Goal: Transaction & Acquisition: Purchase product/service

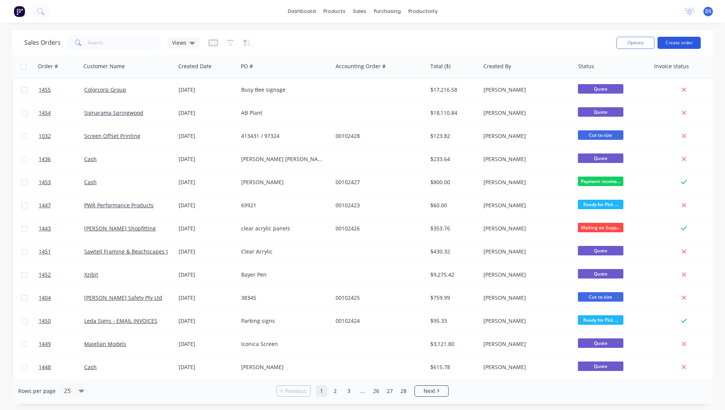
click at [672, 46] on button "Create order" at bounding box center [678, 43] width 43 height 12
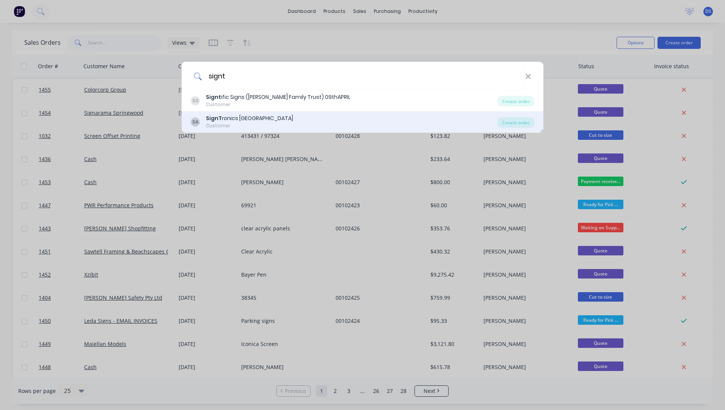
type input "signt"
click at [216, 126] on div "Customer" at bounding box center [249, 125] width 87 height 7
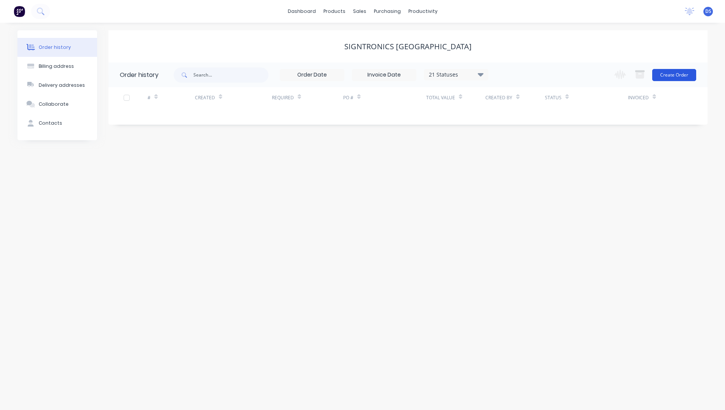
click at [671, 75] on button "Create Order" at bounding box center [674, 75] width 44 height 12
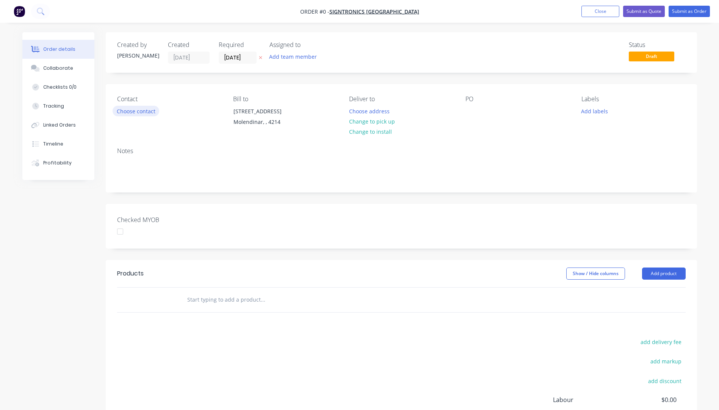
click at [147, 114] on button "Choose contact" at bounding box center [136, 111] width 47 height 10
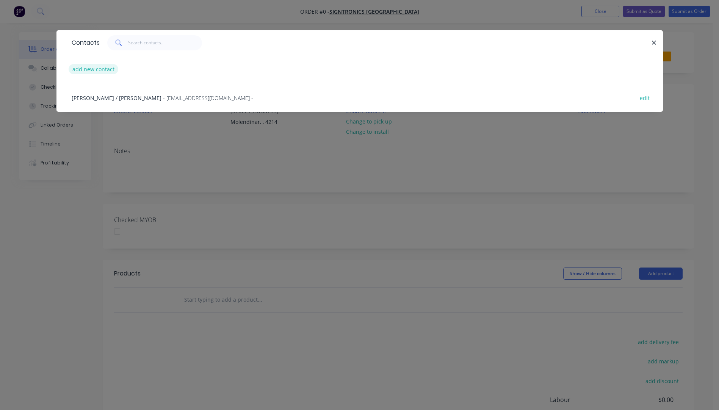
click at [86, 69] on button "add new contact" at bounding box center [94, 69] width 50 height 10
select select "AU"
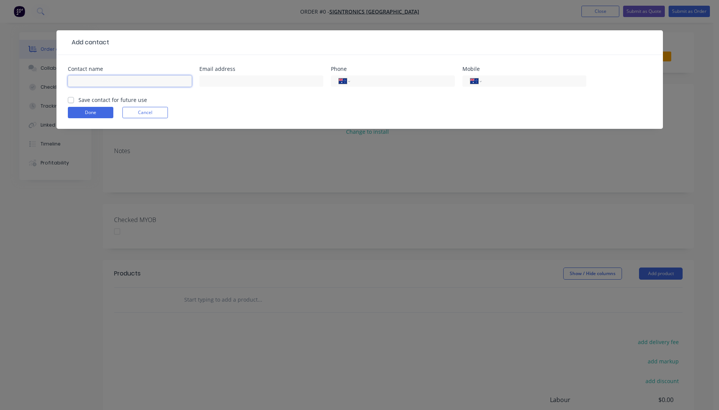
paste input "[PERSON_NAME]"
type input "[PERSON_NAME]"
paste input "[EMAIL_ADDRESS][DOMAIN_NAME]"
type input "[EMAIL_ADDRESS][DOMAIN_NAME]"
paste input "0438 930 120"
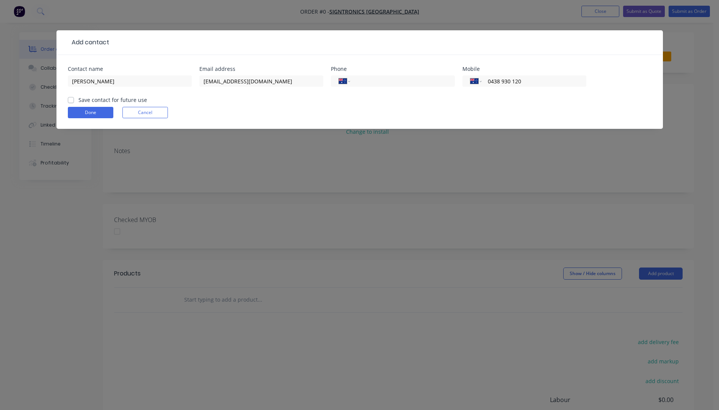
type input "0438 930 120"
click at [78, 101] on label "Save contact for future use" at bounding box center [112, 100] width 69 height 8
click at [72, 101] on input "Save contact for future use" at bounding box center [71, 99] width 6 height 7
checkbox input "true"
click at [82, 111] on button "Done" at bounding box center [90, 112] width 45 height 11
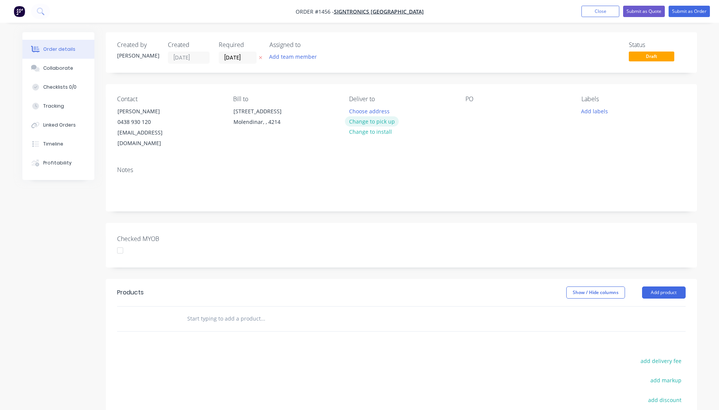
click at [355, 124] on button "Change to pick up" at bounding box center [372, 121] width 54 height 10
click at [466, 111] on div at bounding box center [471, 111] width 12 height 11
click at [593, 113] on button "Add labels" at bounding box center [594, 111] width 35 height 10
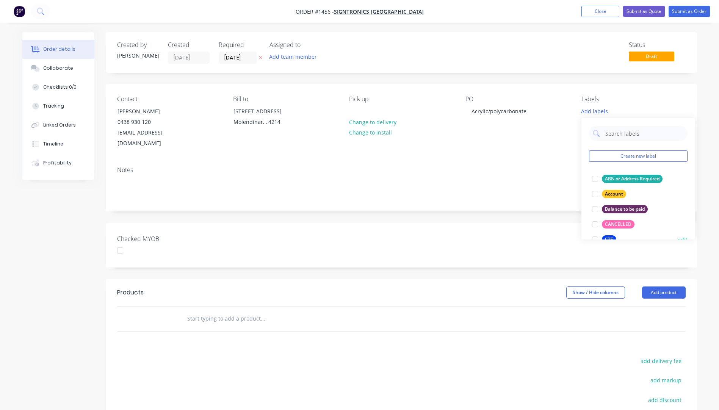
click at [609, 238] on div "CTS" at bounding box center [609, 239] width 14 height 8
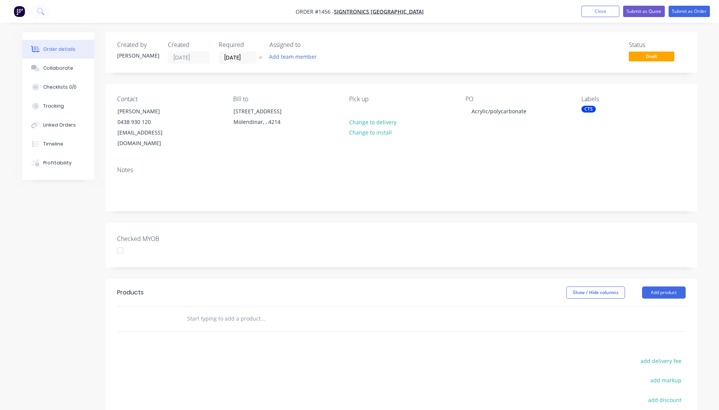
click at [658, 288] on header "Products Show / Hide columns Add product" at bounding box center [401, 292] width 591 height 27
click at [658, 287] on button "Add product" at bounding box center [664, 293] width 44 height 12
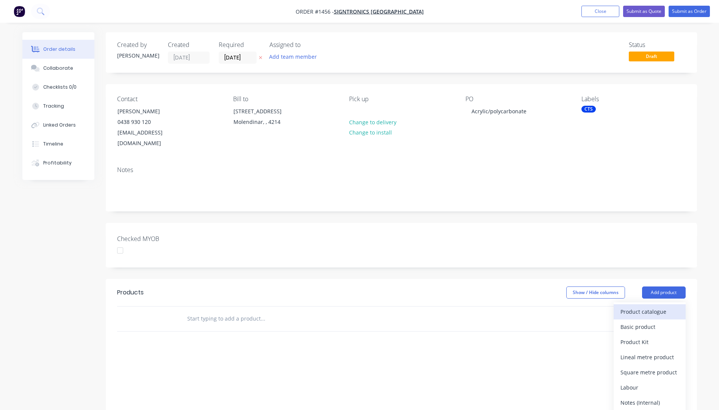
click at [648, 306] on div "Product catalogue" at bounding box center [649, 311] width 58 height 11
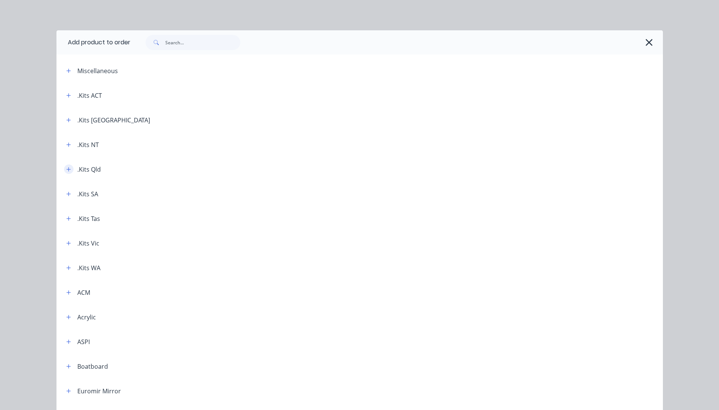
click at [69, 171] on button "button" at bounding box center [68, 169] width 9 height 9
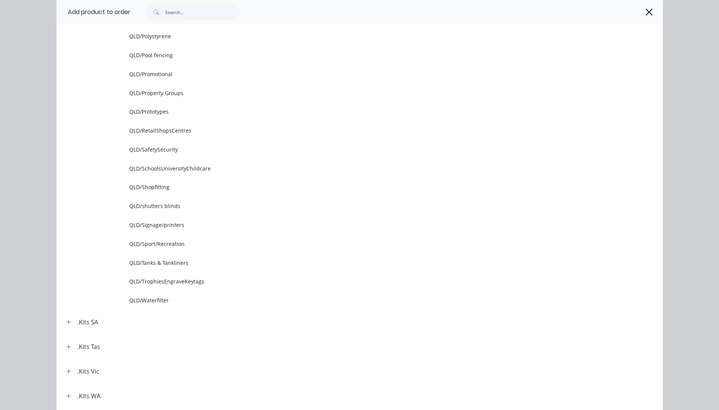
scroll to position [948, 0]
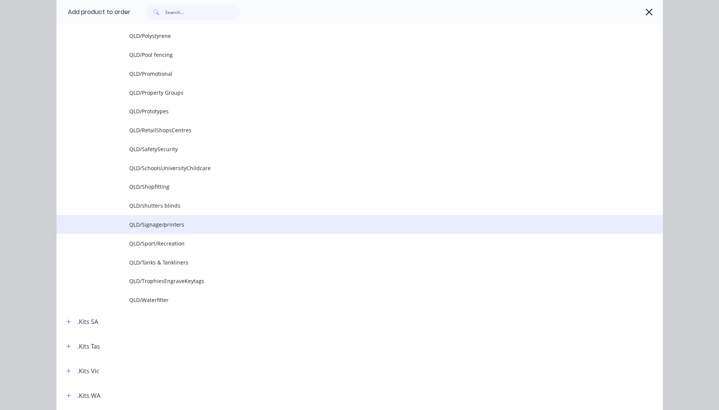
click at [148, 224] on span "QLD/Signage/printers" at bounding box center [342, 225] width 427 height 8
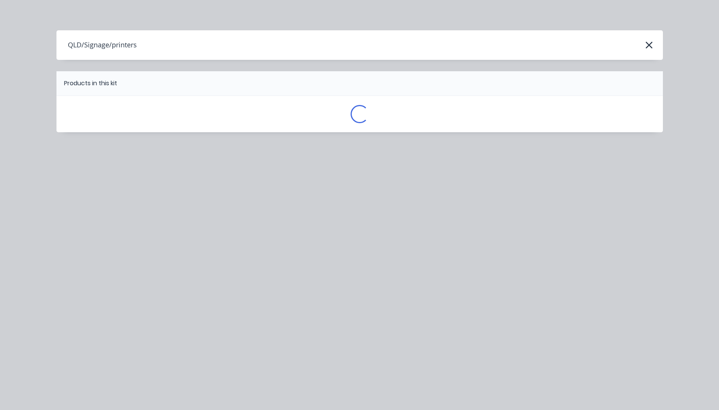
scroll to position [0, 0]
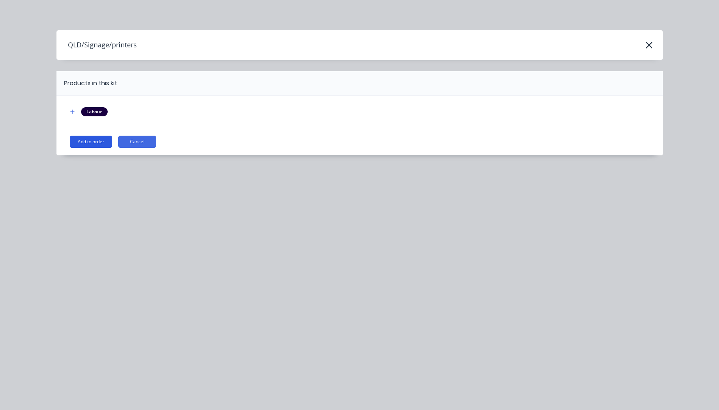
click at [89, 143] on button "Add to order" at bounding box center [91, 142] width 42 height 12
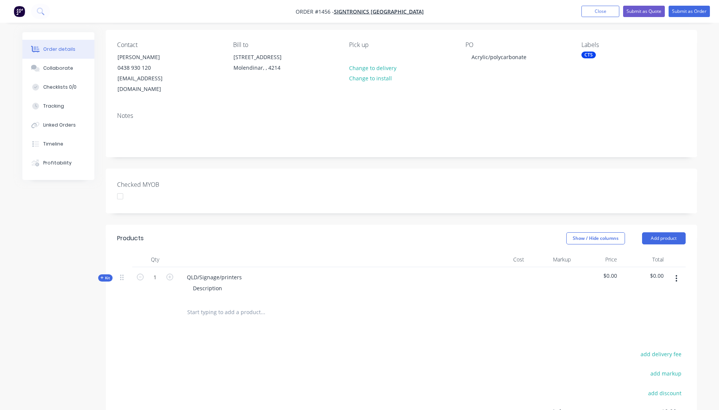
scroll to position [76, 0]
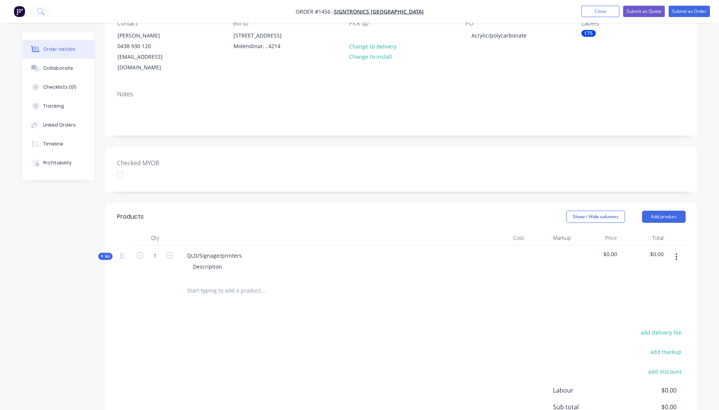
click at [102, 254] on icon at bounding box center [101, 256] width 3 height 4
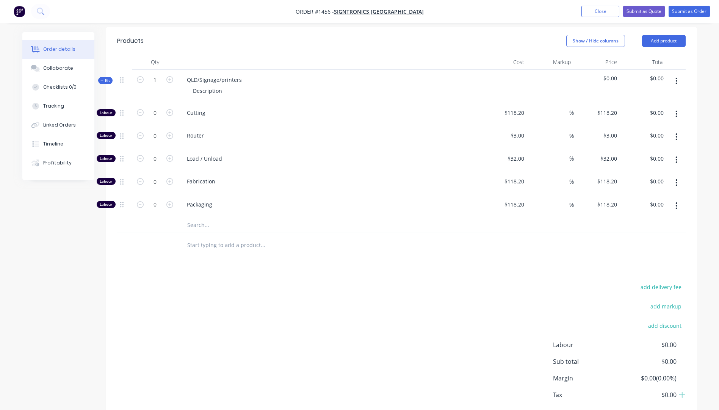
scroll to position [265, 0]
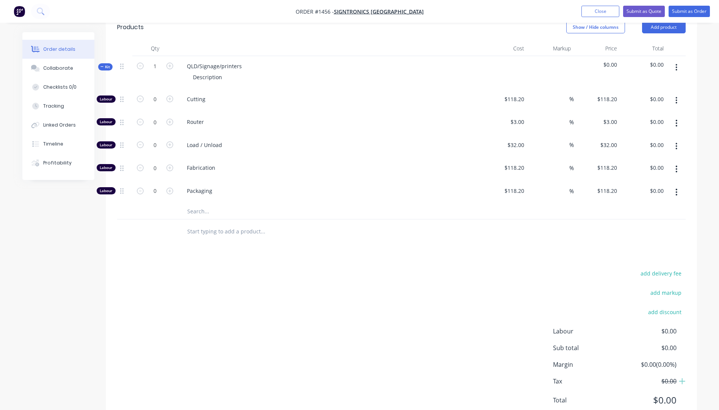
click at [203, 204] on input "text" at bounding box center [263, 211] width 152 height 15
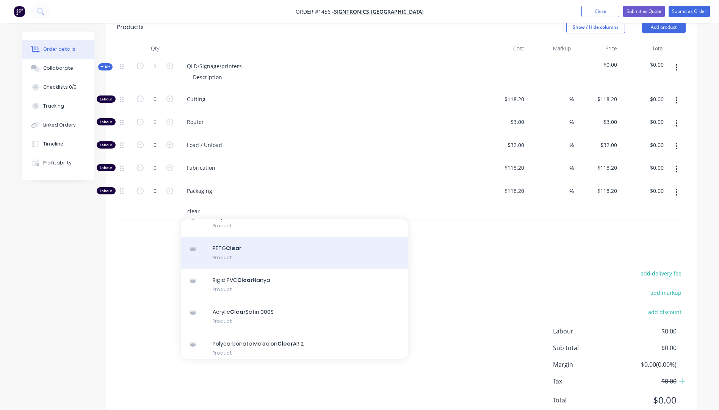
scroll to position [76, 0]
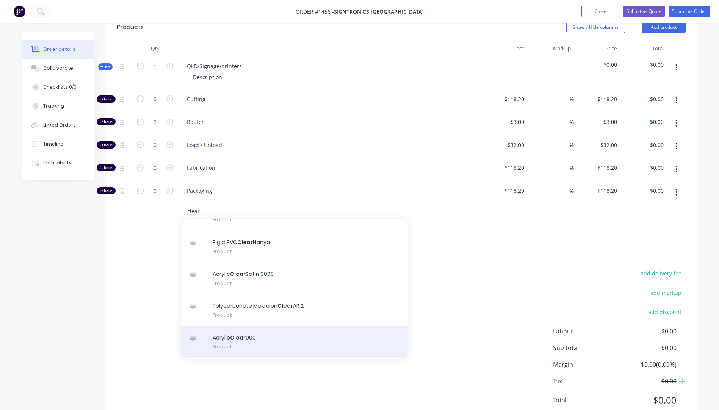
type input "clear"
click at [244, 331] on div "Acrylic Clear 000 Product" at bounding box center [294, 342] width 227 height 32
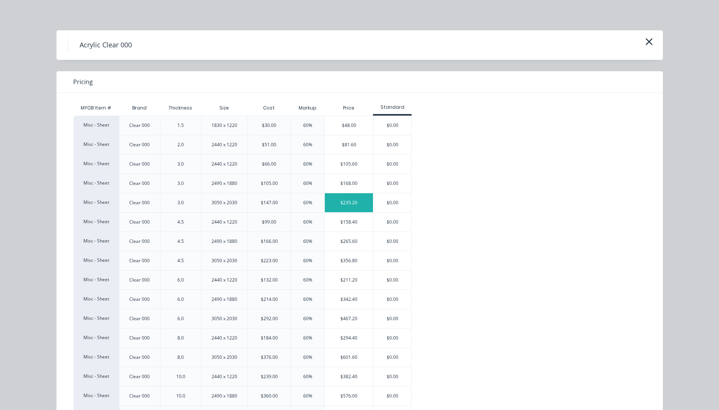
click at [347, 201] on div "$235.20" at bounding box center [349, 202] width 48 height 19
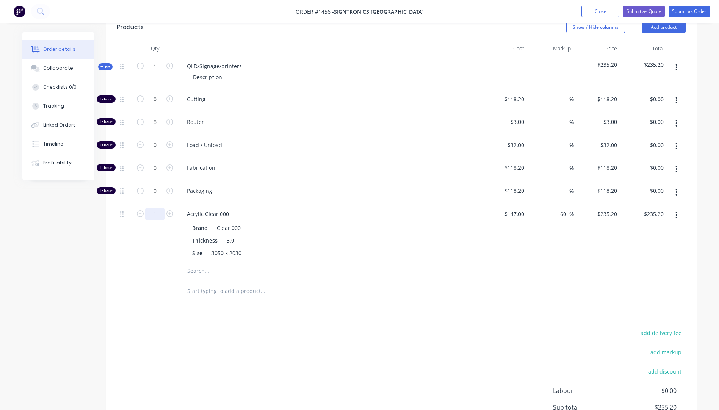
click at [160, 208] on input "1" at bounding box center [155, 213] width 20 height 11
type input "0.5"
type input "$117.60"
click at [172, 96] on icon "button" at bounding box center [169, 99] width 7 height 7
type input "1"
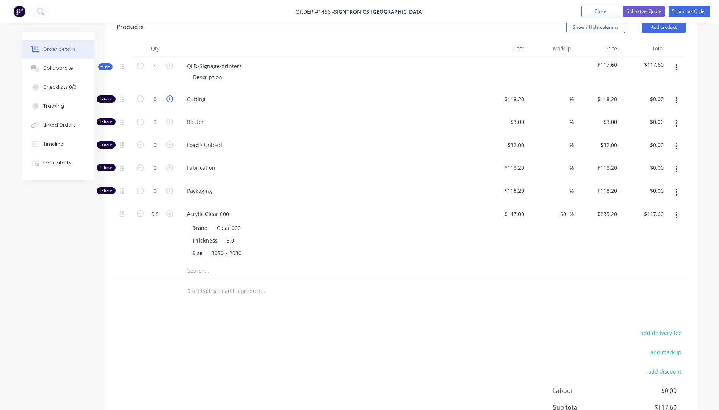
type input "$118.20"
click at [172, 96] on icon "button" at bounding box center [169, 99] width 7 height 7
type input "2"
type input "$236.40"
drag, startPoint x: 243, startPoint y: 55, endPoint x: 187, endPoint y: 58, distance: 55.8
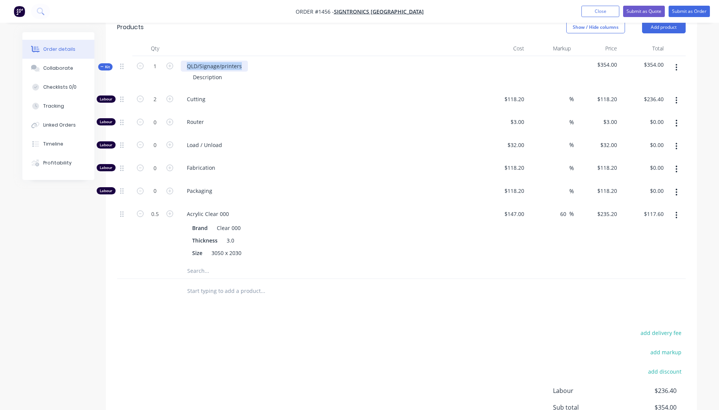
click at [187, 61] on div "QLD/Signage/printers" at bounding box center [214, 66] width 67 height 11
drag, startPoint x: 223, startPoint y: 66, endPoint x: 192, endPoint y: 70, distance: 31.3
click at [192, 72] on div "Description" at bounding box center [207, 77] width 41 height 11
click at [160, 208] on input "0.5" at bounding box center [155, 213] width 20 height 11
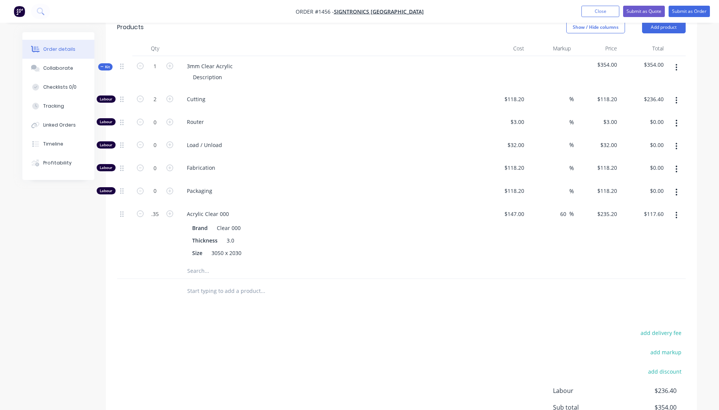
type input "0.35"
type input "$82.32"
click at [149, 263] on div at bounding box center [154, 270] width 45 height 15
click at [510, 94] on input "118.2" at bounding box center [516, 99] width 24 height 11
type input "$10.00"
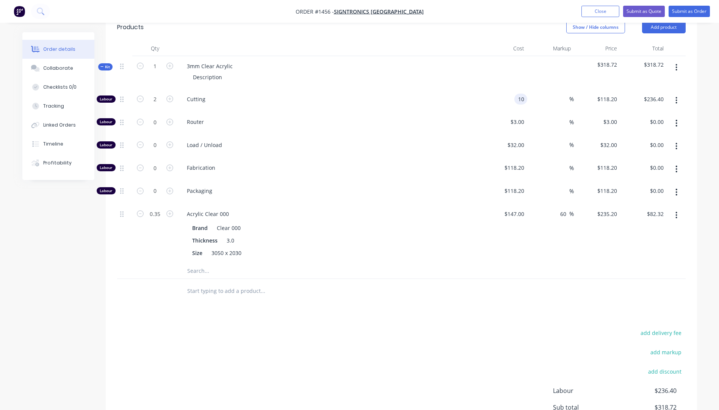
type input "$10.00"
type input "$20.00"
click at [459, 164] on span "Fabrication" at bounding box center [332, 168] width 291 height 8
drag, startPoint x: 226, startPoint y: 68, endPoint x: 188, endPoint y: 71, distance: 38.0
click at [188, 72] on div "Description" at bounding box center [207, 77] width 41 height 11
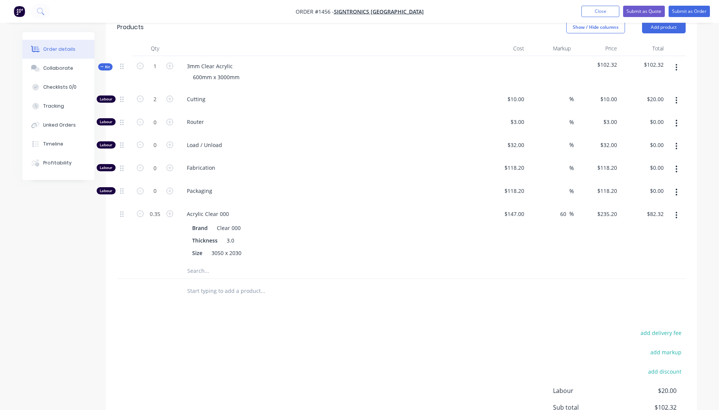
click at [347, 99] on div "Cutting" at bounding box center [329, 100] width 303 height 23
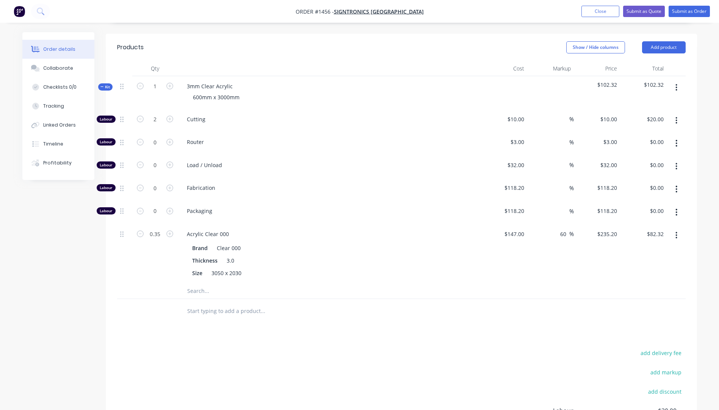
scroll to position [227, 0]
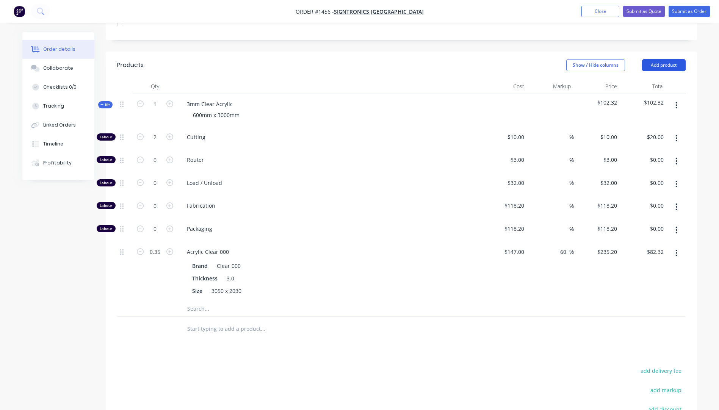
click at [660, 59] on button "Add product" at bounding box center [664, 65] width 44 height 12
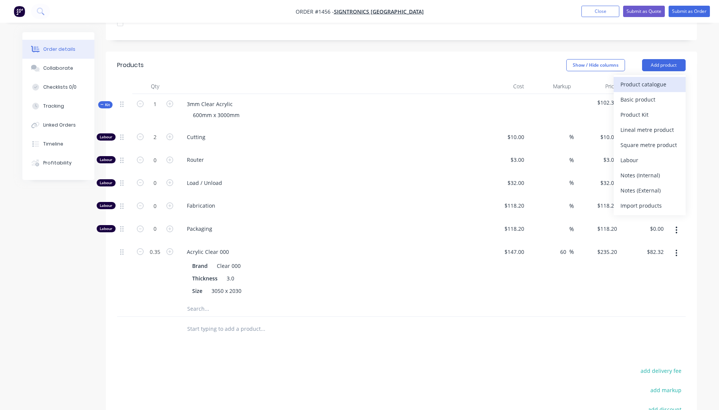
click at [649, 79] on div "Product catalogue" at bounding box center [649, 84] width 58 height 11
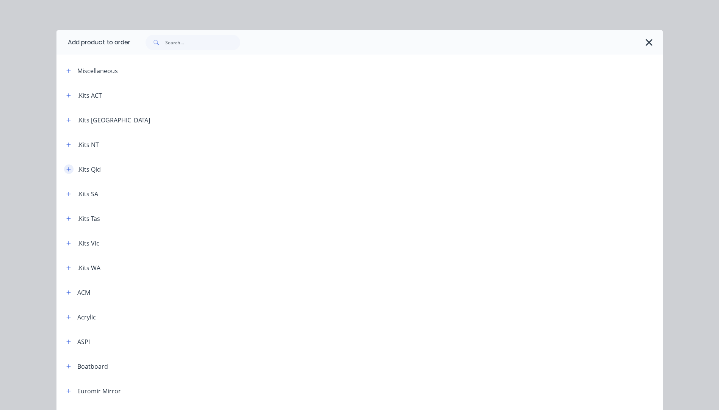
click at [69, 169] on button "button" at bounding box center [68, 169] width 9 height 9
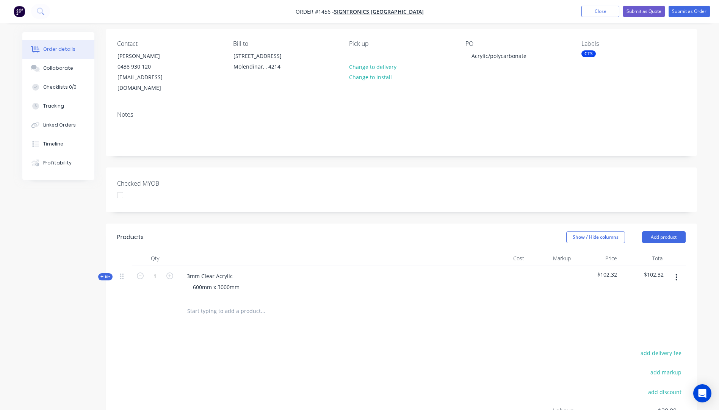
scroll to position [38, 0]
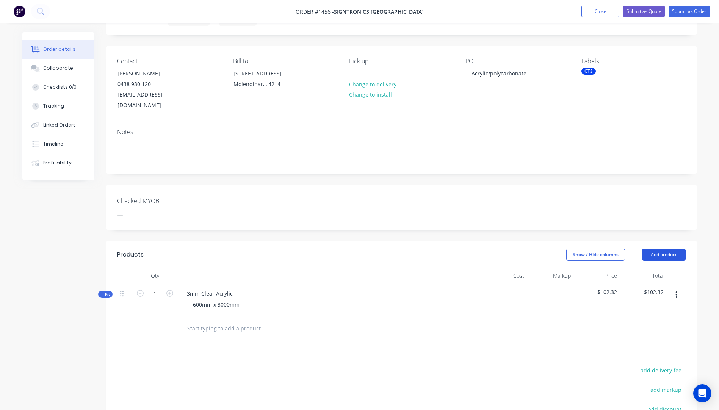
click at [663, 249] on button "Add product" at bounding box center [664, 255] width 44 height 12
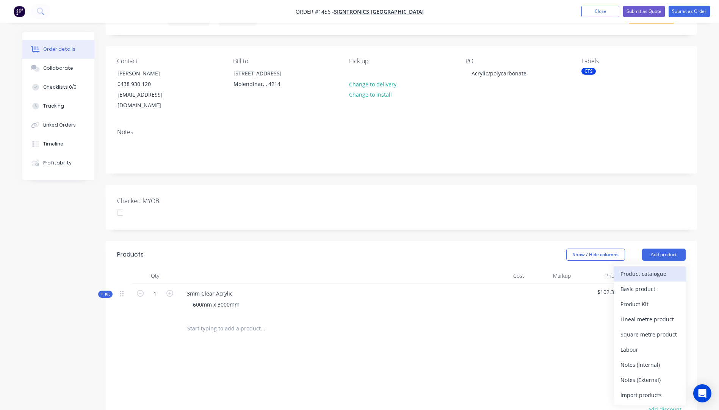
click at [653, 268] on div "Product catalogue" at bounding box center [649, 273] width 58 height 11
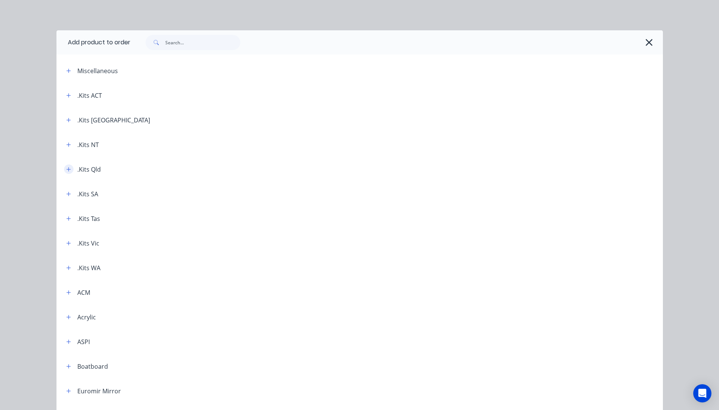
click at [66, 171] on icon "button" at bounding box center [68, 169] width 4 height 4
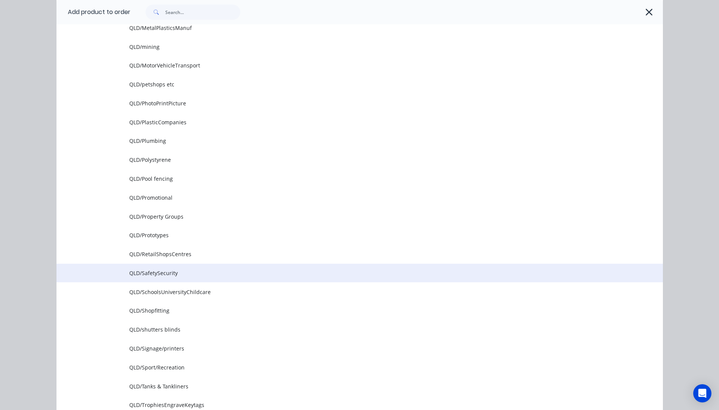
scroll to position [872, 0]
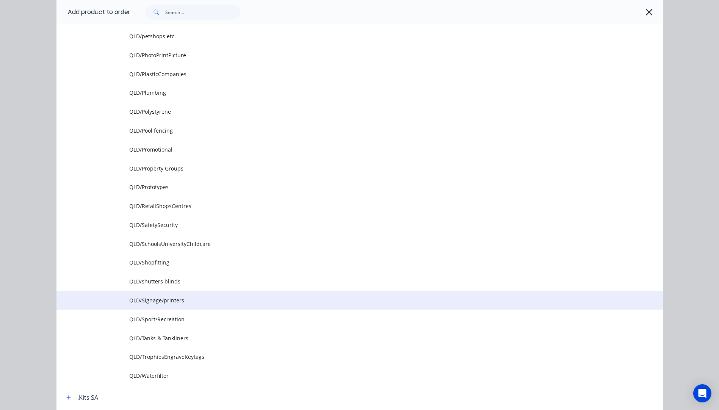
click at [169, 298] on span "QLD/Signage/printers" at bounding box center [342, 300] width 427 height 8
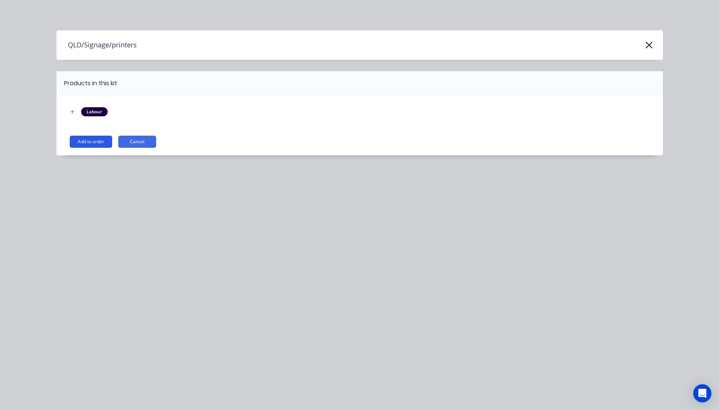
click at [99, 144] on button "Add to order" at bounding box center [91, 142] width 42 height 12
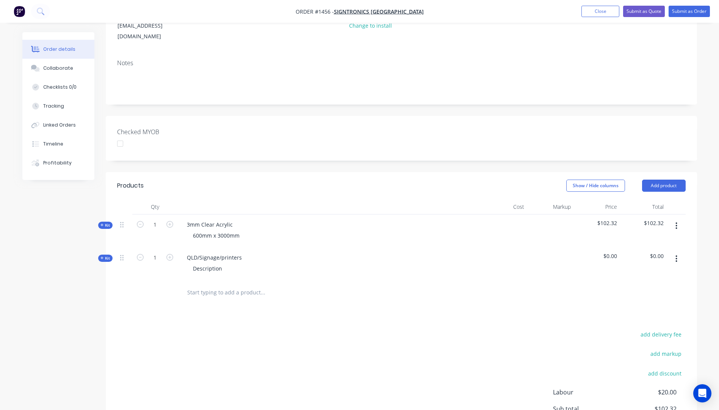
scroll to position [114, 0]
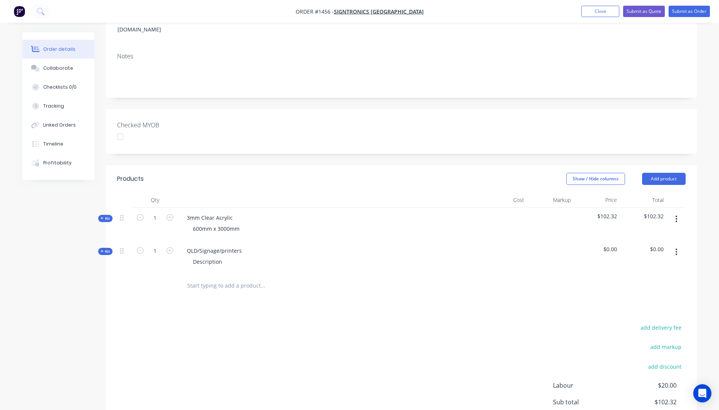
click at [102, 249] on icon at bounding box center [101, 251] width 3 height 4
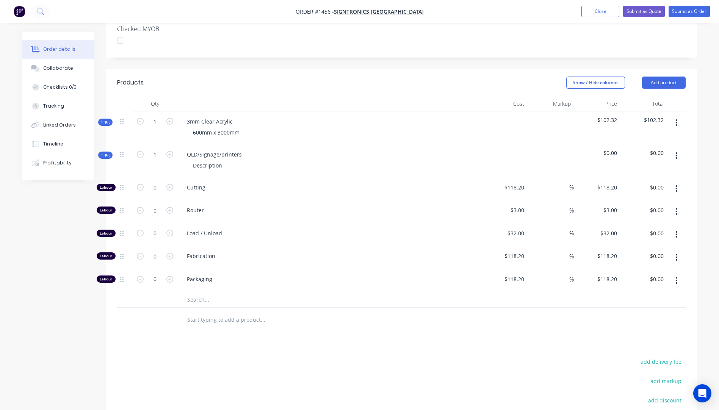
scroll to position [227, 0]
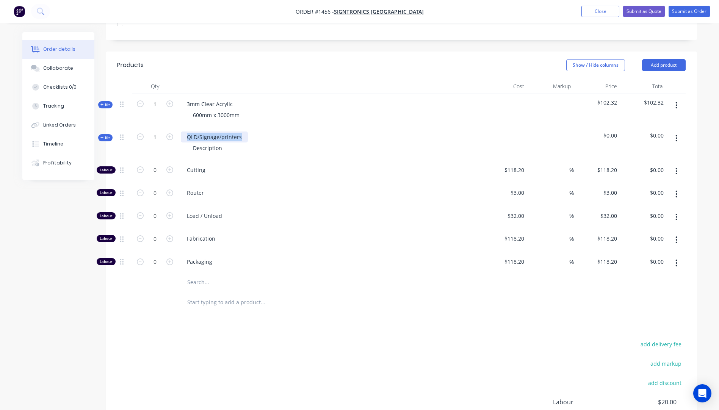
drag, startPoint x: 229, startPoint y: 127, endPoint x: 186, endPoint y: 127, distance: 42.8
click at [186, 132] on div "QLD/Signage/printers" at bounding box center [214, 137] width 67 height 11
drag, startPoint x: 221, startPoint y: 137, endPoint x: 193, endPoint y: 141, distance: 28.6
click at [193, 143] on div "Description" at bounding box center [207, 148] width 41 height 11
click at [170, 133] on icon "button" at bounding box center [169, 136] width 7 height 7
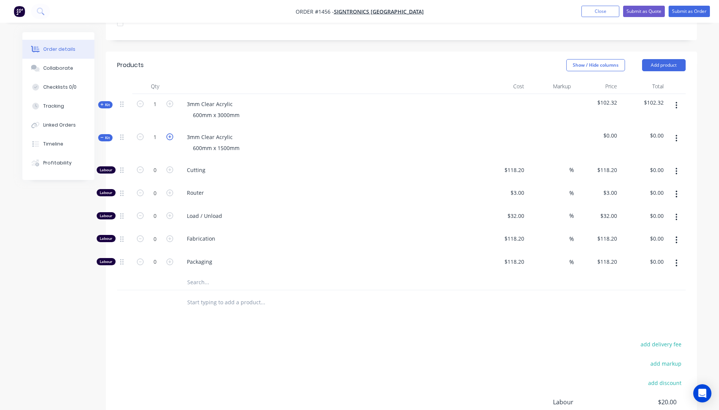
type input "2"
click at [196, 275] on input "text" at bounding box center [263, 282] width 152 height 15
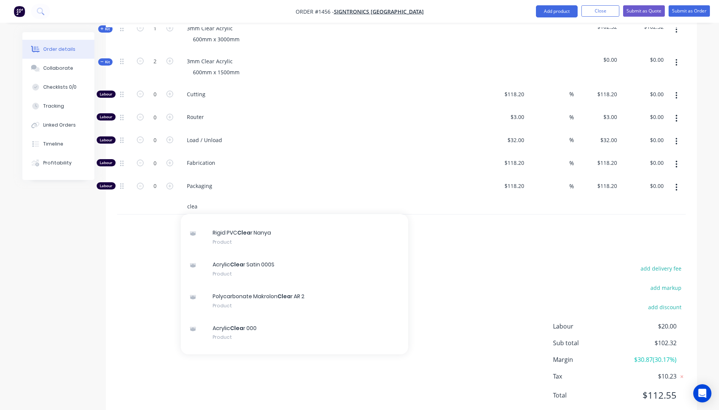
scroll to position [82, 0]
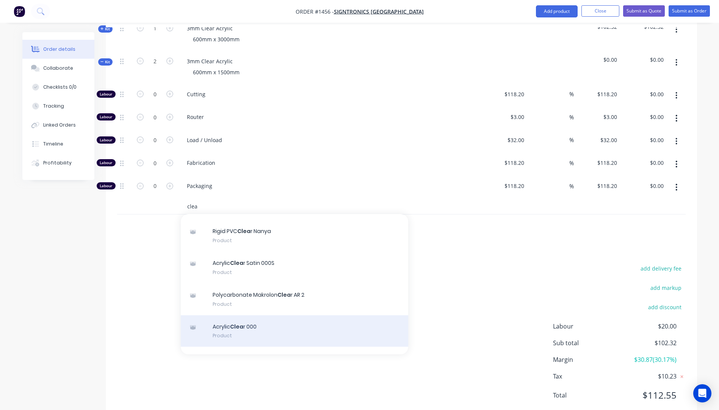
type input "clea"
click at [251, 319] on div "Acrylic Clea r 000 Product" at bounding box center [294, 331] width 227 height 32
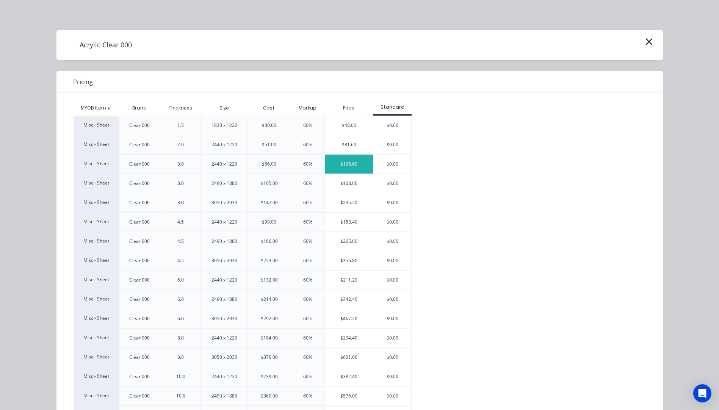
click at [344, 166] on div "$105.60" at bounding box center [349, 164] width 48 height 19
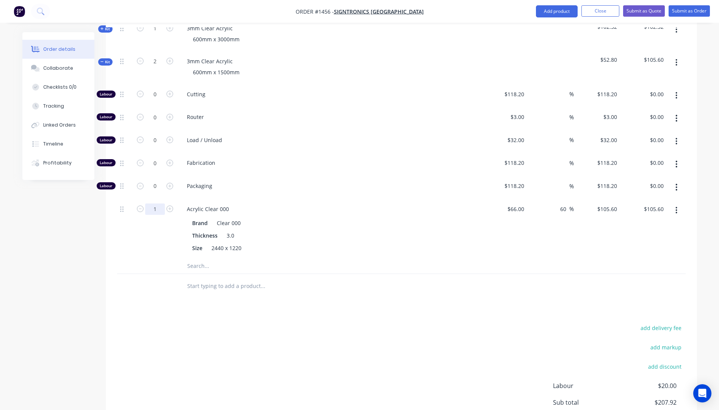
click at [161, 204] on input "1" at bounding box center [155, 209] width 20 height 11
type input "0.7"
type input "$73.92"
click at [132, 220] on div "0.7" at bounding box center [154, 229] width 45 height 60
click at [172, 91] on icon "button" at bounding box center [169, 94] width 7 height 7
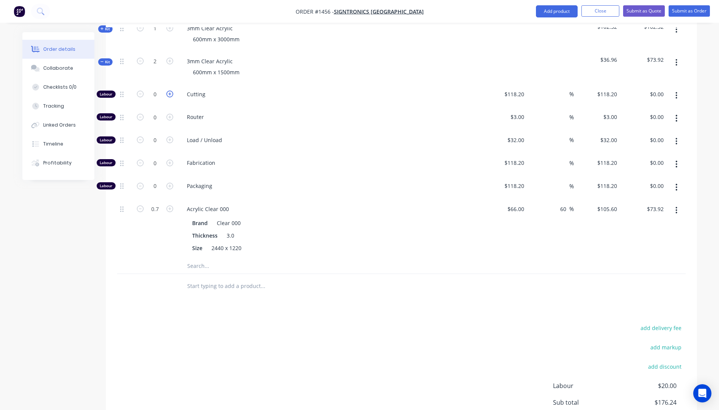
type input "1"
type input "$118.20"
click at [507, 89] on div "118.2 $118.20" at bounding box center [514, 94] width 27 height 11
type input "$10.00"
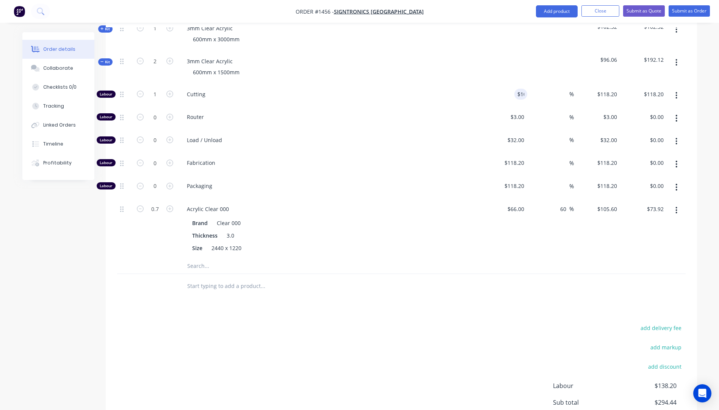
type input "$10.00"
click at [420, 199] on div "Acrylic Clear 000 Brand Clear 000 Thickness 3.0 Size 2440 x 1220" at bounding box center [329, 229] width 303 height 60
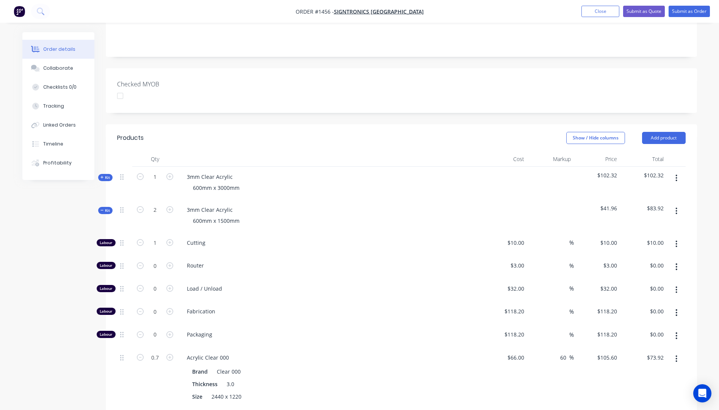
scroll to position [152, 0]
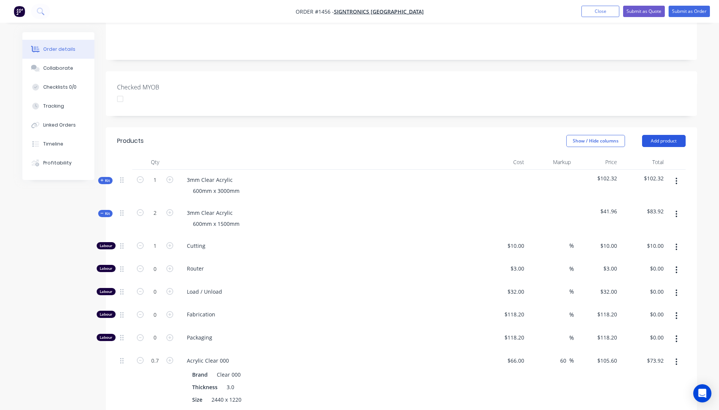
click at [657, 135] on button "Add product" at bounding box center [664, 141] width 44 height 12
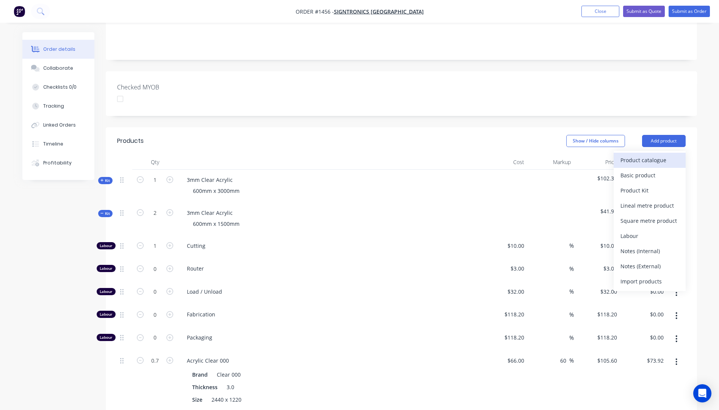
click at [648, 155] on div "Product catalogue" at bounding box center [649, 160] width 58 height 11
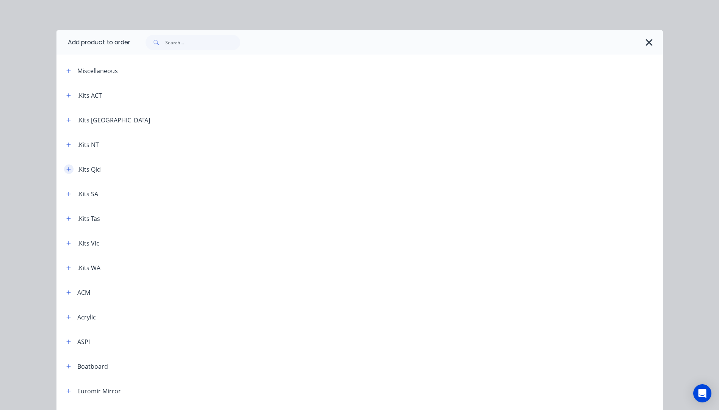
click at [66, 171] on icon "button" at bounding box center [68, 169] width 5 height 5
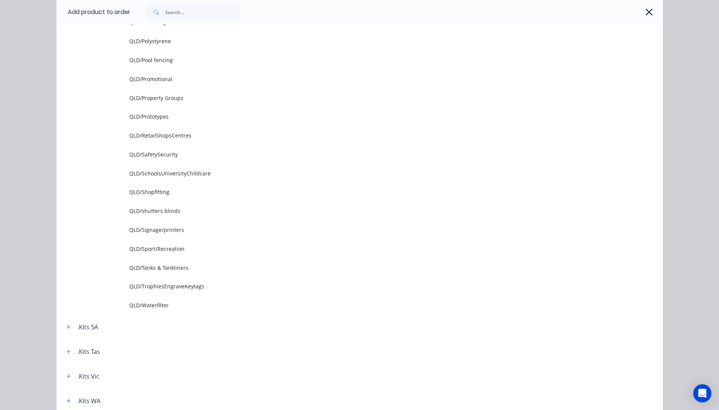
scroll to position [948, 0]
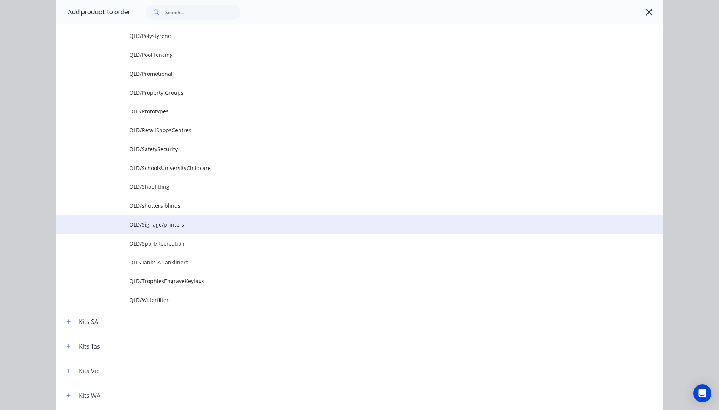
click at [156, 229] on span "QLD/Signage/printers" at bounding box center [342, 225] width 427 height 8
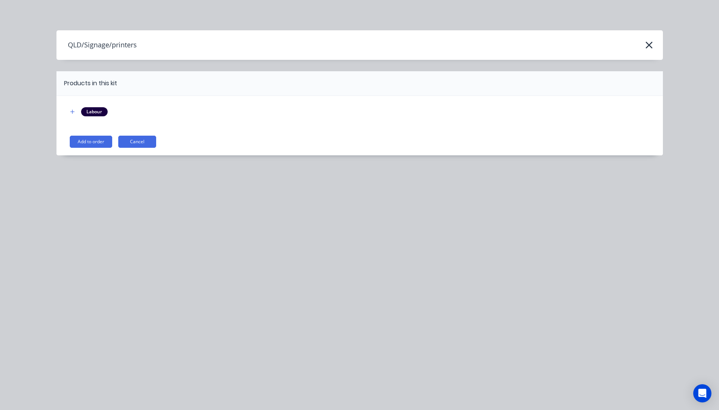
scroll to position [0, 0]
click at [92, 145] on button "Add to order" at bounding box center [91, 142] width 42 height 12
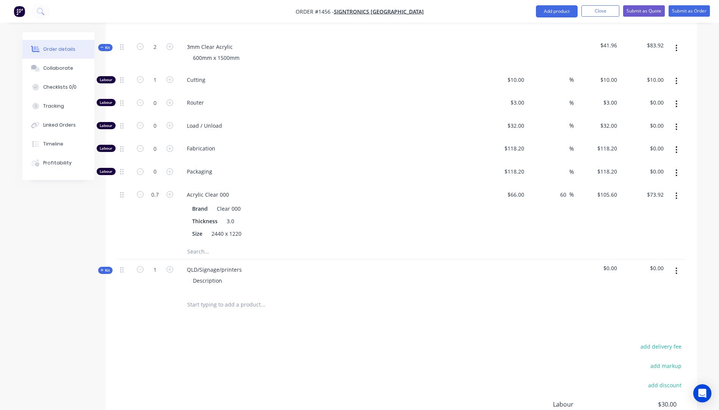
scroll to position [294, 0]
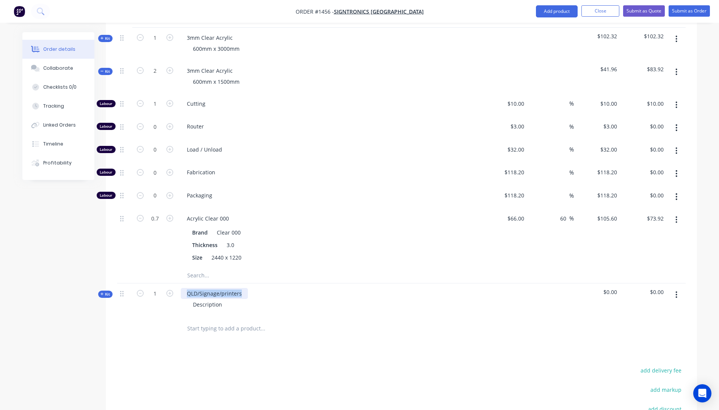
drag, startPoint x: 244, startPoint y: 285, endPoint x: 188, endPoint y: 284, distance: 56.1
click at [188, 288] on div "QLD/Signage/printers" at bounding box center [214, 293] width 67 height 11
click at [218, 288] on div "3mm Clear polycarbonate" at bounding box center [220, 293] width 78 height 11
drag, startPoint x: 226, startPoint y: 294, endPoint x: 194, endPoint y: 296, distance: 32.3
click at [194, 299] on div "Description" at bounding box center [207, 304] width 41 height 11
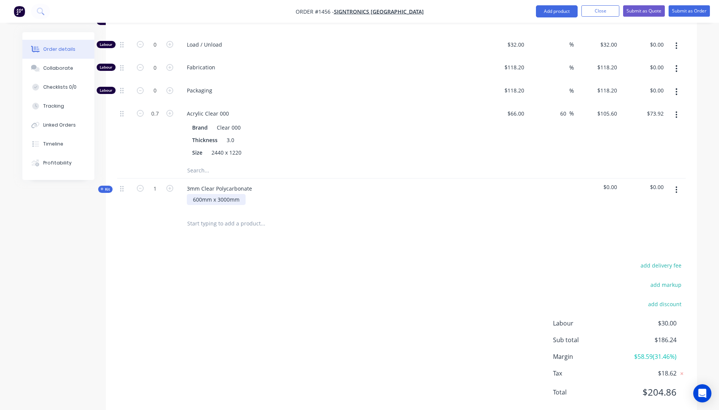
scroll to position [407, 0]
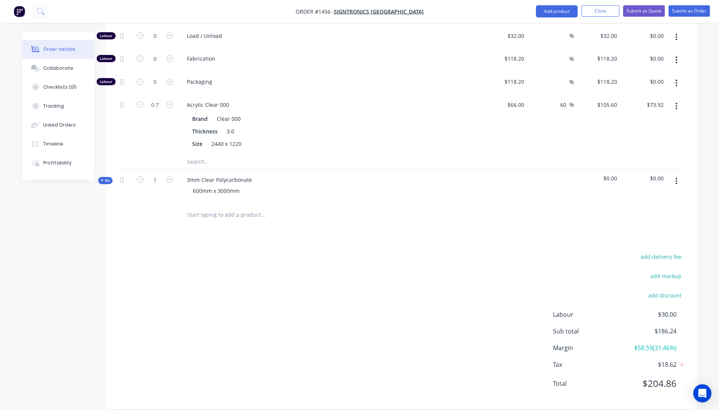
click at [100, 179] on icon at bounding box center [101, 181] width 3 height 4
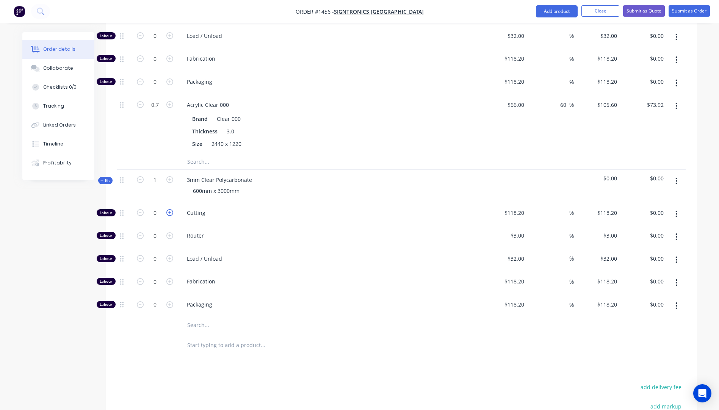
click at [170, 209] on icon "button" at bounding box center [169, 212] width 7 height 7
type input "1"
type input "$118.20"
click at [170, 209] on icon "button" at bounding box center [169, 212] width 7 height 7
type input "2"
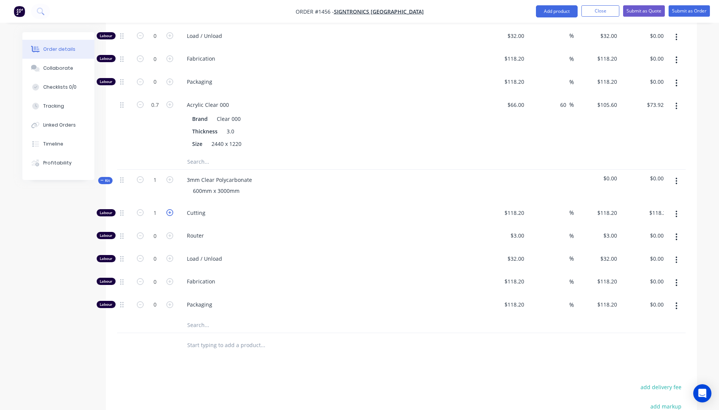
type input "$236.40"
click at [525, 207] on input "118.2" at bounding box center [516, 212] width 24 height 11
type input "$10.00"
type input "$20.00"
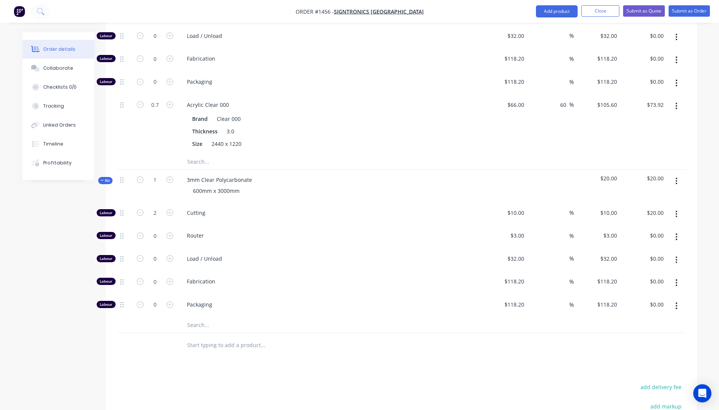
click at [461, 229] on div "Router" at bounding box center [329, 237] width 303 height 23
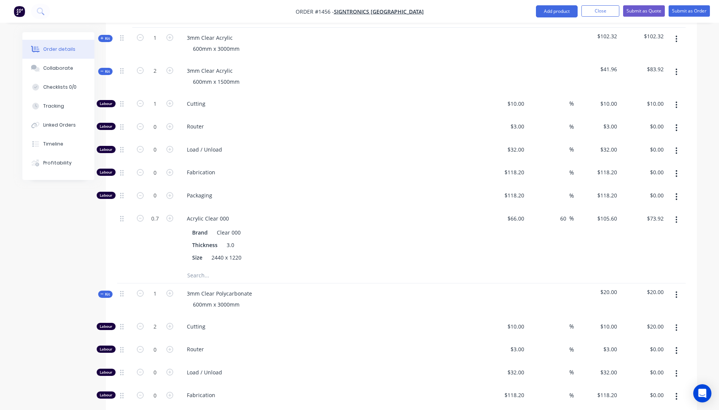
scroll to position [104, 0]
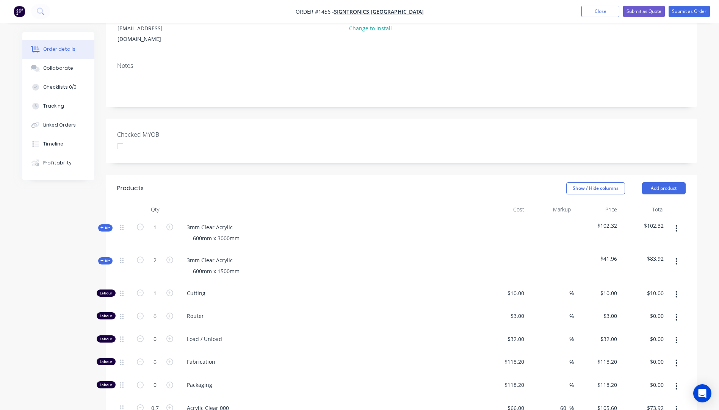
click at [102, 226] on icon at bounding box center [101, 228] width 3 height 4
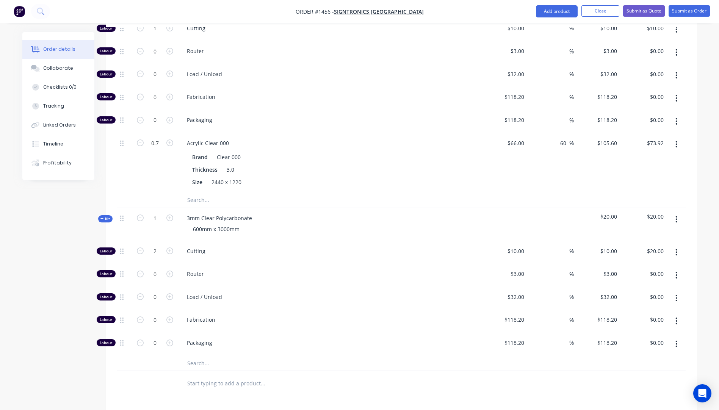
scroll to position [597, 0]
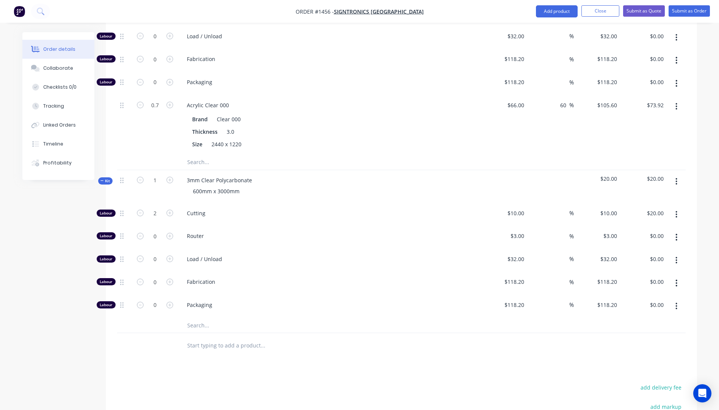
click at [202, 318] on input "text" at bounding box center [263, 325] width 152 height 15
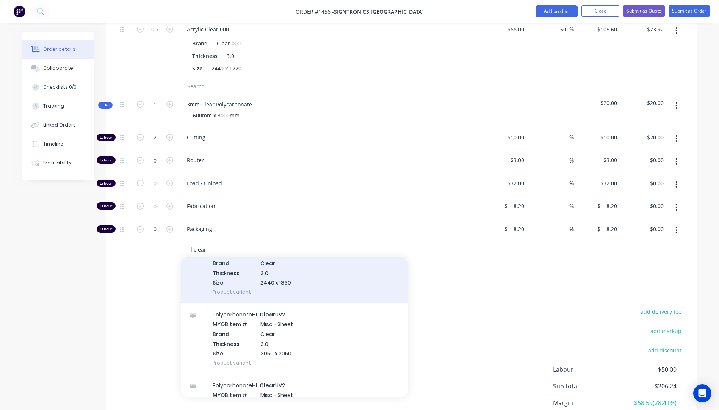
scroll to position [303, 0]
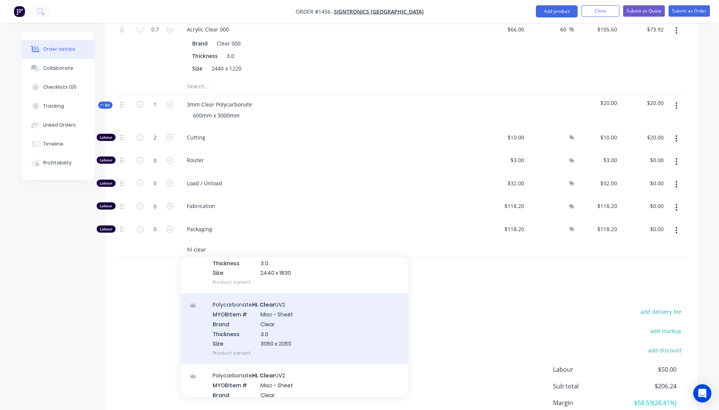
type input "hl clear"
click at [265, 324] on div "Polycarbonate HL Clear UV2 MYOB Item # Misc - Sheet Brand Clear Thickness 3.0 S…" at bounding box center [294, 328] width 227 height 71
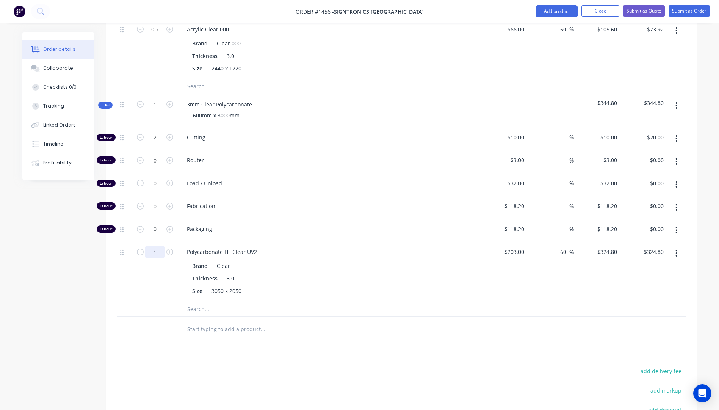
click at [158, 246] on input "1" at bounding box center [155, 251] width 20 height 11
type input "0.35"
type input "$113.68"
click at [149, 301] on div at bounding box center [154, 308] width 45 height 15
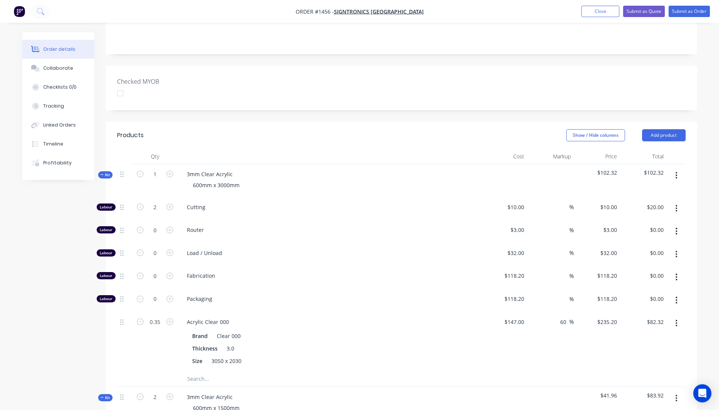
scroll to position [142, 0]
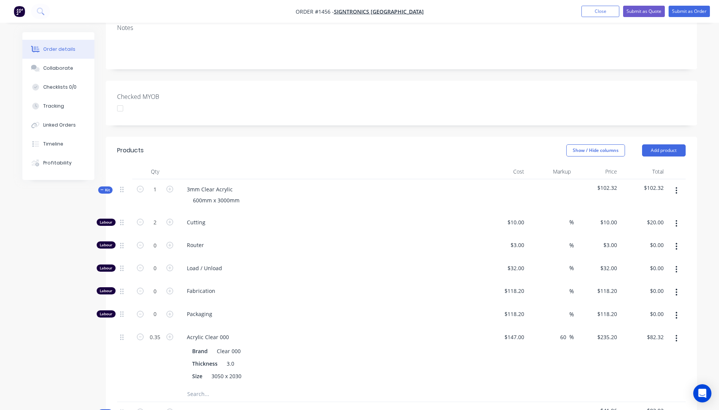
click at [676, 242] on icon "button" at bounding box center [676, 246] width 2 height 8
click at [642, 291] on div "Delete" at bounding box center [649, 296] width 58 height 11
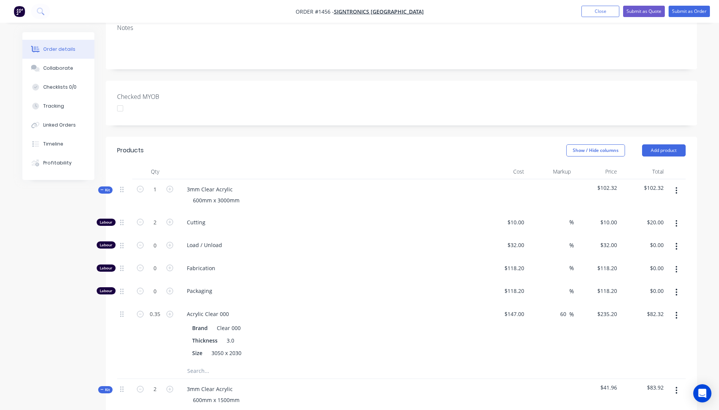
click at [676, 243] on icon "button" at bounding box center [677, 246] width 2 height 7
click at [639, 291] on div "Delete" at bounding box center [649, 296] width 58 height 11
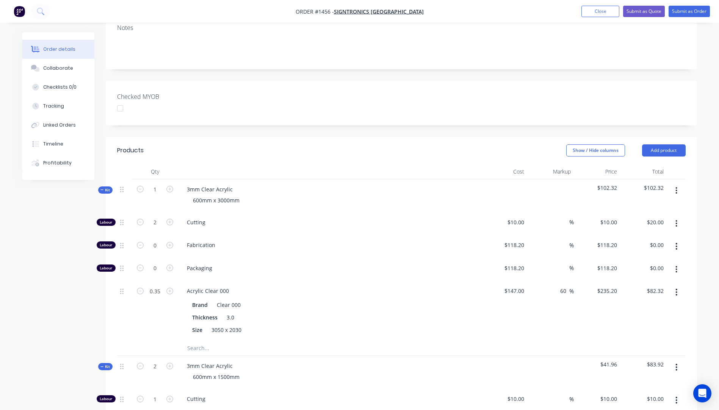
click at [677, 242] on icon "button" at bounding box center [676, 246] width 2 height 8
click at [641, 291] on div "Delete" at bounding box center [649, 296] width 58 height 11
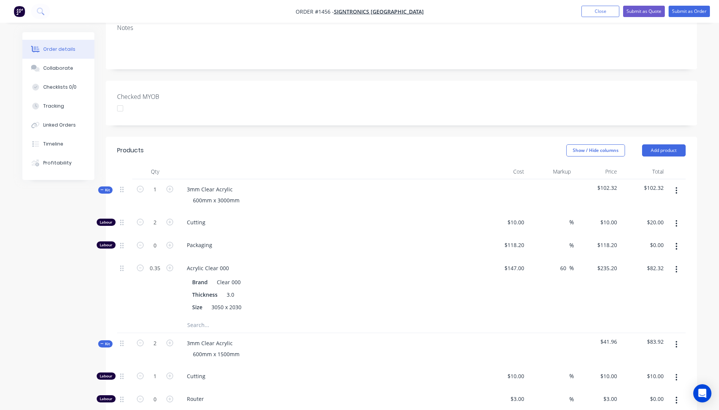
click at [677, 243] on icon "button" at bounding box center [677, 246] width 2 height 7
click at [630, 291] on div "Delete" at bounding box center [649, 296] width 58 height 11
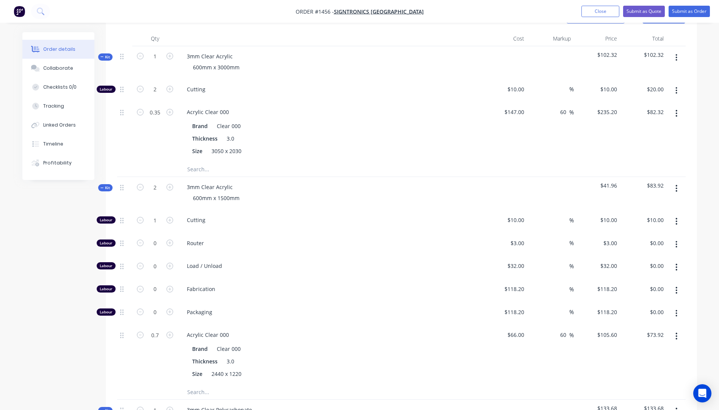
scroll to position [294, 0]
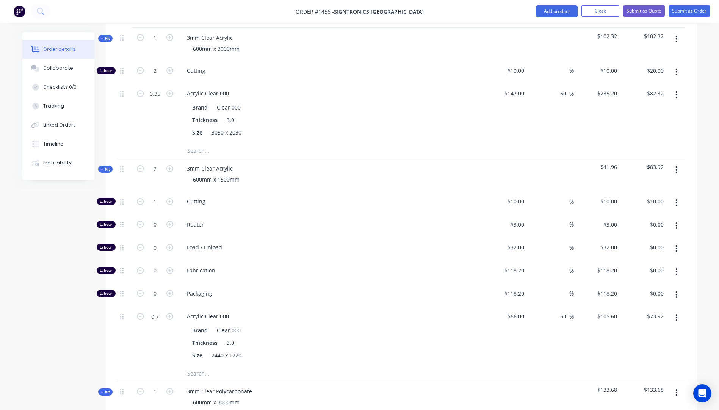
click at [677, 222] on icon "button" at bounding box center [676, 226] width 2 height 8
click at [634, 271] on div "Delete" at bounding box center [649, 276] width 58 height 11
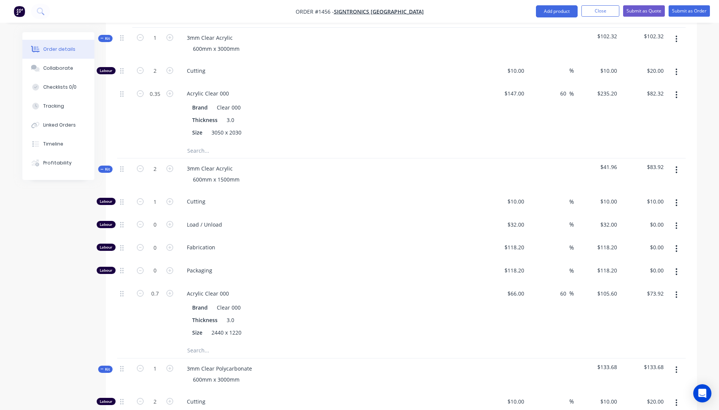
click at [676, 222] on icon "button" at bounding box center [677, 225] width 2 height 7
click at [637, 271] on div "Delete" at bounding box center [649, 276] width 58 height 11
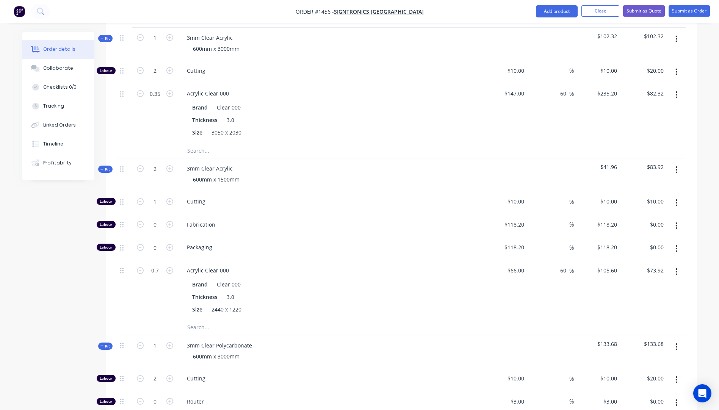
click at [678, 219] on button "button" at bounding box center [676, 226] width 18 height 14
click at [630, 271] on div "Delete" at bounding box center [649, 276] width 58 height 11
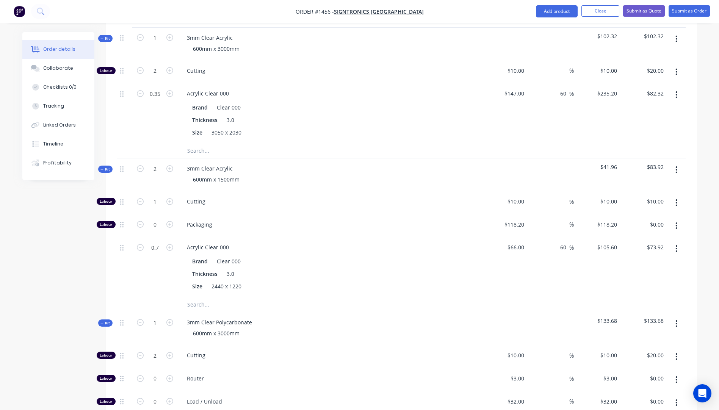
click at [676, 222] on icon "button" at bounding box center [676, 226] width 2 height 8
click at [632, 271] on div "Delete" at bounding box center [649, 276] width 58 height 11
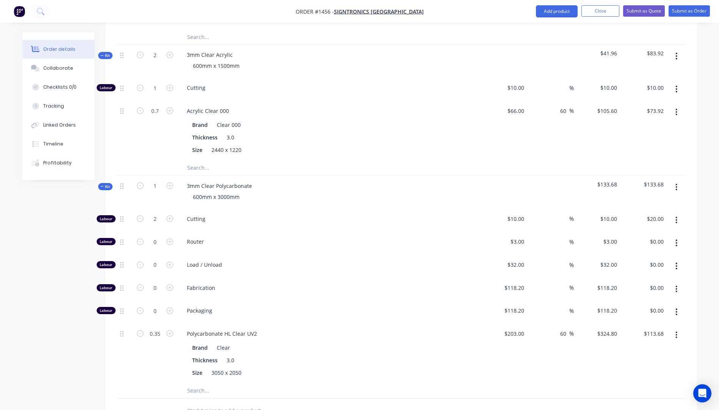
scroll to position [445, 0]
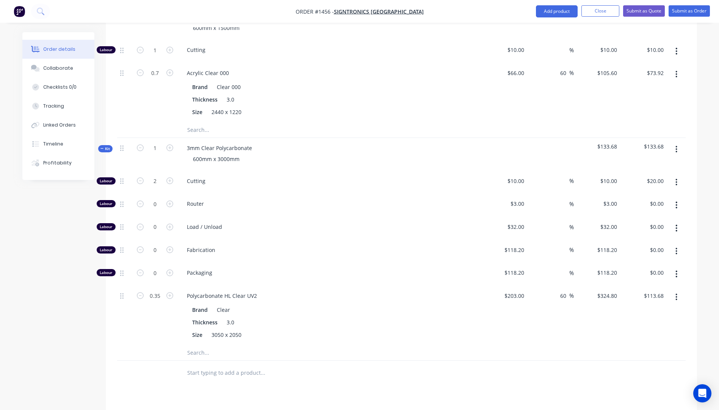
click at [678, 198] on button "button" at bounding box center [676, 205] width 18 height 14
click at [640, 250] on div "Delete" at bounding box center [649, 255] width 58 height 11
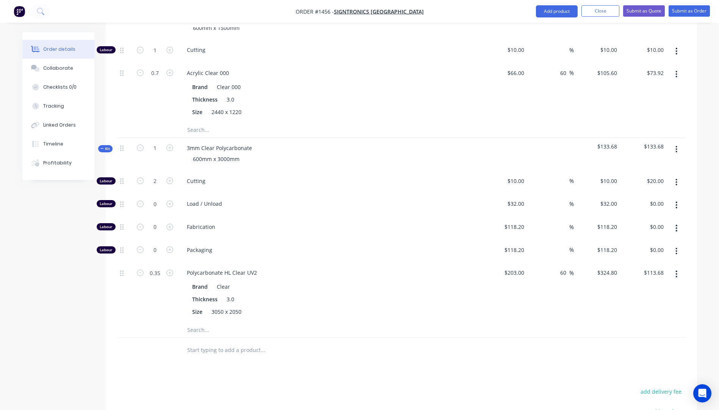
click at [676, 201] on icon "button" at bounding box center [676, 205] width 2 height 8
click at [649, 250] on div "Delete" at bounding box center [649, 255] width 58 height 11
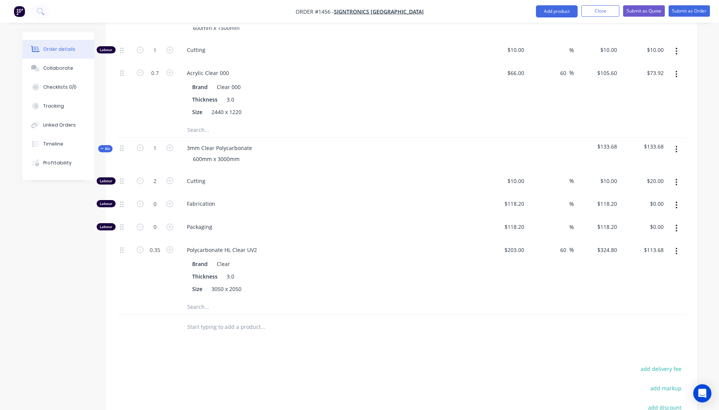
click at [676, 201] on icon "button" at bounding box center [676, 205] width 2 height 8
click at [648, 250] on div "Delete" at bounding box center [649, 255] width 58 height 11
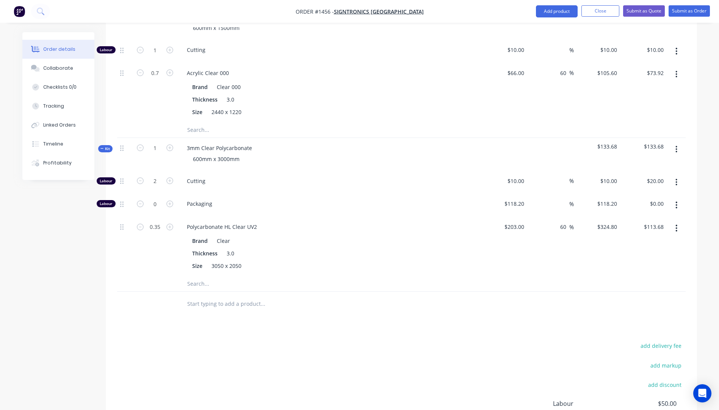
click at [677, 201] on icon "button" at bounding box center [676, 205] width 2 height 8
click at [638, 250] on div "Delete" at bounding box center [649, 255] width 58 height 11
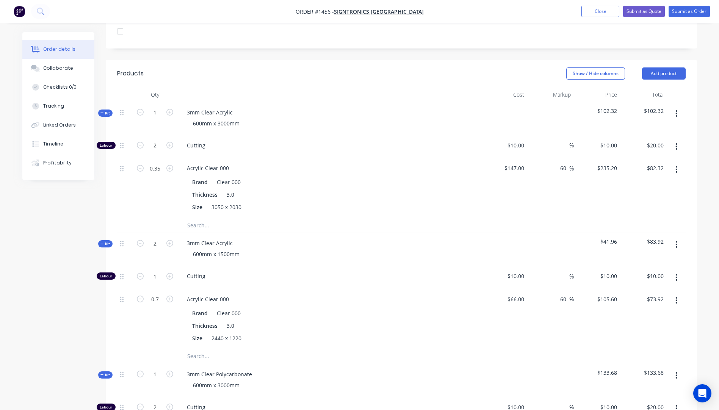
scroll to position [218, 0]
click at [658, 69] on button "Add product" at bounding box center [664, 75] width 44 height 12
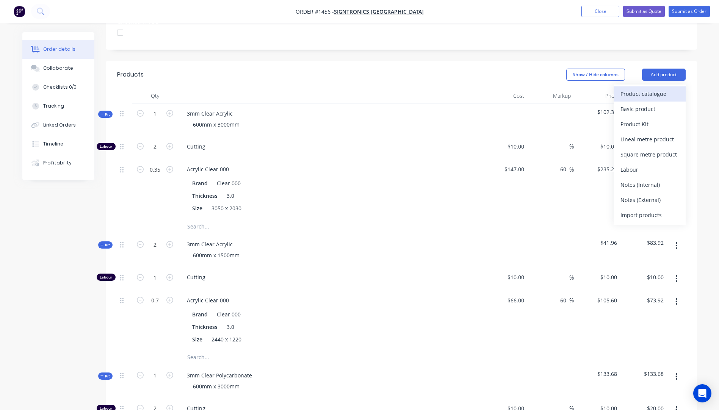
click at [645, 88] on div "Product catalogue" at bounding box center [649, 93] width 58 height 11
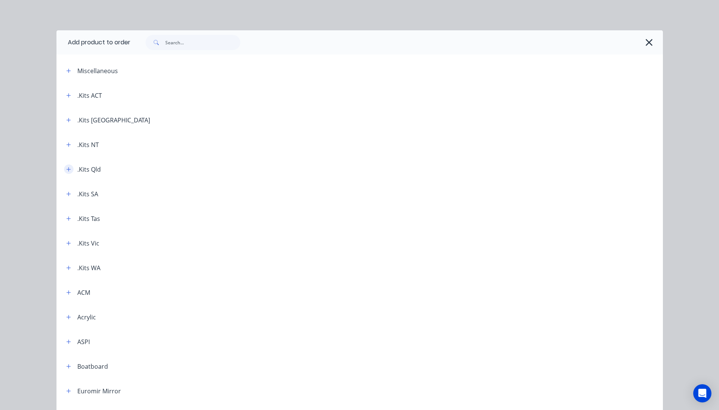
click at [66, 169] on icon "button" at bounding box center [68, 169] width 4 height 4
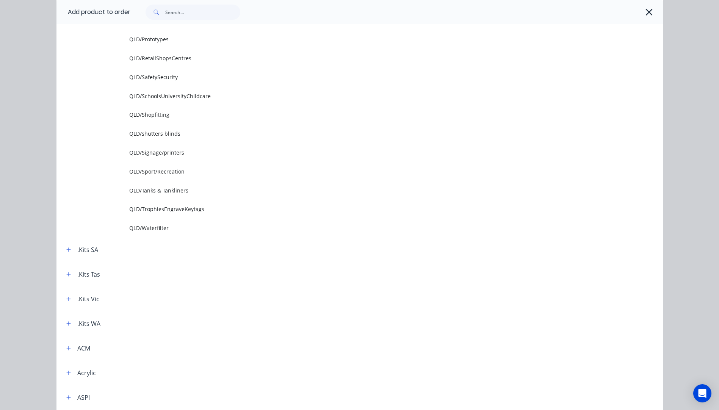
scroll to position [1023, 0]
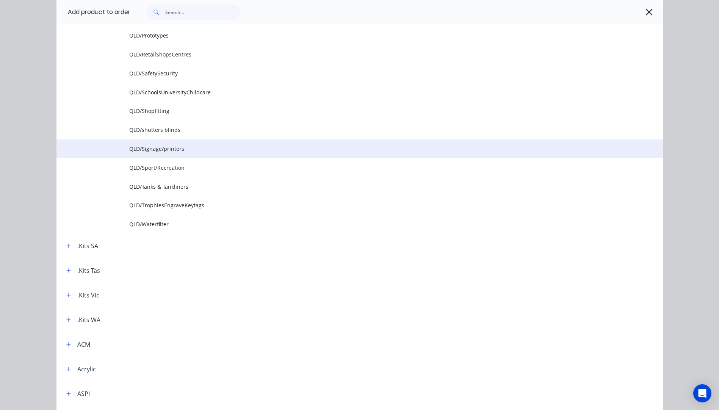
click at [147, 153] on td "QLD/Signage/printers" at bounding box center [396, 148] width 534 height 19
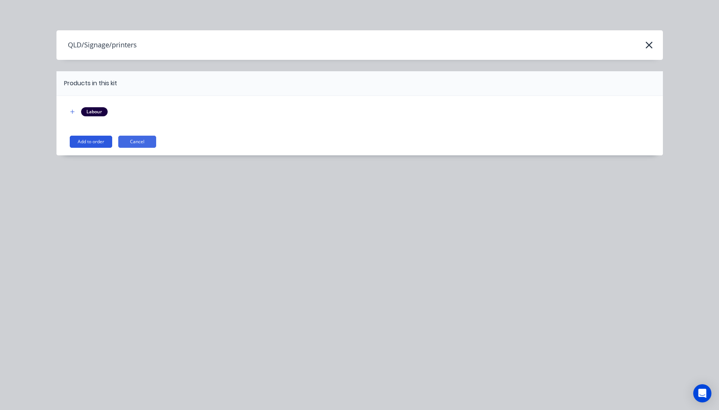
click at [100, 145] on button "Add to order" at bounding box center [91, 142] width 42 height 12
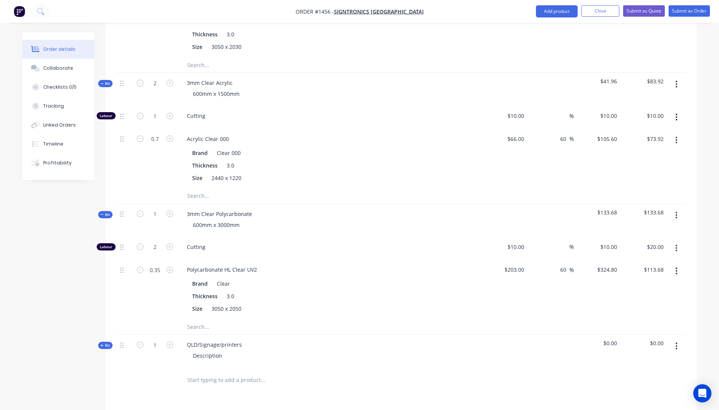
scroll to position [521, 0]
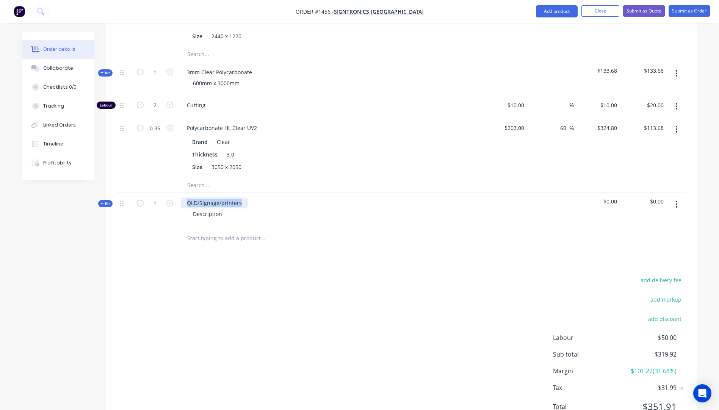
drag, startPoint x: 243, startPoint y: 192, endPoint x: 183, endPoint y: 188, distance: 59.7
click at [183, 197] on div "QLD/Signage/printers" at bounding box center [214, 202] width 67 height 11
drag, startPoint x: 224, startPoint y: 202, endPoint x: 192, endPoint y: 205, distance: 32.4
click at [192, 208] on div "Description" at bounding box center [207, 213] width 41 height 11
click at [103, 202] on icon at bounding box center [101, 204] width 3 height 4
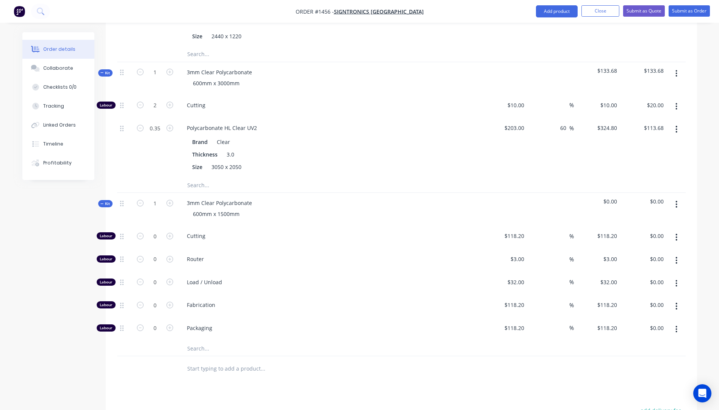
click at [199, 341] on input "text" at bounding box center [263, 348] width 152 height 15
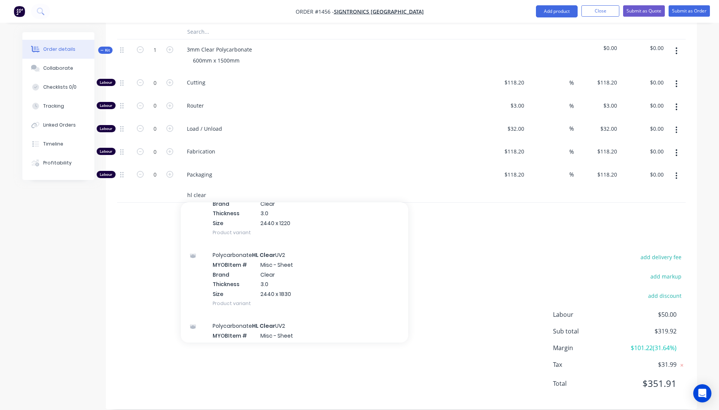
scroll to position [190, 0]
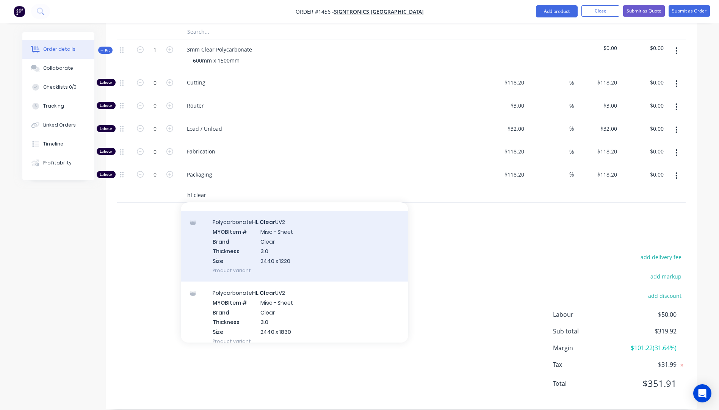
type input "hl clear"
click at [272, 246] on div "Polycarbonate HL Clear UV2 MYOB Item # Misc - Sheet Brand Clear Thickness 3.0 S…" at bounding box center [294, 246] width 227 height 71
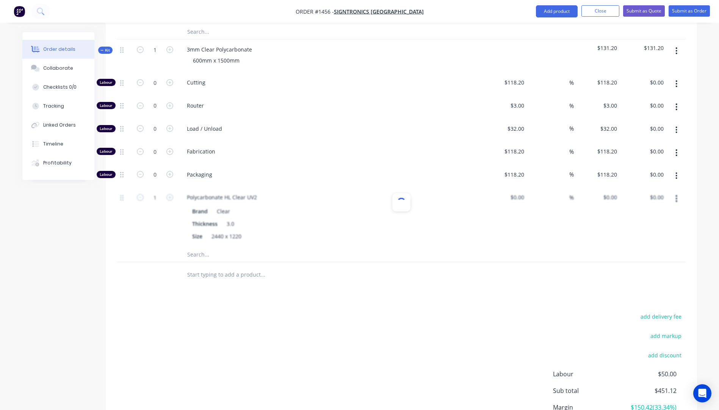
type input "$82.00"
type input "60"
type input "$131.20"
click at [158, 192] on input "1" at bounding box center [155, 197] width 20 height 11
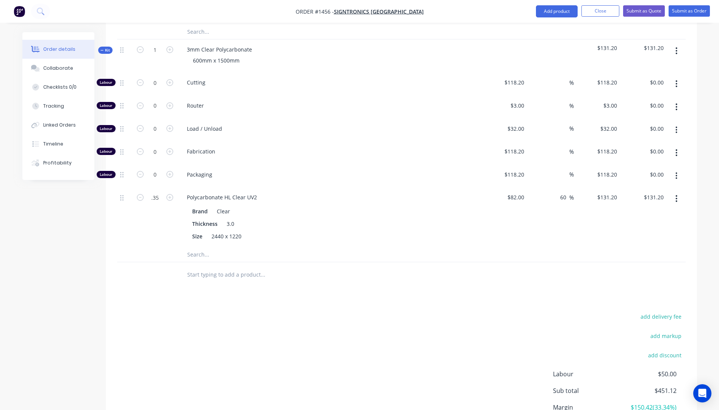
type input "0.35"
type input "$45.92"
click at [155, 281] on div "Products Show / Hide columns Add product Qty Cost Markup Price Total Kit 1 3mm …" at bounding box center [401, 36] width 591 height 865
click at [164, 192] on input "0.35" at bounding box center [155, 197] width 20 height 11
type input "0.7"
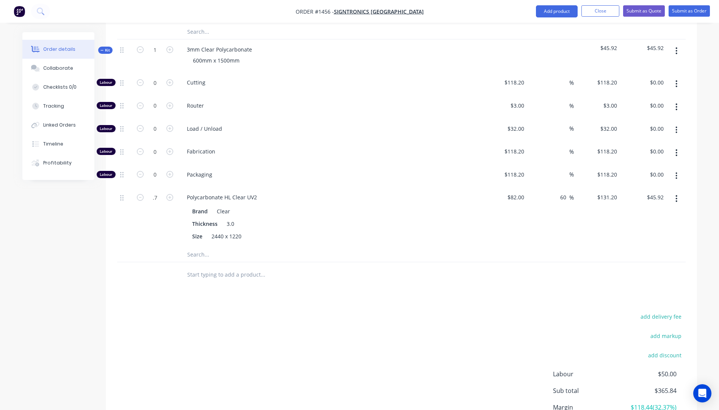
type input "$91.84"
click at [154, 262] on div at bounding box center [154, 274] width 45 height 25
click at [169, 79] on icon "button" at bounding box center [169, 82] width 7 height 7
type input "1"
type input "$118.20"
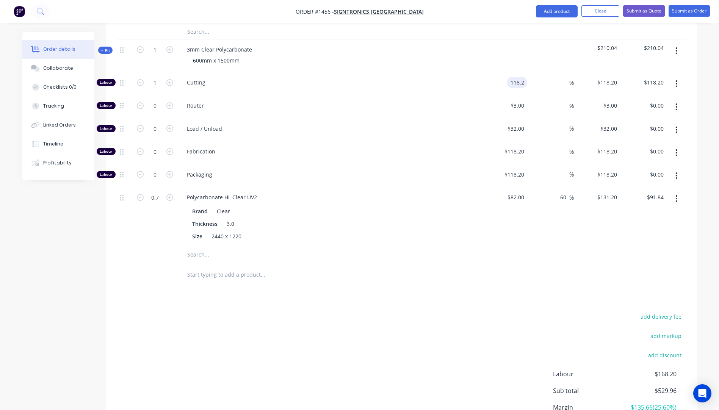
click at [511, 77] on div "118.2 118.2" at bounding box center [518, 82] width 17 height 11
type input "$10.00"
click at [438, 171] on span "Packaging" at bounding box center [332, 175] width 291 height 8
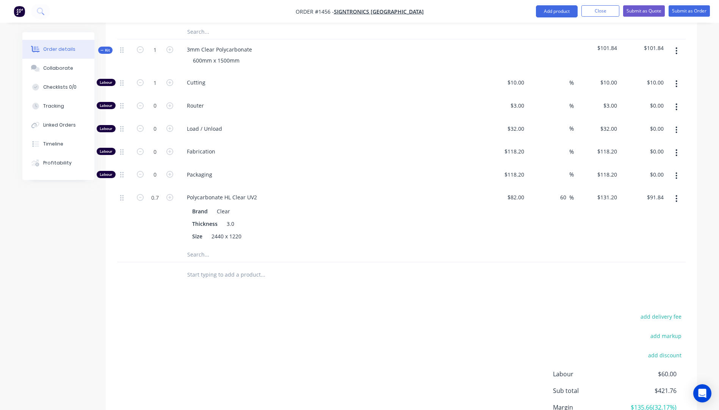
click at [675, 103] on icon "button" at bounding box center [676, 107] width 2 height 8
click at [647, 152] on div "Delete" at bounding box center [649, 157] width 58 height 11
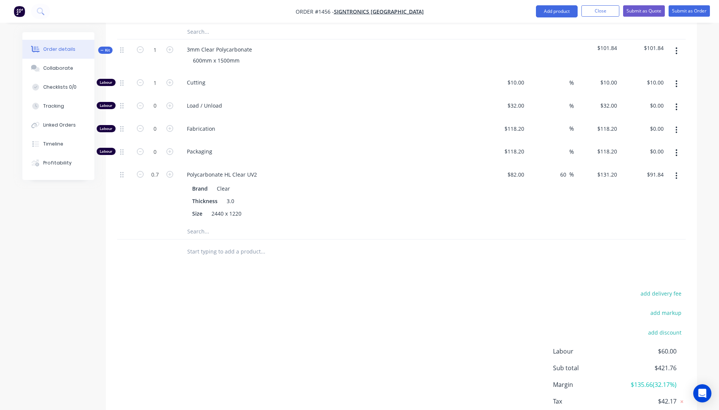
click at [675, 103] on icon "button" at bounding box center [676, 107] width 2 height 8
click at [638, 152] on button "Delete" at bounding box center [650, 157] width 72 height 15
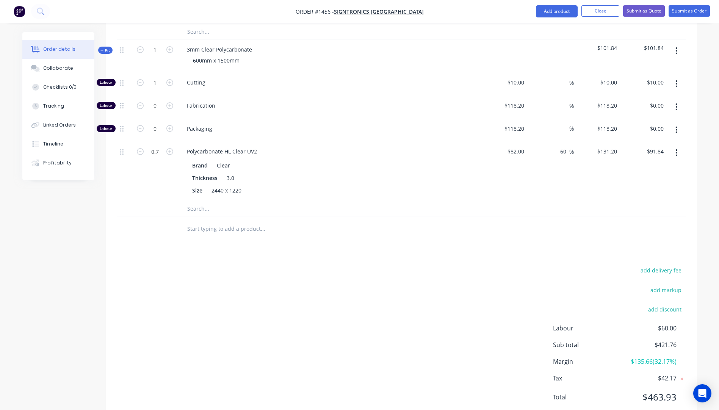
click at [675, 103] on icon "button" at bounding box center [676, 107] width 2 height 8
click at [631, 152] on div "Delete" at bounding box center [649, 157] width 58 height 11
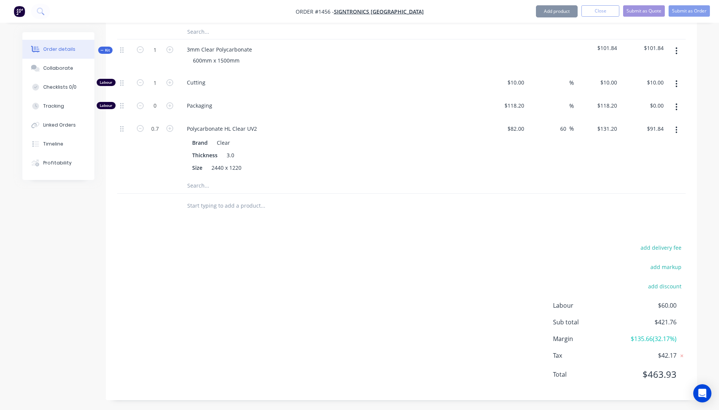
scroll to position [666, 0]
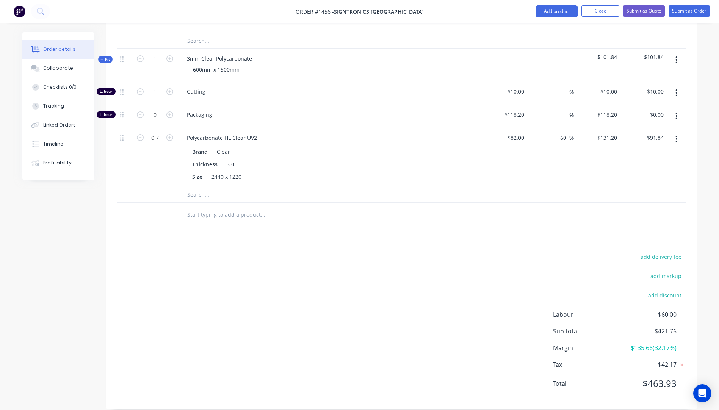
click at [673, 109] on button "button" at bounding box center [676, 116] width 18 height 14
click at [631, 161] on div "Delete" at bounding box center [649, 166] width 58 height 11
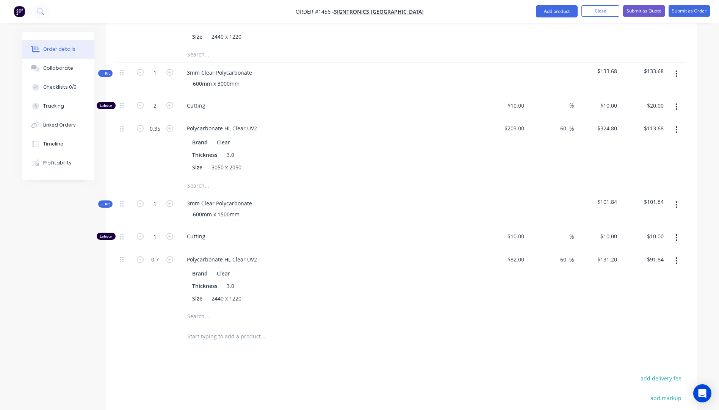
scroll to position [529, 0]
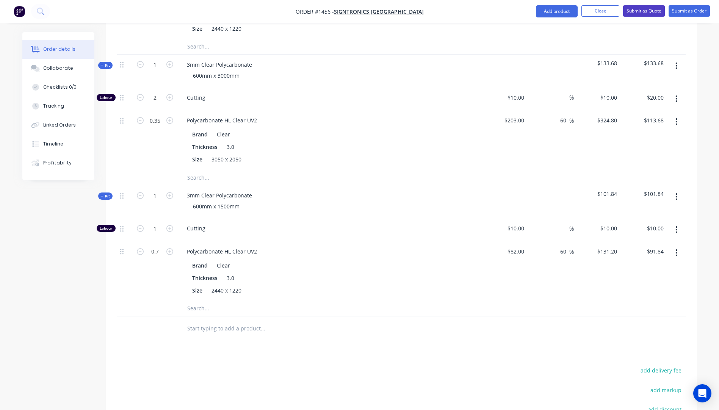
click at [653, 11] on button "Submit as Quote" at bounding box center [644, 10] width 42 height 11
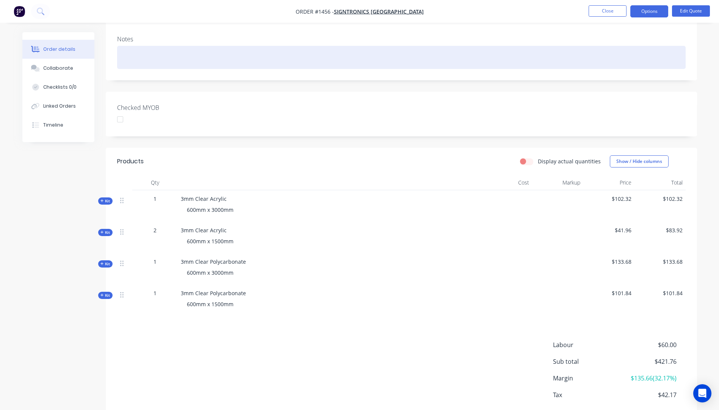
scroll to position [152, 0]
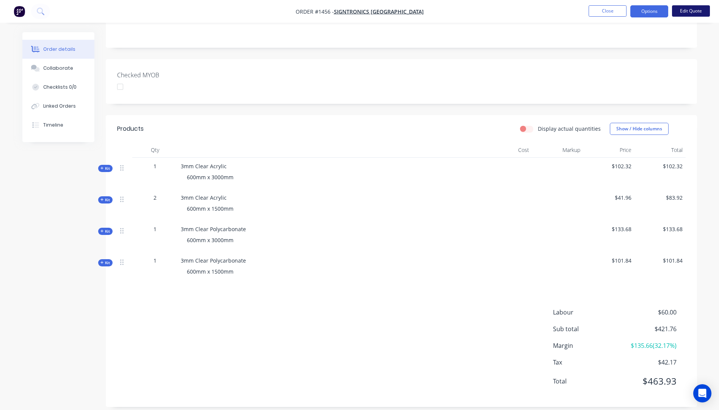
click at [696, 11] on button "Edit Quote" at bounding box center [691, 10] width 38 height 11
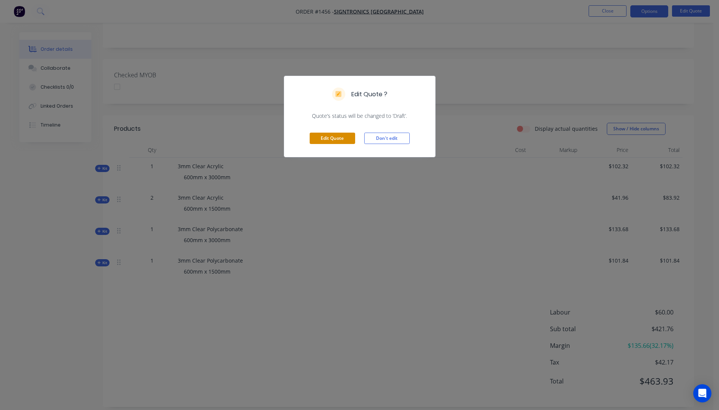
click at [340, 141] on button "Edit Quote" at bounding box center [332, 138] width 45 height 11
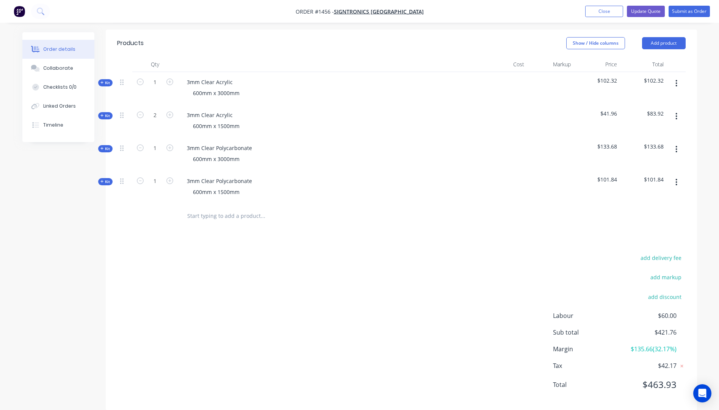
scroll to position [251, 0]
click at [172, 176] on icon "button" at bounding box center [169, 179] width 7 height 7
type input "2"
click at [101, 179] on icon at bounding box center [101, 181] width 3 height 4
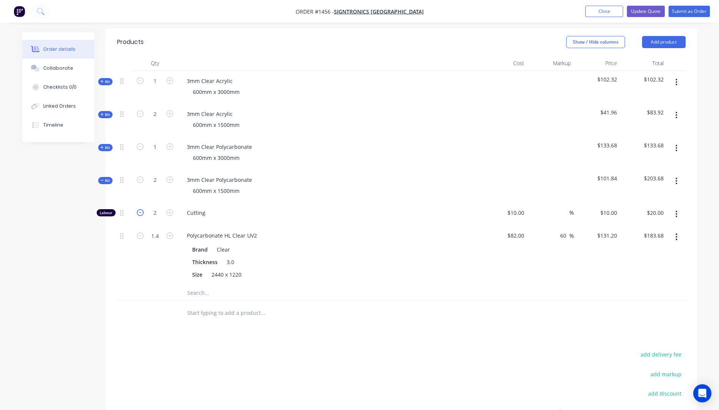
click at [141, 209] on icon "button" at bounding box center [140, 212] width 7 height 7
type input "1"
type input "$10.00"
click at [159, 230] on input "1.4" at bounding box center [155, 235] width 20 height 11
type input "0.7"
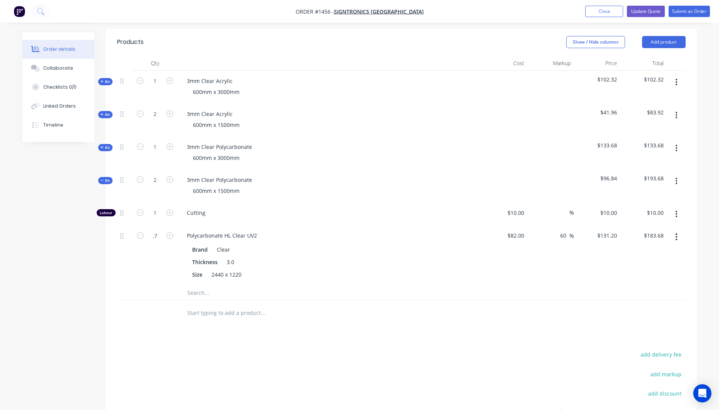
type input "$91.84"
click at [138, 301] on div at bounding box center [154, 313] width 45 height 25
click at [639, 8] on button "Update Quote" at bounding box center [646, 11] width 38 height 11
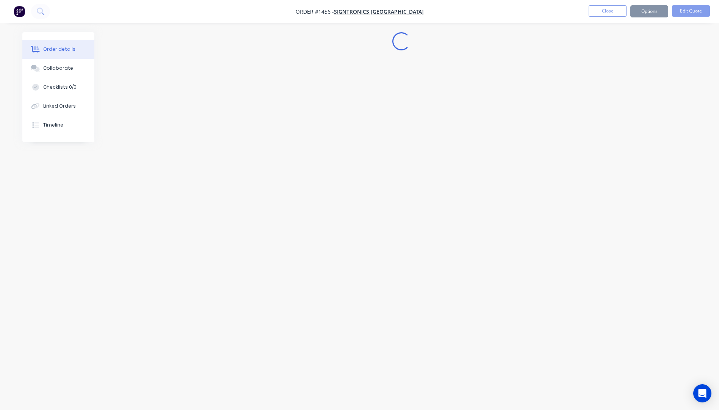
scroll to position [0, 0]
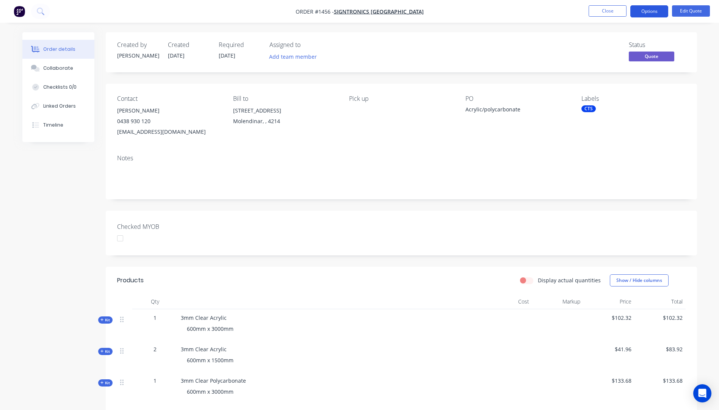
click at [649, 10] on button "Options" at bounding box center [649, 11] width 38 height 12
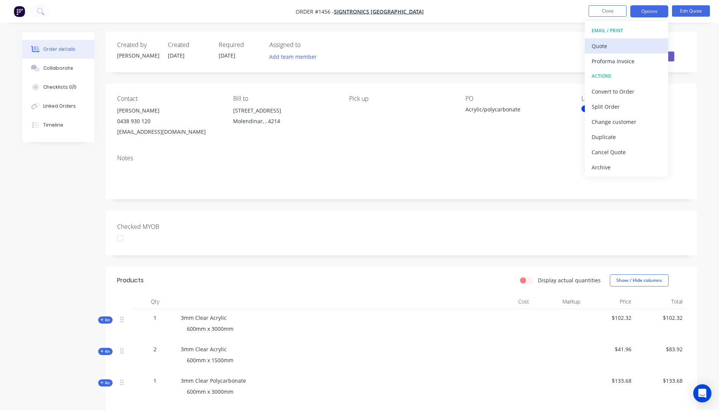
click at [603, 50] on div "Quote" at bounding box center [627, 46] width 70 height 11
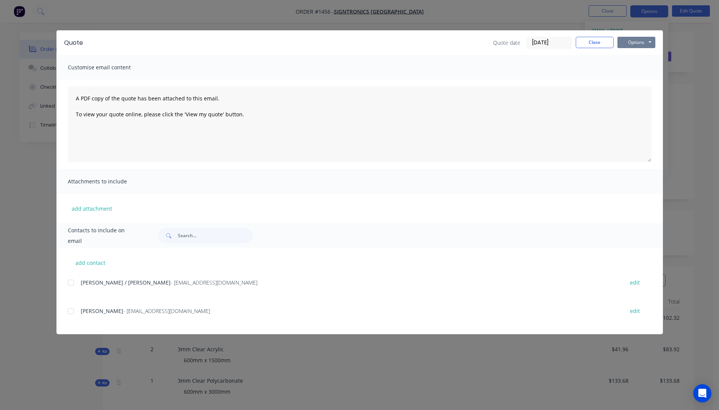
click at [635, 43] on button "Options" at bounding box center [636, 42] width 38 height 11
click at [635, 57] on button "Preview" at bounding box center [641, 56] width 49 height 13
click at [594, 45] on button "Close" at bounding box center [595, 42] width 38 height 11
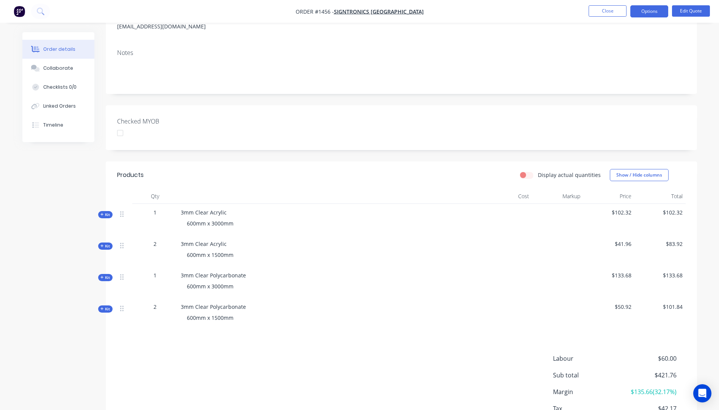
scroll to position [114, 0]
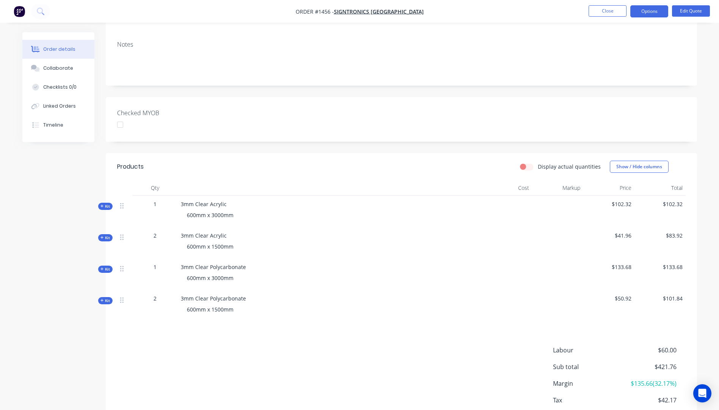
click at [101, 205] on icon at bounding box center [101, 206] width 3 height 4
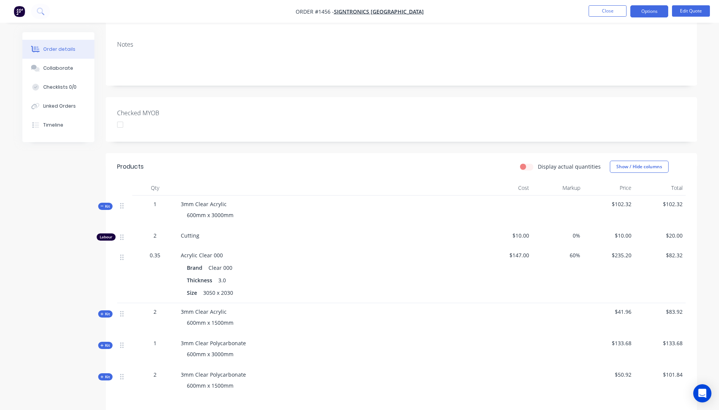
click at [101, 315] on icon at bounding box center [101, 314] width 3 height 4
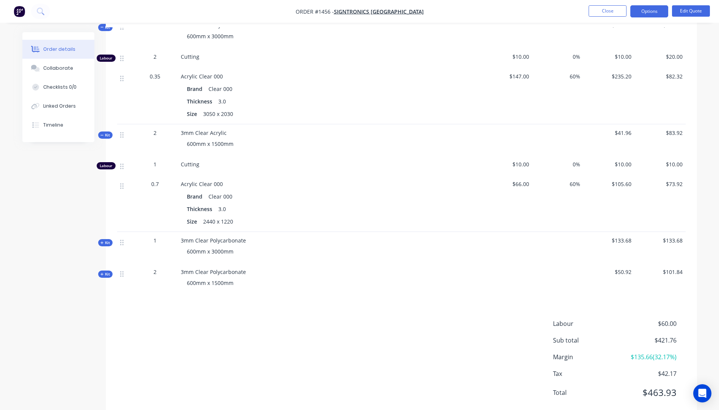
scroll to position [303, 0]
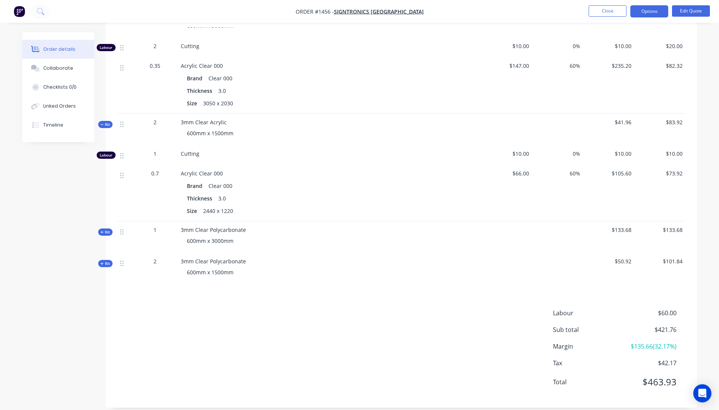
click at [102, 233] on icon at bounding box center [101, 232] width 3 height 4
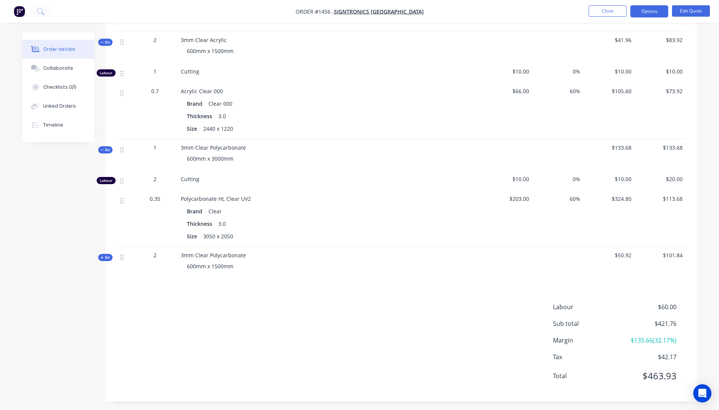
scroll to position [389, 0]
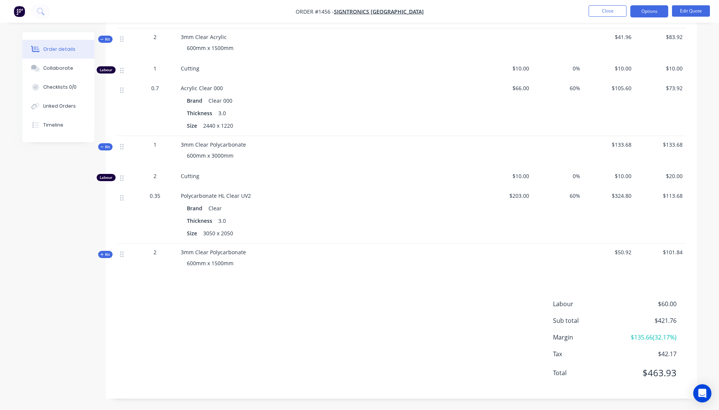
click at [102, 255] on icon at bounding box center [101, 254] width 3 height 3
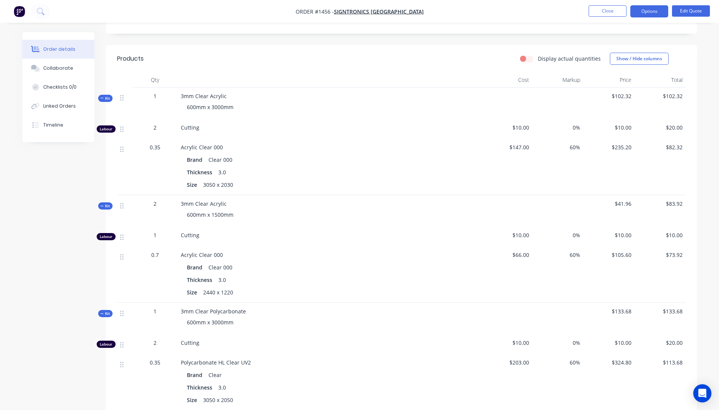
scroll to position [200, 0]
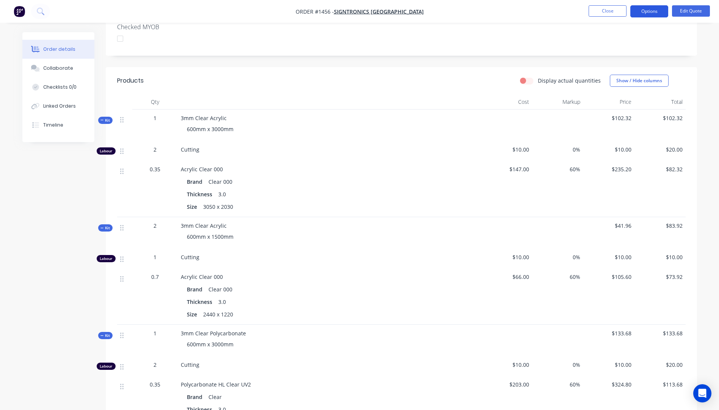
click at [644, 11] on button "Options" at bounding box center [649, 11] width 38 height 12
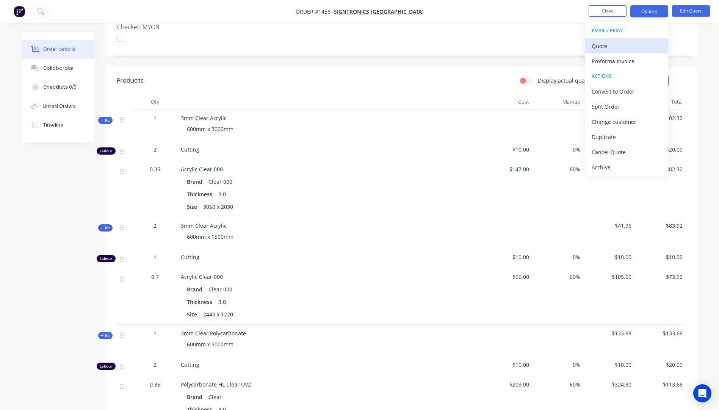
click at [605, 50] on div "Quote" at bounding box center [627, 46] width 70 height 11
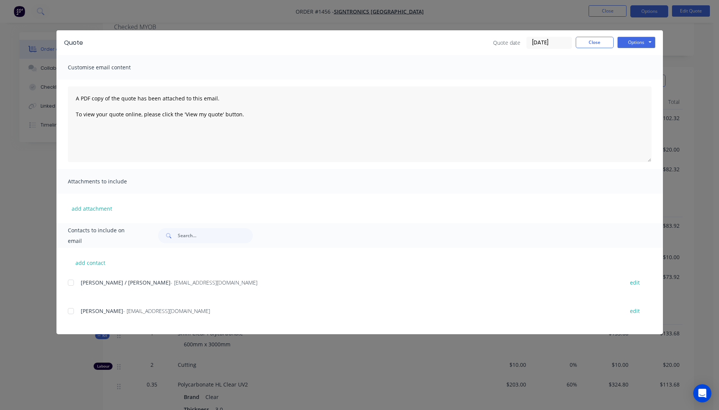
click at [70, 313] on div at bounding box center [70, 311] width 15 height 15
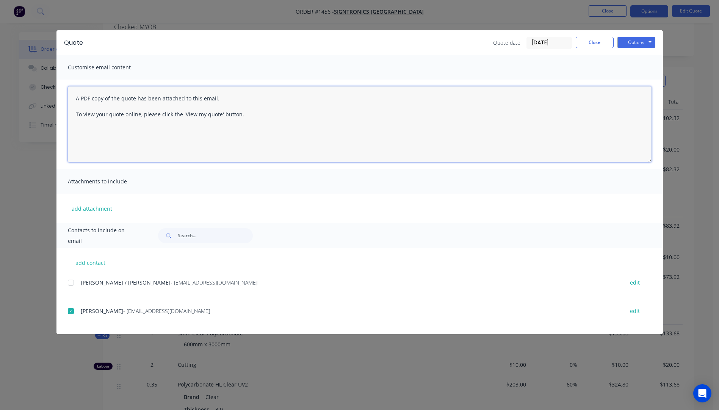
paste textarea "Hi, Please contact us if you have any questions. Regards, Darren sales@allstarp…"
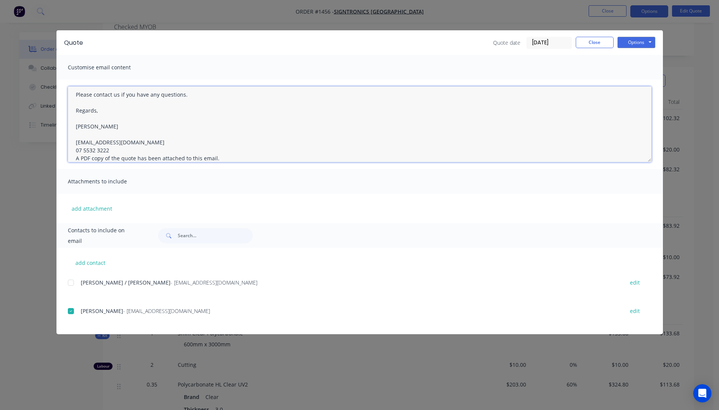
click at [110, 149] on textarea "Hi, Please contact us if you have any questions. Regards, Darren sales@allstarp…" at bounding box center [360, 124] width 584 height 76
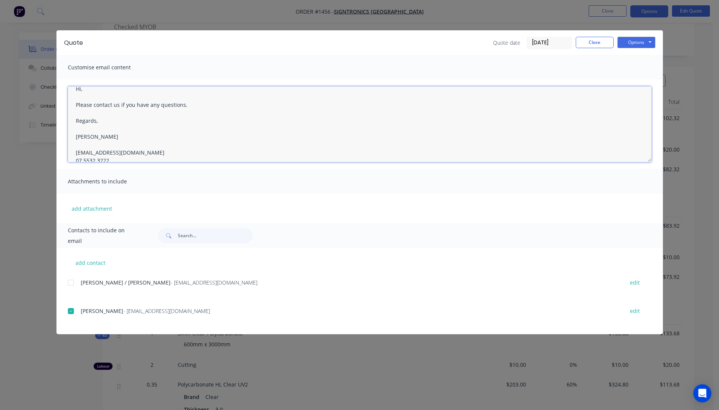
scroll to position [0, 0]
click at [91, 99] on textarea "Hi, Please contact us if you have any questions. Regards, Darren sales@allstarp…" at bounding box center [360, 124] width 584 height 76
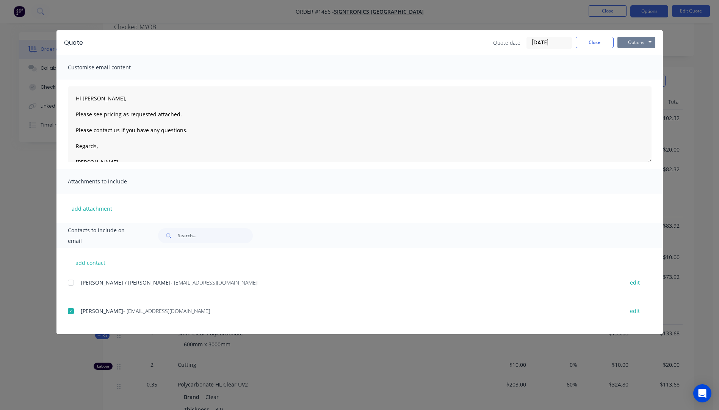
click at [633, 45] on button "Options" at bounding box center [636, 42] width 38 height 11
click at [634, 79] on button "Email" at bounding box center [641, 81] width 49 height 13
type textarea "A PDF copy of the quote has been attached to this email. To view your quote onl…"
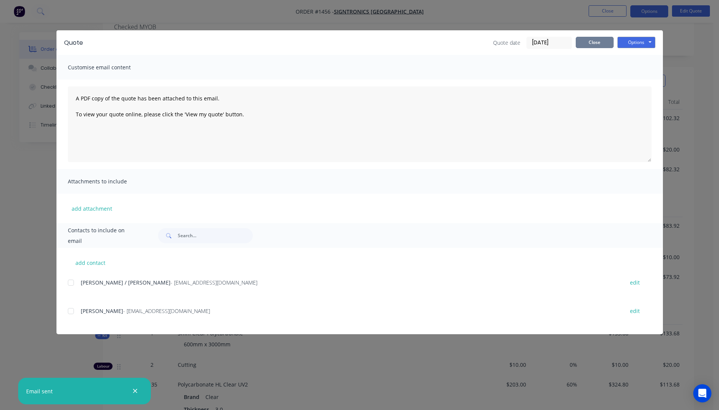
click at [591, 45] on button "Close" at bounding box center [595, 42] width 38 height 11
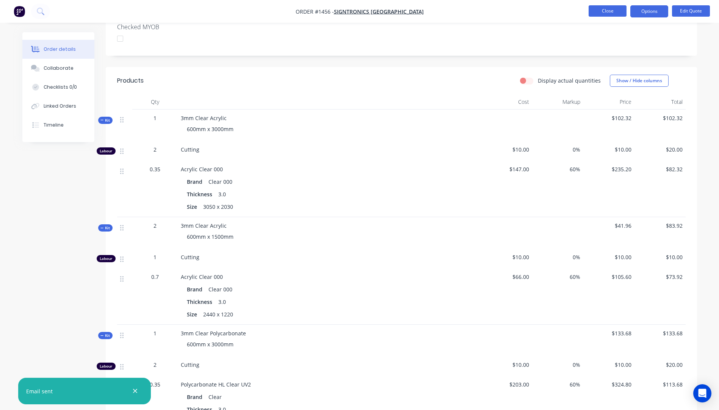
click at [608, 12] on button "Close" at bounding box center [608, 10] width 38 height 11
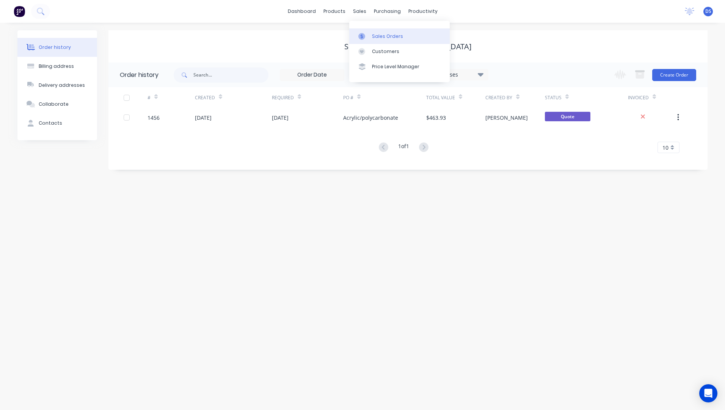
click at [374, 38] on div "Sales Orders" at bounding box center [387, 36] width 31 height 7
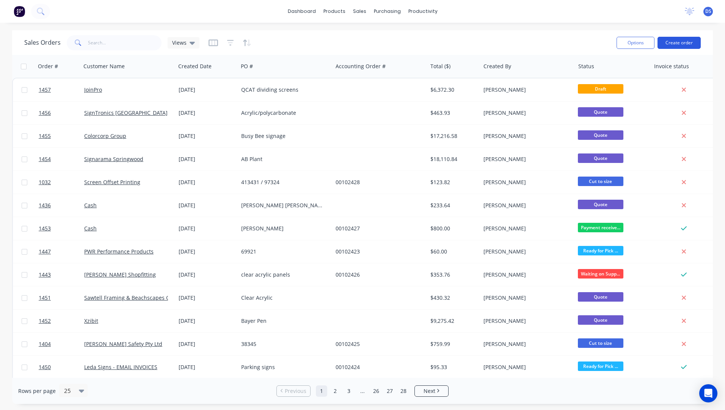
click at [674, 45] on button "Create order" at bounding box center [678, 43] width 43 height 12
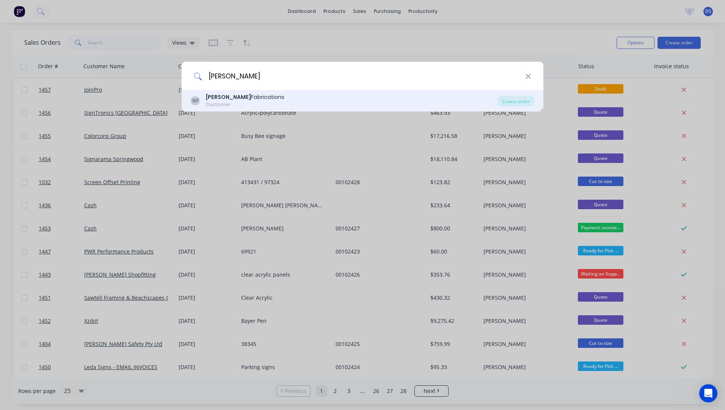
type input "gannon"
click at [226, 98] on b "Gannon" at bounding box center [228, 97] width 45 height 8
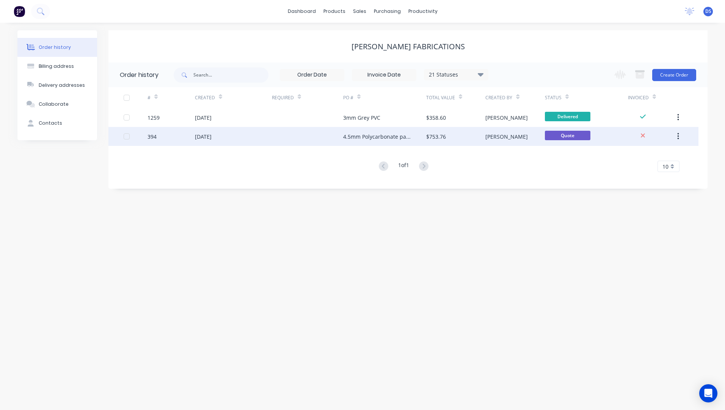
click at [359, 139] on div "4.5mm Polycarbonate panels" at bounding box center [377, 137] width 68 height 8
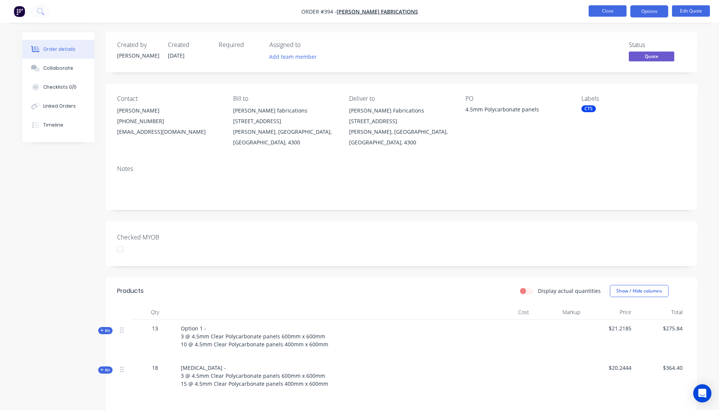
click at [606, 11] on button "Close" at bounding box center [608, 10] width 38 height 11
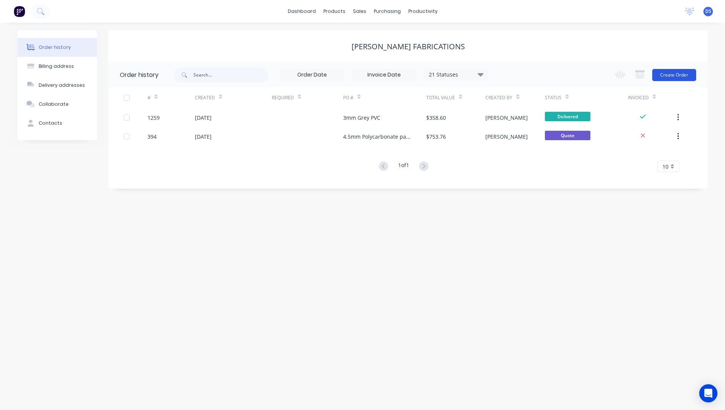
click at [671, 72] on button "Create Order" at bounding box center [674, 75] width 44 height 12
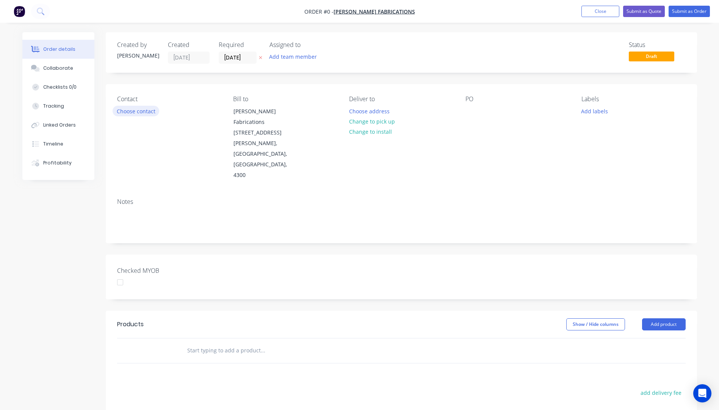
click at [134, 112] on button "Choose contact" at bounding box center [136, 111] width 47 height 10
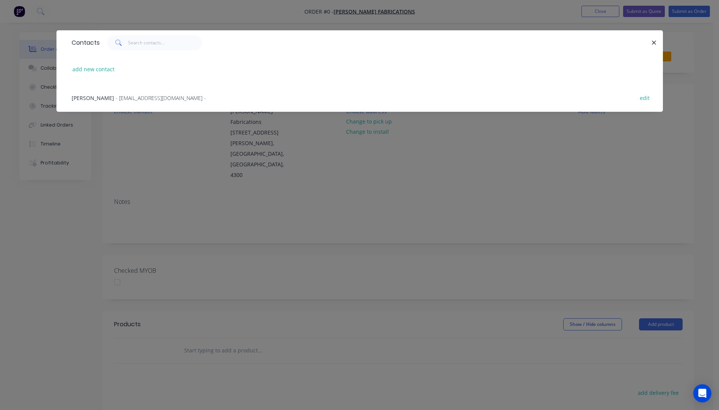
click at [121, 98] on span "- admin@gannonfabrications.com.au -" at bounding box center [161, 97] width 90 height 7
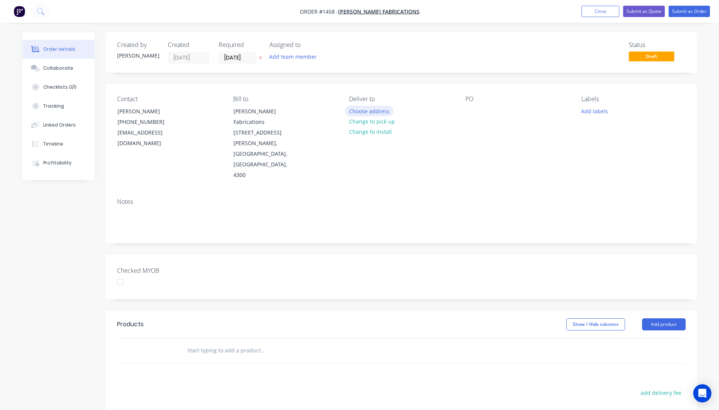
click at [371, 111] on button "Choose address" at bounding box center [369, 111] width 49 height 10
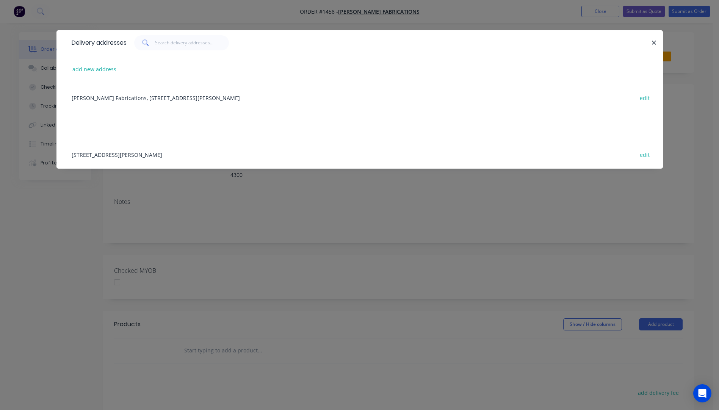
click at [200, 99] on div "Gannon Fabrications, 60 Mica Street, Carole Park, Queensland, Australia, 4300 e…" at bounding box center [360, 97] width 584 height 28
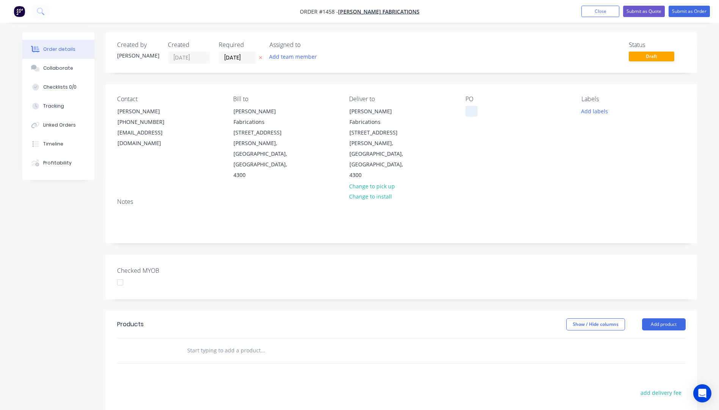
click at [472, 110] on div at bounding box center [471, 111] width 12 height 11
click at [593, 110] on button "Add labels" at bounding box center [594, 111] width 35 height 10
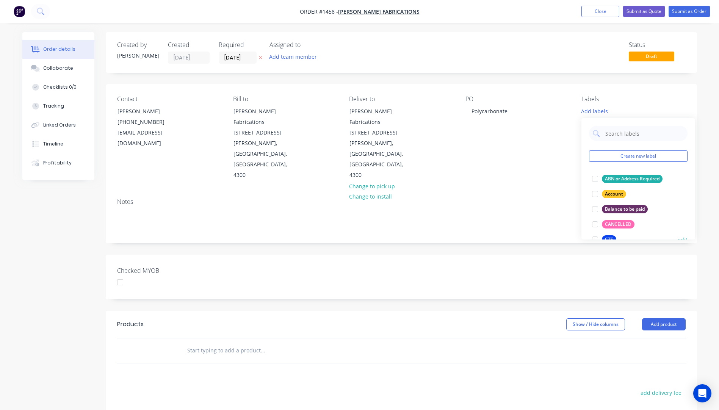
click at [606, 238] on div "CTS" at bounding box center [609, 239] width 14 height 8
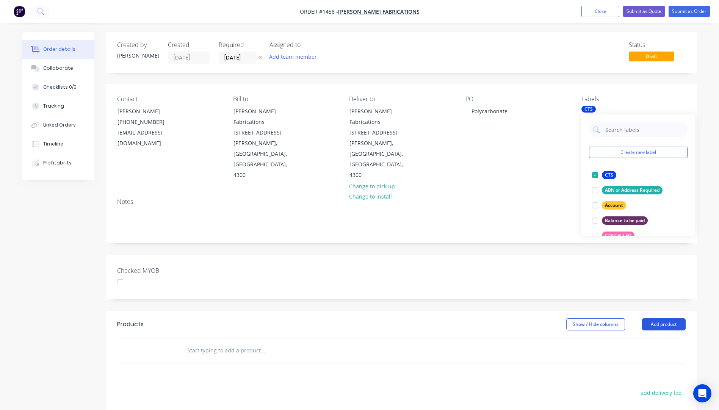
click at [672, 318] on button "Add product" at bounding box center [664, 324] width 44 height 12
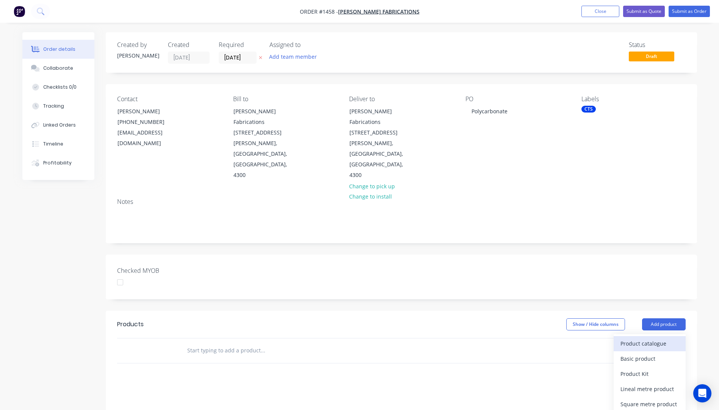
click at [652, 338] on div "Product catalogue" at bounding box center [649, 343] width 58 height 11
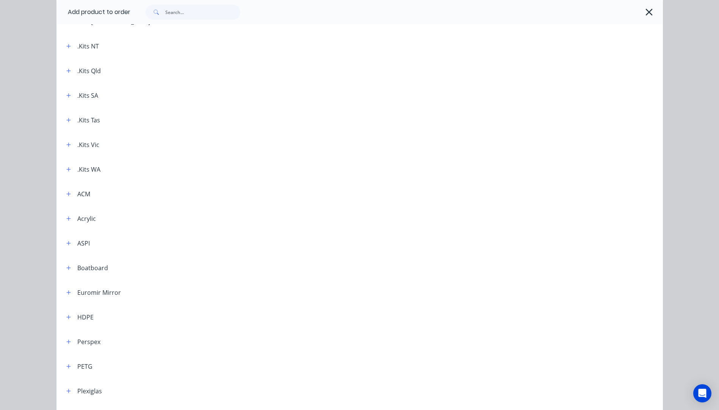
scroll to position [114, 0]
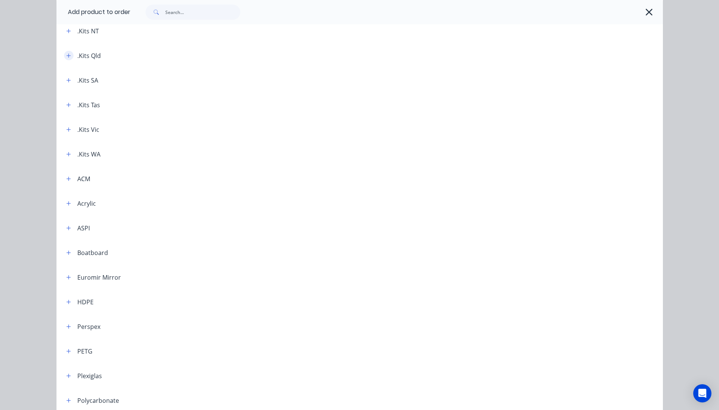
click at [66, 56] on icon "button" at bounding box center [68, 55] width 4 height 4
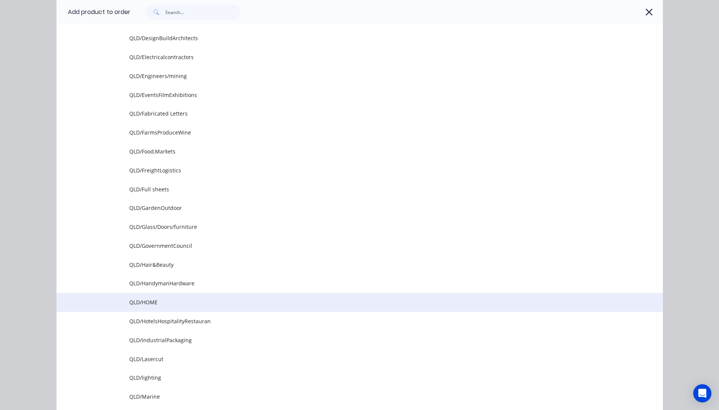
scroll to position [379, 0]
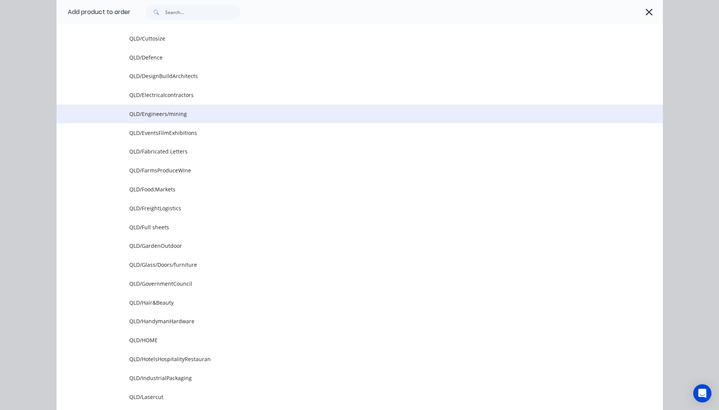
click at [161, 117] on span "QLD/Engineers/mining" at bounding box center [342, 114] width 427 height 8
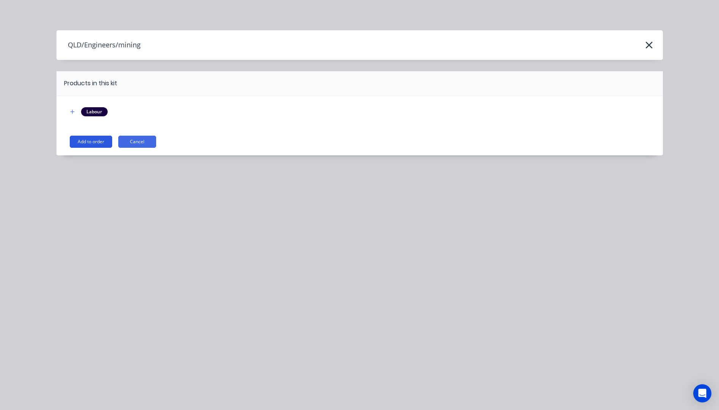
click at [100, 146] on button "Add to order" at bounding box center [91, 142] width 42 height 12
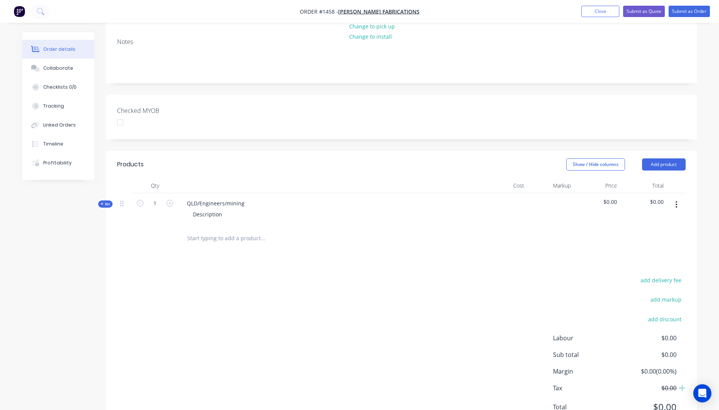
scroll to position [162, 0]
click at [100, 198] on div "Kit" at bounding box center [105, 201] width 14 height 7
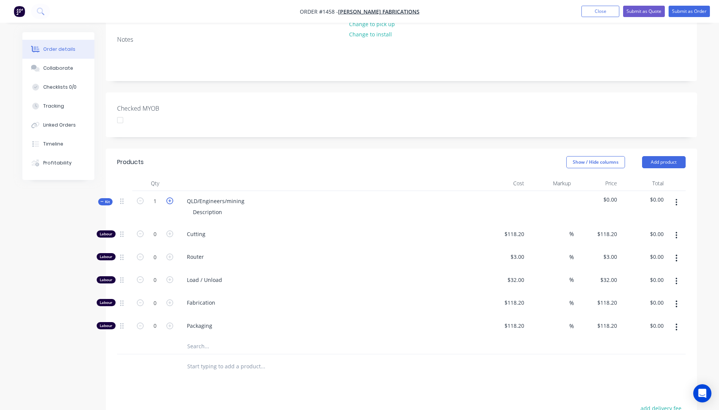
click at [168, 197] on icon "button" at bounding box center [169, 200] width 7 height 7
type input "4"
drag, startPoint x: 247, startPoint y: 170, endPoint x: 188, endPoint y: 171, distance: 59.1
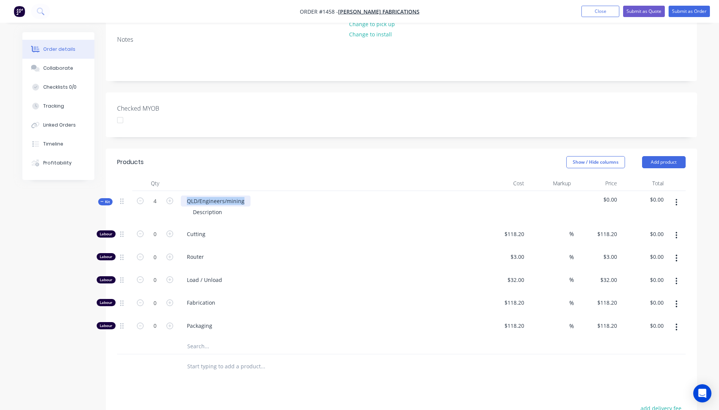
click at [188, 196] on div "QLD/Engineers/mining" at bounding box center [216, 201] width 70 height 11
drag, startPoint x: 227, startPoint y: 181, endPoint x: 185, endPoint y: 186, distance: 41.9
click at [185, 191] on div "4.5mm Clear Polycarbonate panels Description" at bounding box center [329, 207] width 303 height 33
click at [199, 207] on div "Description" at bounding box center [207, 212] width 41 height 11
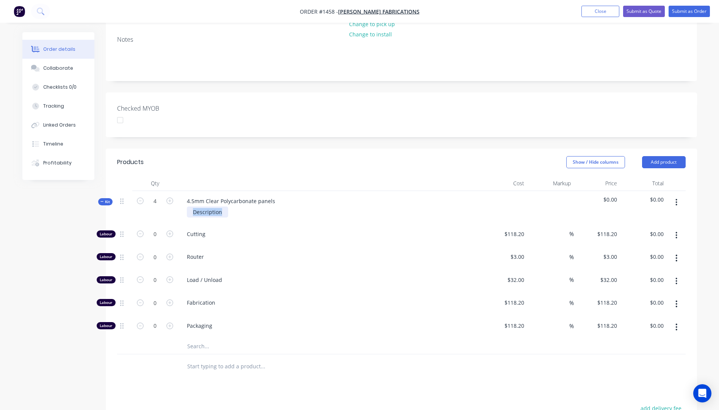
click at [199, 207] on div "Description" at bounding box center [207, 212] width 41 height 11
click at [170, 230] on icon "button" at bounding box center [169, 233] width 7 height 7
type input "1"
type input "$118.20"
click at [170, 230] on icon "button" at bounding box center [169, 233] width 7 height 7
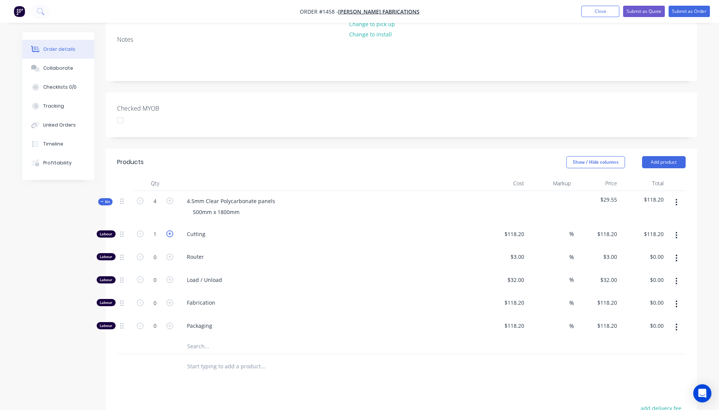
type input "2"
type input "$236.40"
click at [516, 229] on input "118.2" at bounding box center [518, 234] width 17 height 11
type input "$10.00"
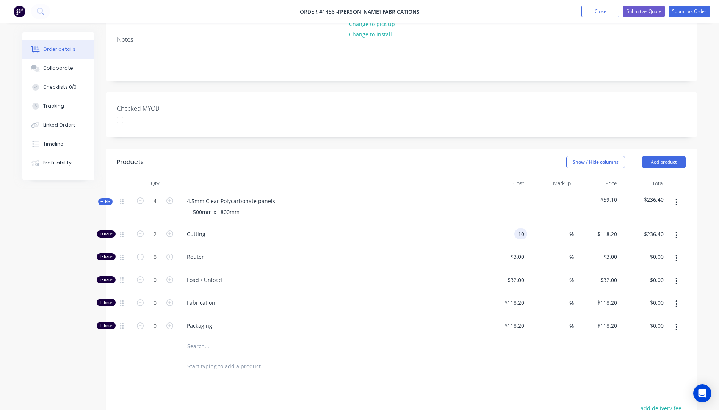
type input "$20.00"
click at [475, 224] on div "Cutting" at bounding box center [329, 235] width 303 height 23
click at [195, 339] on input "text" at bounding box center [263, 346] width 152 height 15
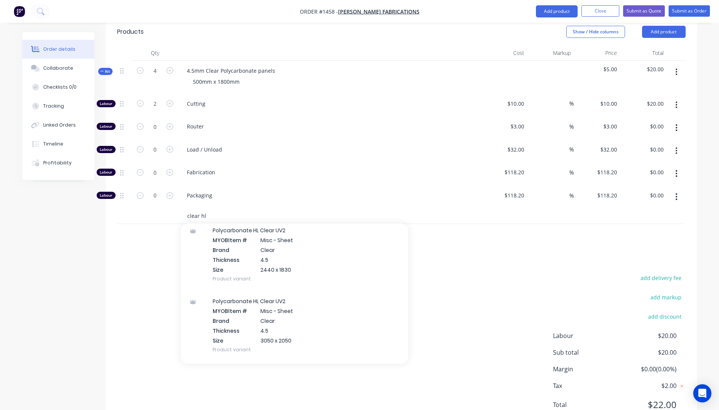
scroll to position [455, 0]
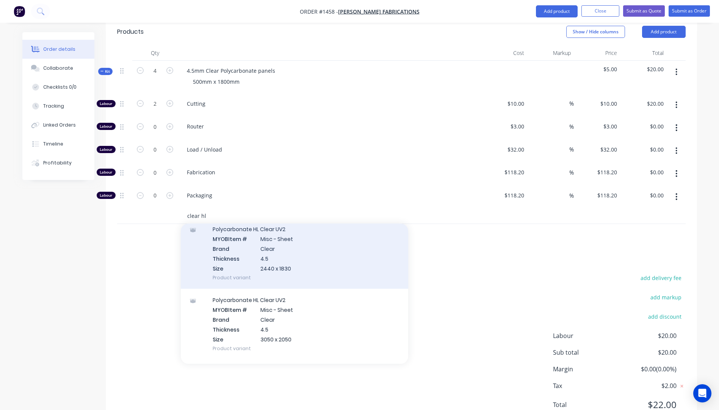
type input "clear hl"
click at [267, 236] on div "Polycarbonate HL Clear UV2 MYOB Item # Misc - Sheet Brand Clear Thickness 4.5 S…" at bounding box center [294, 253] width 227 height 71
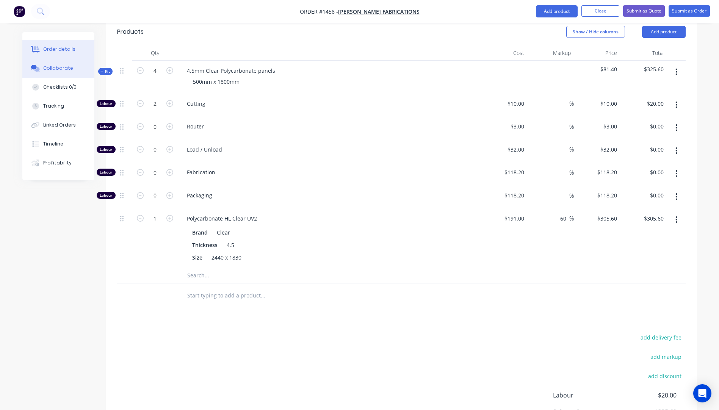
click at [50, 72] on button "Collaborate" at bounding box center [58, 68] width 72 height 19
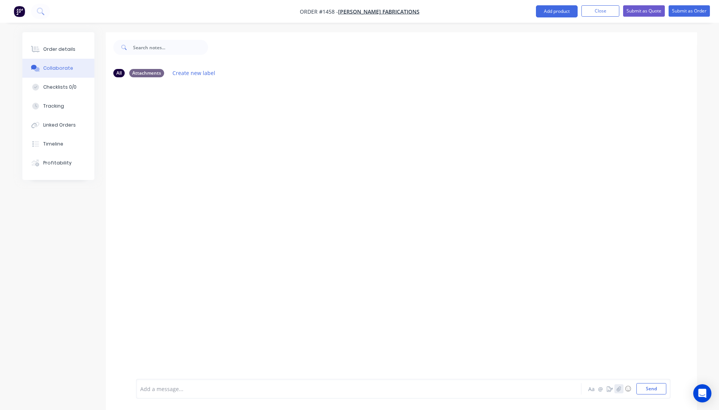
click at [618, 391] on icon "button" at bounding box center [618, 388] width 5 height 5
click at [646, 394] on button "Send" at bounding box center [651, 388] width 30 height 11
click at [55, 50] on div "Order details" at bounding box center [59, 49] width 32 height 7
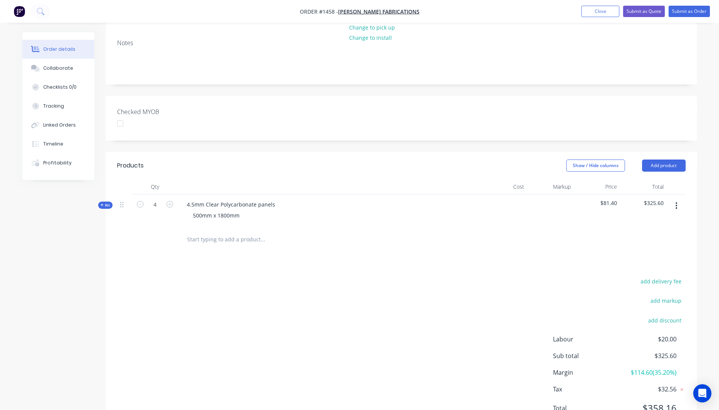
scroll to position [162, 0]
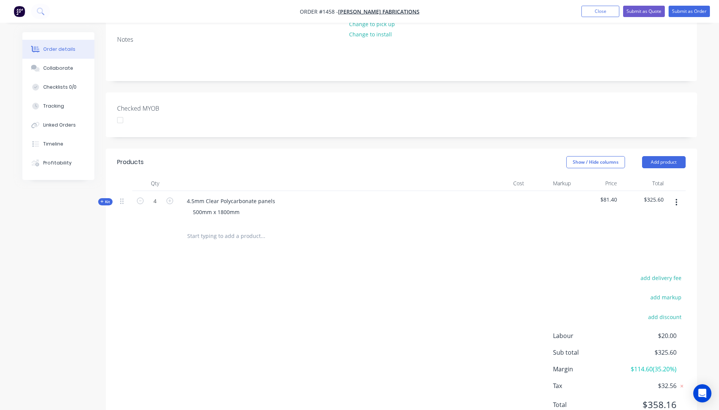
click at [101, 200] on icon at bounding box center [101, 201] width 3 height 3
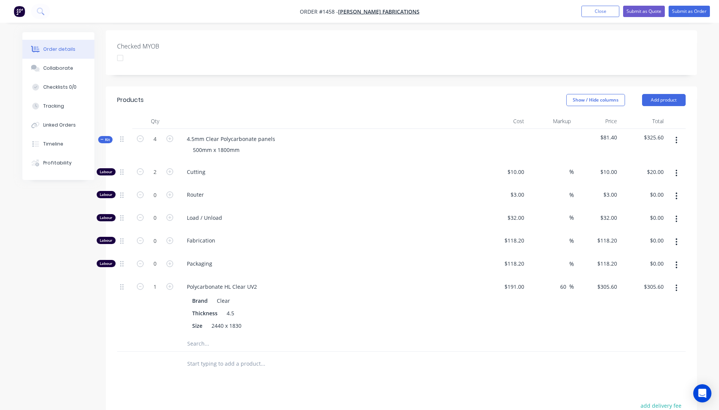
scroll to position [238, 0]
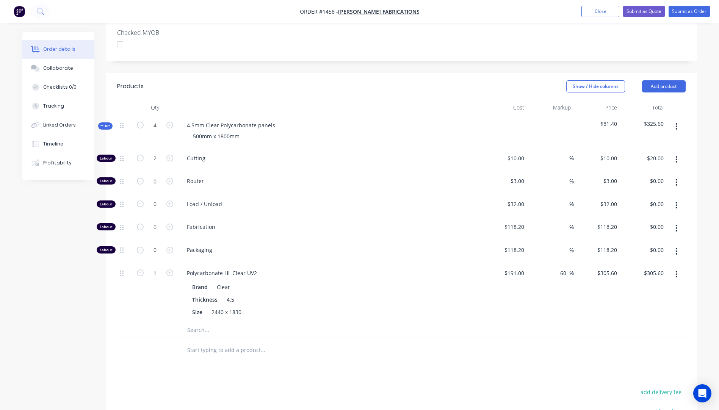
click at [196, 323] on input "text" at bounding box center [263, 330] width 152 height 15
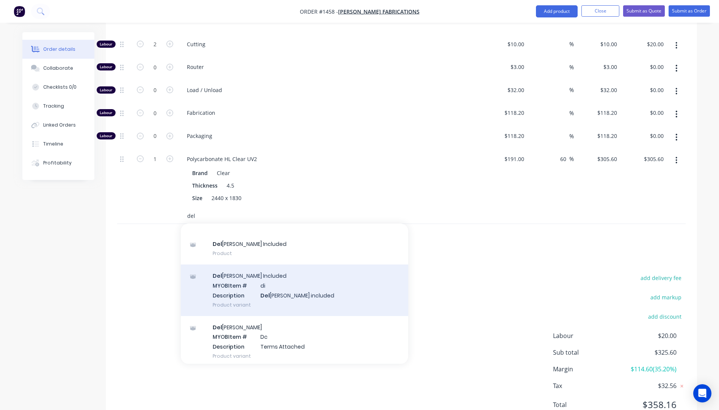
scroll to position [50, 0]
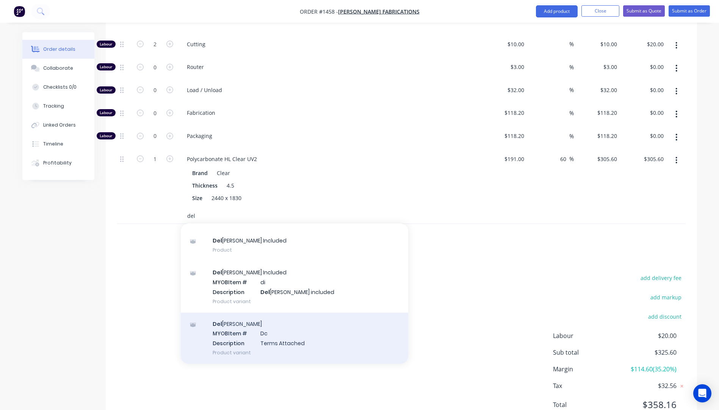
type input "del"
click at [268, 313] on div "Del ivery MYOB Item # Dc Description Terms Attached Product variant" at bounding box center [294, 338] width 227 height 51
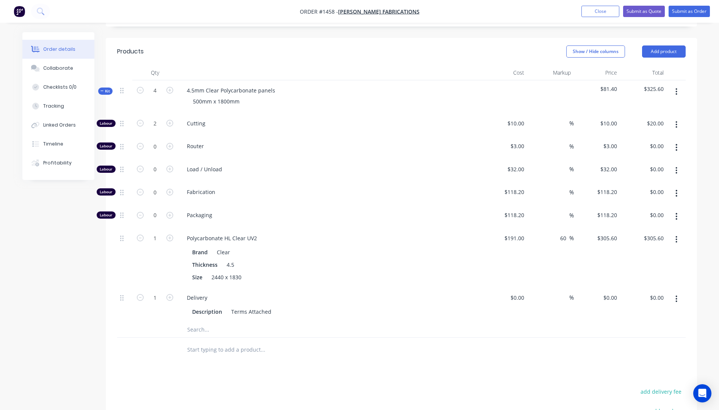
scroll to position [311, 0]
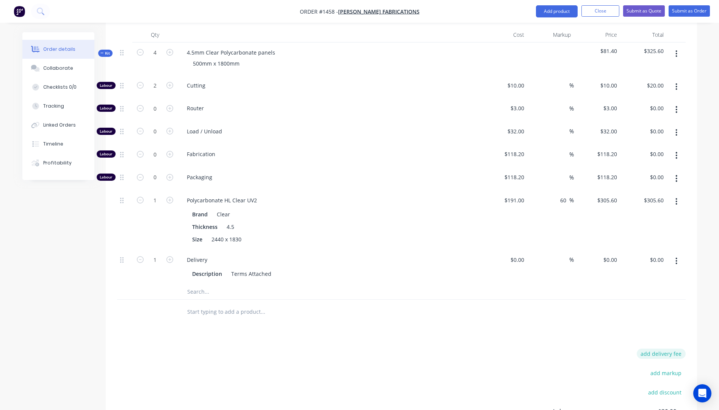
click at [657, 349] on button "add delivery fee" at bounding box center [661, 354] width 49 height 10
type input "40"
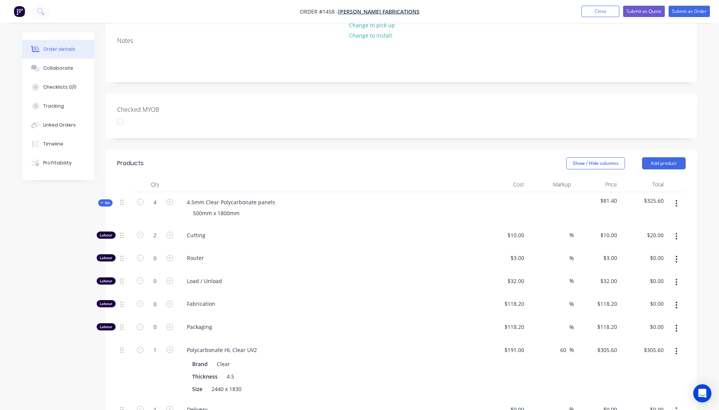
scroll to position [155, 0]
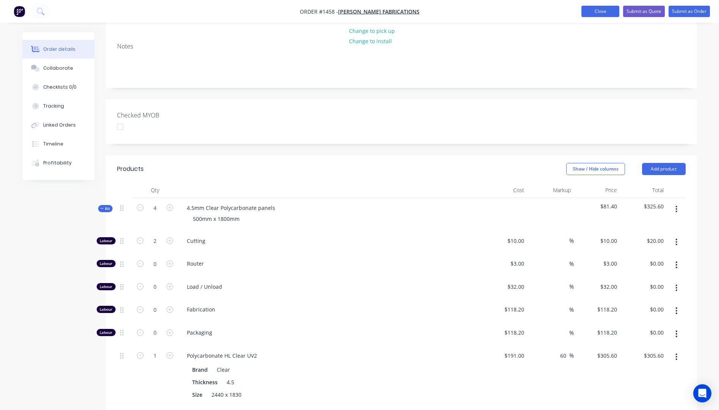
click at [605, 11] on button "Close" at bounding box center [600, 11] width 38 height 11
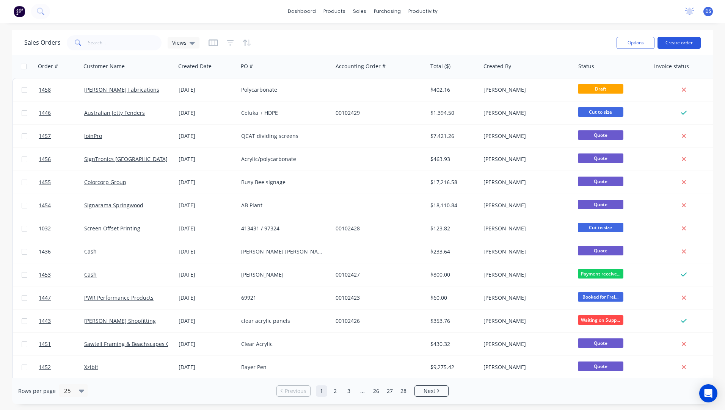
click at [677, 43] on button "Create order" at bounding box center [678, 43] width 43 height 12
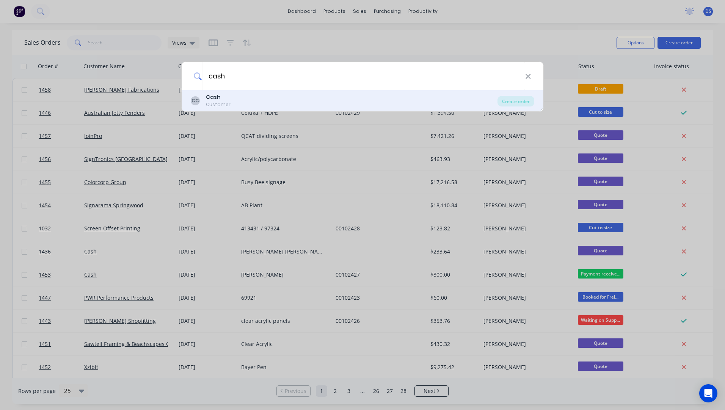
type input "cash"
click at [218, 101] on b "Cash" at bounding box center [213, 97] width 15 height 8
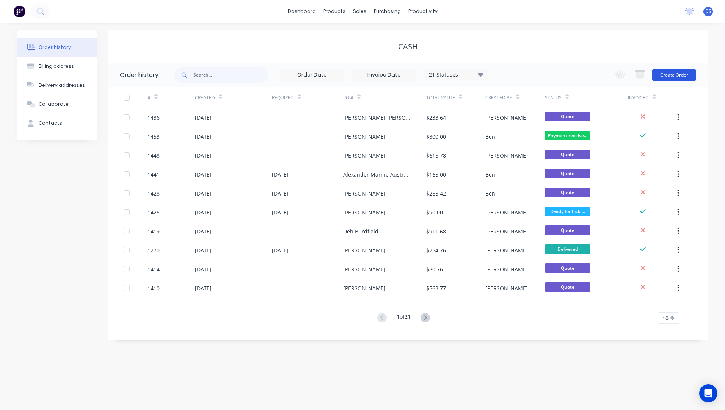
click at [667, 76] on button "Create Order" at bounding box center [674, 75] width 44 height 12
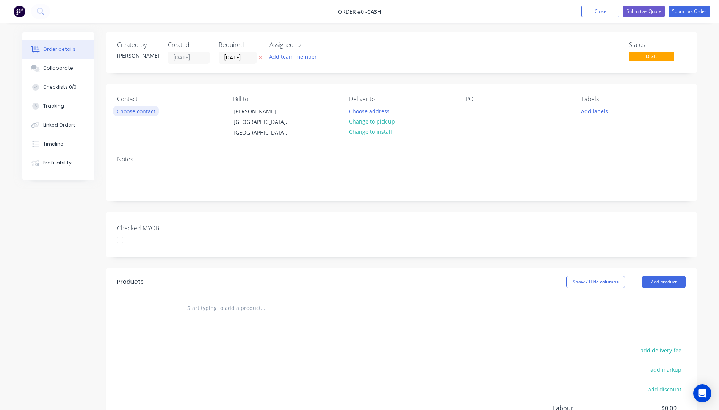
click at [132, 115] on button "Choose contact" at bounding box center [136, 111] width 47 height 10
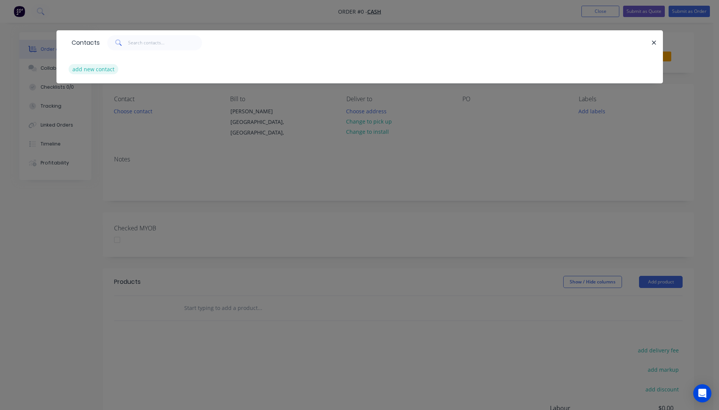
click at [90, 72] on button "add new contact" at bounding box center [94, 69] width 50 height 10
select select "AU"
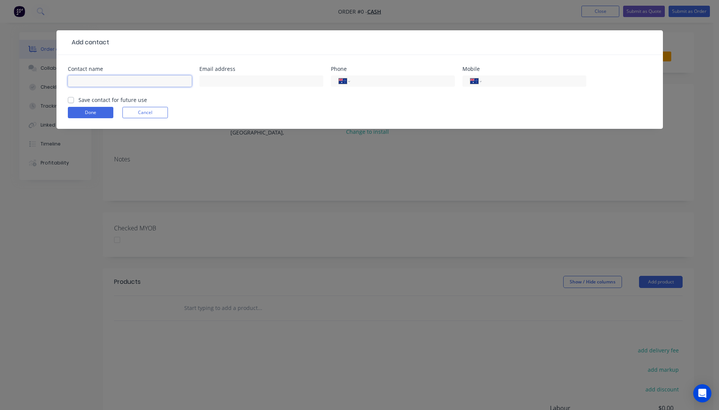
click at [97, 81] on input "text" at bounding box center [130, 80] width 124 height 11
type input "Levi Hagan"
click at [232, 79] on input "text" at bounding box center [261, 80] width 124 height 11
type input "levish75@yahoo.com"
click at [100, 114] on button "Done" at bounding box center [90, 112] width 45 height 11
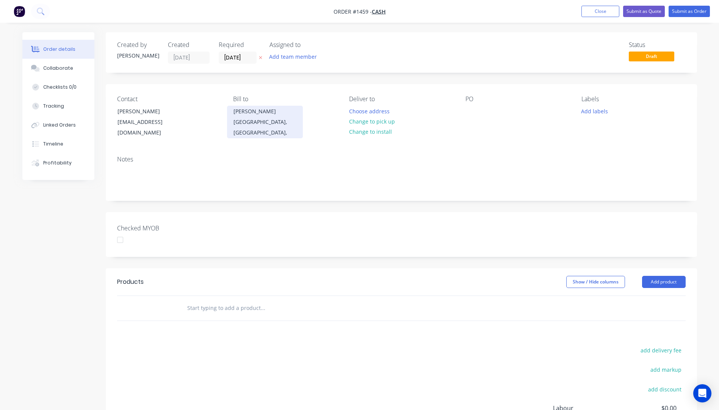
click at [244, 113] on div "Chad" at bounding box center [264, 111] width 63 height 11
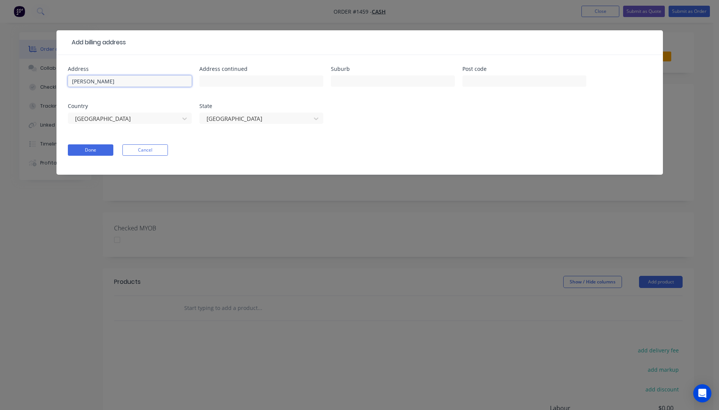
drag, startPoint x: 104, startPoint y: 79, endPoint x: 60, endPoint y: 81, distance: 44.8
click at [60, 81] on div "Address Chad Address continued Suburb Post code Country Australia State Queensl…" at bounding box center [359, 115] width 606 height 120
type input "l"
click at [104, 151] on button "Done" at bounding box center [90, 149] width 45 height 11
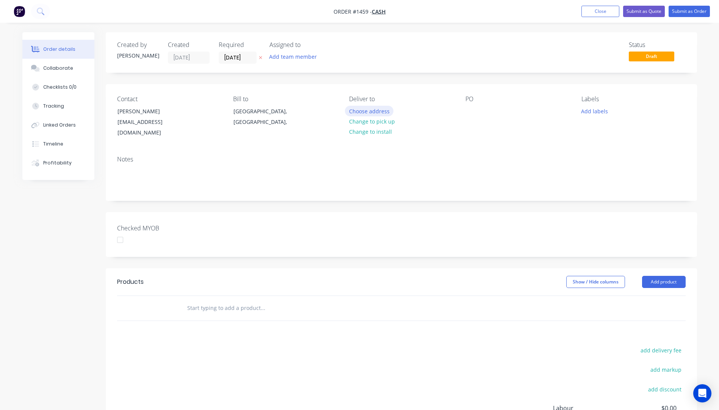
click at [373, 114] on button "Choose address" at bounding box center [369, 111] width 49 height 10
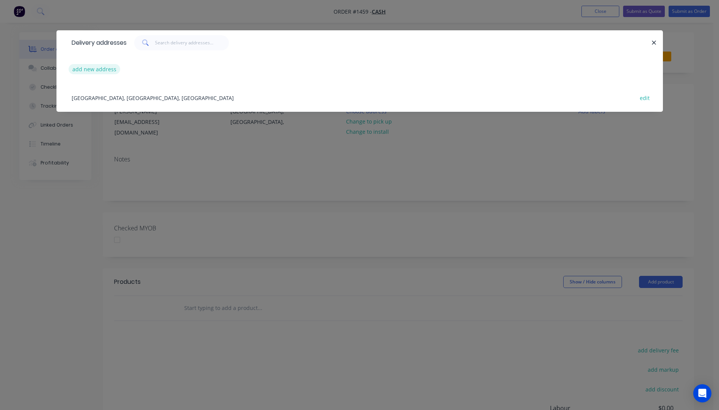
click at [102, 72] on button "add new address" at bounding box center [95, 69] width 52 height 10
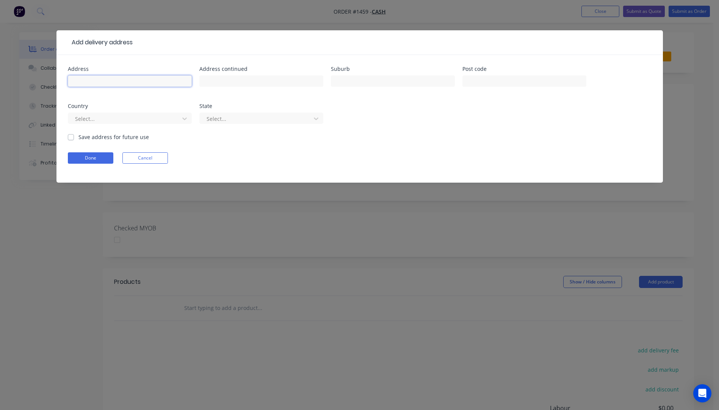
click at [106, 83] on input "text" at bounding box center [130, 80] width 124 height 11
type input "Levi Hagan"
click at [393, 86] on input "text" at bounding box center [393, 80] width 124 height 11
type input "Dysart"
click at [163, 118] on div at bounding box center [124, 118] width 101 height 9
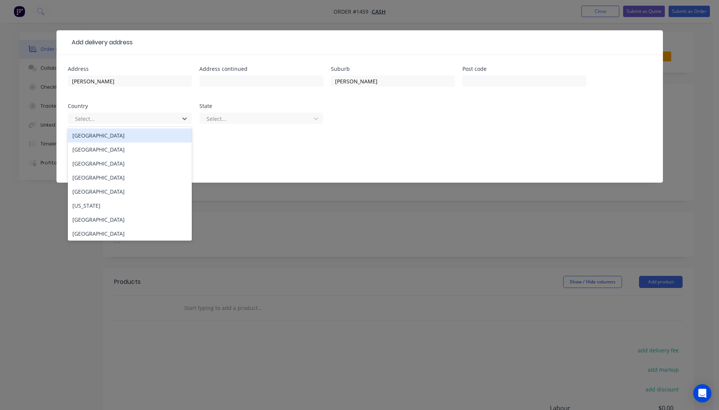
click at [94, 136] on div "Australia" at bounding box center [130, 135] width 124 height 14
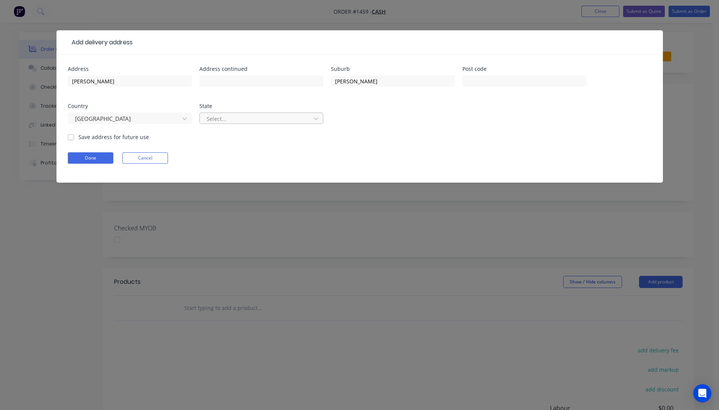
click at [227, 122] on div at bounding box center [256, 118] width 101 height 9
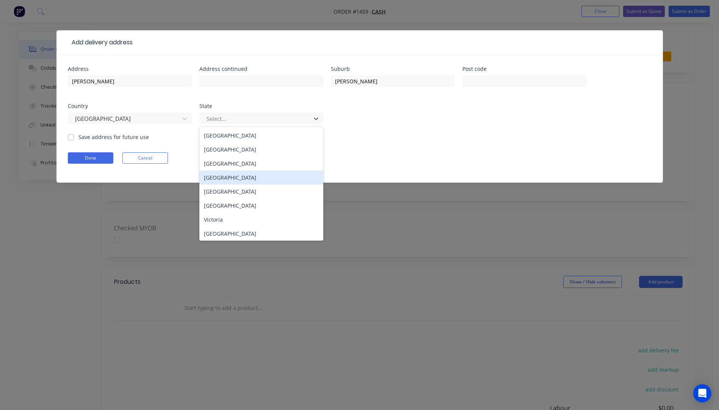
click at [225, 182] on div "Queensland" at bounding box center [261, 178] width 124 height 14
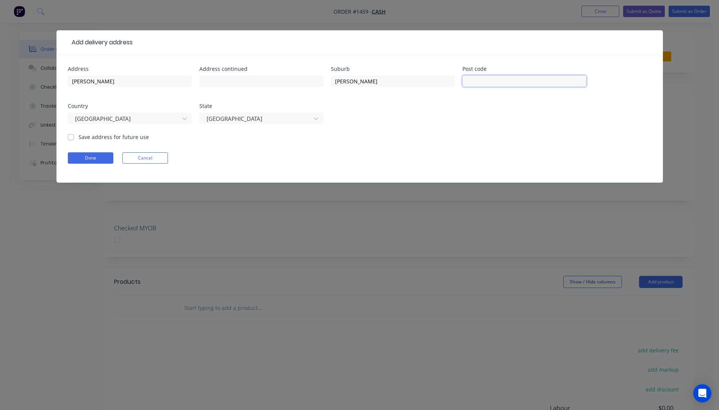
click at [482, 84] on input "text" at bounding box center [524, 80] width 124 height 11
type input "4745"
click at [99, 161] on button "Done" at bounding box center [90, 157] width 45 height 11
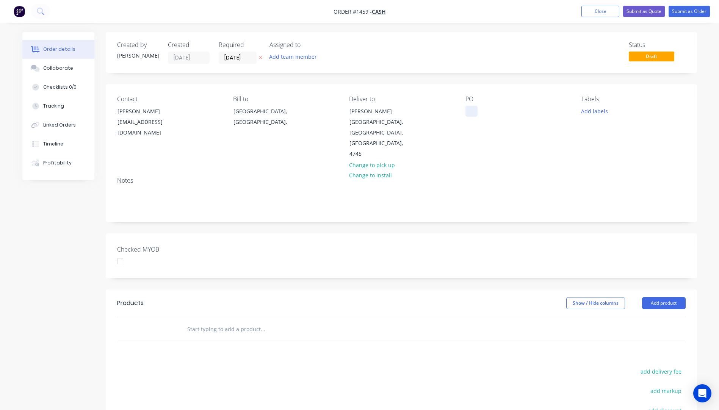
click at [470, 115] on div at bounding box center [471, 111] width 12 height 11
click at [588, 113] on button "Add labels" at bounding box center [594, 111] width 35 height 10
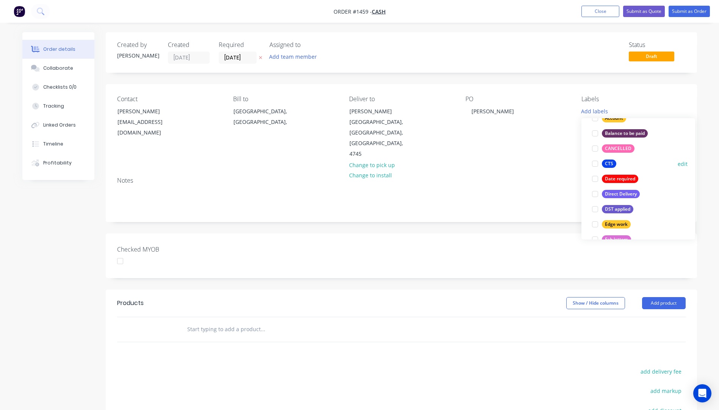
click at [609, 165] on div "CTS" at bounding box center [609, 164] width 14 height 8
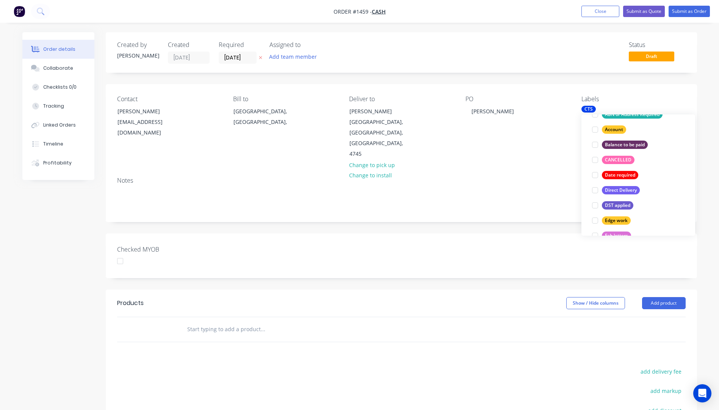
scroll to position [15, 0]
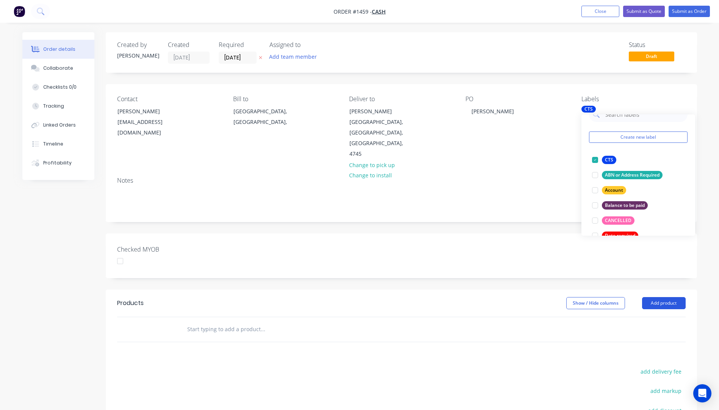
click at [663, 297] on button "Add product" at bounding box center [664, 303] width 44 height 12
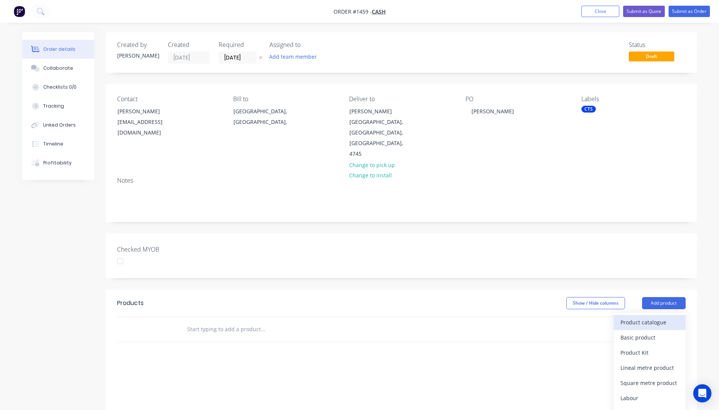
click at [650, 317] on div "Product catalogue" at bounding box center [649, 322] width 58 height 11
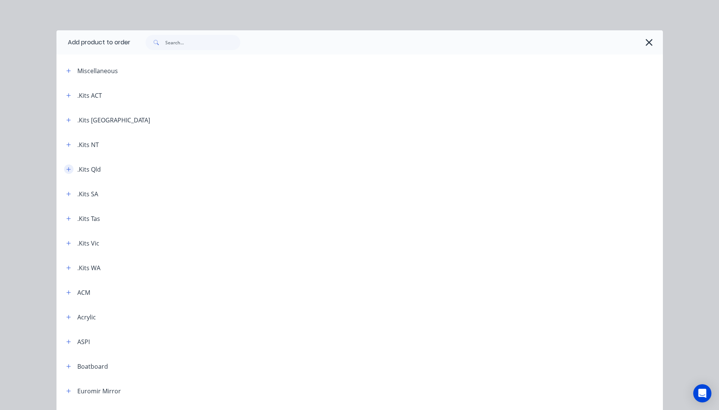
click at [66, 170] on icon "button" at bounding box center [68, 169] width 5 height 5
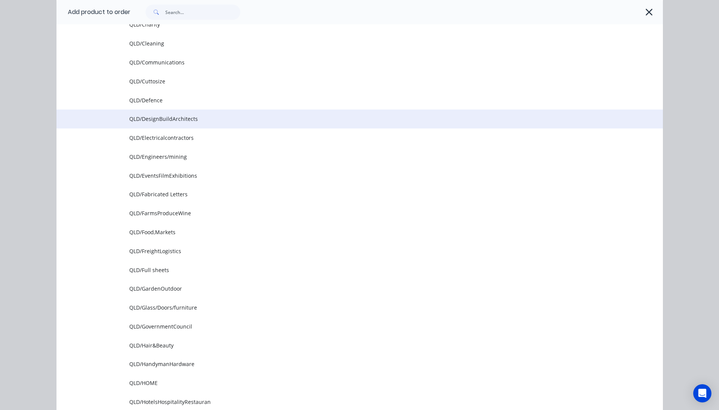
scroll to position [303, 0]
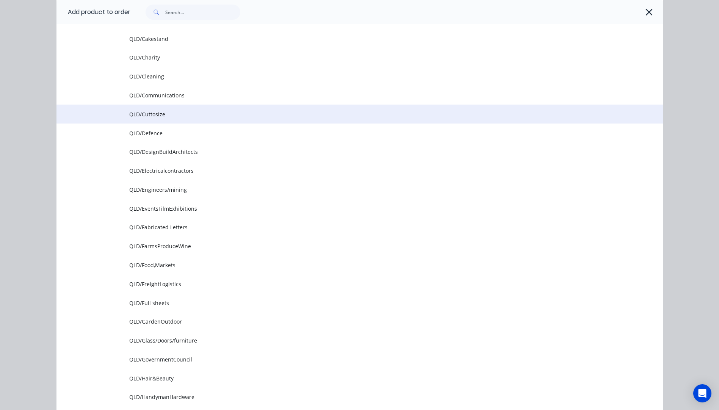
click at [146, 118] on span "QLD/Cuttosize" at bounding box center [342, 114] width 427 height 8
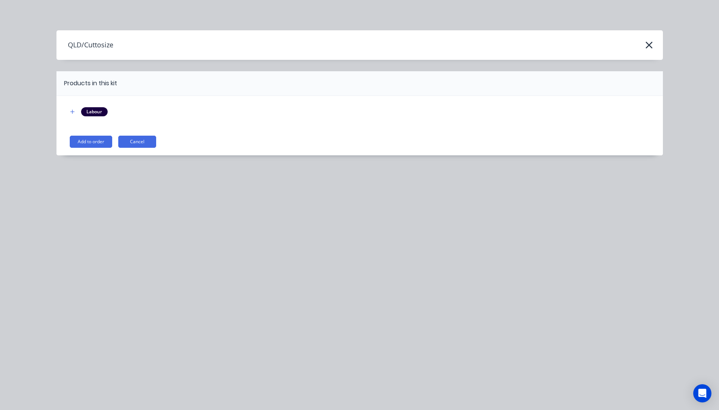
scroll to position [0, 0]
click at [97, 143] on button "Add to order" at bounding box center [91, 142] width 42 height 12
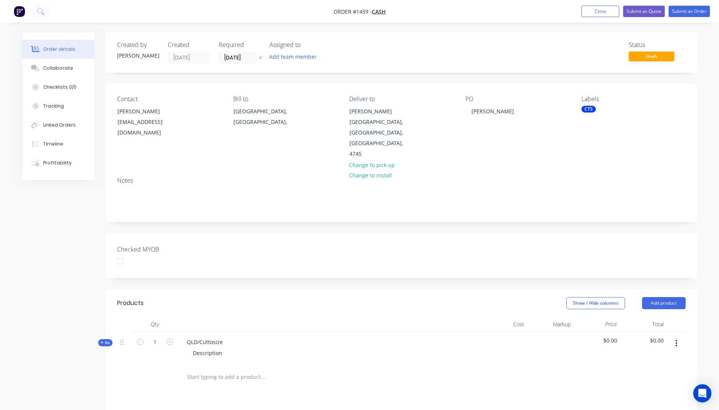
click at [590, 107] on div "CTS" at bounding box center [588, 109] width 14 height 7
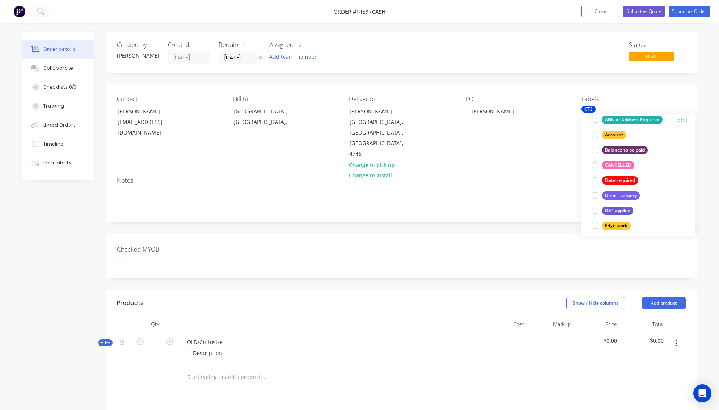
scroll to position [114, 0]
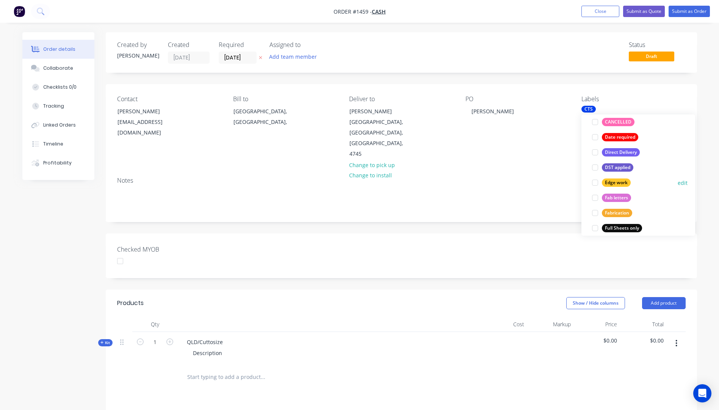
click at [595, 185] on div at bounding box center [595, 182] width 15 height 15
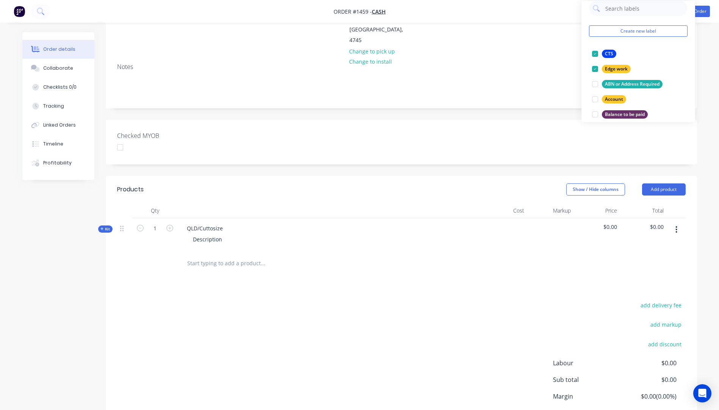
click at [100, 227] on icon at bounding box center [101, 229] width 3 height 4
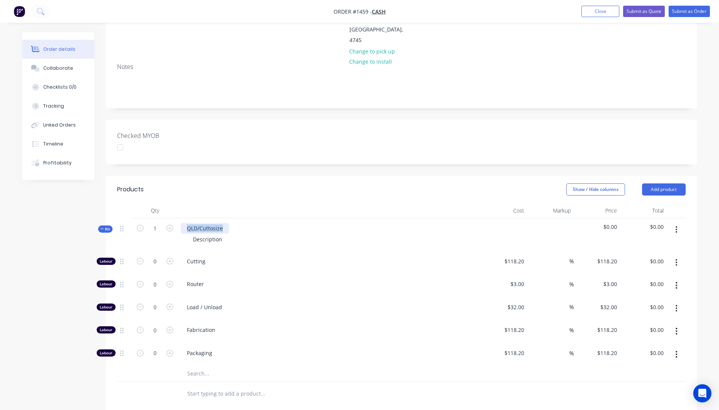
drag, startPoint x: 227, startPoint y: 206, endPoint x: 180, endPoint y: 205, distance: 46.6
click at [180, 218] on div "QLD/Cuttosize Description" at bounding box center [329, 234] width 303 height 33
click at [219, 234] on div "Description" at bounding box center [207, 239] width 41 height 11
click at [204, 234] on div "Description" at bounding box center [207, 239] width 41 height 11
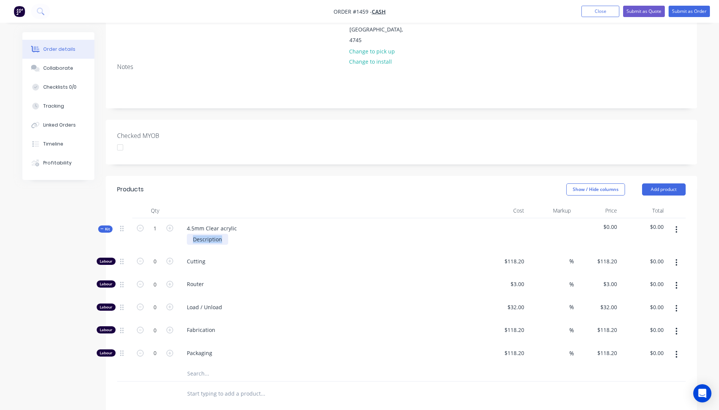
click at [204, 234] on div "Description" at bounding box center [207, 239] width 41 height 11
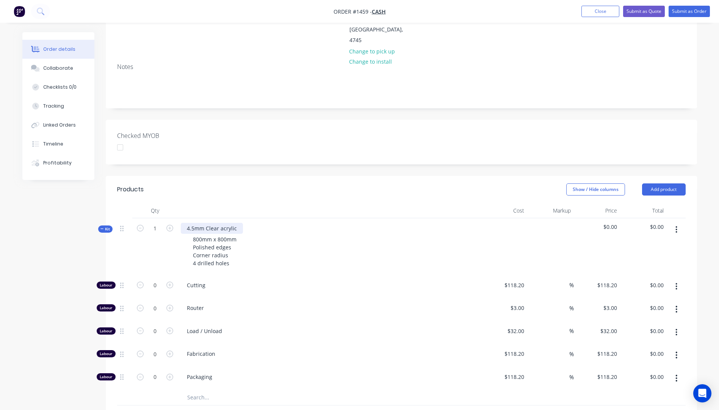
click at [196, 223] on div "4.5mm Clear acrylic" at bounding box center [212, 228] width 62 height 11
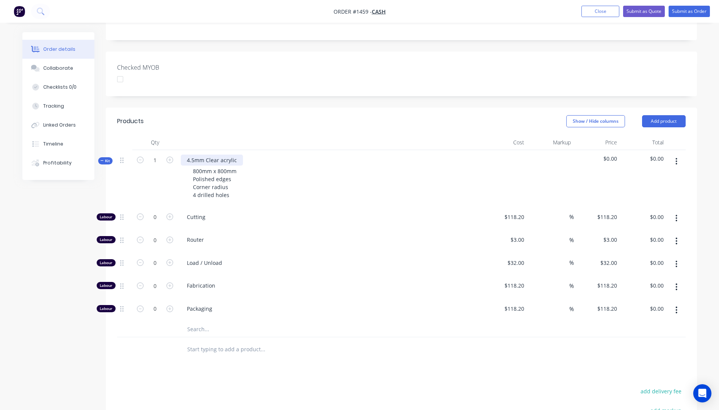
scroll to position [190, 0]
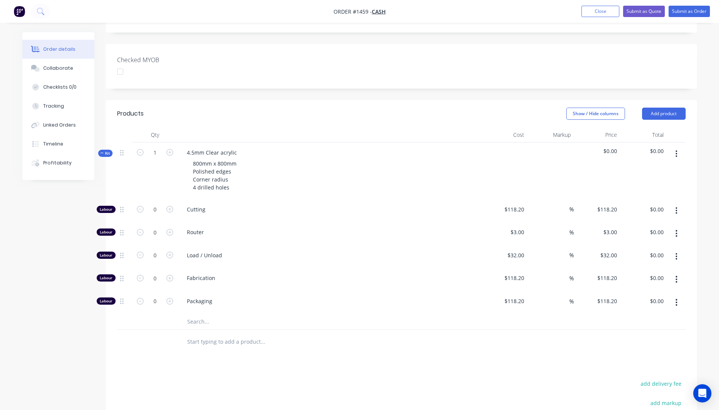
click at [202, 314] on input "text" at bounding box center [263, 321] width 152 height 15
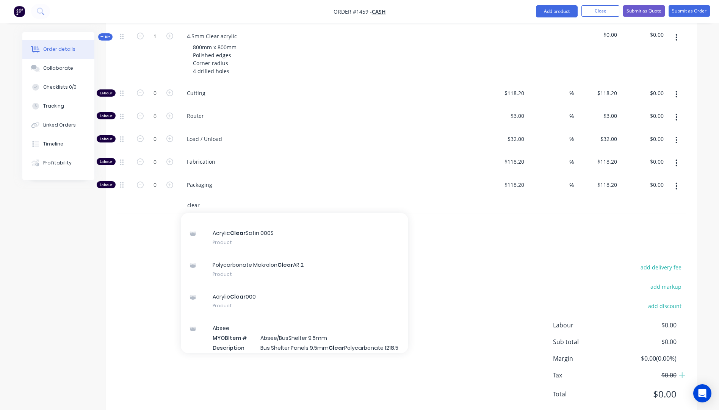
scroll to position [114, 0]
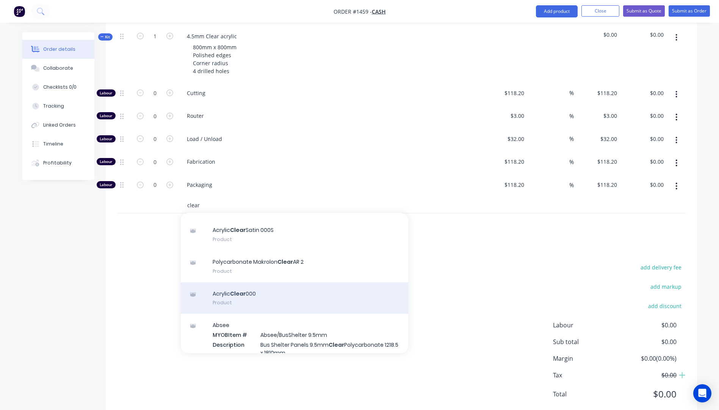
type input "clear"
click at [248, 282] on div "Acrylic Clear 000 Product" at bounding box center [294, 298] width 227 height 32
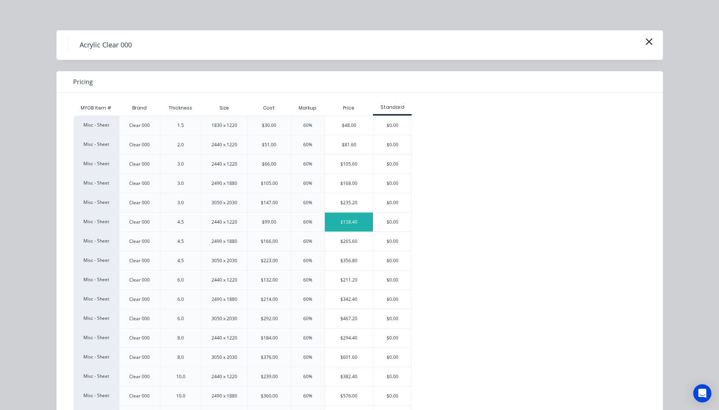
click at [348, 221] on div "$158.40" at bounding box center [349, 222] width 48 height 19
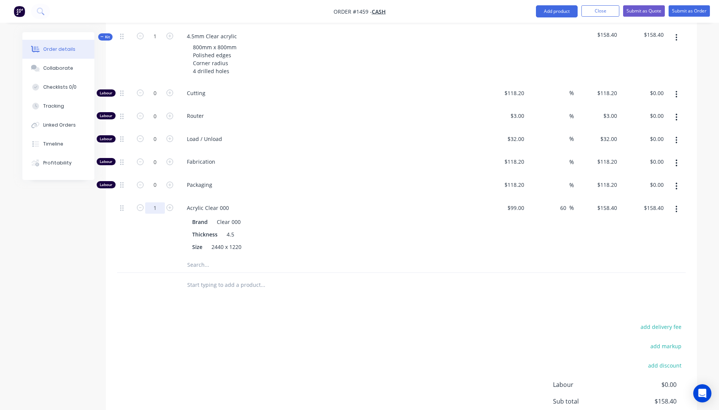
click at [158, 202] on input "1" at bounding box center [155, 207] width 20 height 11
type input "0.5"
type input "$79.20"
click at [149, 279] on div "Products Show / Hide columns Add product Qty Cost Markup Price Total Kit 1 4.5m…" at bounding box center [401, 232] width 591 height 496
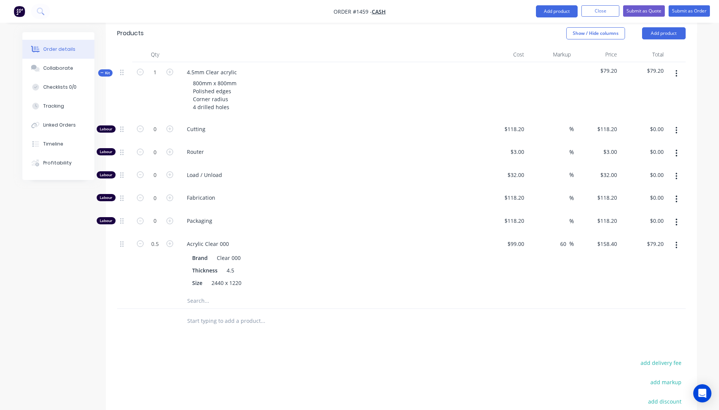
scroll to position [230, 0]
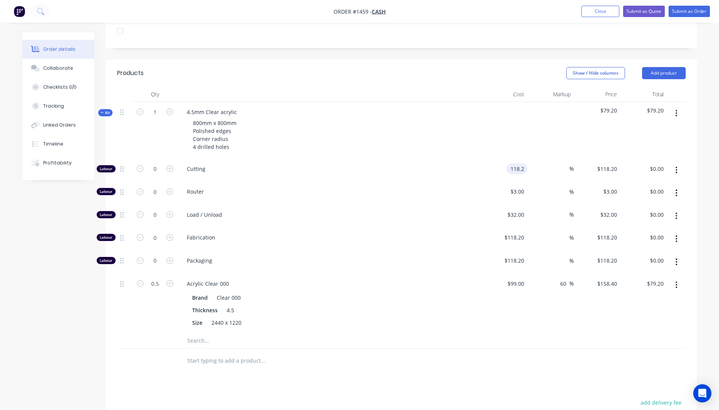
click at [516, 163] on input "118.2" at bounding box center [518, 168] width 17 height 11
type input "$118.20"
click at [160, 163] on input "0" at bounding box center [155, 168] width 20 height 11
type input "0.75"
type input "$88.65"
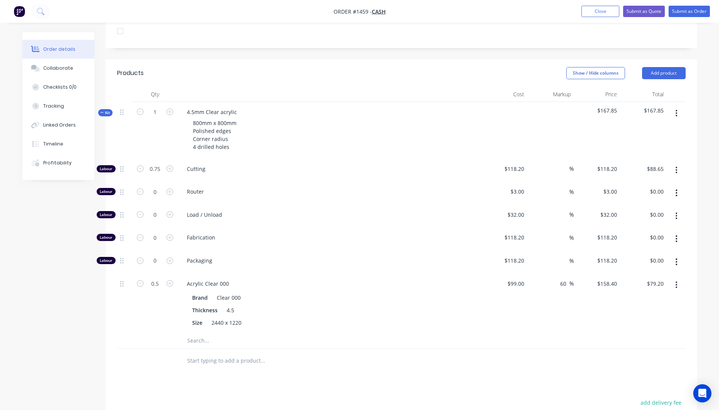
click at [301, 165] on span "Cutting" at bounding box center [332, 169] width 291 height 8
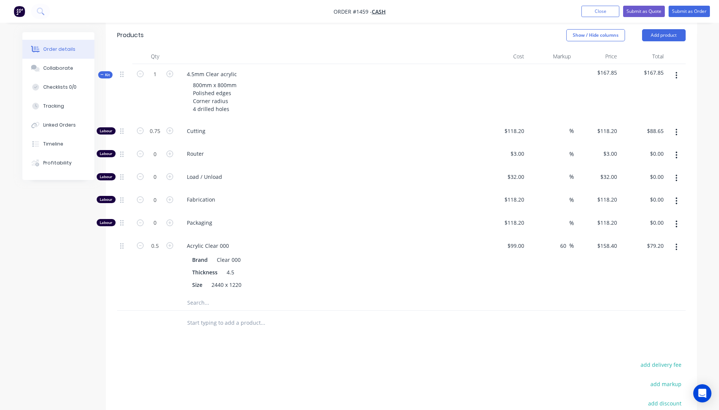
click at [202, 295] on input "text" at bounding box center [263, 302] width 152 height 15
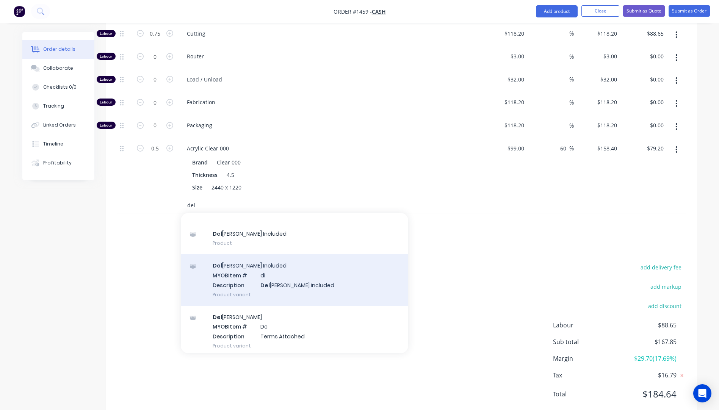
scroll to position [50, 0]
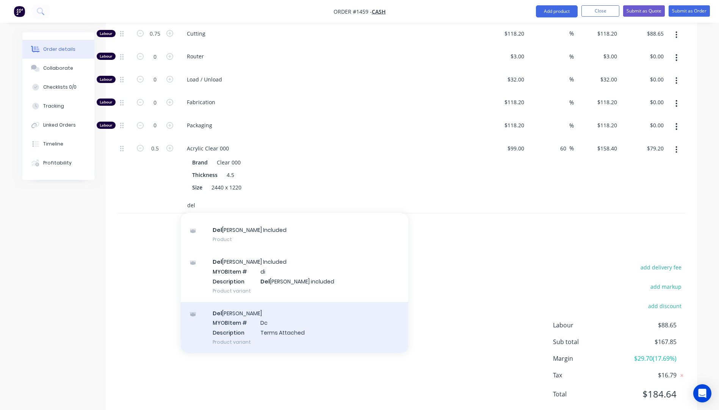
type input "del"
click at [229, 307] on div "Del ivery MYOB Item # Dc Description Terms Attached Product variant" at bounding box center [294, 327] width 227 height 51
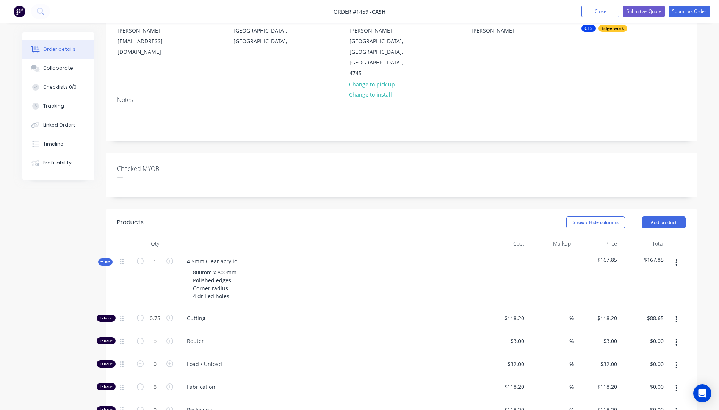
scroll to position [62, 0]
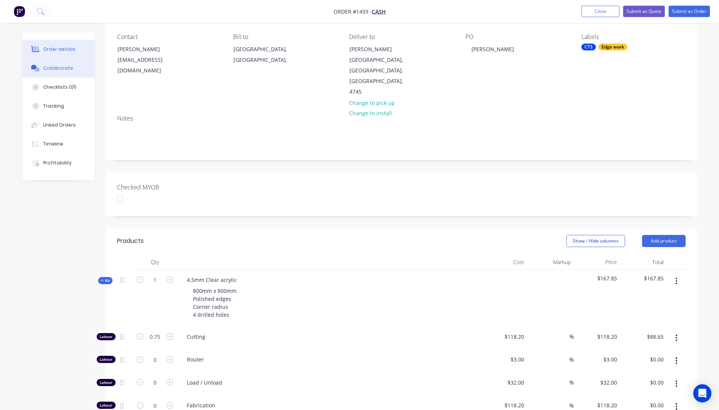
click at [58, 74] on button "Collaborate" at bounding box center [58, 68] width 72 height 19
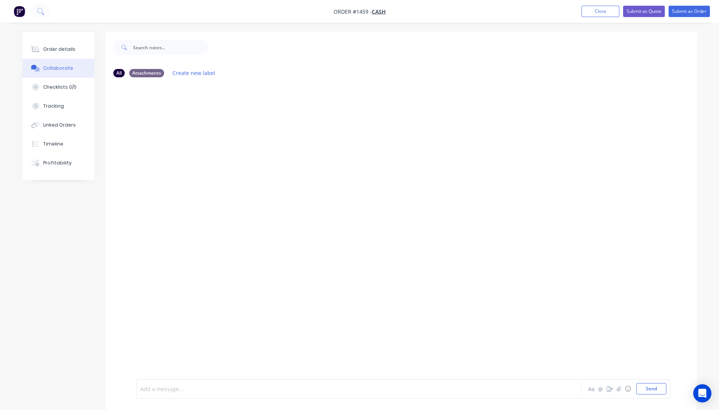
click at [173, 386] on div at bounding box center [338, 389] width 394 height 8
click at [182, 391] on div at bounding box center [338, 389] width 394 height 8
click at [653, 394] on button "Send" at bounding box center [651, 388] width 30 height 11
drag, startPoint x: 71, startPoint y: 52, endPoint x: 74, endPoint y: 52, distance: 3.9
click at [71, 52] on div "Order details" at bounding box center [59, 49] width 32 height 7
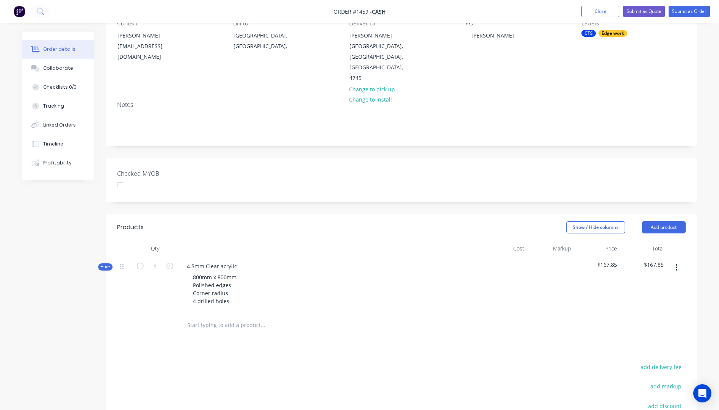
scroll to position [114, 0]
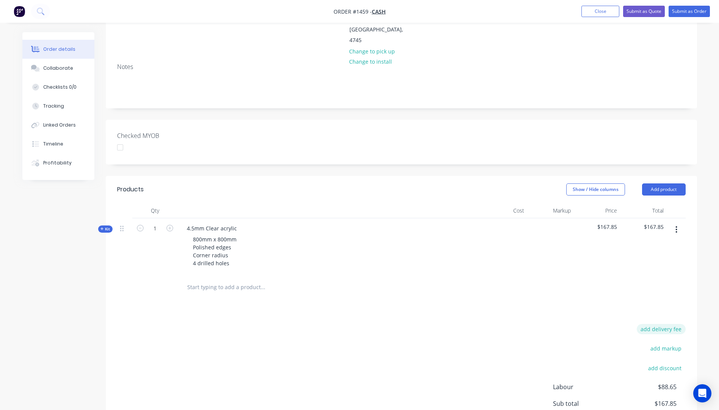
click at [667, 324] on button "add delivery fee" at bounding box center [661, 329] width 49 height 10
type input "79"
click at [536, 324] on div "Delivery fee Delivery fee Delivery fee name (Optional) 79 79 $0 add markup add …" at bounding box center [401, 396] width 569 height 144
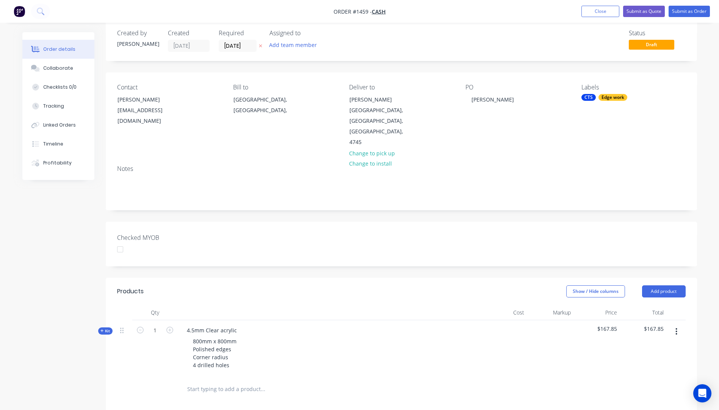
scroll to position [0, 0]
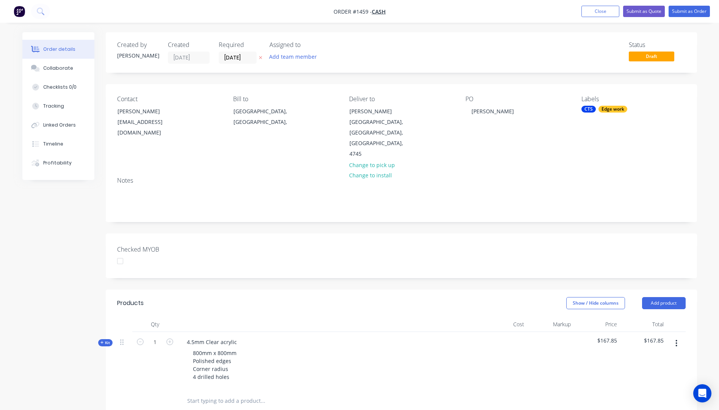
click at [260, 58] on icon "button" at bounding box center [260, 57] width 3 height 5
click at [56, 69] on div "Collaborate" at bounding box center [58, 68] width 30 height 7
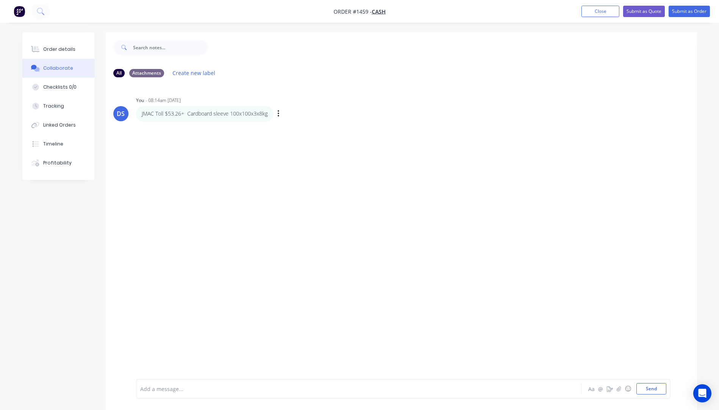
click at [276, 114] on div "JMAC Toll $53.26+ Cardboard sleeve 100x100x3x8kg Labels Edit Delete" at bounding box center [254, 113] width 237 height 15
click at [278, 113] on icon "button" at bounding box center [278, 114] width 2 height 9
click at [297, 128] on button "Edit" at bounding box center [306, 127] width 48 height 13
click at [647, 388] on button "Send" at bounding box center [651, 388] width 30 height 11
click at [65, 52] on div "Order details" at bounding box center [59, 49] width 32 height 7
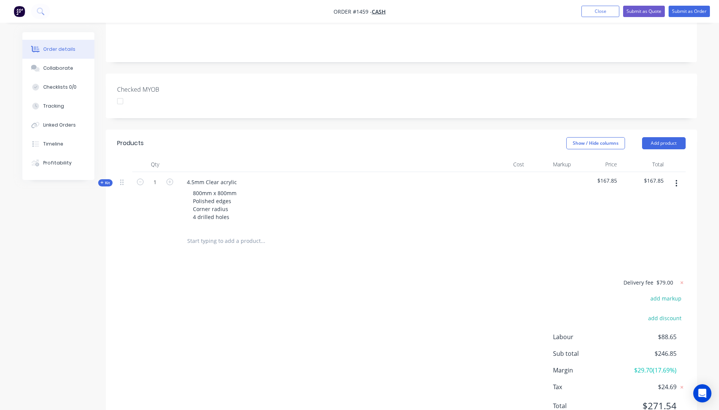
scroll to position [172, 0]
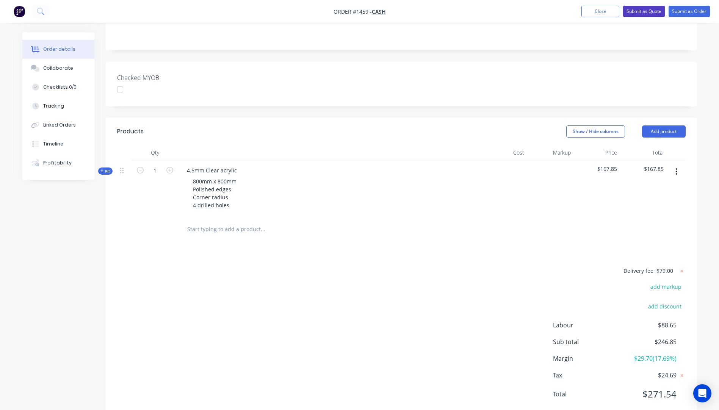
click at [642, 12] on button "Submit as Quote" at bounding box center [644, 11] width 42 height 11
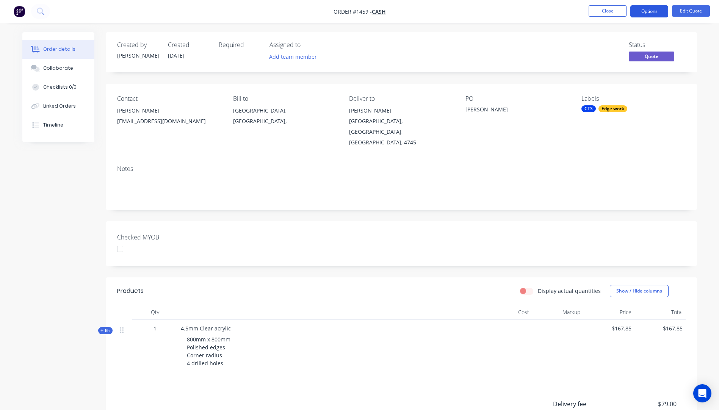
click at [646, 16] on button "Options" at bounding box center [649, 11] width 38 height 12
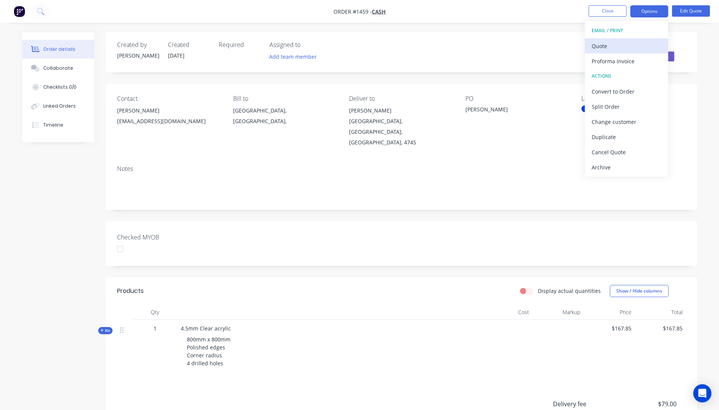
click at [612, 52] on button "Quote" at bounding box center [626, 45] width 83 height 15
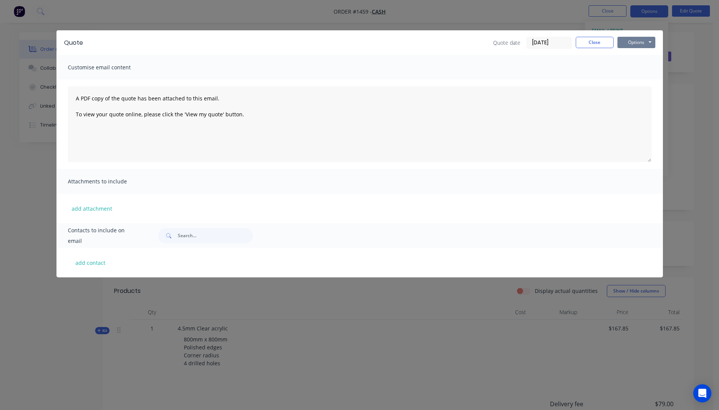
click at [630, 45] on button "Options" at bounding box center [636, 42] width 38 height 11
click at [642, 56] on button "Preview" at bounding box center [641, 56] width 49 height 13
click at [95, 262] on button "add contact" at bounding box center [90, 262] width 45 height 11
select select "AU"
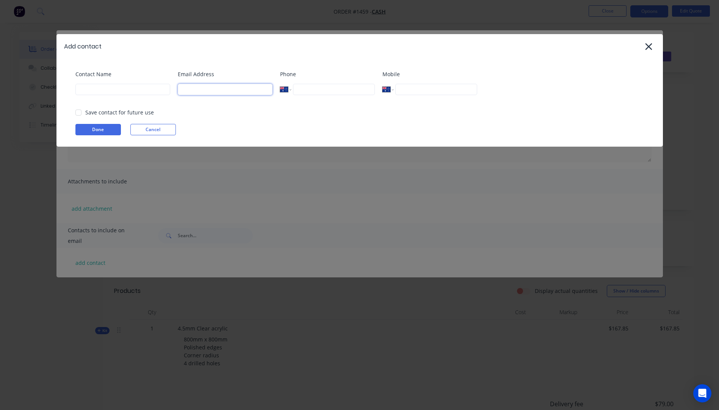
click at [197, 92] on input at bounding box center [225, 89] width 95 height 11
type input "levish75@yahoo.com"
click at [87, 91] on input at bounding box center [122, 89] width 95 height 11
type input "Levi"
click at [114, 129] on button "Done" at bounding box center [97, 129] width 45 height 11
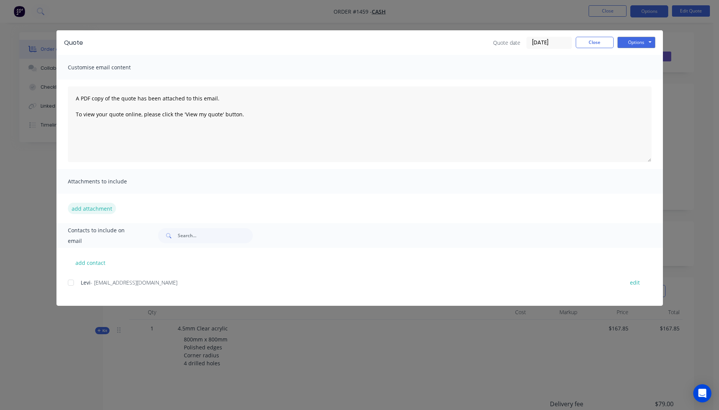
click at [100, 208] on button "add attachment" at bounding box center [92, 208] width 48 height 11
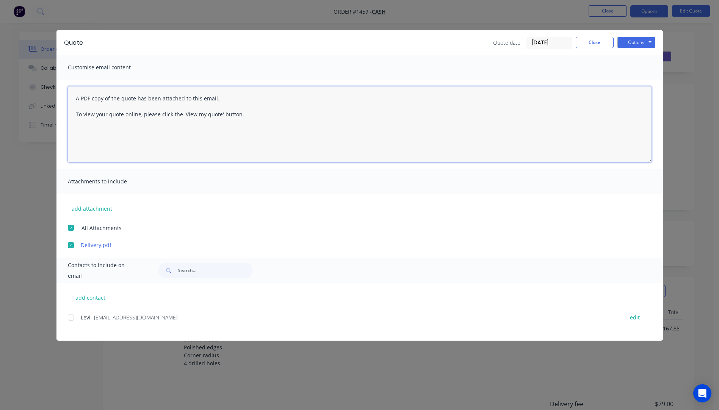
paste textarea "Hi, Please contact us if you have any questions. Regards, Darren sales@allstarp…"
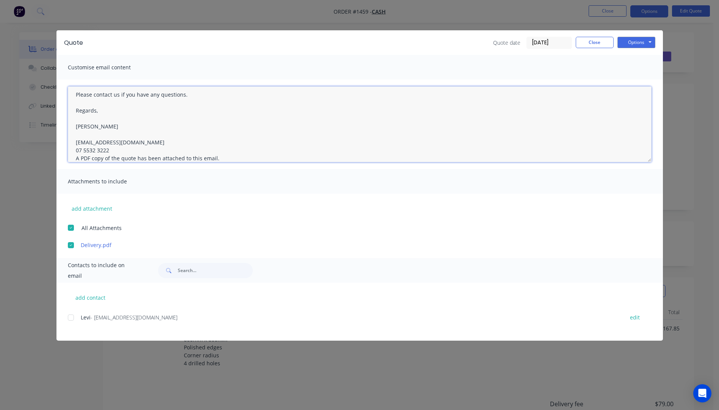
click at [112, 149] on textarea "Hi, Please contact us if you have any questions. Regards, Darren sales@allstarp…" at bounding box center [360, 124] width 584 height 76
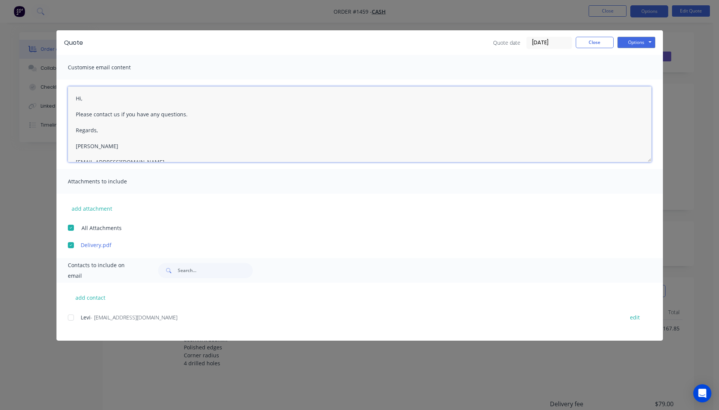
click at [83, 99] on textarea "Hi, Please contact us if you have any questions. Regards, Darren sales@allstarp…" at bounding box center [360, 124] width 584 height 76
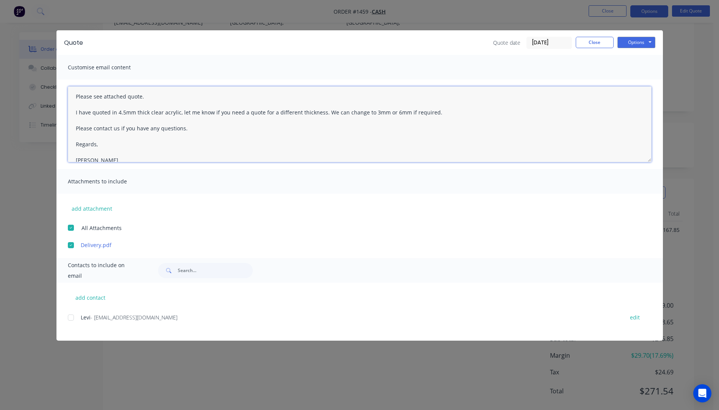
scroll to position [83, 0]
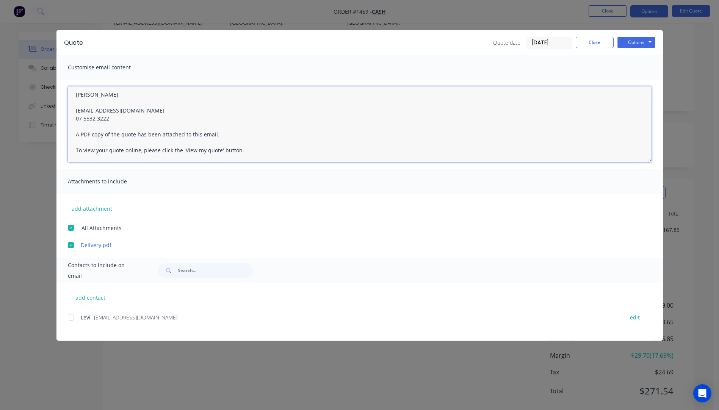
drag, startPoint x: 74, startPoint y: 98, endPoint x: 119, endPoint y: 123, distance: 51.6
click at [119, 123] on textarea "Hi Levi, Please see attached quote. I have quoted in 4.5mm thick clear acrylic,…" at bounding box center [360, 124] width 584 height 76
click at [73, 319] on div at bounding box center [70, 317] width 15 height 15
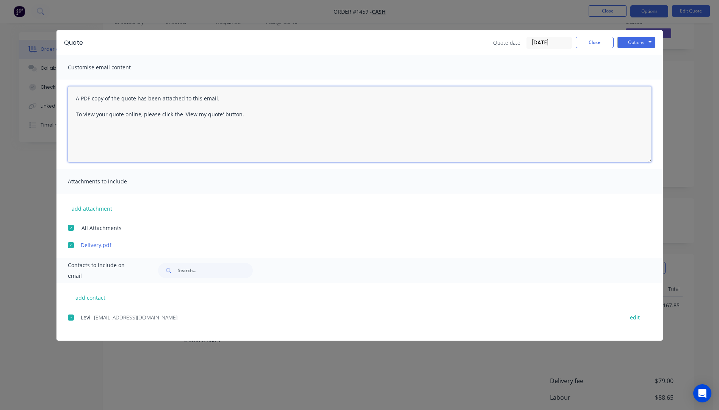
scroll to position [23, 0]
paste textarea "Hi Levi, Please see attached quote. I have quoted in 4.5mm thick clear acrylic,…"
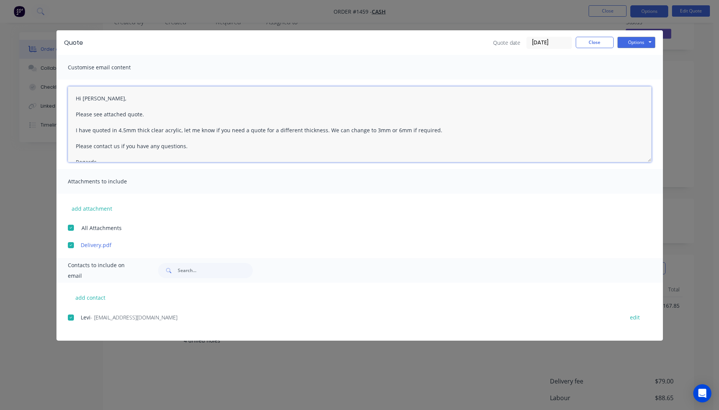
scroll to position [52, 0]
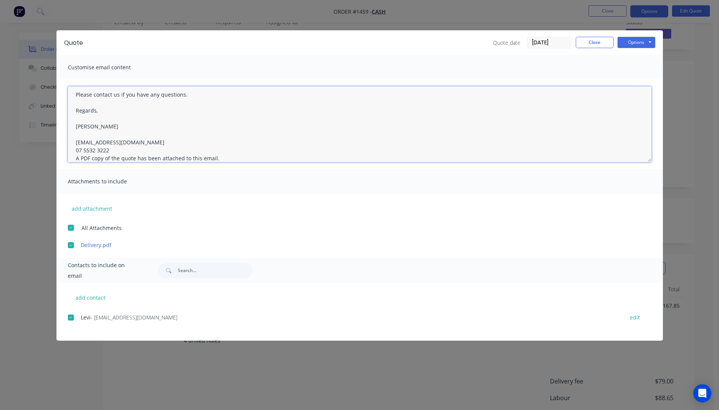
click at [109, 149] on textarea "Hi Levi, Please see attached quote. I have quoted in 4.5mm thick clear acrylic,…" at bounding box center [360, 124] width 584 height 76
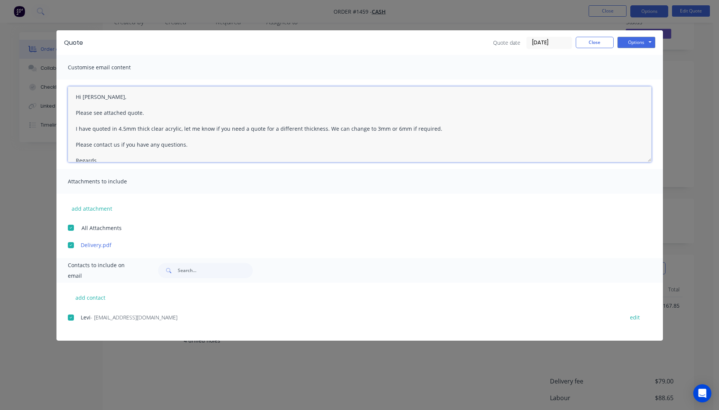
scroll to position [0, 0]
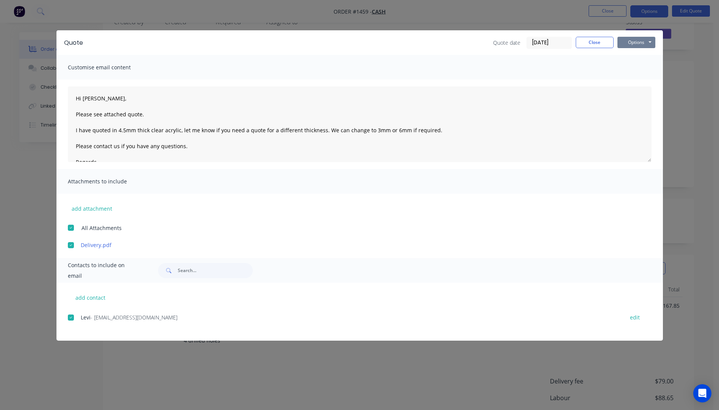
click at [631, 43] on button "Options" at bounding box center [636, 42] width 38 height 11
click at [636, 83] on button "Email" at bounding box center [641, 81] width 49 height 13
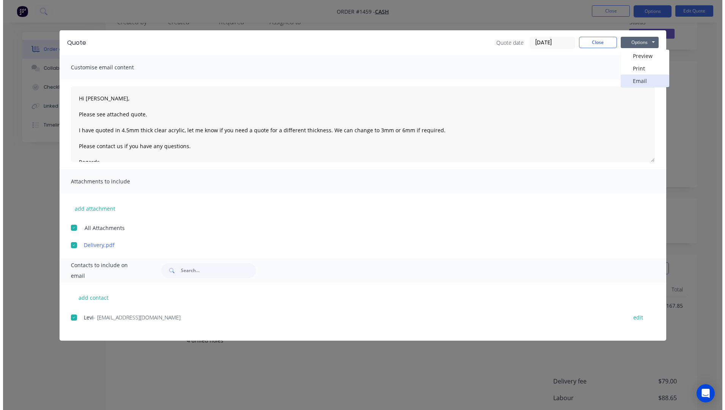
type textarea "A PDF copy of the quote has been attached to this email. To view your quote onl…"
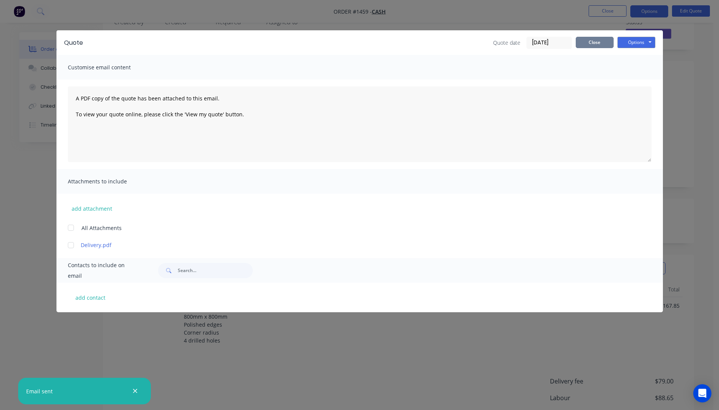
click at [595, 46] on button "Close" at bounding box center [595, 42] width 38 height 11
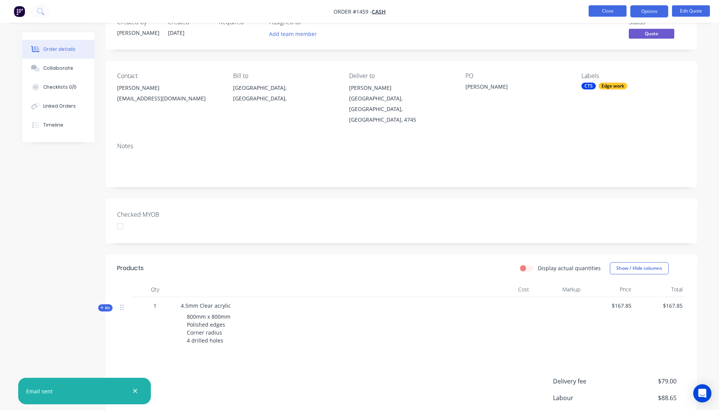
click at [598, 15] on button "Close" at bounding box center [608, 10] width 38 height 11
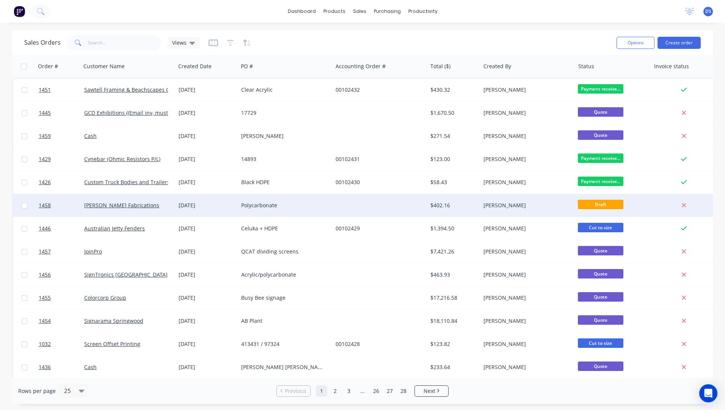
click at [251, 207] on div "Polycarbonate" at bounding box center [283, 206] width 84 height 8
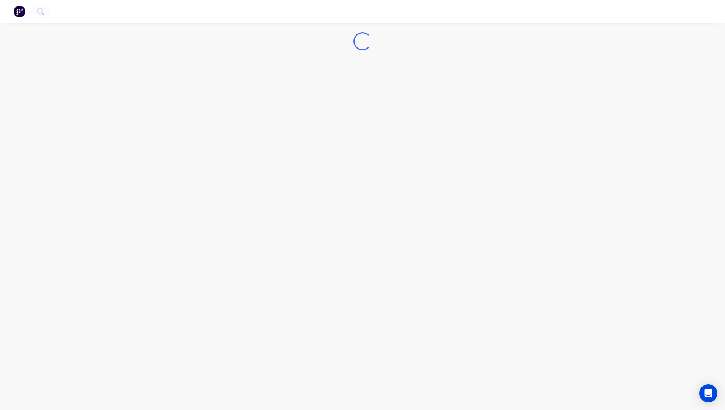
click at [251, 207] on div "Loading..." at bounding box center [362, 205] width 725 height 410
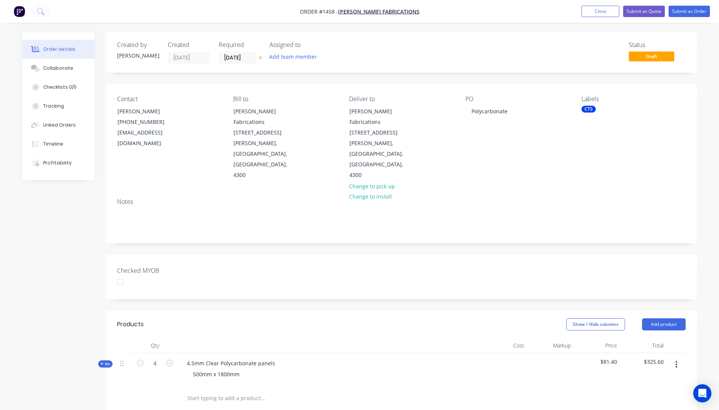
click at [260, 59] on icon "button" at bounding box center [260, 57] width 3 height 5
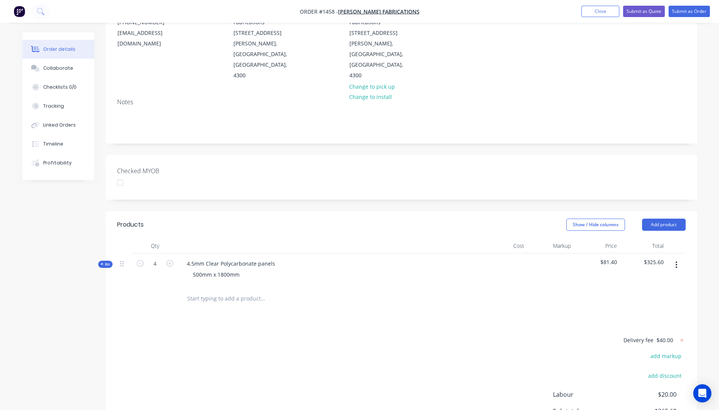
scroll to position [114, 0]
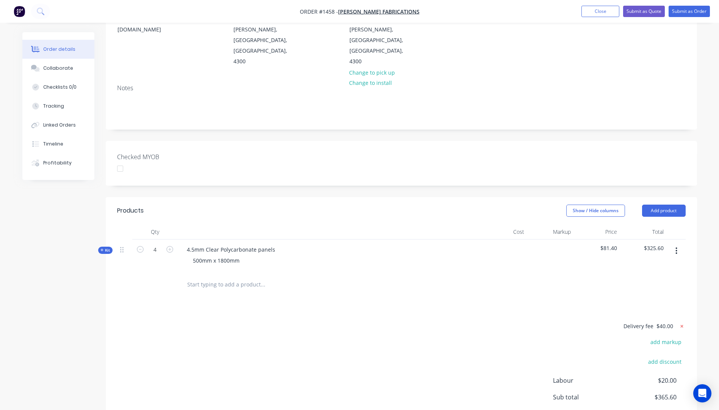
click at [682, 325] on icon at bounding box center [681, 326] width 3 height 3
click at [673, 321] on button "add delivery fee" at bounding box center [661, 326] width 49 height 10
type input "35"
click at [540, 321] on div "Delivery fee Delivery fee Delivery fee name (Optional) 35 35 $0 add markup add …" at bounding box center [401, 393] width 569 height 144
click at [357, 370] on div "Delivery fee $35.00 add markup add discount Labour $20.00 Sub total $360.60 Mar…" at bounding box center [401, 392] width 569 height 143
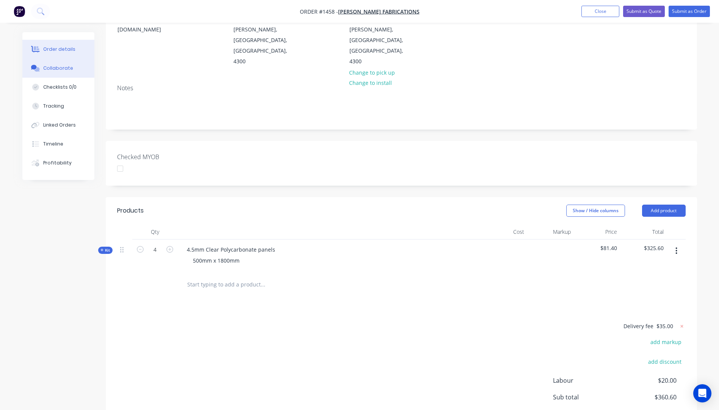
click at [59, 67] on div "Collaborate" at bounding box center [58, 68] width 30 height 7
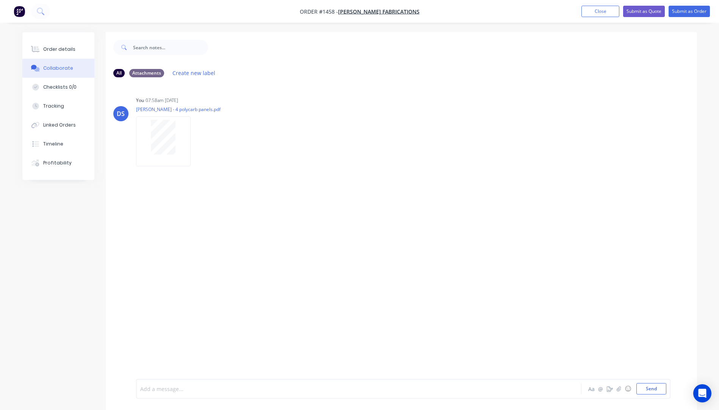
click at [176, 386] on div at bounding box center [338, 389] width 394 height 8
click at [653, 388] on button "Send" at bounding box center [651, 388] width 30 height 11
click at [59, 50] on div "Order details" at bounding box center [59, 49] width 32 height 7
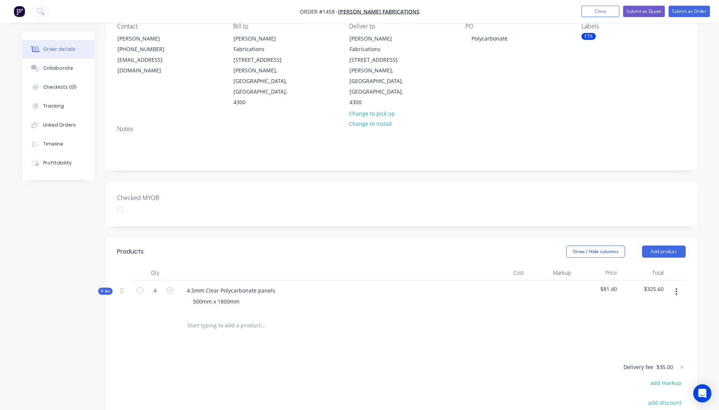
scroll to position [76, 0]
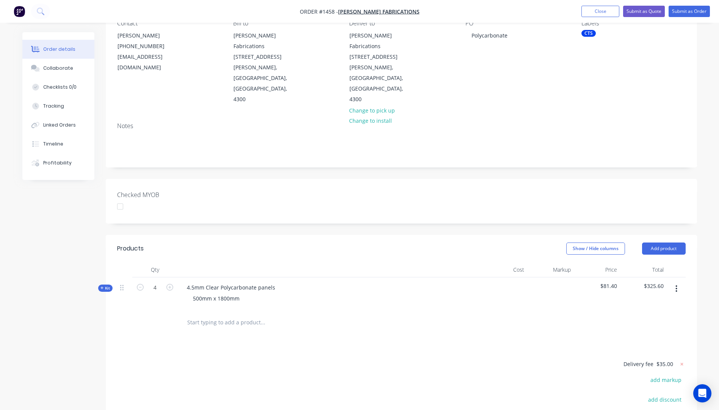
click at [100, 286] on icon at bounding box center [101, 288] width 3 height 4
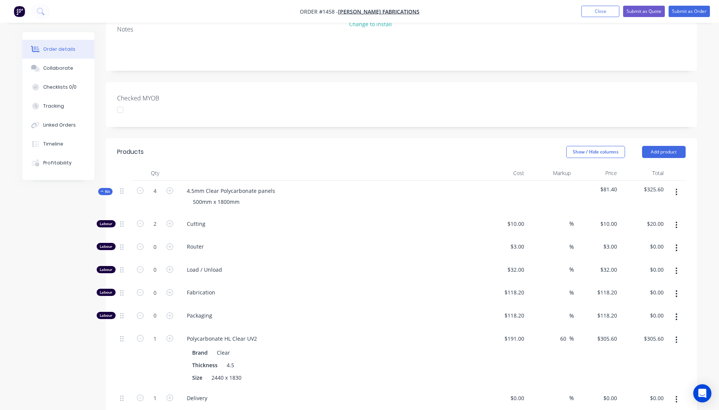
scroll to position [190, 0]
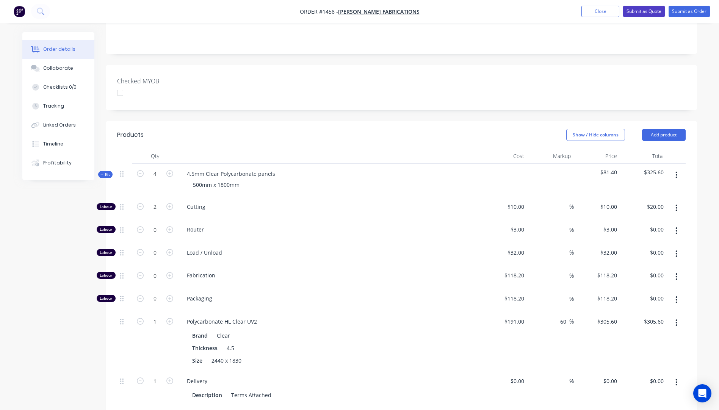
click at [641, 9] on button "Submit as Quote" at bounding box center [644, 11] width 42 height 11
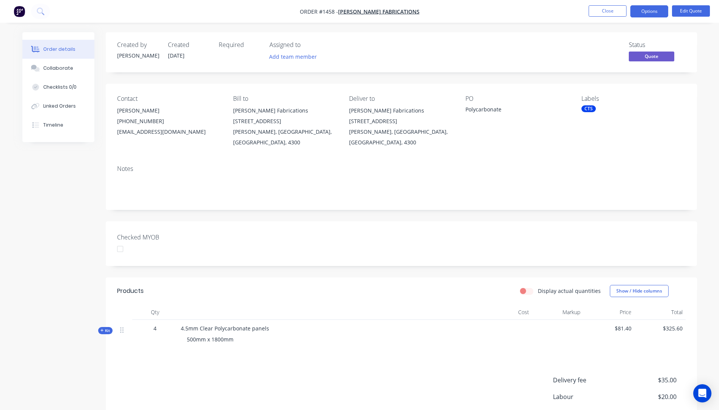
click at [641, 9] on button "Options" at bounding box center [649, 11] width 38 height 12
click at [611, 64] on div "Proforma Invoice" at bounding box center [627, 61] width 70 height 11
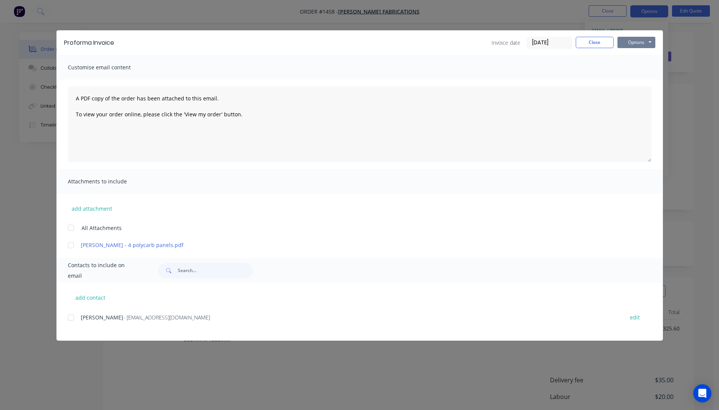
click at [636, 44] on button "Options" at bounding box center [636, 42] width 38 height 11
click at [635, 60] on button "Preview" at bounding box center [641, 56] width 49 height 13
click at [92, 212] on button "add attachment" at bounding box center [92, 208] width 48 height 11
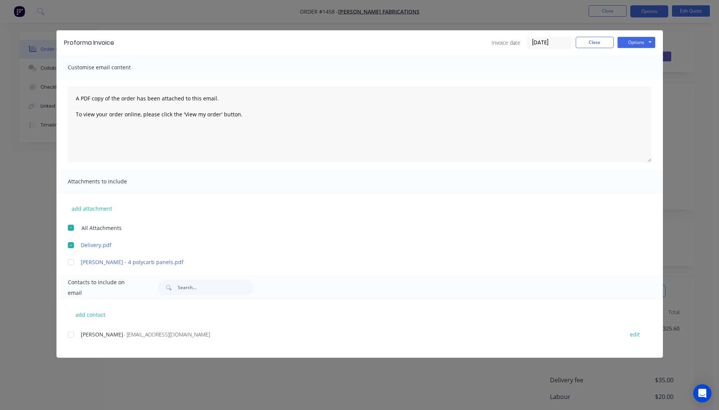
click at [72, 333] on div at bounding box center [70, 334] width 15 height 15
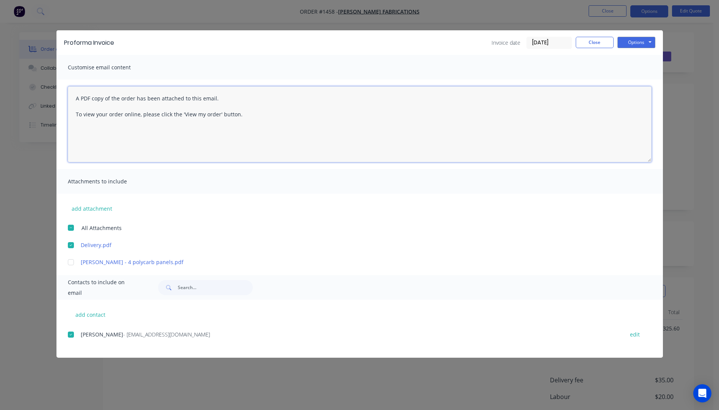
paste textarea "Hi, Please contact us if you have any questions. Regards, Darren sales@allstarp…"
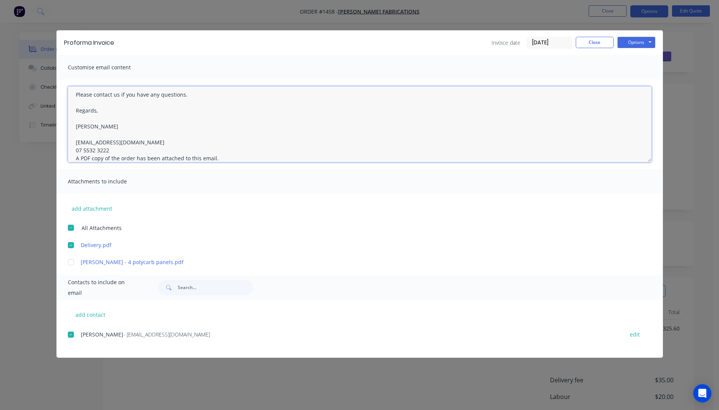
click at [114, 151] on textarea "Hi, Please contact us if you have any questions. Regards, Darren sales@allstarp…" at bounding box center [360, 124] width 584 height 76
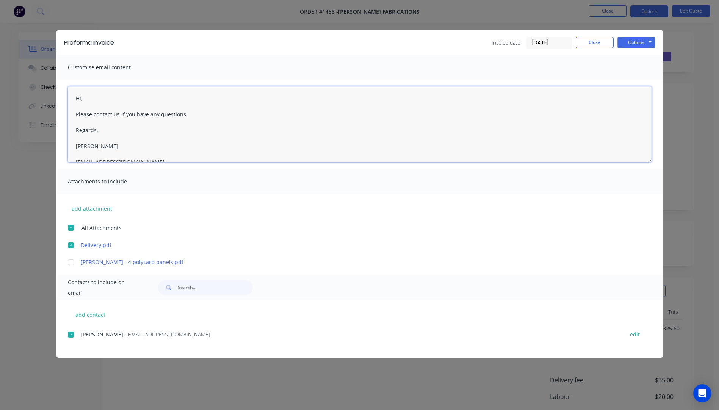
click at [92, 100] on textarea "Hi, Please contact us if you have any questions. Regards, Darren sales@allstarp…" at bounding box center [360, 124] width 584 height 76
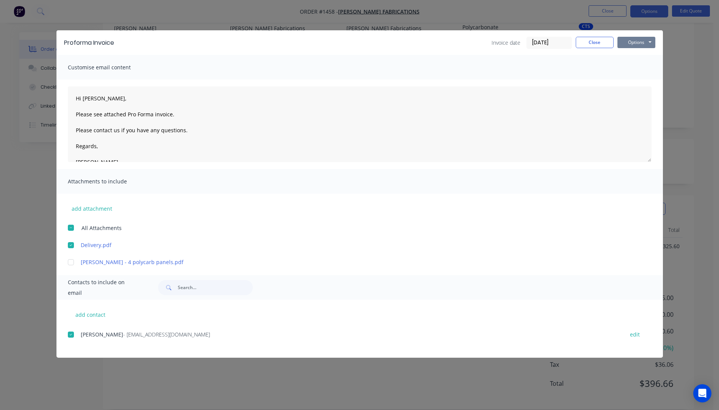
click at [639, 43] on button "Options" at bounding box center [636, 42] width 38 height 11
click at [634, 82] on button "Email" at bounding box center [641, 81] width 49 height 13
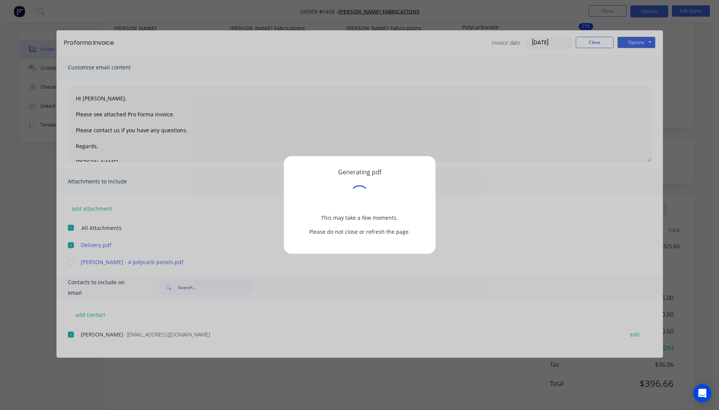
type textarea "A PDF copy of the order has been attached to this email. To view your order onl…"
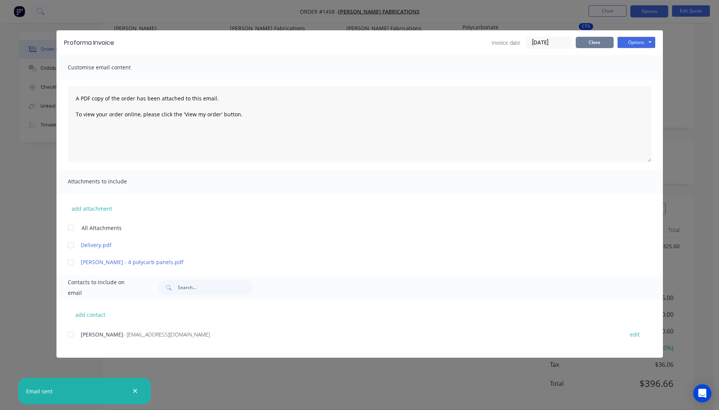
click at [600, 42] on button "Close" at bounding box center [595, 42] width 38 height 11
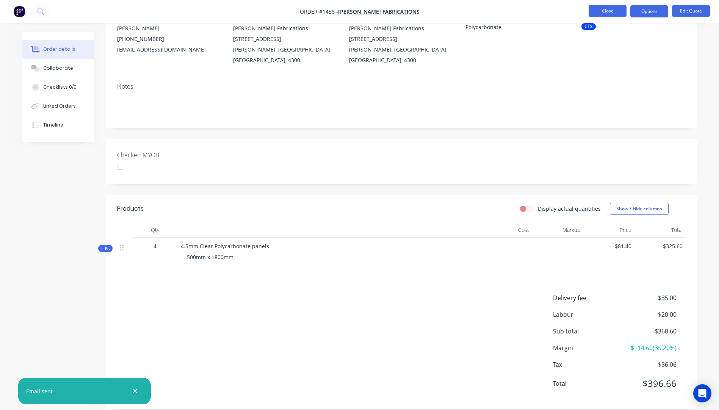
click at [591, 15] on button "Close" at bounding box center [608, 10] width 38 height 11
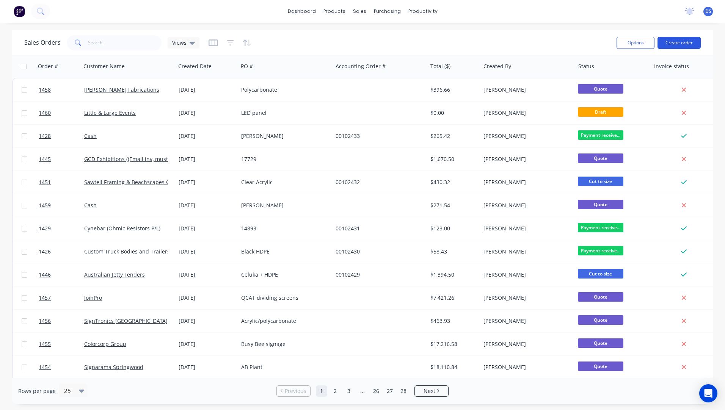
click at [671, 45] on button "Create order" at bounding box center [678, 43] width 43 height 12
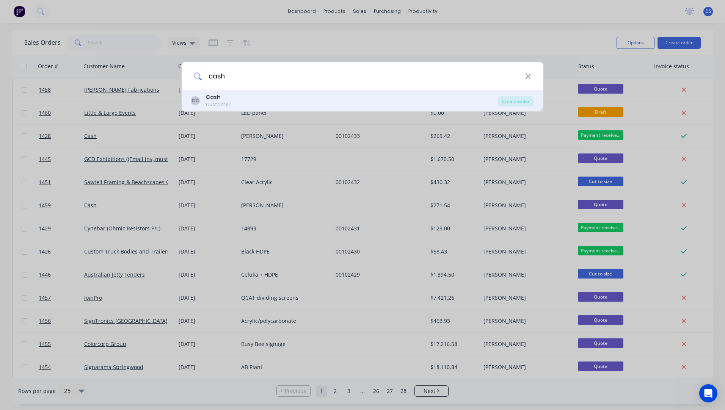
type input "cash"
click at [217, 103] on div "Customer" at bounding box center [218, 104] width 25 height 7
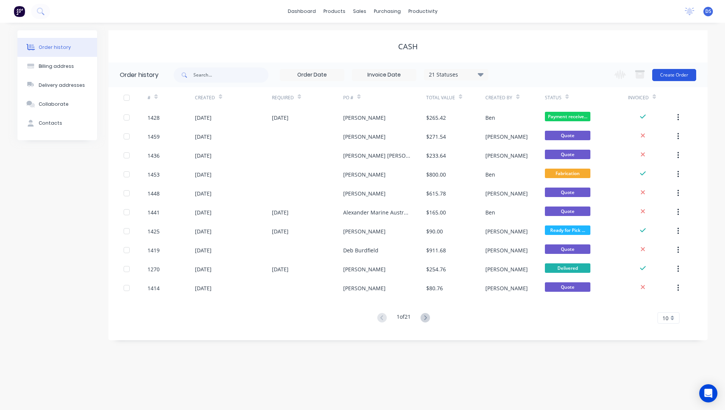
click at [681, 75] on button "Create Order" at bounding box center [674, 75] width 44 height 12
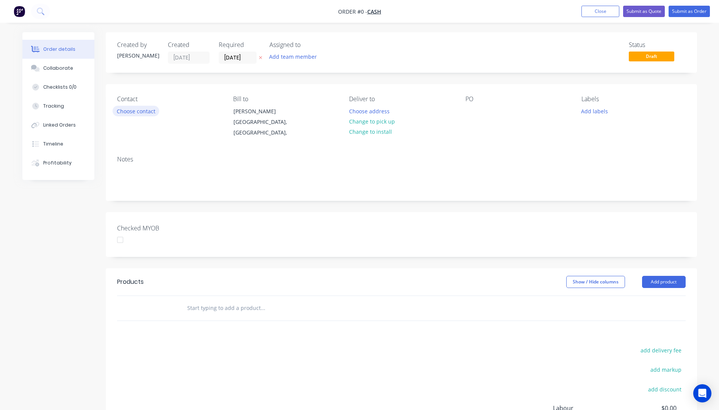
click at [142, 110] on button "Choose contact" at bounding box center [136, 111] width 47 height 10
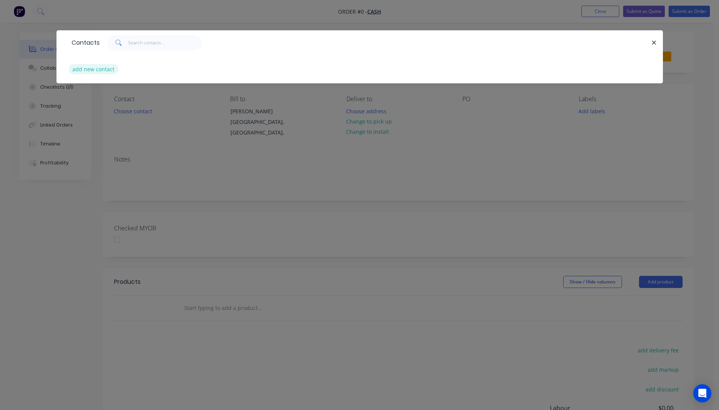
click at [104, 70] on button "add new contact" at bounding box center [94, 69] width 50 height 10
select select "AU"
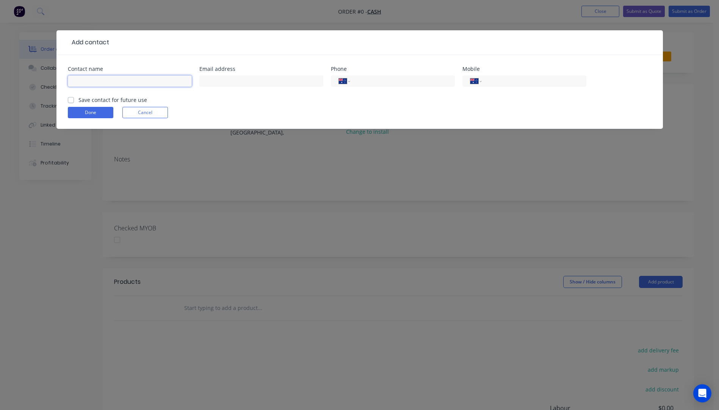
paste input "Bradley Gray bjg@hipac.com.au +61457426234"
drag, startPoint x: 147, startPoint y: 81, endPoint x: 104, endPoint y: 83, distance: 43.6
click at [104, 83] on input "Bradley Gray bjg@hipac.com.au +61457426234" at bounding box center [130, 80] width 124 height 11
type input "Bradley Gray bjg@hipac.com.au +61457426234"
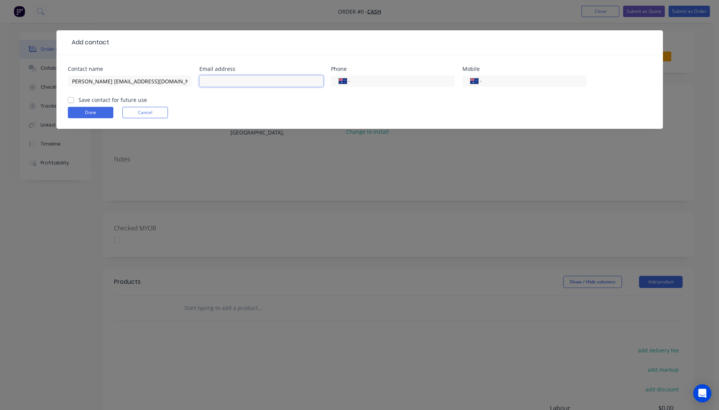
scroll to position [0, 0]
paste input "bjg@hipac.com.au"
type input "bjg@hipac.com.au"
drag, startPoint x: 152, startPoint y: 81, endPoint x: 185, endPoint y: 80, distance: 33.0
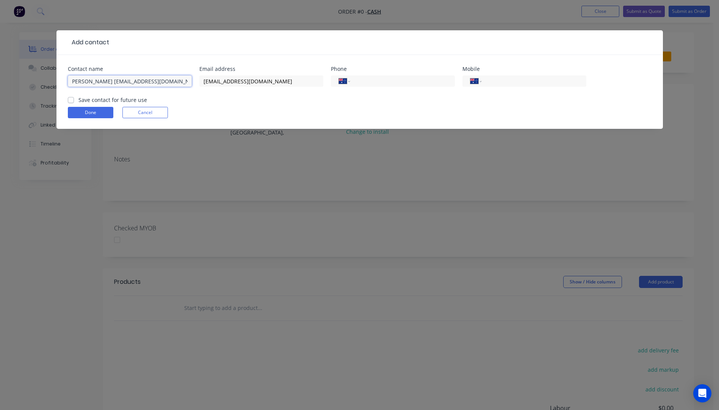
click at [187, 80] on input "Bradley Gray bjg@hipac.com.au +61457426234" at bounding box center [130, 80] width 124 height 11
type input "Bradley Gray bjg@hipac.com.au"
paste input "0457 426 234"
type input "0457 426 234"
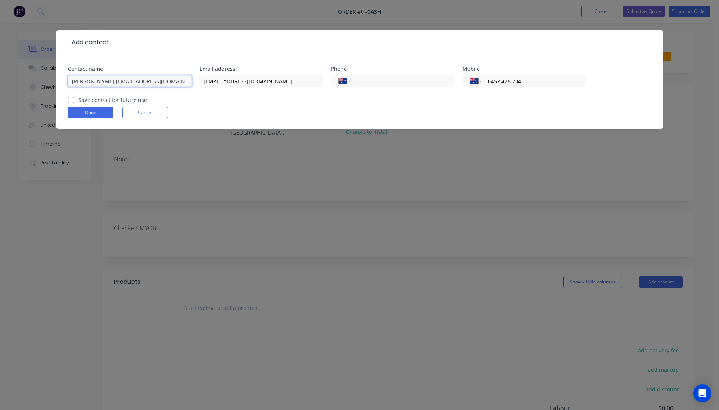
drag, startPoint x: 150, startPoint y: 80, endPoint x: 105, endPoint y: 81, distance: 44.4
click at [105, 81] on input "Bradley Gray bjg@hipac.com.au" at bounding box center [130, 80] width 124 height 11
type input "Bradley Gray"
click at [96, 114] on button "Done" at bounding box center [90, 112] width 45 height 11
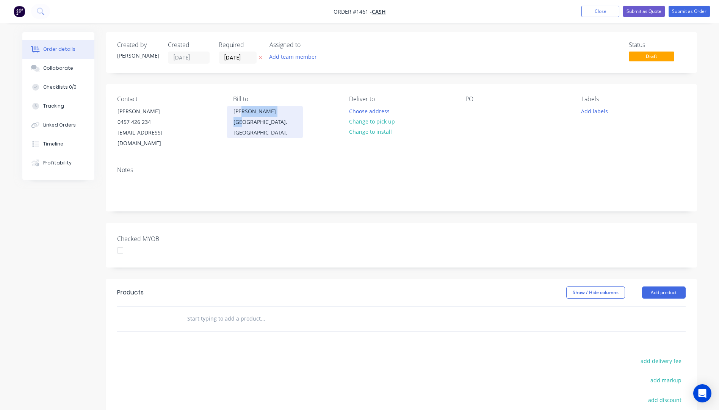
click at [243, 117] on div "Chad Queensland, Australia," at bounding box center [265, 122] width 76 height 33
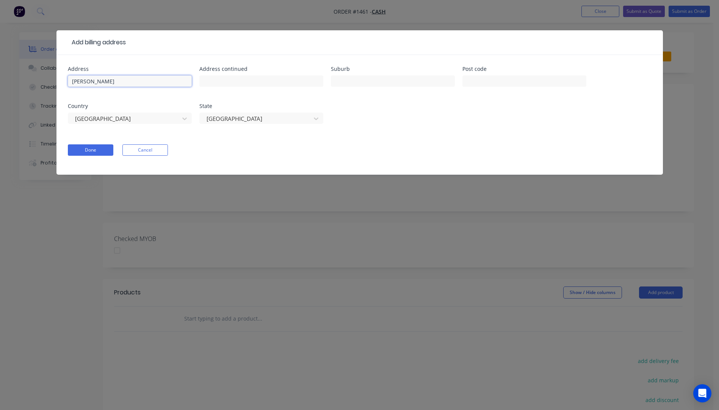
drag, startPoint x: 107, startPoint y: 82, endPoint x: 68, endPoint y: 86, distance: 38.8
click at [68, 86] on input "Chad" at bounding box center [130, 80] width 124 height 11
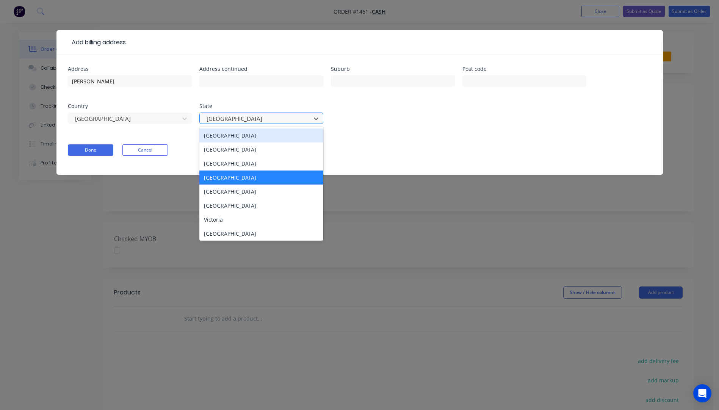
click at [274, 123] on div at bounding box center [256, 118] width 101 height 9
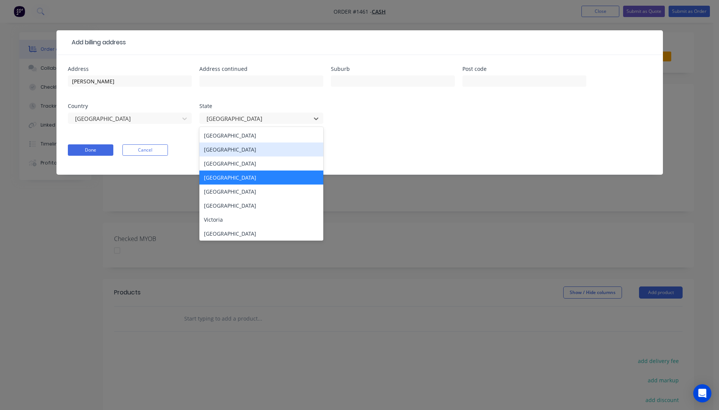
click at [234, 153] on div "New South Wales" at bounding box center [261, 150] width 124 height 14
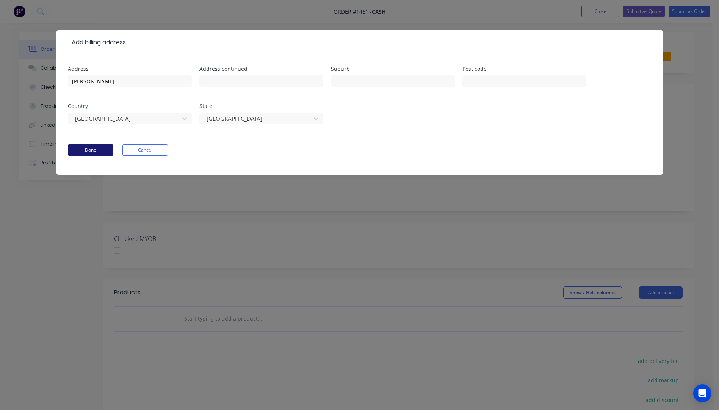
click at [96, 152] on button "Done" at bounding box center [90, 149] width 45 height 11
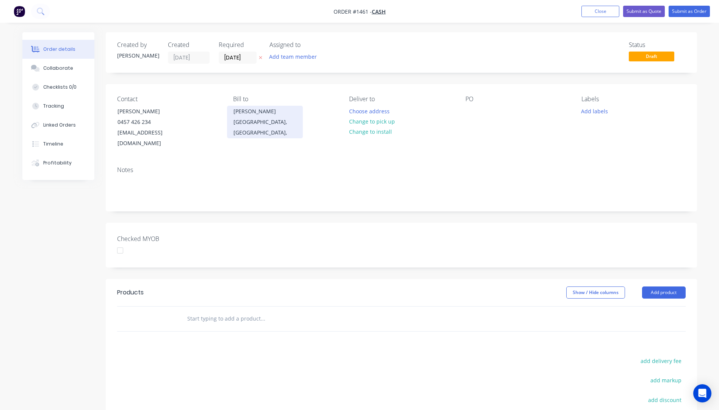
click at [240, 120] on div "New South Wales, Australia," at bounding box center [264, 127] width 63 height 21
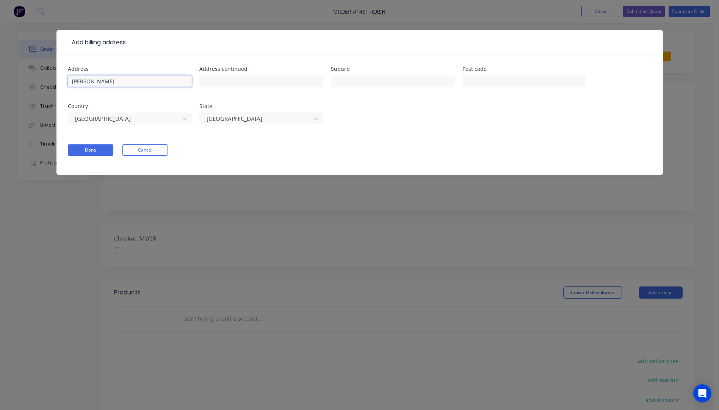
drag, startPoint x: 115, startPoint y: 82, endPoint x: 63, endPoint y: 80, distance: 52.0
click at [63, 80] on div "Address Chad Address continued Suburb Post code Country Australia State New Sou…" at bounding box center [359, 115] width 606 height 120
click at [101, 145] on button "Done" at bounding box center [90, 149] width 45 height 11
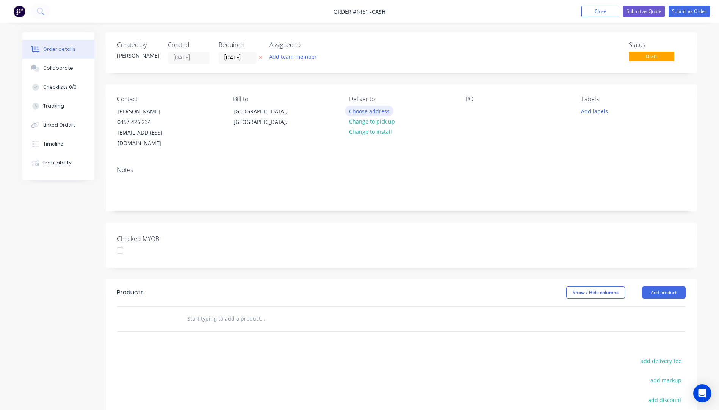
click at [368, 112] on button "Choose address" at bounding box center [369, 111] width 49 height 10
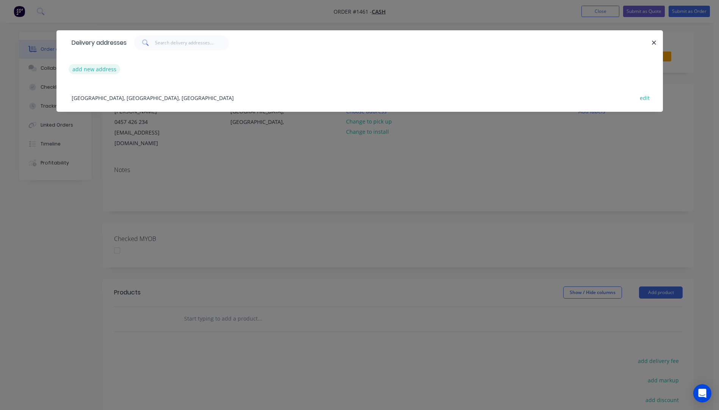
click at [102, 69] on button "add new address" at bounding box center [95, 69] width 52 height 10
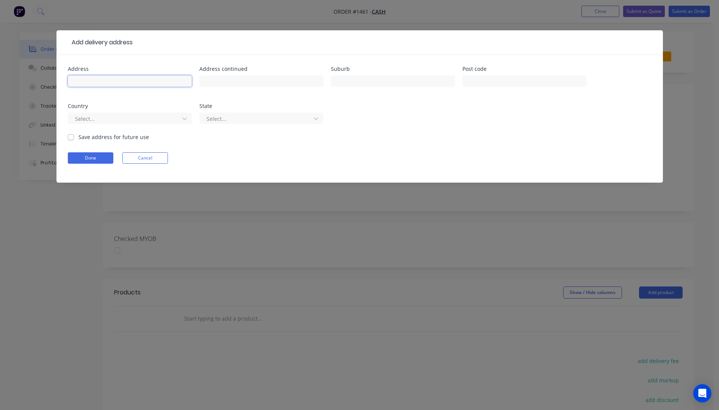
click at [103, 85] on input "text" at bounding box center [130, 80] width 124 height 11
type input "Bradley gray"
click at [362, 81] on input "text" at bounding box center [393, 80] width 124 height 11
type input "Goulburn"
click at [493, 82] on input "text" at bounding box center [524, 80] width 124 height 11
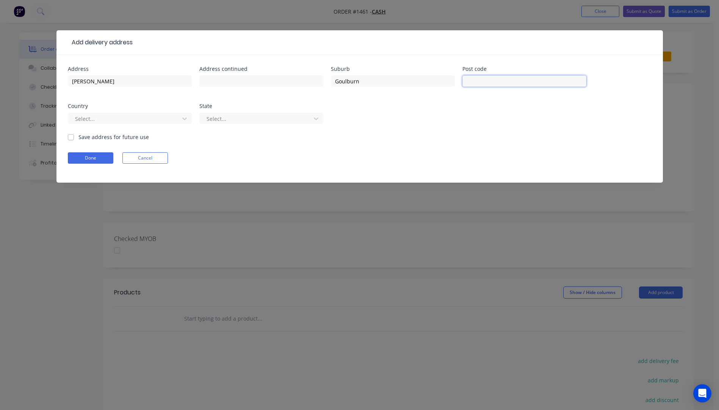
click at [507, 86] on input "text" at bounding box center [524, 80] width 124 height 11
type input "2580"
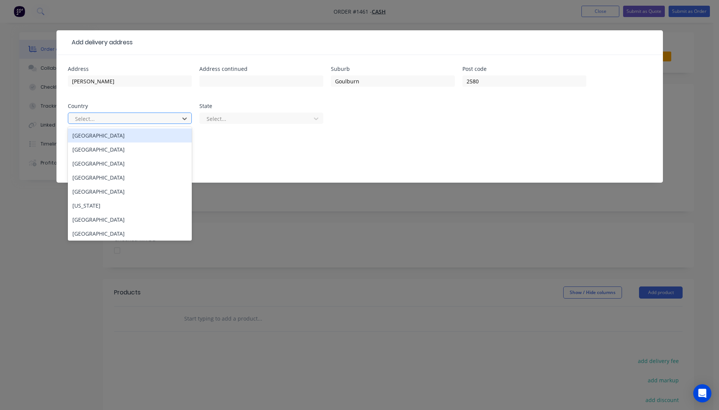
click at [170, 120] on div at bounding box center [124, 118] width 101 height 9
click at [103, 138] on div "Australia" at bounding box center [130, 135] width 124 height 14
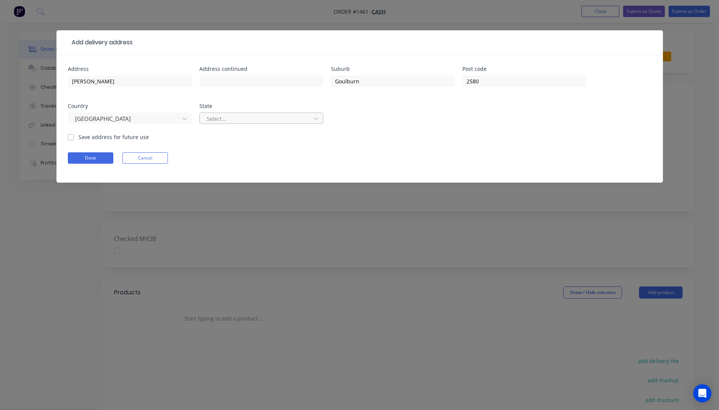
click at [232, 122] on div at bounding box center [256, 118] width 101 height 9
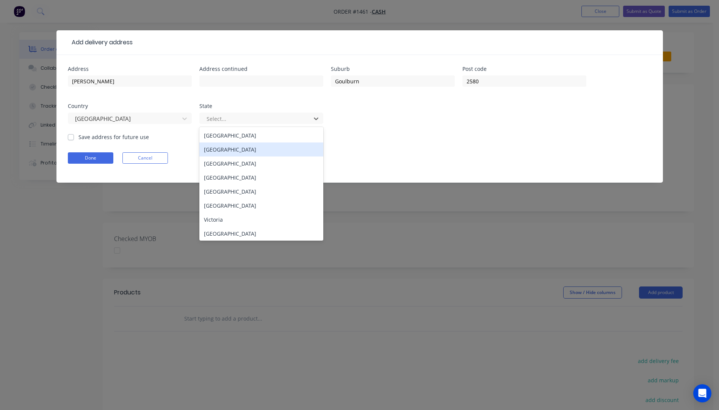
click at [226, 150] on div "New South Wales" at bounding box center [261, 150] width 124 height 14
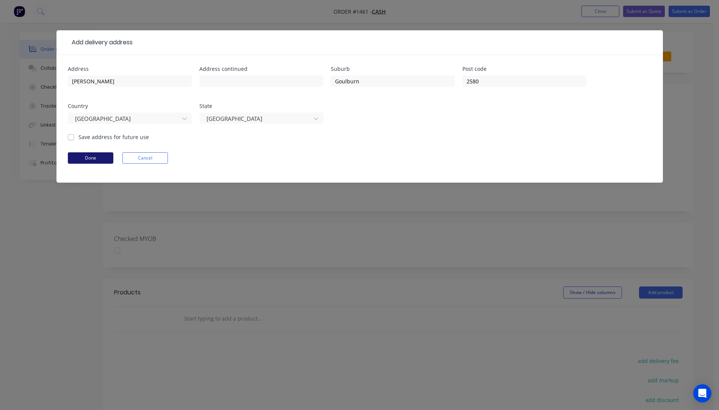
click at [96, 160] on button "Done" at bounding box center [90, 157] width 45 height 11
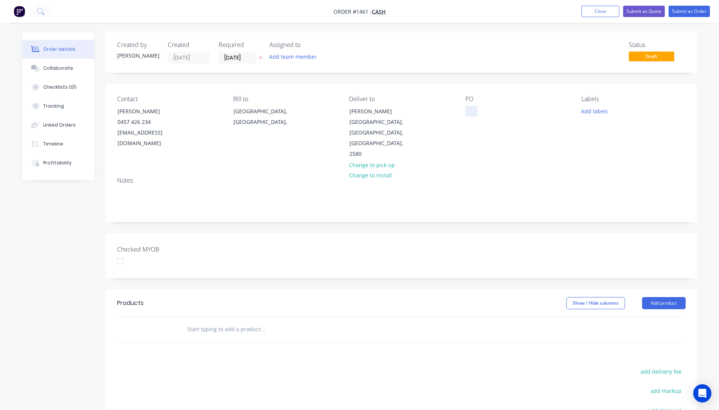
click at [470, 106] on div at bounding box center [471, 111] width 12 height 11
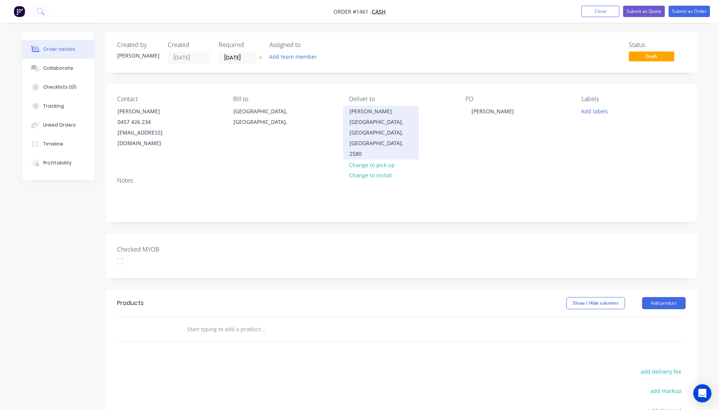
click at [372, 113] on div "Bradley gray" at bounding box center [380, 111] width 63 height 11
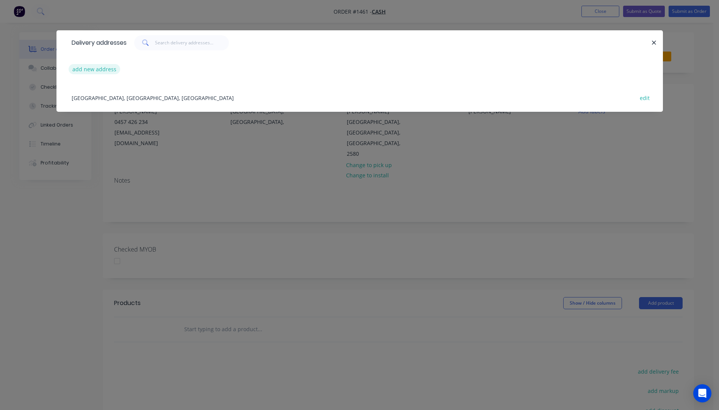
click at [100, 74] on button "add new address" at bounding box center [95, 69] width 52 height 10
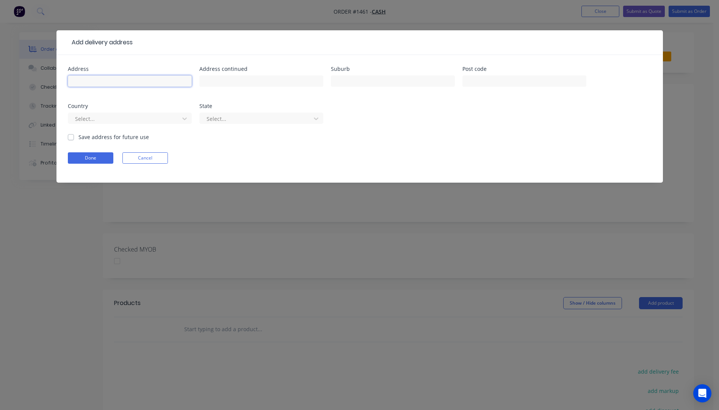
click at [95, 80] on input "text" at bounding box center [130, 80] width 124 height 11
type input "Bradley Gray"
click at [378, 83] on input "text" at bounding box center [393, 80] width 124 height 11
type input "Goulburn"
click at [488, 82] on input "text" at bounding box center [524, 80] width 124 height 11
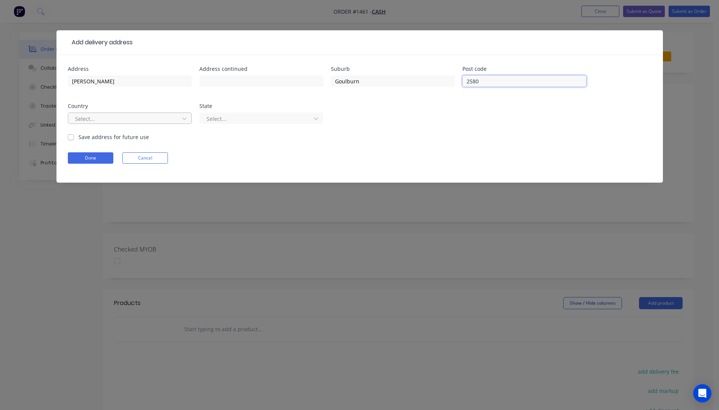
type input "2580"
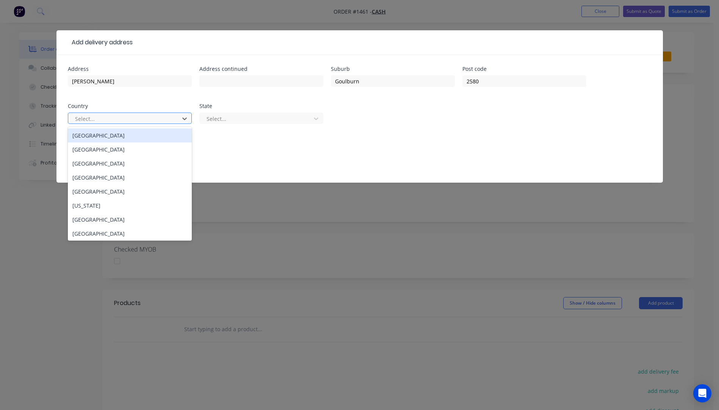
click at [156, 120] on div at bounding box center [124, 118] width 101 height 9
click at [112, 136] on div "Australia" at bounding box center [130, 135] width 124 height 14
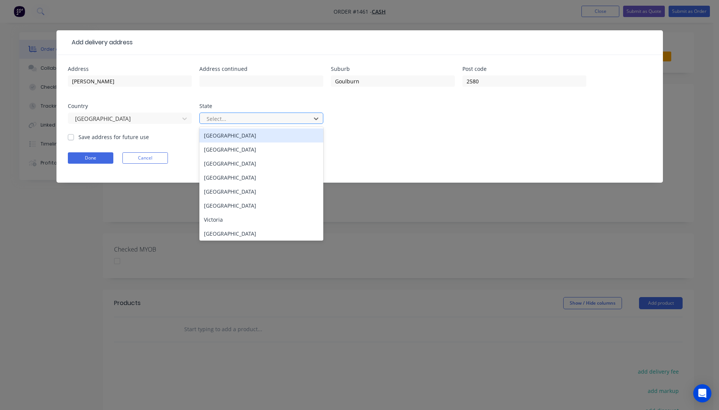
click at [232, 119] on div at bounding box center [256, 118] width 101 height 9
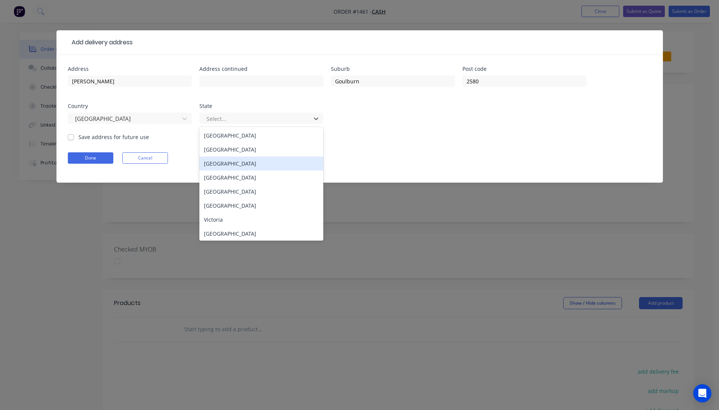
click at [229, 162] on div "Northern Territory" at bounding box center [261, 164] width 124 height 14
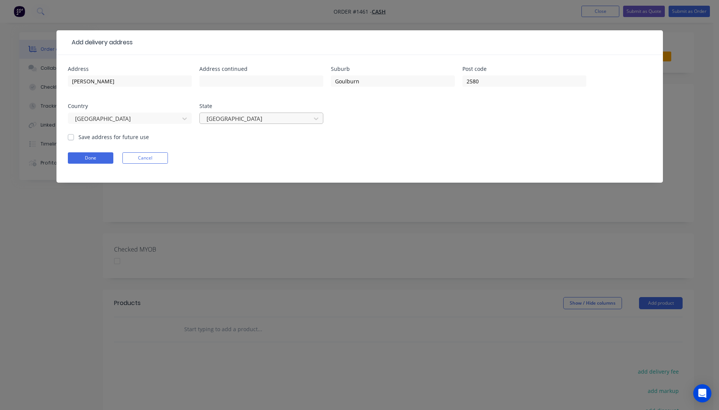
click at [254, 119] on div at bounding box center [256, 118] width 101 height 9
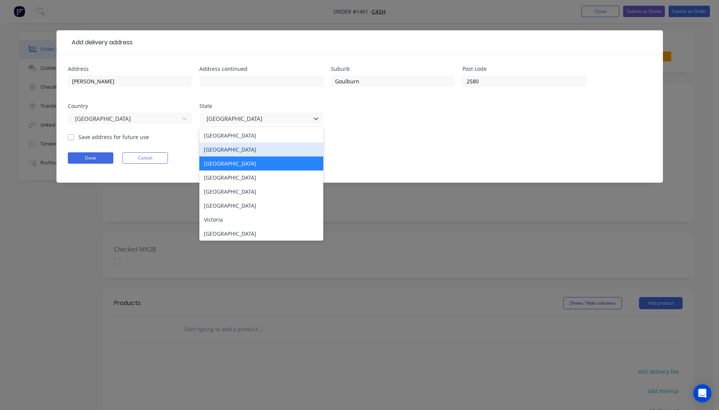
click at [229, 150] on div "New South Wales" at bounding box center [261, 150] width 124 height 14
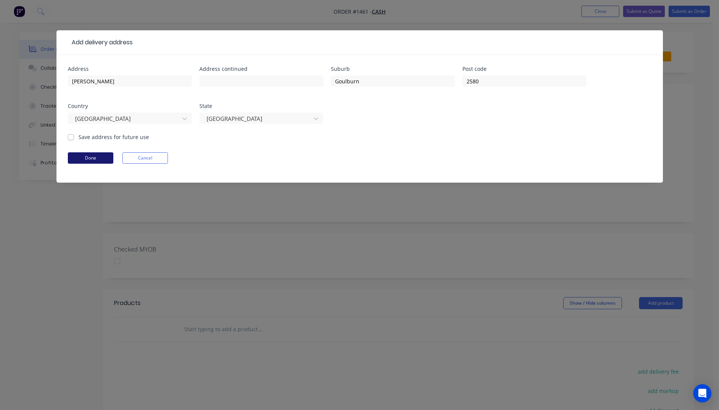
click at [107, 160] on button "Done" at bounding box center [90, 157] width 45 height 11
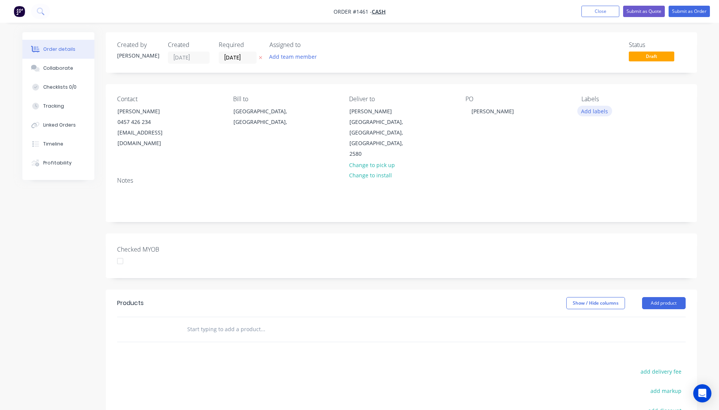
click at [588, 115] on button "Add labels" at bounding box center [594, 111] width 35 height 10
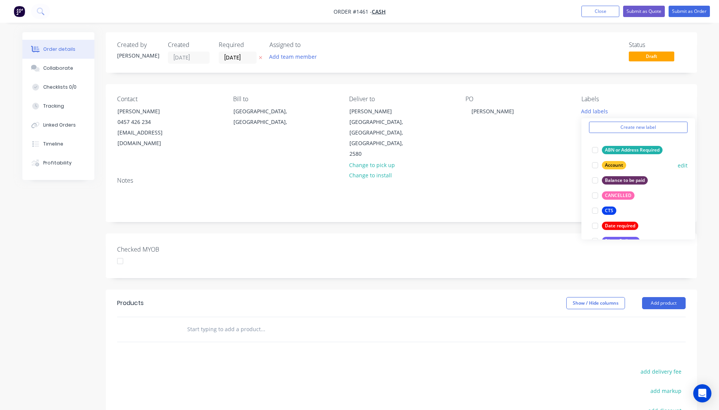
scroll to position [114, 0]
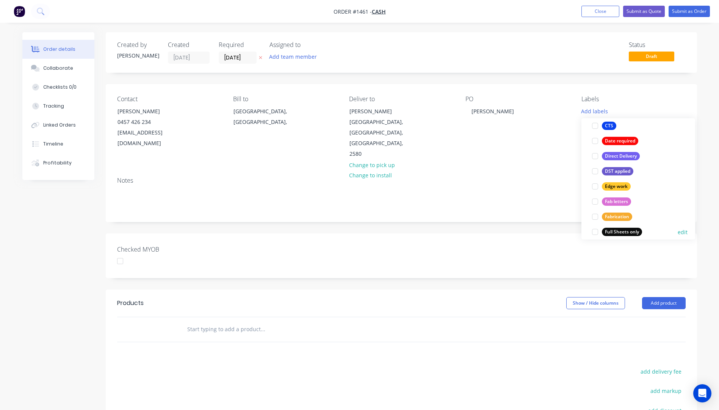
click at [616, 232] on div "Full Sheets only" at bounding box center [622, 232] width 40 height 8
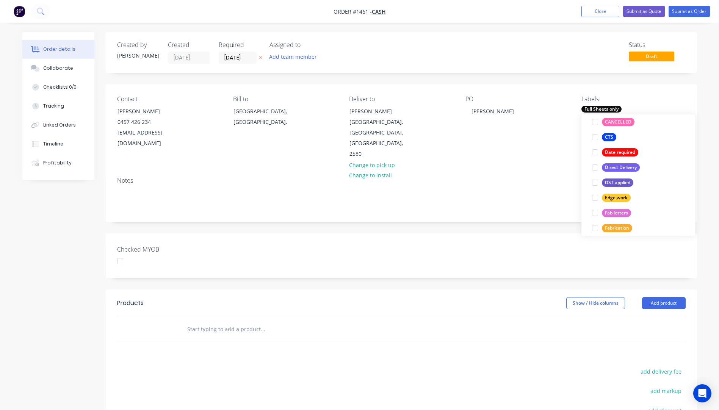
scroll to position [0, 0]
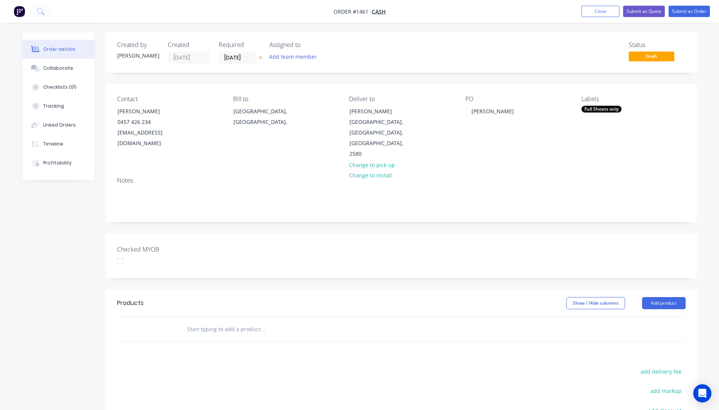
click at [542, 171] on div "Notes" at bounding box center [401, 196] width 591 height 51
click at [661, 297] on button "Add product" at bounding box center [664, 303] width 44 height 12
click at [650, 317] on div "Product catalogue" at bounding box center [649, 322] width 58 height 11
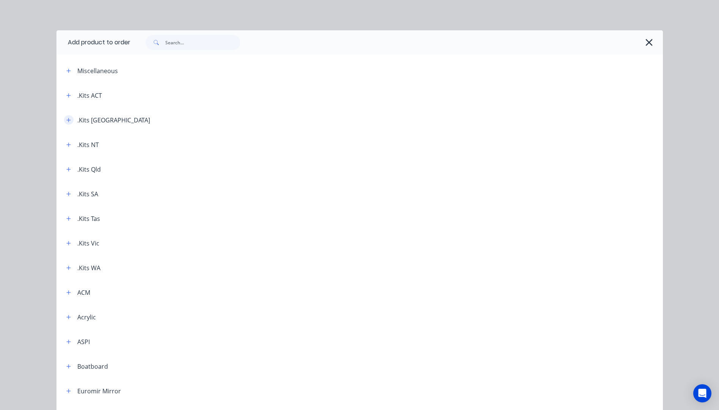
click at [68, 120] on icon "button" at bounding box center [68, 120] width 5 height 5
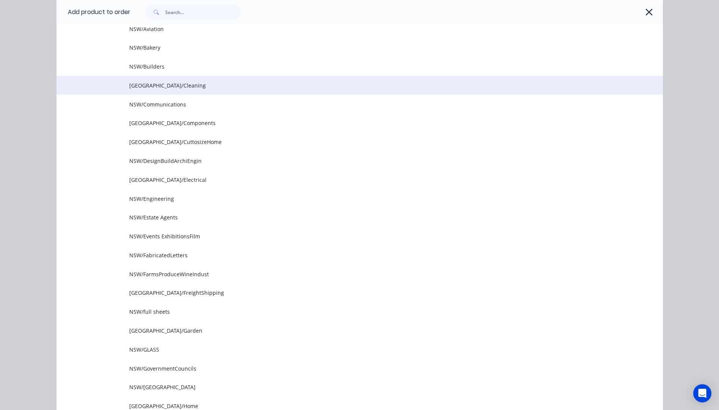
scroll to position [190, 0]
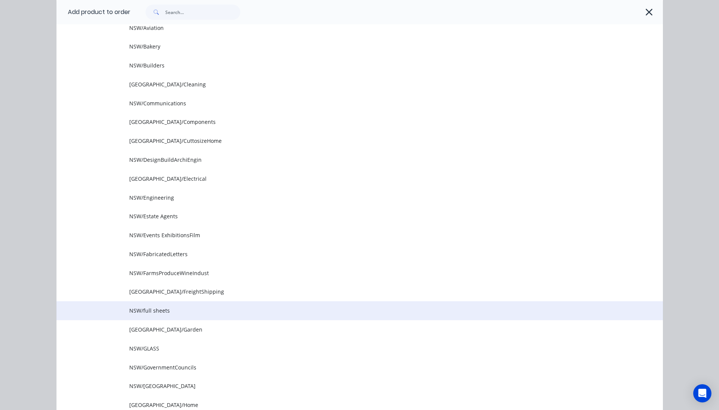
click at [161, 311] on span "NSW/full sheets" at bounding box center [342, 311] width 427 height 8
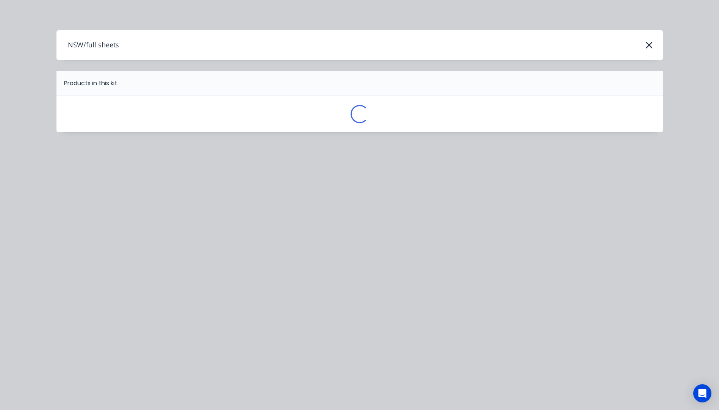
scroll to position [0, 0]
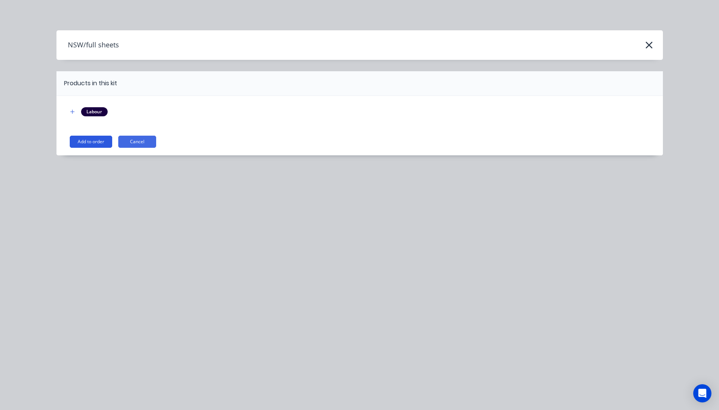
click at [94, 145] on button "Add to order" at bounding box center [91, 142] width 42 height 12
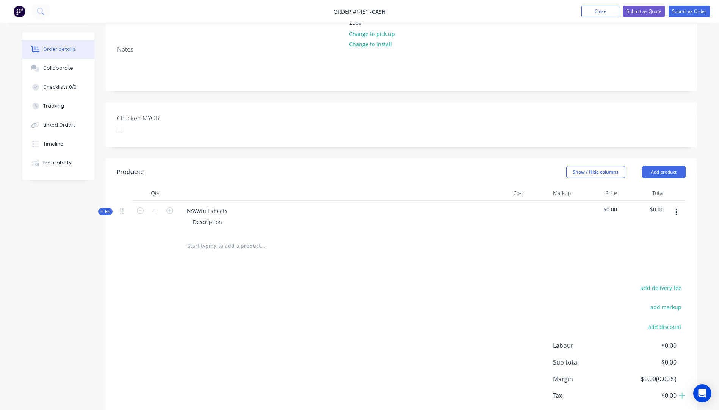
scroll to position [152, 0]
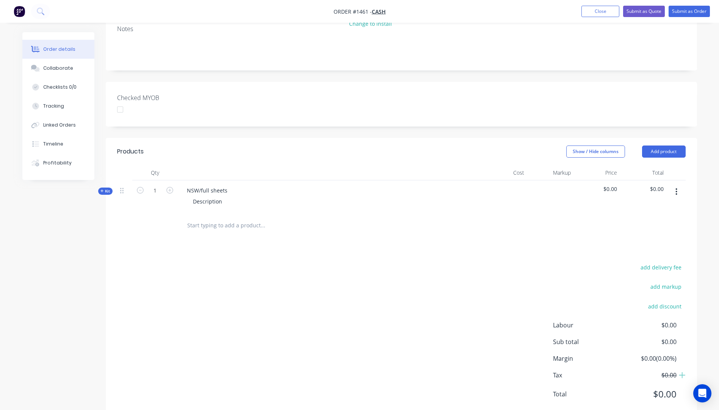
click at [101, 189] on icon at bounding box center [101, 191] width 3 height 4
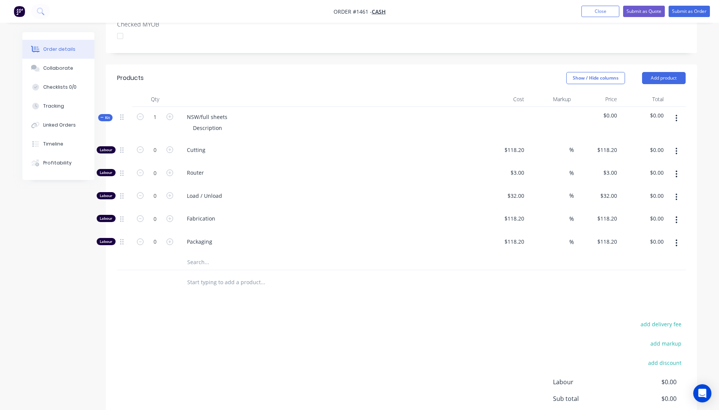
scroll to position [227, 0]
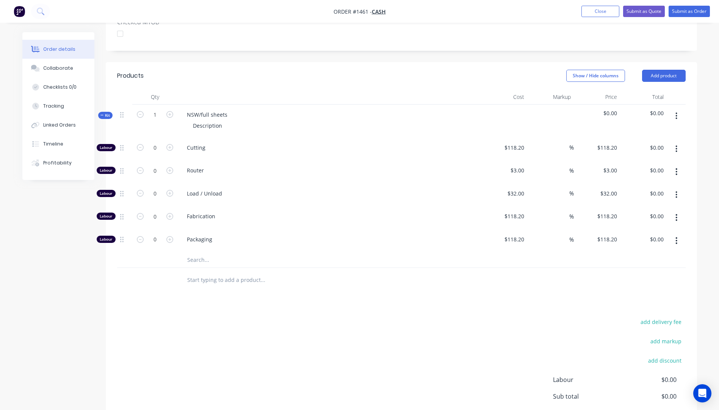
click at [200, 252] on input "text" at bounding box center [263, 259] width 152 height 15
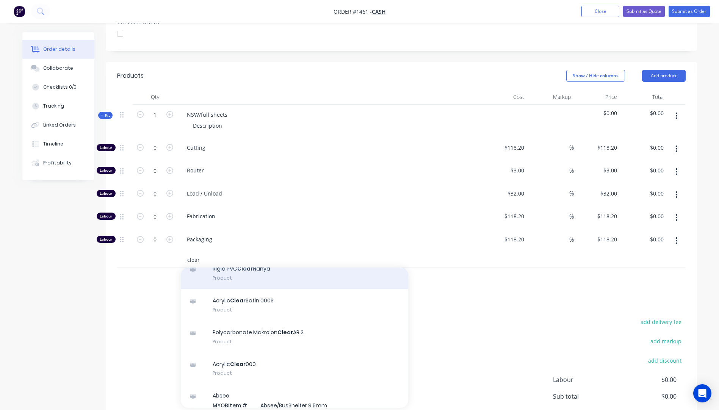
scroll to position [114, 0]
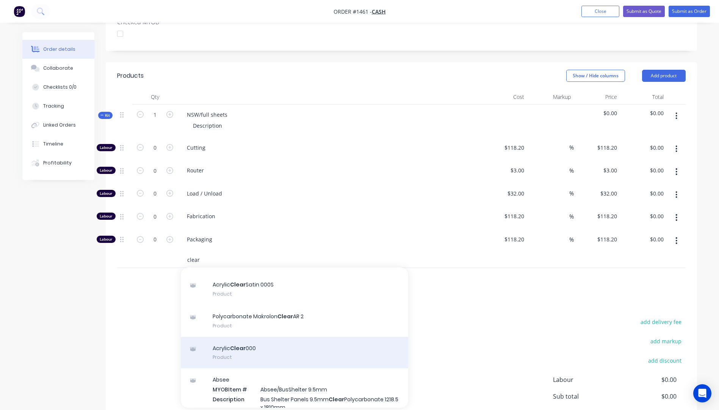
type input "clear"
click at [249, 337] on div "Acrylic Clear 000 Product" at bounding box center [294, 353] width 227 height 32
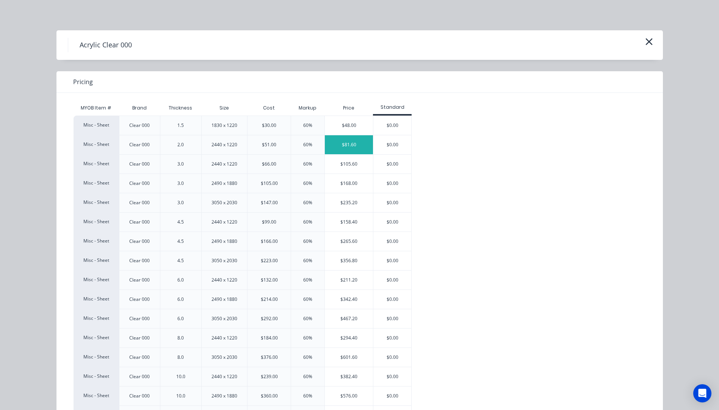
click at [354, 146] on div "$81.60" at bounding box center [349, 144] width 48 height 19
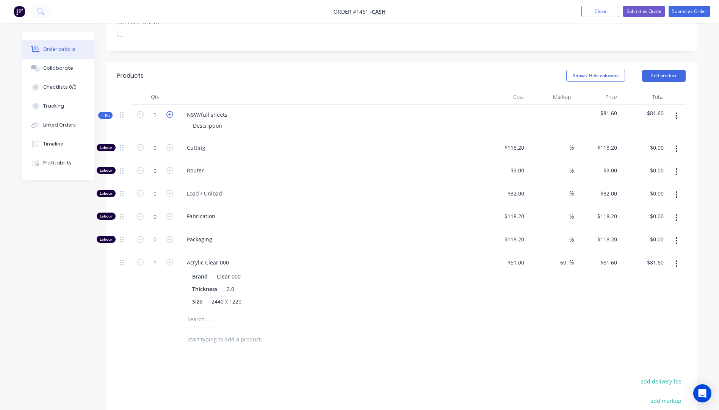
click at [171, 111] on icon "button" at bounding box center [169, 114] width 7 height 7
type input "2"
type input "$163.20"
click at [171, 111] on icon "button" at bounding box center [169, 114] width 7 height 7
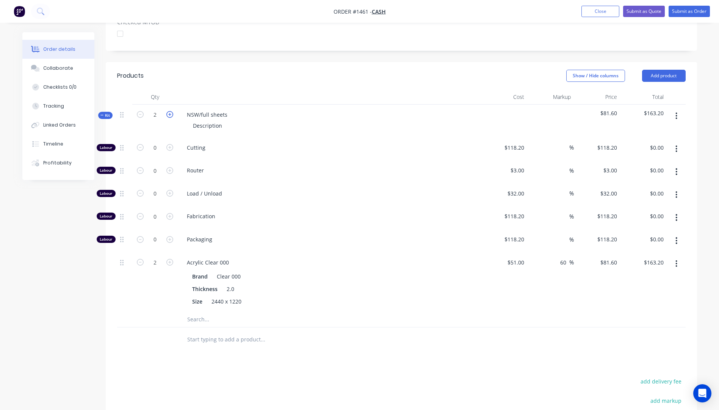
type input "3"
type input "$244.80"
click at [171, 111] on icon "button" at bounding box center [169, 114] width 7 height 7
type input "4"
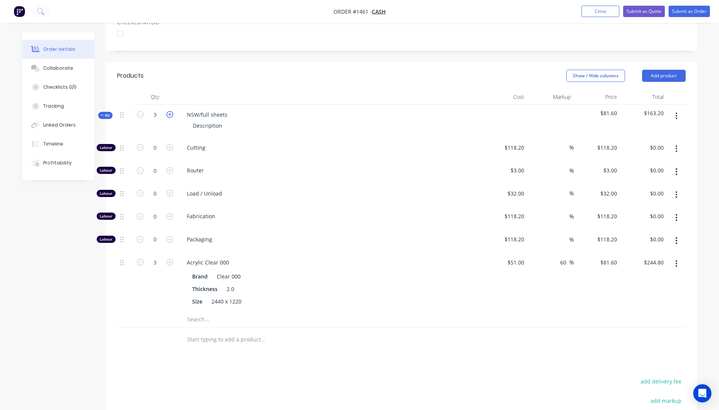
type input "4"
type input "$326.40"
click at [141, 111] on icon "button" at bounding box center [140, 114] width 7 height 7
type input "3"
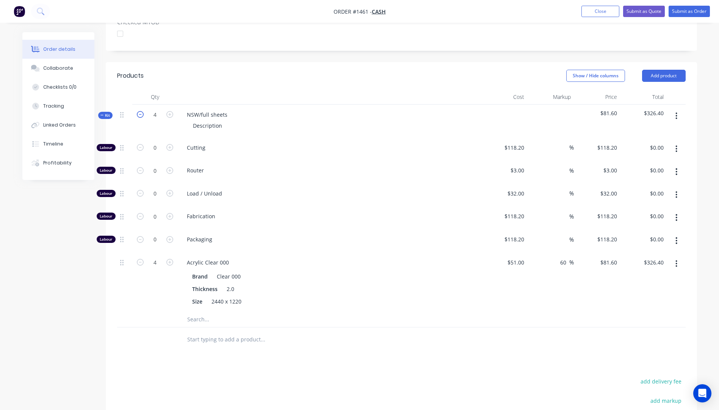
type input "$244.80"
click at [195, 312] on input "text" at bounding box center [263, 319] width 152 height 15
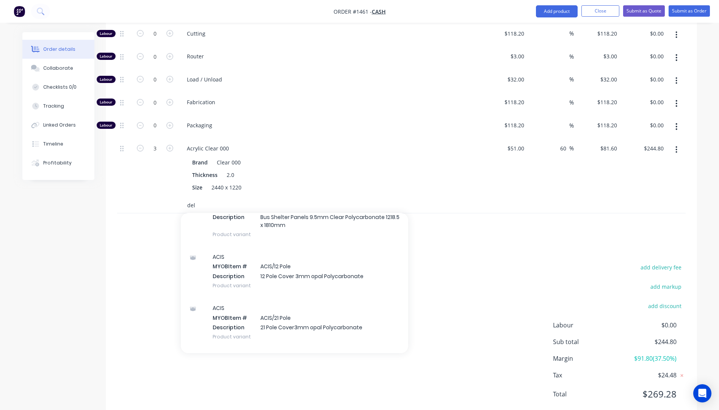
scroll to position [285, 0]
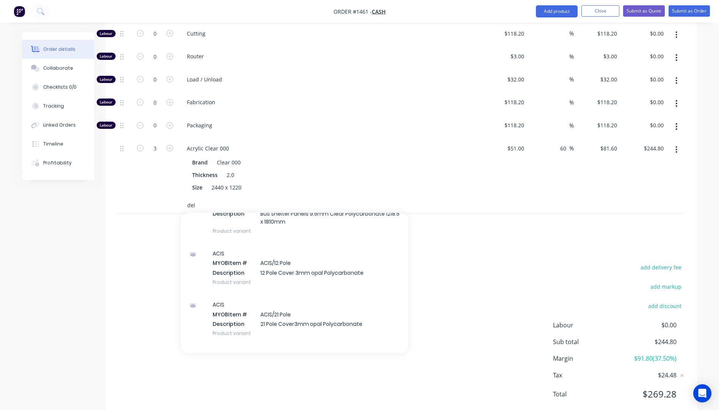
click at [203, 198] on input "del" at bounding box center [263, 205] width 152 height 15
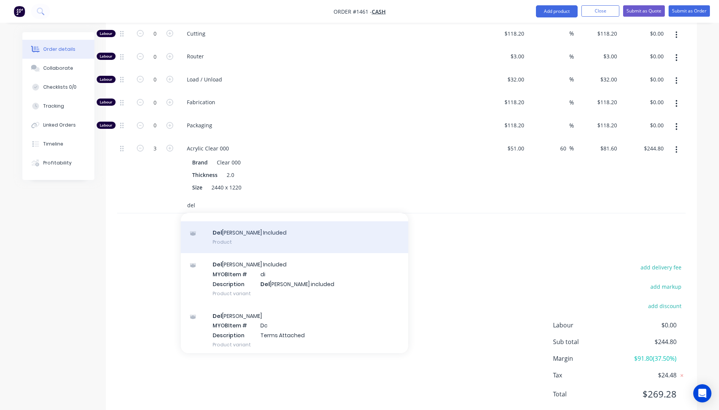
scroll to position [50, 0]
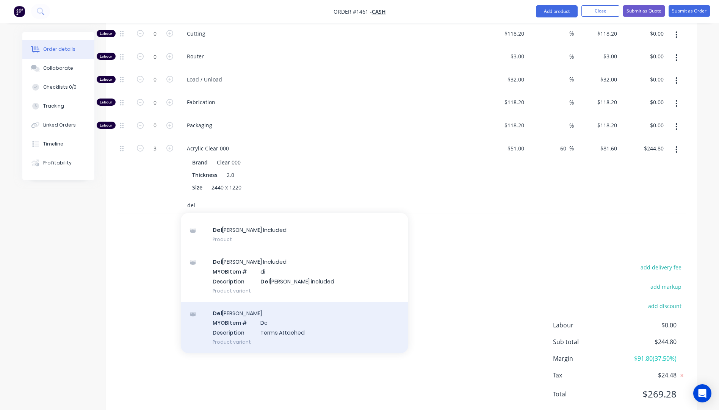
type input "del"
click at [226, 302] on div "Del ivery MYOB Item # Dc Description Terms Attached Product variant" at bounding box center [294, 327] width 227 height 51
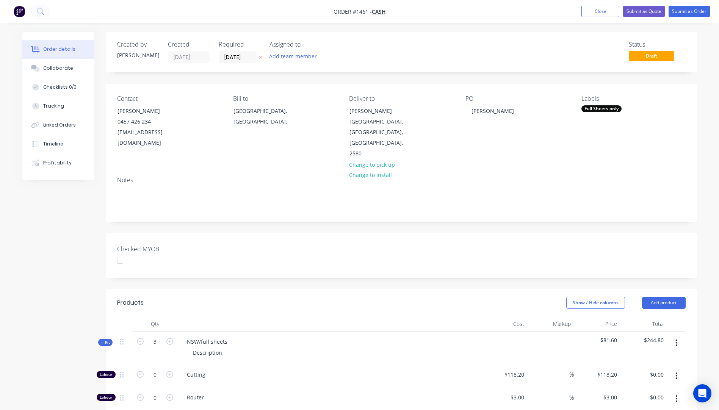
scroll to position [0, 0]
click at [260, 58] on icon "button" at bounding box center [260, 57] width 3 height 3
drag, startPoint x: 229, startPoint y: 320, endPoint x: 185, endPoint y: 321, distance: 44.4
click at [185, 337] on div "NSW/full sheets" at bounding box center [207, 342] width 53 height 11
drag, startPoint x: 222, startPoint y: 334, endPoint x: 186, endPoint y: 338, distance: 36.7
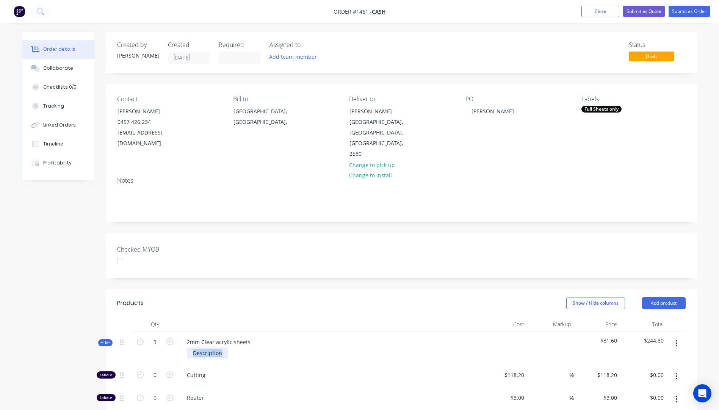
click at [186, 338] on div "2mm Clear acrylic sheets Description" at bounding box center [329, 348] width 303 height 33
click at [220, 348] on div "1220mm x2440mm" at bounding box center [217, 353] width 60 height 11
click at [283, 348] on div "1220mm x 2440mm" at bounding box center [329, 353] width 297 height 11
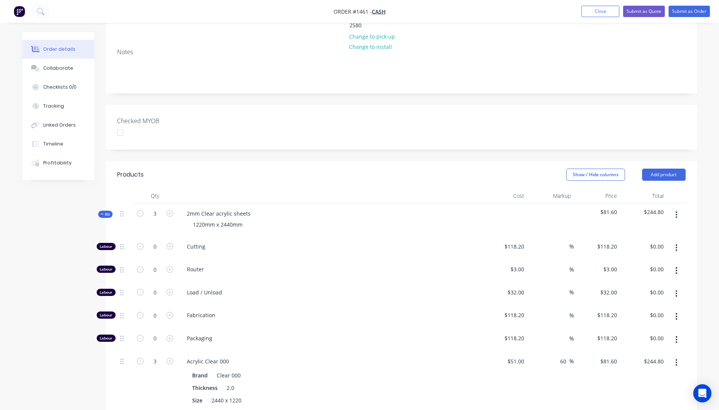
scroll to position [152, 0]
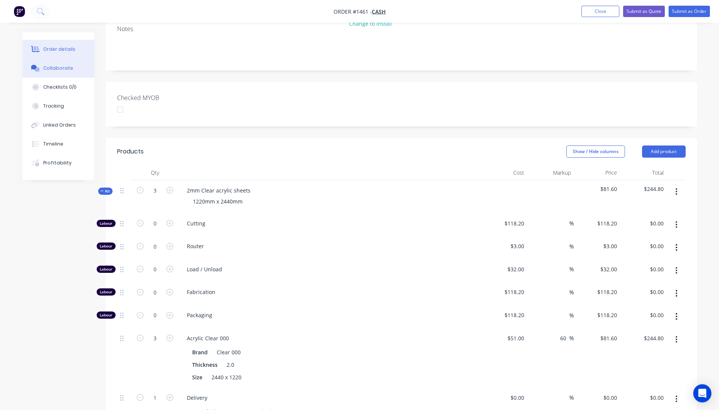
click at [57, 67] on div "Collaborate" at bounding box center [58, 68] width 30 height 7
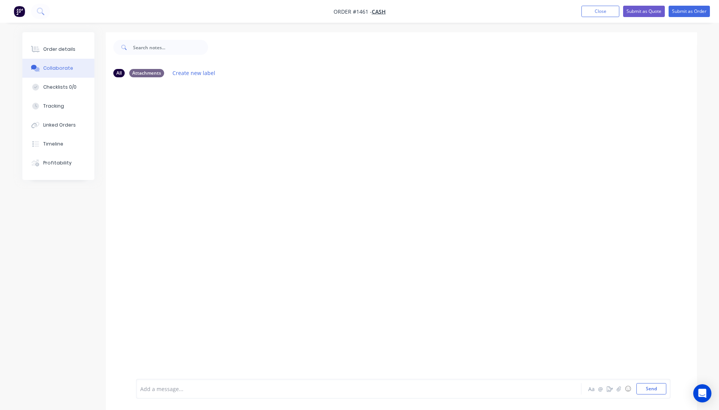
click at [196, 391] on div at bounding box center [338, 389] width 394 height 8
click at [644, 387] on button "Send" at bounding box center [651, 388] width 30 height 11
click at [230, 118] on icon "button" at bounding box center [230, 114] width 2 height 9
click at [172, 114] on p "JMAC $88.70+ Cardboard sleeve" at bounding box center [180, 114] width 77 height 8
click at [171, 113] on p "JMAC $88.70+ Cardboard sleeve" at bounding box center [180, 114] width 77 height 8
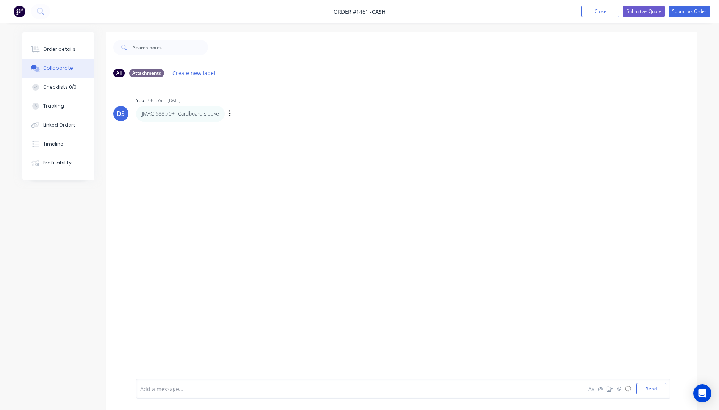
click at [227, 116] on div "JMAC $88.70+ Cardboard sleeve Labels Edit Delete" at bounding box center [254, 113] width 237 height 15
click at [231, 116] on button "button" at bounding box center [230, 113] width 3 height 11
click at [247, 126] on button "Edit" at bounding box center [257, 127] width 48 height 13
click at [171, 113] on p "JMAC $88.70+ Cardboard sleeve" at bounding box center [180, 114] width 77 height 8
click at [171, 388] on span "JMAC $88.70+ Cardboard sleeve" at bounding box center [182, 388] width 82 height 7
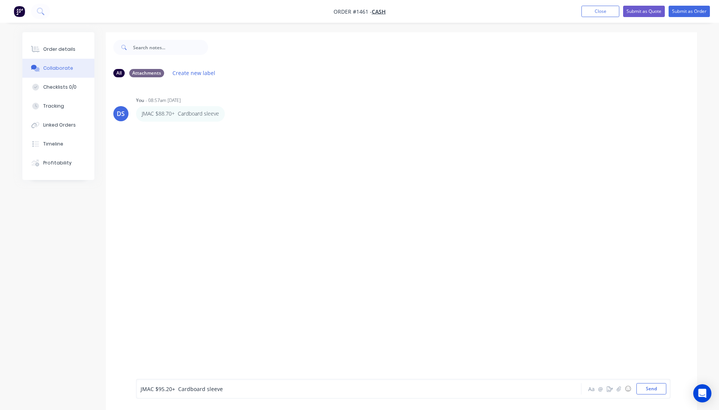
click at [246, 391] on div "JMAC $95.20+ Cardboard sleeve" at bounding box center [338, 389] width 394 height 8
click at [648, 390] on button "Send" at bounding box center [651, 388] width 30 height 11
click at [63, 45] on button "Order details" at bounding box center [58, 49] width 72 height 19
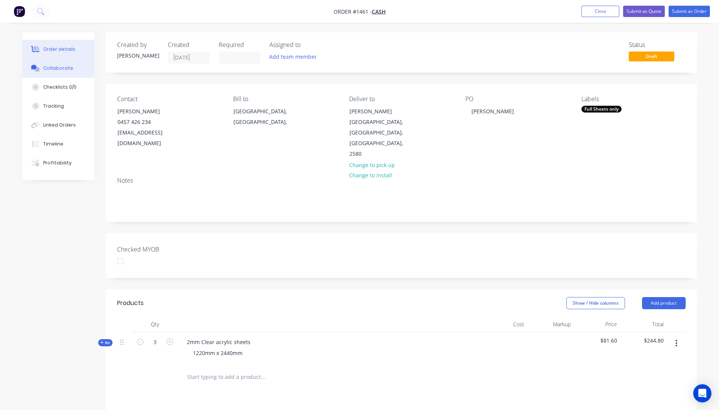
click at [58, 70] on div "Collaborate" at bounding box center [58, 68] width 30 height 7
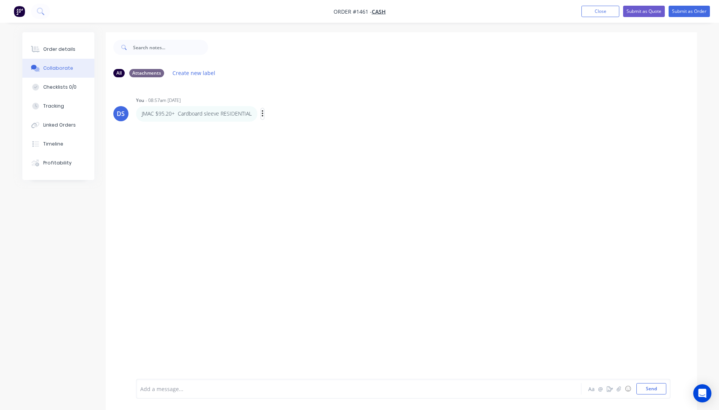
click at [263, 114] on button "button" at bounding box center [262, 113] width 3 height 11
click at [269, 128] on button "Edit" at bounding box center [290, 127] width 48 height 13
click at [171, 389] on span "JMAC $95.20+ Cardboard sleeve RESIDENTIAL" at bounding box center [199, 388] width 116 height 7
click at [219, 332] on div "DS You - 08:57am 10/09/25 JMAC $95.20+ Cardboard sleeve RESIDENTIAL Labels Edit…" at bounding box center [401, 231] width 591 height 296
click at [155, 388] on span "JMAC $96.01+ Cardboard sleeve RESIDENTIAL" at bounding box center [199, 388] width 116 height 7
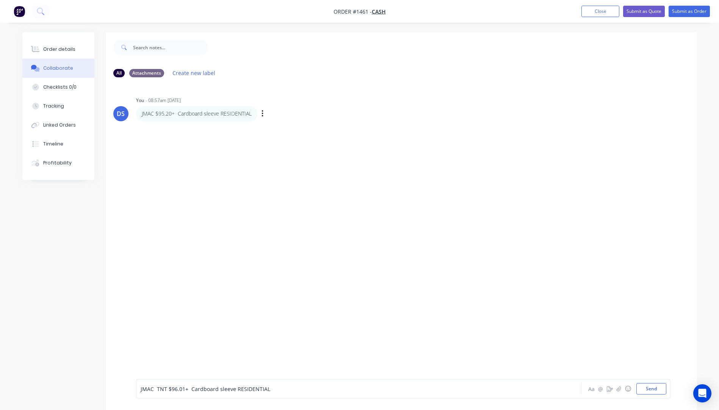
click at [215, 311] on div "DS You - 08:57am 10/09/25 JMAC $95.20+ Cardboard sleeve RESIDENTIAL Labels Edit…" at bounding box center [401, 231] width 591 height 296
click at [650, 386] on button "Send" at bounding box center [651, 388] width 30 height 11
click at [60, 52] on div "Order details" at bounding box center [59, 49] width 32 height 7
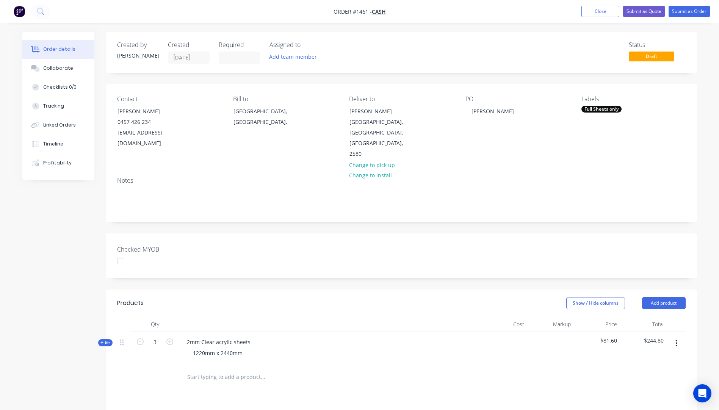
click at [104, 340] on span "Kit" at bounding box center [105, 343] width 10 height 6
click at [601, 13] on button "Close" at bounding box center [600, 11] width 38 height 11
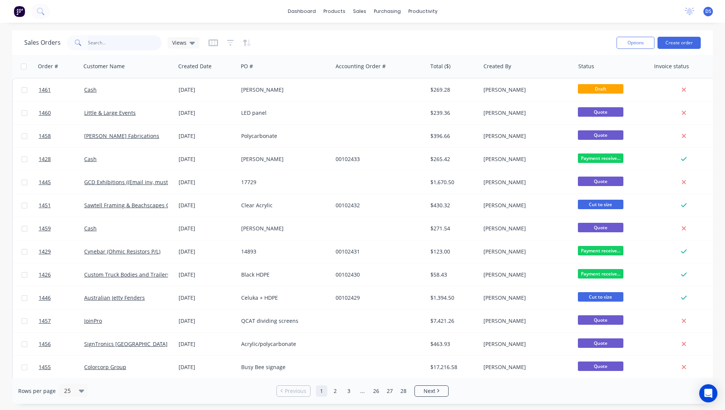
click at [110, 44] on input "text" at bounding box center [125, 42] width 74 height 15
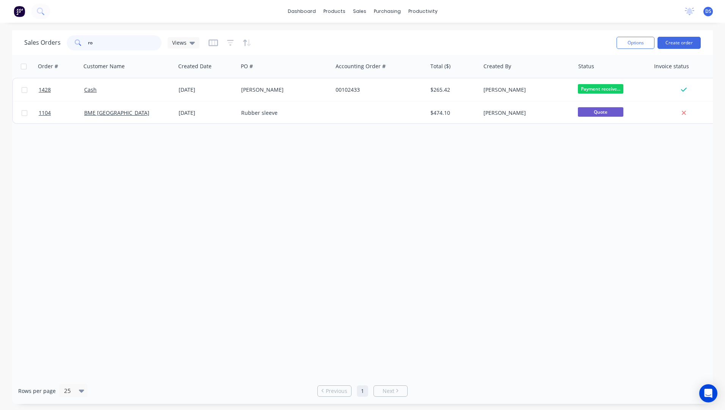
type input "r"
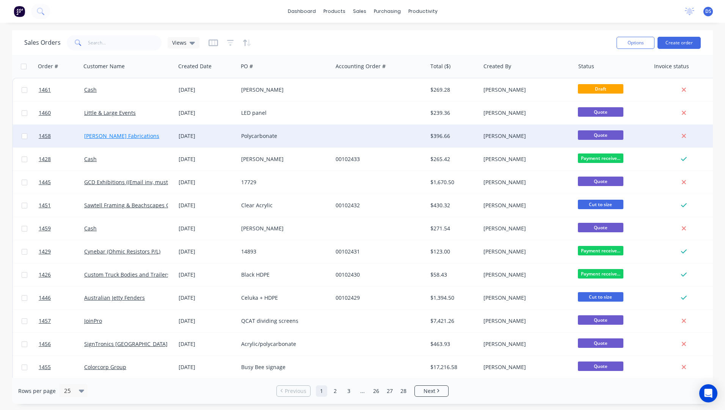
click at [89, 138] on link "Gannon Fabrications" at bounding box center [121, 135] width 75 height 7
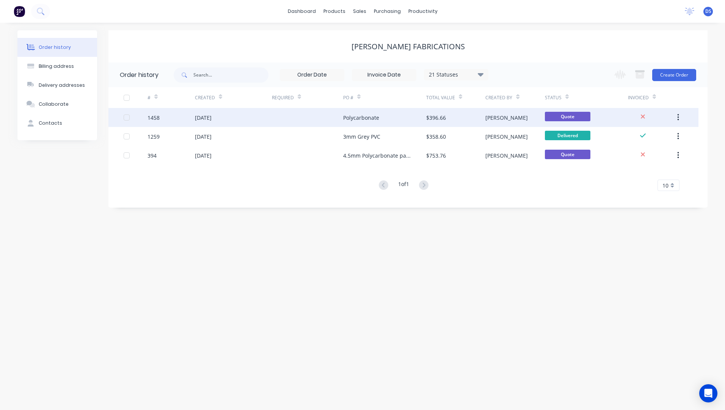
click at [348, 119] on div "Polycarbonate" at bounding box center [361, 118] width 36 height 8
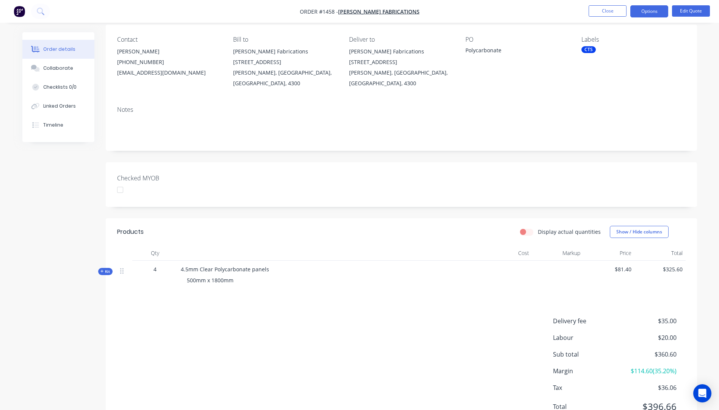
scroll to position [76, 0]
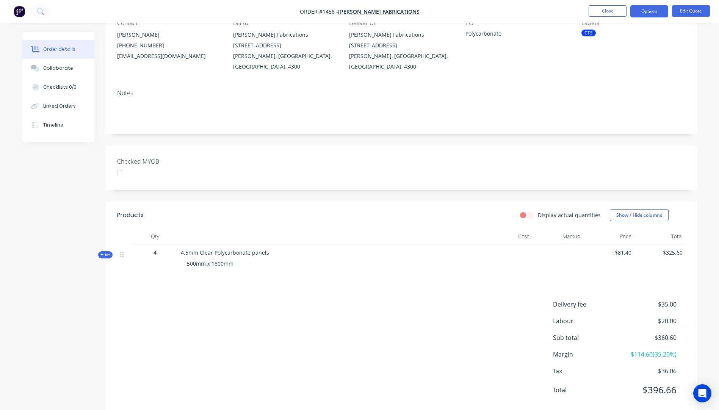
click at [101, 252] on span "Kit" at bounding box center [105, 255] width 10 height 6
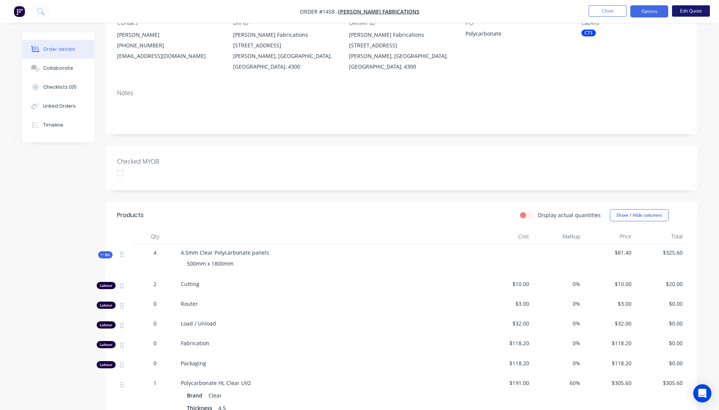
click at [687, 14] on button "Edit Quote" at bounding box center [691, 10] width 38 height 11
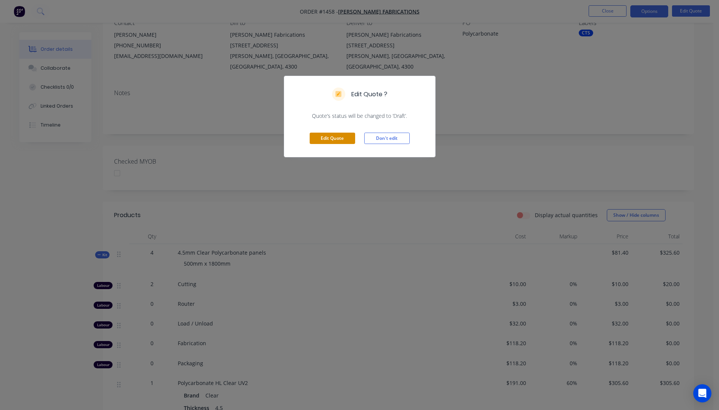
click at [337, 141] on button "Edit Quote" at bounding box center [332, 138] width 45 height 11
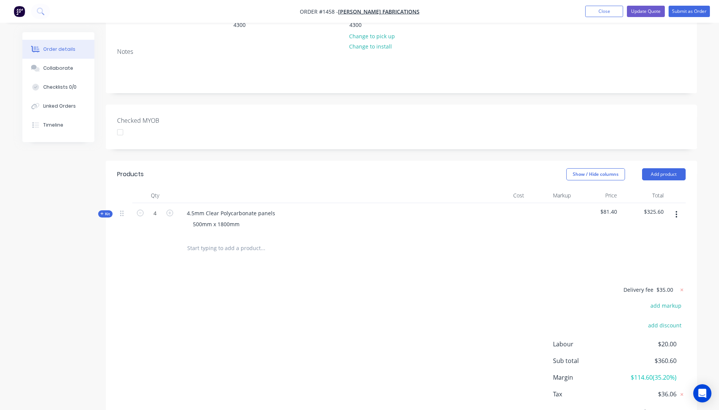
scroll to position [152, 0]
click at [102, 211] on icon at bounding box center [101, 212] width 3 height 3
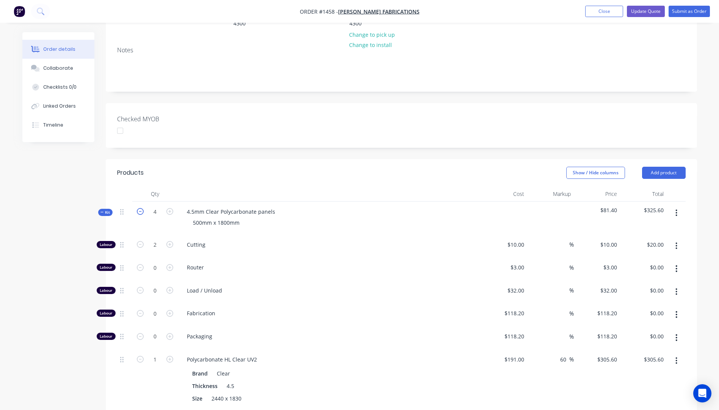
click at [141, 208] on icon "button" at bounding box center [140, 211] width 7 height 7
type input "3"
type input "1.5"
type input "$15.00"
type input "0.75"
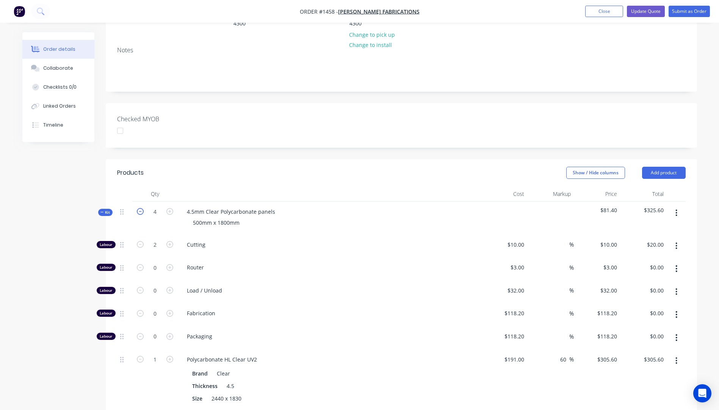
type input "$229.20"
type input "0.75"
click at [141, 208] on icon "button" at bounding box center [140, 211] width 7 height 7
type input "2"
type input "1"
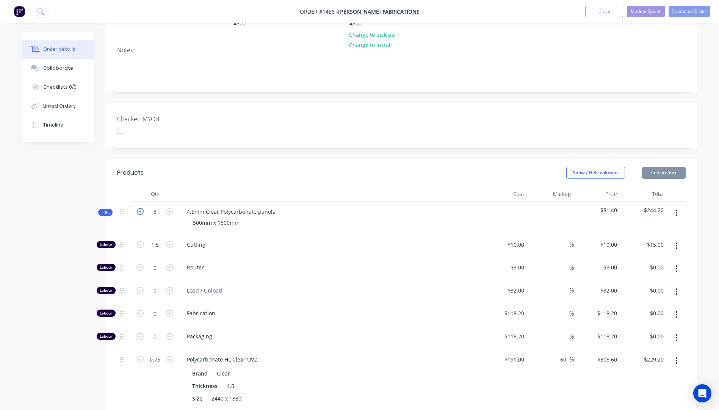
type input "$10.00"
type input "0.5"
type input "$152.80"
type input "0.5"
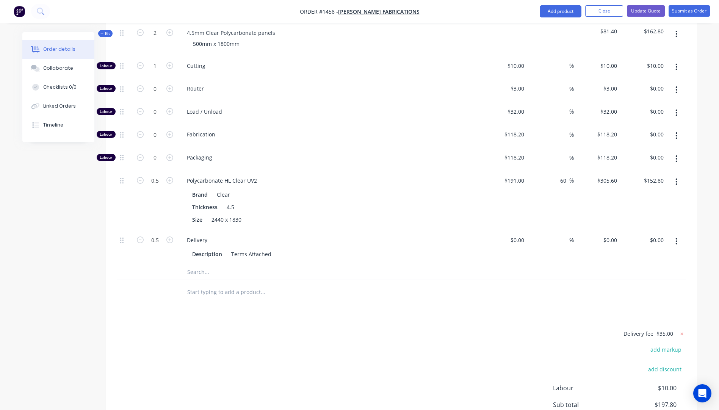
scroll to position [341, 0]
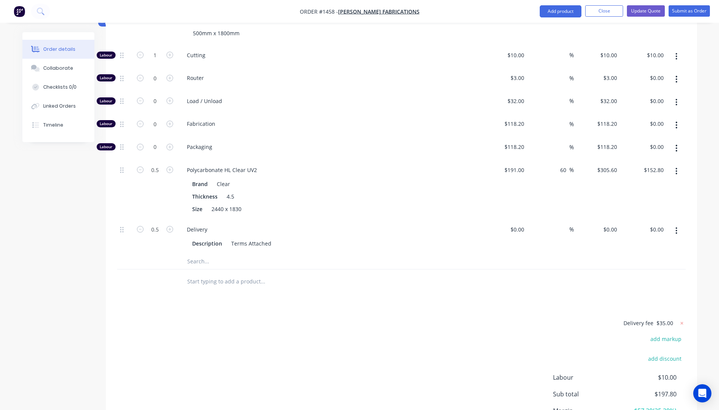
click at [202, 254] on input "text" at bounding box center [263, 261] width 152 height 15
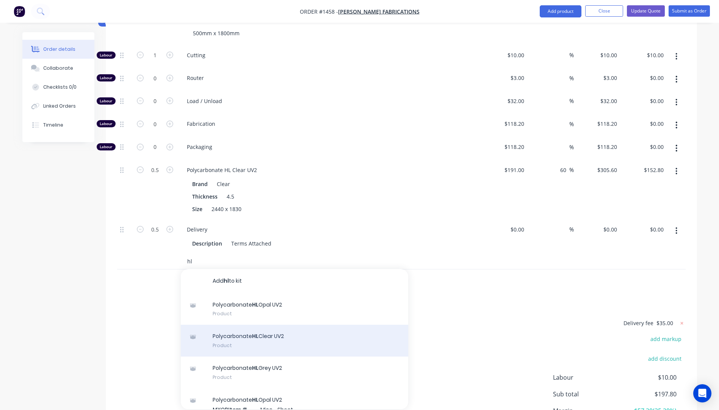
type input "hl"
click at [279, 325] on div "Polycarbonate HL Clear UV2 Product" at bounding box center [294, 341] width 227 height 32
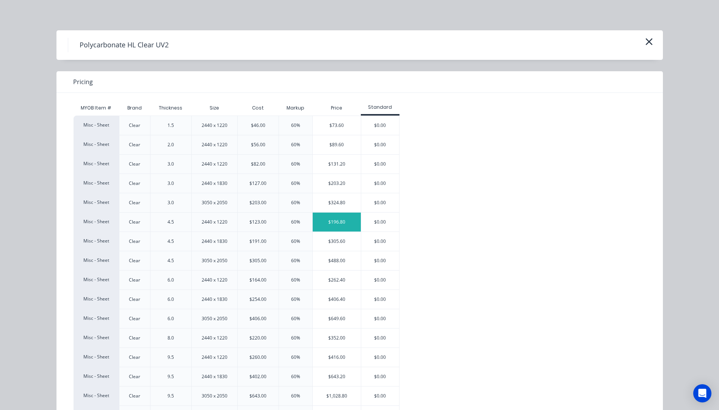
click at [342, 226] on div "$196.80" at bounding box center [337, 222] width 48 height 19
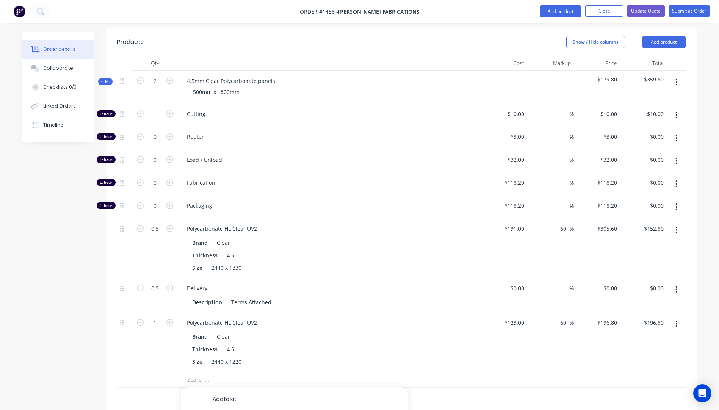
scroll to position [265, 0]
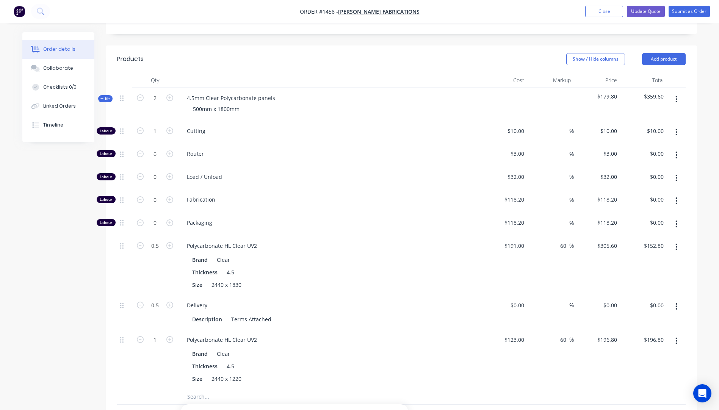
click at [676, 244] on icon "button" at bounding box center [677, 247] width 2 height 7
click at [635, 292] on div "Delete" at bounding box center [649, 297] width 58 height 11
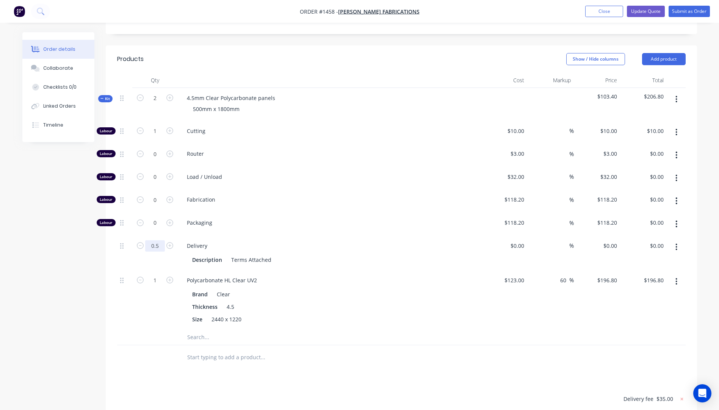
click at [160, 240] on input "0.5" at bounding box center [155, 245] width 20 height 11
type input "0"
click at [131, 273] on div at bounding box center [124, 300] width 15 height 60
click at [140, 127] on icon "button" at bounding box center [140, 130] width 7 height 7
type input "0"
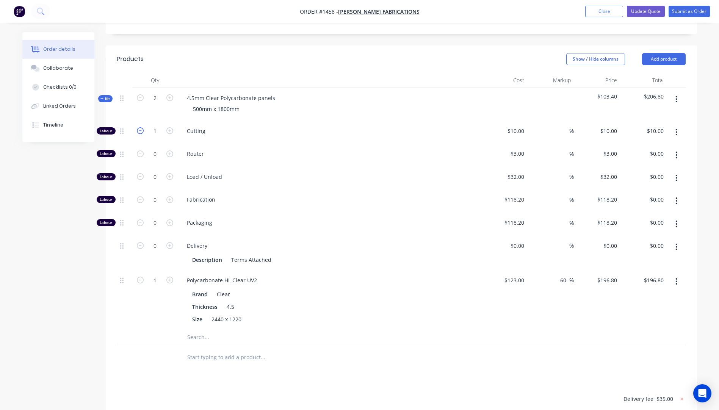
type input "$0.00"
click at [171, 127] on icon "button" at bounding box center [169, 130] width 7 height 7
type input "1"
type input "$10.00"
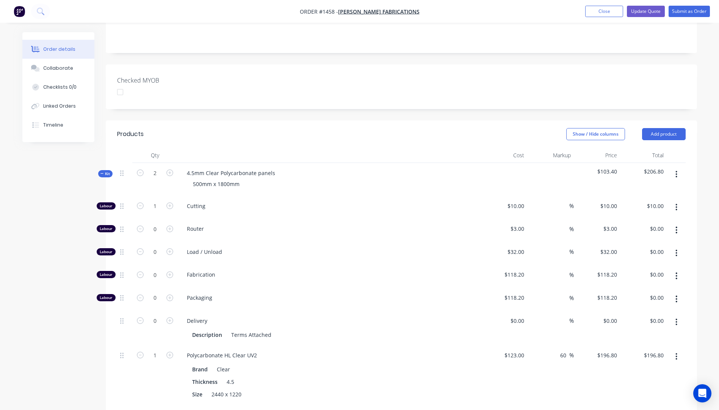
scroll to position [190, 0]
click at [140, 203] on icon "button" at bounding box center [140, 206] width 7 height 7
type input "0"
type input "$0.00"
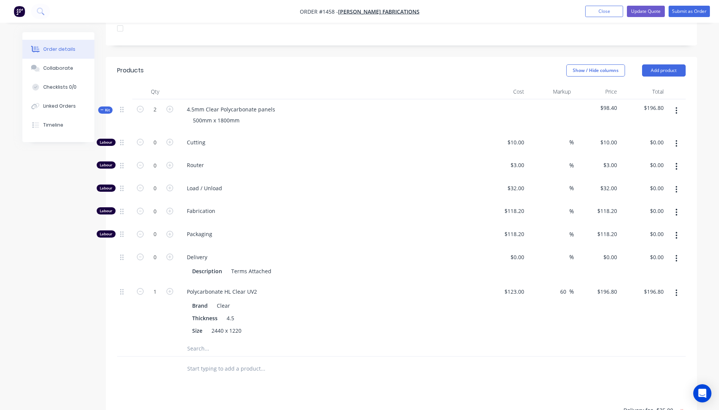
scroll to position [227, 0]
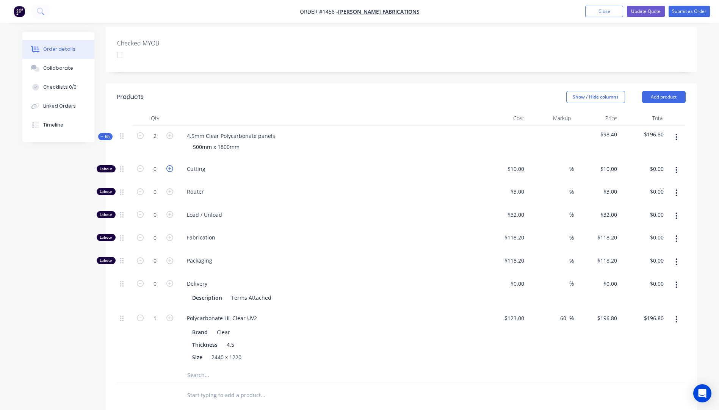
click at [170, 165] on icon "button" at bounding box center [169, 168] width 7 height 7
type input "1"
type input "$10.00"
click at [646, 14] on button "Update Quote" at bounding box center [646, 11] width 38 height 11
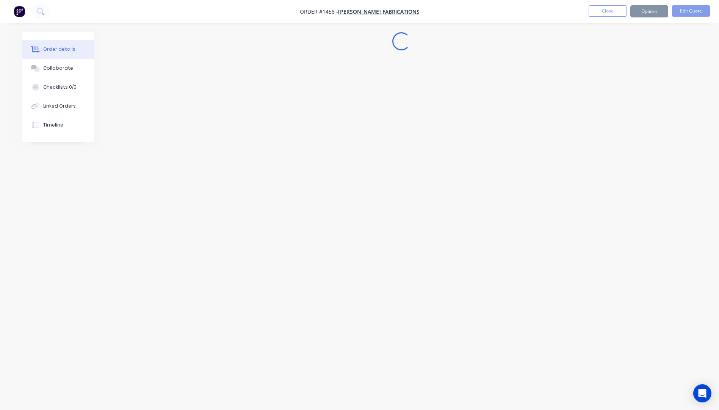
scroll to position [0, 0]
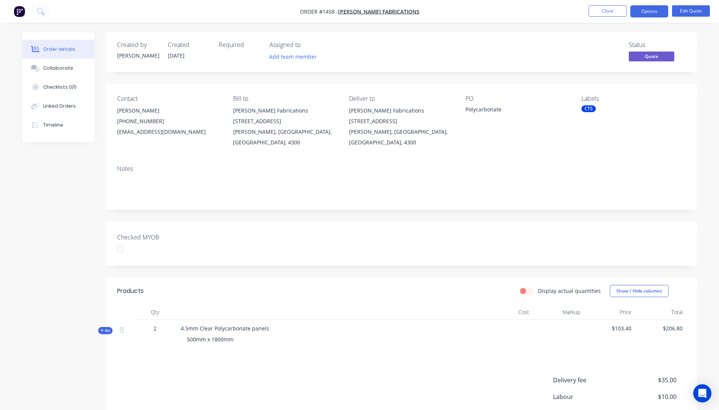
click at [646, 14] on button "Options" at bounding box center [649, 11] width 38 height 12
click at [627, 63] on div "Proforma Invoice" at bounding box center [627, 61] width 70 height 11
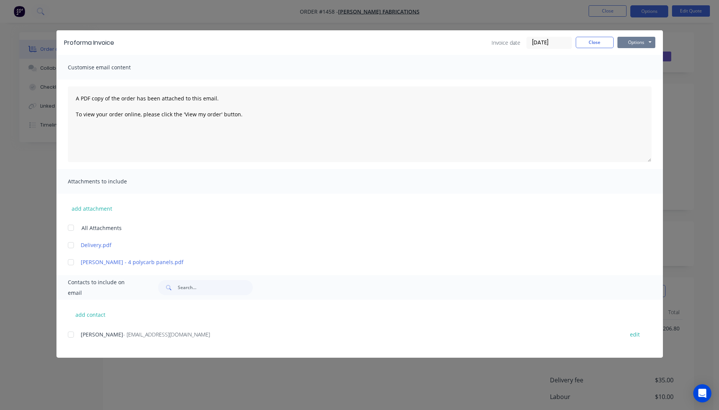
click at [636, 45] on button "Options" at bounding box center [636, 42] width 38 height 11
click at [639, 57] on button "Preview" at bounding box center [641, 56] width 49 height 13
drag, startPoint x: 71, startPoint y: 246, endPoint x: 72, endPoint y: 255, distance: 8.3
click at [71, 246] on div at bounding box center [70, 245] width 15 height 15
click at [72, 334] on div at bounding box center [70, 334] width 15 height 15
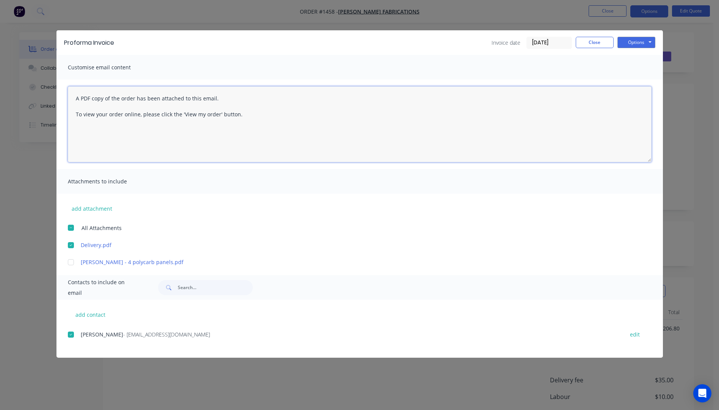
paste textarea "Hi, Please contact us if you have any questions. Regards, Darren sales@allstarp…"
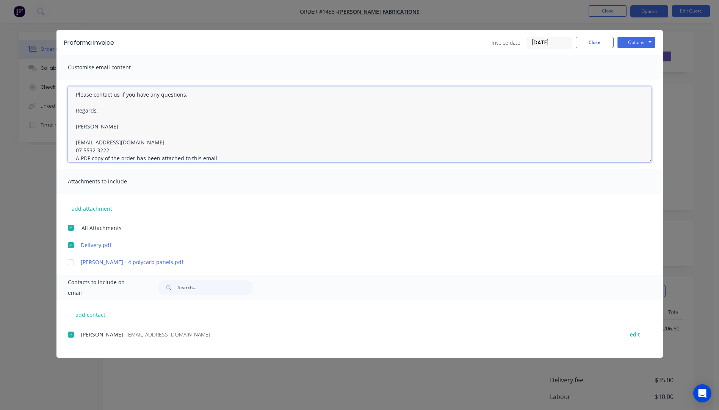
click at [113, 150] on textarea "Hi, Please contact us if you have any questions. Regards, Darren sales@allstarp…" at bounding box center [360, 124] width 584 height 76
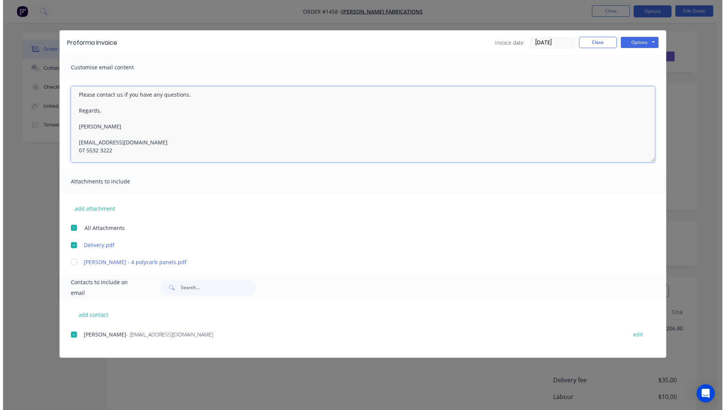
scroll to position [0, 0]
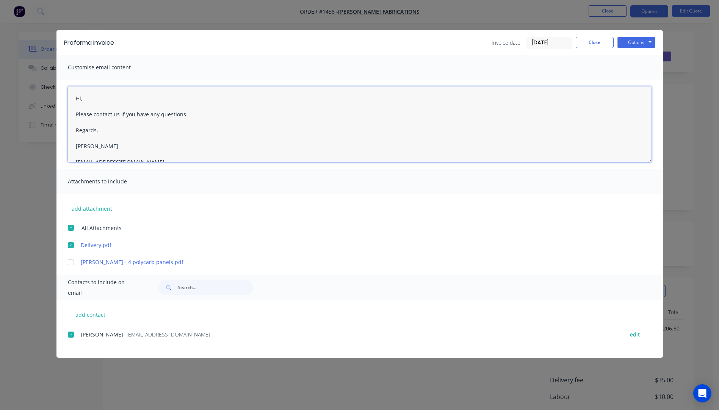
click at [91, 97] on textarea "Hi, Please contact us if you have any questions. Regards, Darren sales@allstarp…" at bounding box center [360, 124] width 584 height 76
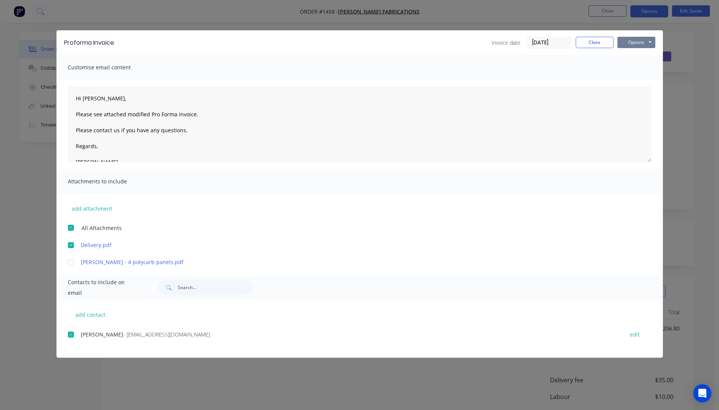
click at [633, 44] on button "Options" at bounding box center [636, 42] width 38 height 11
click at [638, 80] on button "Email" at bounding box center [641, 81] width 49 height 13
type textarea "A PDF copy of the order has been attached to this email. To view your order onl…"
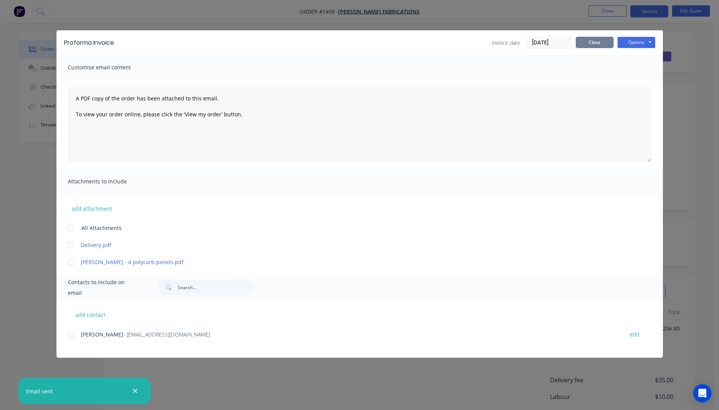
click at [587, 39] on button "Close" at bounding box center [595, 42] width 38 height 11
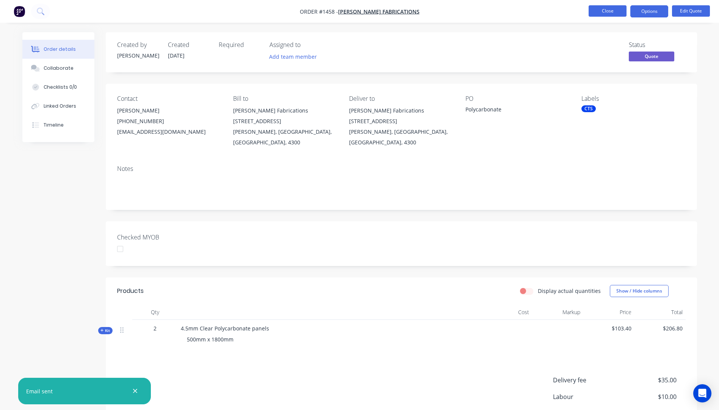
click at [600, 13] on button "Close" at bounding box center [608, 10] width 38 height 11
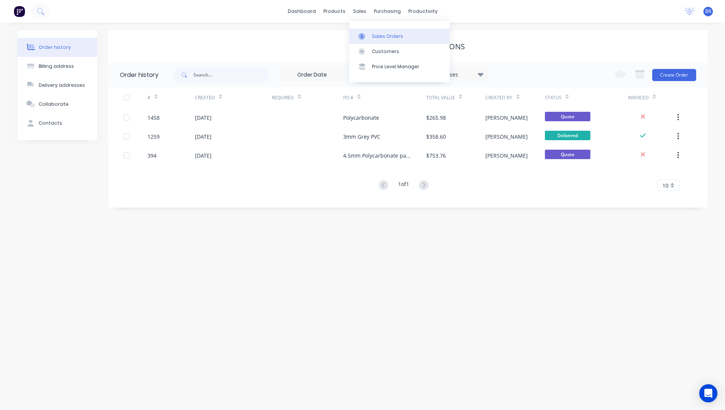
click at [380, 39] on div "Sales Orders" at bounding box center [387, 36] width 31 height 7
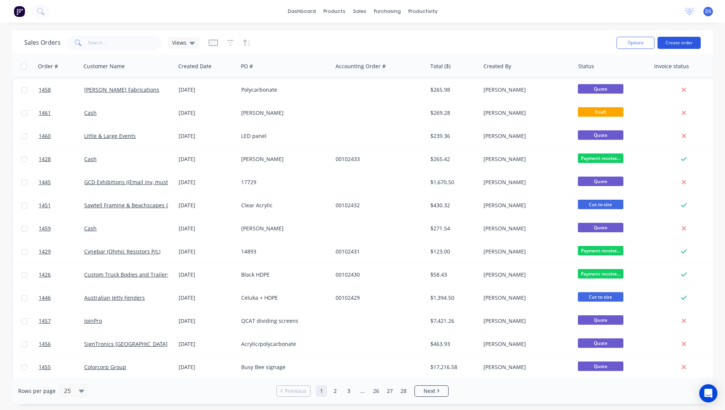
click at [677, 41] on button "Create order" at bounding box center [678, 43] width 43 height 12
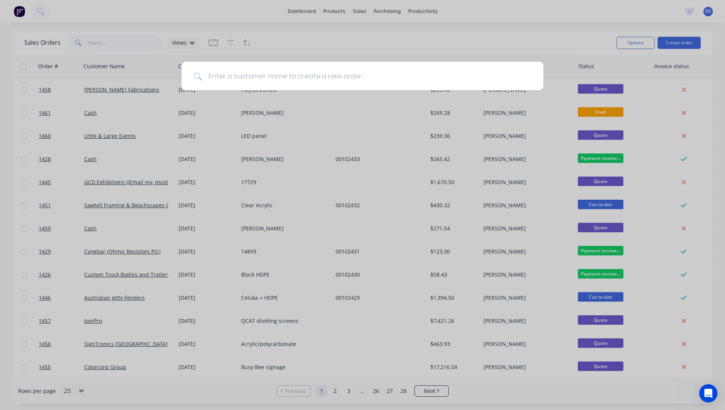
click at [272, 75] on input at bounding box center [366, 76] width 329 height 28
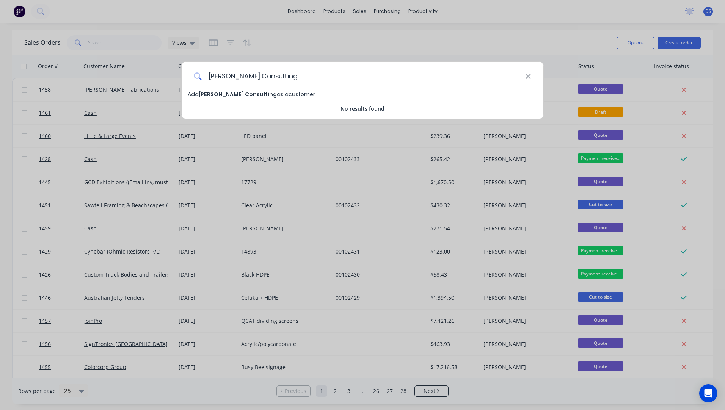
type input "Dean Baker Consulting"
click at [221, 95] on span "Dean Baker Consulting" at bounding box center [238, 95] width 78 height 8
select select "AU"
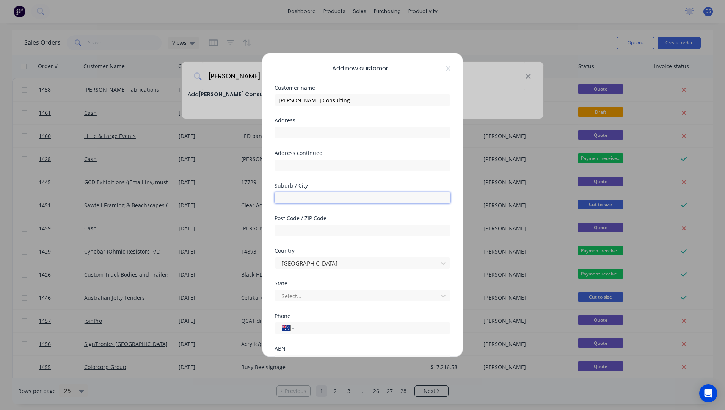
click at [301, 202] on input "text" at bounding box center [362, 197] width 176 height 11
type input "Kununurra"
click at [299, 233] on input "text" at bounding box center [362, 230] width 176 height 11
type input "6743"
click at [300, 293] on div at bounding box center [357, 295] width 153 height 9
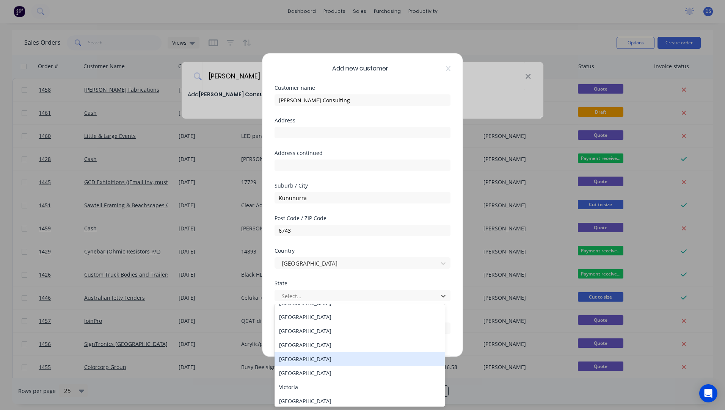
scroll to position [13, 0]
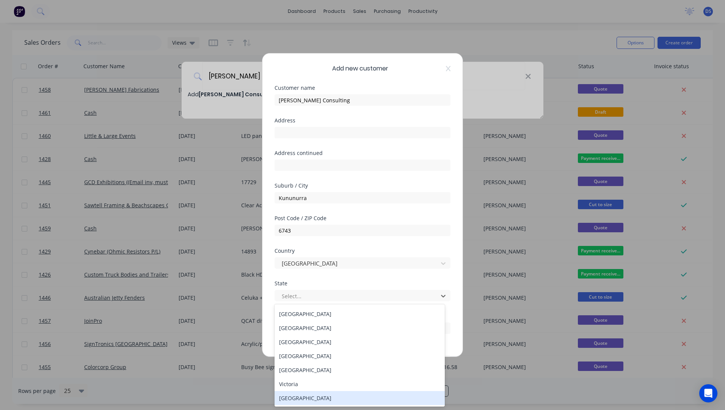
click at [302, 399] on div "Western Australia" at bounding box center [359, 398] width 170 height 14
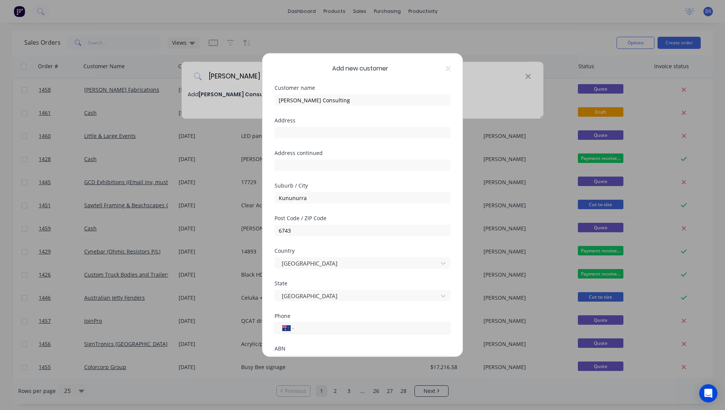
click at [314, 330] on input "tel" at bounding box center [370, 328] width 143 height 9
paste input "0458 523 846"
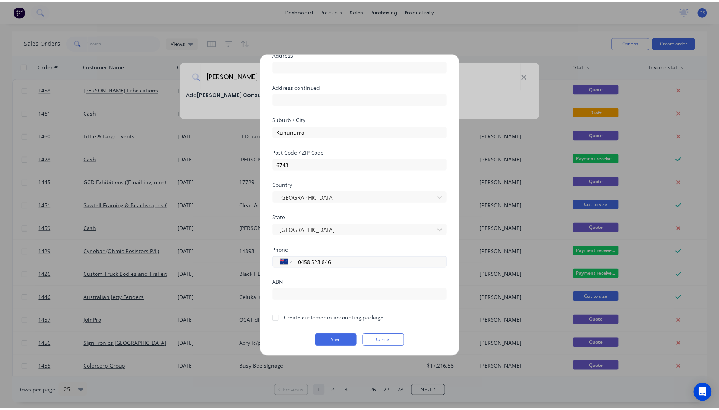
scroll to position [67, 0]
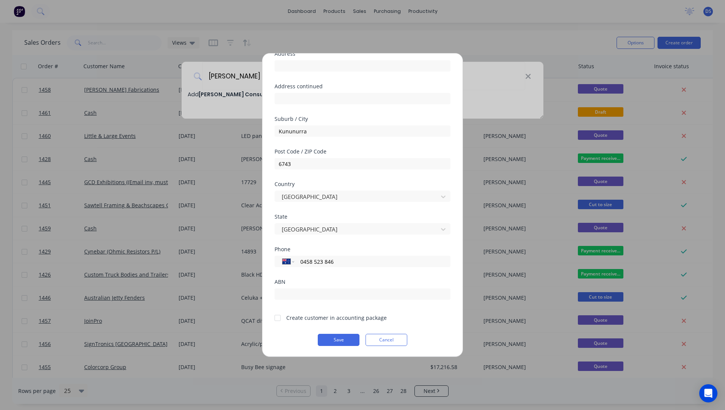
type input "0458 523 846"
click at [279, 319] on div at bounding box center [277, 317] width 15 height 15
click at [335, 336] on button "Save" at bounding box center [339, 340] width 42 height 12
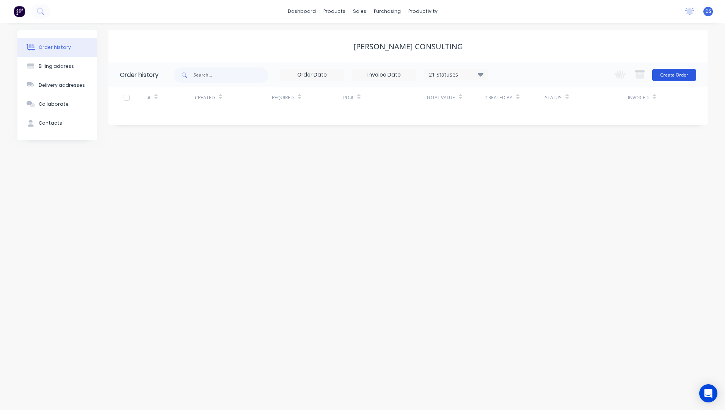
click at [677, 77] on button "Create Order" at bounding box center [674, 75] width 44 height 12
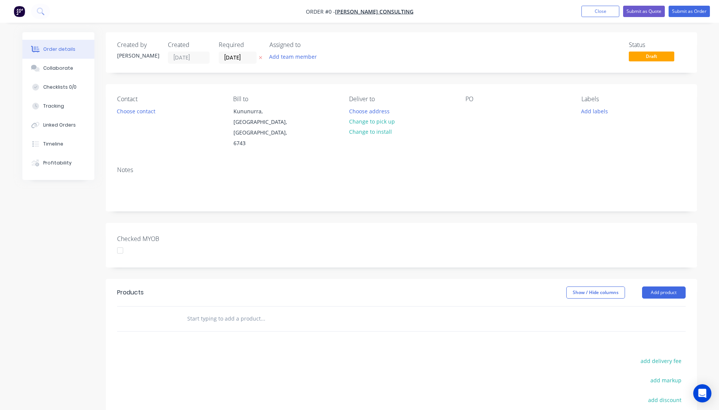
click at [131, 117] on div "Contact Choose contact" at bounding box center [169, 122] width 104 height 53
click at [131, 112] on button "Choose contact" at bounding box center [136, 111] width 47 height 10
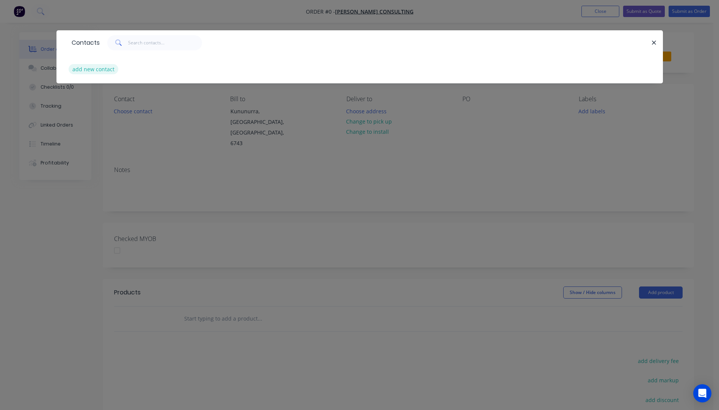
click at [92, 69] on button "add new contact" at bounding box center [94, 69] width 50 height 10
select select "AU"
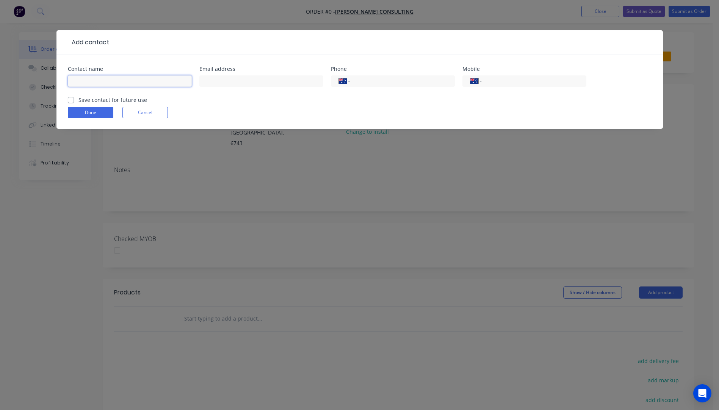
paste input "Dean Baker Project Manager / Consultant M: 0458 523 846 E: deanbakerconsulting@…"
drag, startPoint x: 100, startPoint y: 80, endPoint x: 185, endPoint y: 82, distance: 84.6
click at [186, 82] on input "Dean Baker Project Manager / Consultant M: 0458 523 846 E: deanbakerconsulting@…" at bounding box center [130, 80] width 124 height 11
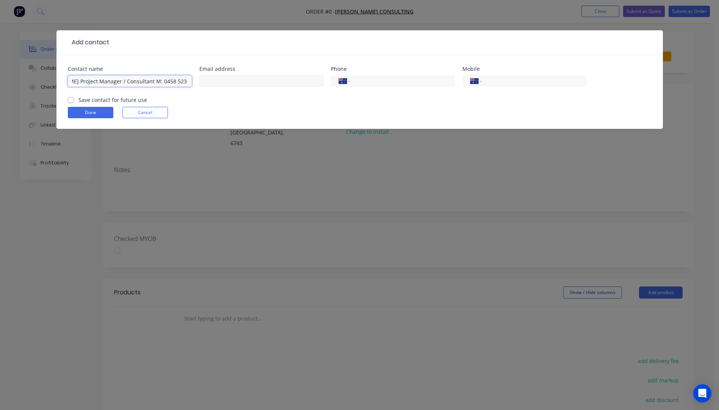
type input "Dean Baker Project Manager / Consultant M: 0458 523 846 E:"
paste input "deanbakerconsulting@outlook.com"
type input "deanbakerconsulting@outlook.com"
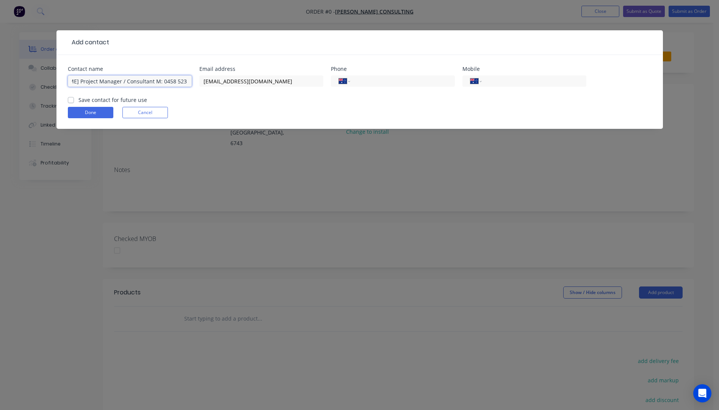
drag, startPoint x: 101, startPoint y: 81, endPoint x: 148, endPoint y: 79, distance: 47.4
click at [148, 79] on input "Dean Baker Project Manager / Consultant M: 0458 523 846 E:" at bounding box center [130, 80] width 124 height 11
drag, startPoint x: 133, startPoint y: 81, endPoint x: 101, endPoint y: 83, distance: 31.9
click at [101, 83] on input "Dean Baker0458 523 846 E:" at bounding box center [130, 80] width 124 height 11
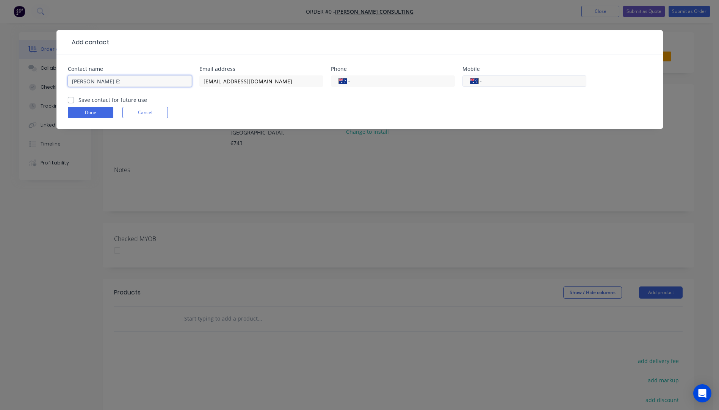
type input "Dean Baker E:"
paste input "0458 523 846"
type input "0458 523 846"
click at [115, 82] on input "Dean Baker E:" at bounding box center [130, 80] width 124 height 11
type input "Dean Baker"
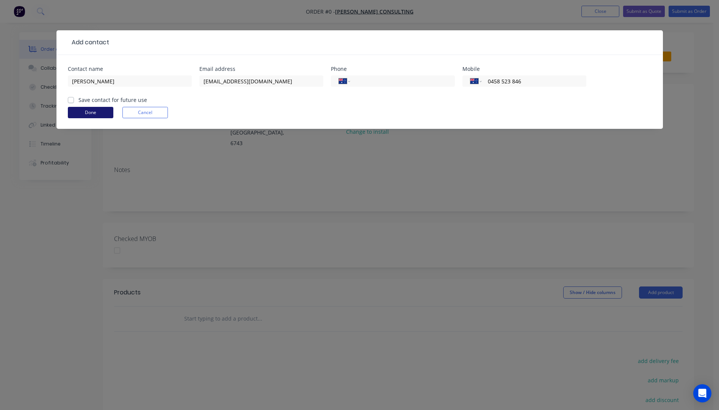
click at [87, 111] on button "Done" at bounding box center [90, 112] width 45 height 11
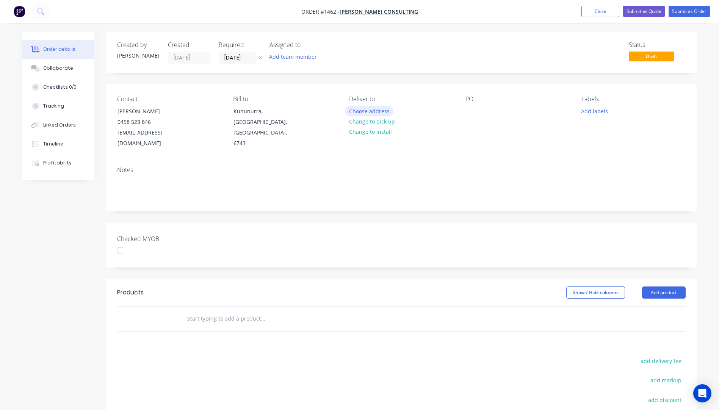
click at [364, 114] on button "Choose address" at bounding box center [369, 111] width 49 height 10
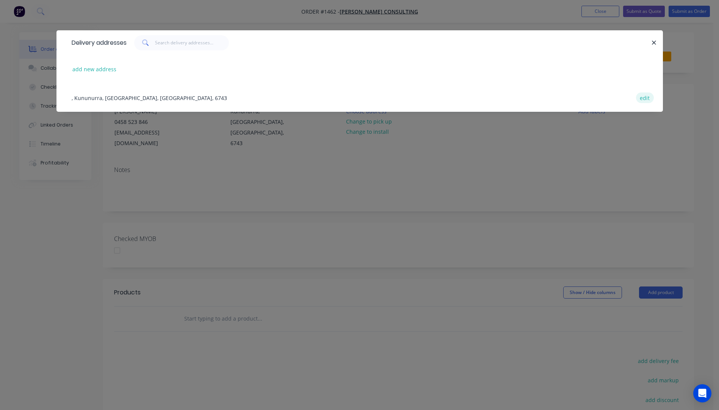
click at [643, 98] on button "edit" at bounding box center [645, 97] width 18 height 10
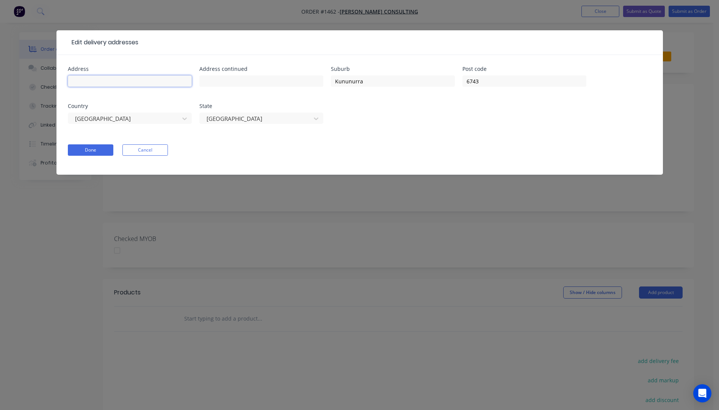
click at [109, 80] on input "text" at bounding box center [130, 80] width 124 height 11
type input "Dean Baker"
click at [89, 149] on button "Done" at bounding box center [90, 149] width 45 height 11
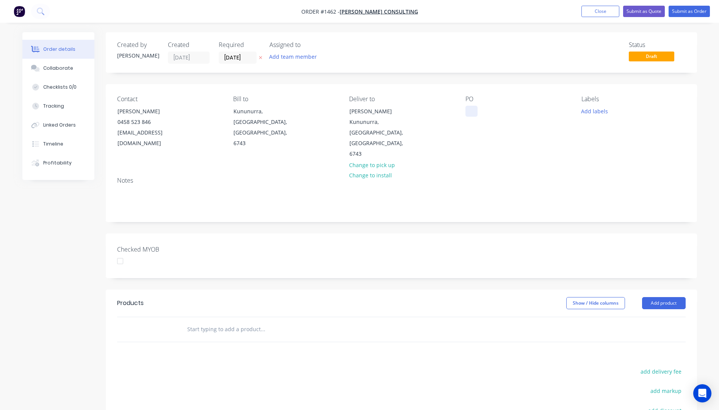
click at [469, 106] on div at bounding box center [471, 111] width 12 height 11
click at [588, 110] on button "Add labels" at bounding box center [594, 111] width 35 height 10
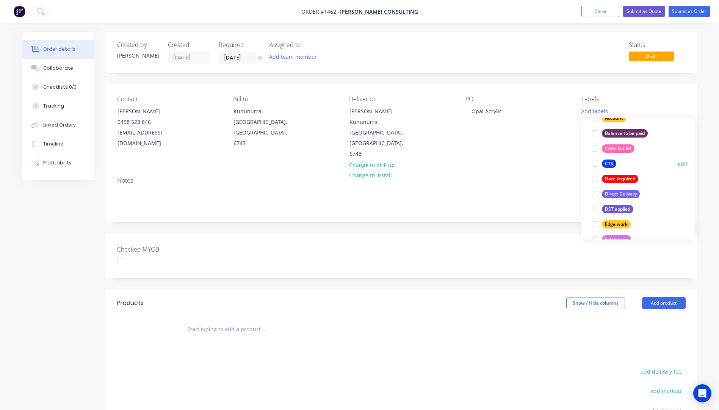
click at [611, 167] on div "CTS" at bounding box center [609, 164] width 14 height 8
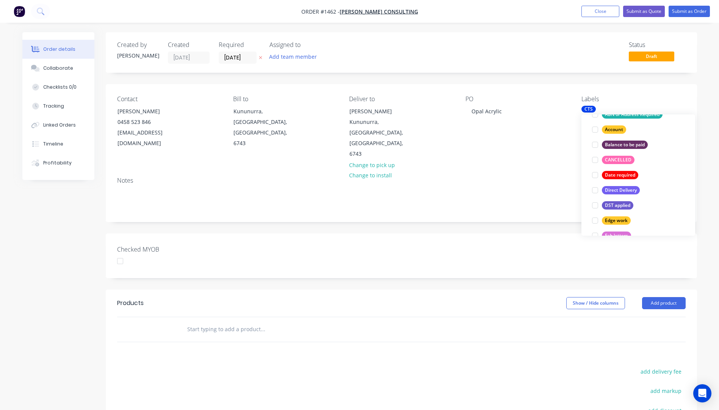
scroll to position [15, 0]
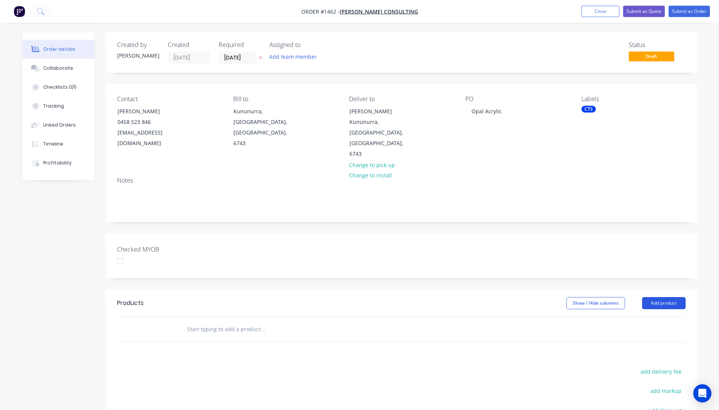
click at [664, 297] on button "Add product" at bounding box center [664, 303] width 44 height 12
click at [644, 317] on div "Product catalogue" at bounding box center [649, 322] width 58 height 11
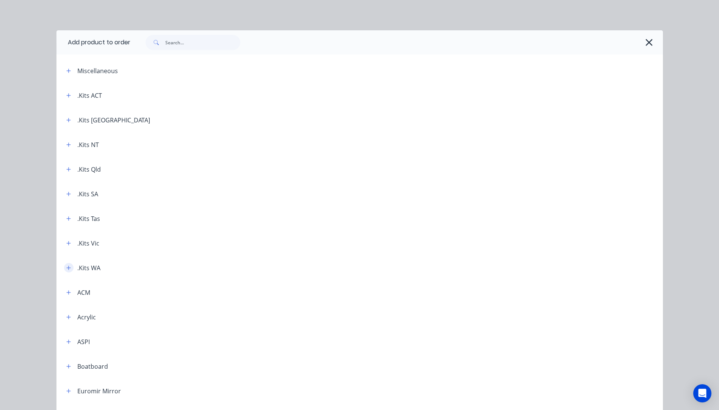
click at [66, 268] on icon "button" at bounding box center [68, 267] width 5 height 5
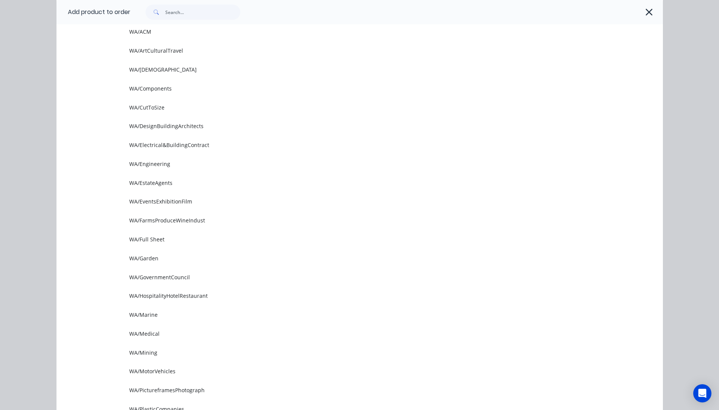
scroll to position [265, 0]
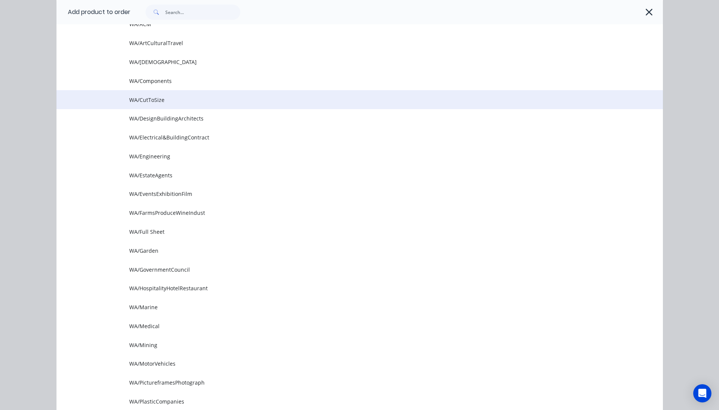
click at [145, 99] on span "WA/CutToSize" at bounding box center [342, 100] width 427 height 8
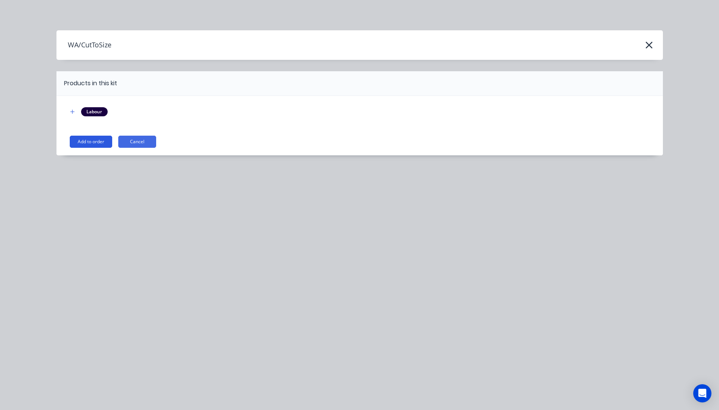
click at [86, 142] on button "Add to order" at bounding box center [91, 142] width 42 height 12
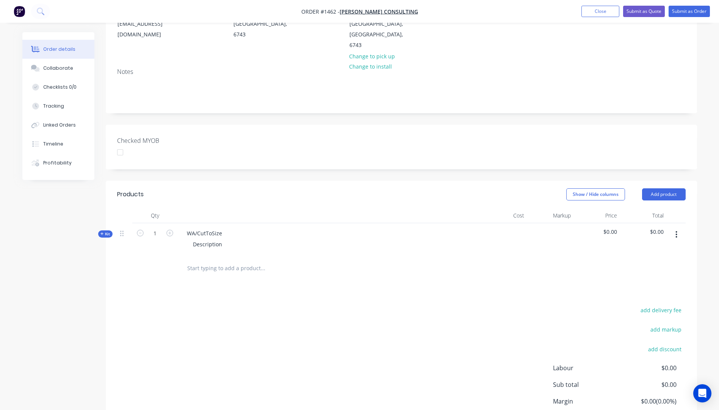
scroll to position [114, 0]
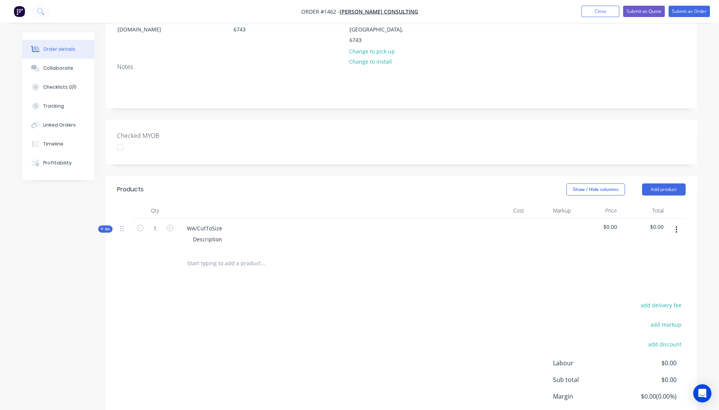
click at [101, 227] on icon at bounding box center [101, 229] width 3 height 4
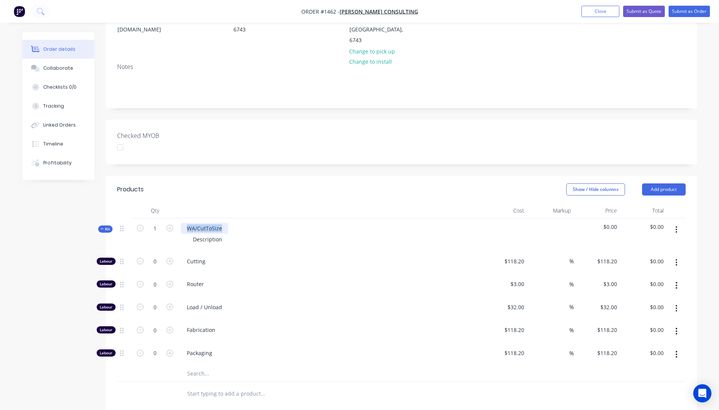
drag, startPoint x: 226, startPoint y: 207, endPoint x: 188, endPoint y: 207, distance: 38.7
click at [185, 223] on div "WA/CutToSize" at bounding box center [204, 228] width 47 height 11
drag, startPoint x: 229, startPoint y: 217, endPoint x: 195, endPoint y: 220, distance: 33.5
click at [195, 234] on div "Description" at bounding box center [329, 239] width 297 height 11
click at [221, 234] on div "Description" at bounding box center [207, 239] width 41 height 11
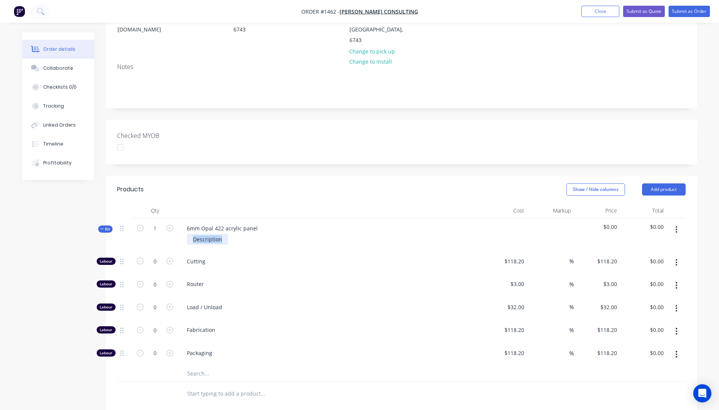
drag, startPoint x: 221, startPoint y: 219, endPoint x: 188, endPoint y: 216, distance: 32.7
click at [188, 234] on div "Description" at bounding box center [207, 239] width 41 height 11
click at [265, 274] on div "Router" at bounding box center [329, 285] width 303 height 23
click at [169, 258] on icon "button" at bounding box center [169, 261] width 7 height 7
type input "1"
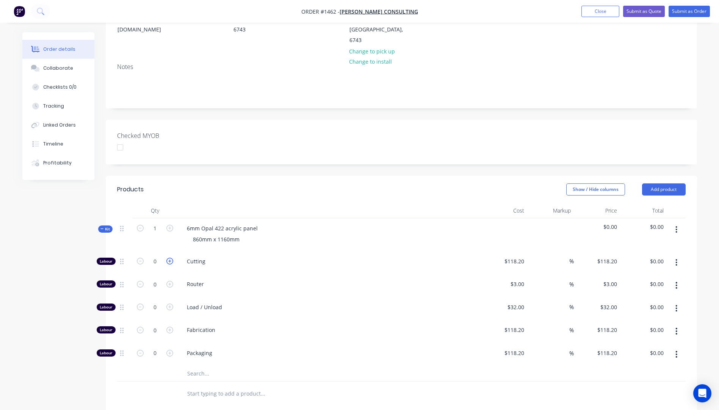
type input "$118.20"
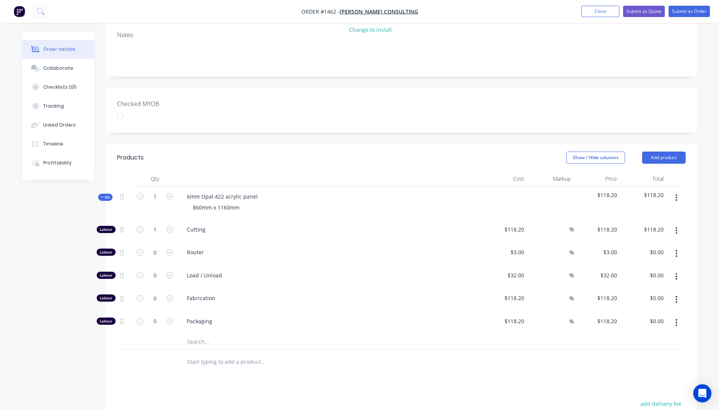
scroll to position [190, 0]
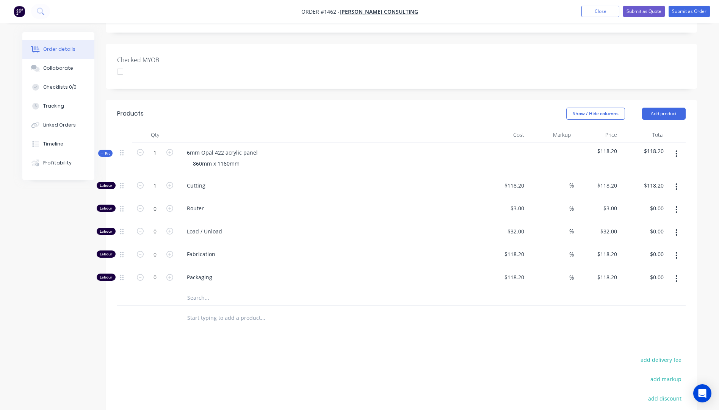
click at [202, 290] on input "text" at bounding box center [263, 297] width 152 height 15
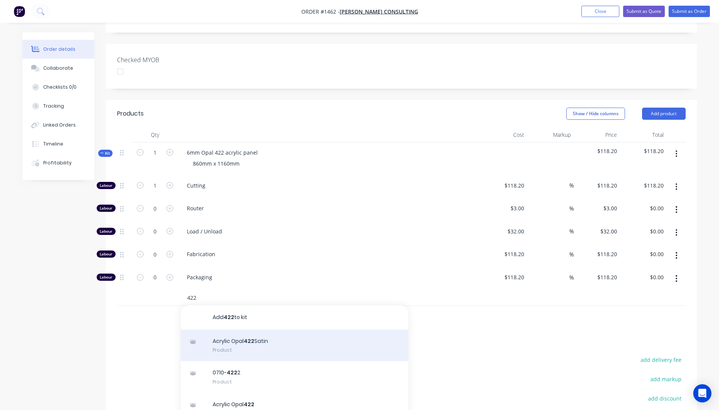
scroll to position [38, 0]
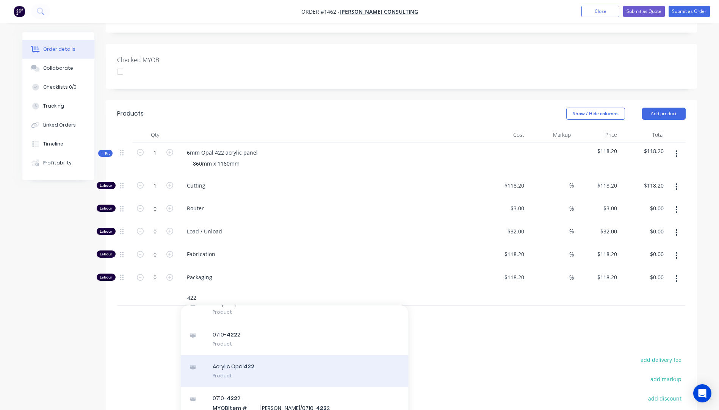
type input "422"
click at [244, 355] on div "Acrylic Opal 422 Product" at bounding box center [294, 371] width 227 height 32
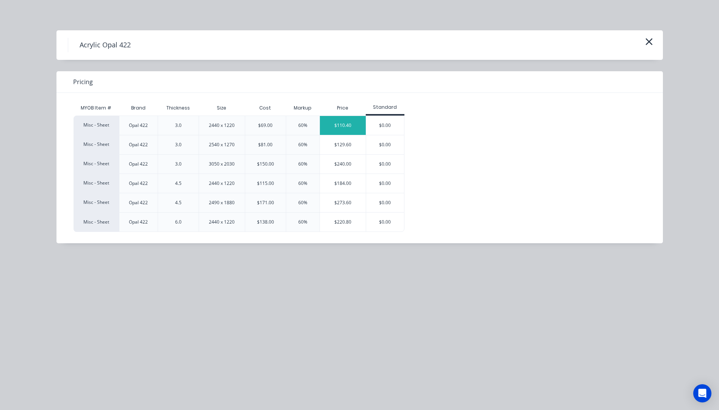
click at [333, 128] on div "$110.40" at bounding box center [343, 125] width 46 height 19
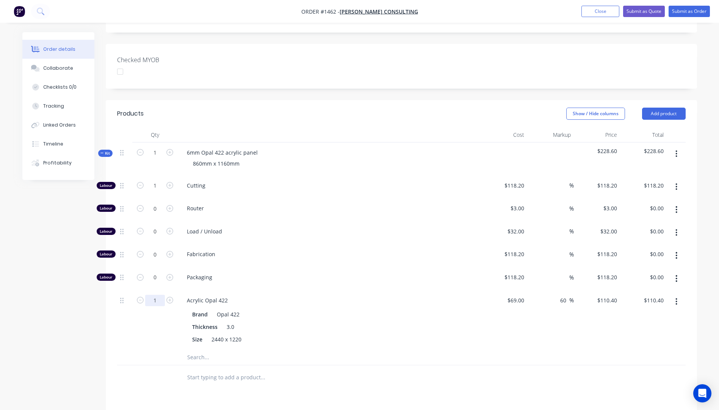
click at [158, 295] on input "1" at bounding box center [155, 300] width 20 height 11
type input "0.5"
type input "$55.20"
click at [139, 302] on div "0.5" at bounding box center [154, 320] width 45 height 60
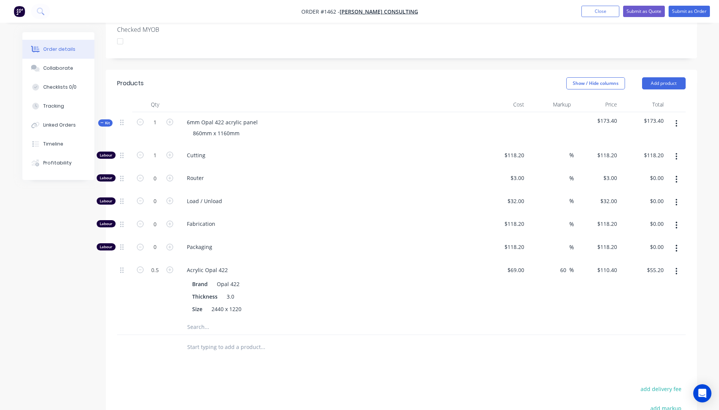
scroll to position [265, 0]
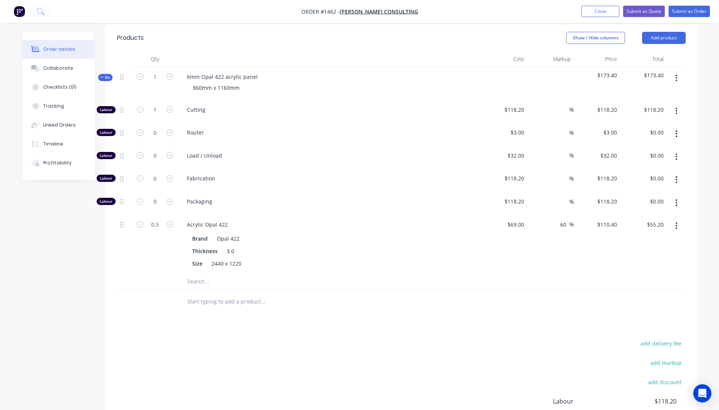
click at [200, 274] on input "text" at bounding box center [263, 281] width 152 height 15
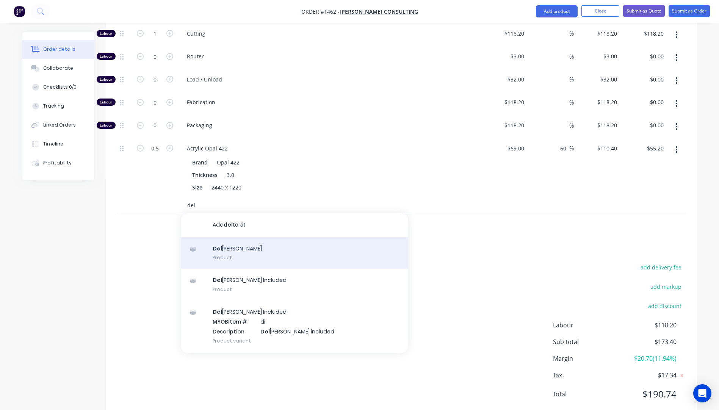
scroll to position [50, 0]
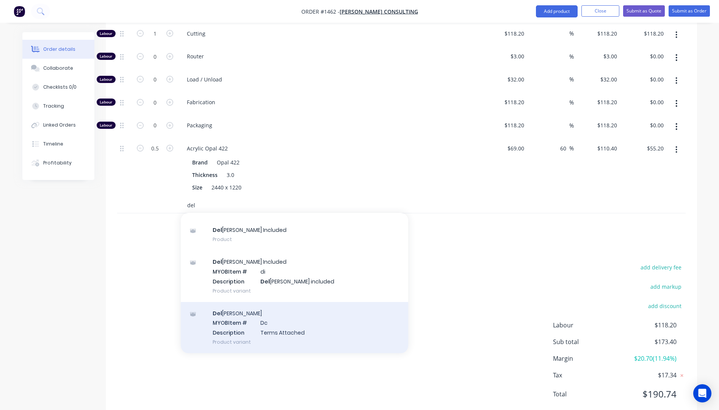
type input "del"
click at [268, 304] on div "Del ivery MYOB Item # Dc Description Terms Attached Product variant" at bounding box center [294, 327] width 227 height 51
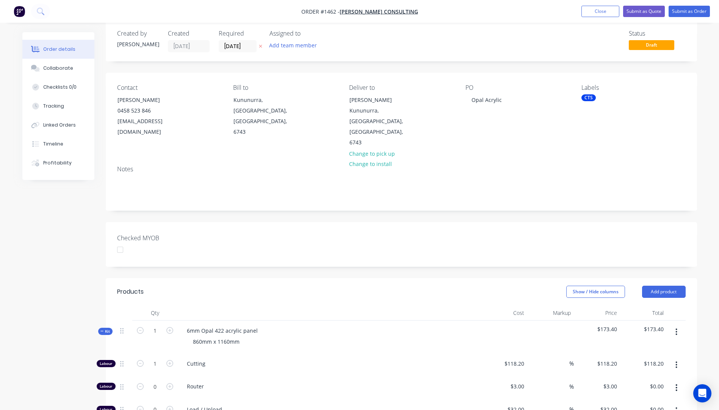
scroll to position [0, 0]
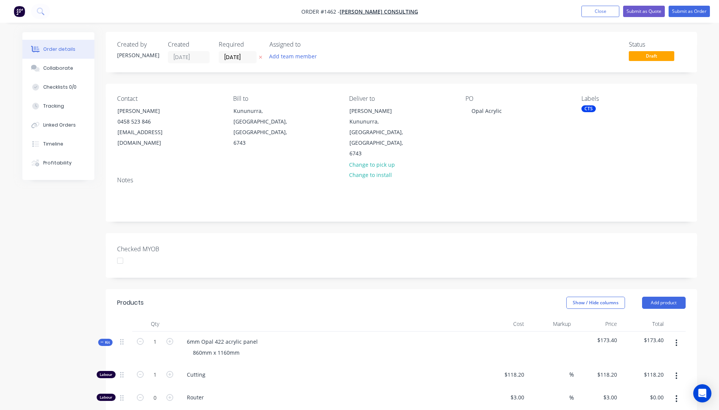
click at [260, 60] on button "button" at bounding box center [261, 57] width 8 height 9
click at [56, 72] on button "Collaborate" at bounding box center [58, 68] width 72 height 19
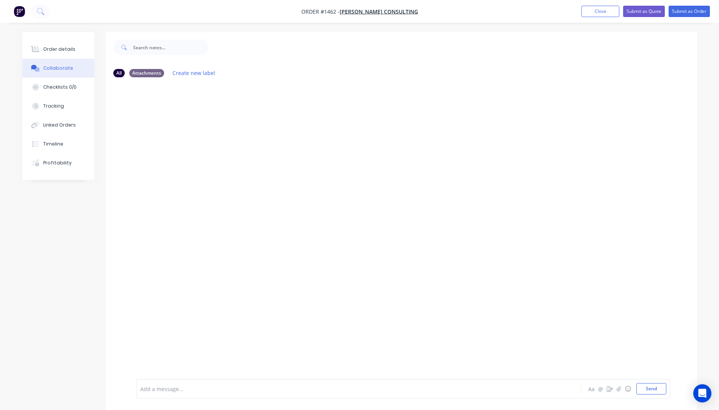
click at [180, 390] on div at bounding box center [338, 389] width 394 height 8
click at [652, 388] on button "Send" at bounding box center [651, 388] width 30 height 11
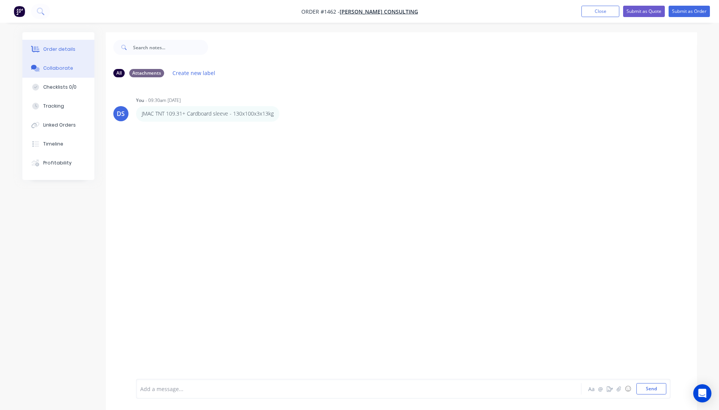
click at [61, 50] on div "Order details" at bounding box center [59, 49] width 32 height 7
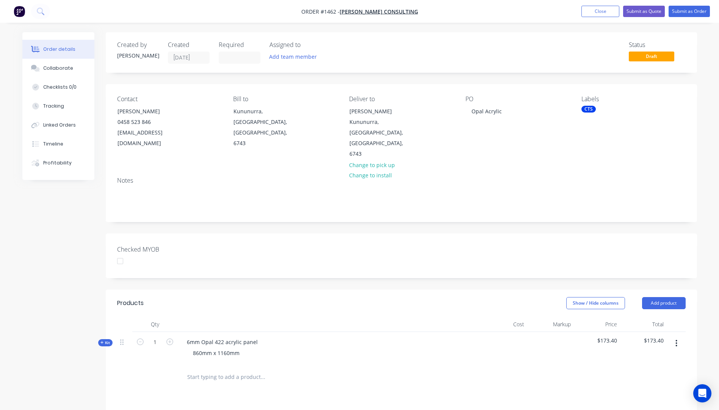
scroll to position [38, 0]
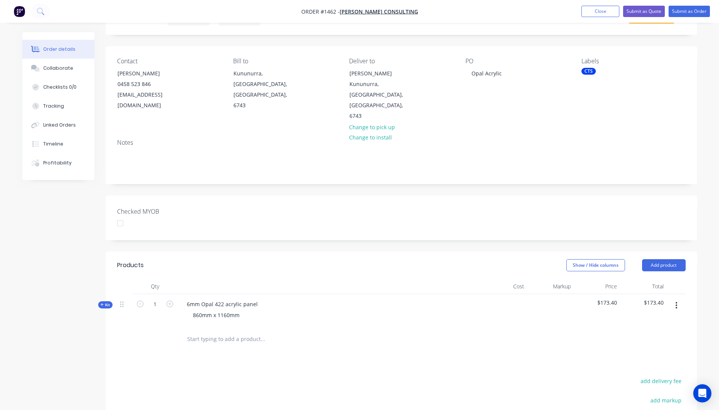
click at [101, 303] on icon at bounding box center [101, 305] width 3 height 4
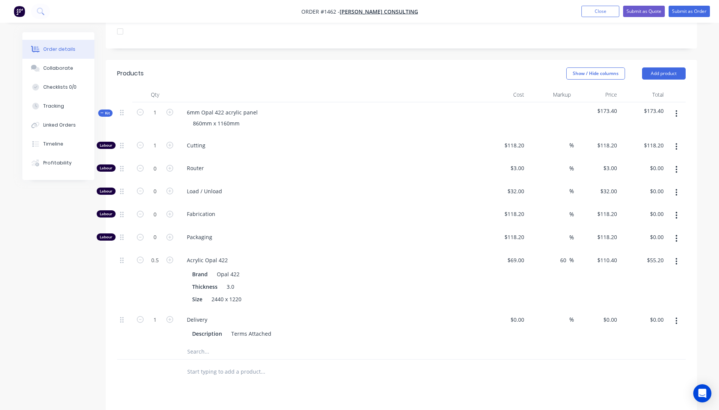
scroll to position [265, 0]
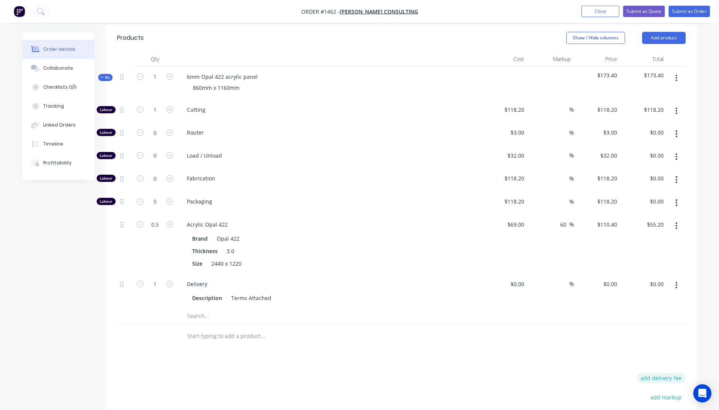
click at [667, 373] on button "add delivery fee" at bounding box center [661, 378] width 49 height 10
type input "135"
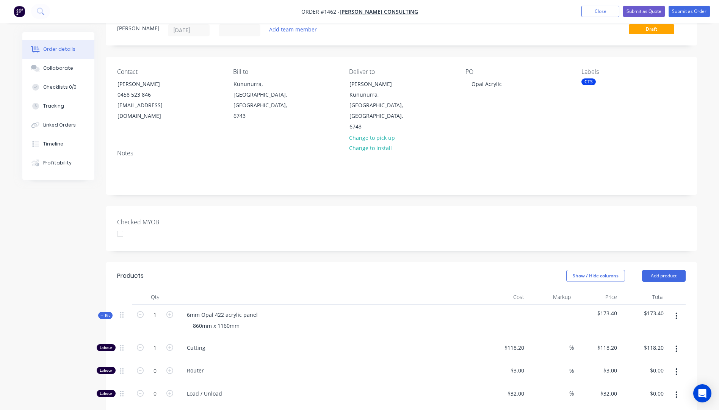
scroll to position [0, 0]
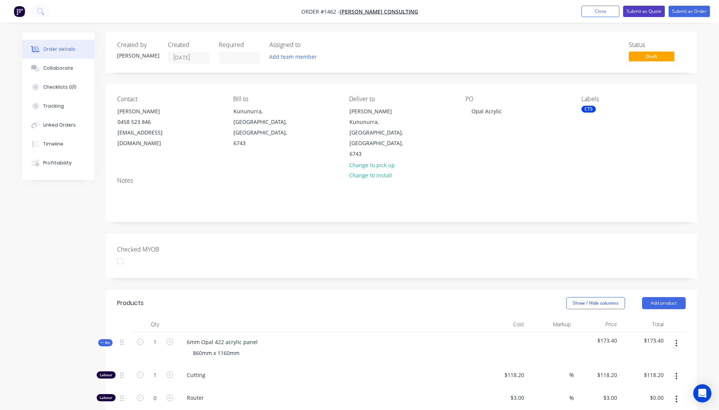
click at [642, 14] on button "Submit as Quote" at bounding box center [644, 11] width 42 height 11
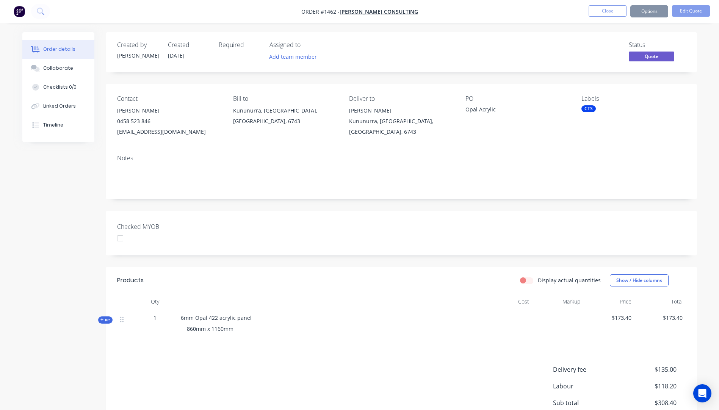
click at [643, 14] on button "Options" at bounding box center [649, 11] width 38 height 12
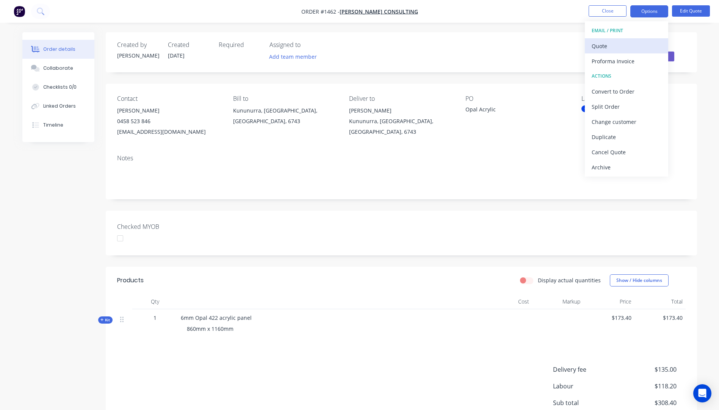
click at [608, 50] on div "Quote" at bounding box center [627, 46] width 70 height 11
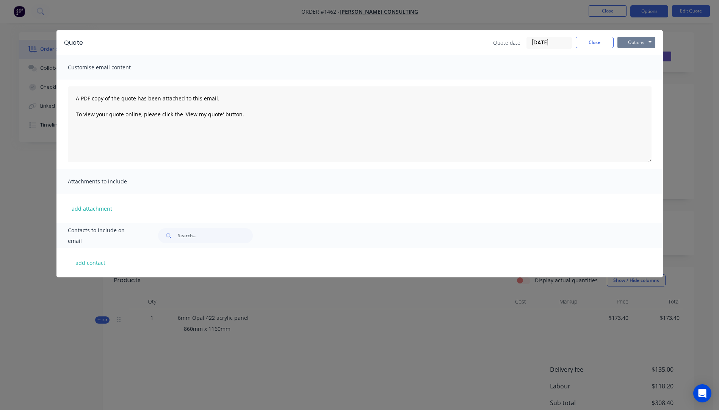
click at [636, 45] on button "Options" at bounding box center [636, 42] width 38 height 11
click at [637, 58] on button "Preview" at bounding box center [641, 56] width 49 height 13
click at [86, 264] on button "add contact" at bounding box center [90, 262] width 45 height 11
select select "AU"
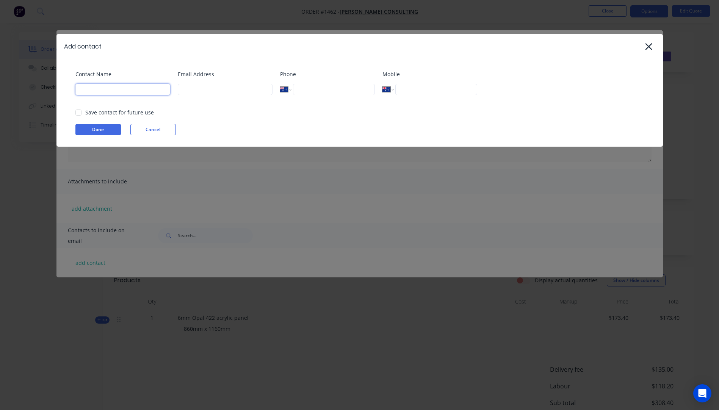
click at [142, 92] on input at bounding box center [122, 89] width 95 height 11
click at [200, 87] on input at bounding box center [225, 89] width 95 height 11
type input "deanbakerconsulting@outlook.com"
click at [118, 90] on input at bounding box center [122, 89] width 95 height 11
type input "Dean Baker"
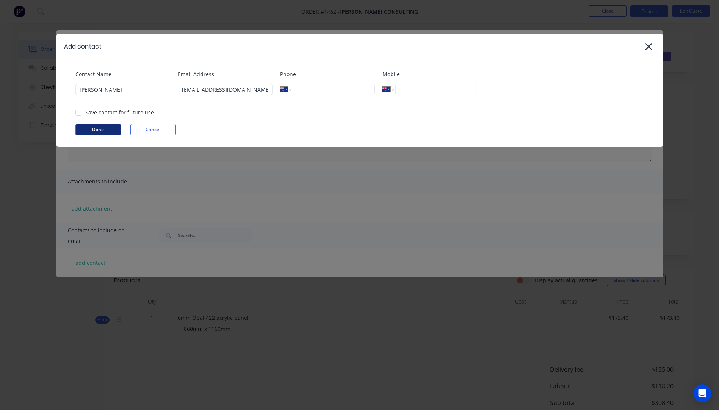
click at [102, 133] on button "Done" at bounding box center [97, 129] width 45 height 11
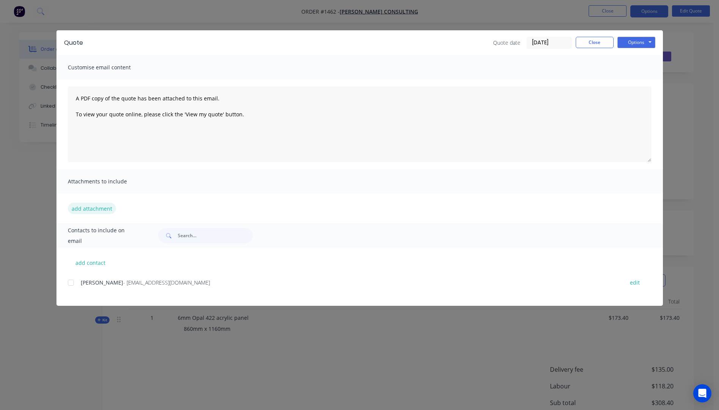
click at [91, 210] on button "add attachment" at bounding box center [92, 208] width 48 height 11
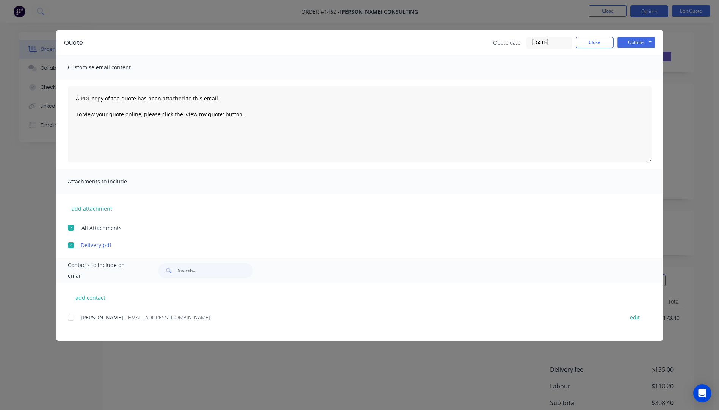
click at [69, 318] on div at bounding box center [70, 317] width 15 height 15
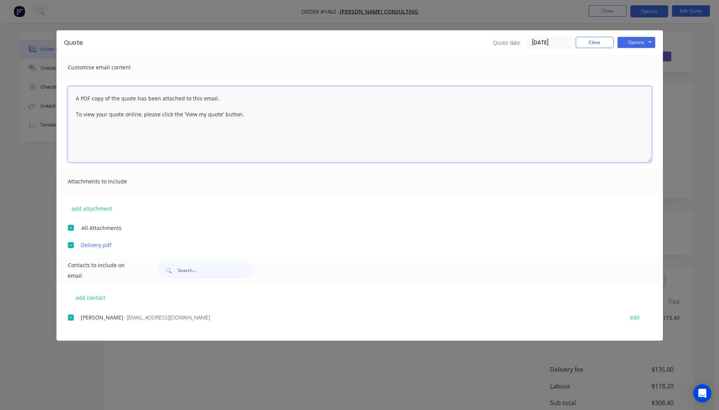
paste textarea "Hi, Please contact us if you have any questions. Regards, Darren sales@allstarp…"
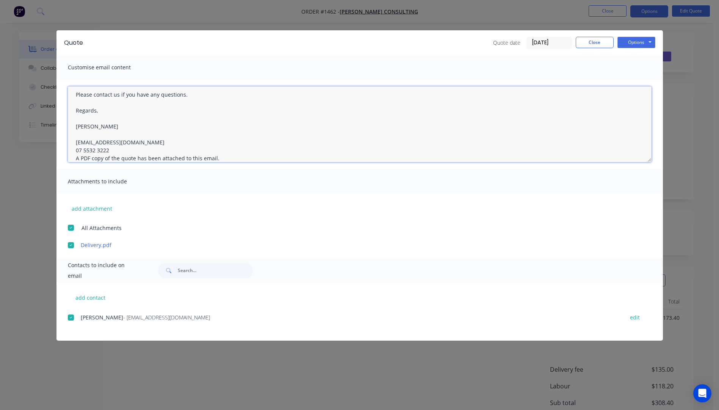
click at [108, 150] on textarea "Hi, Please contact us if you have any questions. Regards, Darren sales@allstarp…" at bounding box center [360, 124] width 584 height 76
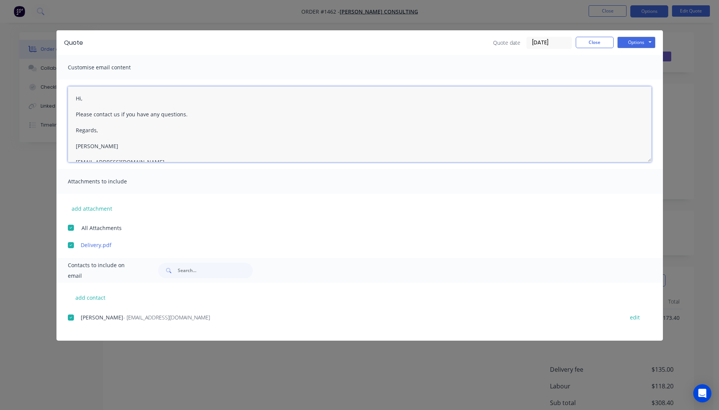
click at [88, 97] on textarea "Hi, Please contact us if you have any questions. Regards, Darren sales@allstarp…" at bounding box center [360, 124] width 584 height 76
click at [134, 146] on textarea "Hi Dean, Please see attached quote. The delivery price quoted is approximate, d…" at bounding box center [360, 124] width 584 height 76
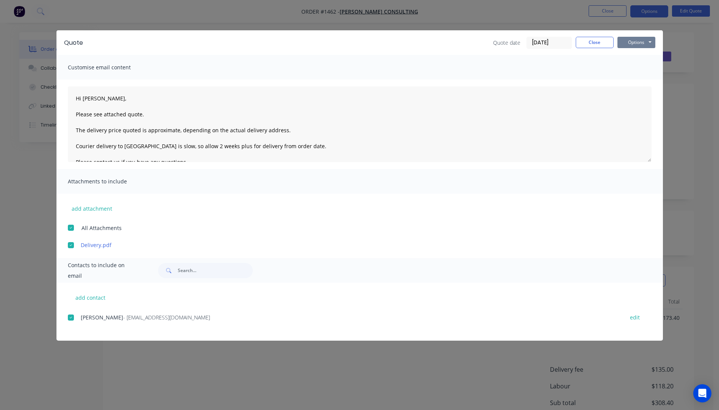
click at [630, 41] on button "Options" at bounding box center [636, 42] width 38 height 11
click at [638, 82] on button "Email" at bounding box center [641, 81] width 49 height 13
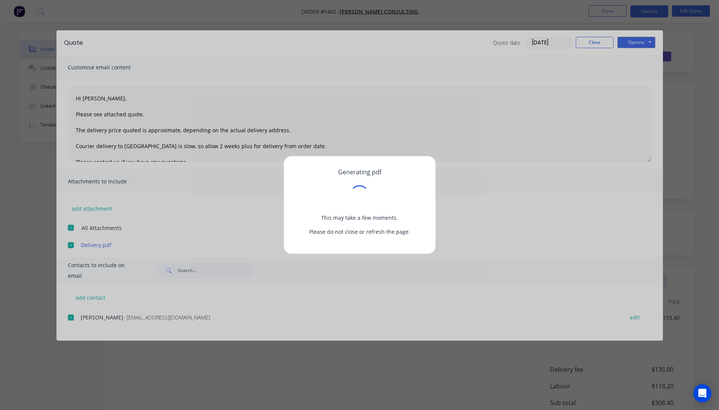
type textarea "A PDF copy of the quote has been attached to this email. To view your quote onl…"
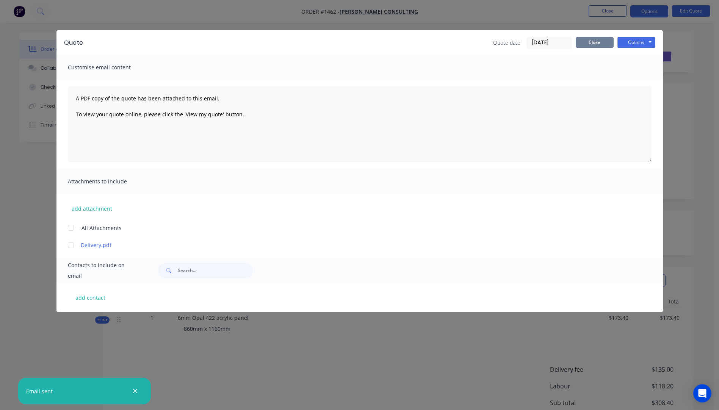
click at [599, 46] on button "Close" at bounding box center [595, 42] width 38 height 11
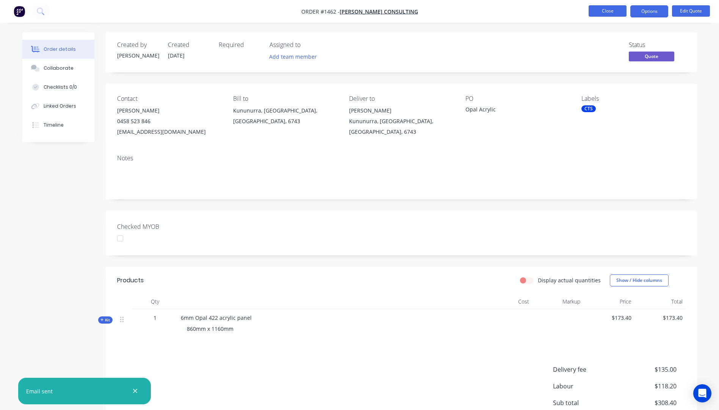
click at [604, 11] on button "Close" at bounding box center [608, 10] width 38 height 11
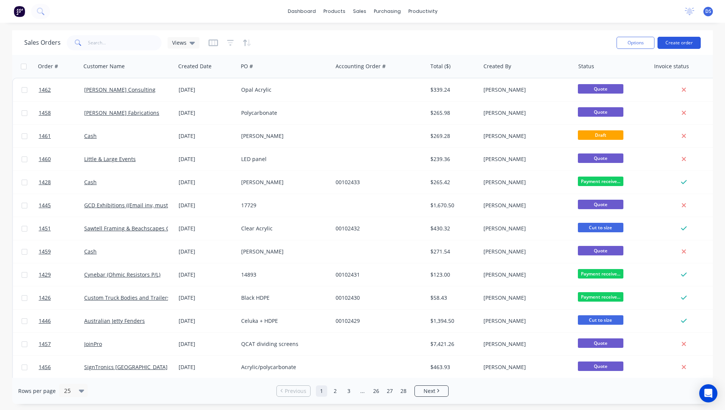
click at [666, 41] on button "Create order" at bounding box center [678, 43] width 43 height 12
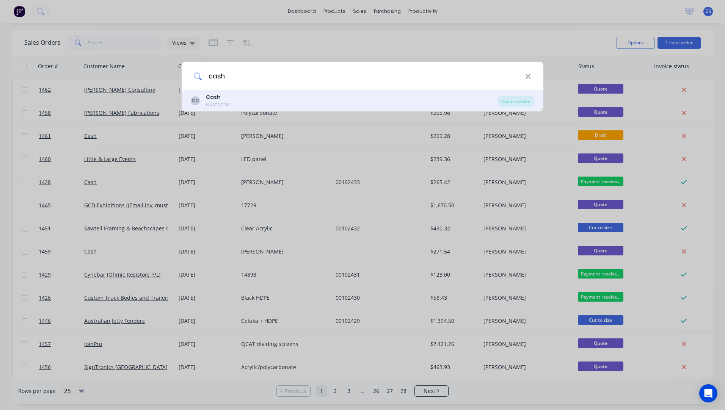
type input "cash"
click at [218, 102] on div "Customer" at bounding box center [218, 104] width 25 height 7
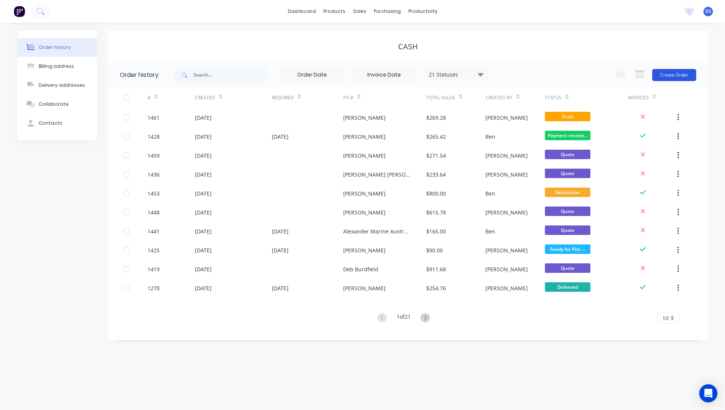
click at [680, 77] on button "Create Order" at bounding box center [674, 75] width 44 height 12
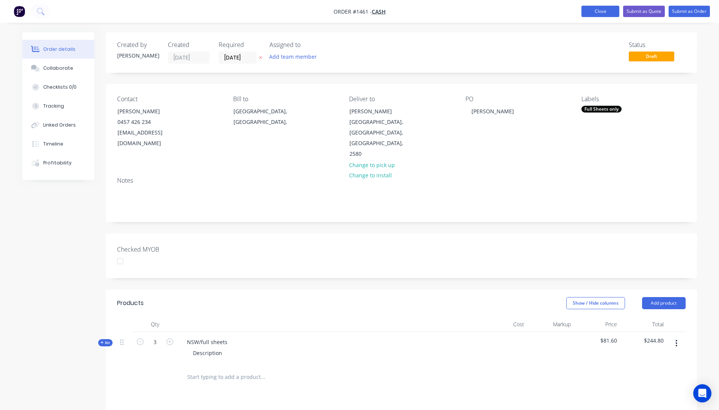
click at [597, 10] on button "Close" at bounding box center [600, 11] width 38 height 11
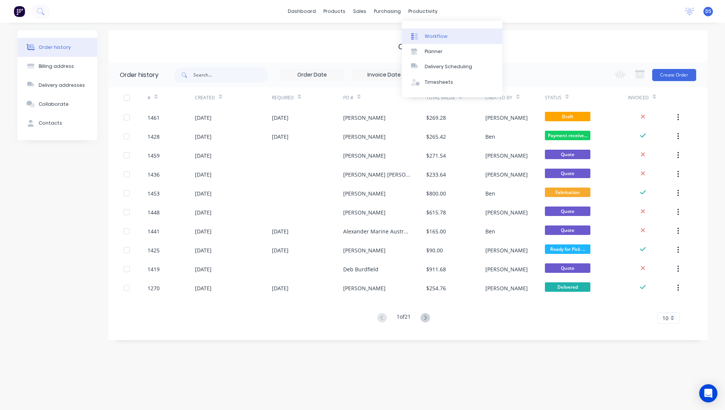
click at [431, 36] on div "Workflow" at bounding box center [436, 36] width 23 height 7
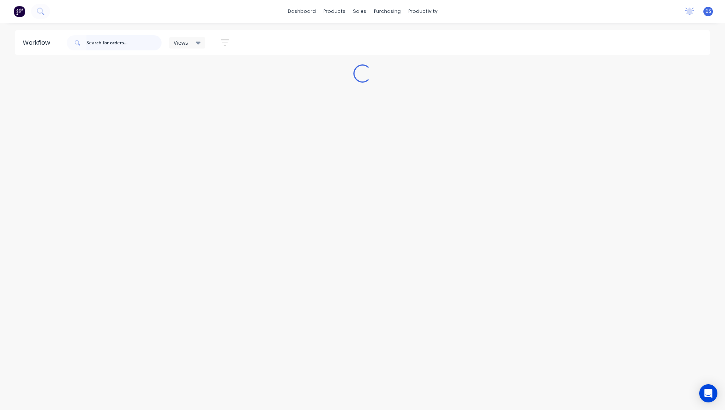
click at [109, 46] on input "text" at bounding box center [123, 42] width 75 height 15
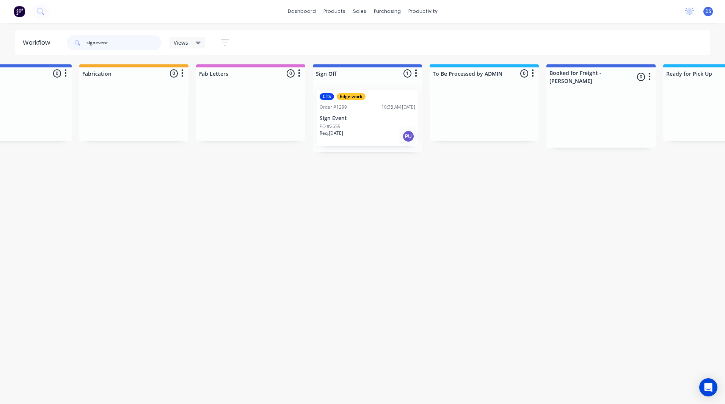
scroll to position [0, 893]
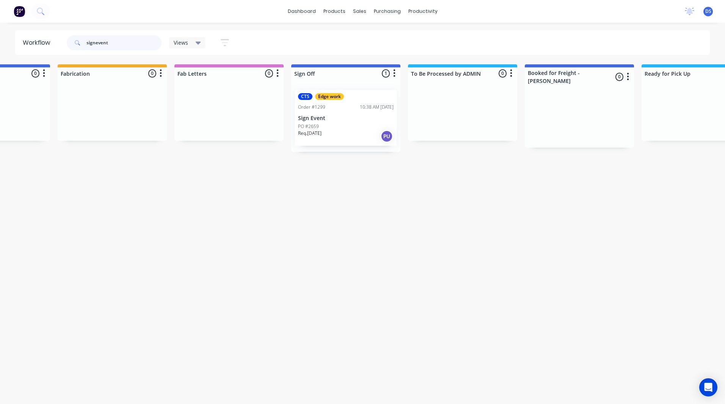
type input "signevent"
click at [333, 117] on p "Sign Event" at bounding box center [346, 118] width 96 height 6
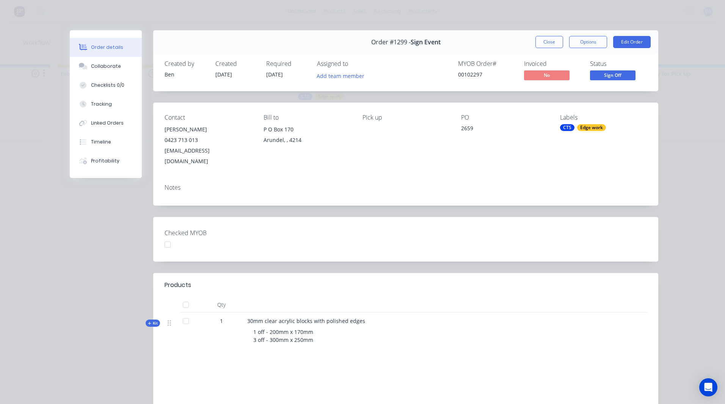
scroll to position [0, 0]
click at [549, 42] on button "Close" at bounding box center [549, 42] width 28 height 12
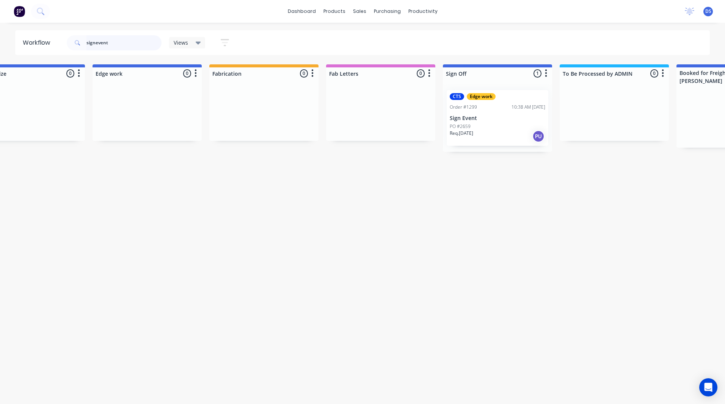
scroll to position [0, 750]
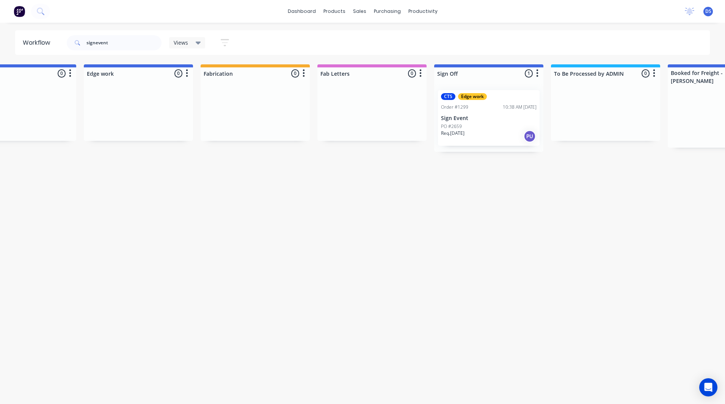
click at [462, 121] on p "Sign Event" at bounding box center [489, 118] width 96 height 6
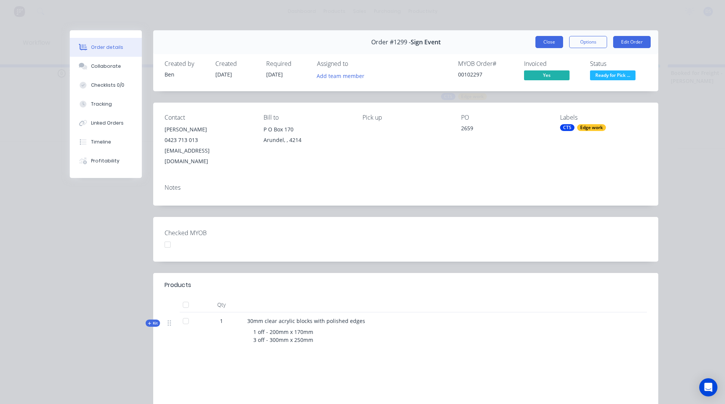
click at [547, 43] on button "Close" at bounding box center [549, 42] width 28 height 12
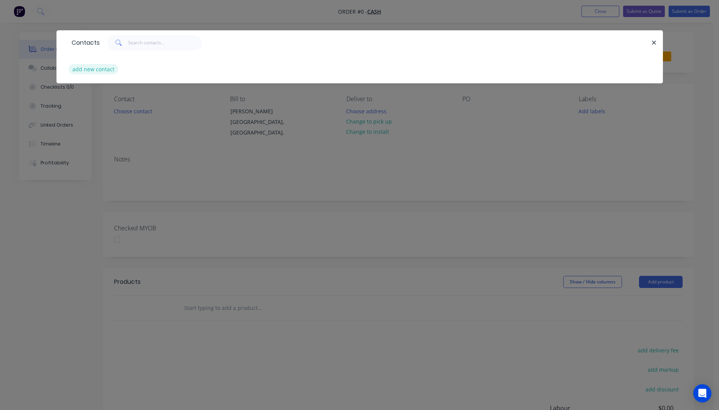
click at [104, 70] on button "add new contact" at bounding box center [94, 69] width 50 height 10
select select "AU"
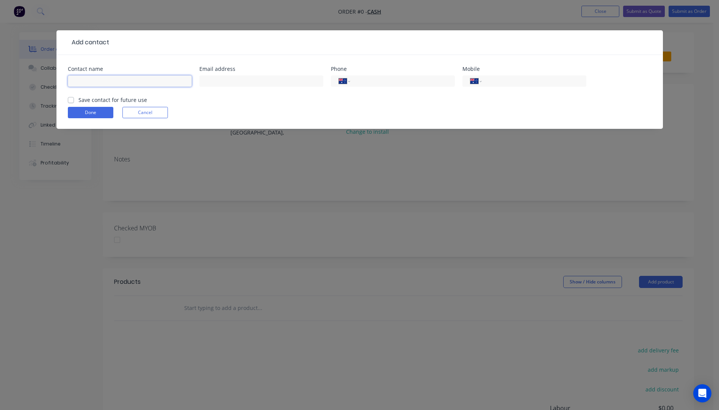
click at [101, 83] on input "text" at bounding box center [130, 80] width 124 height 11
type input "Jason Carlile"
paste input "jasoncarlile@hotmail.com +61449766146"
drag, startPoint x: 310, startPoint y: 81, endPoint x: 271, endPoint y: 83, distance: 39.1
click at [271, 83] on input "jasoncarlile@hotmail.com +61449766146" at bounding box center [261, 80] width 124 height 11
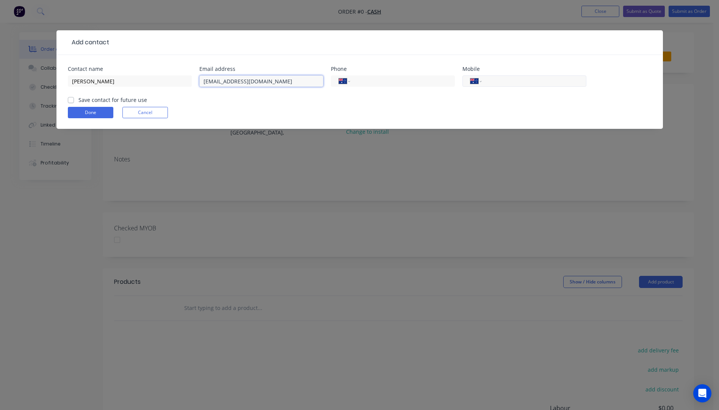
type input "jasoncarlile@hotmail.com"
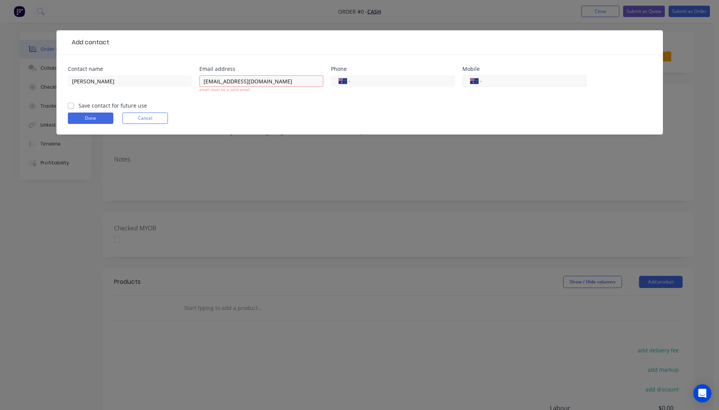
paste input "0449 766 146"
type input "0449 766 146"
click at [280, 80] on input "jasoncarlile@hotmail.com" at bounding box center [261, 80] width 124 height 11
type input "jasoncarlile@hotmail.com"
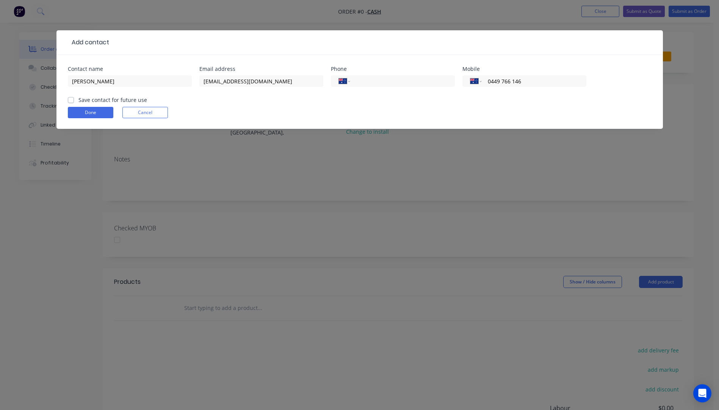
click at [250, 114] on div "Done Cancel" at bounding box center [360, 112] width 584 height 11
click at [98, 117] on button "Done" at bounding box center [90, 112] width 45 height 11
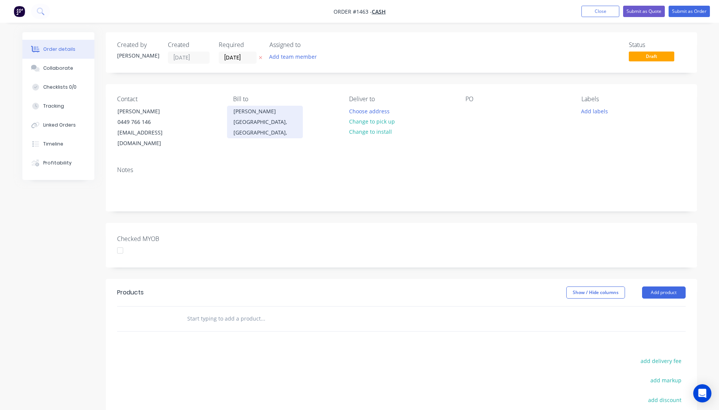
click at [240, 113] on div "[PERSON_NAME]" at bounding box center [264, 111] width 63 height 11
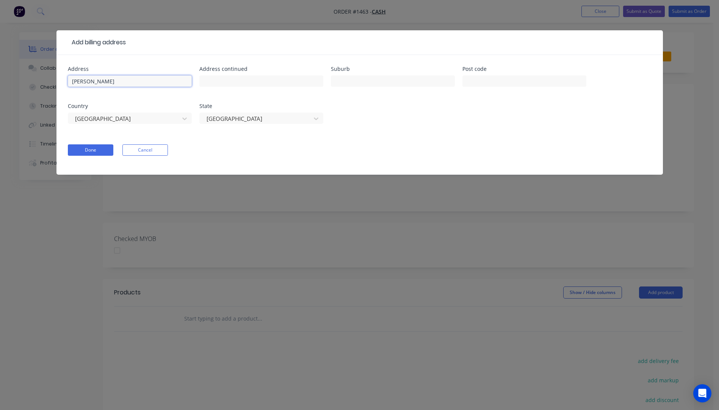
drag, startPoint x: 98, startPoint y: 83, endPoint x: 66, endPoint y: 83, distance: 31.8
click at [66, 83] on div "Address Chad Address continued Suburb Post code Country Australia State Queensl…" at bounding box center [359, 115] width 606 height 120
click at [364, 82] on input "text" at bounding box center [393, 80] width 124 height 11
type input "South Kolan"
click at [512, 82] on input "text" at bounding box center [524, 80] width 124 height 11
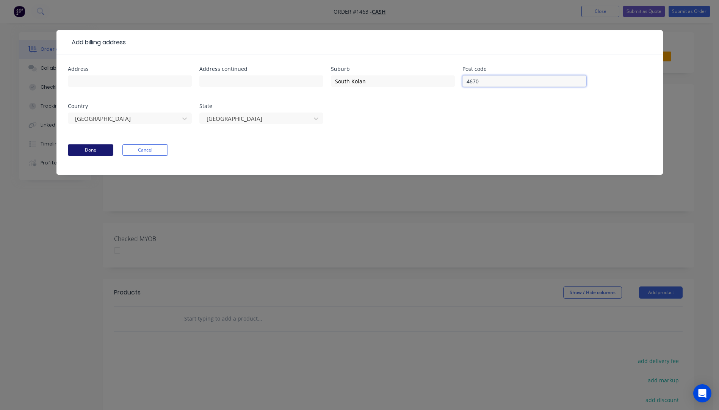
type input "4670"
click at [102, 150] on button "Done" at bounding box center [90, 149] width 45 height 11
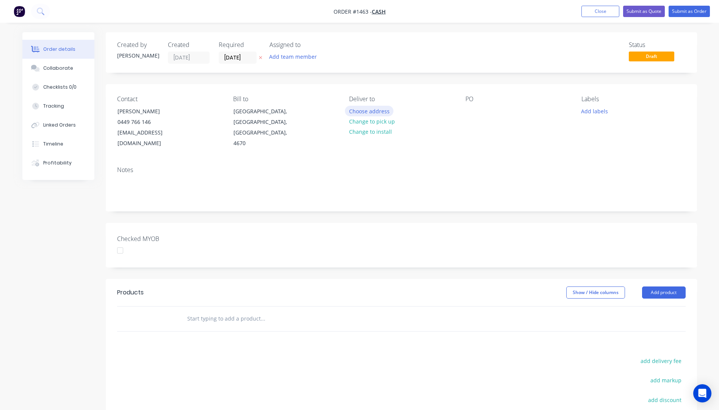
click at [367, 112] on button "Choose address" at bounding box center [369, 111] width 49 height 10
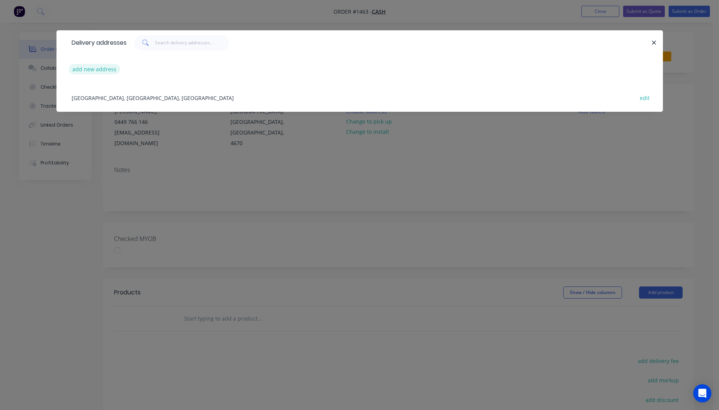
click at [99, 69] on button "add new address" at bounding box center [95, 69] width 52 height 10
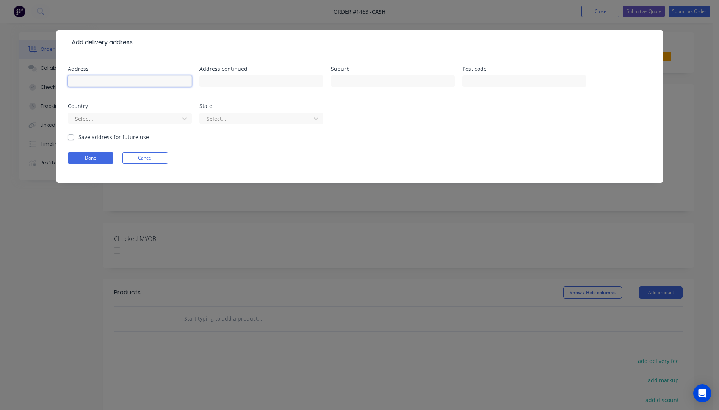
click at [97, 81] on input "text" at bounding box center [130, 80] width 124 height 11
type input "[PERSON_NAME]"
click at [345, 83] on input "text" at bounding box center [393, 80] width 124 height 11
type input "South Kolan"
click at [486, 81] on input "text" at bounding box center [524, 80] width 124 height 11
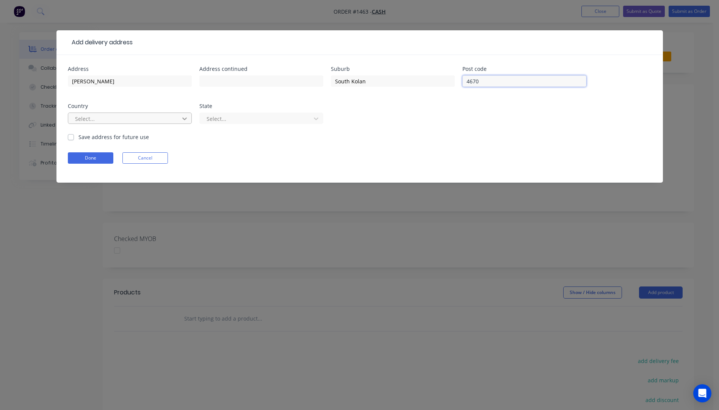
type input "4670"
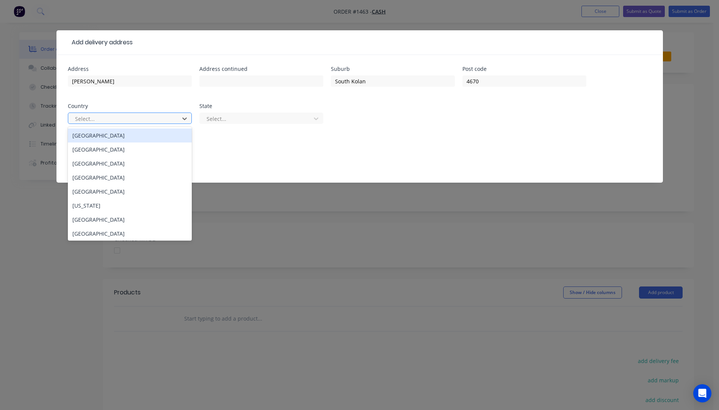
click at [97, 137] on div "Australia" at bounding box center [130, 135] width 124 height 14
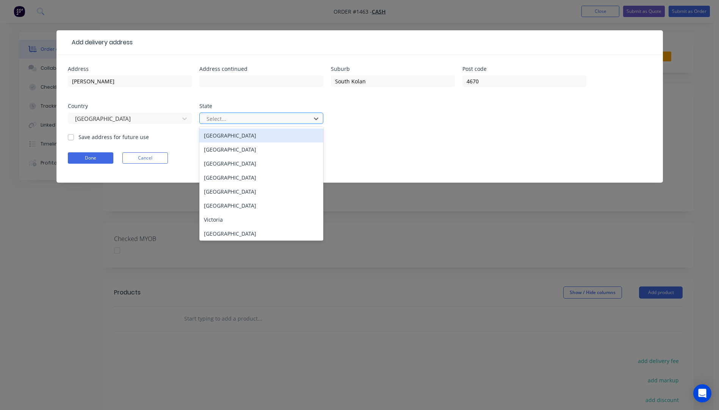
click at [219, 121] on div at bounding box center [256, 118] width 101 height 9
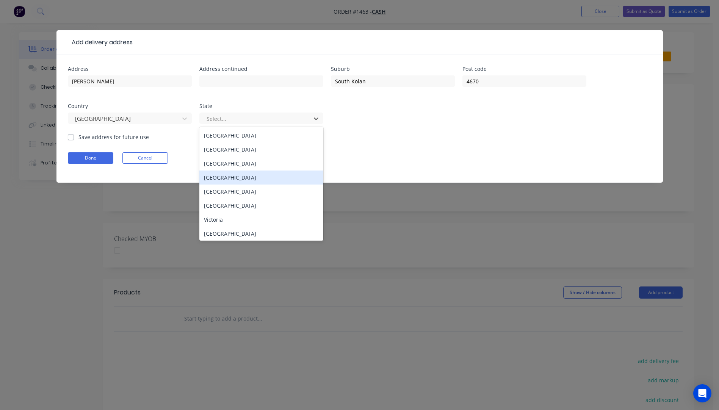
click at [224, 179] on div "Queensland" at bounding box center [261, 178] width 124 height 14
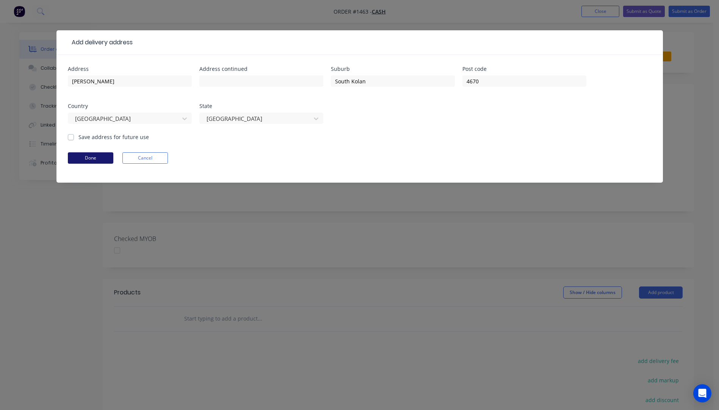
click at [89, 158] on button "Done" at bounding box center [90, 157] width 45 height 11
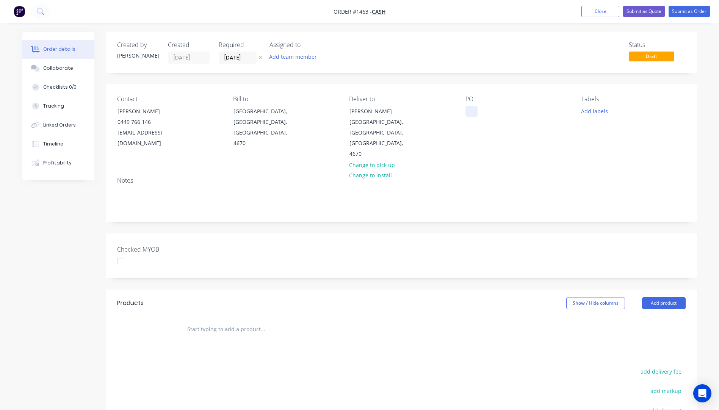
click at [469, 113] on div at bounding box center [471, 111] width 12 height 11
click at [588, 114] on button "Add labels" at bounding box center [594, 111] width 35 height 10
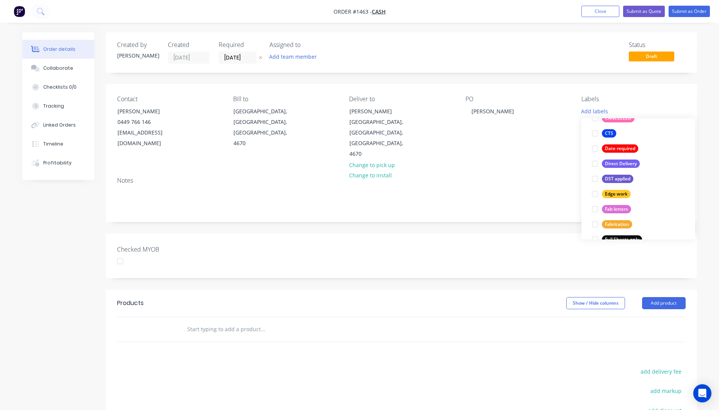
scroll to position [190, 0]
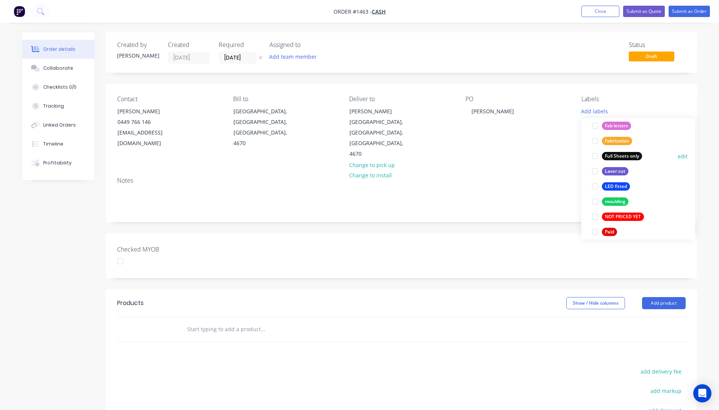
click at [628, 156] on div "Full Sheets only" at bounding box center [622, 156] width 40 height 8
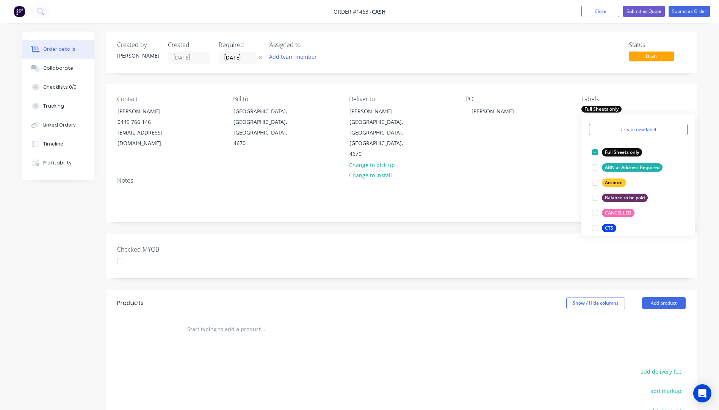
click at [532, 130] on div "PO Jason Carlile" at bounding box center [517, 128] width 104 height 64
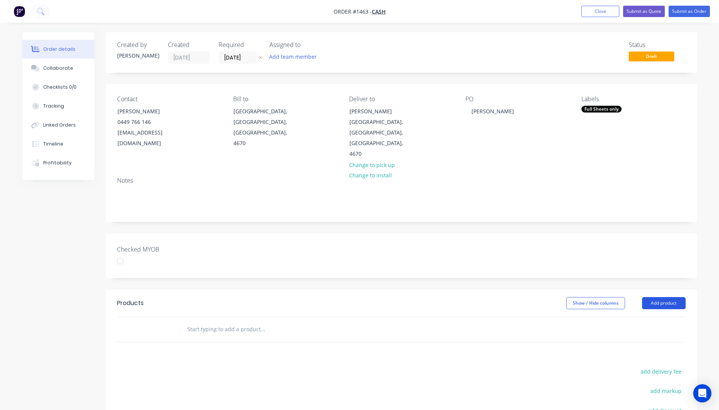
click at [661, 297] on button "Add product" at bounding box center [664, 303] width 44 height 12
click at [642, 317] on div "Product catalogue" at bounding box center [649, 322] width 58 height 11
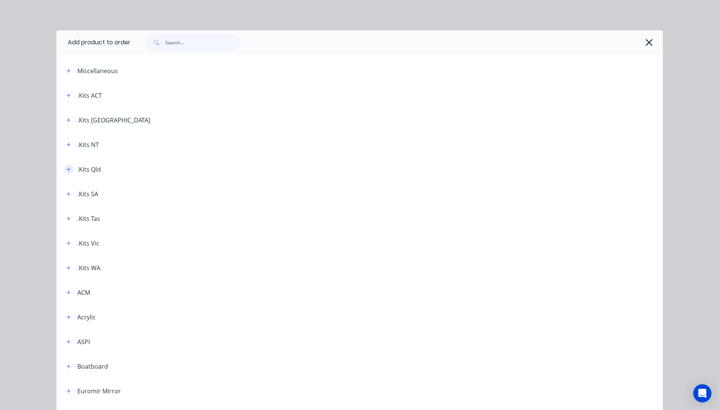
click at [67, 171] on icon "button" at bounding box center [68, 169] width 5 height 5
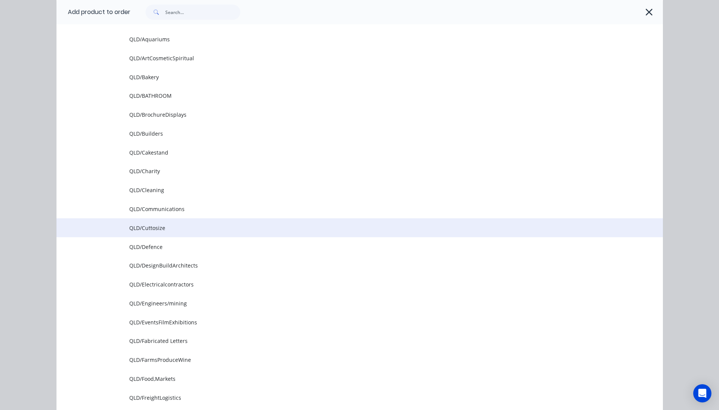
scroll to position [265, 0]
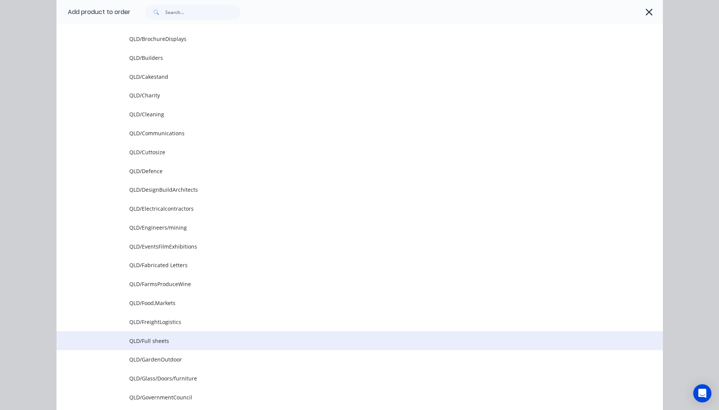
click at [139, 346] on td "QLD/Full sheets" at bounding box center [396, 340] width 534 height 19
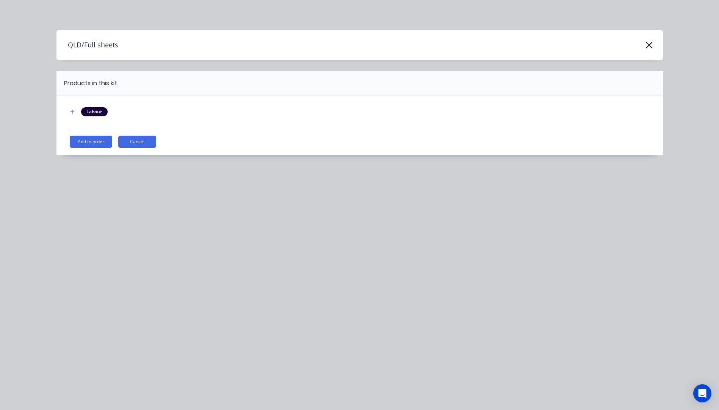
scroll to position [0, 0]
click at [92, 141] on button "Add to order" at bounding box center [91, 142] width 42 height 12
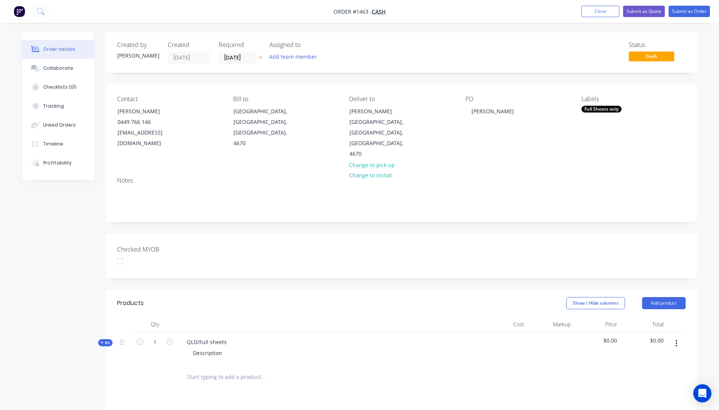
click at [102, 341] on icon at bounding box center [101, 343] width 3 height 4
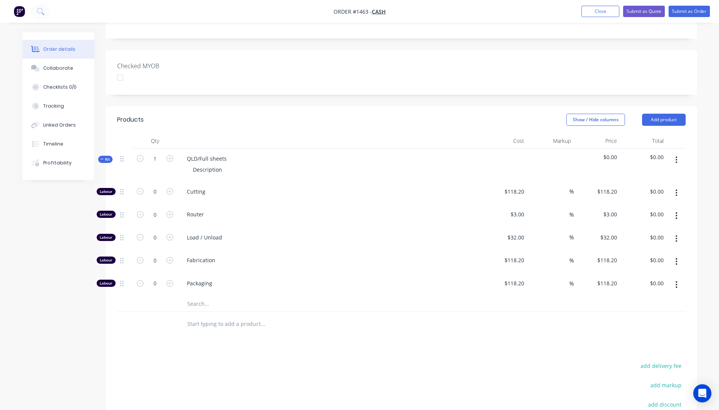
scroll to position [190, 0]
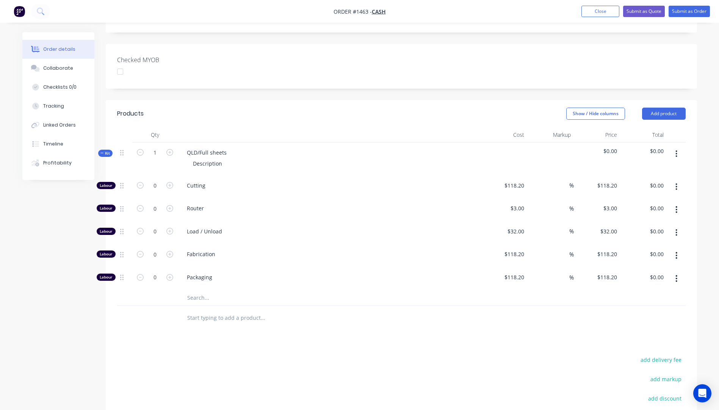
click at [202, 290] on input "text" at bounding box center [263, 297] width 152 height 15
type input "c"
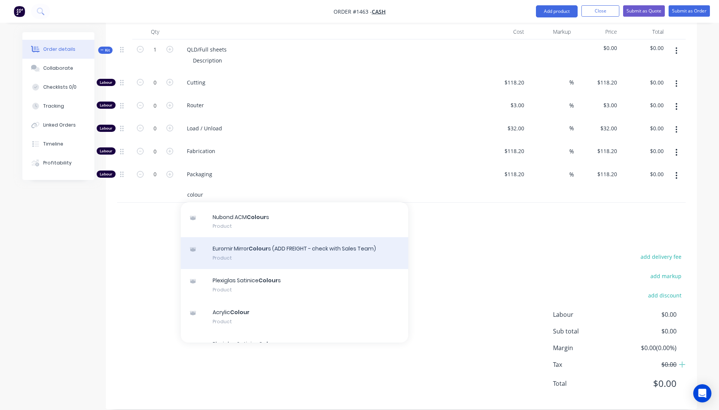
scroll to position [38, 0]
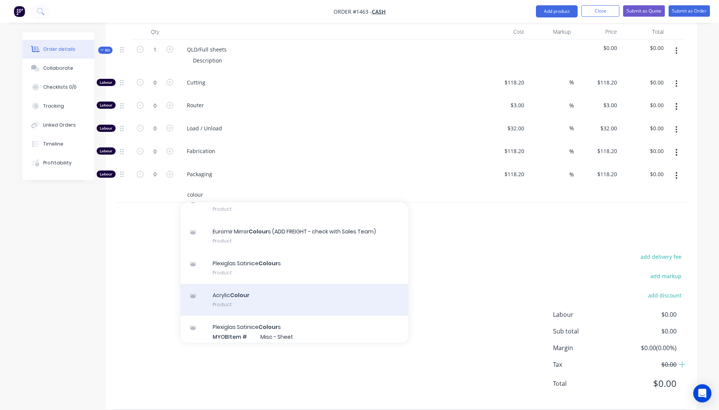
type input "colour"
click at [226, 284] on div "Acrylic Colour Product" at bounding box center [294, 300] width 227 height 32
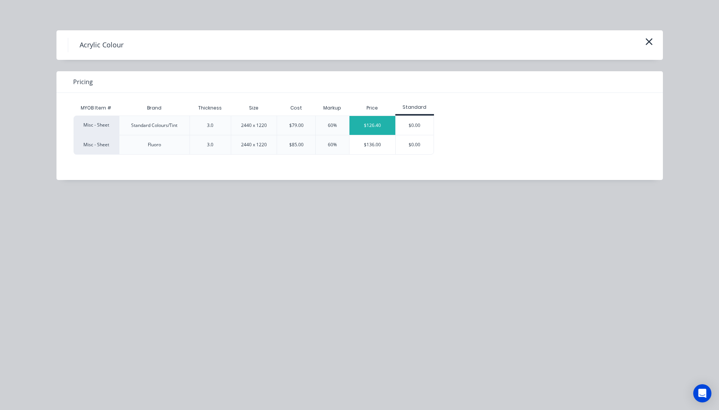
click at [365, 132] on div "$126.40" at bounding box center [372, 125] width 46 height 19
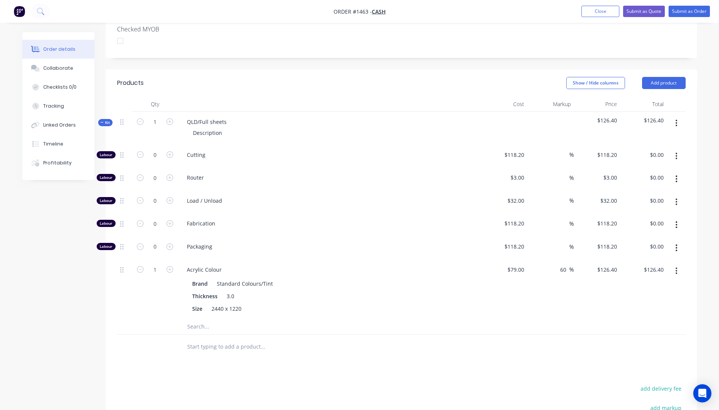
scroll to position [217, 0]
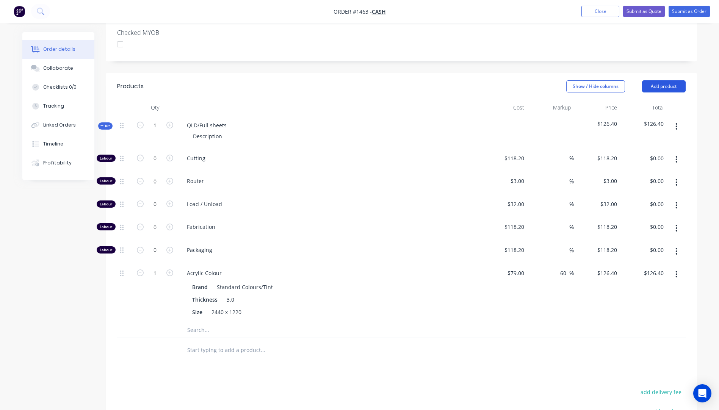
click at [665, 80] on button "Add product" at bounding box center [664, 86] width 44 height 12
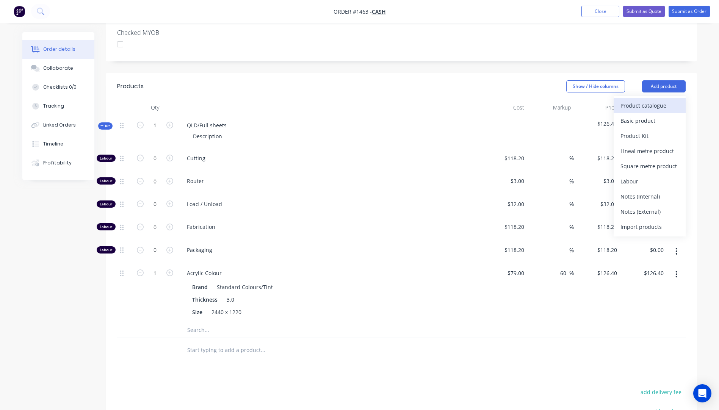
click at [641, 100] on div "Product catalogue" at bounding box center [649, 105] width 58 height 11
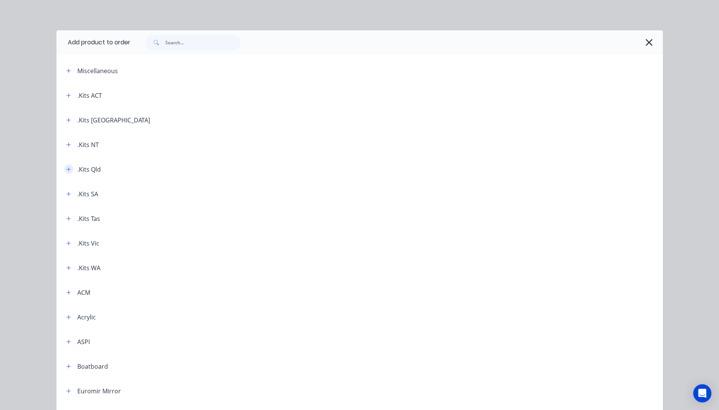
click at [66, 169] on icon "button" at bounding box center [68, 169] width 4 height 4
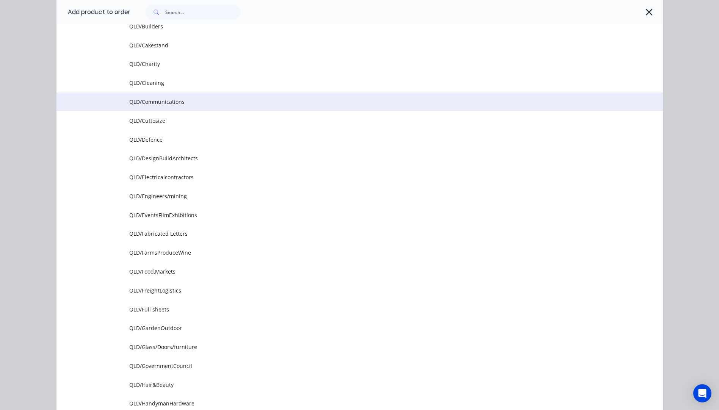
scroll to position [417, 0]
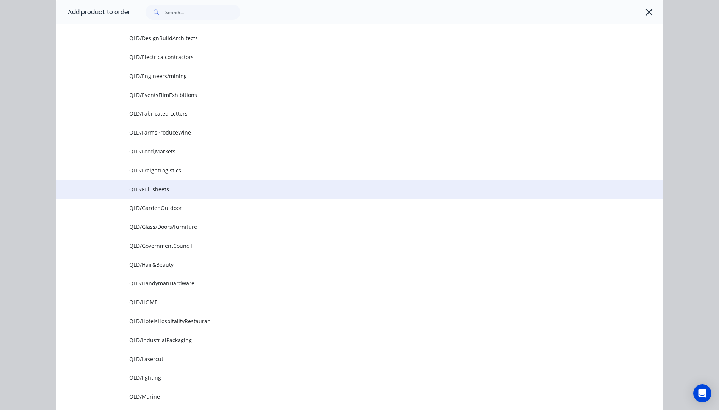
click at [144, 194] on td "QLD/Full sheets" at bounding box center [396, 189] width 534 height 19
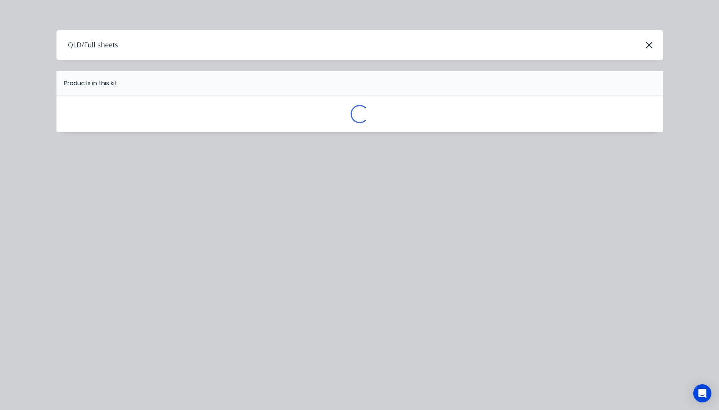
scroll to position [0, 0]
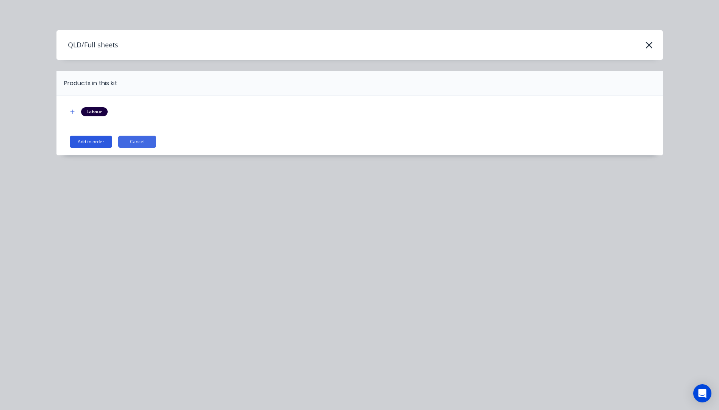
click at [92, 143] on button "Add to order" at bounding box center [91, 142] width 42 height 12
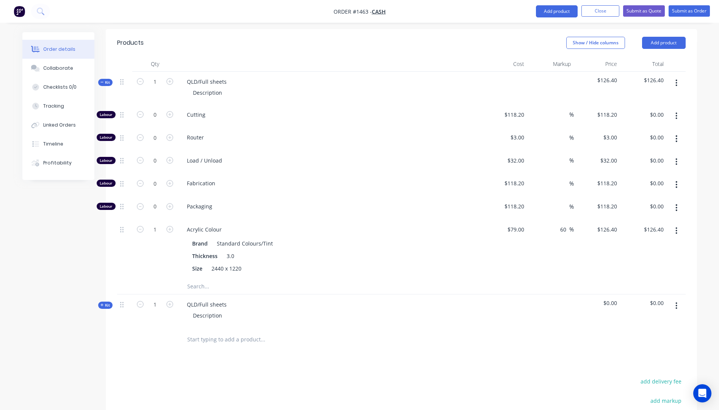
scroll to position [293, 0]
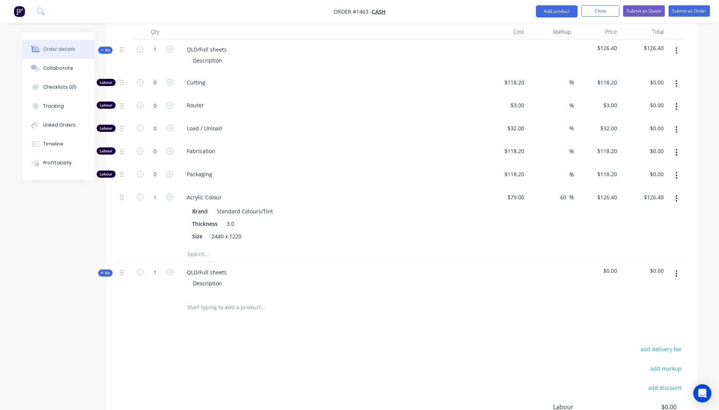
click at [102, 271] on icon at bounding box center [101, 272] width 3 height 3
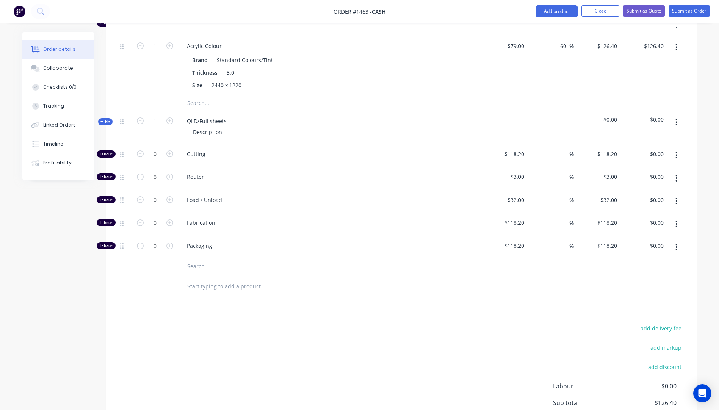
scroll to position [444, 0]
click at [198, 259] on input "text" at bounding box center [263, 266] width 152 height 15
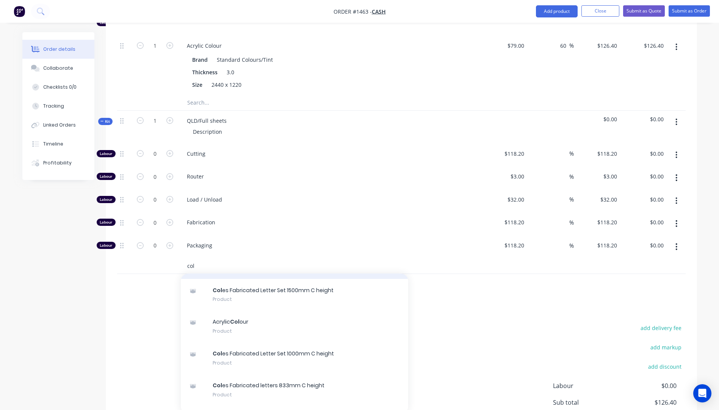
scroll to position [152, 0]
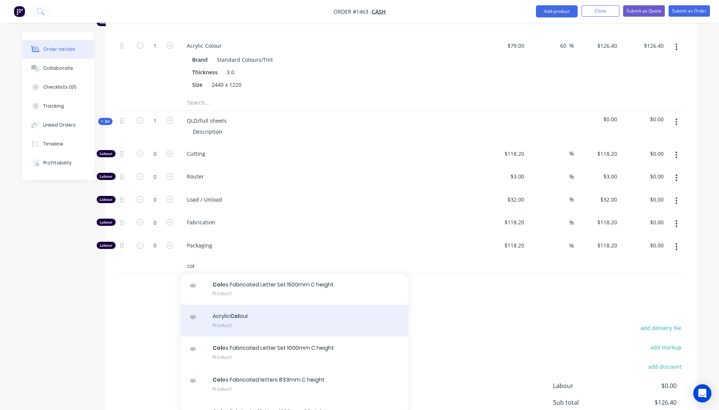
type input "col"
click at [232, 305] on div "Acrylic Col our Product" at bounding box center [294, 321] width 227 height 32
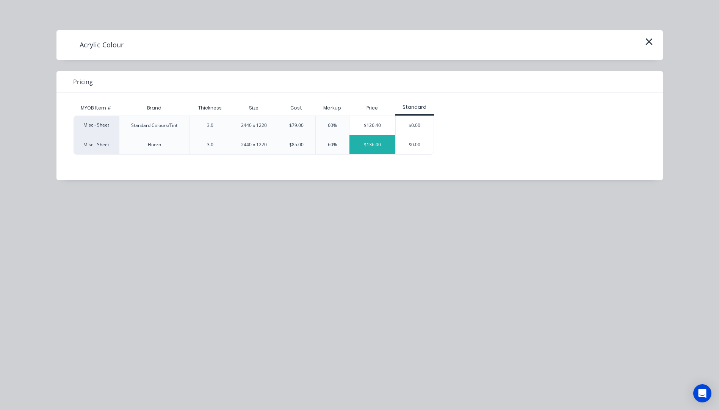
click at [362, 147] on div "$136.00" at bounding box center [372, 144] width 46 height 19
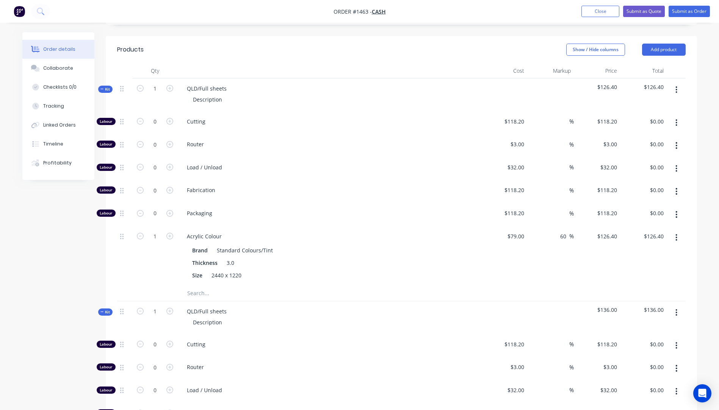
scroll to position [217, 0]
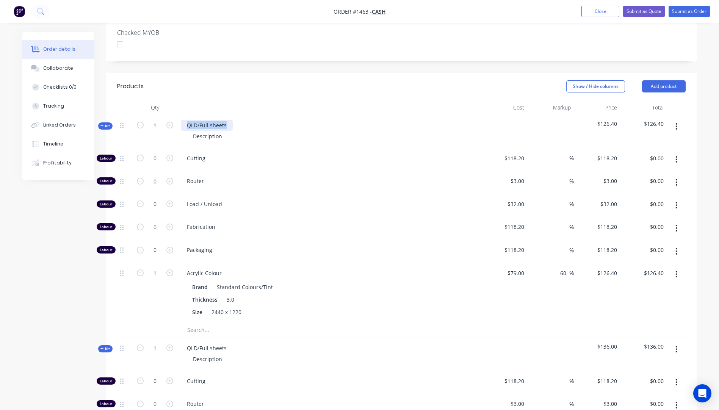
drag, startPoint x: 229, startPoint y: 115, endPoint x: 186, endPoint y: 111, distance: 43.8
click at [186, 120] on div "QLD/Full sheets" at bounding box center [207, 125] width 52 height 11
drag, startPoint x: 224, startPoint y: 126, endPoint x: 189, endPoint y: 125, distance: 34.9
click at [189, 131] on div "Description" at bounding box center [207, 136] width 41 height 11
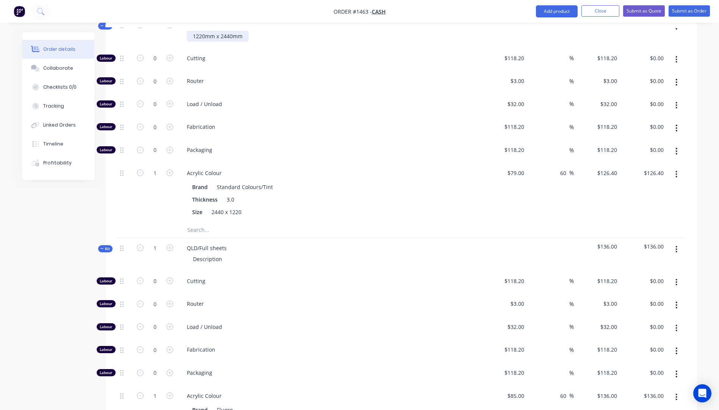
scroll to position [331, 0]
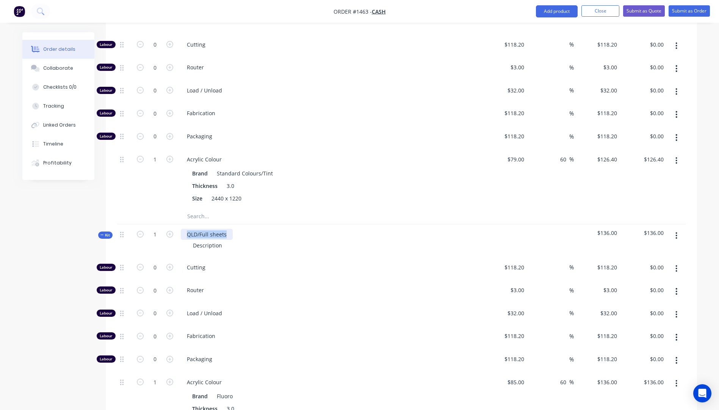
drag, startPoint x: 226, startPoint y: 224, endPoint x: 184, endPoint y: 224, distance: 42.1
click at [184, 229] on div "QLD/Full sheets" at bounding box center [207, 234] width 52 height 11
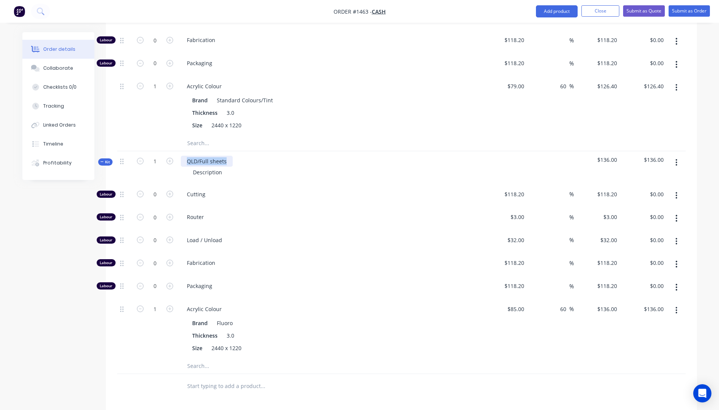
scroll to position [406, 0]
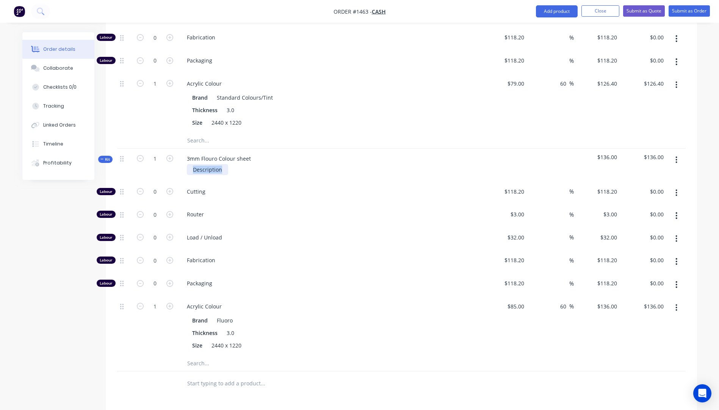
drag, startPoint x: 224, startPoint y: 160, endPoint x: 185, endPoint y: 158, distance: 39.1
click at [185, 164] on div "Description" at bounding box center [329, 169] width 297 height 11
click at [306, 210] on span "Router" at bounding box center [332, 214] width 291 height 8
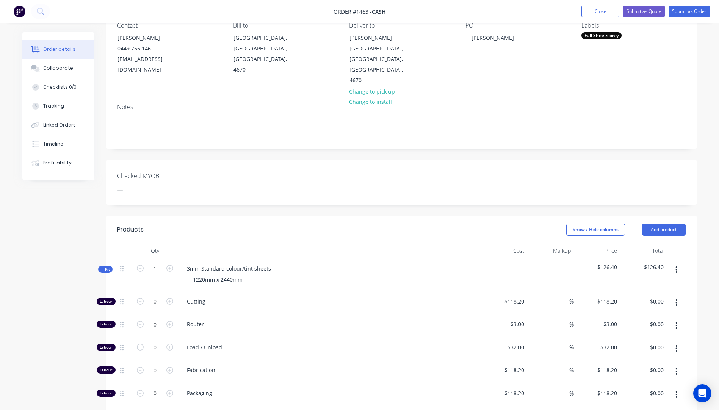
scroll to position [6, 0]
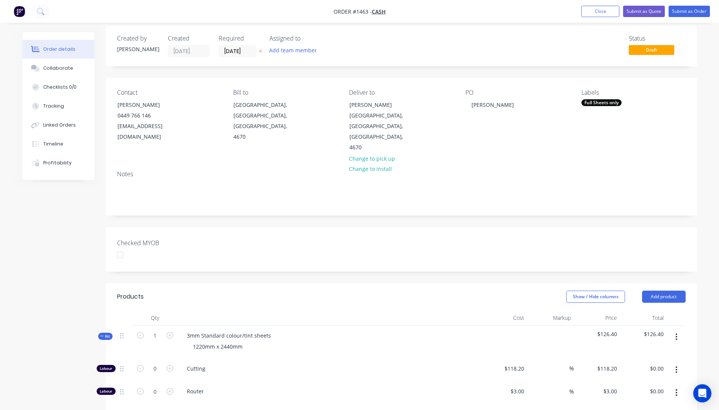
click at [261, 50] on icon "button" at bounding box center [260, 51] width 3 height 5
click at [642, 9] on button "Submit as Quote" at bounding box center [644, 11] width 42 height 11
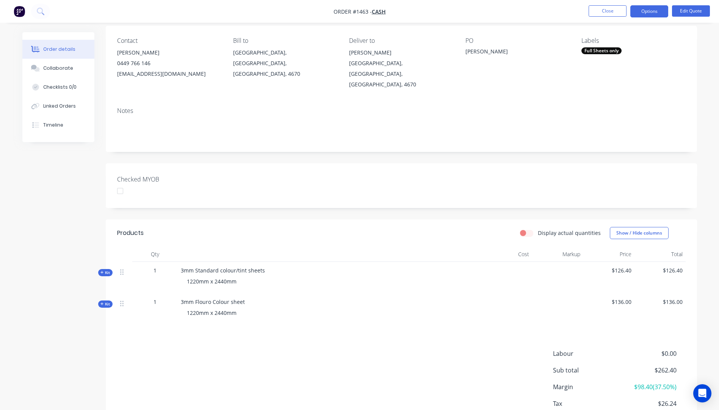
scroll to position [76, 0]
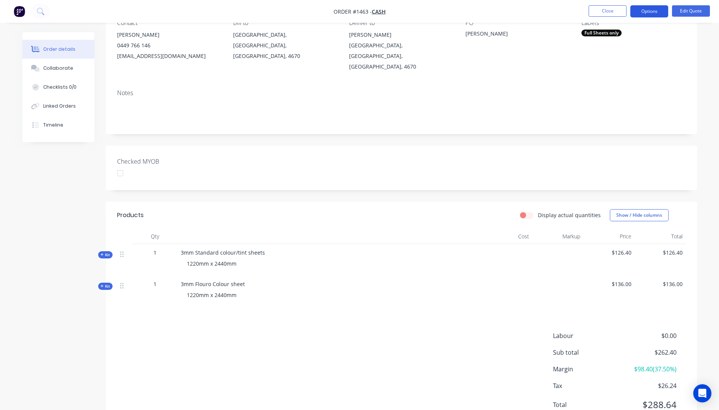
click at [640, 11] on button "Options" at bounding box center [649, 11] width 38 height 12
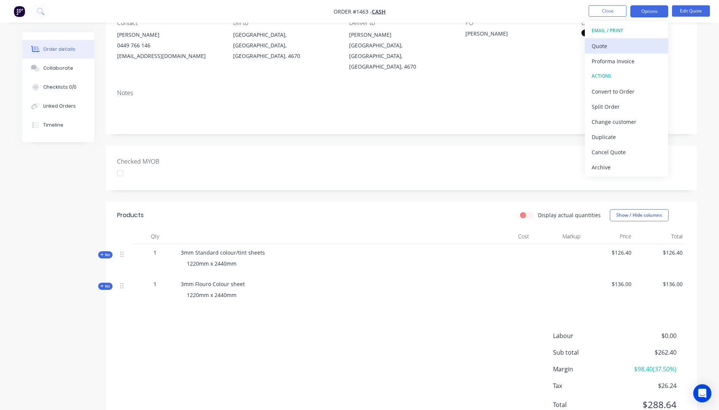
click at [602, 45] on div "Quote" at bounding box center [627, 46] width 70 height 11
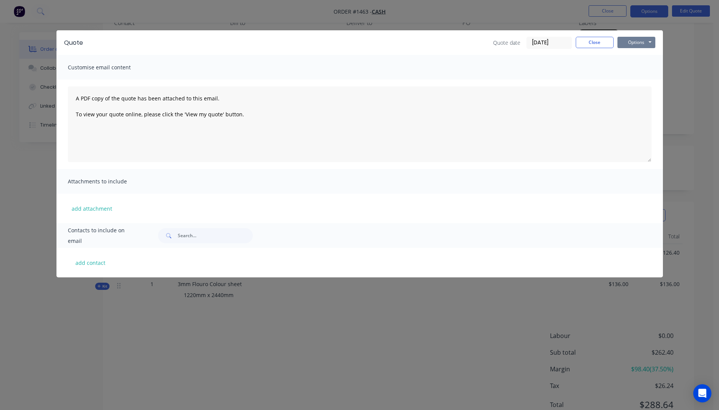
click at [633, 40] on button "Options" at bounding box center [636, 42] width 38 height 11
click at [631, 54] on button "Preview" at bounding box center [641, 56] width 49 height 13
click at [94, 262] on button "add contact" at bounding box center [90, 262] width 45 height 11
select select "AU"
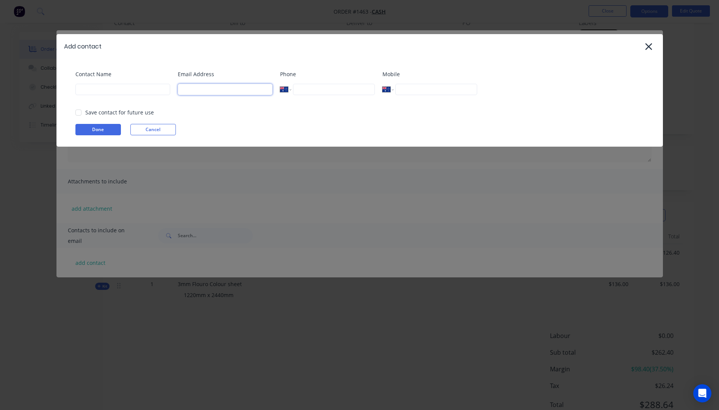
click at [200, 90] on input at bounding box center [225, 89] width 95 height 11
type input "jasoncarlile@hotmail.com"
click at [124, 93] on input at bounding box center [122, 89] width 95 height 11
type input "Jason"
click at [80, 130] on button "Done" at bounding box center [97, 129] width 45 height 11
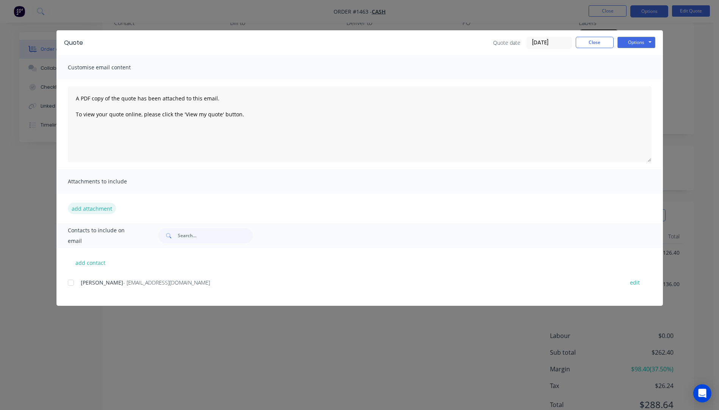
click at [95, 206] on button "add attachment" at bounding box center [92, 208] width 48 height 11
click at [91, 210] on button "add attachment" at bounding box center [92, 208] width 48 height 11
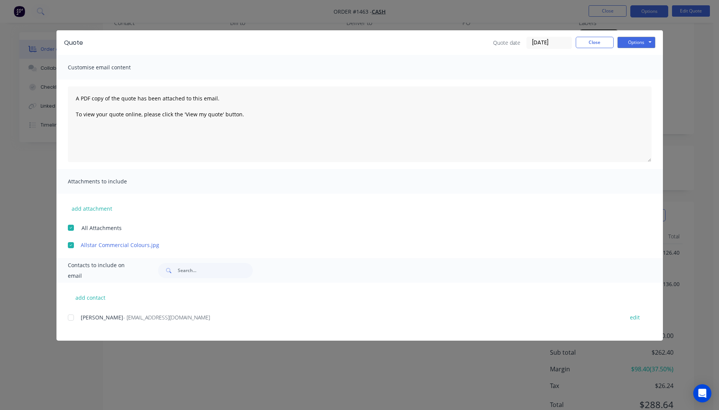
click at [72, 317] on div at bounding box center [70, 317] width 15 height 15
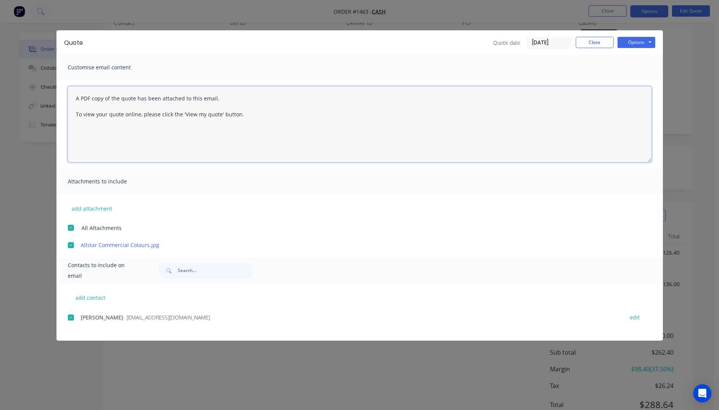
paste textarea "Hi, Please contact us if you have any questions. Regards, Darren sales@allstarp…"
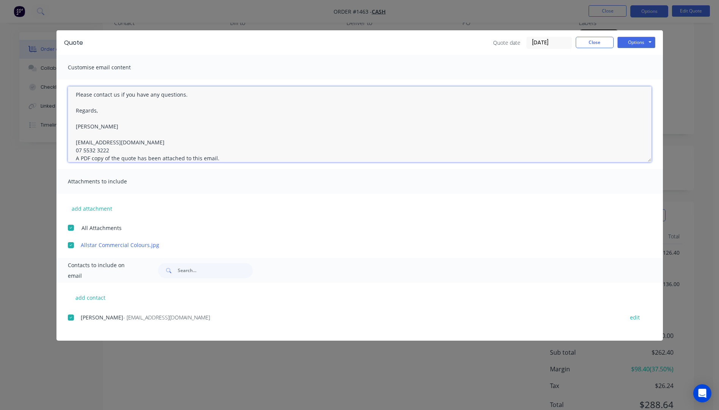
click at [113, 149] on textarea "Hi, Please contact us if you have any questions. Regards, Darren sales@allstarp…" at bounding box center [360, 124] width 584 height 76
drag, startPoint x: 71, startPoint y: 95, endPoint x: 239, endPoint y: 132, distance: 172.0
click at [239, 132] on textarea "Hi, Please contact us if you have any questions. Regards, Darren sales@allstarp…" at bounding box center [360, 124] width 584 height 76
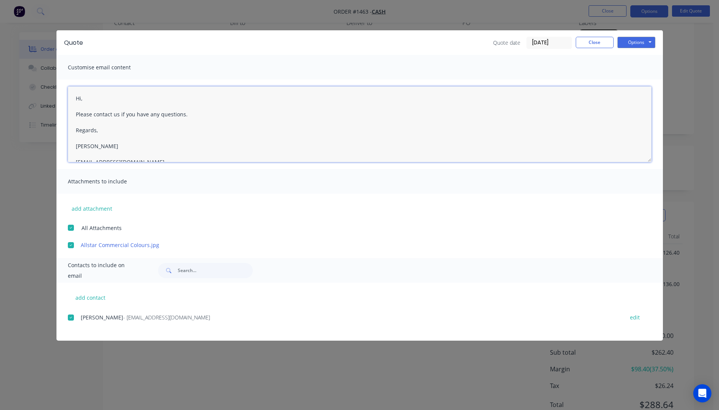
click at [87, 98] on textarea "Hi, Please contact us if you have any questions. Regards, Darren sales@allstarp…" at bounding box center [360, 124] width 584 height 76
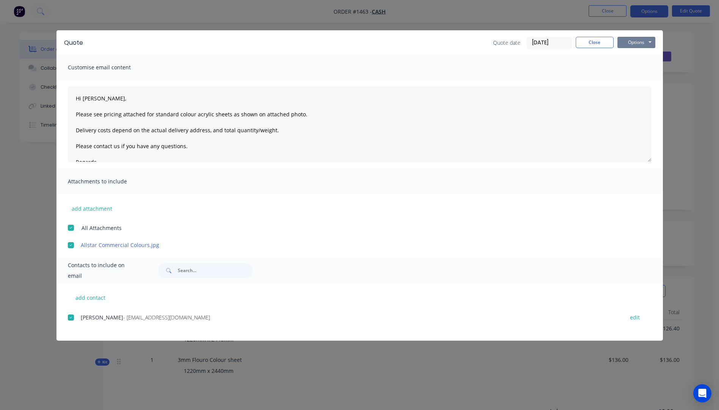
click at [635, 41] on button "Options" at bounding box center [636, 42] width 38 height 11
click at [638, 82] on button "Email" at bounding box center [641, 81] width 49 height 13
type textarea "A PDF copy of the quote has been attached to this email. To view your quote onl…"
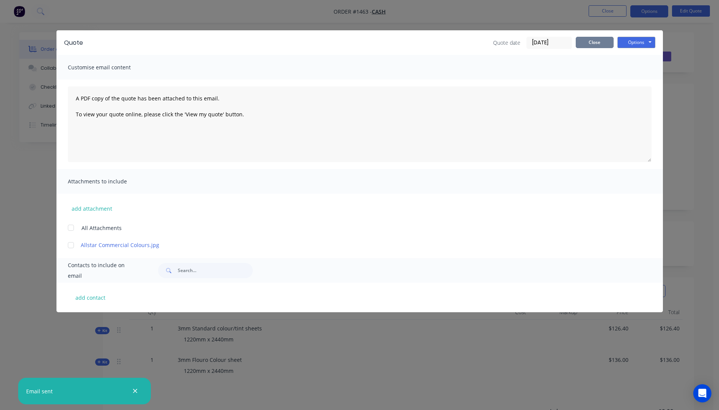
click at [597, 43] on button "Close" at bounding box center [595, 42] width 38 height 11
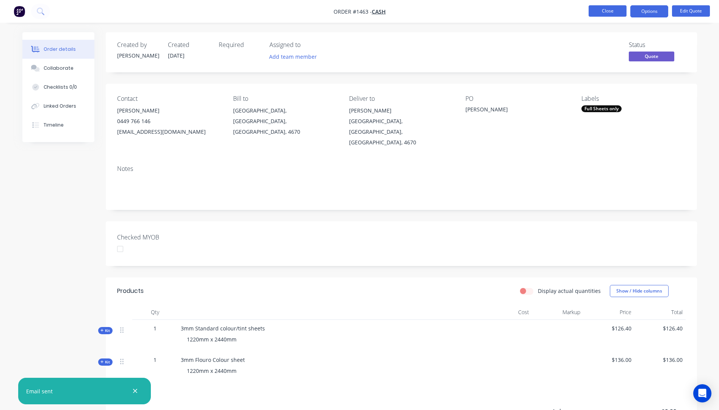
click at [600, 14] on button "Close" at bounding box center [608, 10] width 38 height 11
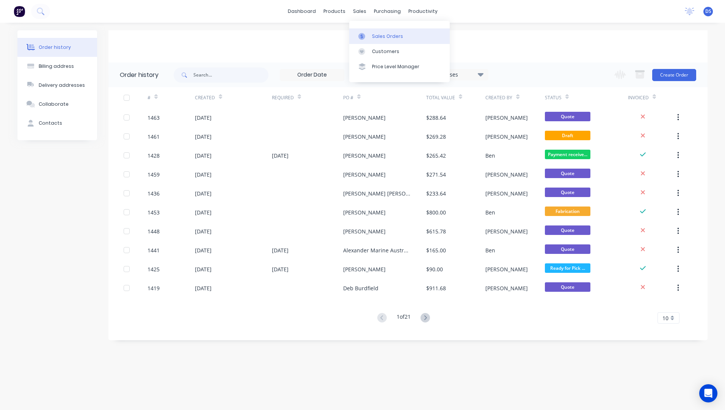
click at [381, 38] on div "Sales Orders" at bounding box center [387, 36] width 31 height 7
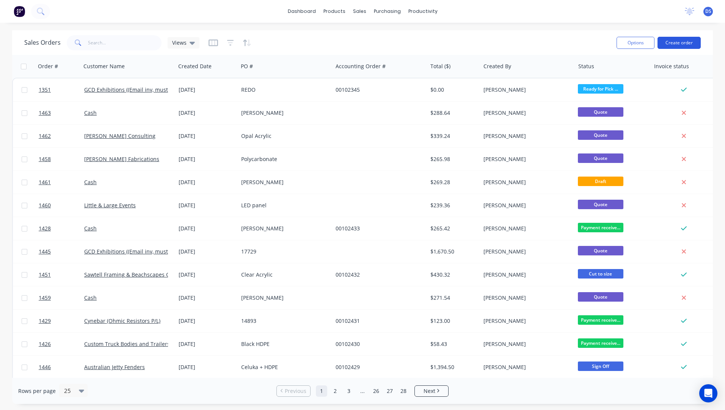
click at [678, 44] on button "Create order" at bounding box center [678, 43] width 43 height 12
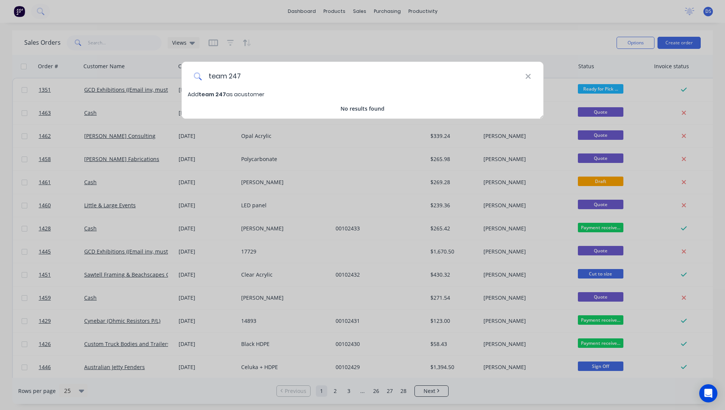
click at [229, 76] on input "team 247" at bounding box center [363, 76] width 323 height 28
drag, startPoint x: 240, startPoint y: 75, endPoint x: 204, endPoint y: 78, distance: 35.7
click at [204, 78] on input "team247" at bounding box center [363, 76] width 323 height 28
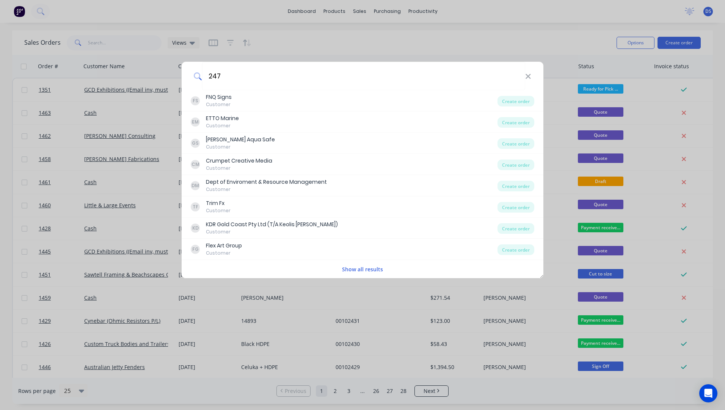
type input "247"
click at [356, 272] on button "Show all results" at bounding box center [362, 269] width 45 height 9
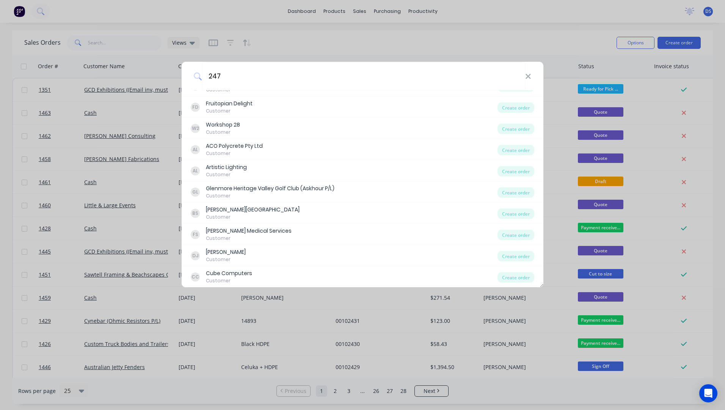
scroll to position [418, 0]
click at [528, 77] on icon at bounding box center [527, 76] width 5 height 5
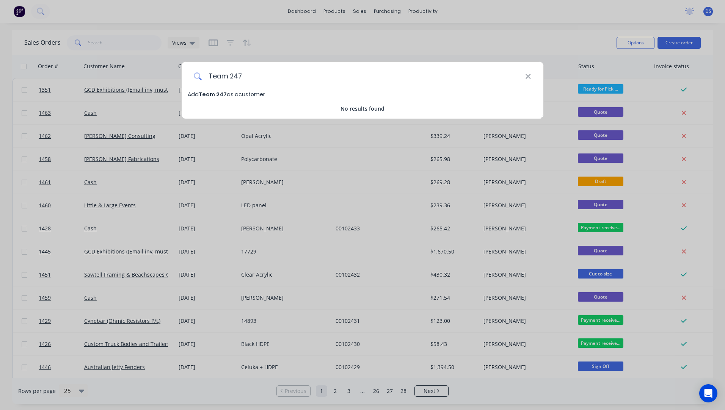
type input "Team 247"
click at [214, 97] on span "Team 247" at bounding box center [213, 95] width 28 height 8
select select "AU"
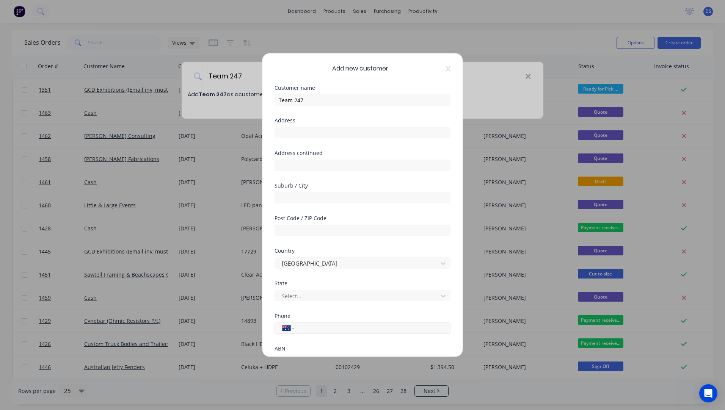
paste input "0499 776 921"
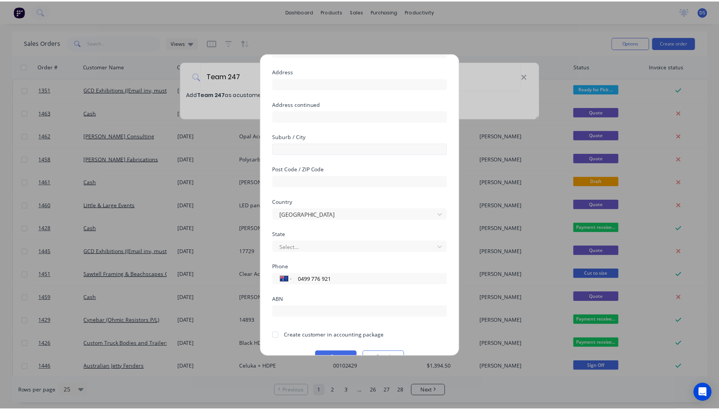
scroll to position [67, 0]
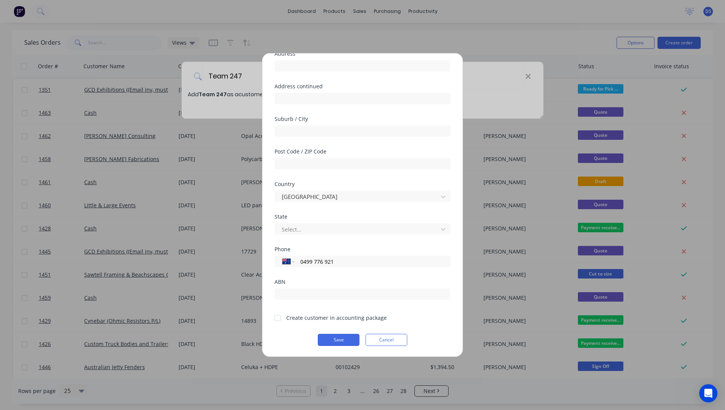
type input "0499 776 921"
click at [277, 321] on div at bounding box center [277, 317] width 15 height 15
click at [329, 340] on button "Save" at bounding box center [339, 340] width 42 height 12
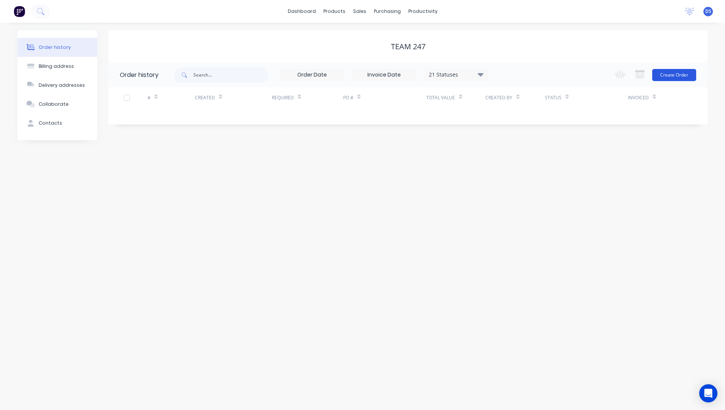
click at [679, 75] on button "Create Order" at bounding box center [674, 75] width 44 height 12
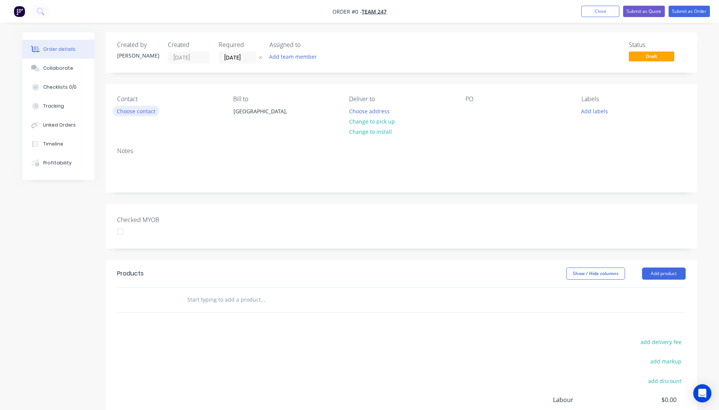
click at [144, 112] on button "Choose contact" at bounding box center [136, 111] width 47 height 10
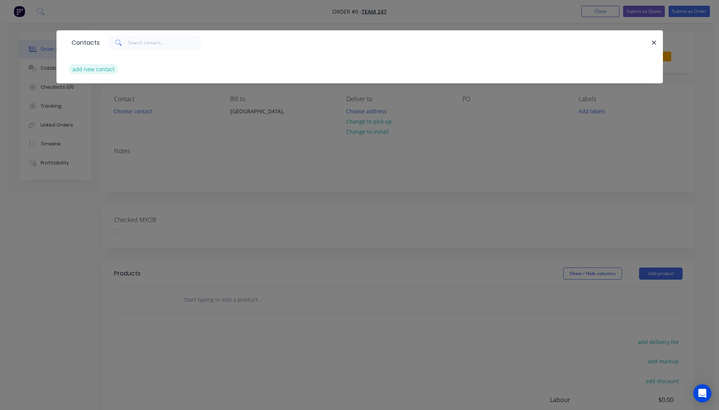
click at [91, 71] on button "add new contact" at bounding box center [94, 69] width 50 height 10
select select "AU"
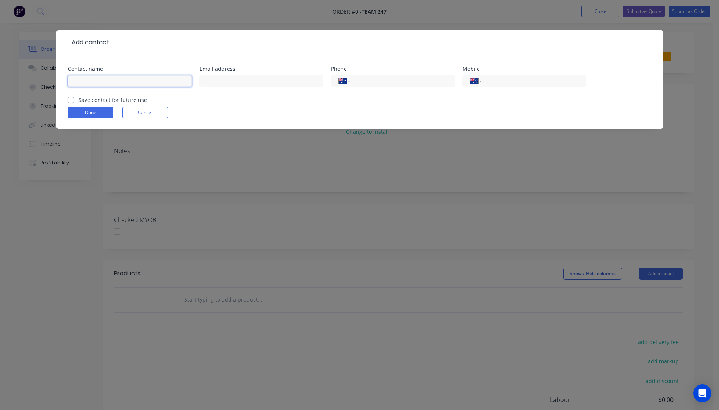
paste input "Matthew Jackson Team 247 Mob:0499776921"
drag, startPoint x: 185, startPoint y: 80, endPoint x: 155, endPoint y: 84, distance: 30.2
click at [155, 84] on input "Matthew Jackson Team 247 Mob:0499776921" at bounding box center [130, 80] width 124 height 11
type input "Matthew Jackson Team 247 Mob:0499776921"
paste input "0499 776 921"
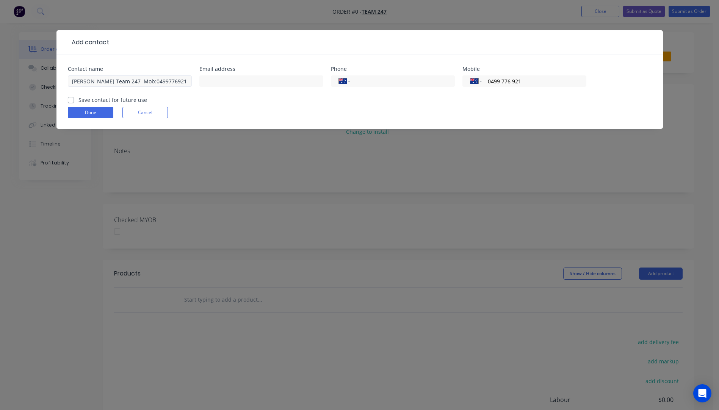
type input "0499 776 921"
drag, startPoint x: 113, startPoint y: 81, endPoint x: 193, endPoint y: 77, distance: 80.1
click at [193, 77] on div "Contact name Matthew Jackson Team 247 Mob:0499776921 Email address Phone Intern…" at bounding box center [360, 81] width 584 height 30
type input "Matthew Jackson"
click at [240, 85] on input "text" at bounding box center [261, 80] width 124 height 11
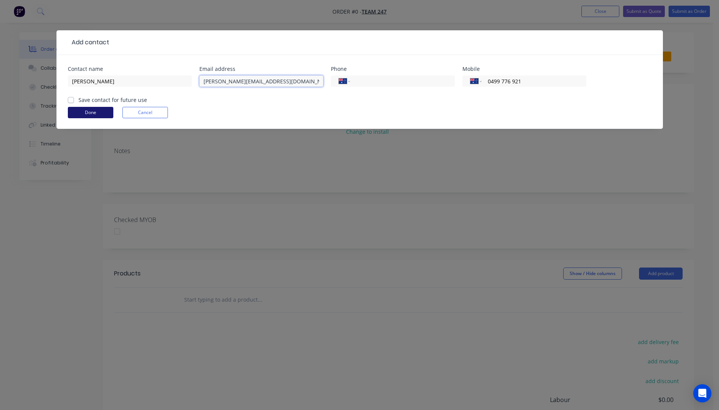
type input "matthew@team247.au"
click at [80, 114] on button "Done" at bounding box center [90, 112] width 45 height 11
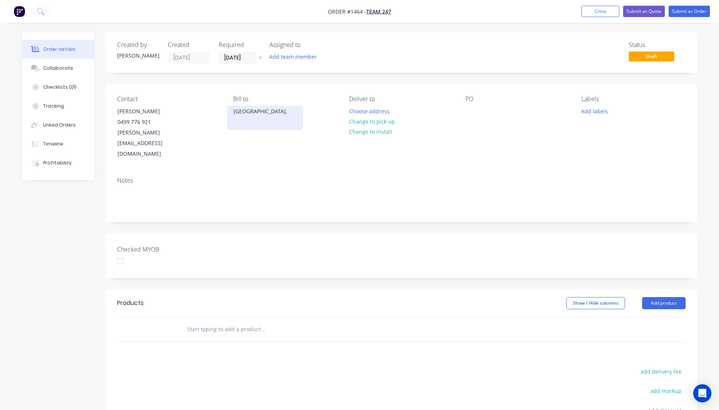
click at [247, 114] on div "Australia," at bounding box center [264, 111] width 63 height 11
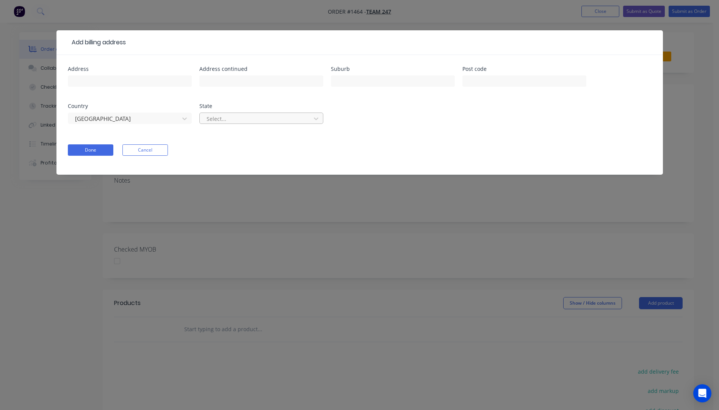
click at [247, 116] on div at bounding box center [256, 118] width 101 height 9
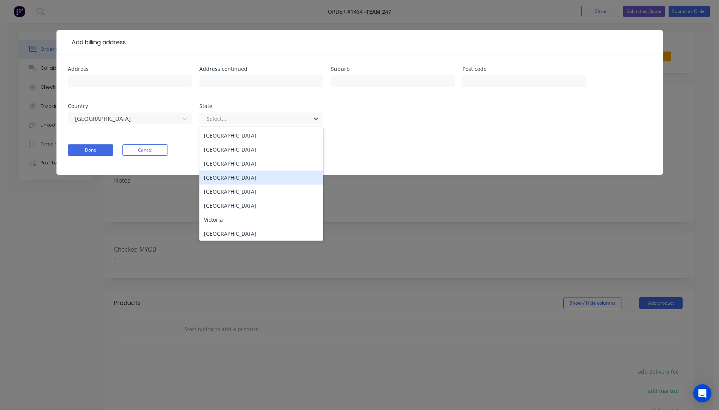
click at [230, 179] on div "Queensland" at bounding box center [261, 178] width 124 height 14
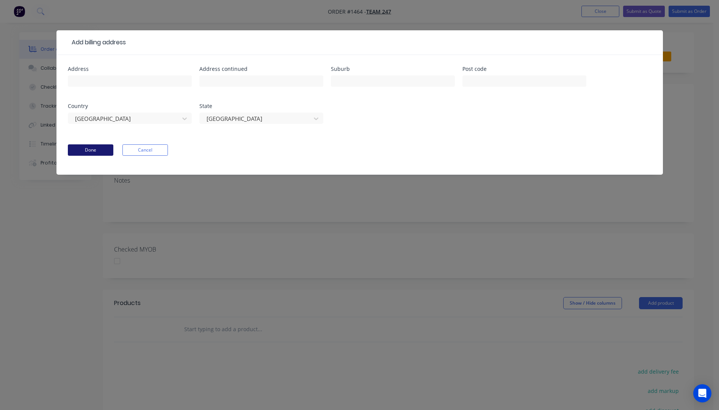
click at [85, 152] on button "Done" at bounding box center [90, 149] width 45 height 11
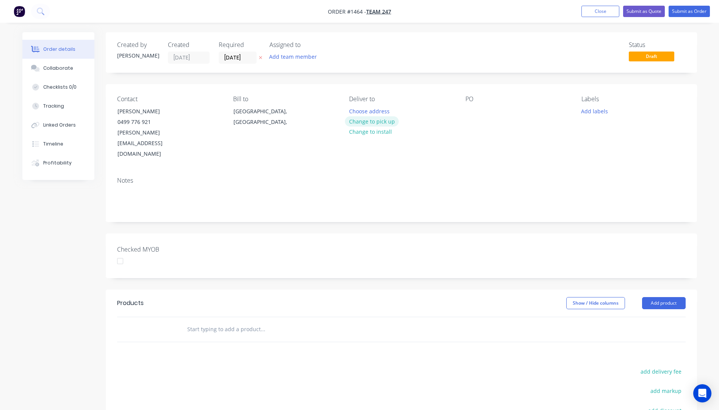
click at [375, 122] on button "Change to pick up" at bounding box center [372, 121] width 54 height 10
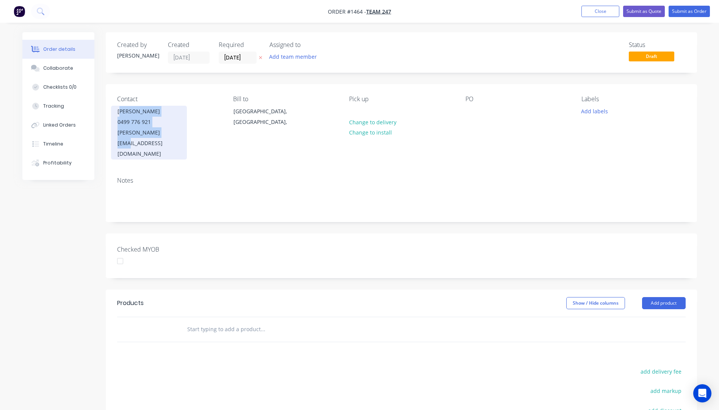
drag, startPoint x: 171, startPoint y: 131, endPoint x: 122, endPoint y: 113, distance: 52.4
click at [122, 113] on div "Matthew Jackson 0499 776 921 matthew@team247.au" at bounding box center [149, 133] width 76 height 54
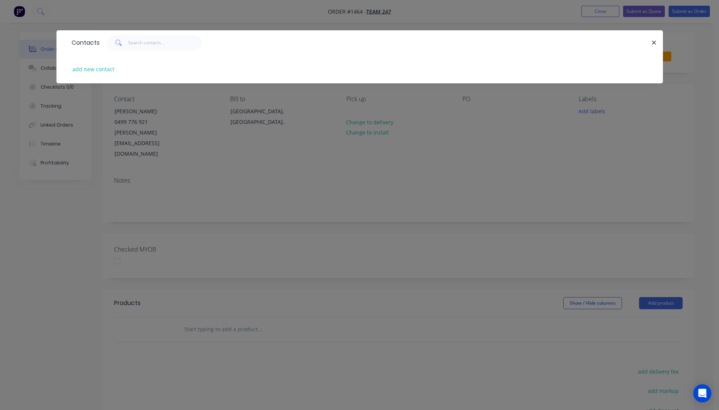
click at [673, 157] on div "Contacts add new contact" at bounding box center [359, 205] width 719 height 410
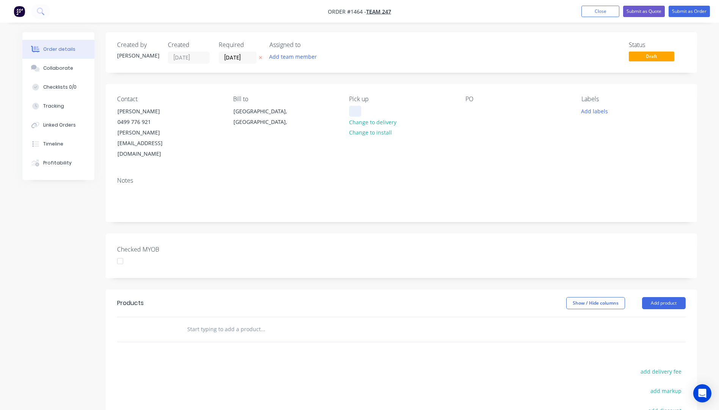
paste div
click at [421, 111] on div "Matthew JacksonTeam 247 Mob:0499776921" at bounding box center [401, 115] width 104 height 19
click at [412, 111] on div "Matthew Jackson Mob:0499776921" at bounding box center [398, 111] width 99 height 11
drag, startPoint x: 396, startPoint y: 111, endPoint x: 356, endPoint y: 114, distance: 40.3
click at [356, 114] on div "Matthew Jackson 0499776921" at bounding box center [376, 115] width 55 height 19
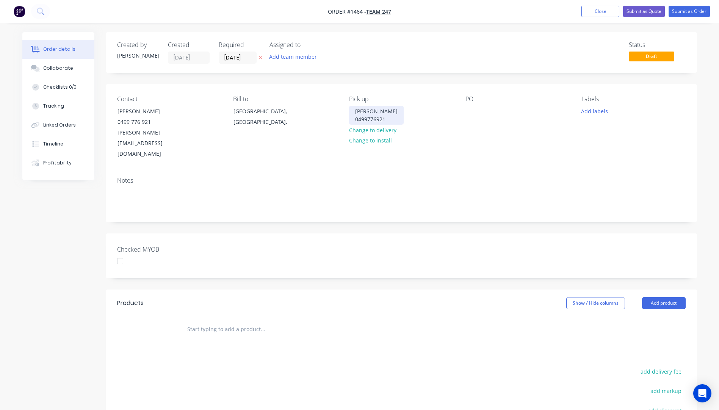
click at [401, 110] on div "Matthew Jackson 0499776921" at bounding box center [376, 115] width 55 height 19
click at [391, 125] on div "Matthew Jackson Team 247 0499776921" at bounding box center [382, 115] width 67 height 19
click at [309, 171] on div "Notes" at bounding box center [401, 196] width 591 height 51
click at [471, 107] on div at bounding box center [471, 111] width 12 height 11
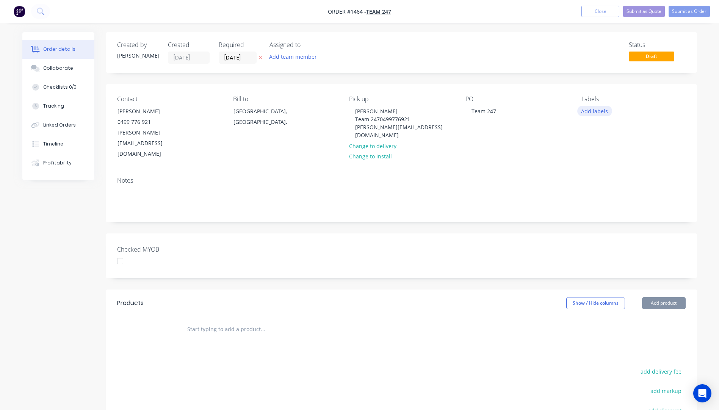
click at [593, 109] on button "Add labels" at bounding box center [594, 111] width 35 height 10
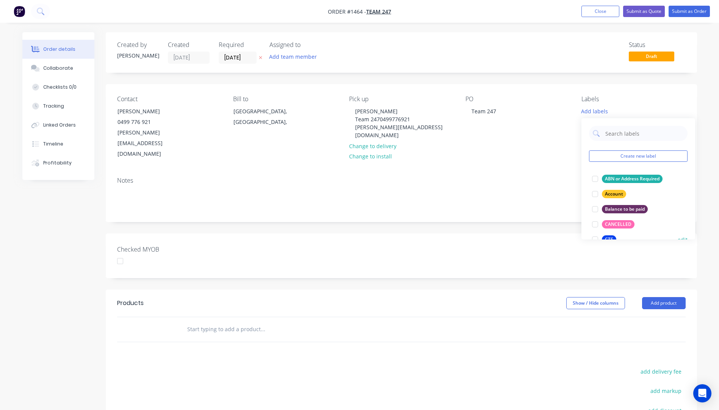
click at [609, 237] on div "CTS" at bounding box center [609, 239] width 14 height 8
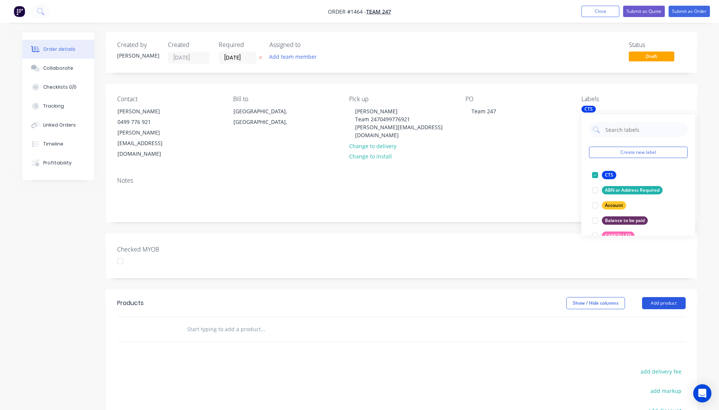
click at [676, 297] on button "Add product" at bounding box center [664, 303] width 44 height 12
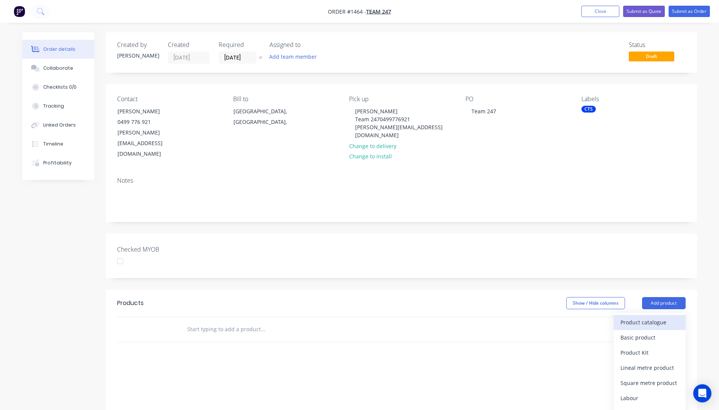
click at [649, 317] on div "Product catalogue" at bounding box center [649, 322] width 58 height 11
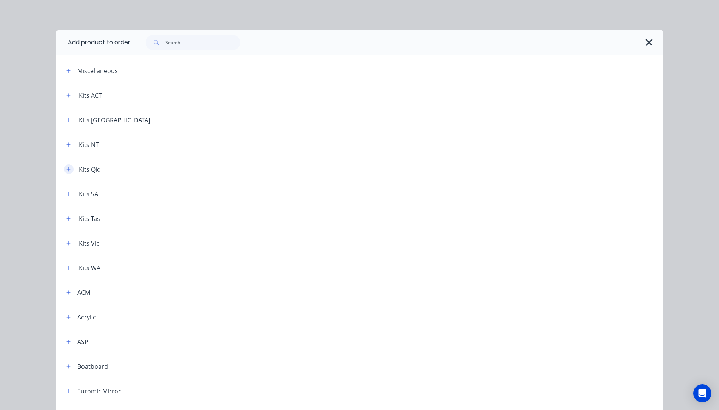
click at [66, 167] on icon "button" at bounding box center [68, 169] width 5 height 5
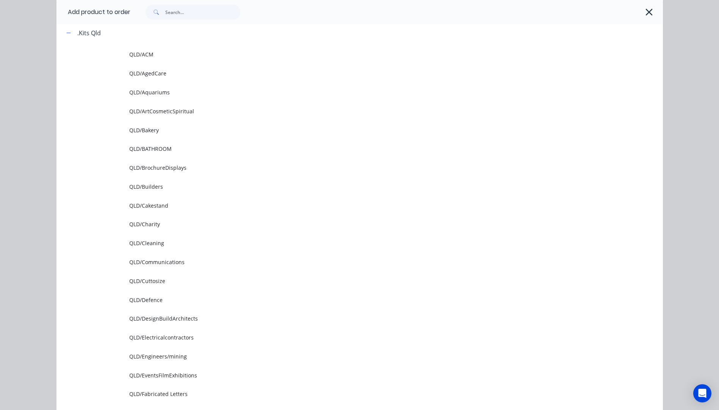
scroll to position [152, 0]
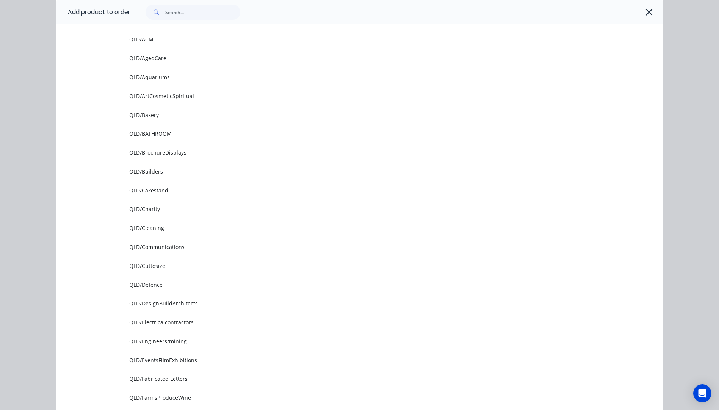
click at [153, 267] on span "QLD/Cuttosize" at bounding box center [342, 266] width 427 height 8
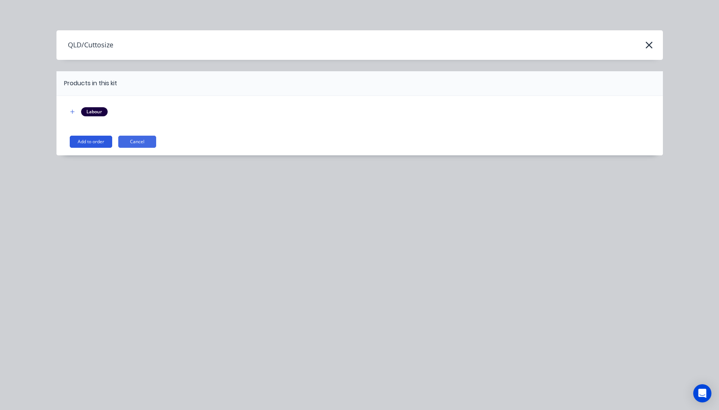
click at [96, 144] on button "Add to order" at bounding box center [91, 142] width 42 height 12
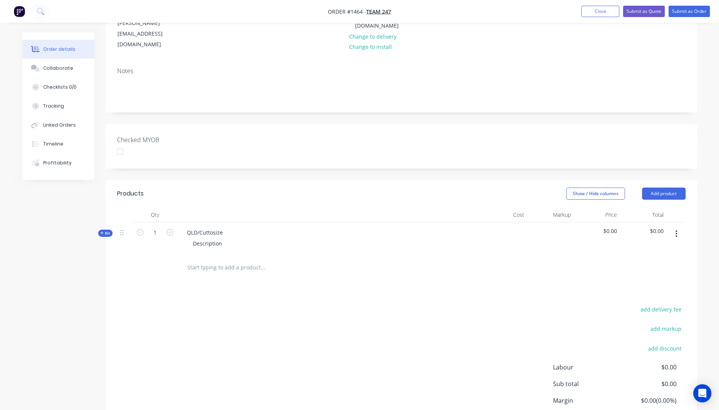
scroll to position [114, 0]
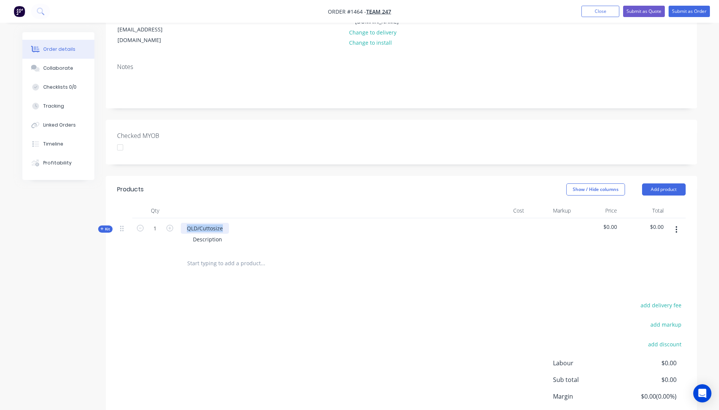
drag, startPoint x: 225, startPoint y: 210, endPoint x: 190, endPoint y: 200, distance: 36.6
click at [181, 223] on div "QLD/Cuttosize" at bounding box center [205, 228] width 48 height 11
drag, startPoint x: 222, startPoint y: 221, endPoint x: 186, endPoint y: 224, distance: 36.5
click at [186, 234] on div "Description" at bounding box center [329, 239] width 297 height 11
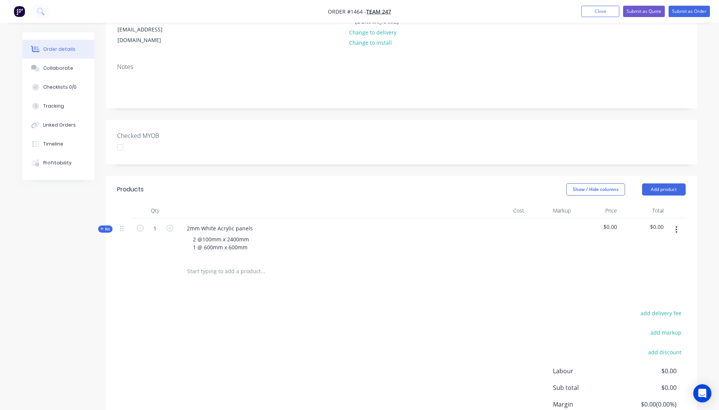
click at [229, 308] on div "add delivery fee add markup add discount Labour $0.00 Sub total $0.00 Margin $0…" at bounding box center [401, 381] width 569 height 146
click at [102, 227] on icon at bounding box center [101, 229] width 3 height 4
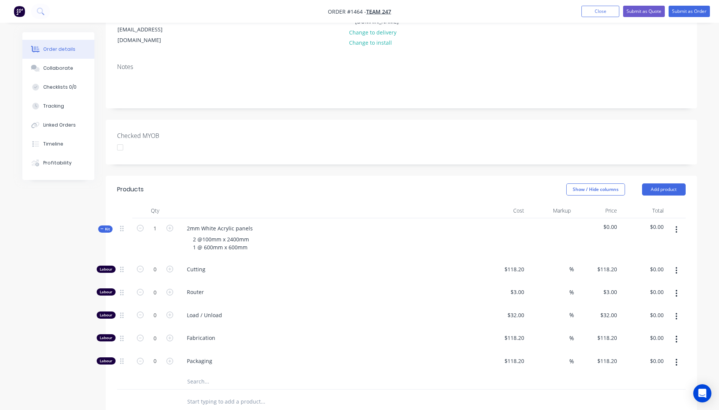
click at [197, 374] on input "text" at bounding box center [263, 381] width 152 height 15
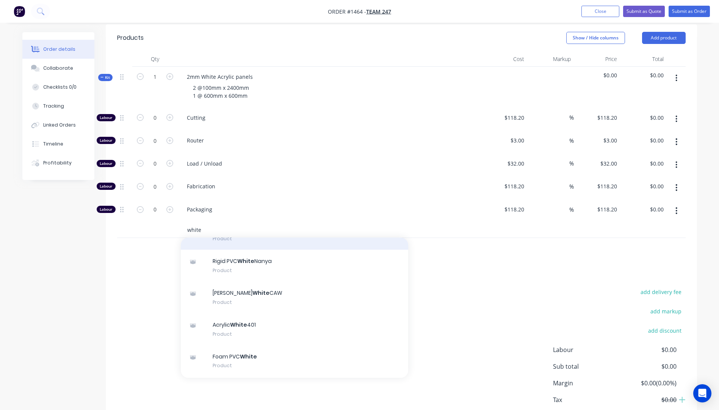
scroll to position [76, 0]
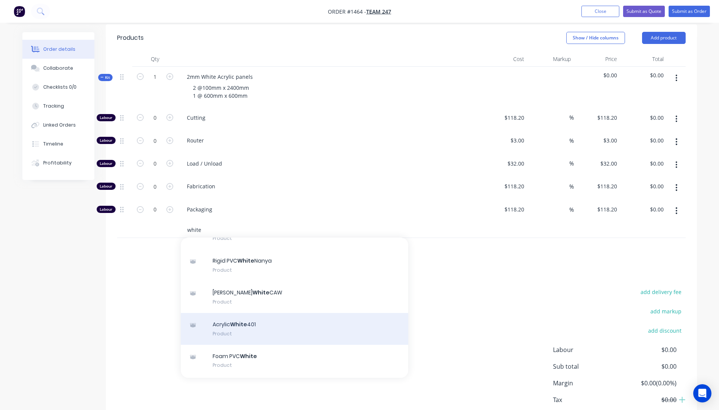
type input "white"
click at [207, 313] on div "Acrylic White 401 Product" at bounding box center [294, 329] width 227 height 32
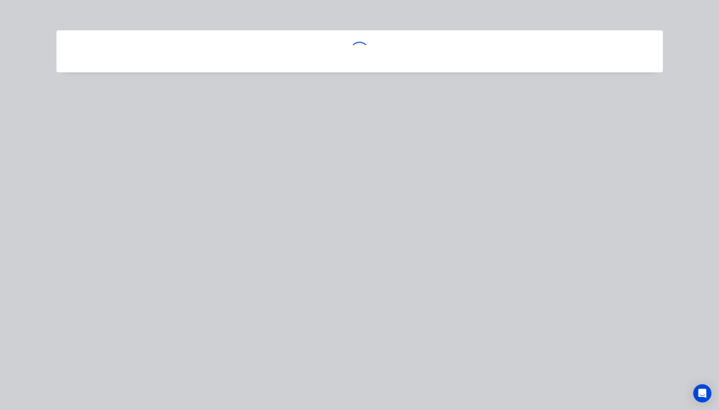
click at [244, 307] on div at bounding box center [359, 205] width 719 height 410
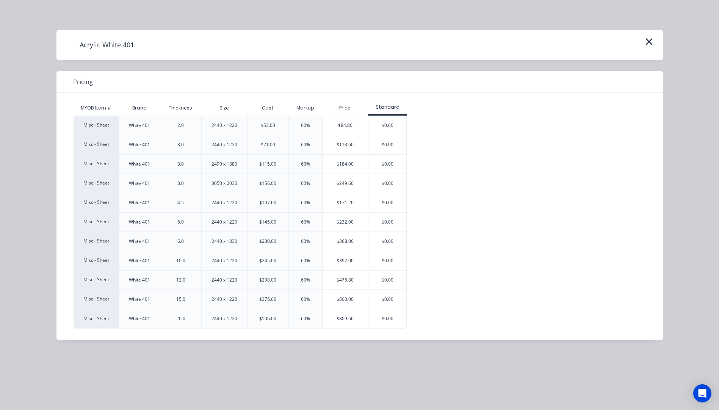
click at [349, 146] on div "$113.60" at bounding box center [346, 144] width 46 height 19
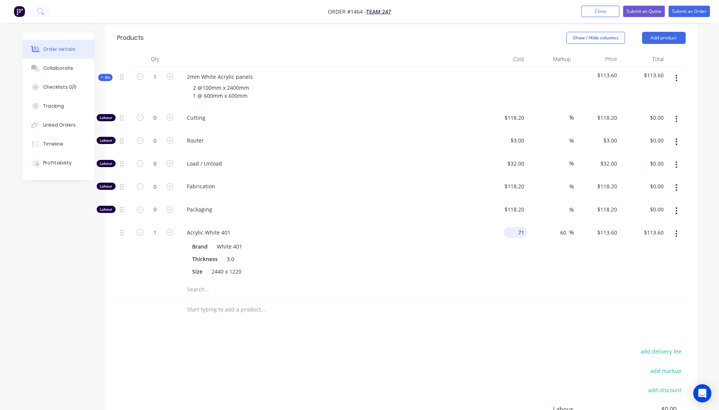
click at [517, 227] on input "71" at bounding box center [517, 232] width 20 height 11
click at [481, 225] on div "53.64 53.64" at bounding box center [504, 252] width 47 height 60
type input "$53.64"
type input "$85.824"
type input "$85.82"
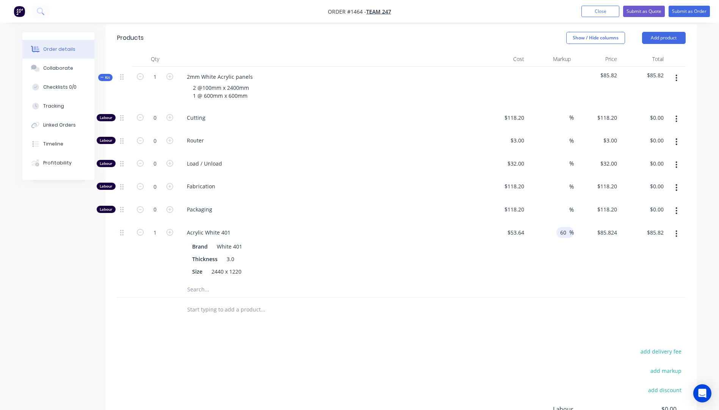
click at [562, 227] on input "60" at bounding box center [564, 232] width 10 height 11
type input "0"
click at [480, 227] on div "1 Acrylic White 401 Brand White 401 Thickness 3.0 Size 2440 x 1220 $53.64 $53.6…" at bounding box center [401, 252] width 569 height 60
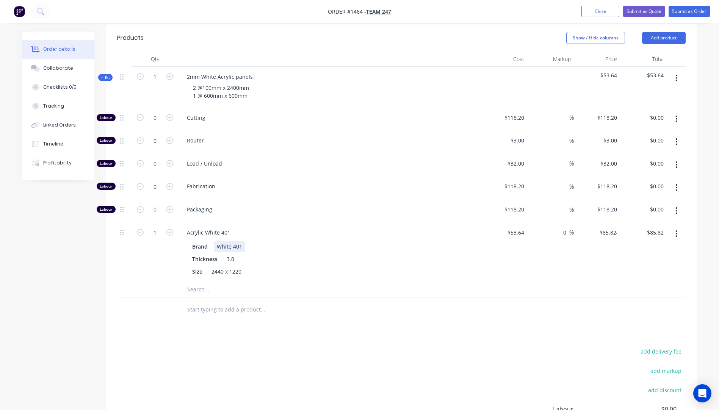
type input "$53.64"
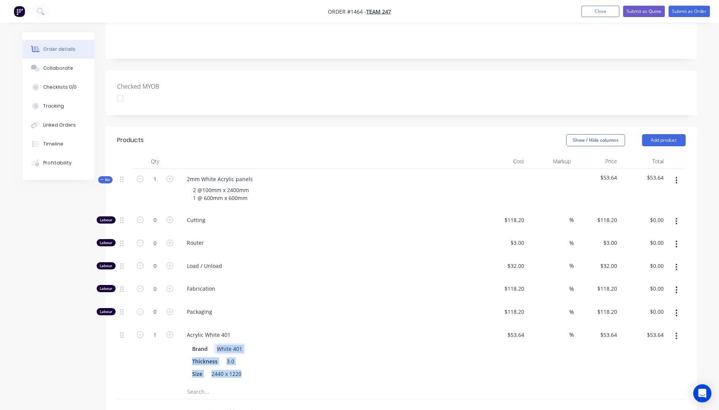
scroll to position [162, 0]
click at [322, 257] on div "Load / Unload" at bounding box center [329, 268] width 303 height 23
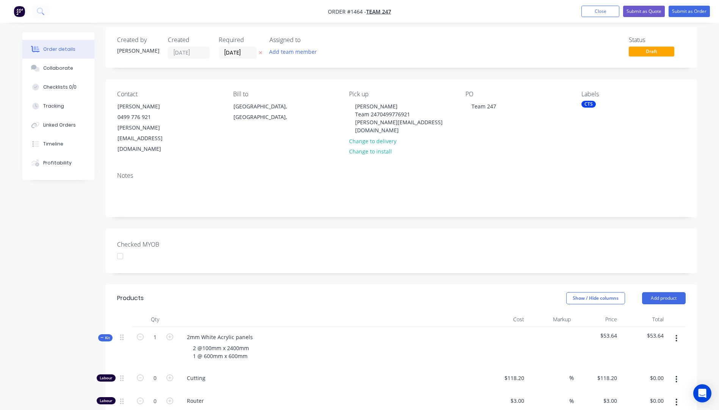
scroll to position [0, 0]
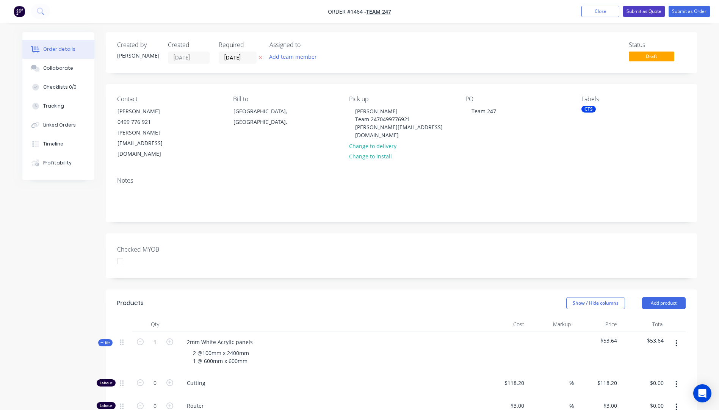
click at [649, 11] on button "Submit as Quote" at bounding box center [644, 11] width 42 height 11
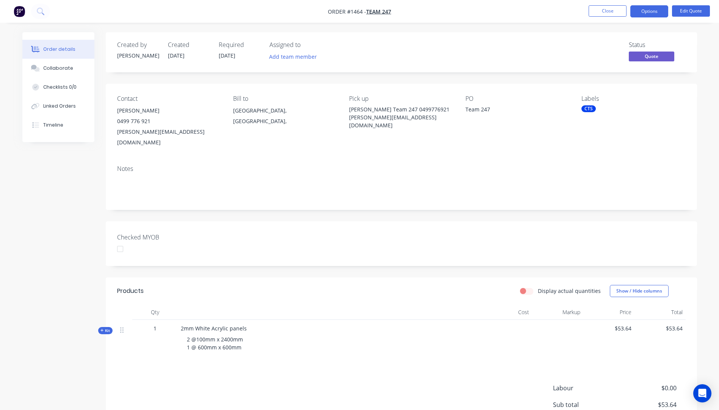
click at [649, 11] on button "Options" at bounding box center [649, 11] width 38 height 12
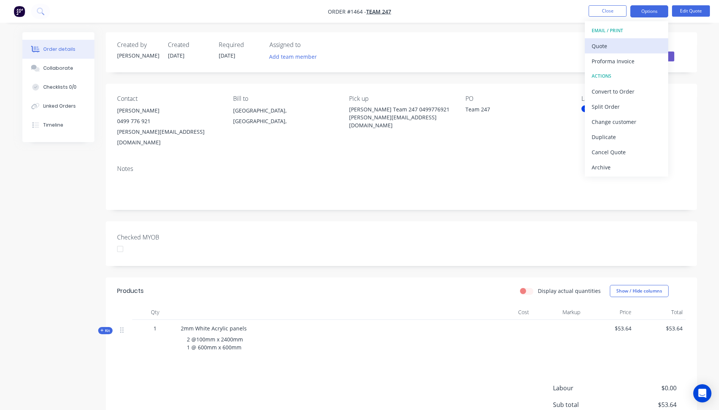
click at [604, 45] on div "Quote" at bounding box center [627, 46] width 70 height 11
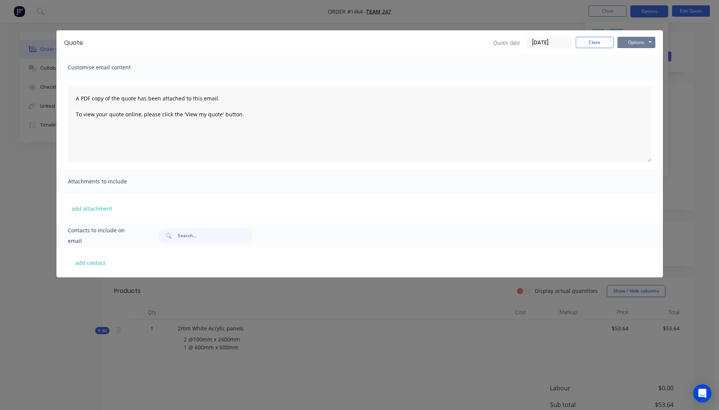
click at [638, 42] on button "Options" at bounding box center [636, 42] width 38 height 11
click at [643, 55] on button "Preview" at bounding box center [641, 56] width 49 height 13
click at [595, 42] on button "Close" at bounding box center [595, 42] width 38 height 11
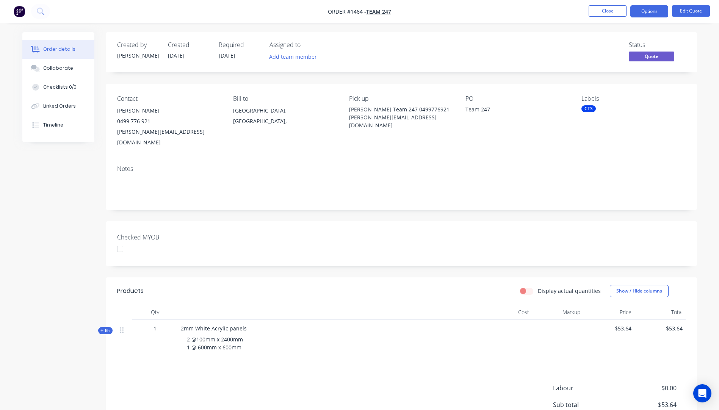
click at [587, 110] on div "CTS" at bounding box center [588, 108] width 14 height 7
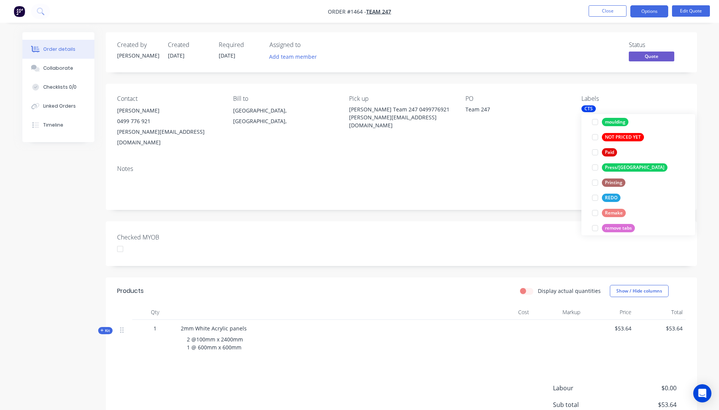
scroll to position [318, 0]
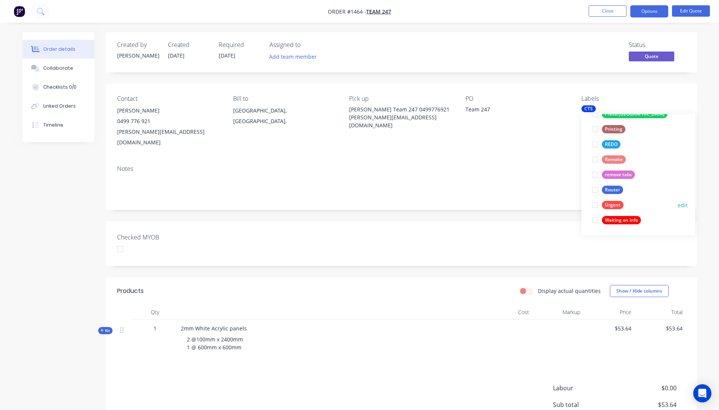
click at [613, 206] on div "Urgent" at bounding box center [613, 205] width 22 height 8
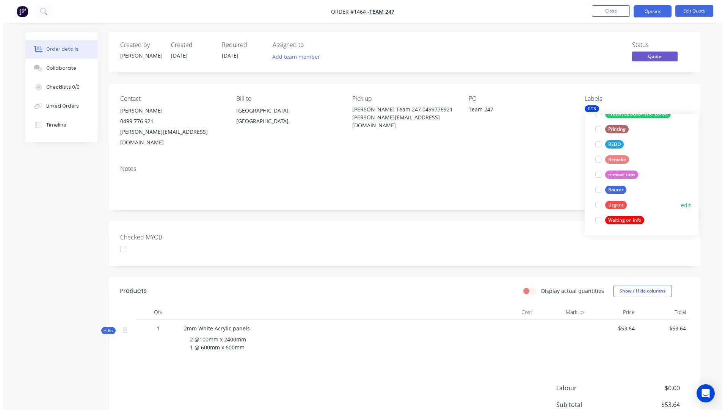
scroll to position [0, 0]
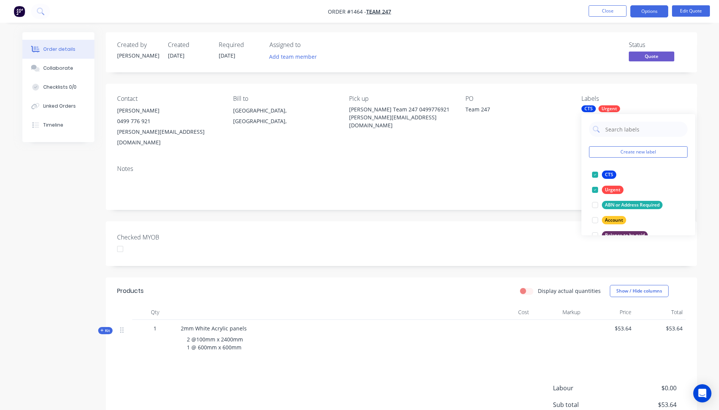
click at [557, 159] on div "Notes" at bounding box center [401, 184] width 591 height 51
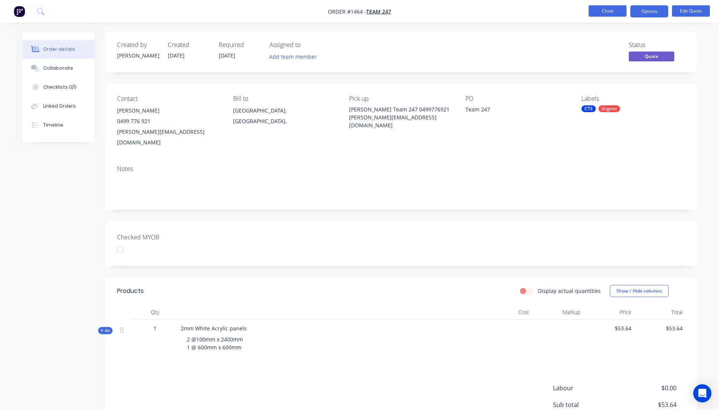
click at [604, 12] on button "Close" at bounding box center [608, 10] width 38 height 11
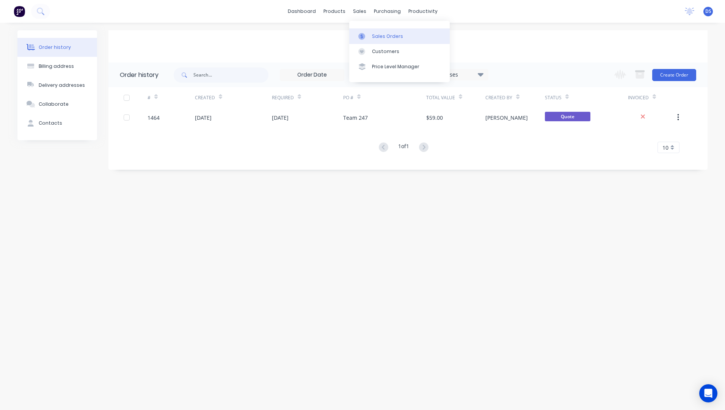
click at [390, 35] on div "Sales Orders" at bounding box center [387, 36] width 31 height 7
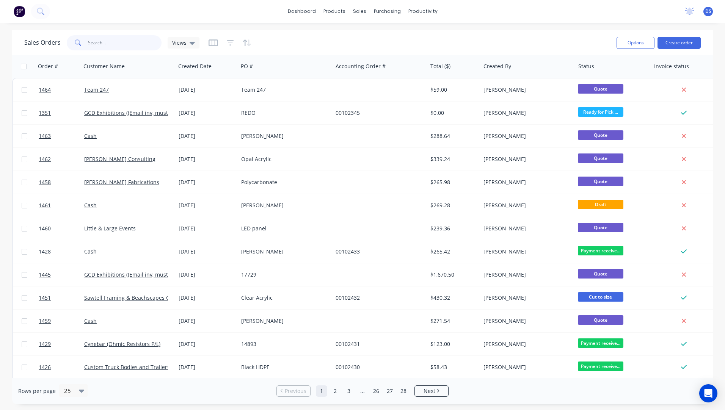
click at [107, 46] on input "text" at bounding box center [125, 42] width 74 height 15
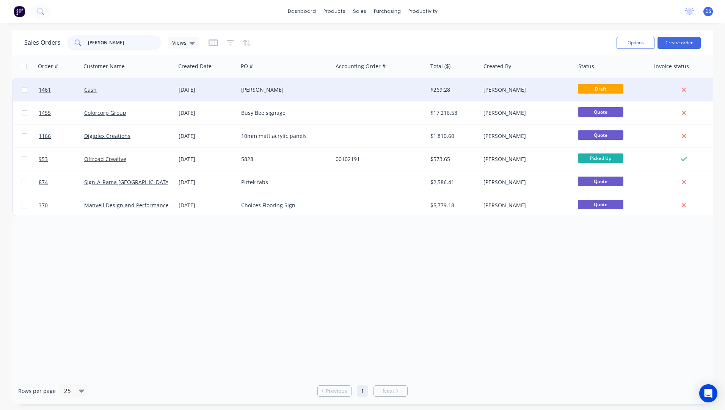
type input "brad"
click at [259, 93] on div "Bradley Gray" at bounding box center [283, 90] width 84 height 8
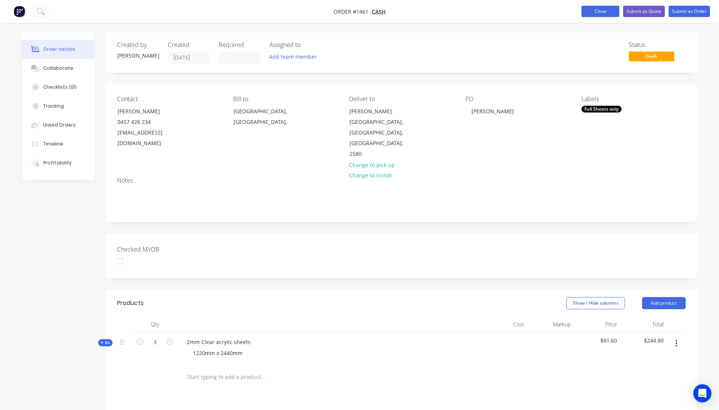
click at [605, 14] on button "Close" at bounding box center [600, 11] width 38 height 11
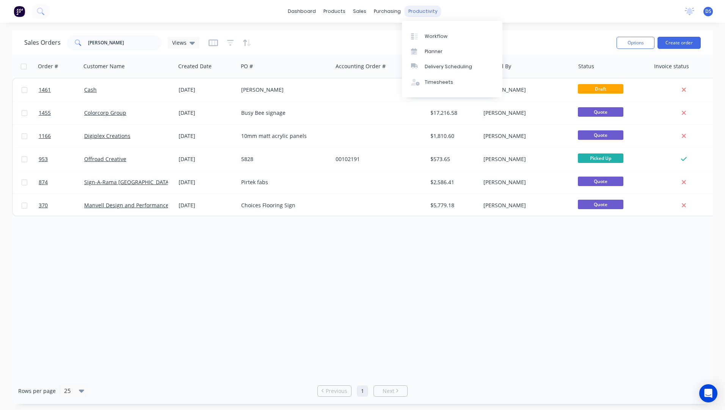
click at [423, 10] on div "productivity" at bounding box center [422, 11] width 37 height 11
click at [432, 37] on div "Workflow" at bounding box center [436, 36] width 23 height 7
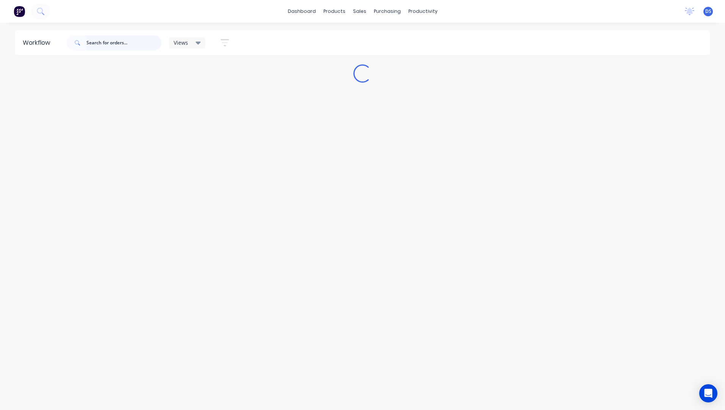
click at [111, 42] on input "text" at bounding box center [123, 42] width 75 height 15
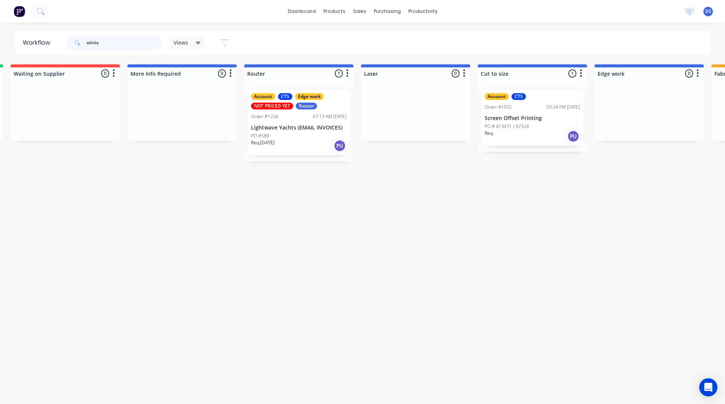
scroll to position [0, 308]
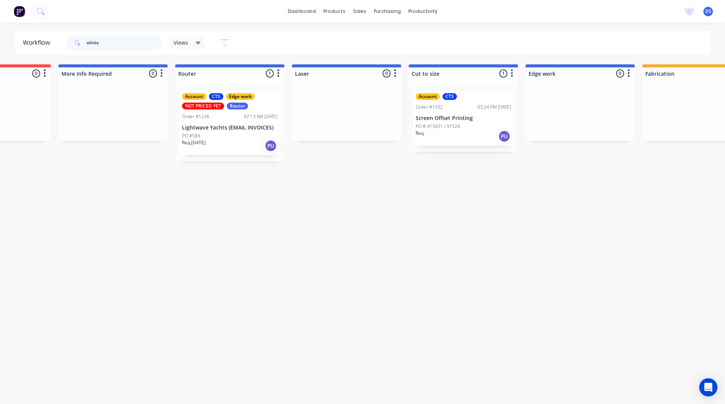
type input "white"
click at [223, 120] on div "Account CTS Edge work NOT PRICED YET Router Order #1226 07:13 AM 21/08/25 Light…" at bounding box center [230, 122] width 102 height 65
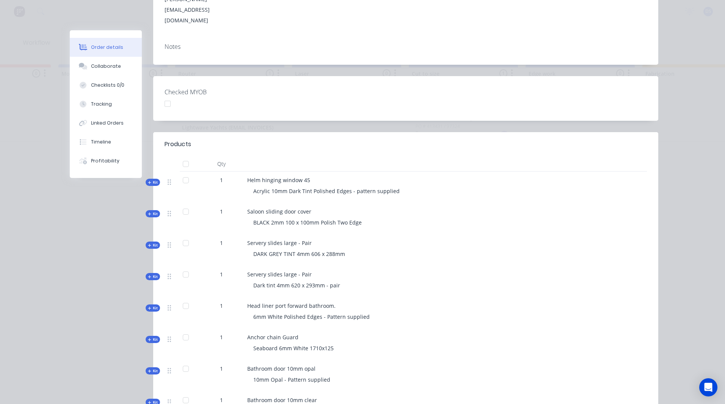
scroll to position [0, 0]
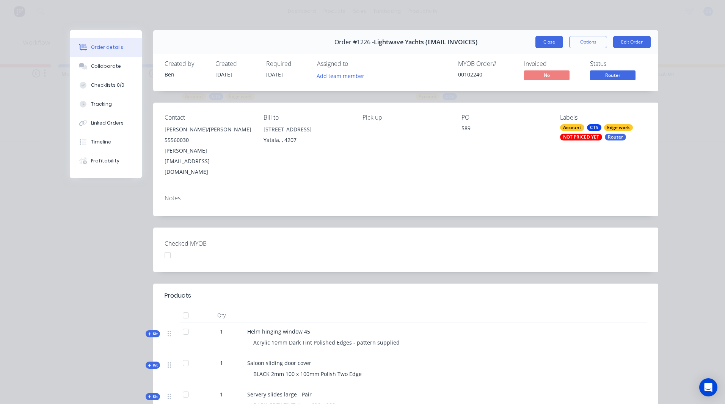
click at [540, 45] on button "Close" at bounding box center [549, 42] width 28 height 12
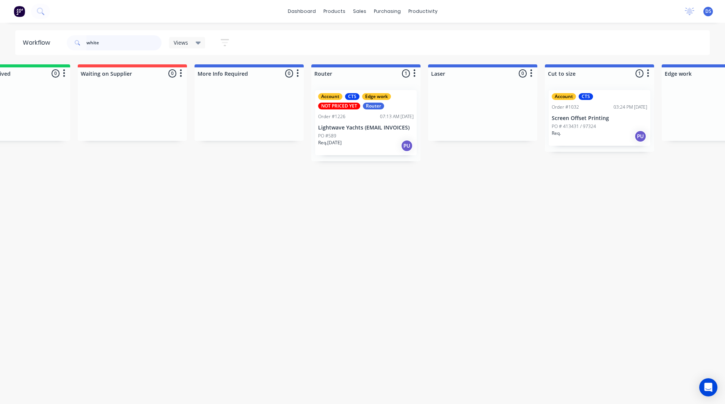
scroll to position [0, 1089]
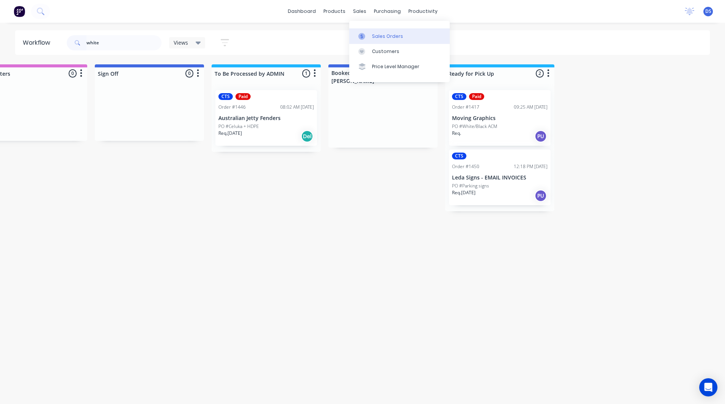
click at [379, 40] on link "Sales Orders" at bounding box center [399, 35] width 100 height 15
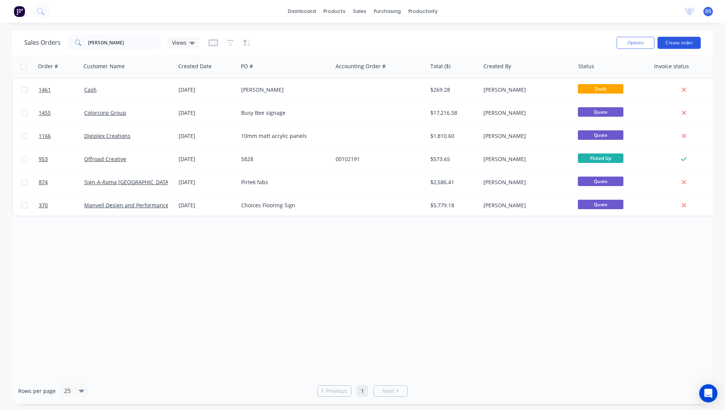
click at [676, 43] on button "Create order" at bounding box center [678, 43] width 43 height 12
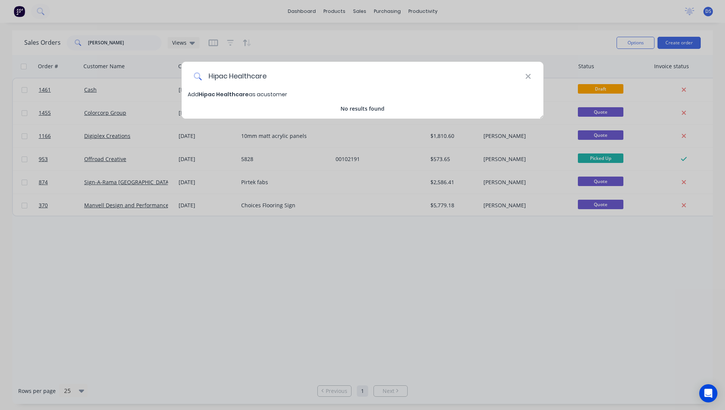
type input "Hipac Healthcare"
click at [233, 95] on span "Hipac Healthcare" at bounding box center [224, 95] width 50 height 8
select select "AU"
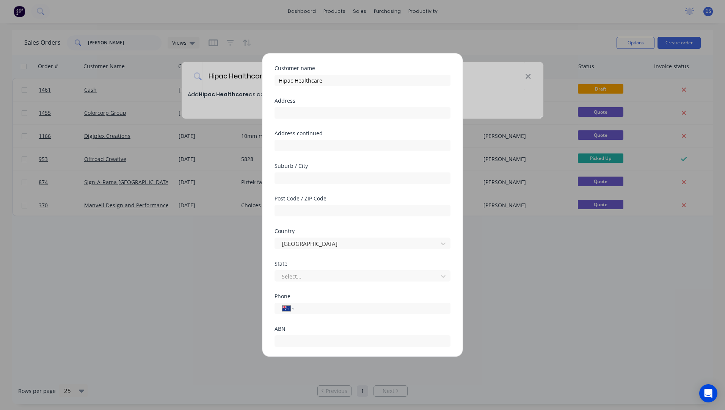
scroll to position [38, 0]
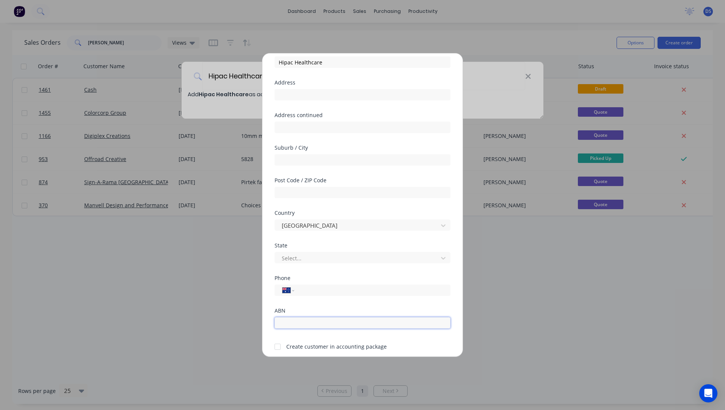
paste input "27 600 353 688"
type input "27 600 353 688"
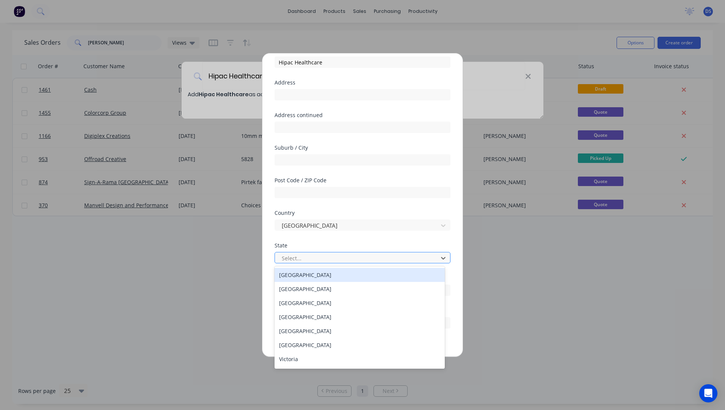
click at [302, 259] on div at bounding box center [357, 258] width 153 height 9
click at [315, 259] on div at bounding box center [357, 258] width 153 height 9
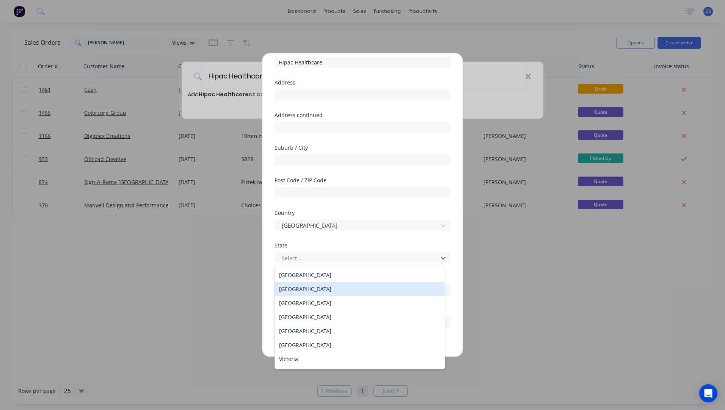
click at [305, 293] on div "New South Wales" at bounding box center [359, 289] width 170 height 14
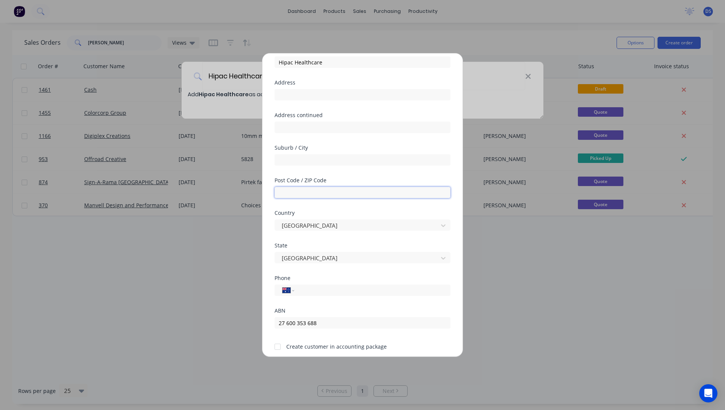
click at [298, 193] on input "text" at bounding box center [362, 192] width 176 height 11
type input "2580"
click at [315, 157] on input "text" at bounding box center [362, 159] width 176 height 11
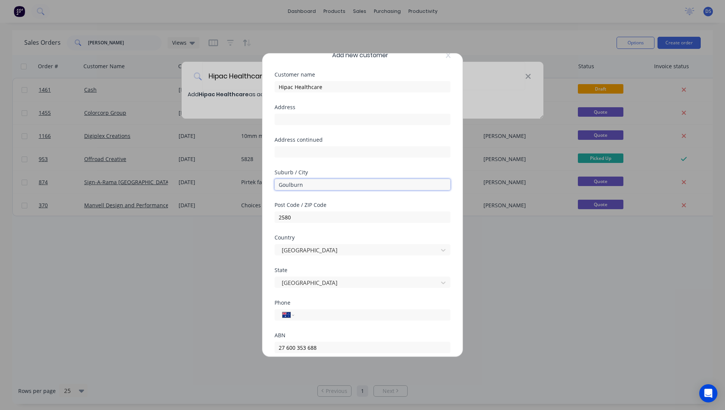
scroll to position [0, 0]
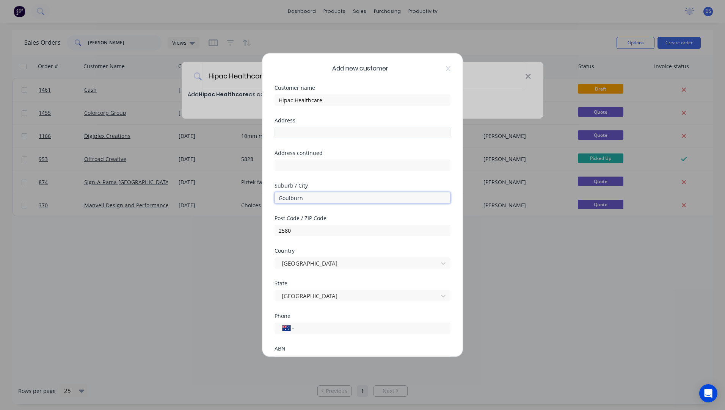
type input "Goulburn"
click at [300, 133] on input "text" at bounding box center [362, 132] width 176 height 11
drag, startPoint x: 300, startPoint y: 133, endPoint x: 304, endPoint y: 139, distance: 7.5
click at [304, 139] on div "Address" at bounding box center [362, 134] width 176 height 33
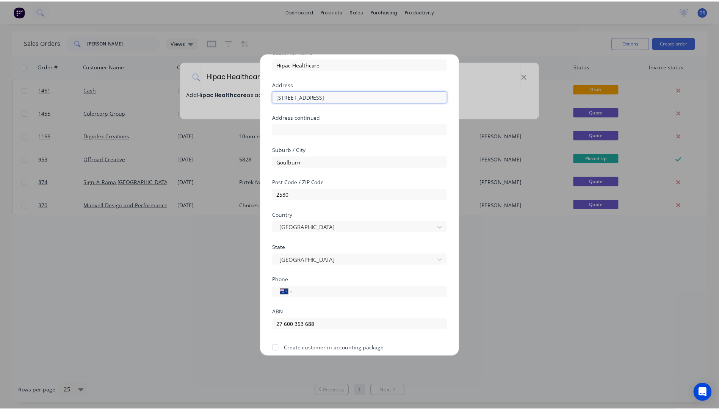
scroll to position [67, 0]
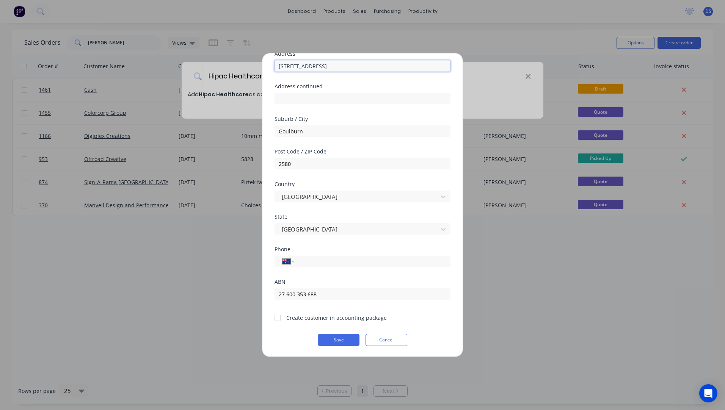
type input "36 Long Street"
click at [276, 319] on div at bounding box center [277, 317] width 15 height 15
click at [343, 341] on button "Save" at bounding box center [339, 340] width 42 height 12
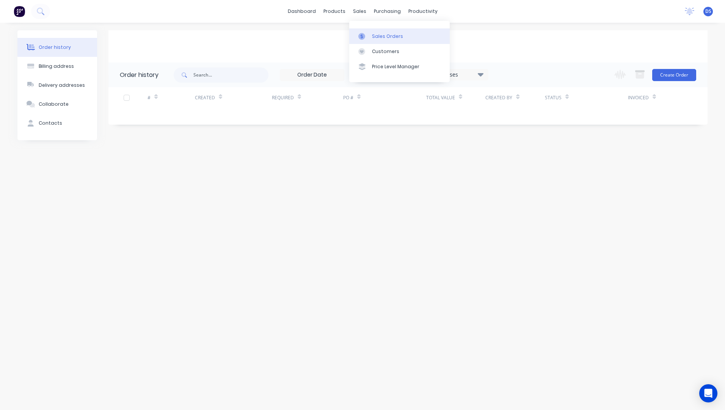
click at [377, 38] on div "Sales Orders" at bounding box center [387, 36] width 31 height 7
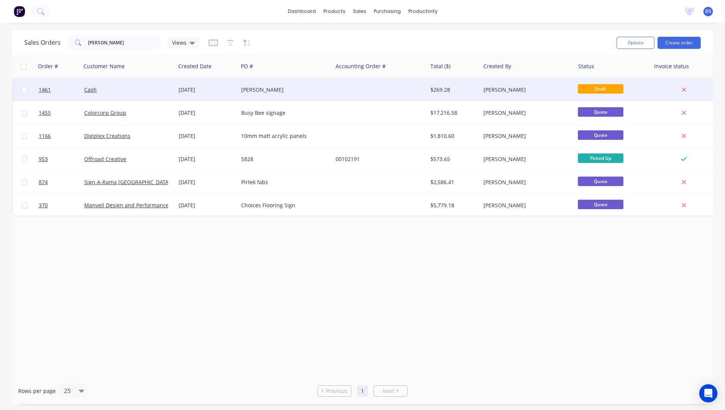
click at [262, 92] on div "Bradley Gray" at bounding box center [283, 90] width 84 height 8
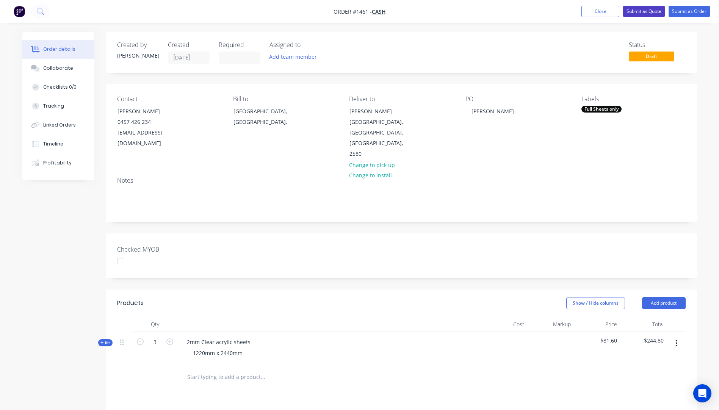
click at [638, 12] on button "Submit as Quote" at bounding box center [644, 11] width 42 height 11
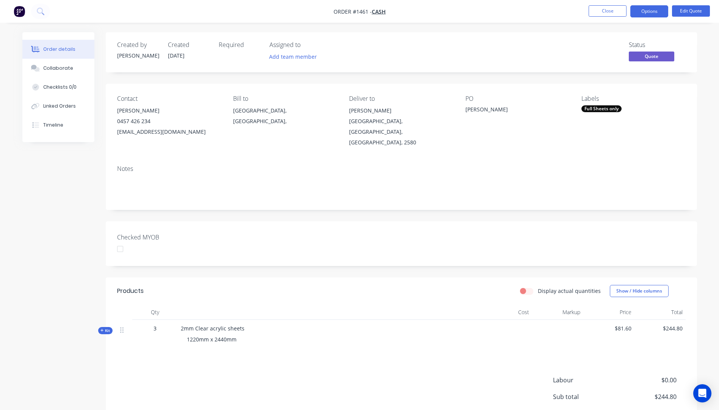
click at [638, 12] on button "Options" at bounding box center [649, 11] width 38 height 12
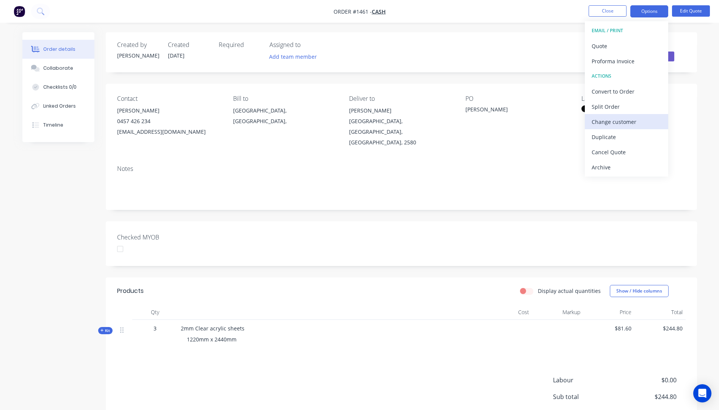
click at [617, 122] on div "Change customer" at bounding box center [627, 121] width 70 height 11
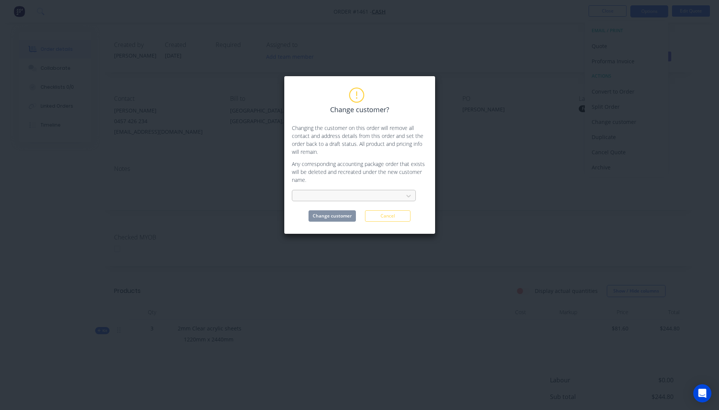
click at [335, 197] on div at bounding box center [348, 195] width 101 height 9
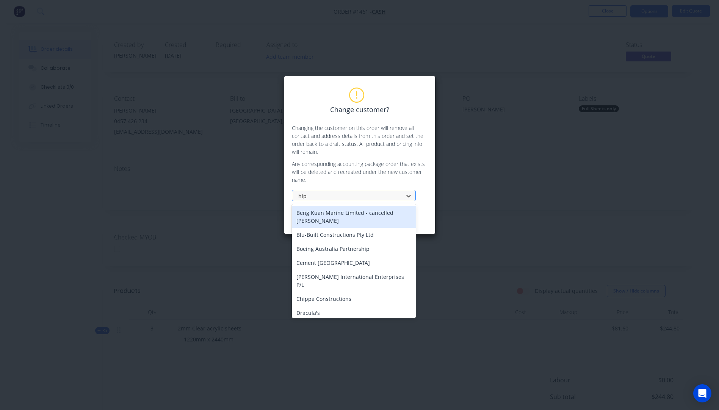
type input "hipa"
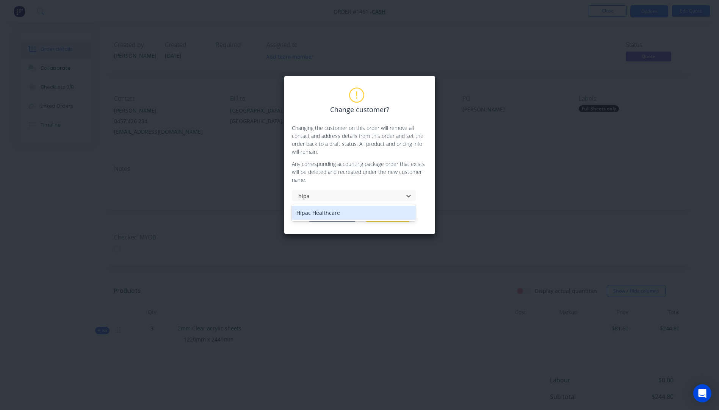
click at [328, 212] on div "Hipac Healthcare" at bounding box center [354, 213] width 124 height 14
click at [334, 219] on button "Change customer" at bounding box center [332, 215] width 47 height 11
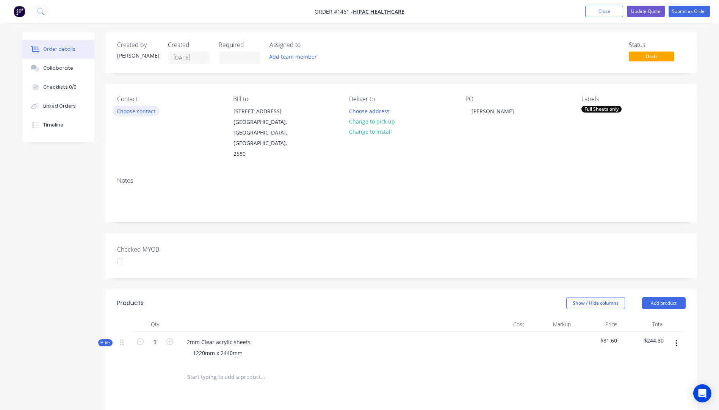
click at [139, 113] on button "Choose contact" at bounding box center [136, 111] width 47 height 10
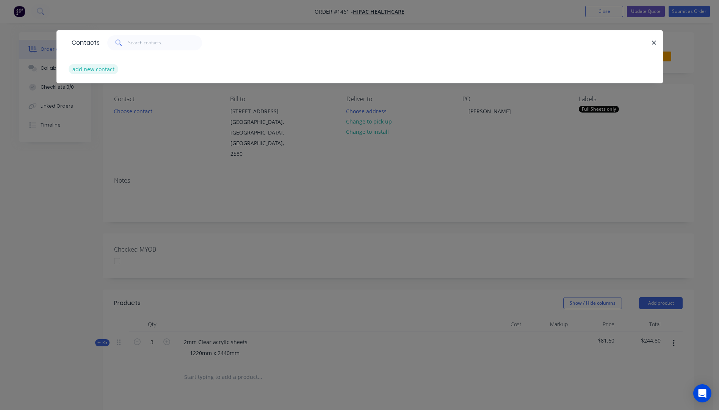
click at [91, 72] on button "add new contact" at bounding box center [94, 69] width 50 height 10
select select "AU"
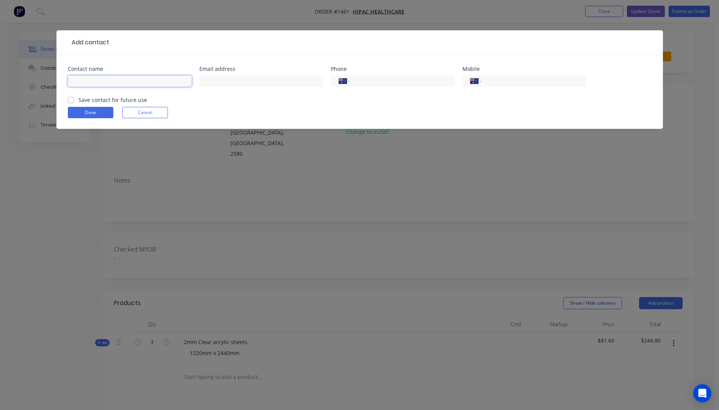
click at [104, 80] on input "text" at bounding box center [130, 80] width 124 height 11
type input "Brad Gray"
click at [221, 85] on input "text" at bounding box center [261, 80] width 124 height 11
paste input "bjg@hipac.com.au"
type input "bjg@hipac.com.au"
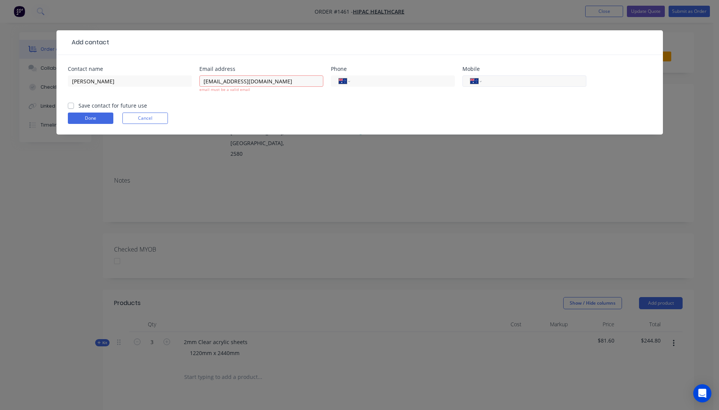
paste input "0457 426 234"
type input "0457 426 234"
click at [204, 81] on input "bjg@hipac.com.au" at bounding box center [261, 80] width 124 height 11
click at [260, 83] on input "bjg@hipac.com.au" at bounding box center [261, 80] width 124 height 11
type input "bjg@hipac.com.au"
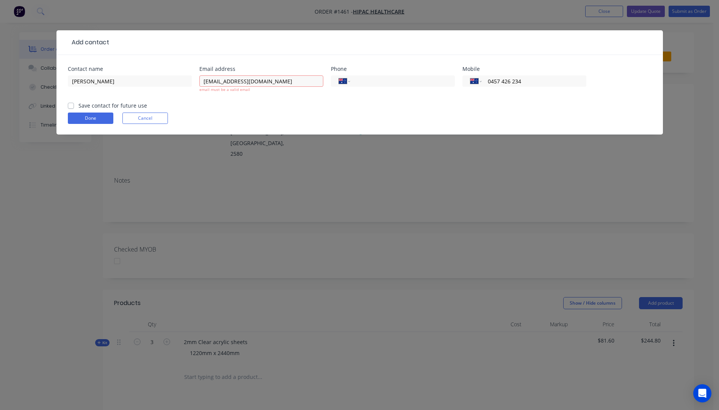
click at [217, 111] on form "Contact name Brad Gray Email address bjg@hipac.com.au email must be a valid ema…" at bounding box center [360, 100] width 584 height 68
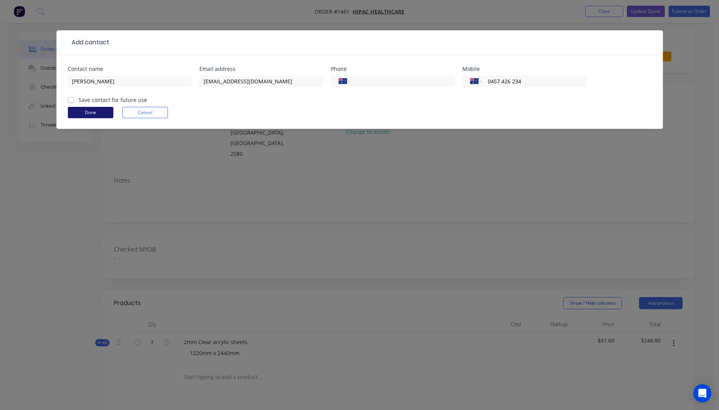
click at [98, 115] on button "Done" at bounding box center [90, 112] width 45 height 11
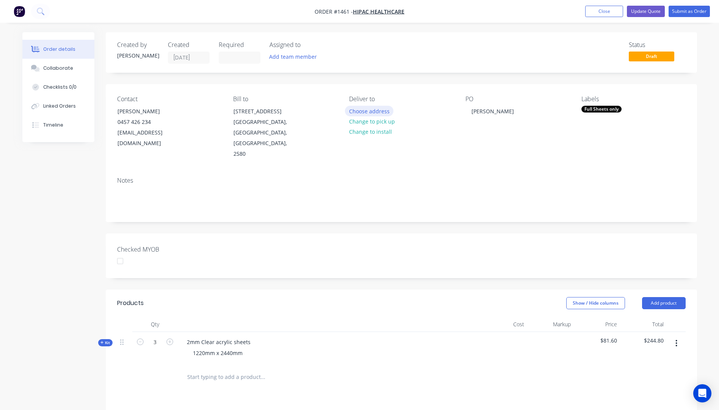
click at [371, 111] on button "Choose address" at bounding box center [369, 111] width 49 height 10
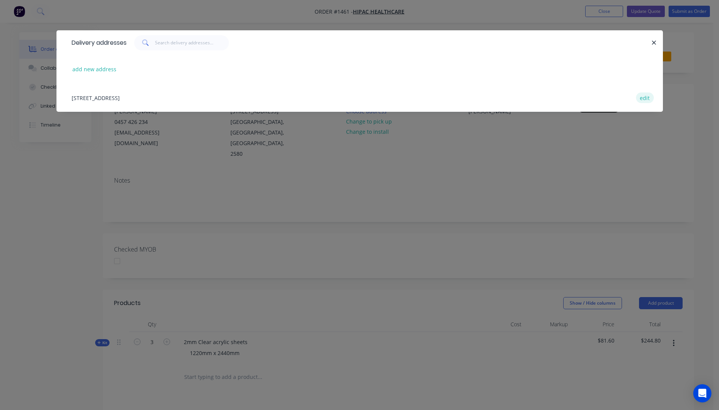
click at [644, 99] on button "edit" at bounding box center [645, 97] width 18 height 10
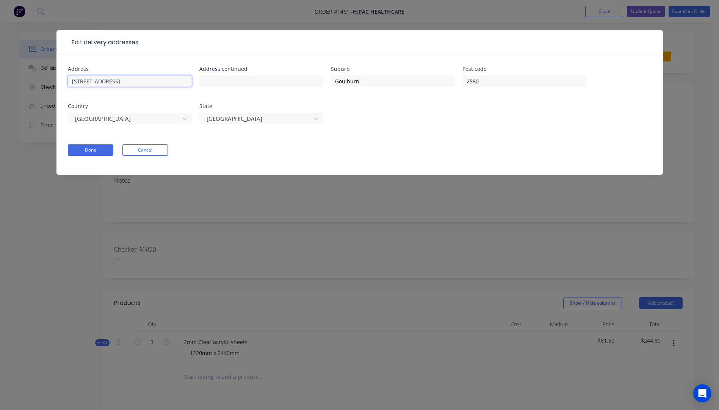
drag, startPoint x: 110, startPoint y: 81, endPoint x: 63, endPoint y: 81, distance: 47.4
click at [63, 81] on div "Address 36 Long Street Address continued Suburb Goulburn Post code 2580 Country…" at bounding box center [359, 115] width 606 height 120
paste input "36 Long Street"
type input "36 Long Street"
click at [89, 81] on input "text" at bounding box center [130, 80] width 124 height 11
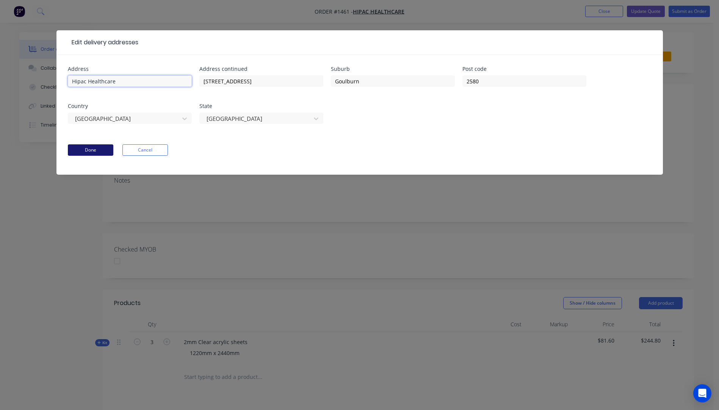
type input "Hipac Healthcare"
click at [99, 153] on button "Done" at bounding box center [90, 149] width 45 height 11
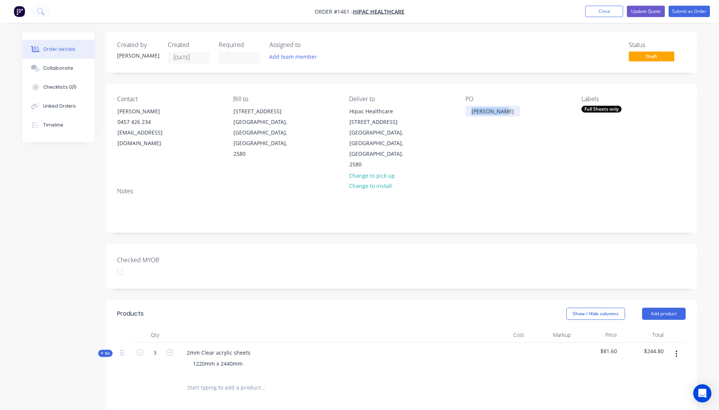
drag, startPoint x: 500, startPoint y: 114, endPoint x: 455, endPoint y: 111, distance: 45.6
click at [455, 111] on div "Contact Brad Gray 0457 426 234 bjg@hipac.com.au Bill to 36 Long Street Goulburn…" at bounding box center [401, 132] width 591 height 97
drag, startPoint x: 506, startPoint y: 110, endPoint x: 471, endPoint y: 108, distance: 35.7
click at [471, 108] on div "Bradley Gray" at bounding box center [492, 111] width 55 height 11
click at [475, 111] on div "acrylic sheets" at bounding box center [488, 111] width 47 height 11
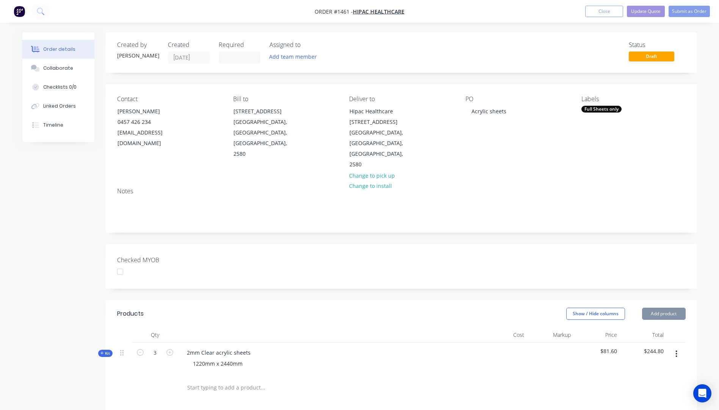
click at [462, 135] on div "Contact Brad Gray 0457 426 234 bjg@hipac.com.au Bill to 36 Long Street Goulburn…" at bounding box center [401, 132] width 591 height 97
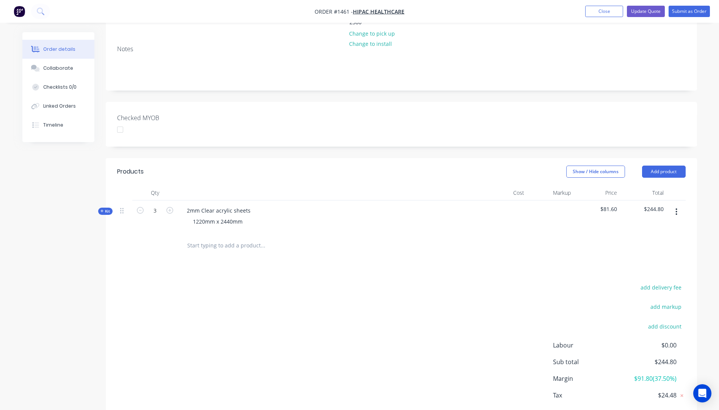
scroll to position [162, 0]
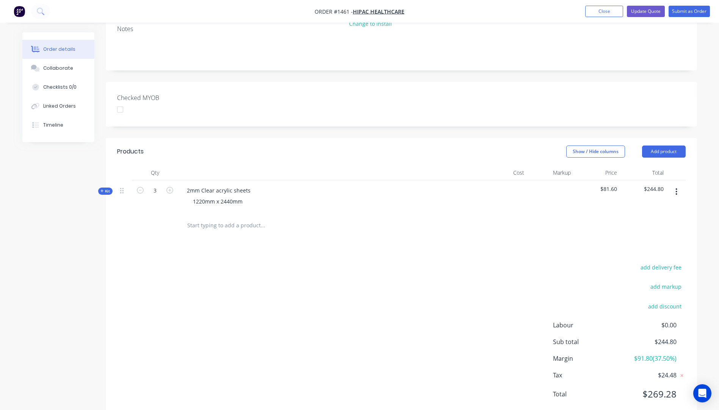
click at [102, 190] on icon at bounding box center [101, 191] width 3 height 3
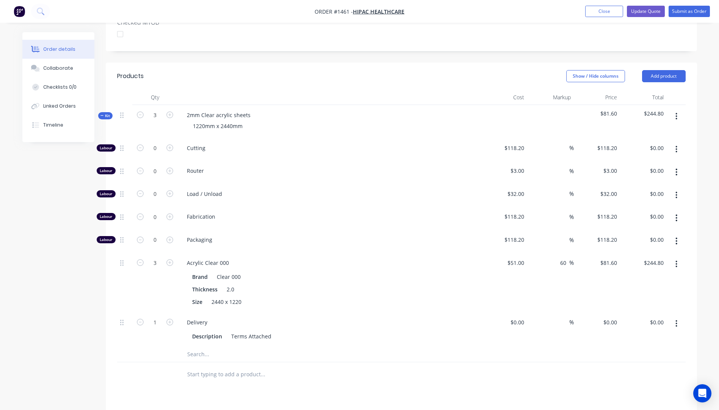
scroll to position [276, 0]
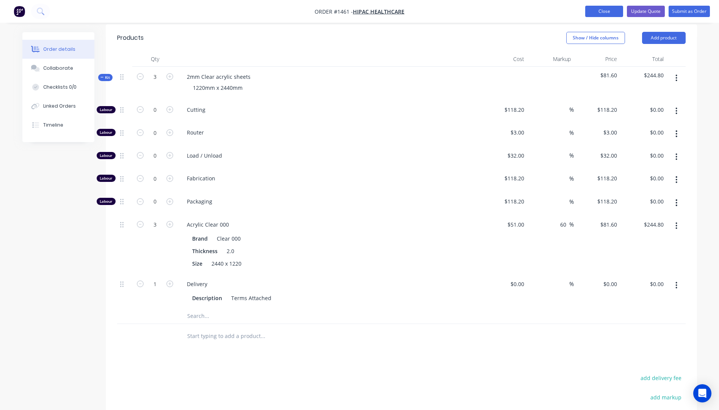
click at [607, 13] on button "Close" at bounding box center [604, 11] width 38 height 11
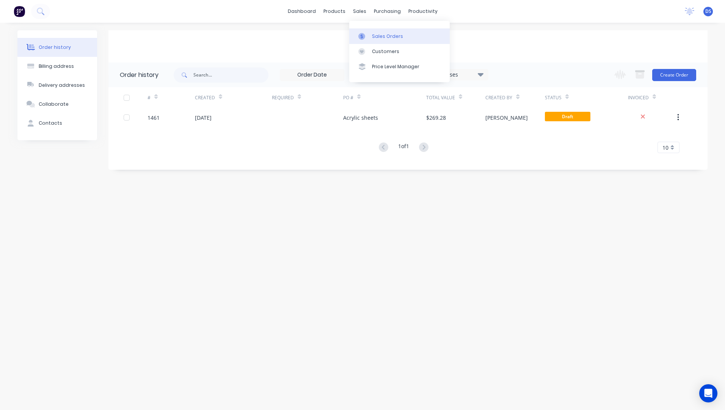
click at [387, 38] on div "Sales Orders" at bounding box center [387, 36] width 31 height 7
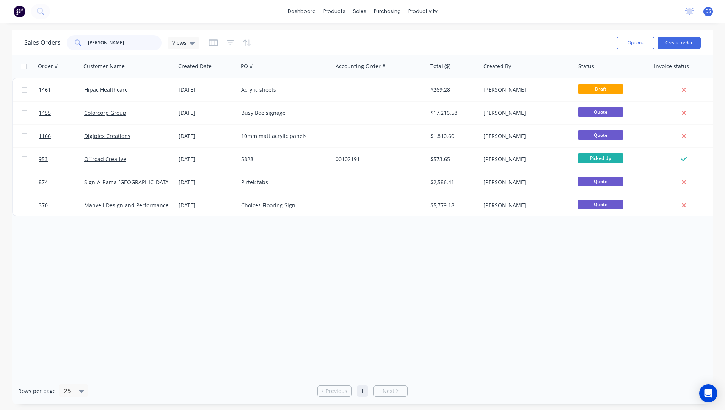
drag, startPoint x: 106, startPoint y: 42, endPoint x: 71, endPoint y: 41, distance: 34.5
click at [71, 41] on div "brad" at bounding box center [114, 42] width 95 height 15
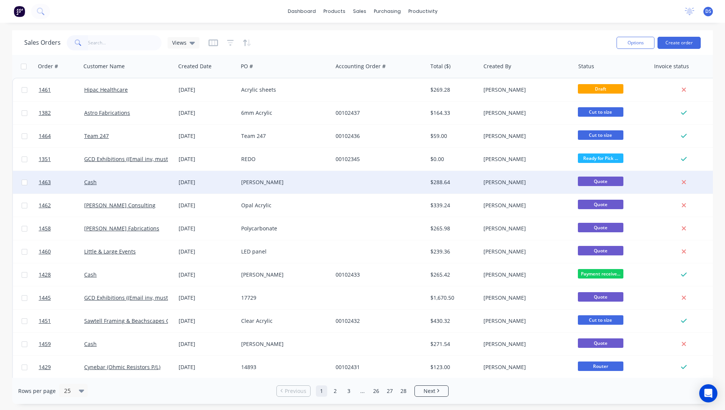
click at [194, 181] on div "10 Sep 2025" at bounding box center [207, 183] width 56 height 8
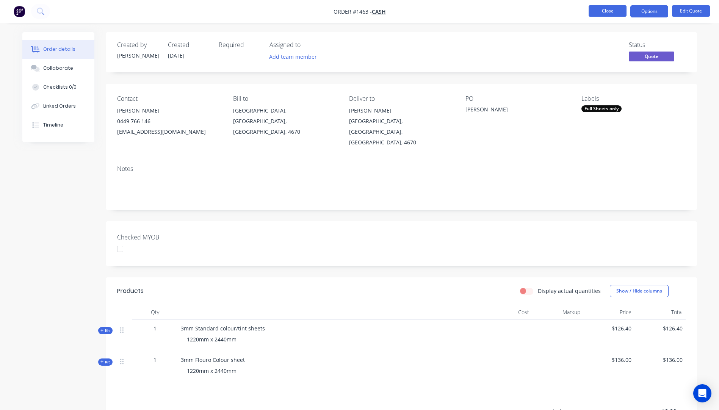
click at [603, 13] on button "Close" at bounding box center [608, 10] width 38 height 11
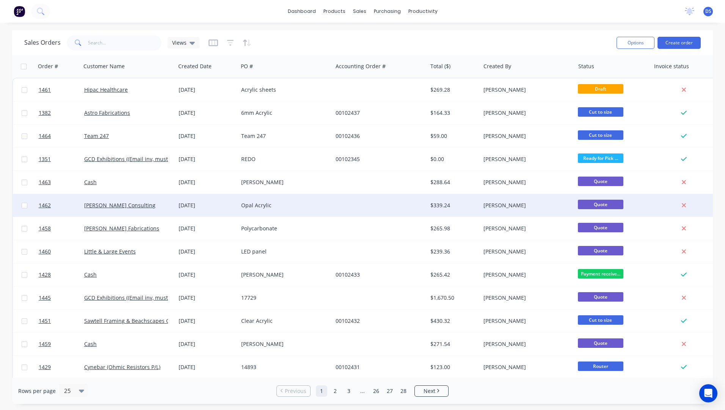
click at [251, 207] on div "Opal Acrylic" at bounding box center [283, 206] width 84 height 8
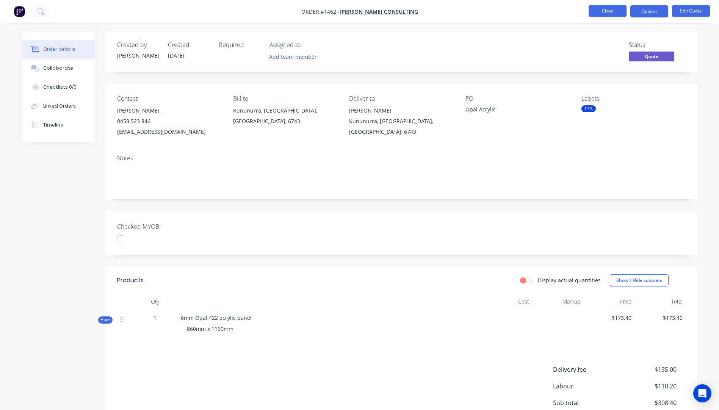
click at [611, 13] on button "Close" at bounding box center [608, 10] width 38 height 11
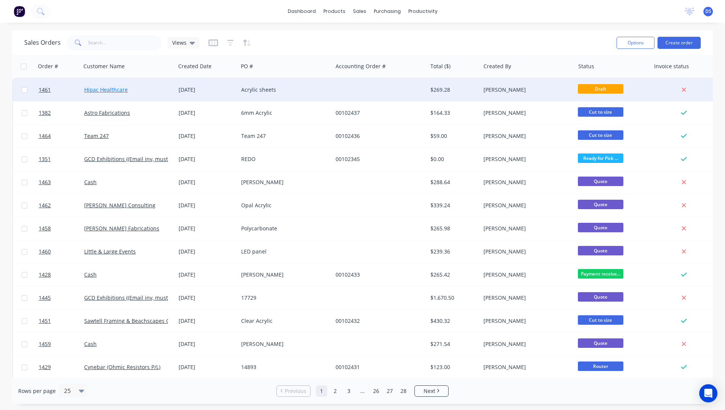
click at [103, 90] on link "Hipac Healthcare" at bounding box center [106, 89] width 44 height 7
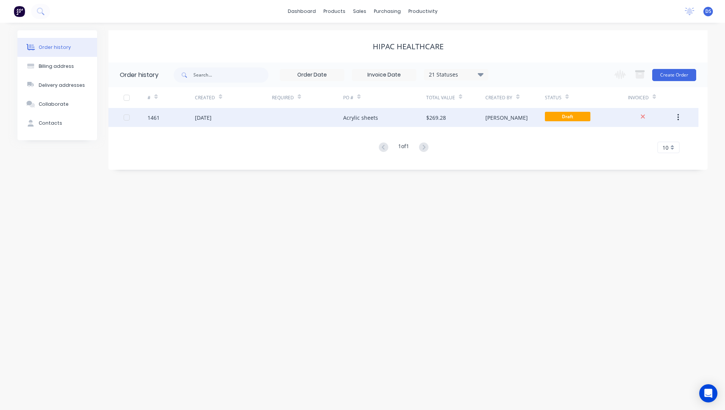
click at [246, 122] on div "10 Sep 2025" at bounding box center [233, 117] width 77 height 19
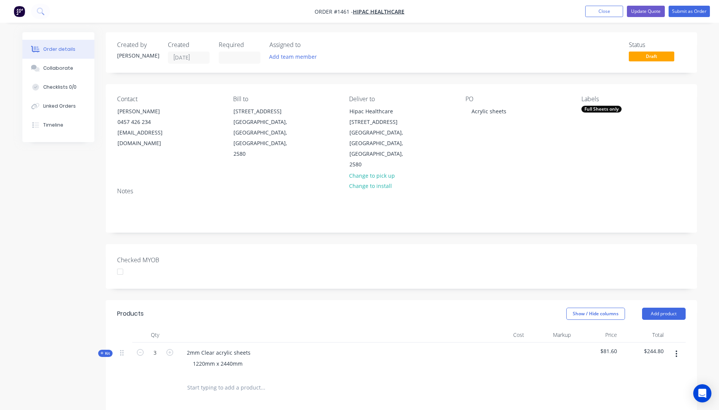
drag, startPoint x: 102, startPoint y: 332, endPoint x: 118, endPoint y: 325, distance: 17.3
click at [102, 351] on icon at bounding box center [101, 353] width 3 height 4
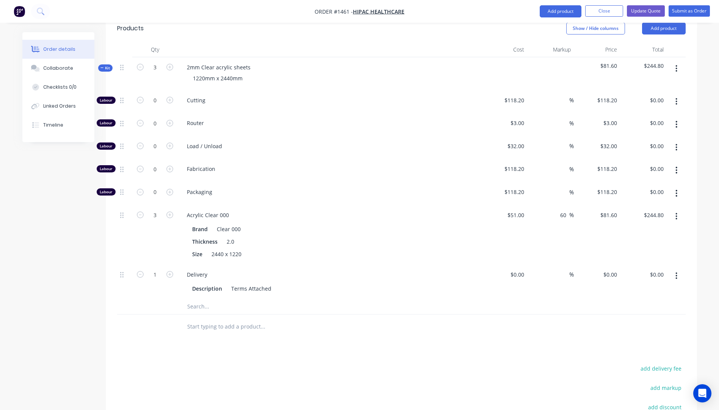
scroll to position [303, 0]
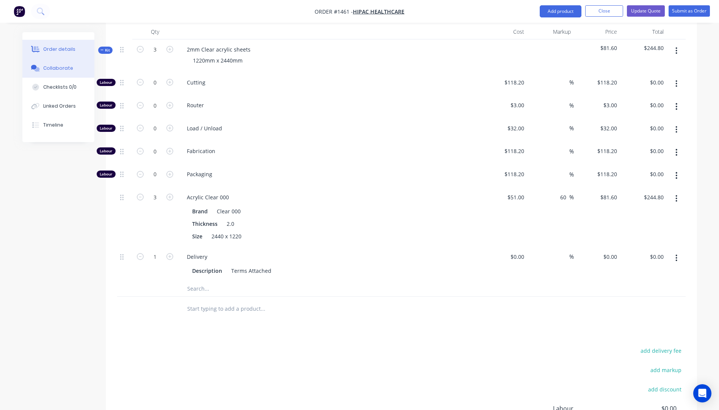
click at [62, 69] on div "Collaborate" at bounding box center [58, 68] width 30 height 7
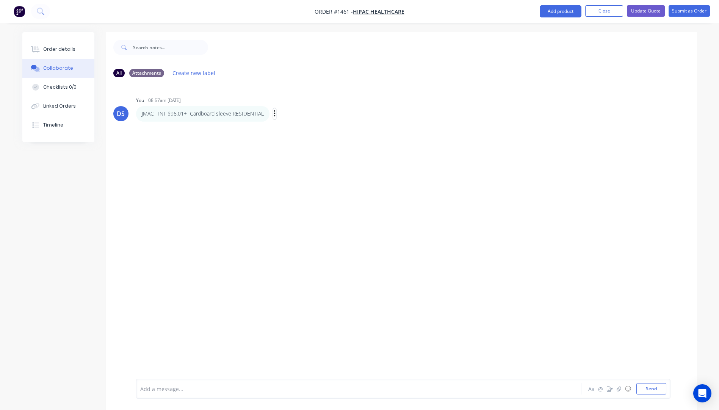
click at [275, 114] on icon "button" at bounding box center [275, 114] width 2 height 9
click at [287, 131] on button "Edit" at bounding box center [302, 127] width 48 height 13
drag, startPoint x: 270, startPoint y: 389, endPoint x: 235, endPoint y: 389, distance: 34.9
click at [235, 389] on div "JMAC TNT $96.01+ Cardboard sleeve RESIDENTIAL" at bounding box center [338, 389] width 394 height 8
click at [606, 14] on button "Close" at bounding box center [604, 10] width 38 height 11
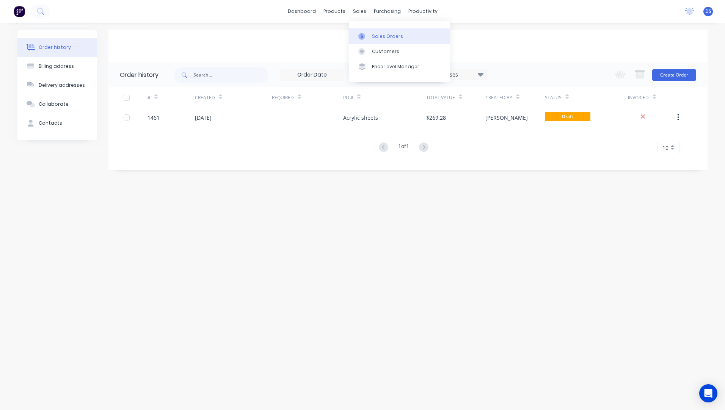
click at [378, 40] on link "Sales Orders" at bounding box center [399, 35] width 100 height 15
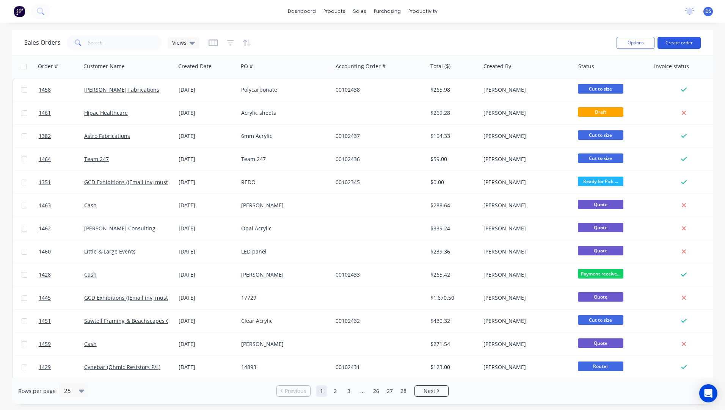
click at [681, 45] on button "Create order" at bounding box center [678, 43] width 43 height 12
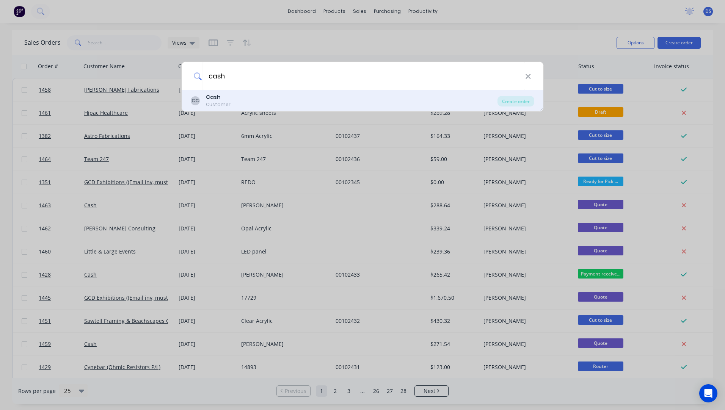
type input "cash"
click at [210, 100] on b "Cash" at bounding box center [213, 97] width 15 height 8
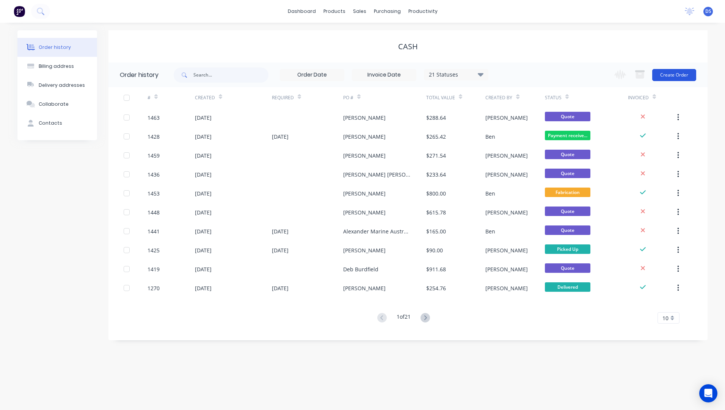
click at [677, 75] on button "Create Order" at bounding box center [674, 75] width 44 height 12
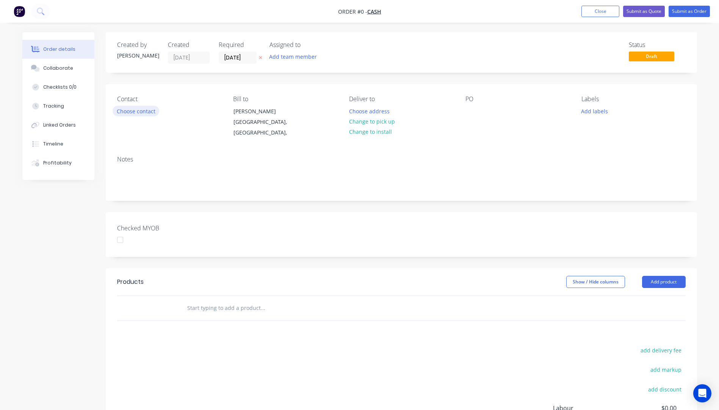
click at [140, 115] on button "Choose contact" at bounding box center [136, 111] width 47 height 10
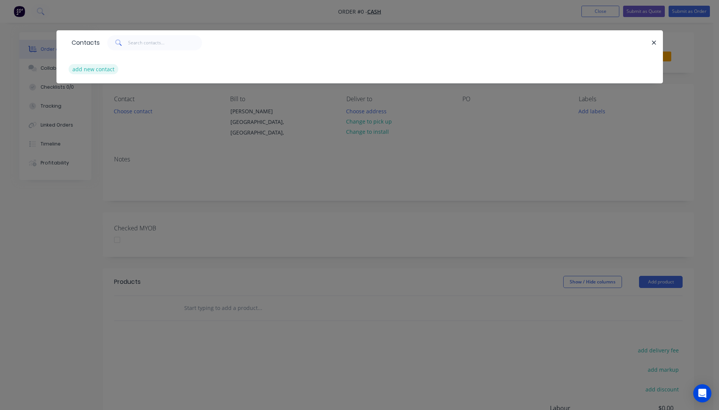
click at [87, 71] on button "add new contact" at bounding box center [94, 69] width 50 height 10
select select "AU"
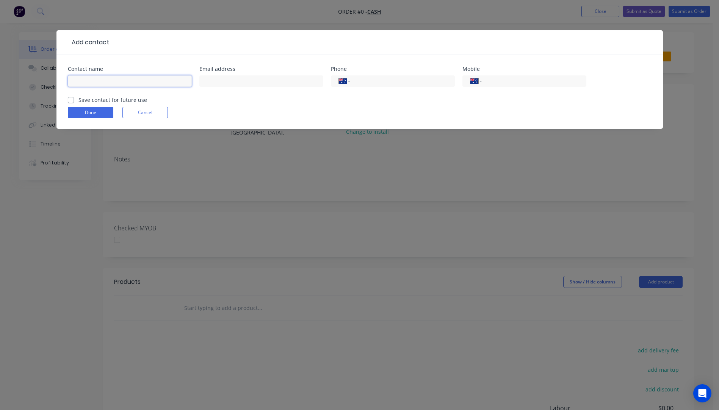
paste input "Mel Pappin mpappin@ra-group.com.au +61456370685"
drag, startPoint x: 188, startPoint y: 82, endPoint x: 152, endPoint y: 78, distance: 36.6
click at [152, 78] on input "Mel Pappin mpappin@ra-group.com.au +61456370685" at bounding box center [130, 80] width 124 height 11
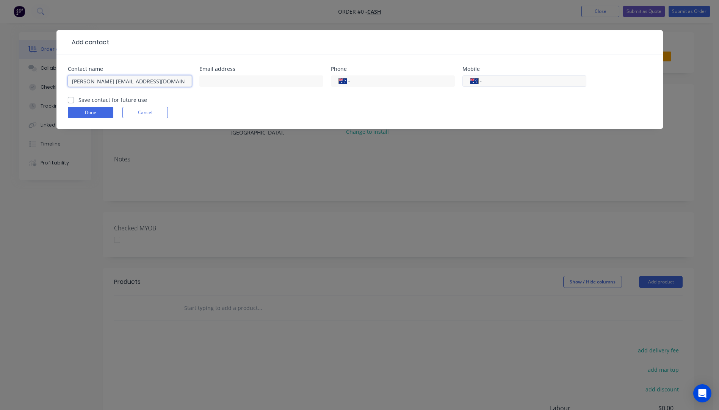
type input "Mel Pappin mpappin@ra-group.com.au"
paste input "0456 370 685"
type input "0456 370 685"
drag, startPoint x: 169, startPoint y: 81, endPoint x: 103, endPoint y: 80, distance: 66.7
click at [103, 80] on input "Mel Pappin mpappin@ra-group.com.au" at bounding box center [130, 80] width 124 height 11
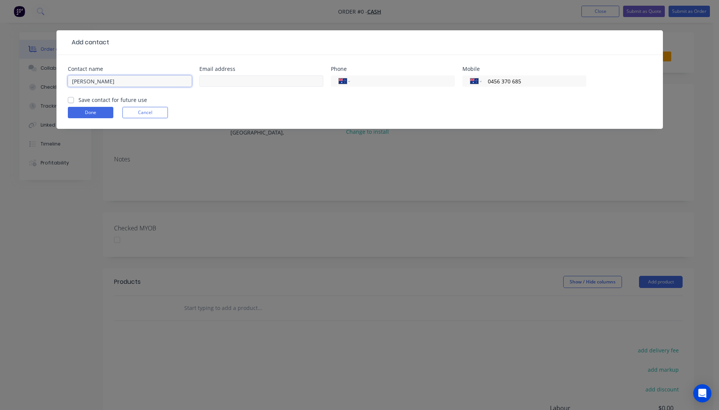
type input "Mel Pappin"
paste input "mpappin@ra-group.com.au"
type input "mpappin@ra-group.com.au"
click at [92, 113] on button "Done" at bounding box center [90, 112] width 45 height 11
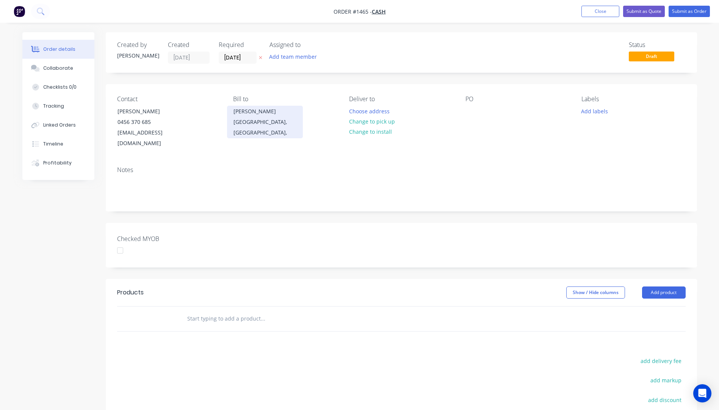
click at [238, 111] on div "Chad" at bounding box center [264, 111] width 63 height 11
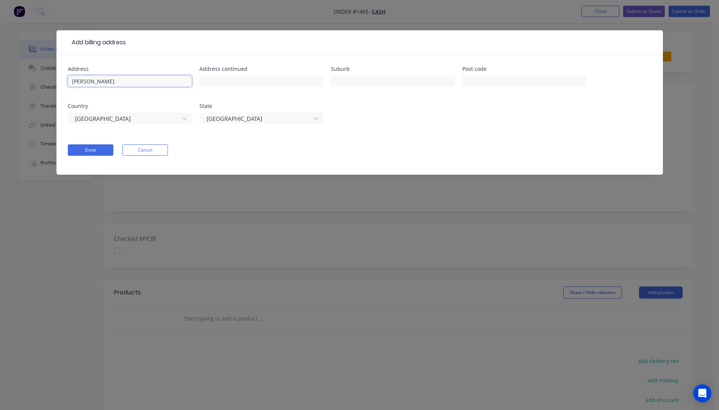
drag, startPoint x: 104, startPoint y: 80, endPoint x: 64, endPoint y: 81, distance: 40.6
click at [64, 81] on div "Address Chad Address continued Suburb Post code Country Australia State Queensl…" at bounding box center [359, 115] width 606 height 120
click at [395, 83] on input "text" at bounding box center [393, 80] width 124 height 11
type input "Hay South"
click at [473, 82] on input "text" at bounding box center [524, 80] width 124 height 11
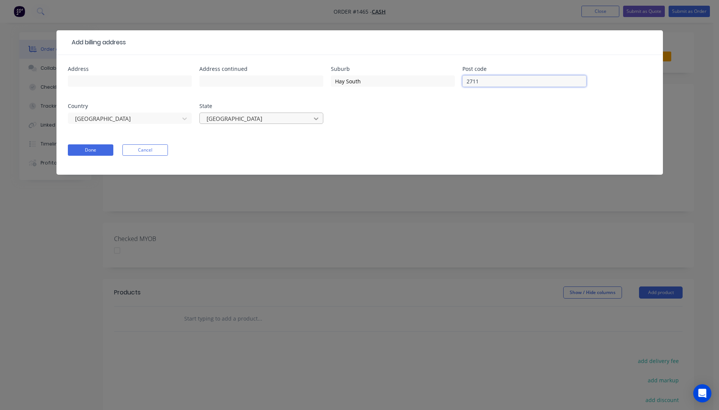
type input "2711"
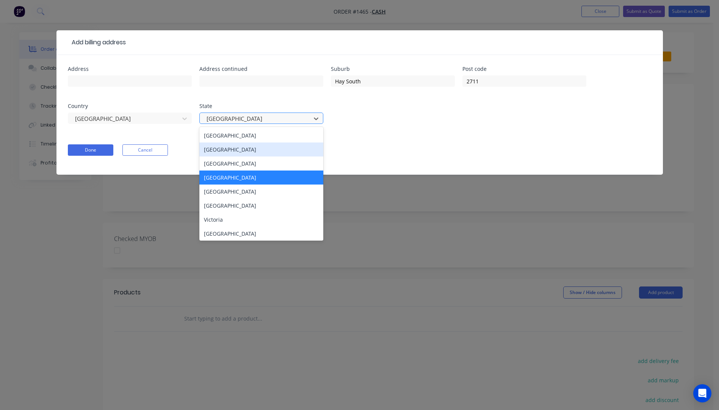
click at [228, 154] on div "New South Wales" at bounding box center [261, 150] width 124 height 14
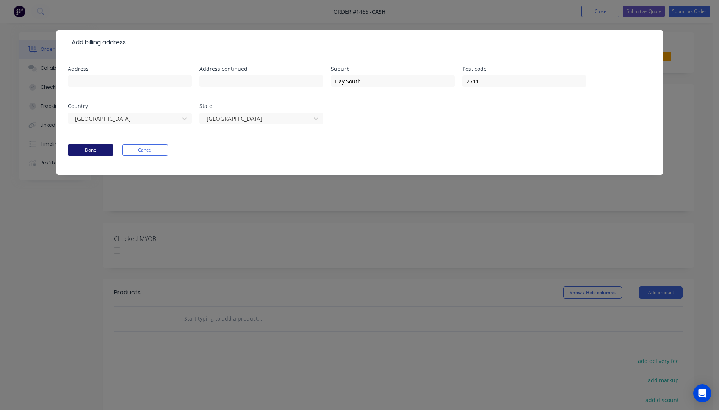
click at [102, 152] on button "Done" at bounding box center [90, 149] width 45 height 11
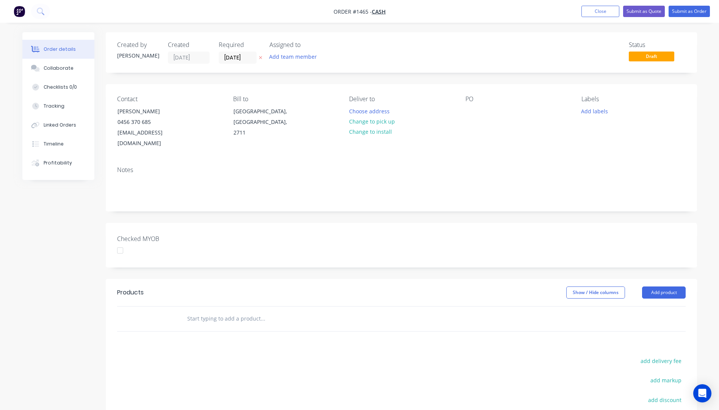
click at [102, 152] on div "Order details Collaborate Checklists 0/0 Tracking Linked Orders Timeline Profit…" at bounding box center [63, 106] width 83 height 148
click at [353, 114] on button "Choose address" at bounding box center [369, 111] width 49 height 10
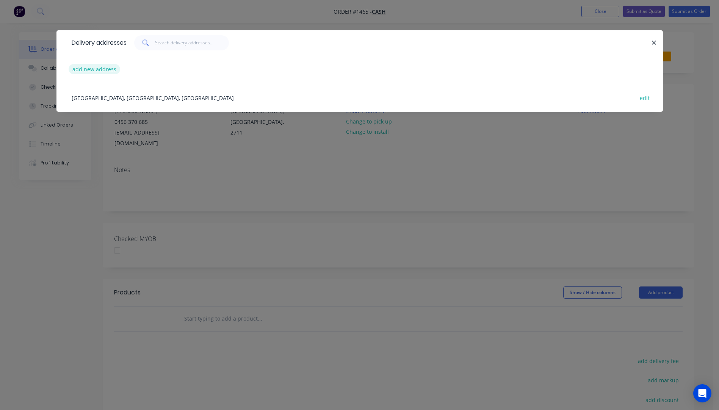
click at [95, 69] on button "add new address" at bounding box center [95, 69] width 52 height 10
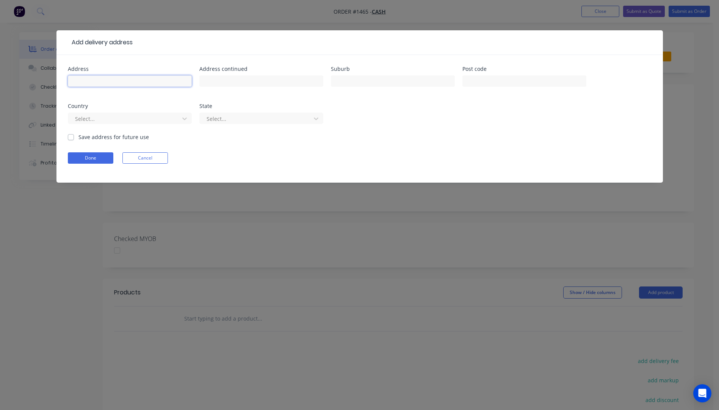
click at [123, 85] on input "text" at bounding box center [130, 80] width 124 height 11
type input "Mel Pappin"
click at [346, 82] on input "text" at bounding box center [393, 80] width 124 height 11
type input "Hay South"
click at [484, 83] on input "text" at bounding box center [524, 80] width 124 height 11
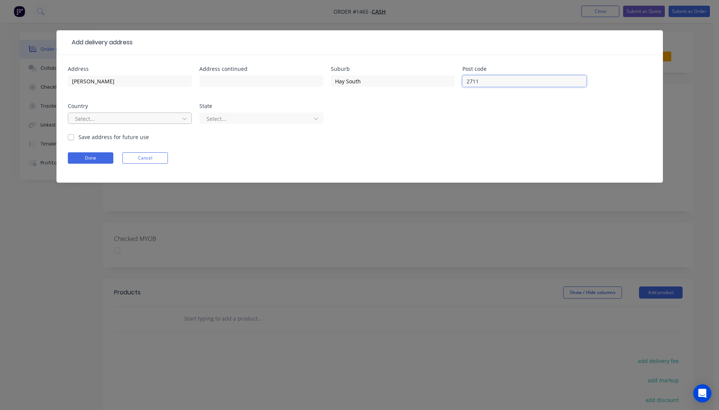
type input "2711"
click at [108, 116] on div at bounding box center [124, 118] width 101 height 9
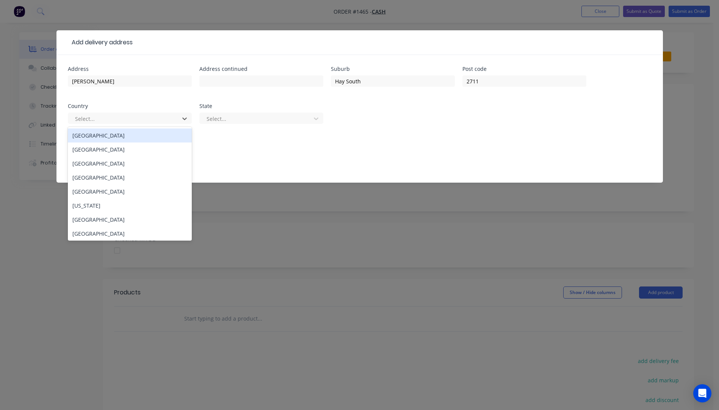
click at [104, 136] on div "Australia" at bounding box center [130, 135] width 124 height 14
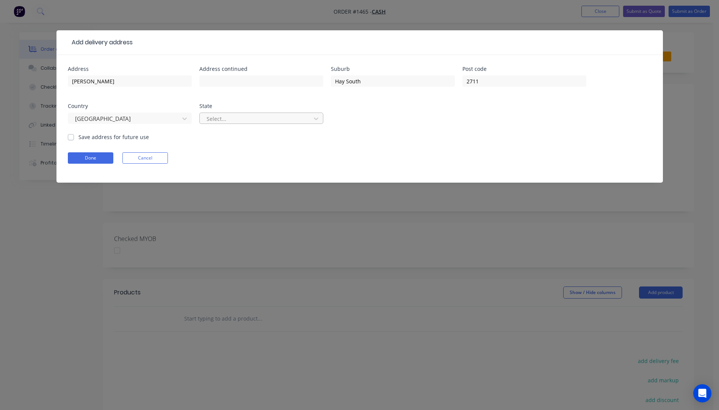
click at [227, 119] on div at bounding box center [256, 118] width 101 height 9
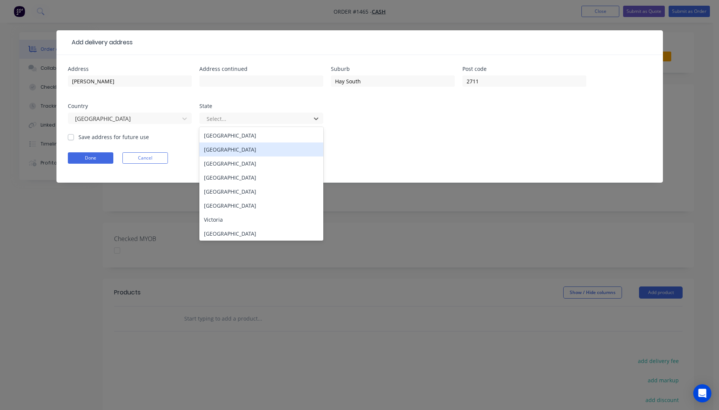
click at [224, 153] on div "New South Wales" at bounding box center [261, 150] width 124 height 14
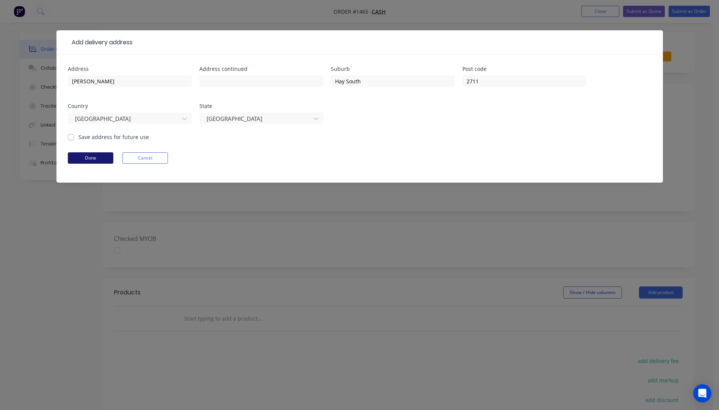
click at [89, 155] on button "Done" at bounding box center [90, 157] width 45 height 11
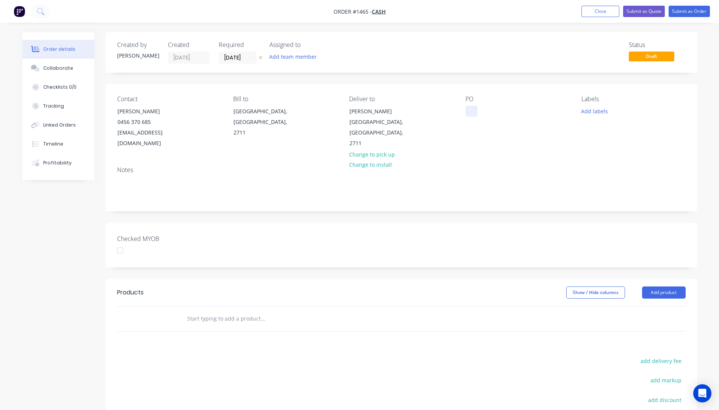
click at [472, 110] on div at bounding box center [471, 111] width 12 height 11
click at [600, 112] on button "Add labels" at bounding box center [594, 111] width 35 height 10
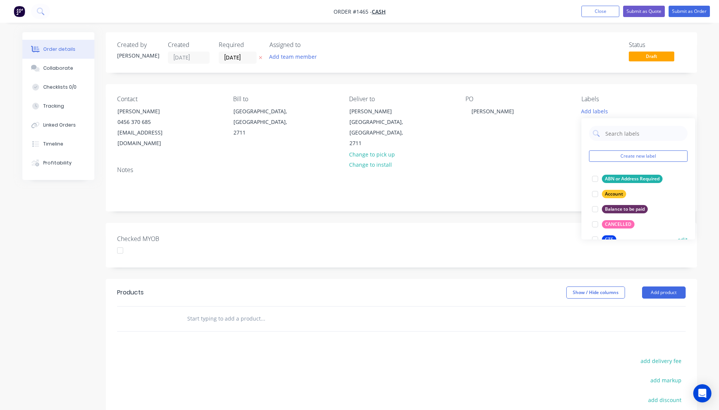
click at [606, 235] on button "CTS" at bounding box center [604, 239] width 30 height 11
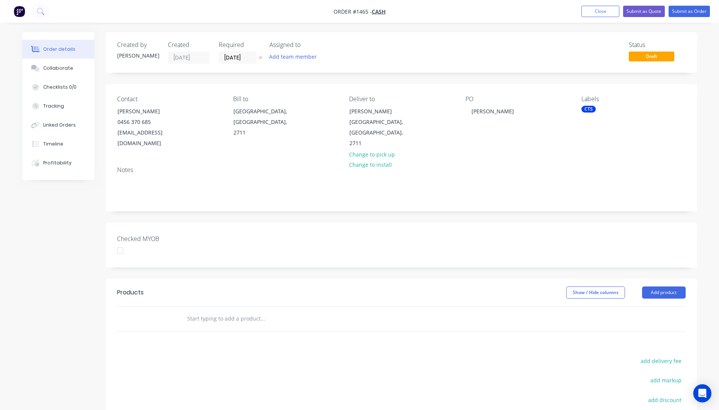
click at [559, 166] on div "Notes" at bounding box center [401, 185] width 591 height 51
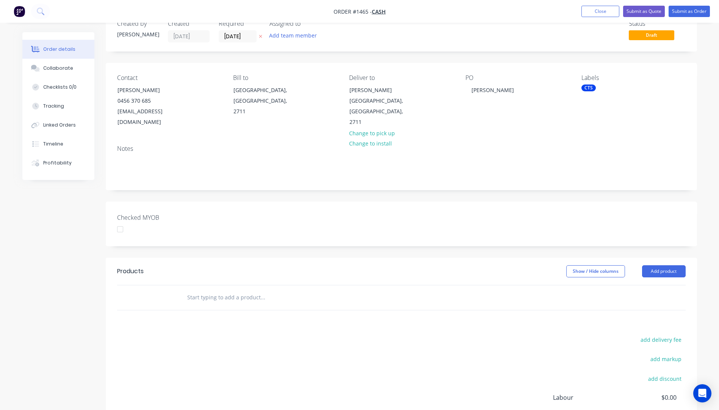
scroll to position [38, 0]
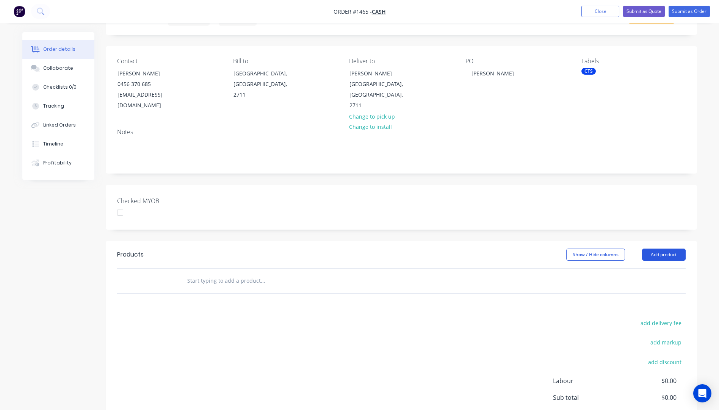
click at [668, 256] on button "Add product" at bounding box center [664, 255] width 44 height 12
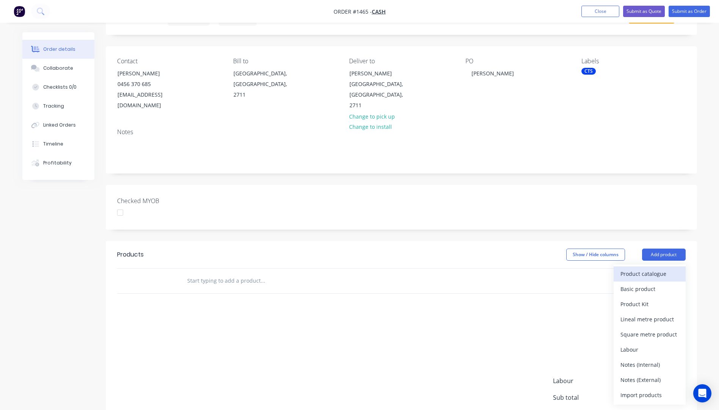
click at [655, 276] on div "Product catalogue" at bounding box center [649, 273] width 58 height 11
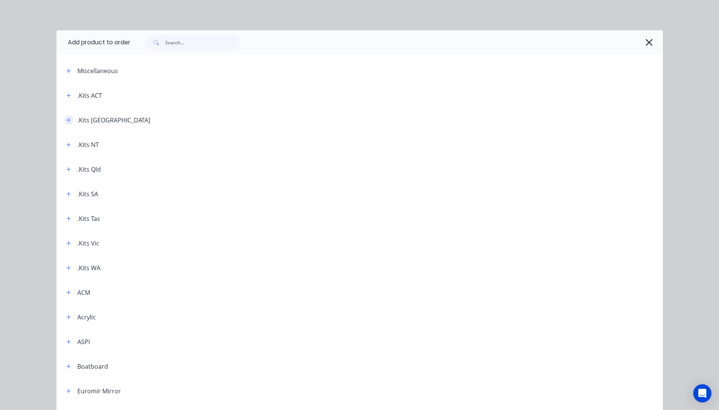
click at [66, 123] on button "button" at bounding box center [68, 119] width 9 height 9
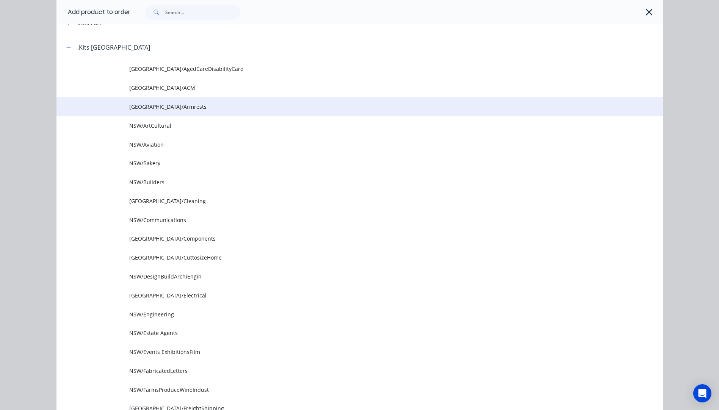
scroll to position [76, 0]
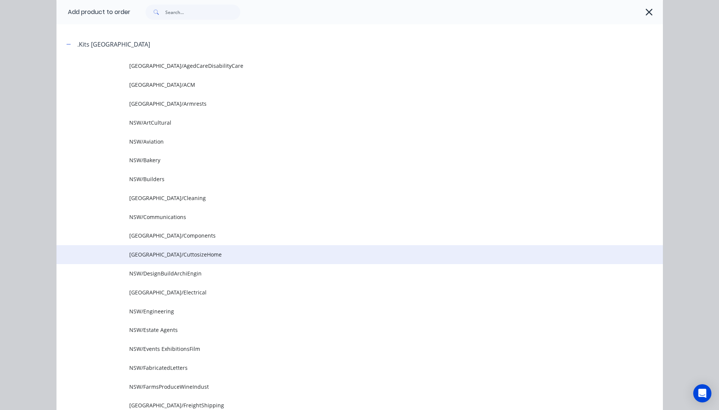
click at [161, 255] on span "NSW/CuttosizeHome" at bounding box center [342, 255] width 427 height 8
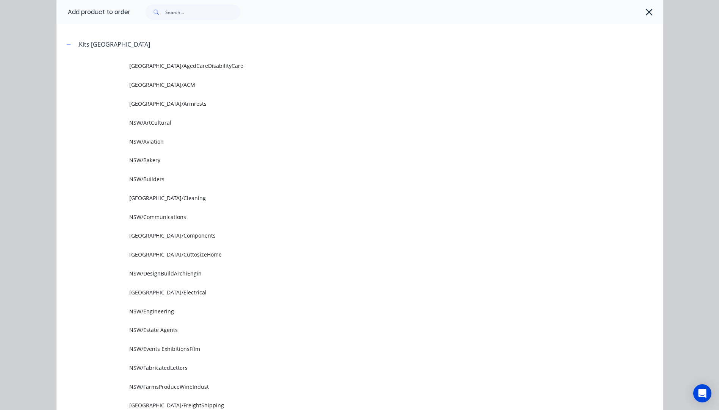
scroll to position [0, 0]
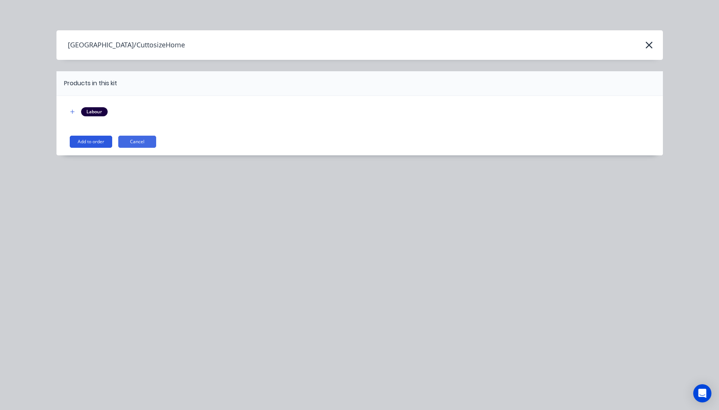
click at [92, 141] on button "Add to order" at bounding box center [91, 142] width 42 height 12
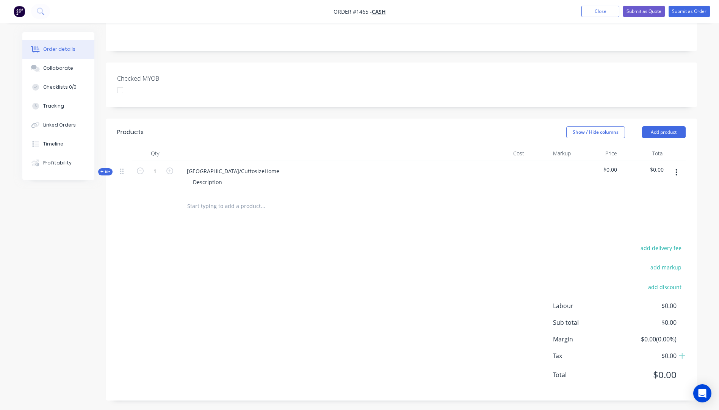
scroll to position [162, 0]
drag, startPoint x: 240, startPoint y: 169, endPoint x: 186, endPoint y: 173, distance: 53.2
click at [186, 173] on div "NSW/CuttosizeHome" at bounding box center [233, 169] width 105 height 11
drag, startPoint x: 223, startPoint y: 180, endPoint x: 193, endPoint y: 179, distance: 30.0
click at [193, 179] on div "Description" at bounding box center [207, 180] width 41 height 11
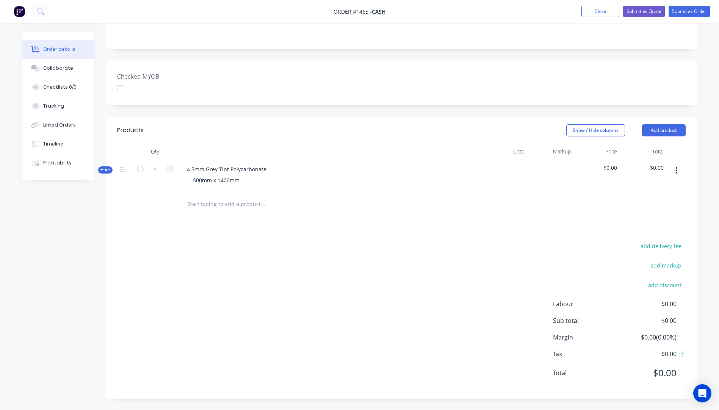
click at [101, 169] on icon at bounding box center [101, 170] width 3 height 4
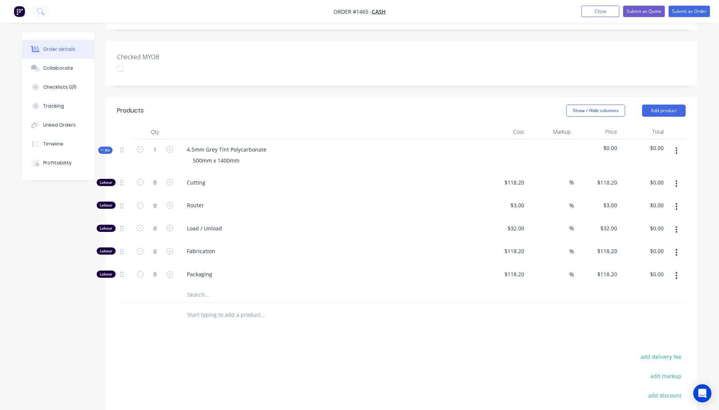
scroll to position [200, 0]
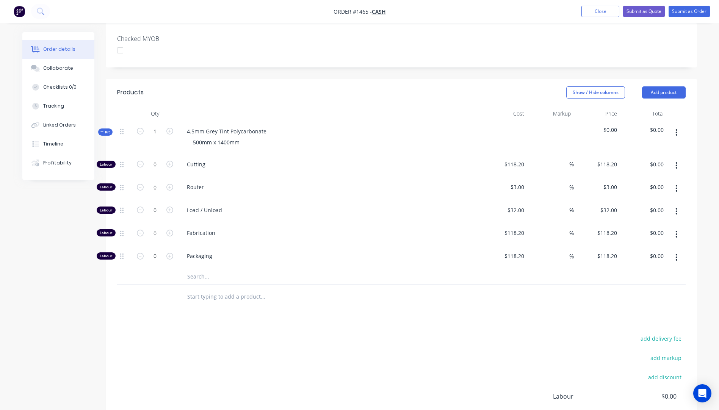
click at [200, 276] on input "text" at bounding box center [263, 276] width 152 height 15
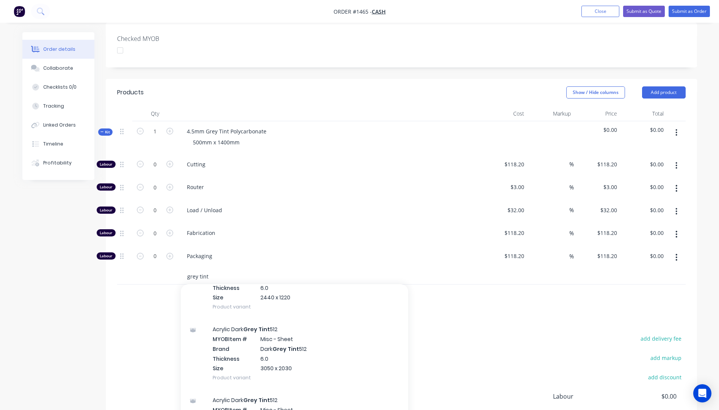
scroll to position [483, 0]
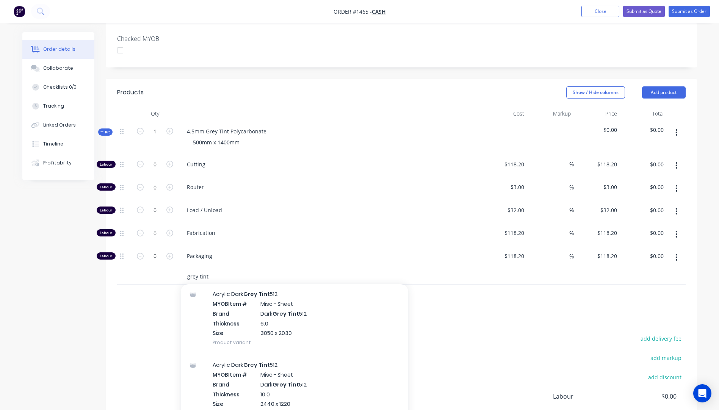
drag, startPoint x: 208, startPoint y: 275, endPoint x: 199, endPoint y: 276, distance: 8.4
click at [199, 276] on input "grey tint" at bounding box center [263, 276] width 152 height 15
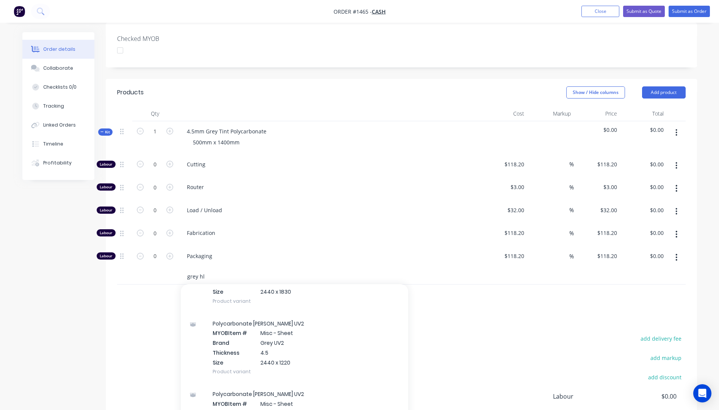
scroll to position [152, 0]
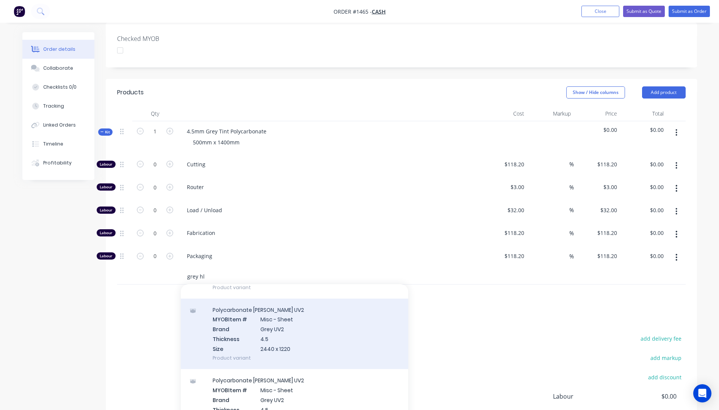
type input "grey hl"
click at [275, 330] on div "Polycarbonate HL Grey UV2 MYOB Item # Misc - Sheet Brand Grey UV2 Thickness 4.5…" at bounding box center [294, 334] width 227 height 71
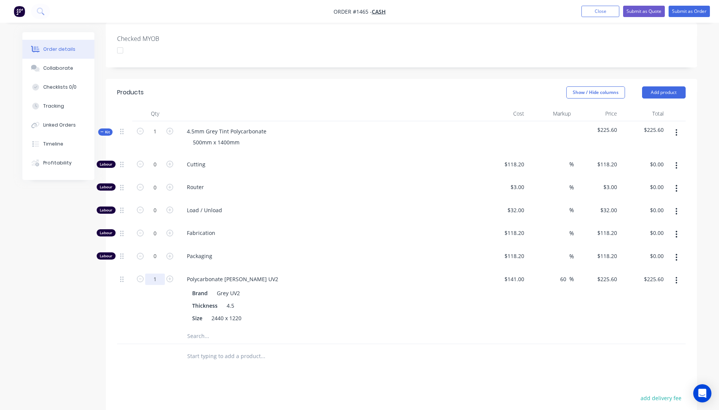
click at [158, 279] on input "1" at bounding box center [155, 279] width 20 height 11
type input "0.5"
type input "$112.80"
click at [327, 248] on div "Packaging" at bounding box center [329, 257] width 303 height 23
click at [511, 165] on input "118.2" at bounding box center [518, 164] width 17 height 11
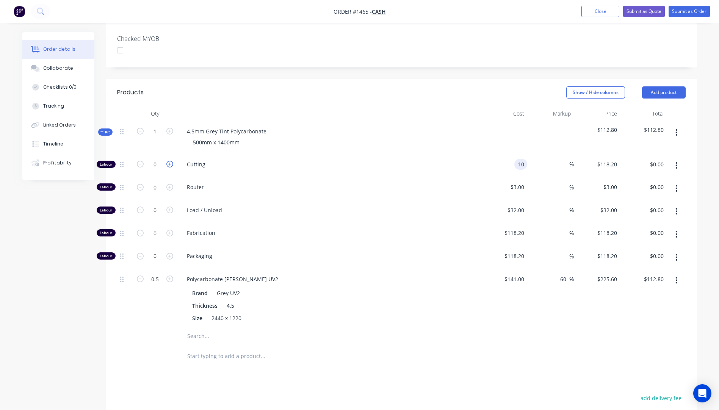
type input "$10.00"
click at [170, 165] on icon "button" at bounding box center [169, 164] width 7 height 7
type input "1"
type input "$10.00"
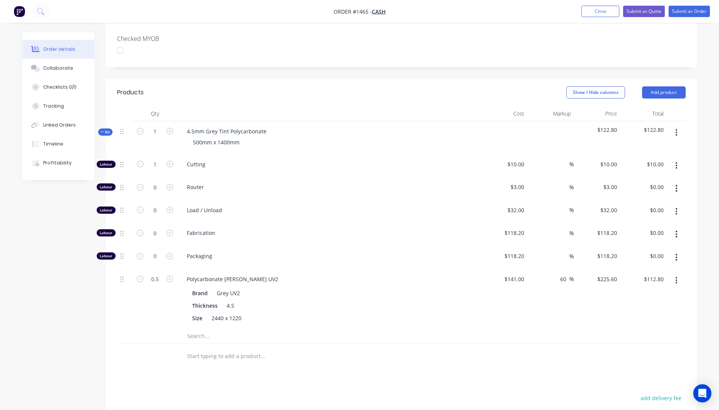
click at [373, 229] on div "Fabrication" at bounding box center [329, 234] width 303 height 23
click at [669, 94] on button "Add product" at bounding box center [664, 92] width 44 height 12
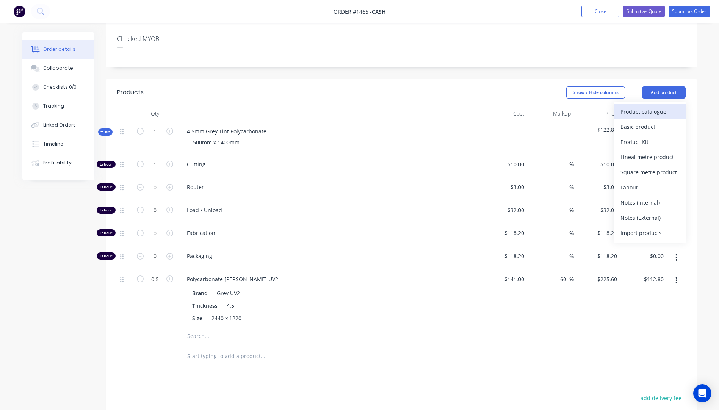
click at [646, 111] on div "Product catalogue" at bounding box center [649, 111] width 58 height 11
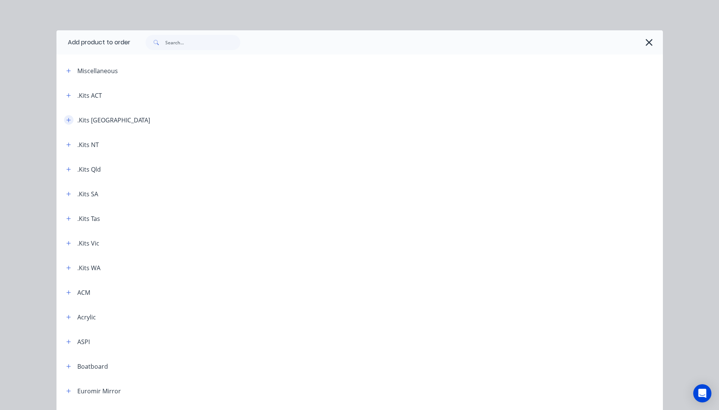
click at [66, 122] on icon "button" at bounding box center [68, 120] width 5 height 5
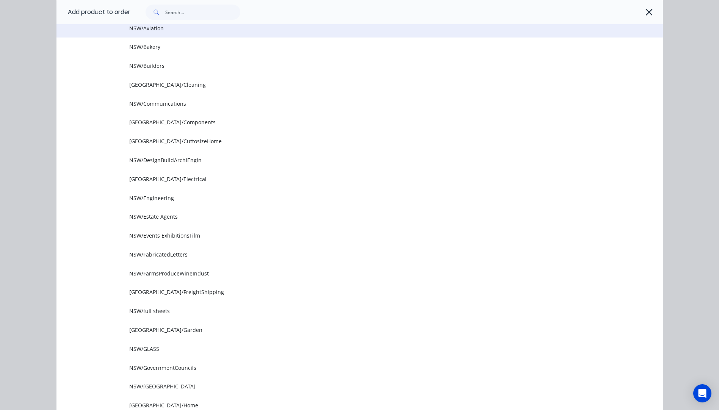
scroll to position [190, 0]
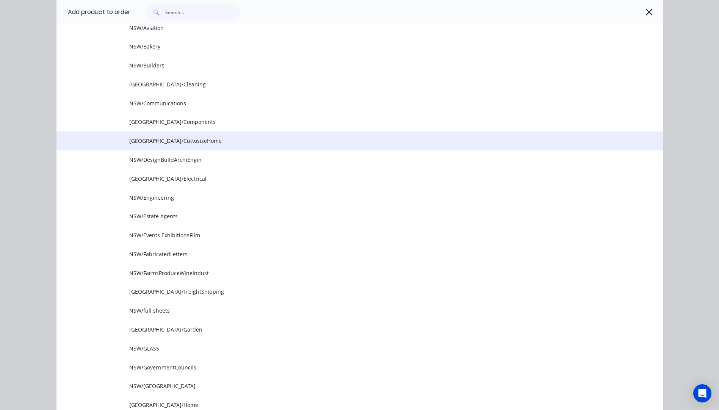
click at [166, 145] on td "NSW/CuttosizeHome" at bounding box center [396, 141] width 534 height 19
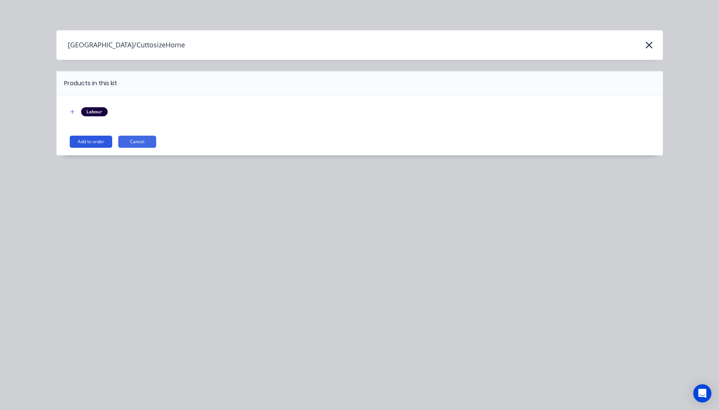
click at [103, 143] on button "Add to order" at bounding box center [91, 142] width 42 height 12
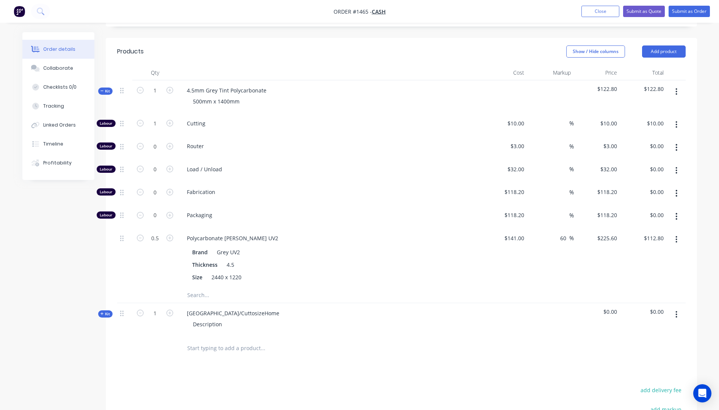
scroll to position [238, 0]
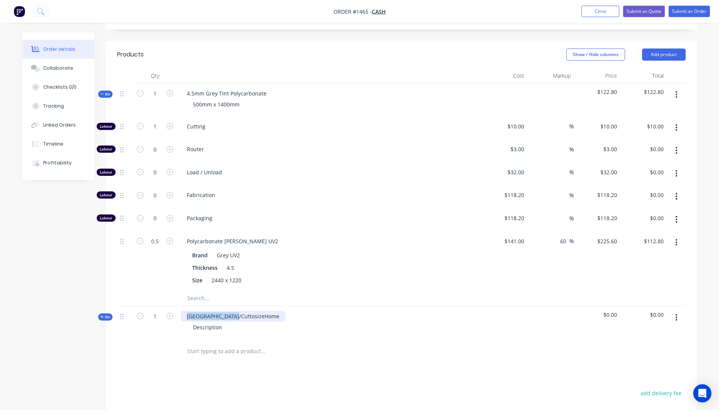
drag, startPoint x: 241, startPoint y: 316, endPoint x: 180, endPoint y: 319, distance: 61.5
click at [180, 319] on div "NSW/CuttosizeHome Description" at bounding box center [329, 322] width 303 height 33
drag, startPoint x: 224, startPoint y: 328, endPoint x: 180, endPoint y: 327, distance: 44.0
click at [180, 327] on div "4.5mm Dark Tint Acrylic Description" at bounding box center [329, 322] width 303 height 33
click at [297, 307] on div "4.5mm Dark Tint Acrylic 500mm x 1400mm" at bounding box center [329, 322] width 303 height 33
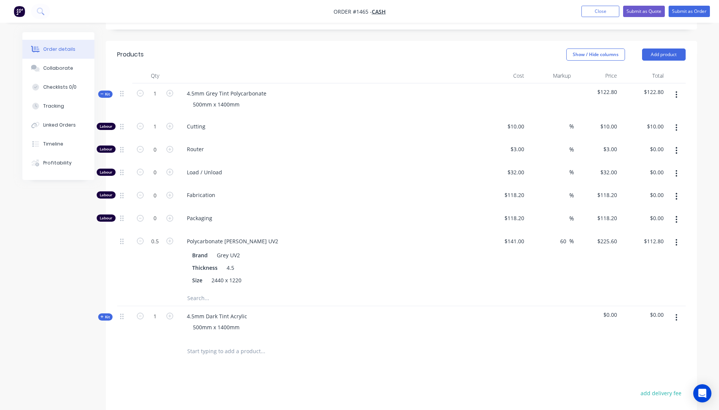
click at [103, 319] on icon at bounding box center [101, 317] width 3 height 4
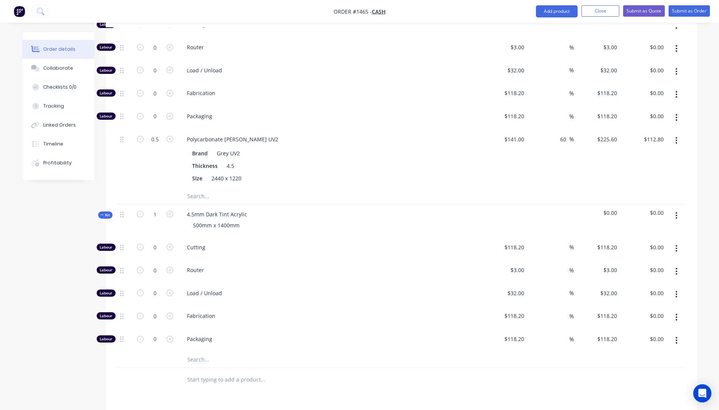
scroll to position [465, 0]
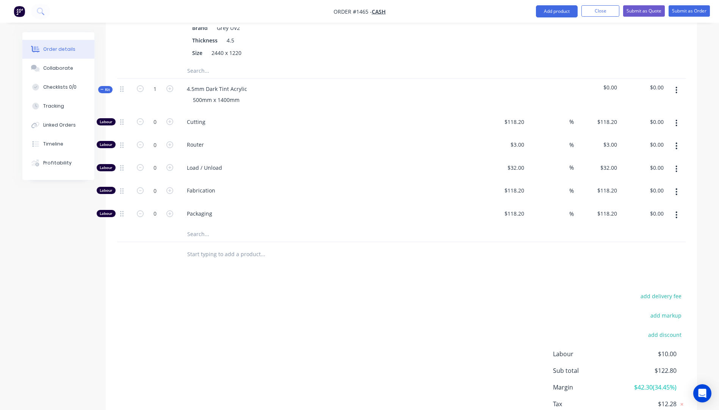
click at [199, 237] on input "text" at bounding box center [263, 234] width 152 height 15
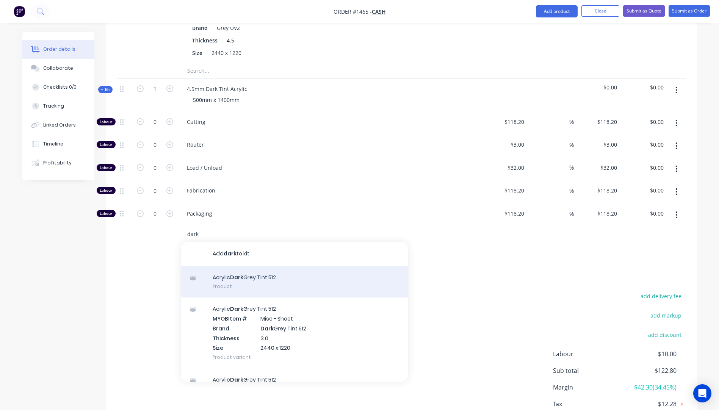
type input "dark"
click at [246, 276] on div "Acrylic Dark Grey Tint 512 Product" at bounding box center [294, 282] width 227 height 32
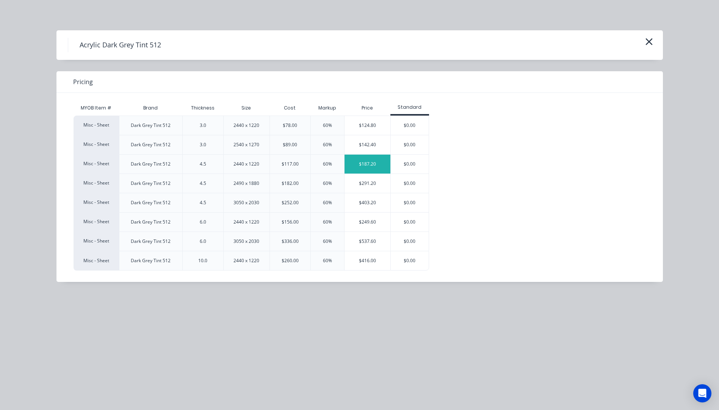
click at [368, 164] on div "$187.20" at bounding box center [368, 164] width 46 height 19
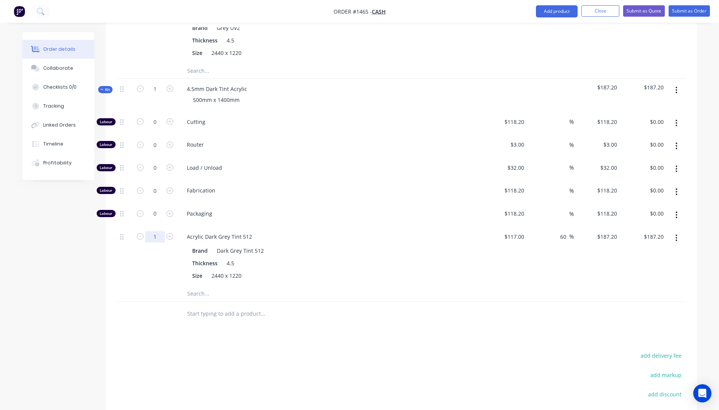
click at [157, 235] on input "1" at bounding box center [155, 236] width 20 height 11
type input "0.5"
type input "$93.60"
click at [155, 120] on input "0" at bounding box center [155, 121] width 20 height 11
click at [167, 123] on icon "button" at bounding box center [169, 121] width 7 height 7
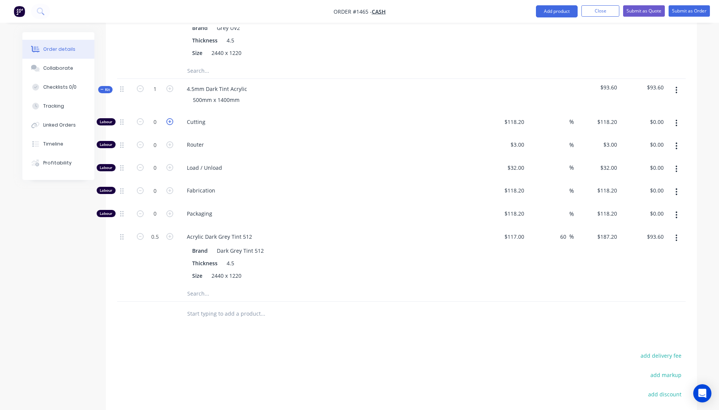
type input "1"
type input "$118.20"
click at [506, 120] on div "118.2 118.2" at bounding box center [504, 123] width 47 height 23
type input "$10.00"
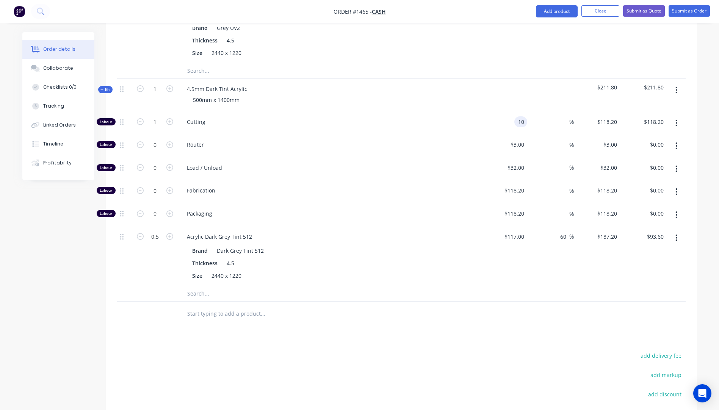
type input "$10.00"
click at [472, 179] on div "Load / Unload" at bounding box center [329, 169] width 303 height 23
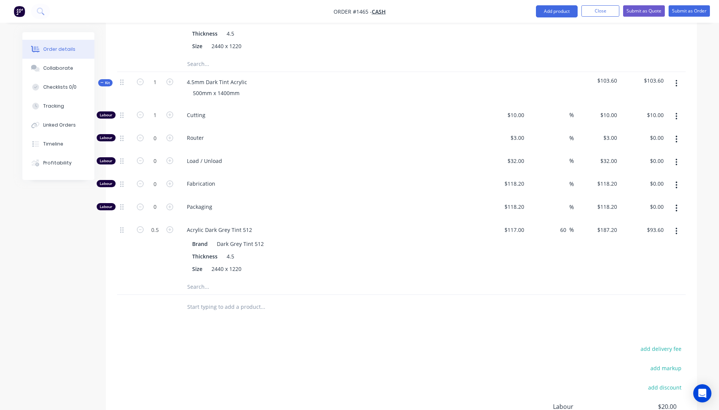
scroll to position [541, 0]
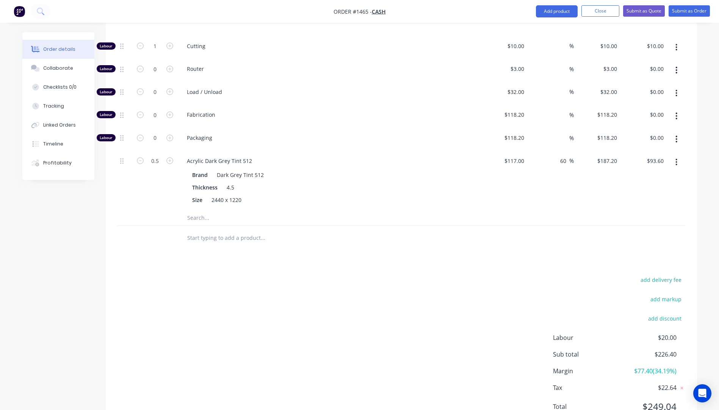
click at [200, 219] on input "text" at bounding box center [263, 217] width 152 height 15
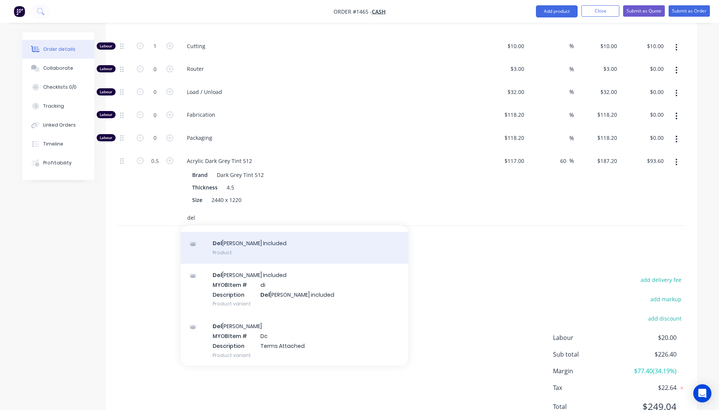
scroll to position [50, 0]
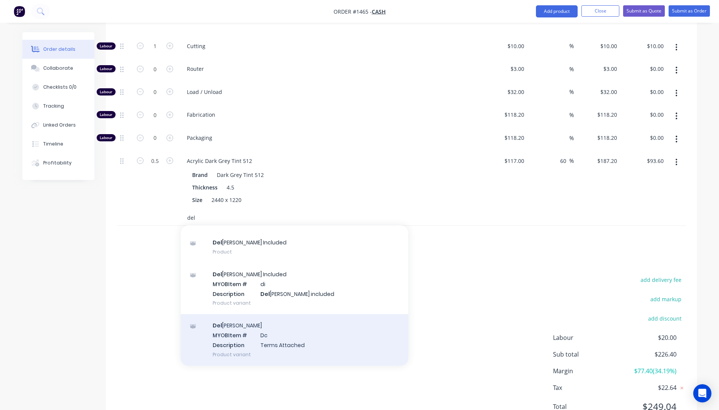
type input "del"
click at [237, 342] on div "Del ivery MYOB Item # Dc Description Terms Attached Product variant" at bounding box center [294, 339] width 227 height 51
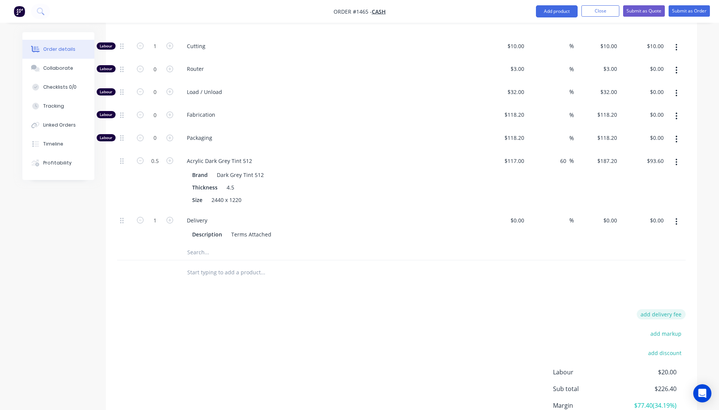
click at [661, 316] on button "add delivery fee" at bounding box center [661, 314] width 49 height 10
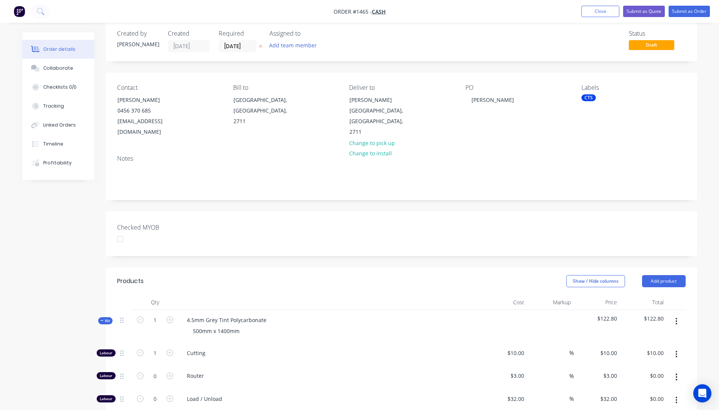
scroll to position [11, 0]
click at [260, 48] on icon "button" at bounding box center [260, 47] width 3 height 5
click at [56, 69] on div "Collaborate" at bounding box center [58, 68] width 30 height 7
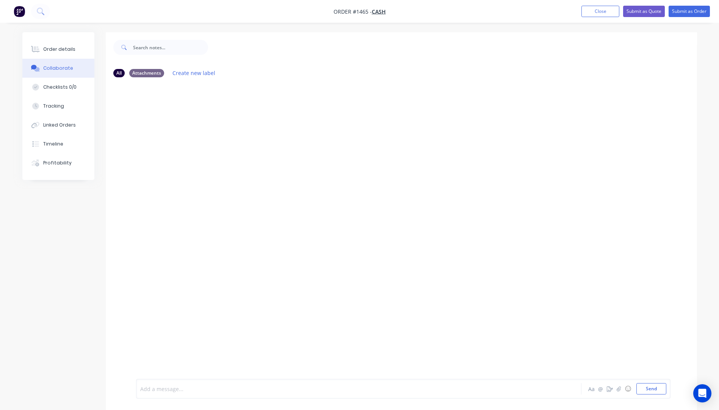
click at [185, 391] on div at bounding box center [338, 389] width 394 height 8
click at [262, 387] on div "JMAC Startrack - $58.55+ Cardboard sleeve 170" at bounding box center [338, 389] width 394 height 8
click at [648, 390] on button "Send" at bounding box center [651, 388] width 30 height 11
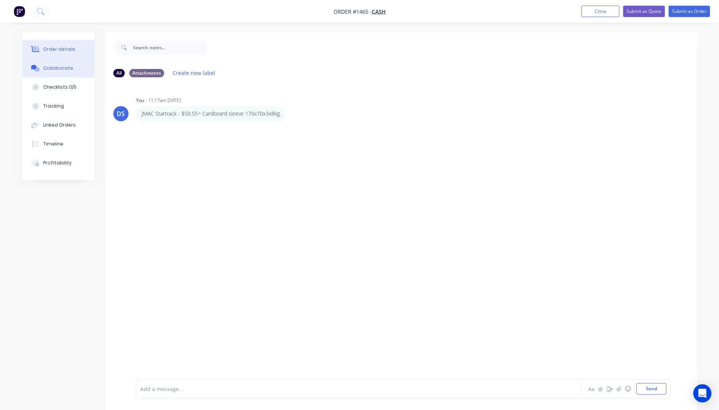
click at [49, 51] on div "Order details" at bounding box center [59, 49] width 32 height 7
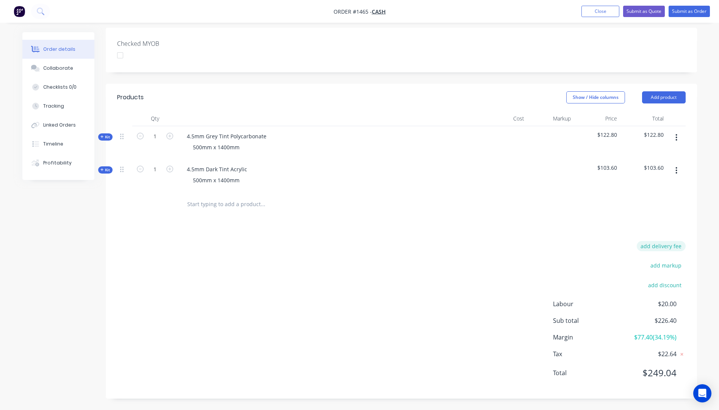
click at [667, 248] on button "add delivery fee" at bounding box center [661, 246] width 49 height 10
type input "83.55"
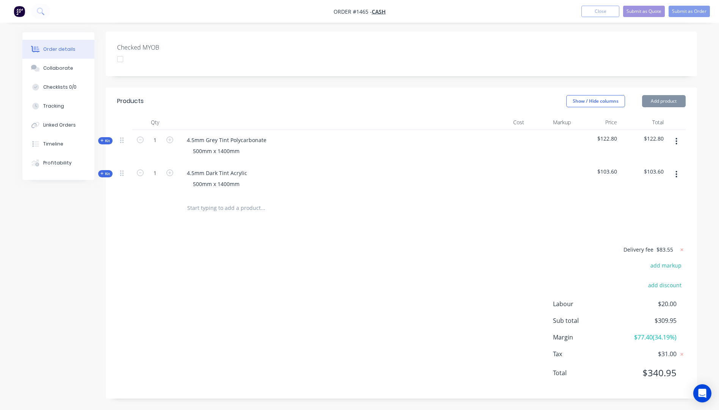
scroll to position [191, 0]
click at [517, 263] on div "Delivery fee $83.55 add markup add discount Labour $20.00 Sub total $309.95 Mar…" at bounding box center [401, 316] width 569 height 143
click at [628, 10] on button "Submit as Quote" at bounding box center [644, 11] width 42 height 11
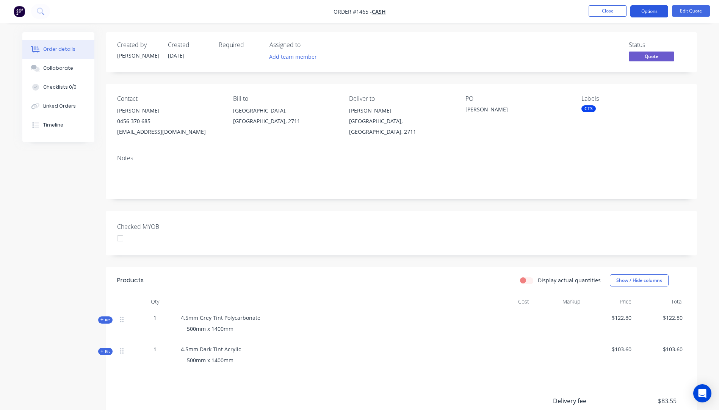
click at [644, 13] on button "Options" at bounding box center [649, 11] width 38 height 12
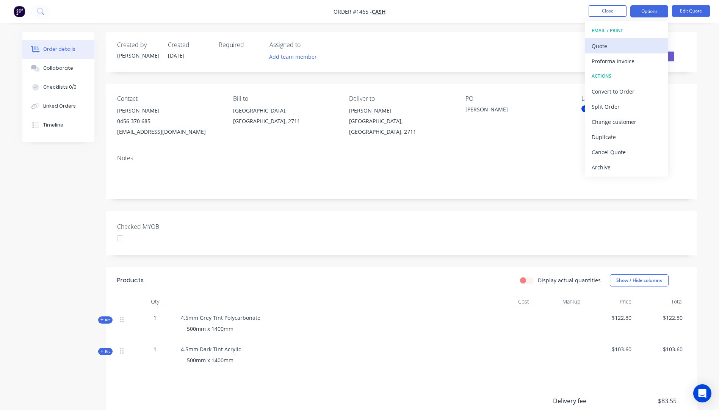
click at [599, 48] on div "Quote" at bounding box center [627, 46] width 70 height 11
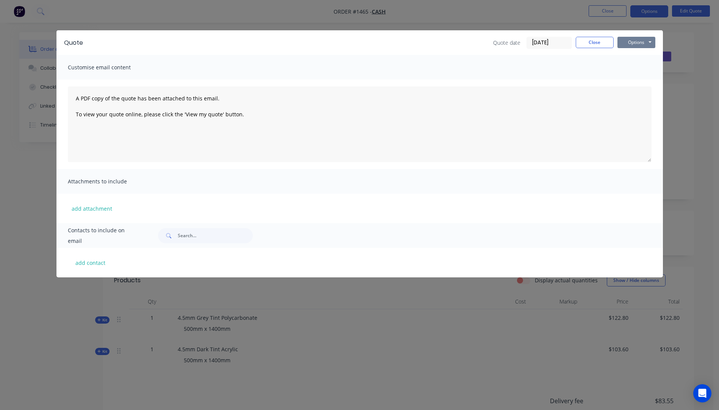
click at [630, 44] on button "Options" at bounding box center [636, 42] width 38 height 11
click at [637, 56] on button "Preview" at bounding box center [641, 56] width 49 height 13
click at [97, 264] on button "add contact" at bounding box center [90, 262] width 45 height 11
select select "AU"
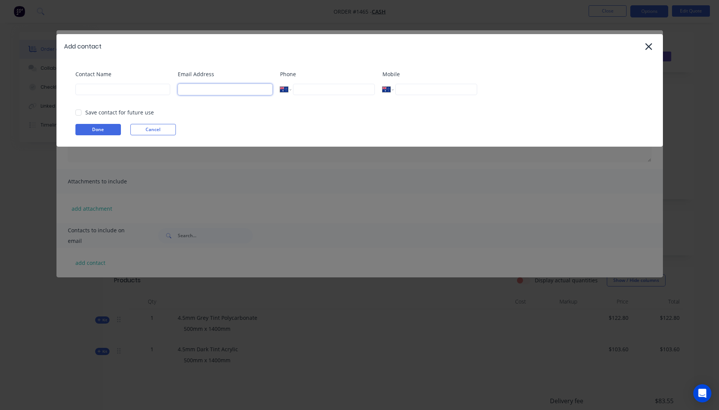
click at [216, 89] on input at bounding box center [225, 89] width 95 height 11
click at [132, 94] on input at bounding box center [122, 89] width 95 height 11
type input "mpappin@ra-group.com.au"
click at [89, 92] on input at bounding box center [122, 89] width 95 height 11
type input "Mel"
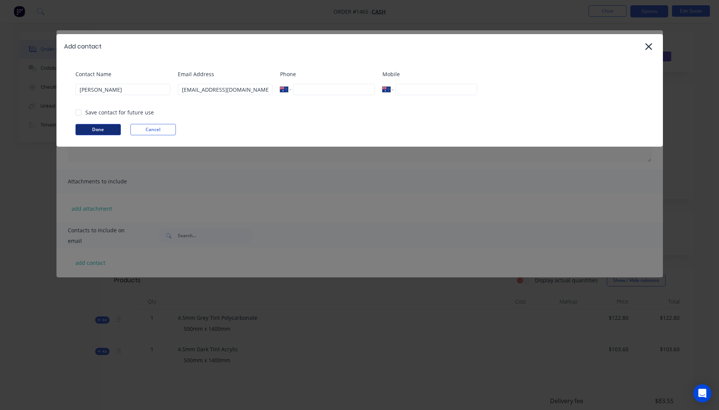
click at [86, 129] on button "Done" at bounding box center [97, 129] width 45 height 11
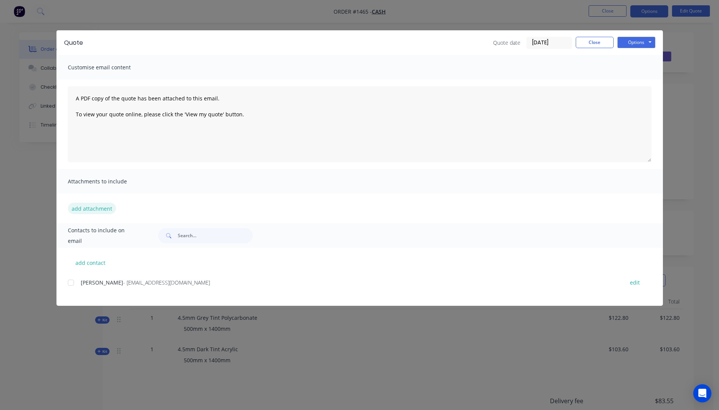
click at [96, 208] on button "add attachment" at bounding box center [92, 208] width 48 height 11
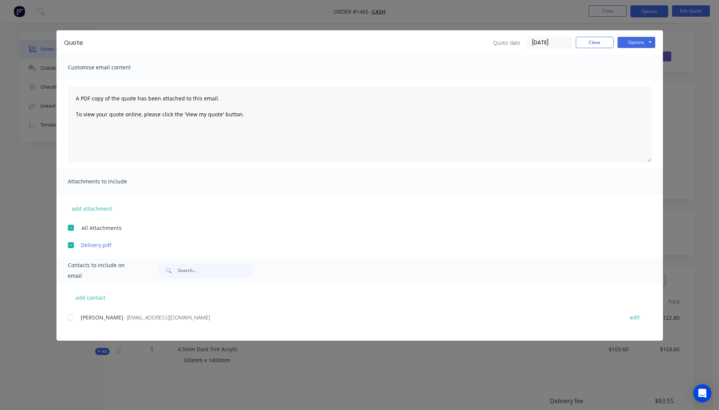
click at [72, 316] on div at bounding box center [70, 317] width 15 height 15
click at [96, 208] on button "add attachment" at bounding box center [92, 208] width 48 height 11
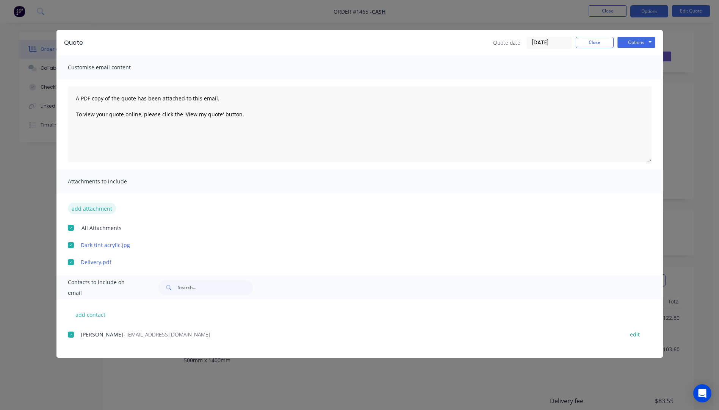
click at [101, 208] on button "add attachment" at bounding box center [92, 208] width 48 height 11
click at [96, 209] on button "add attachment" at bounding box center [92, 208] width 48 height 11
click at [89, 210] on button "add attachment" at bounding box center [92, 208] width 48 height 11
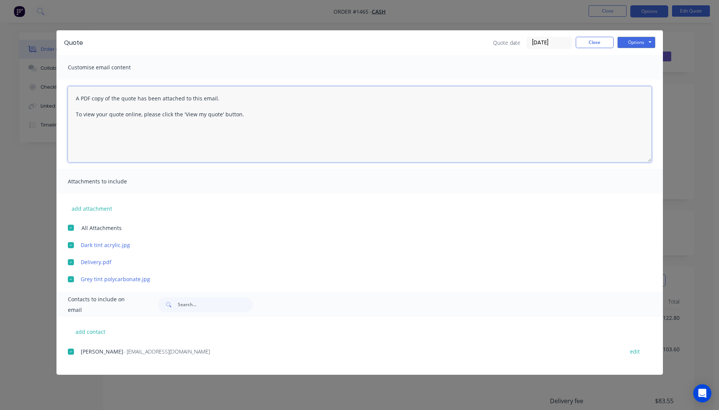
paste textarea "Hi, Please contact us if you have any questions. Regards, Darren sales@allstarp…"
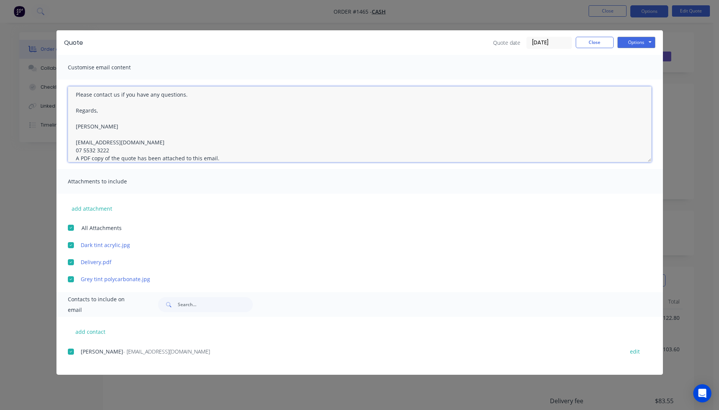
click at [111, 151] on textarea "Hi, Please contact us if you have any questions. Regards, Darren sales@allstarp…" at bounding box center [360, 124] width 584 height 76
click at [77, 92] on textarea "Hi, Please contact us if you have any questions. Regards, Darren sales@allstarp…" at bounding box center [360, 124] width 584 height 76
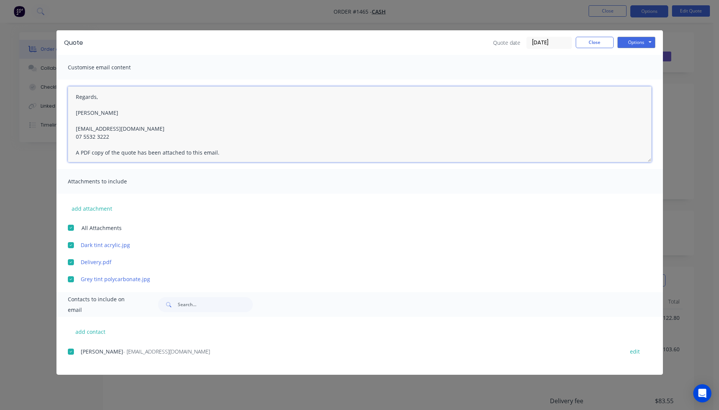
scroll to position [0, 0]
drag, startPoint x: 98, startPoint y: 99, endPoint x: 95, endPoint y: 96, distance: 4.6
click at [98, 99] on textarea "Hi Mel, Please contact us if you have any questions. Regards, Darren sales@alls…" at bounding box center [360, 124] width 584 height 76
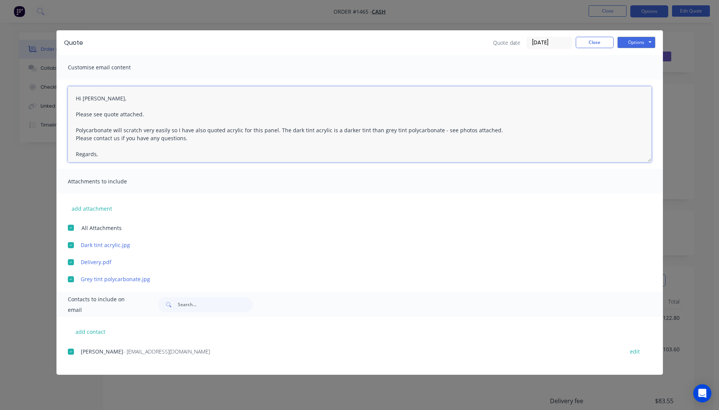
click at [499, 127] on textarea "Hi Mel, Please see quote attached. Polycarbonate will scratch very easily so I …" at bounding box center [360, 124] width 584 height 76
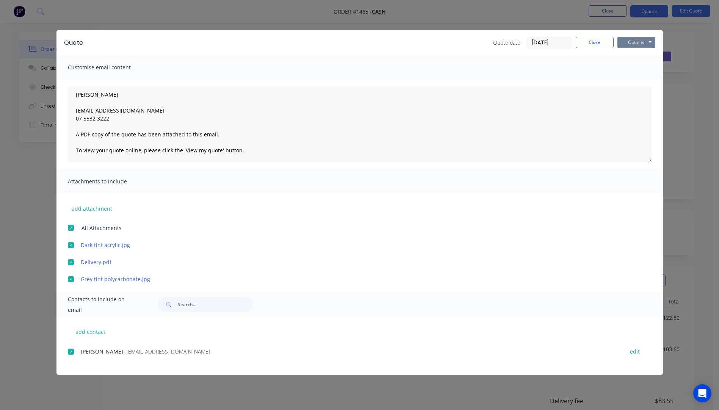
click at [625, 44] on button "Options" at bounding box center [636, 42] width 38 height 11
click at [639, 82] on button "Email" at bounding box center [641, 81] width 49 height 13
type textarea "A PDF copy of the quote has been attached to this email. To view your quote onl…"
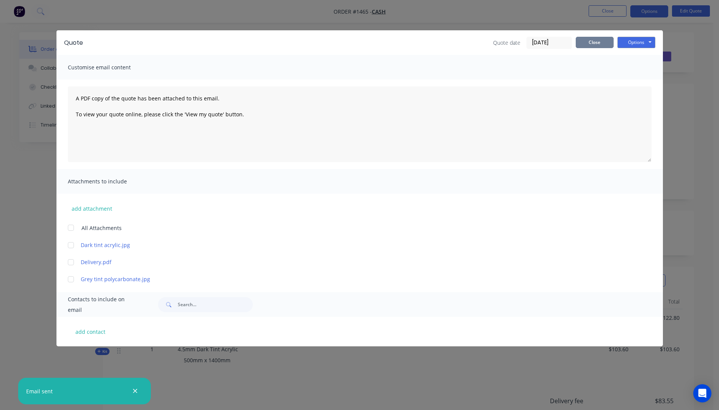
click at [594, 44] on button "Close" at bounding box center [595, 42] width 38 height 11
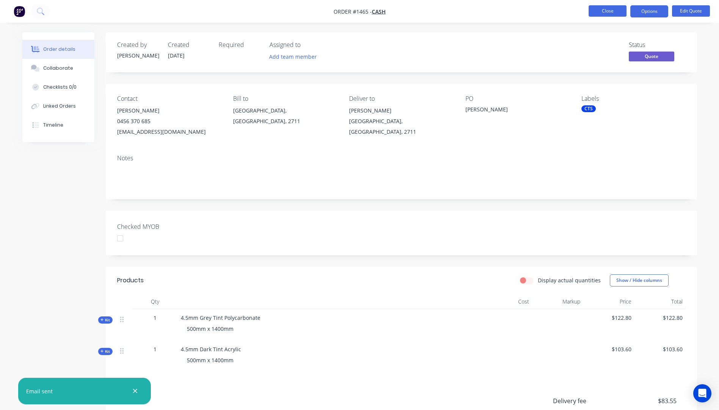
click at [608, 9] on button "Close" at bounding box center [608, 10] width 38 height 11
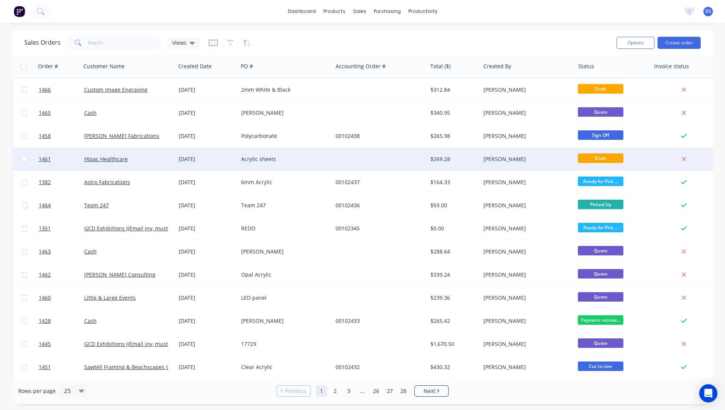
click at [237, 162] on div "10 Sep 2025" at bounding box center [206, 159] width 63 height 23
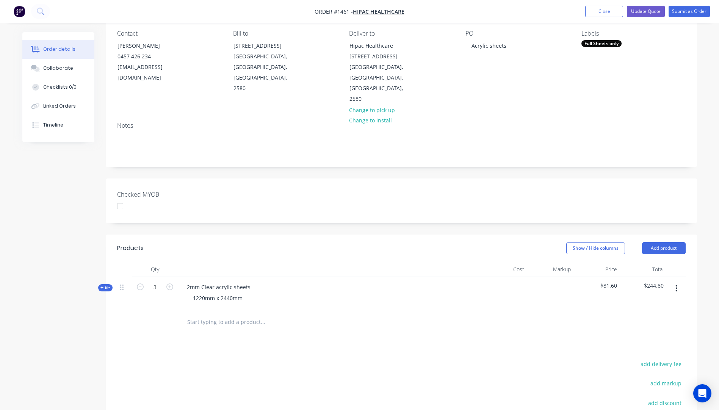
scroll to position [49, 0]
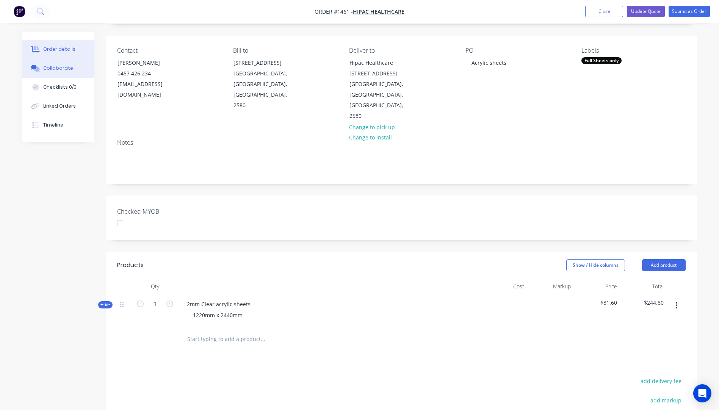
click at [55, 71] on div "Collaborate" at bounding box center [58, 68] width 30 height 7
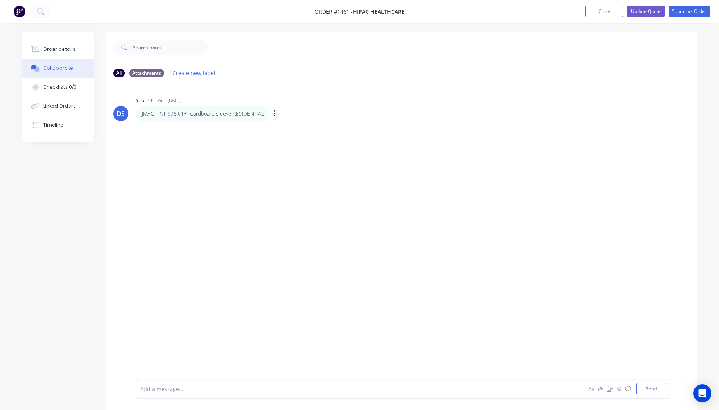
click at [274, 114] on icon "button" at bounding box center [275, 113] width 2 height 7
click at [285, 125] on button "Edit" at bounding box center [302, 127] width 48 height 13
click at [55, 49] on div "Order details" at bounding box center [59, 49] width 32 height 7
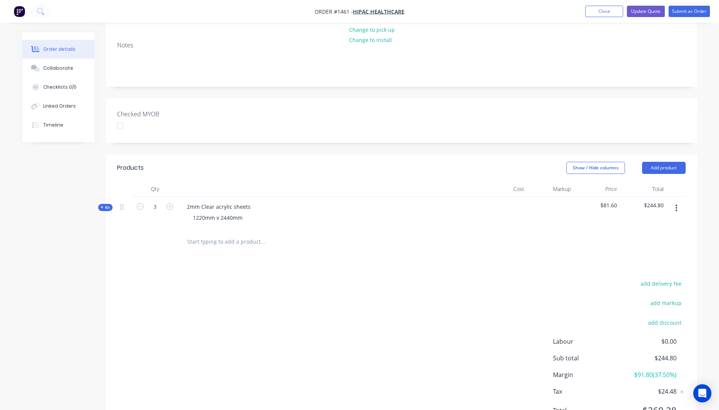
scroll to position [152, 0]
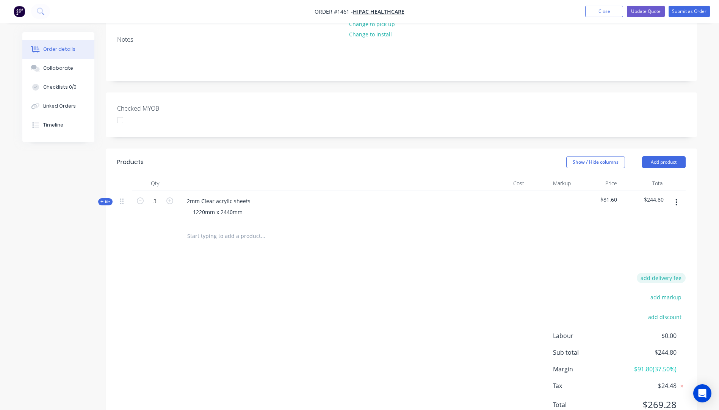
click at [667, 273] on button "add delivery fee" at bounding box center [661, 278] width 49 height 10
type input "126"
click at [519, 238] on div "Products Show / Hide columns Add product Qty Cost Markup Price Total Kit 3 2mm …" at bounding box center [401, 289] width 591 height 280
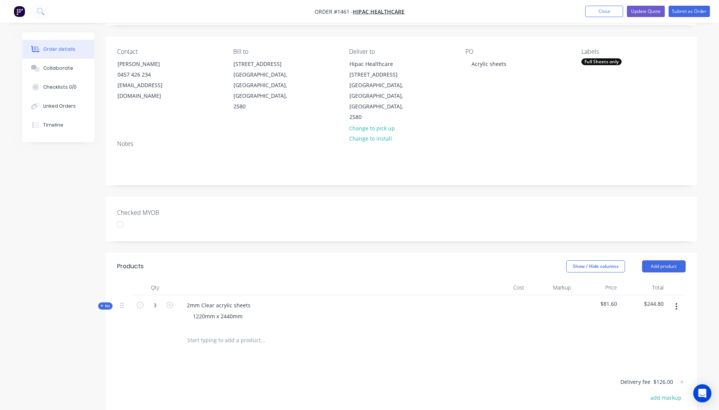
scroll to position [0, 0]
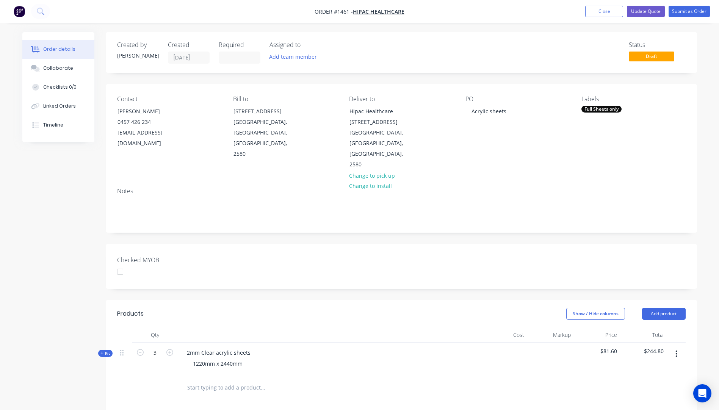
click at [102, 352] on icon at bounding box center [101, 353] width 3 height 3
click at [641, 12] on button "Update Quote" at bounding box center [646, 11] width 38 height 11
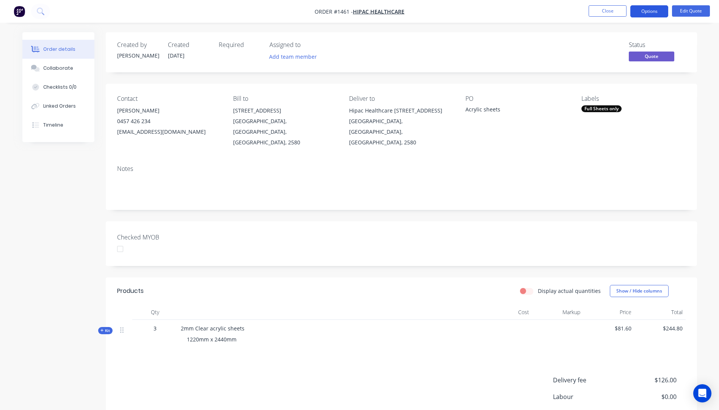
click at [650, 12] on button "Options" at bounding box center [649, 11] width 38 height 12
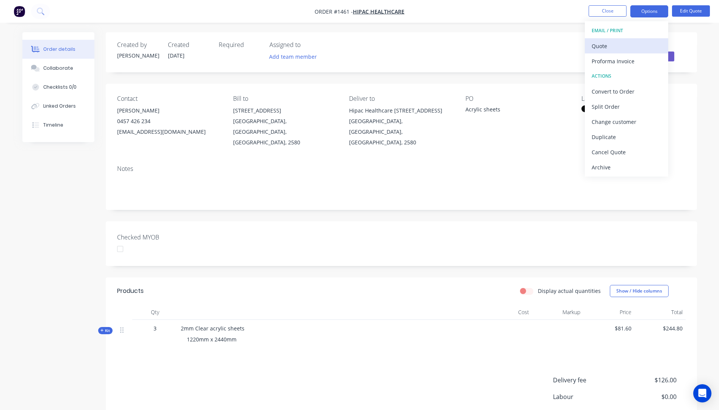
click at [611, 47] on div "Quote" at bounding box center [627, 46] width 70 height 11
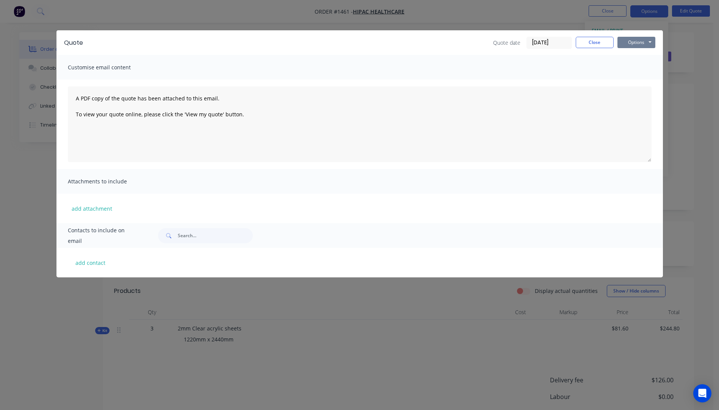
click at [637, 41] on button "Options" at bounding box center [636, 42] width 38 height 11
click at [640, 55] on button "Preview" at bounding box center [641, 56] width 49 height 13
click at [89, 265] on button "add contact" at bounding box center [90, 262] width 45 height 11
select select "AU"
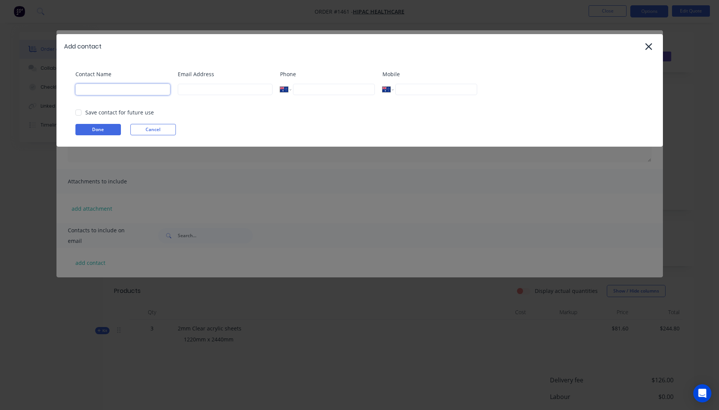
click at [113, 91] on input at bounding box center [122, 89] width 95 height 11
type input "brad"
click at [186, 94] on input at bounding box center [225, 89] width 95 height 11
type input "brad"
drag, startPoint x: 137, startPoint y: 89, endPoint x: 74, endPoint y: 90, distance: 62.9
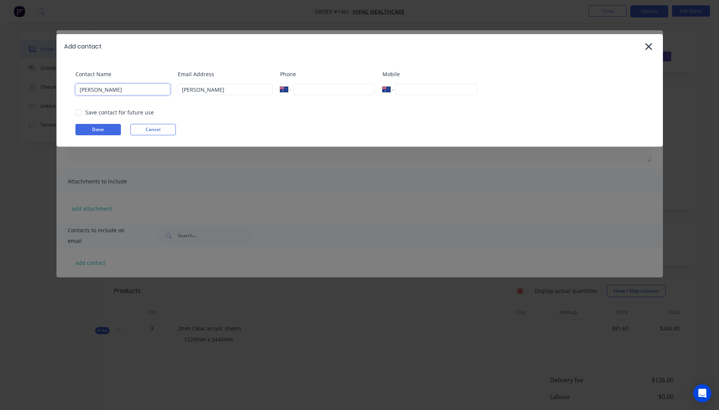
click at [74, 90] on div "Contact Name brad Email Address brad Phone International Afghanistan Åland Isla…" at bounding box center [359, 103] width 606 height 88
click at [199, 91] on input "brad" at bounding box center [225, 89] width 95 height 11
type input "bjg@hipac.com.au"
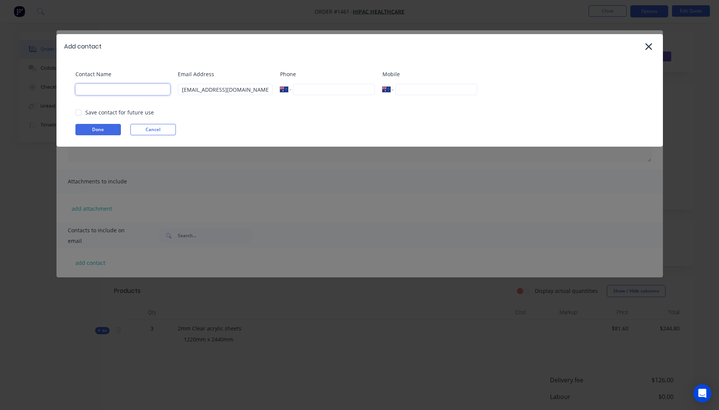
click at [87, 91] on input at bounding box center [122, 89] width 95 height 11
type input "Brad Gray"
click at [97, 133] on button "Done" at bounding box center [97, 129] width 45 height 11
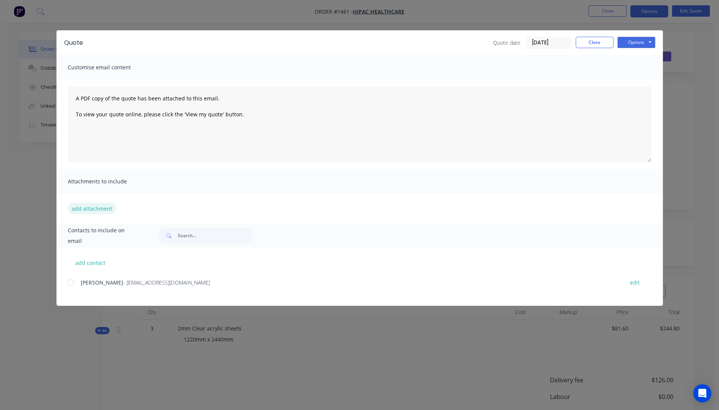
click at [97, 210] on button "add attachment" at bounding box center [92, 208] width 48 height 11
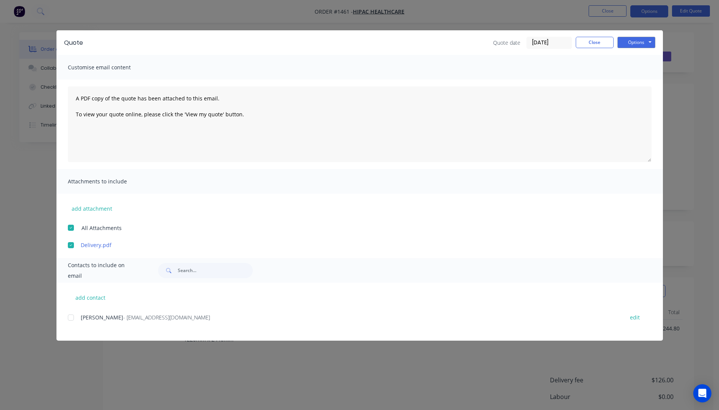
click at [72, 317] on div at bounding box center [70, 317] width 15 height 15
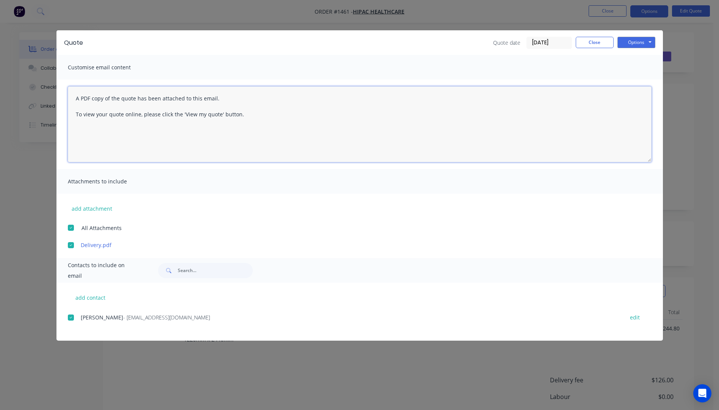
paste textarea "Hi, Please contact us if you have any questions. Regards, Darren sales@allstarp…"
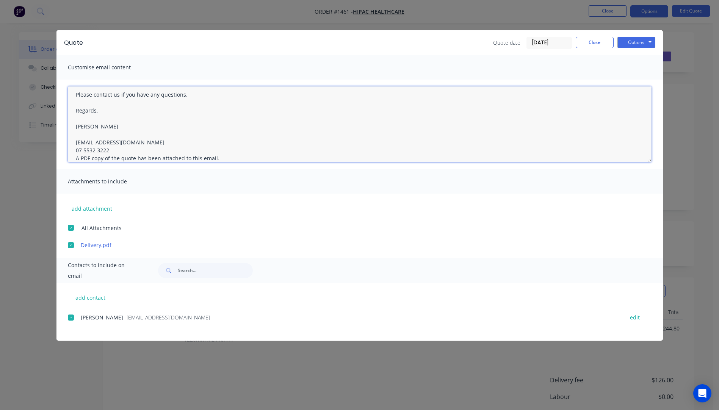
click at [115, 146] on textarea "Hi, Please contact us if you have any questions. Regards, Darren sales@allstarp…" at bounding box center [360, 124] width 584 height 76
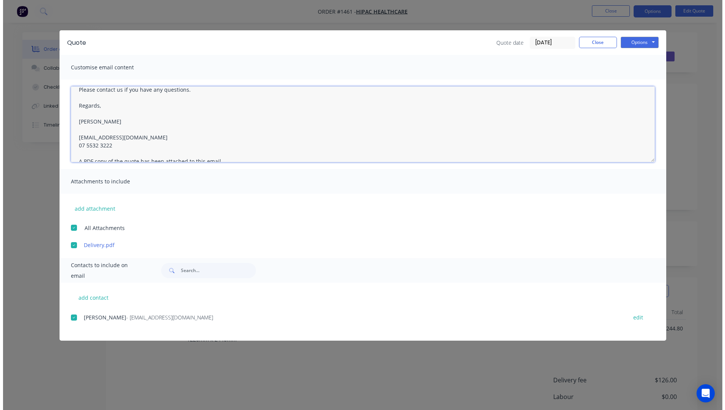
scroll to position [0, 0]
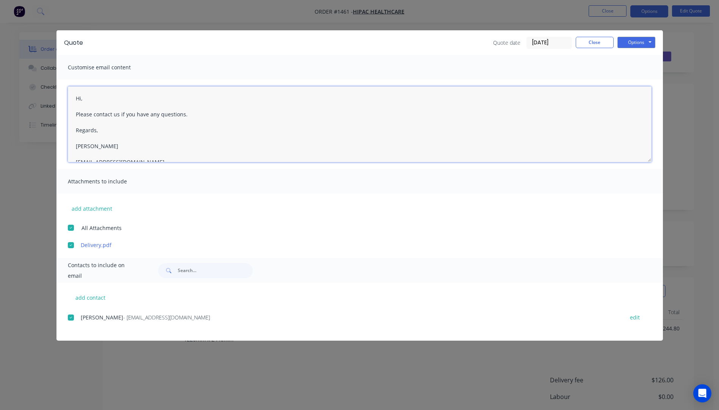
click at [89, 101] on textarea "Hi, Please contact us if you have any questions. Regards, Darren sales@allstarp…" at bounding box center [360, 124] width 584 height 76
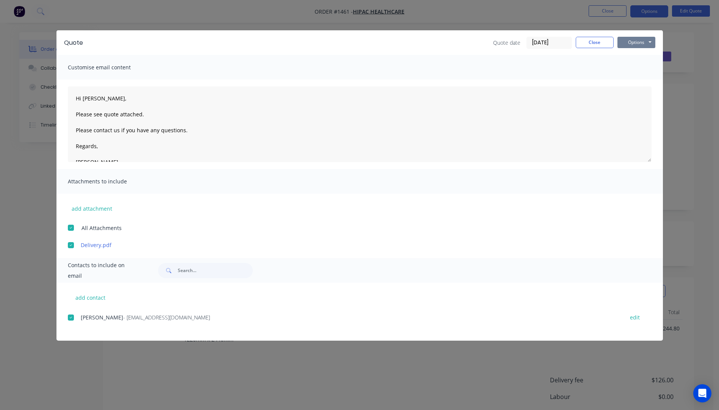
click at [633, 42] on button "Options" at bounding box center [636, 42] width 38 height 11
click at [635, 80] on button "Email" at bounding box center [641, 81] width 49 height 13
type textarea "A PDF copy of the quote has been attached to this email. To view your quote onl…"
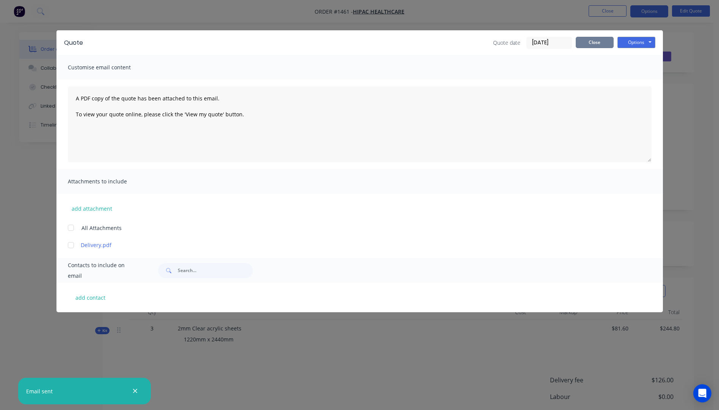
click at [599, 47] on button "Close" at bounding box center [595, 42] width 38 height 11
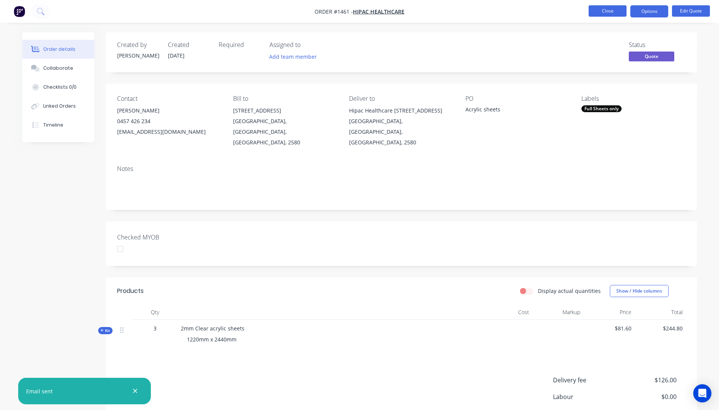
click at [600, 10] on button "Close" at bounding box center [608, 10] width 38 height 11
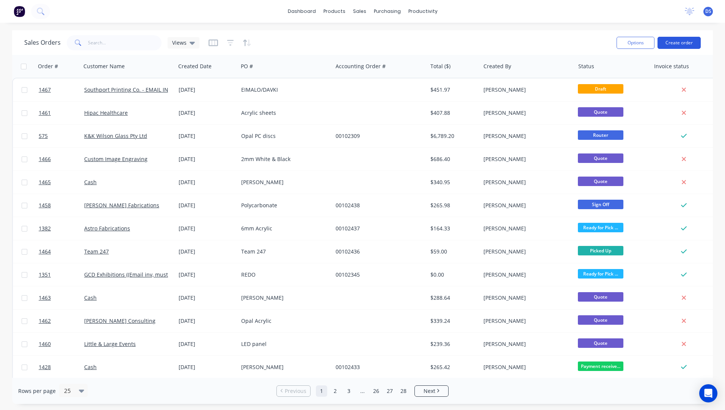
click at [674, 46] on button "Create order" at bounding box center [678, 43] width 43 height 12
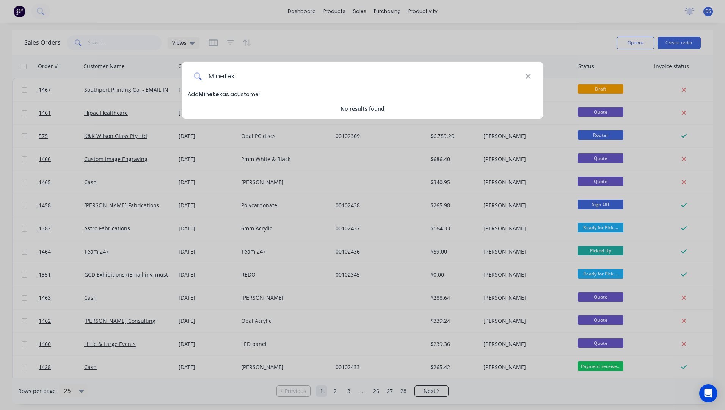
click at [251, 75] on input "Minetek" at bounding box center [363, 76] width 323 height 28
type input "Minetek Pty Ltd"
click at [226, 94] on span "Minetek Pty Ltd" at bounding box center [221, 95] width 44 height 8
select select "AU"
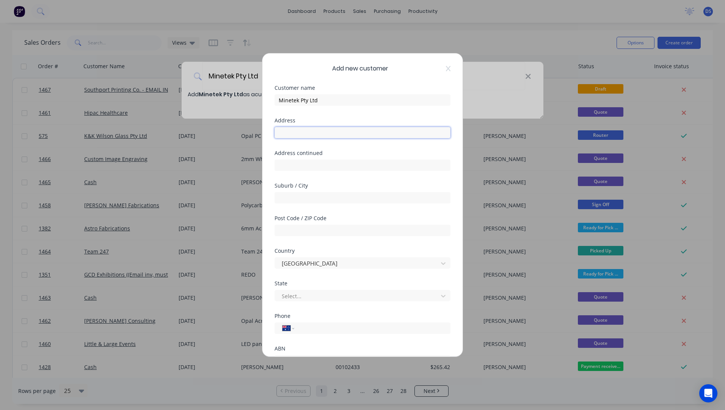
click at [318, 129] on input "text" at bounding box center [362, 132] width 176 height 11
type input "23 Ash Road"
click at [301, 198] on input "text" at bounding box center [362, 197] width 176 height 11
type input "Prestons"
click at [298, 228] on input "text" at bounding box center [362, 230] width 176 height 11
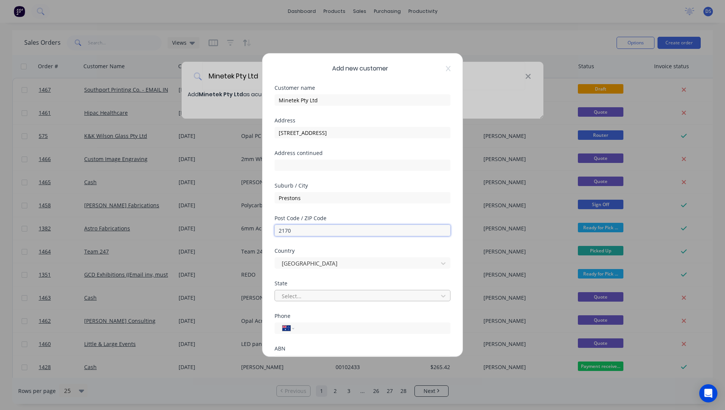
type input "2170"
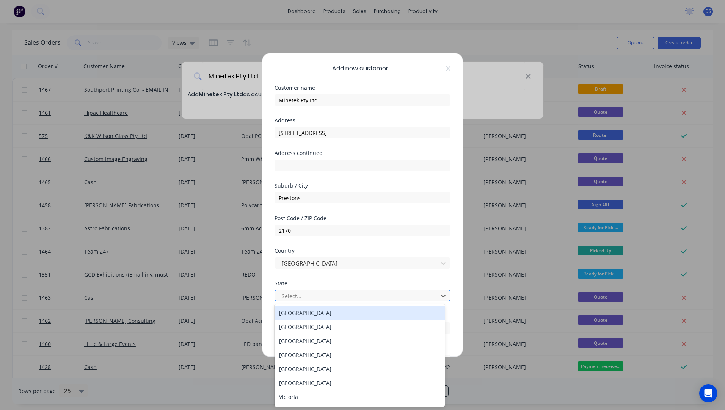
click at [361, 295] on div at bounding box center [357, 295] width 153 height 9
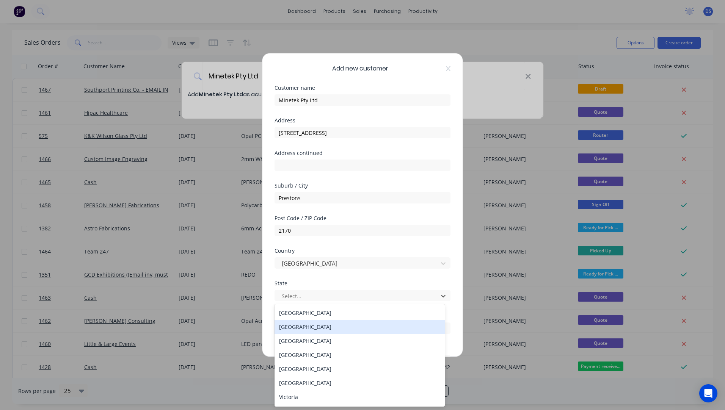
click at [314, 329] on div "New South Wales" at bounding box center [359, 327] width 170 height 14
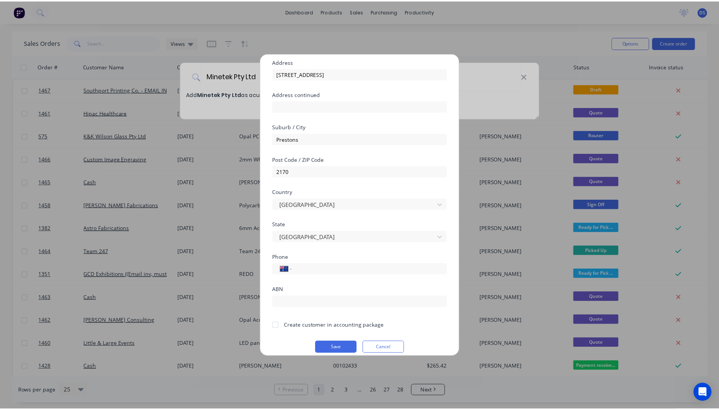
scroll to position [67, 0]
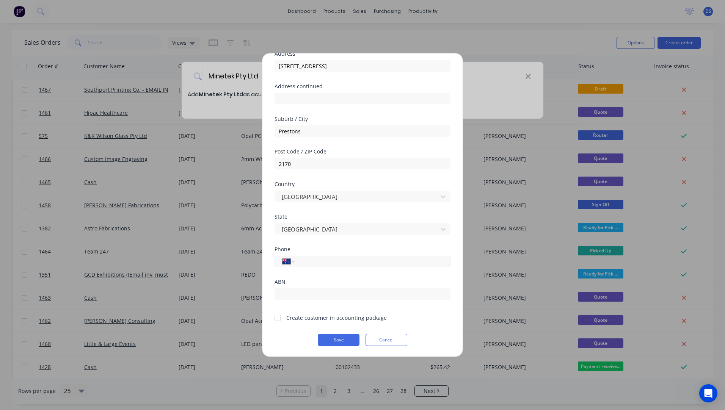
click at [309, 264] on input "tel" at bounding box center [370, 261] width 143 height 9
type input "0439 066 866"
click at [279, 317] on div at bounding box center [277, 317] width 15 height 15
click at [332, 340] on button "Save" at bounding box center [339, 340] width 42 height 12
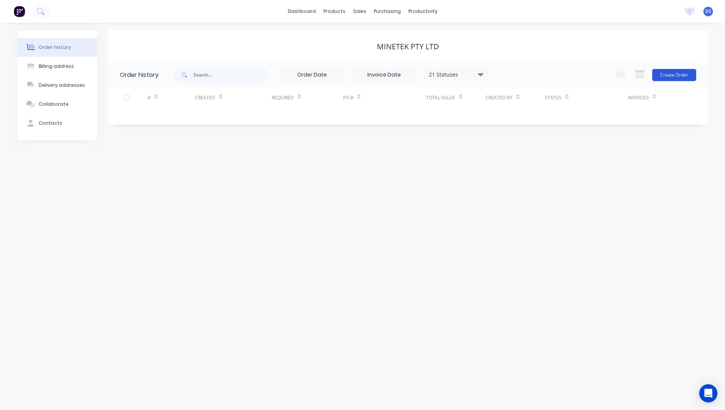
click at [668, 73] on button "Create Order" at bounding box center [674, 75] width 44 height 12
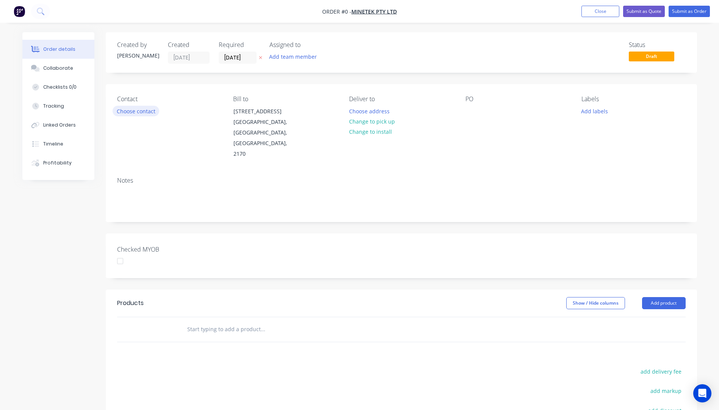
click at [143, 113] on button "Choose contact" at bounding box center [136, 111] width 47 height 10
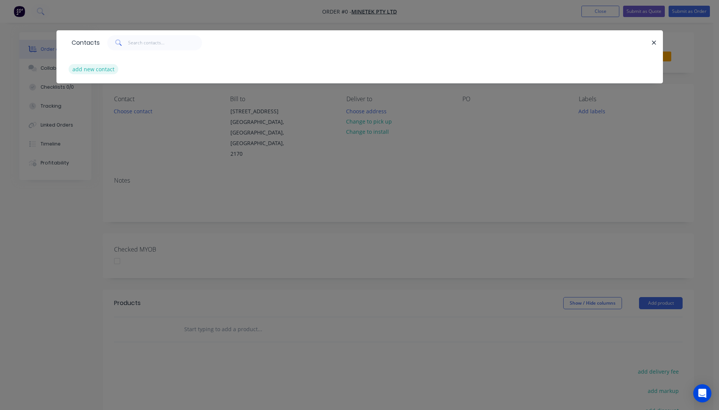
click at [98, 69] on button "add new contact" at bounding box center [94, 69] width 50 height 10
select select "AU"
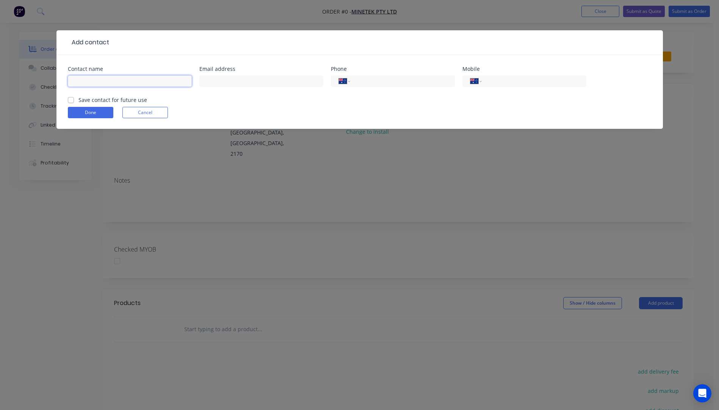
paste input "Natalie Grebenshikoff <natalie.grebenshikoff@minetek.com>"
click at [185, 81] on input "Natalie Grebenshikoff <natalie.grebenshikoff@minetek.com>" at bounding box center [130, 80] width 124 height 11
drag, startPoint x: 185, startPoint y: 81, endPoint x: 99, endPoint y: 82, distance: 86.1
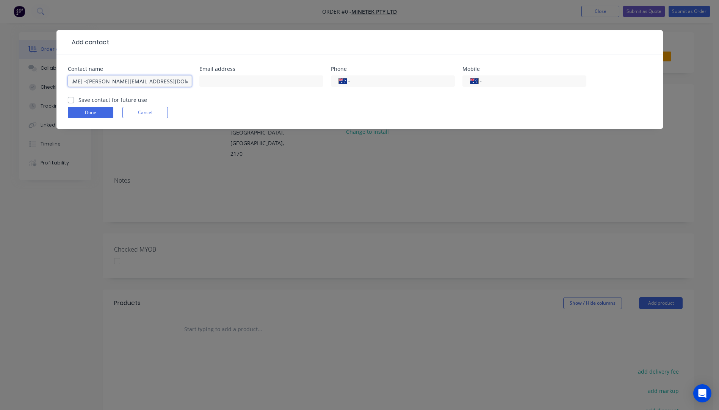
click at [99, 82] on input "Natalie Grebenshikoff <natalie.grebenshikoff@minetek.com" at bounding box center [130, 80] width 124 height 11
type input "Natalie Grebenshikoff <natalie.grebenshikoff@minetek.com"
paste input "natalie.grebenshikoff@minetek.com"
type input "natalie.grebenshikoff@minetek.com"
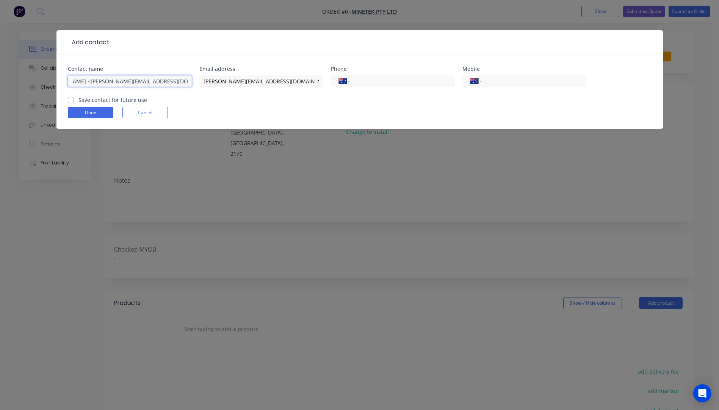
scroll to position [0, 32]
drag, startPoint x: 127, startPoint y: 81, endPoint x: 189, endPoint y: 79, distance: 61.8
click at [189, 79] on input "Natalie Grebenshikoff <natalie.grebenshikoff@minetek.com" at bounding box center [130, 80] width 124 height 11
type input "Natalie Grebenshikoff"
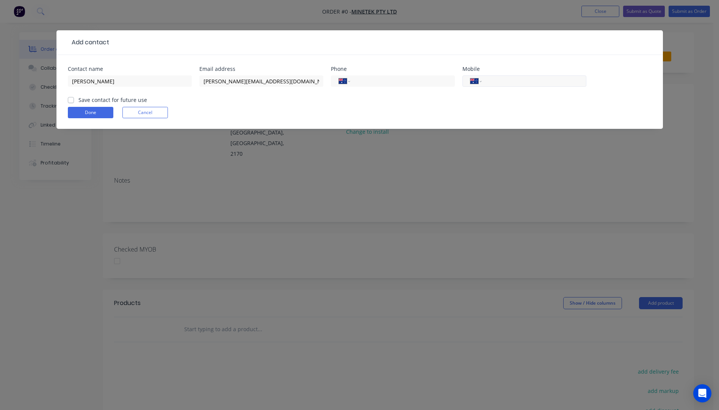
click at [490, 80] on input "tel" at bounding box center [532, 81] width 91 height 9
type input "0439 066 866"
click at [82, 110] on button "Done" at bounding box center [90, 112] width 45 height 11
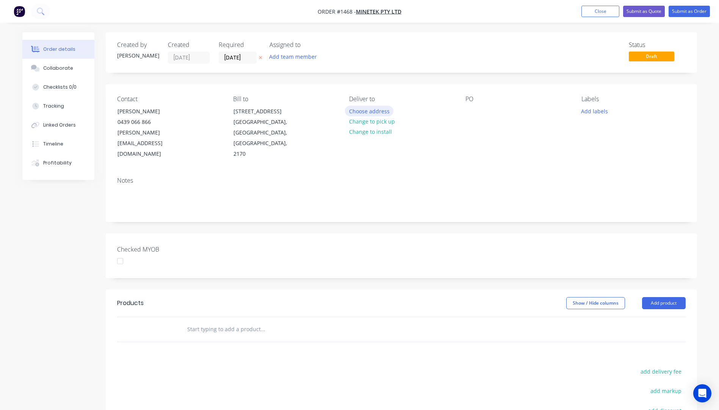
click at [369, 113] on button "Choose address" at bounding box center [369, 111] width 49 height 10
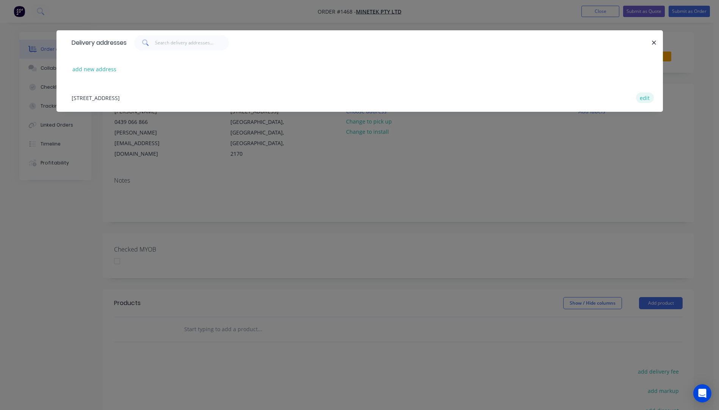
click at [646, 100] on button "edit" at bounding box center [645, 97] width 18 height 10
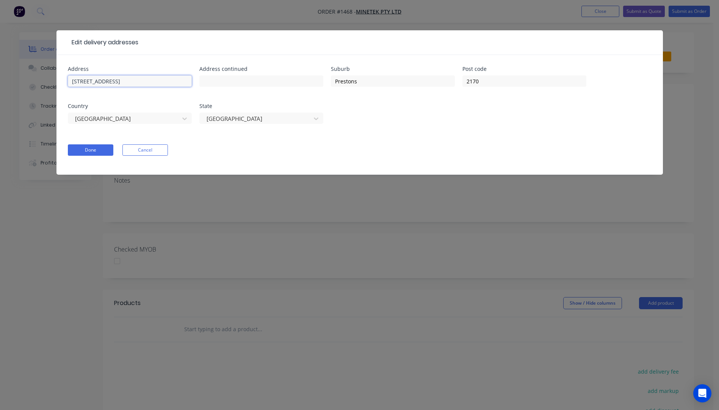
drag, startPoint x: 107, startPoint y: 82, endPoint x: 66, endPoint y: 80, distance: 40.6
click at [66, 80] on div "Address 23 Ash Road Address continued Suburb Prestons Post code 2170 Country Au…" at bounding box center [359, 115] width 606 height 120
paste input "23 Ash Road"
type input "23 Ash Road"
click at [115, 80] on input "text" at bounding box center [130, 80] width 124 height 11
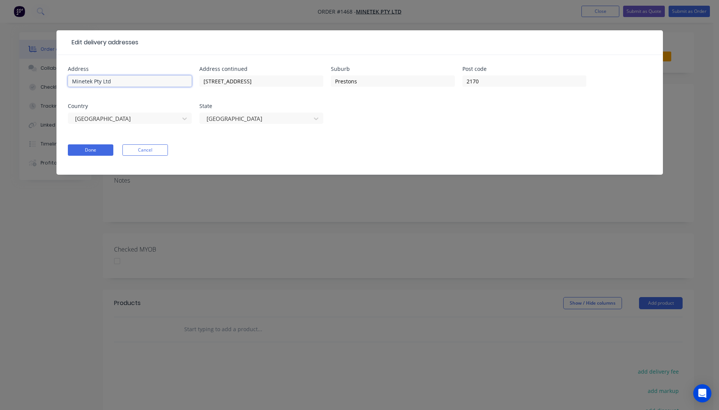
type input "Minetek Pty Ltd"
click at [107, 156] on form "Address Minetek Pty Ltd Address continued 23 Ash Road Suburb Prestons Post code…" at bounding box center [360, 120] width 584 height 108
click at [88, 150] on button "Done" at bounding box center [90, 149] width 45 height 11
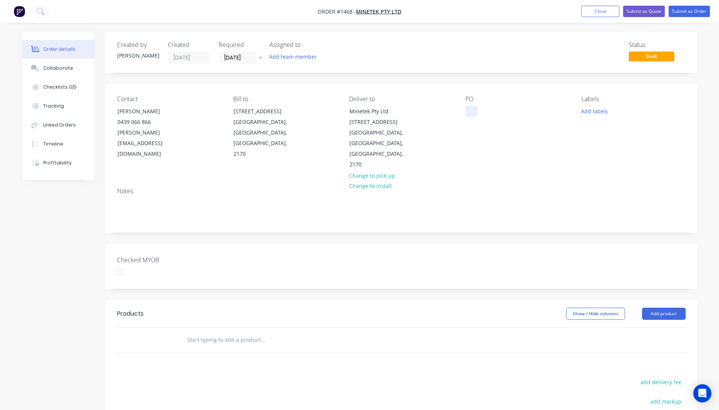
click at [470, 110] on div at bounding box center [471, 111] width 12 height 11
click at [599, 114] on button "Add labels" at bounding box center [594, 111] width 35 height 10
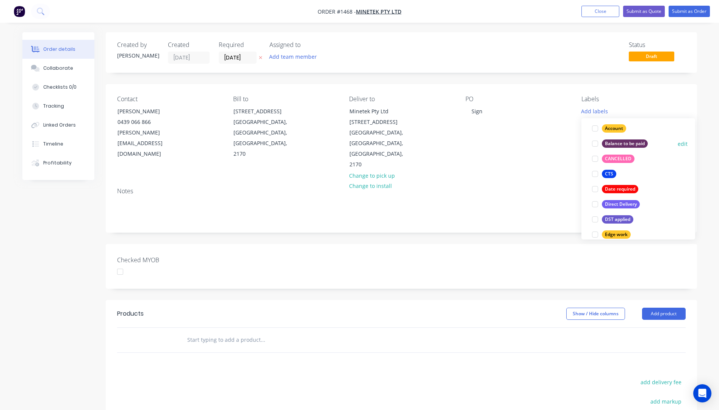
scroll to position [76, 0]
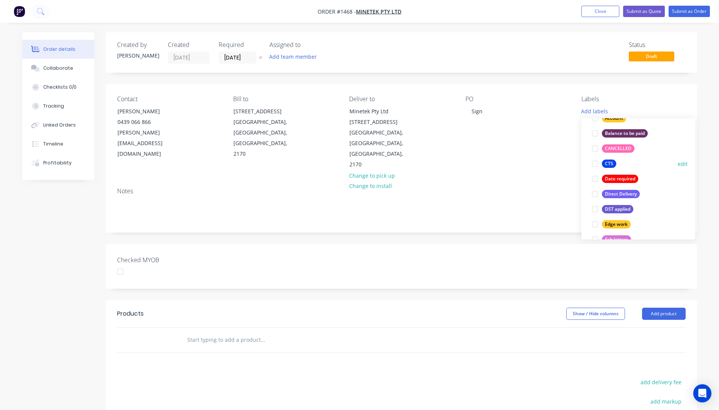
click at [612, 166] on div "CTS" at bounding box center [609, 164] width 14 height 8
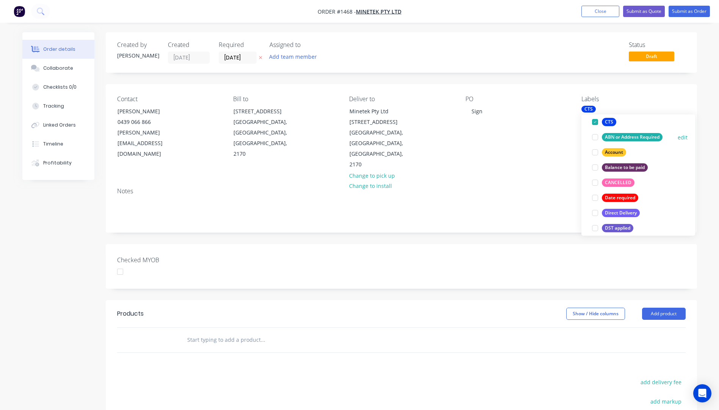
scroll to position [91, 0]
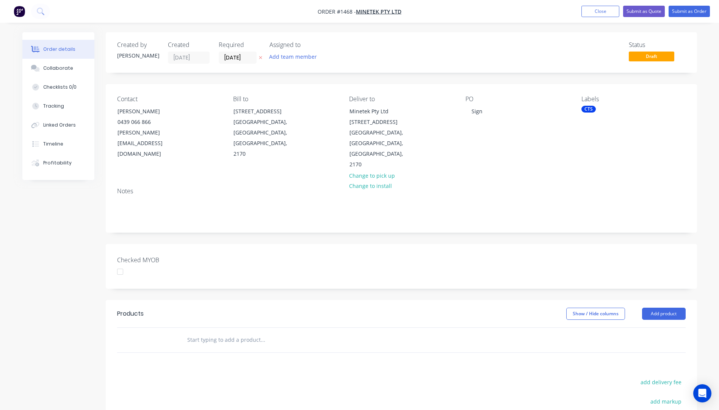
click at [567, 154] on div "Contact Natalie Grebenshikoff 0439 066 866 natalie.grebenshikoff@minetek.com Bi…" at bounding box center [401, 132] width 591 height 97
click at [590, 110] on div "CTS" at bounding box center [588, 109] width 14 height 7
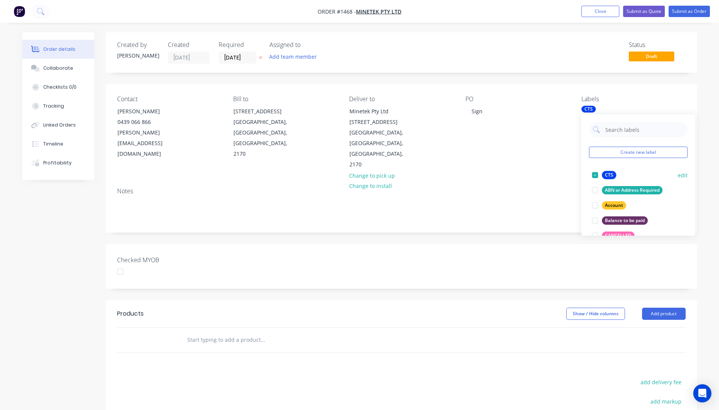
click at [596, 175] on div at bounding box center [595, 175] width 15 height 15
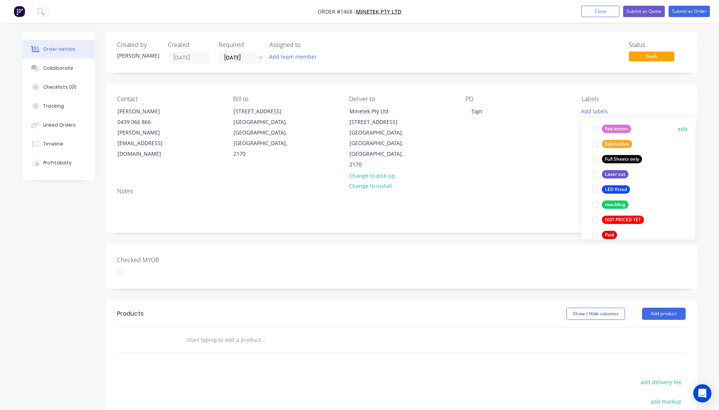
scroll to position [190, 0]
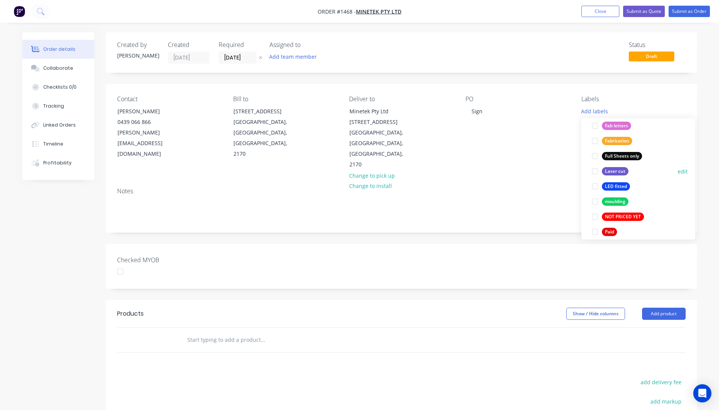
click at [596, 172] on div at bounding box center [595, 171] width 15 height 15
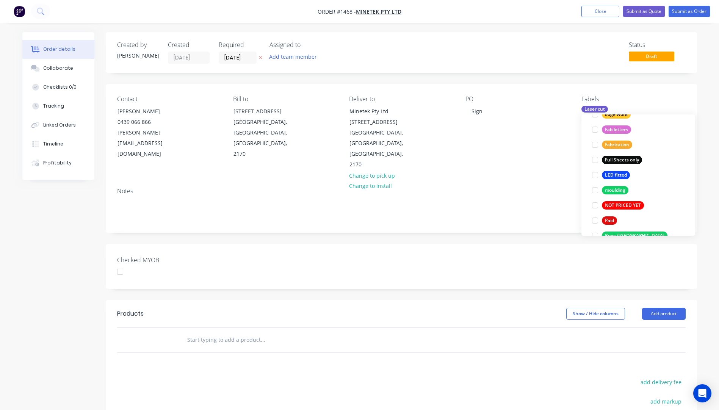
scroll to position [235, 0]
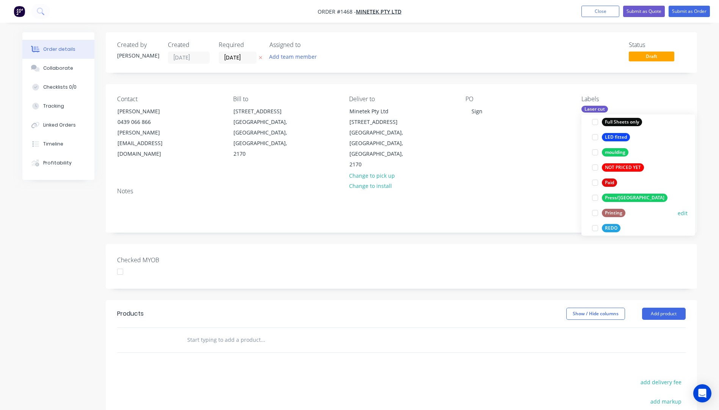
click at [614, 213] on div "Printing" at bounding box center [614, 213] width 24 height 8
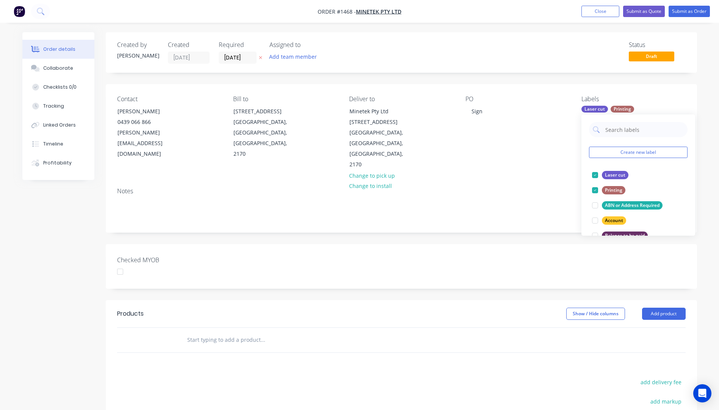
click at [557, 158] on div "Contact Natalie Grebenshikoff 0439 066 866 natalie.grebenshikoff@minetek.com Bi…" at bounding box center [401, 132] width 591 height 97
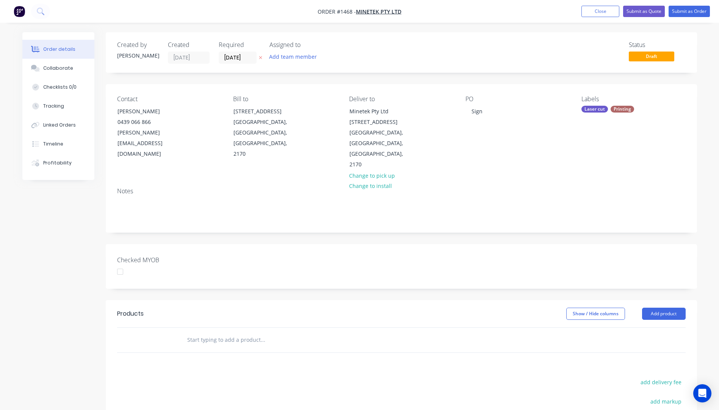
click at [260, 56] on icon "button" at bounding box center [260, 57] width 3 height 5
click at [669, 308] on button "Add product" at bounding box center [664, 314] width 44 height 12
click at [648, 327] on div "Product catalogue" at bounding box center [649, 332] width 58 height 11
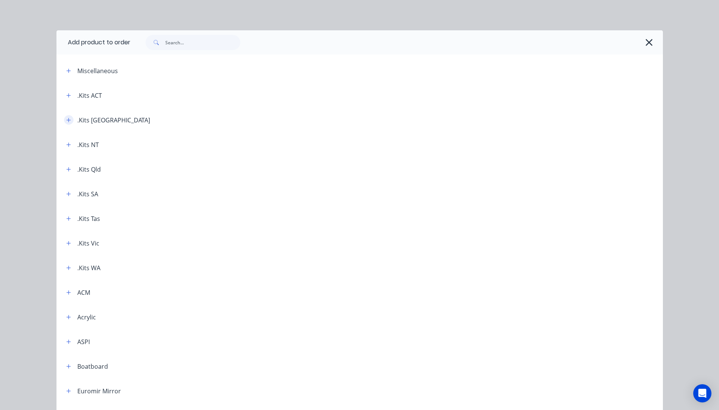
click at [66, 122] on icon "button" at bounding box center [68, 120] width 5 height 5
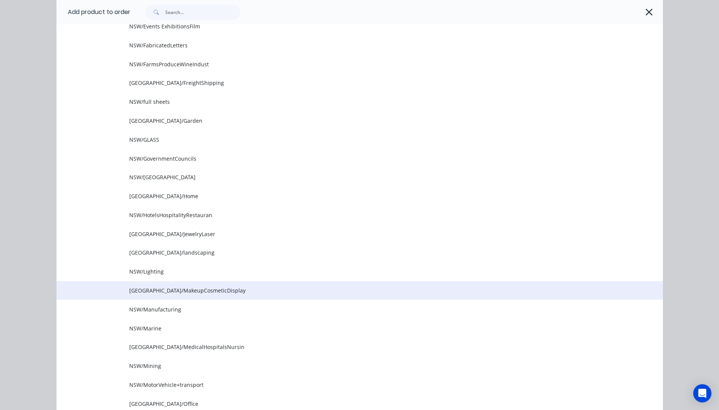
scroll to position [417, 0]
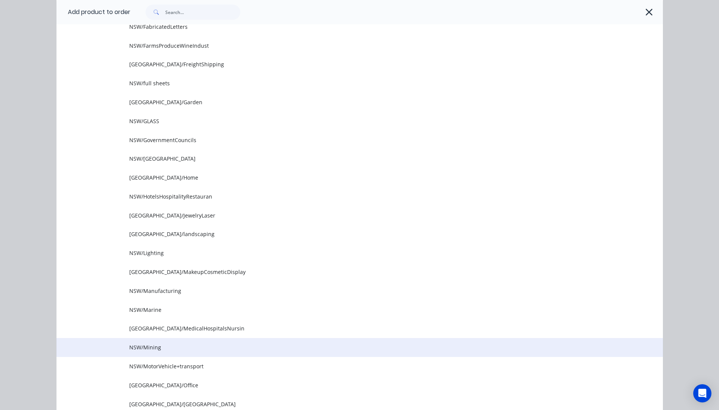
click at [146, 348] on span "NSW/Mining" at bounding box center [342, 347] width 427 height 8
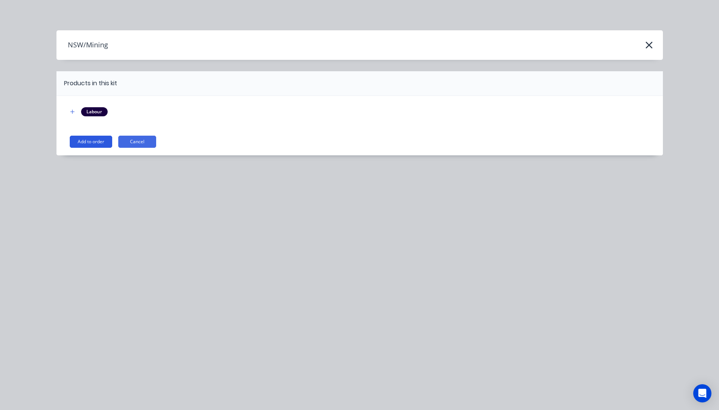
click at [85, 143] on button "Add to order" at bounding box center [91, 142] width 42 height 12
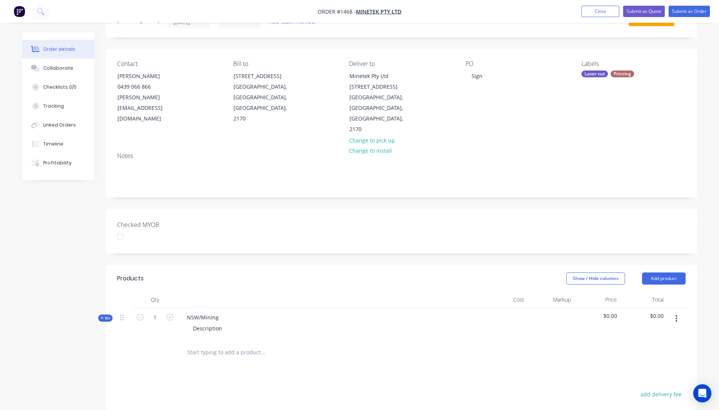
scroll to position [114, 0]
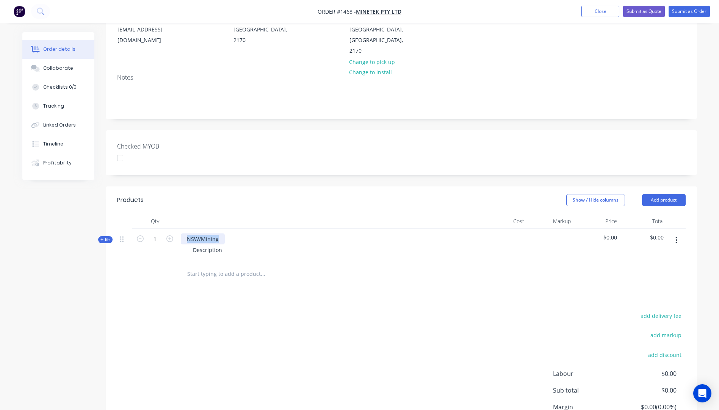
drag, startPoint x: 222, startPoint y: 216, endPoint x: 183, endPoint y: 221, distance: 39.4
click at [183, 233] on div "NSW/Mining" at bounding box center [203, 238] width 44 height 11
drag, startPoint x: 216, startPoint y: 229, endPoint x: 191, endPoint y: 229, distance: 25.0
click at [191, 244] on div "Description" at bounding box center [207, 249] width 41 height 11
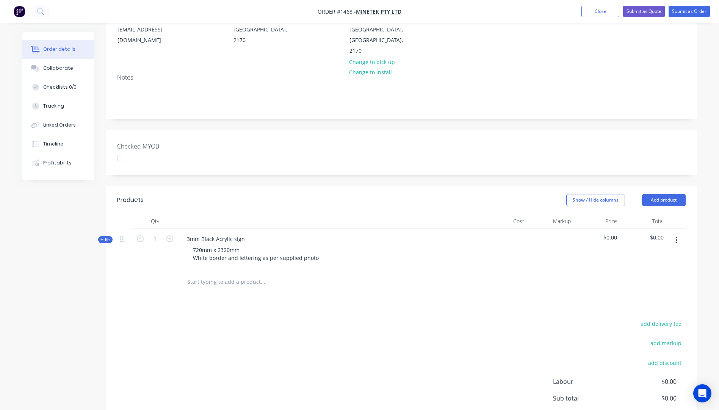
click at [100, 238] on icon at bounding box center [101, 240] width 3 height 4
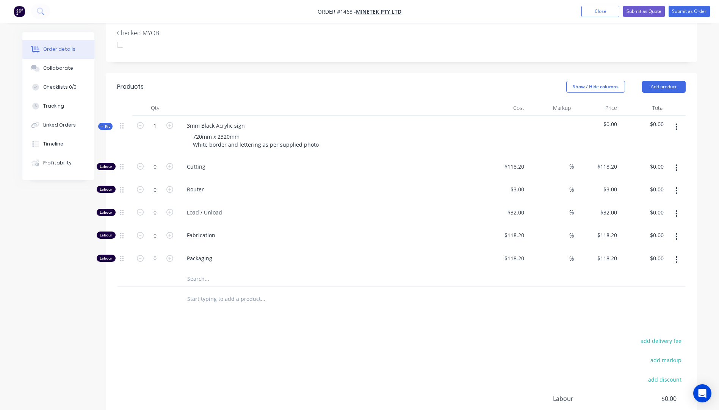
scroll to position [227, 0]
click at [194, 271] on input "text" at bounding box center [263, 278] width 152 height 15
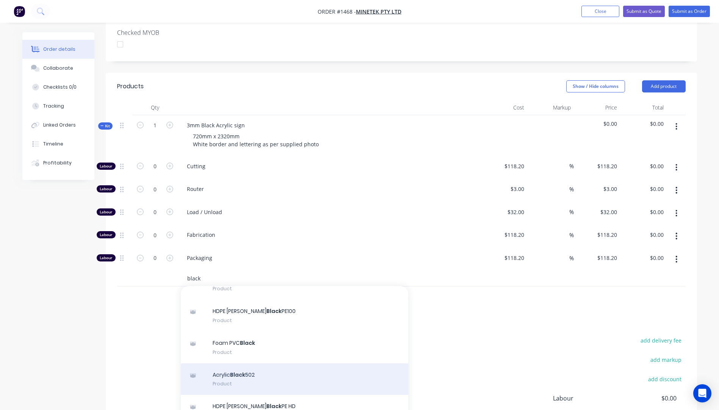
type input "black"
click at [249, 363] on div "Acrylic Black 502 Product" at bounding box center [294, 379] width 227 height 32
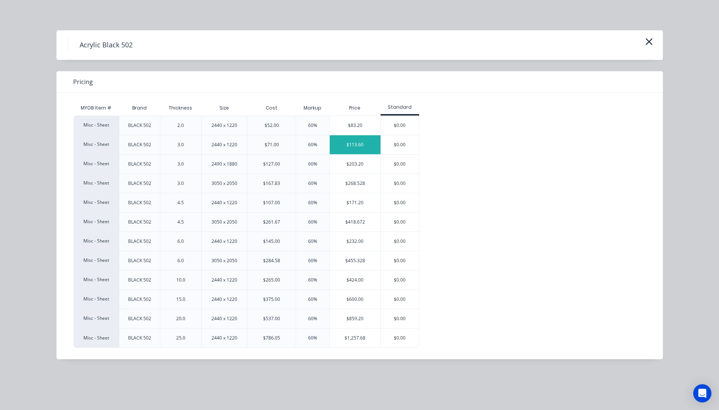
click at [345, 146] on div "$113.60" at bounding box center [355, 144] width 51 height 19
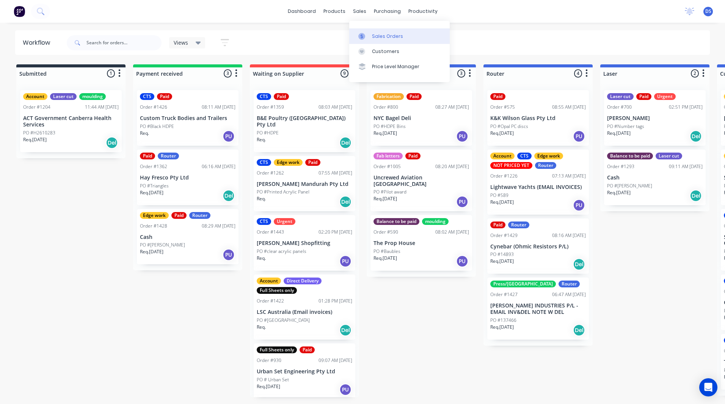
click at [380, 37] on div "Sales Orders" at bounding box center [387, 36] width 31 height 7
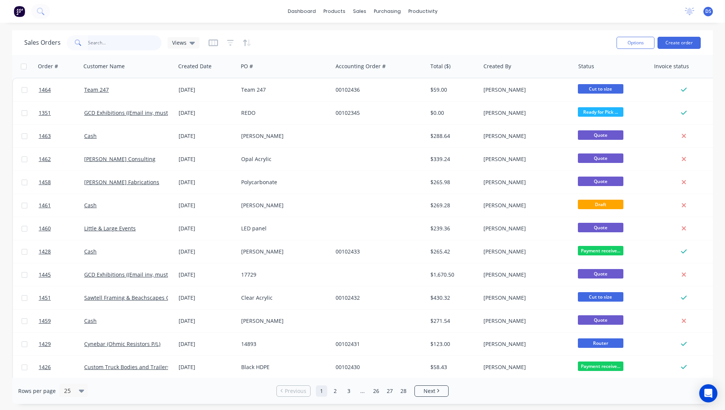
click at [120, 44] on input "text" at bounding box center [125, 42] width 74 height 15
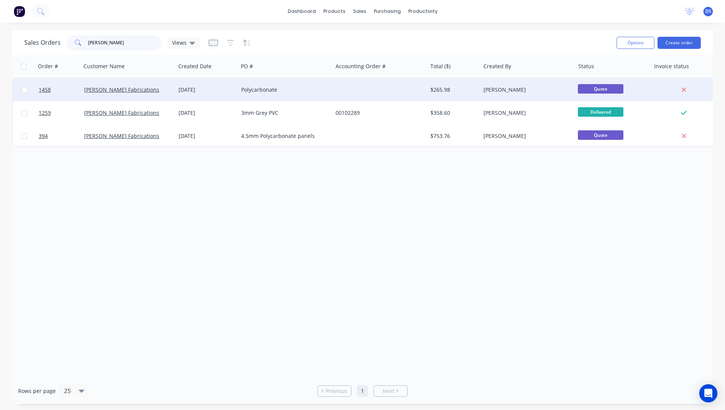
type input "[PERSON_NAME]"
click at [264, 91] on div "Polycarbonate" at bounding box center [283, 90] width 84 height 8
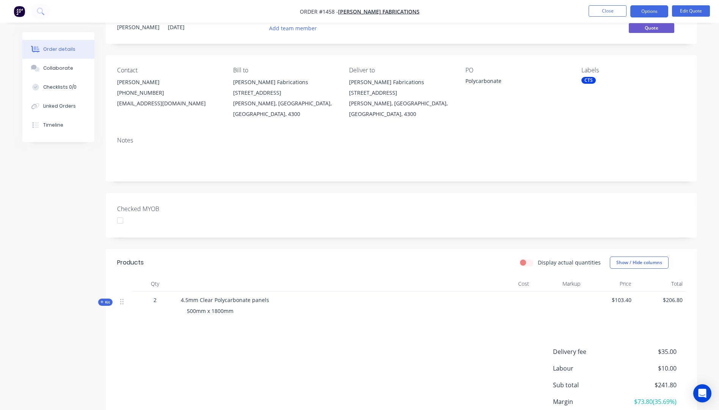
scroll to position [82, 0]
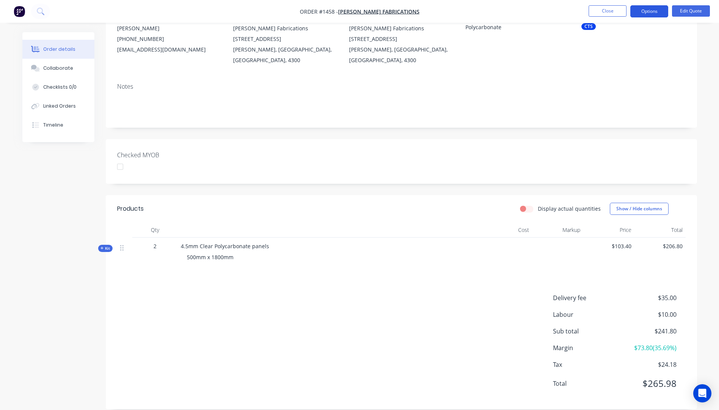
click at [641, 13] on button "Options" at bounding box center [649, 11] width 38 height 12
click at [609, 125] on div "Change customer" at bounding box center [627, 121] width 70 height 11
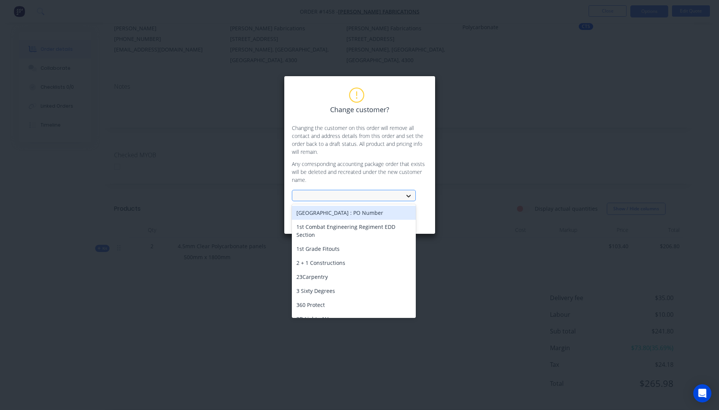
click at [408, 199] on icon at bounding box center [409, 196] width 8 height 8
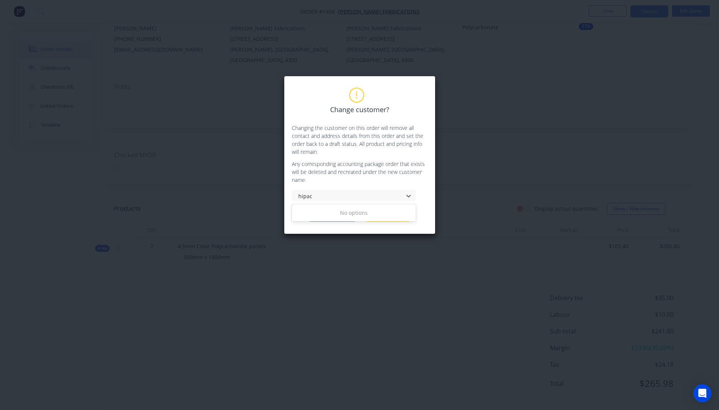
type input "hipac"
click at [372, 241] on div "Change customer? Changing the customer on this order will remove all contact an…" at bounding box center [359, 205] width 719 height 410
click at [389, 221] on button "Cancel" at bounding box center [387, 215] width 45 height 11
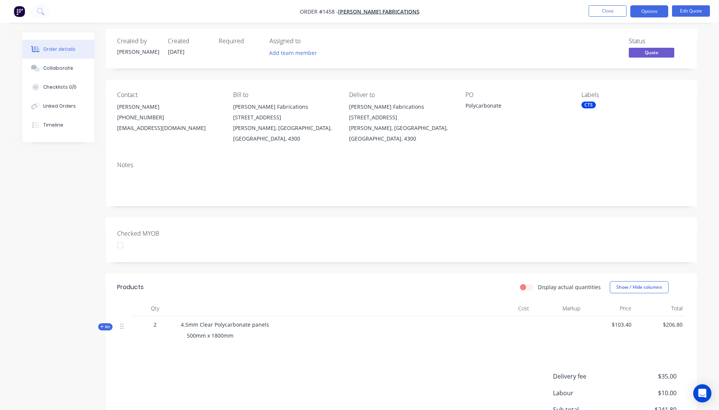
scroll to position [0, 0]
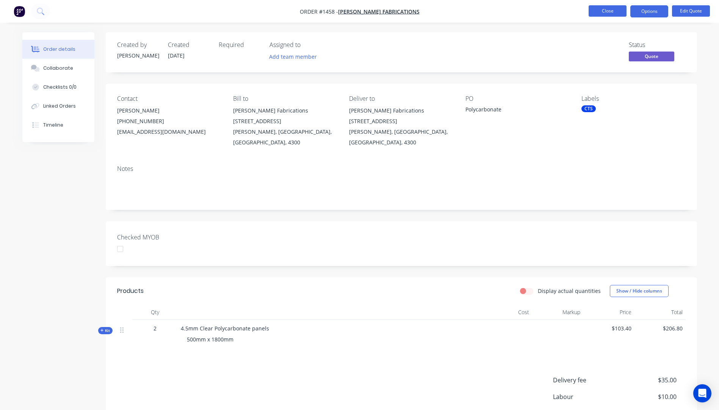
click at [602, 13] on button "Close" at bounding box center [608, 10] width 38 height 11
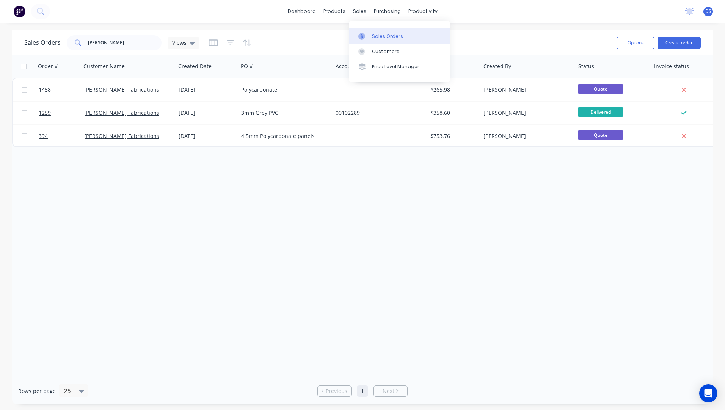
click at [375, 36] on div "Sales Orders" at bounding box center [387, 36] width 31 height 7
drag, startPoint x: 103, startPoint y: 45, endPoint x: 71, endPoint y: 38, distance: 32.4
click at [71, 38] on div "[PERSON_NAME]" at bounding box center [114, 42] width 95 height 15
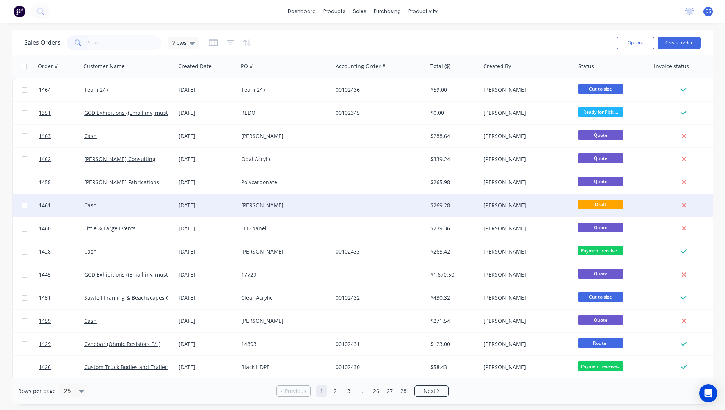
click at [255, 210] on div "[PERSON_NAME]" at bounding box center [285, 205] width 94 height 23
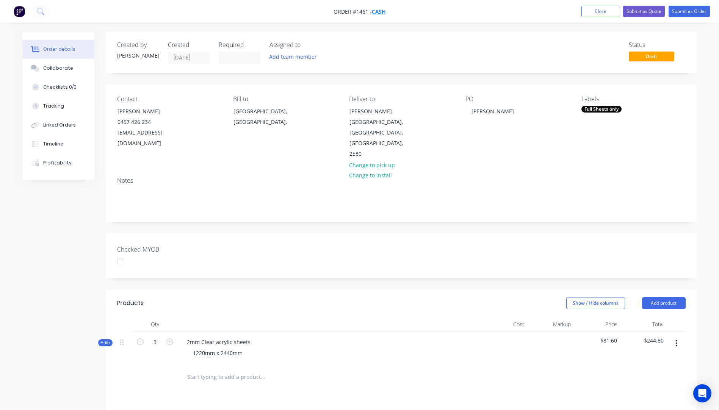
click at [382, 12] on span "Cash" at bounding box center [379, 11] width 14 height 7
click at [599, 14] on button "Close" at bounding box center [600, 11] width 38 height 11
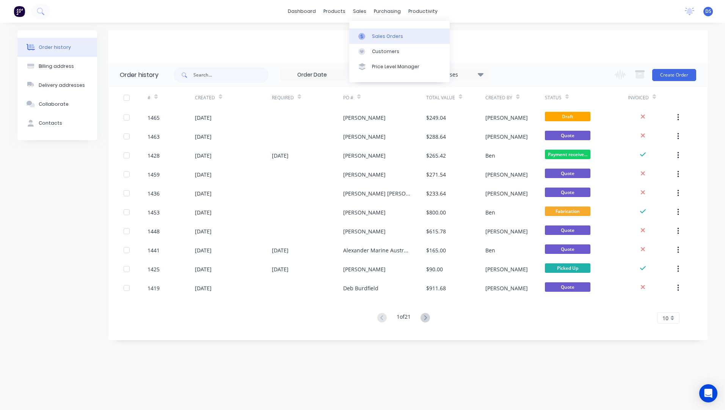
click at [388, 39] on div "Sales Orders" at bounding box center [387, 36] width 31 height 7
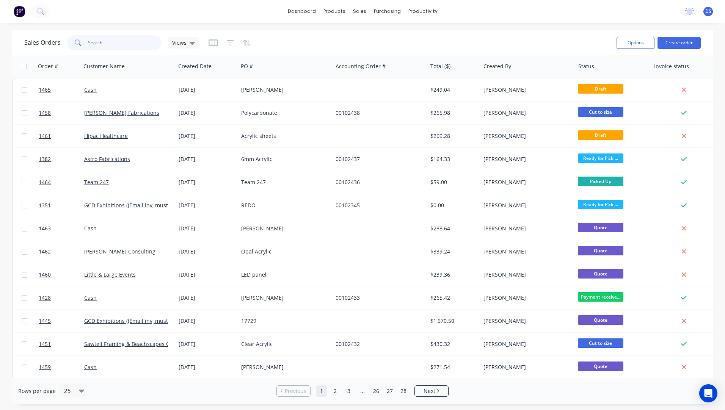
click at [110, 47] on input "text" at bounding box center [125, 42] width 74 height 15
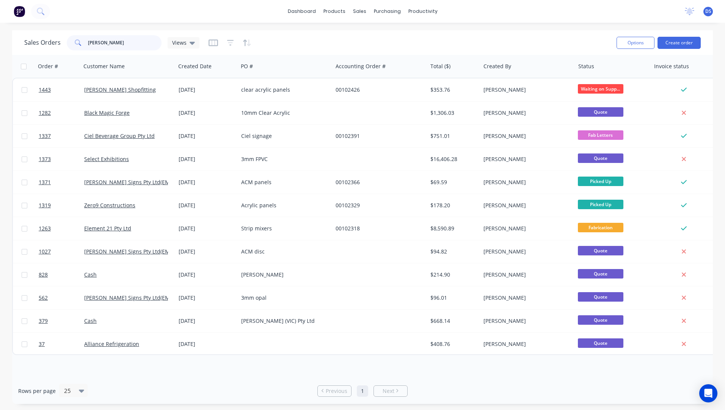
type input "[PERSON_NAME]"
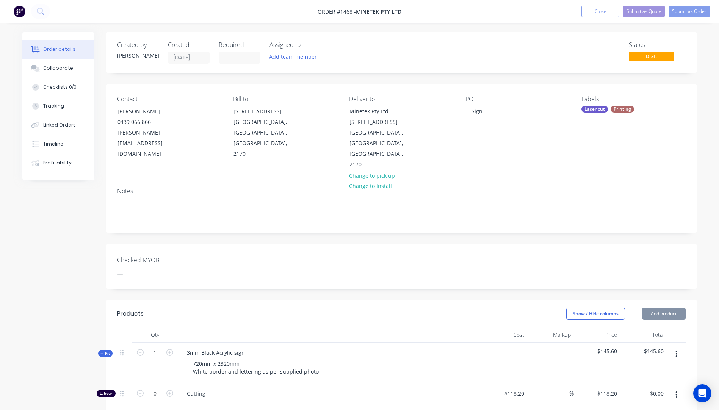
scroll to position [227, 0]
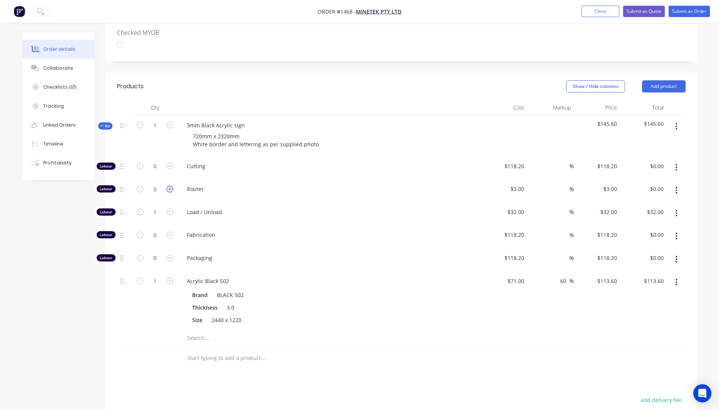
click at [171, 186] on icon "button" at bounding box center [169, 189] width 7 height 7
type input "1"
type input "$3.00"
click at [171, 186] on icon "button" at bounding box center [169, 189] width 7 height 7
type input "2"
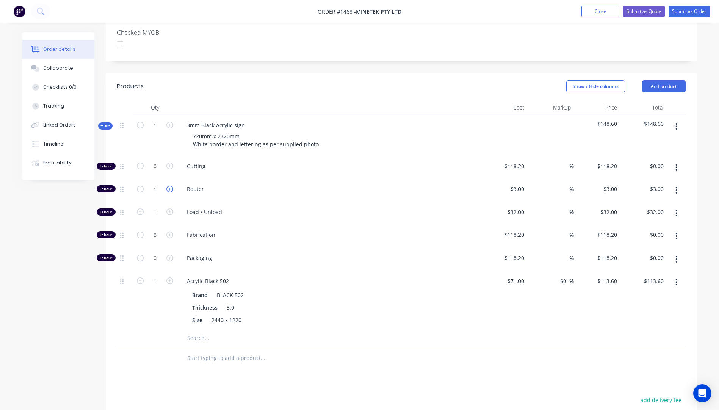
type input "$6.00"
click at [171, 186] on icon "button" at bounding box center [169, 189] width 7 height 7
type input "3"
type input "$9.00"
click at [171, 186] on icon "button" at bounding box center [169, 189] width 7 height 7
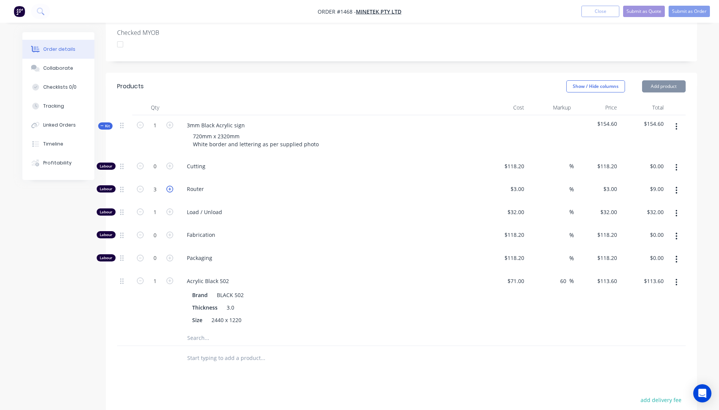
type input "4"
type input "$12.00"
click at [171, 186] on icon "button" at bounding box center [169, 189] width 7 height 7
type input "5"
type input "$15.00"
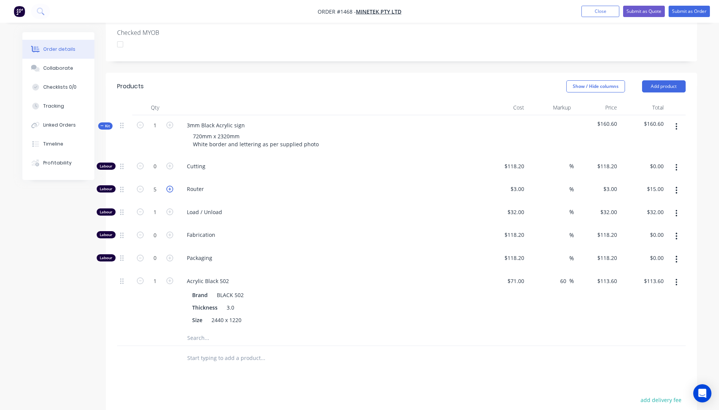
click at [171, 186] on icon "button" at bounding box center [169, 189] width 7 height 7
type input "6"
type input "$18.00"
click at [159, 306] on div "1" at bounding box center [154, 301] width 45 height 60
click at [190, 331] on input "text" at bounding box center [263, 338] width 152 height 15
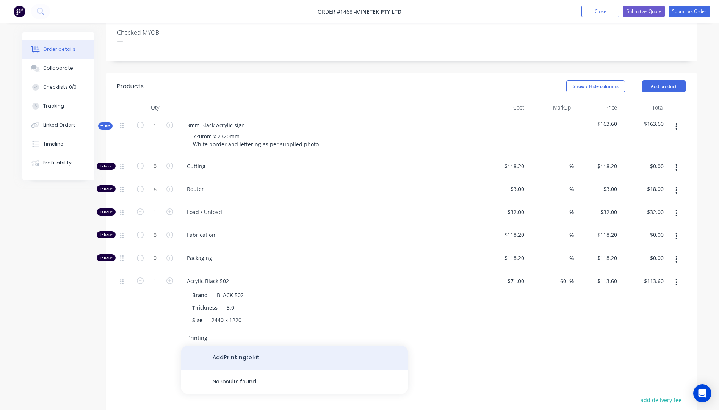
type input "Printing"
click at [228, 346] on button "Add Printing to kit" at bounding box center [294, 358] width 227 height 24
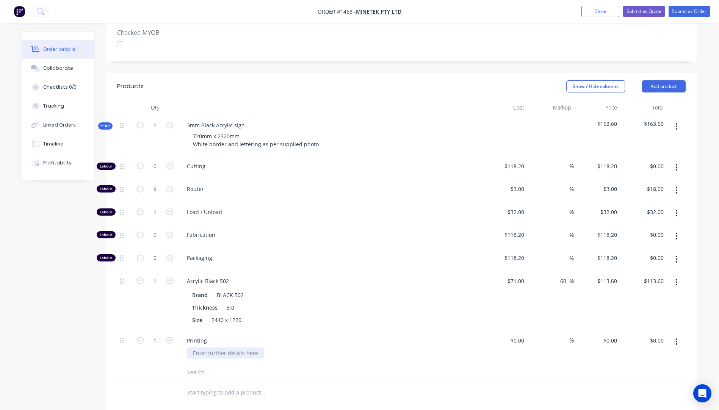
click at [228, 348] on div at bounding box center [225, 353] width 77 height 11
click at [281, 348] on div "SPC quote #" at bounding box center [332, 353] width 291 height 11
click at [569, 336] on span "%" at bounding box center [571, 340] width 5 height 9
type input "35"
click at [514, 331] on div "$0.00" at bounding box center [504, 348] width 47 height 34
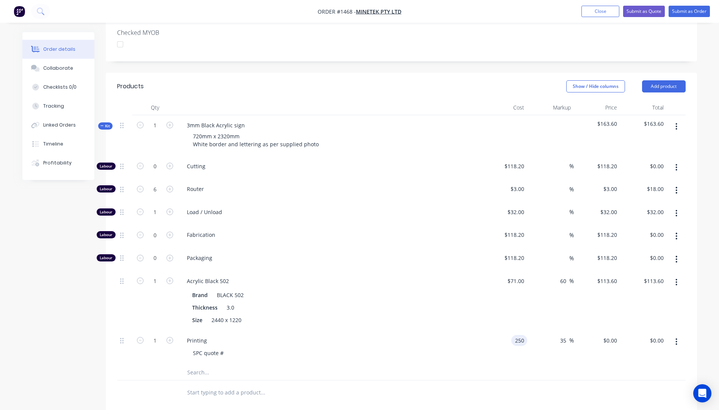
type input "$250.00"
type input "$337.50"
click at [424, 342] on div "Printing SPC quote #" at bounding box center [329, 348] width 303 height 34
type input "250"
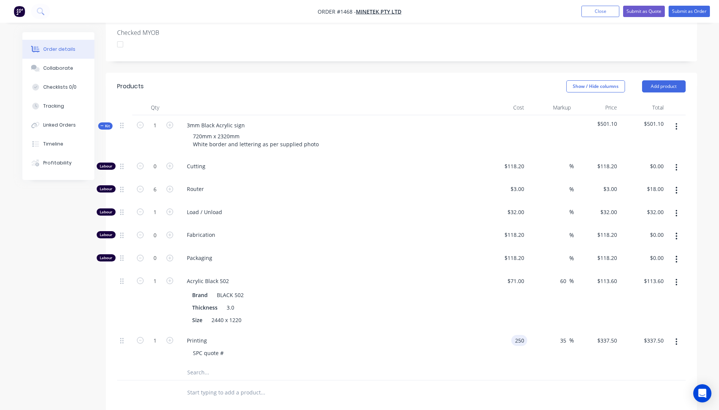
click at [519, 335] on input "250" at bounding box center [520, 340] width 13 height 11
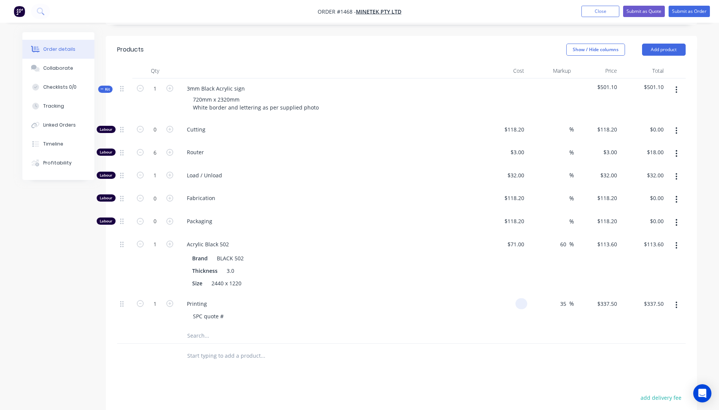
scroll to position [265, 0]
type input "$0.00"
click at [188, 327] on input "text" at bounding box center [263, 334] width 152 height 15
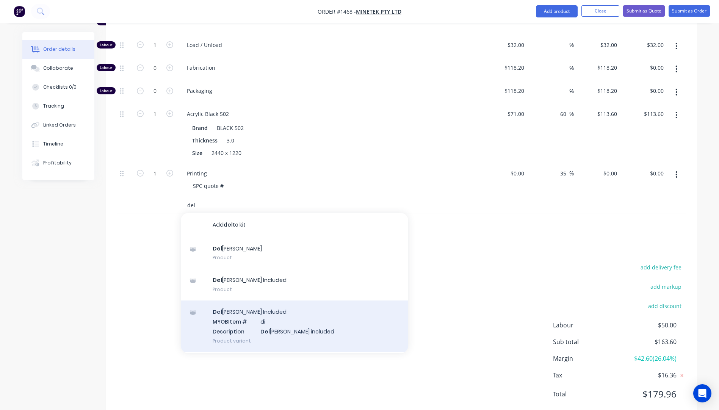
scroll to position [50, 0]
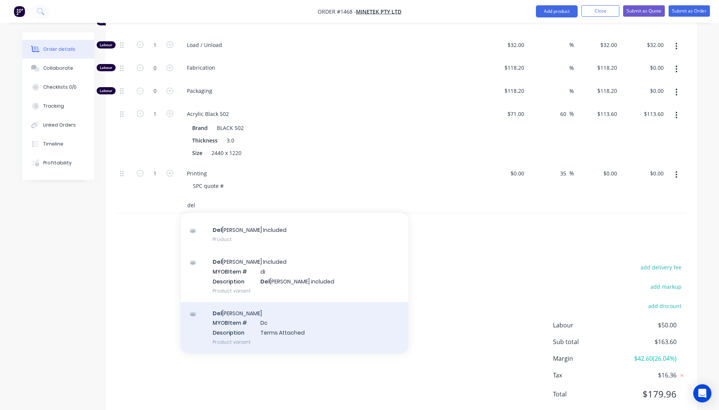
type input "del"
click at [277, 315] on div "Del [PERSON_NAME] MYOB Item # Dc Description Terms Attached Product variant" at bounding box center [294, 327] width 227 height 51
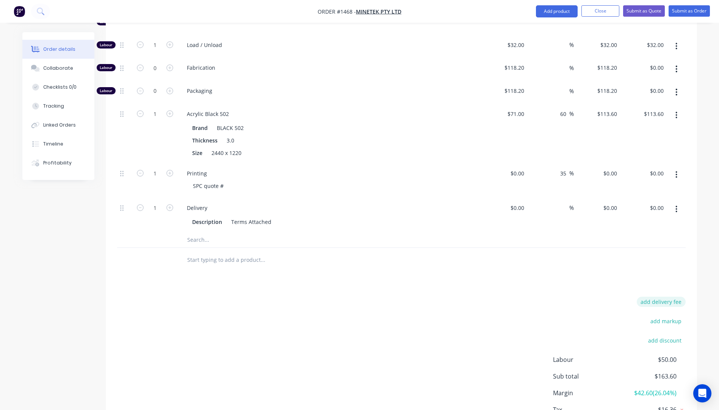
click at [667, 297] on button "add delivery fee" at bounding box center [661, 302] width 49 height 10
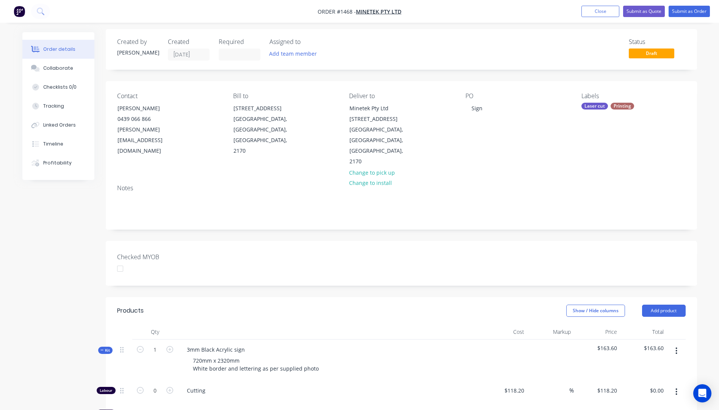
scroll to position [0, 0]
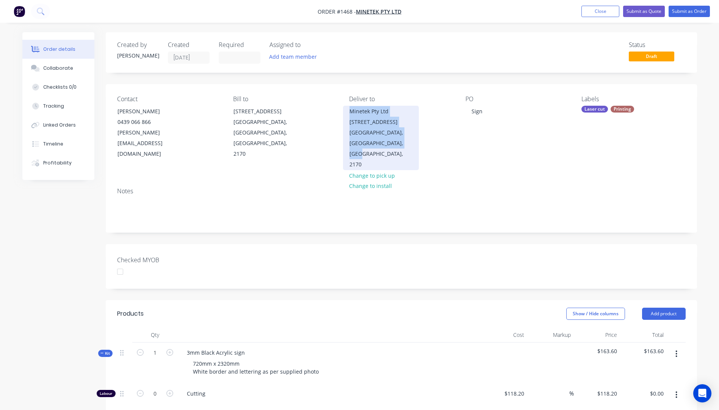
drag, startPoint x: 403, startPoint y: 143, endPoint x: 348, endPoint y: 112, distance: 63.7
click at [348, 112] on div "Minetek Pty Ltd 23 Ash Road Prestons, New South Wales, Australia, 2170" at bounding box center [381, 138] width 76 height 64
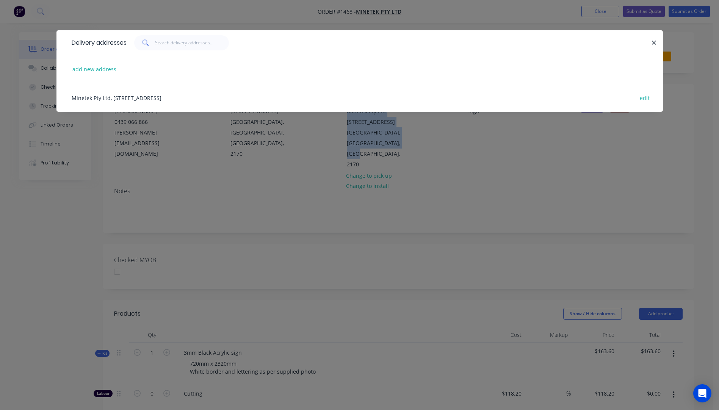
drag, startPoint x: 253, startPoint y: 96, endPoint x: 71, endPoint y: 98, distance: 181.9
click at [71, 98] on div "Minetek Pty Ltd, 23 Ash Road, Prestons, New South Wales, Australia, 2170 edit" at bounding box center [360, 97] width 584 height 28
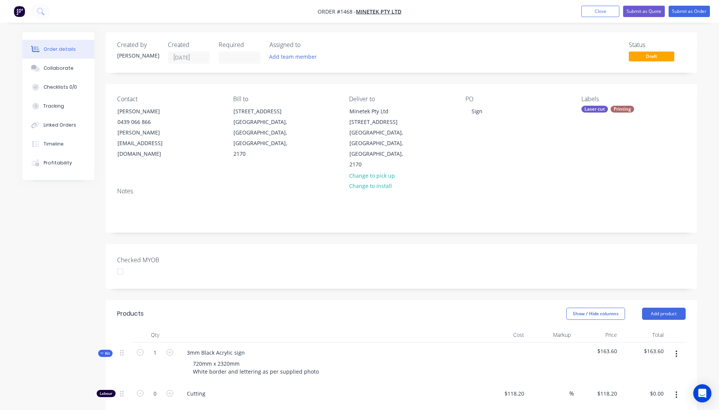
drag, startPoint x: 71, startPoint y: 97, endPoint x: 48, endPoint y: 280, distance: 183.8
click at [59, 69] on div "Collaborate" at bounding box center [58, 68] width 30 height 7
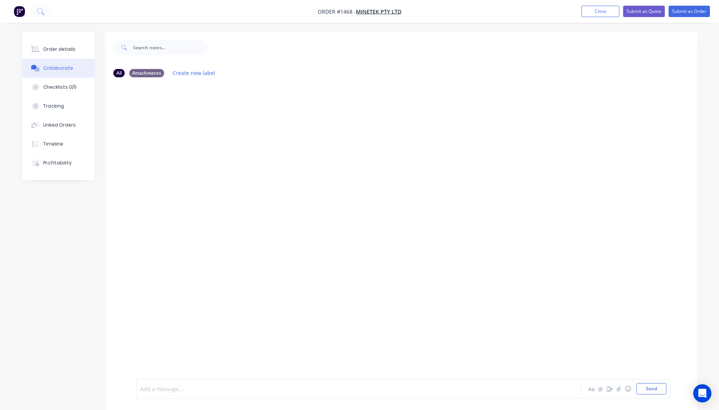
click at [169, 390] on div at bounding box center [338, 389] width 394 height 8
click at [650, 396] on div "KIS TNT $89.72+ Cardboard sleeve Aa @ ☺ Send" at bounding box center [403, 389] width 534 height 20
click at [650, 392] on button "Send" at bounding box center [651, 388] width 30 height 11
drag, startPoint x: 618, startPoint y: 389, endPoint x: 607, endPoint y: 362, distance: 28.4
click at [584, 351] on div "DS You - 12:23pm 10/09/25 KIS TNT $89.72+ Cardboard sleeve Labels Edit Delete" at bounding box center [401, 231] width 591 height 296
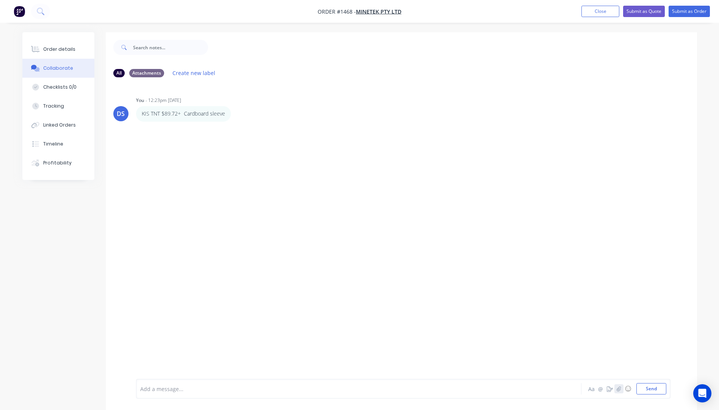
click at [621, 388] on icon "button" at bounding box center [618, 388] width 5 height 5
click at [650, 389] on button "Send" at bounding box center [651, 388] width 30 height 11
click at [68, 47] on div "Order details" at bounding box center [59, 49] width 32 height 7
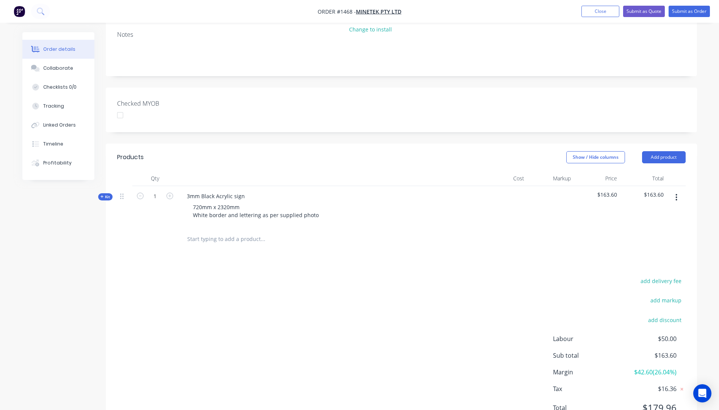
scroll to position [170, 0]
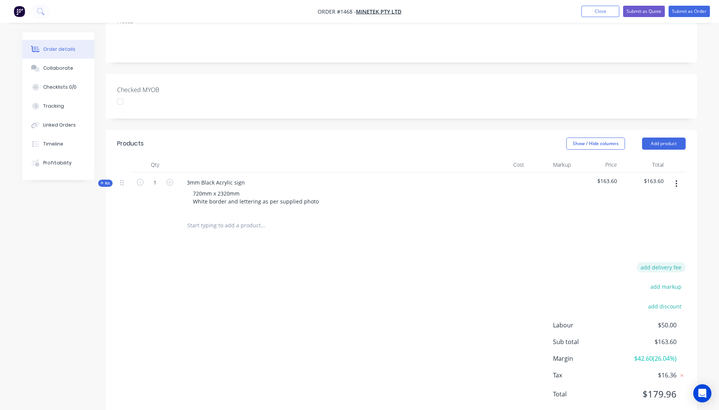
click at [664, 262] on button "add delivery fee" at bounding box center [661, 267] width 49 height 10
type input "125"
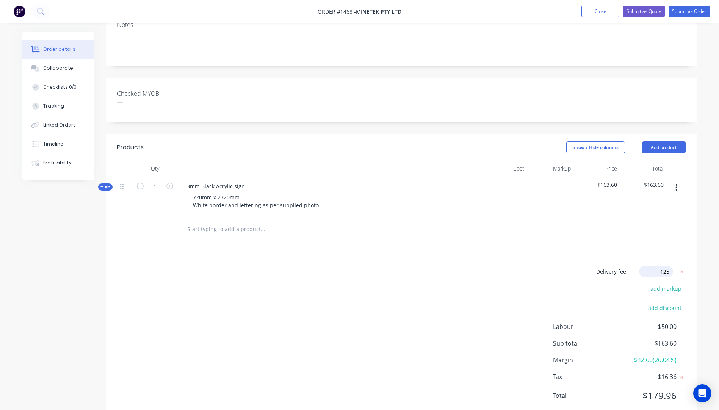
click at [393, 290] on div "Delivery fee Delivery fee Delivery fee name (Optional) 125 125 $0 add markup ad…" at bounding box center [401, 338] width 569 height 144
click at [600, 14] on button "Close" at bounding box center [600, 11] width 38 height 11
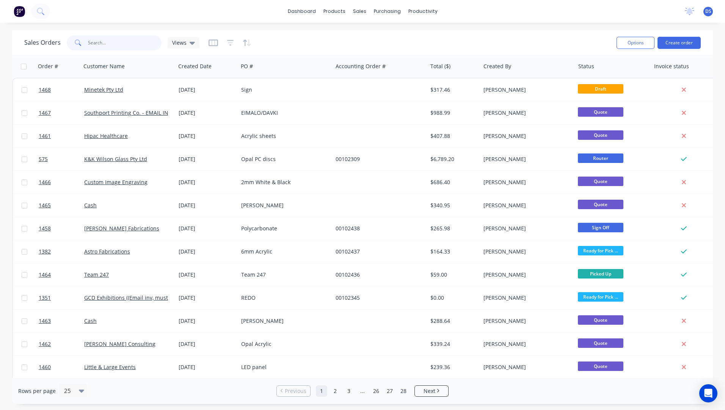
click at [110, 46] on input "text" at bounding box center [125, 42] width 74 height 15
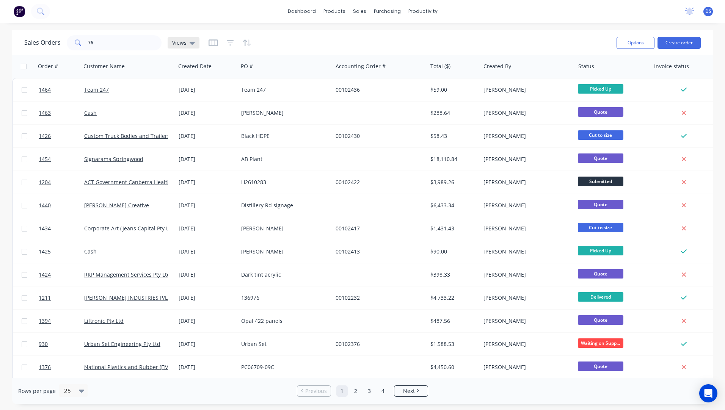
click at [192, 43] on icon at bounding box center [192, 43] width 5 height 3
click at [195, 126] on button "Archived Orders" at bounding box center [213, 122] width 86 height 9
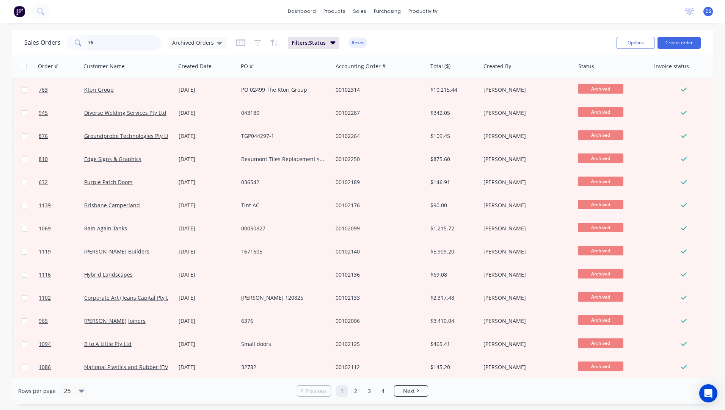
click at [110, 44] on input "76" at bounding box center [125, 42] width 74 height 15
click at [217, 45] on icon at bounding box center [219, 43] width 5 height 8
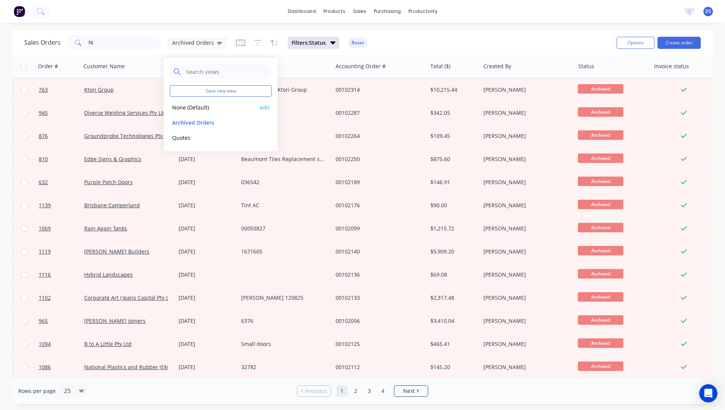
click at [189, 111] on button "None (Default)" at bounding box center [213, 107] width 86 height 9
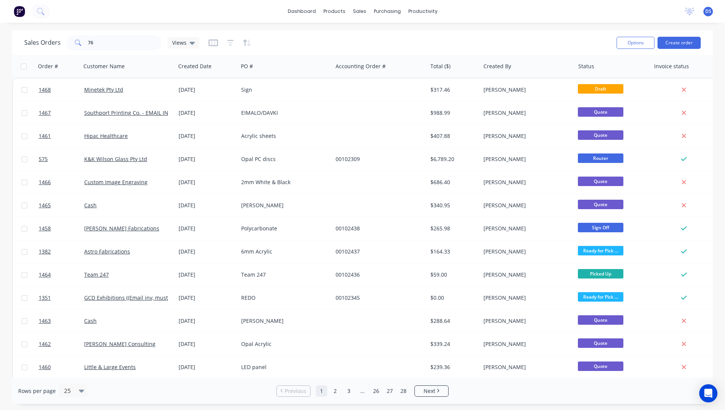
click at [77, 42] on icon at bounding box center [78, 42] width 7 height 7
click at [100, 47] on input "76" at bounding box center [125, 42] width 74 height 15
type input "7"
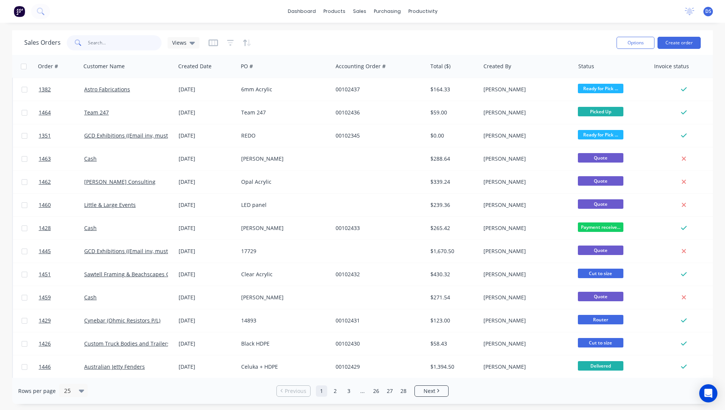
scroll to position [282, 0]
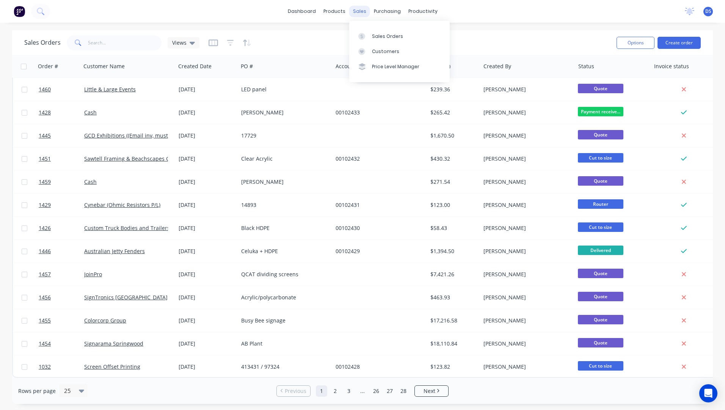
click at [363, 9] on div "sales" at bounding box center [359, 11] width 21 height 11
click at [374, 36] on div "Sales Orders" at bounding box center [387, 36] width 31 height 7
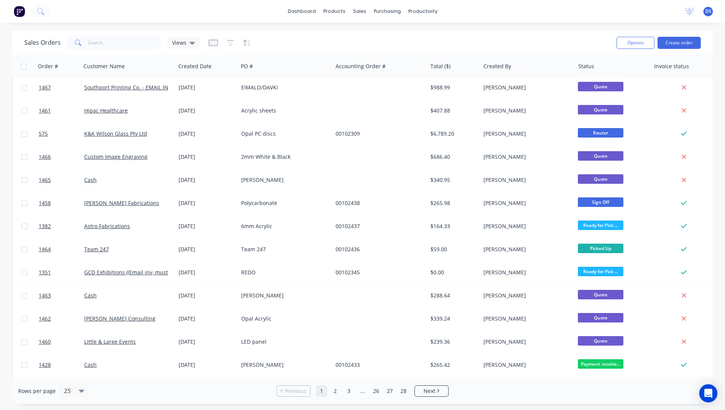
scroll to position [0, 0]
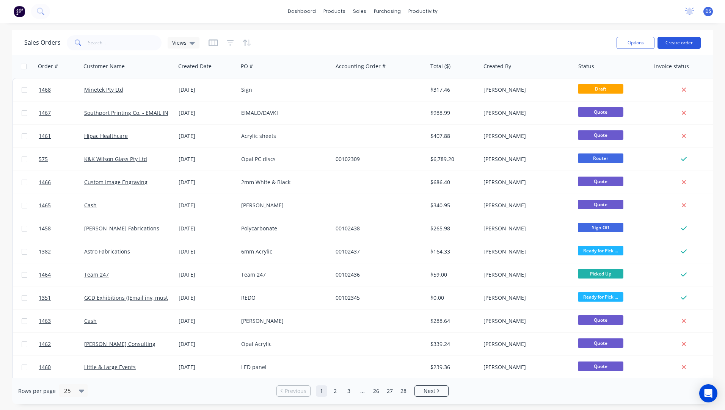
click at [684, 45] on button "Create order" at bounding box center [678, 43] width 43 height 12
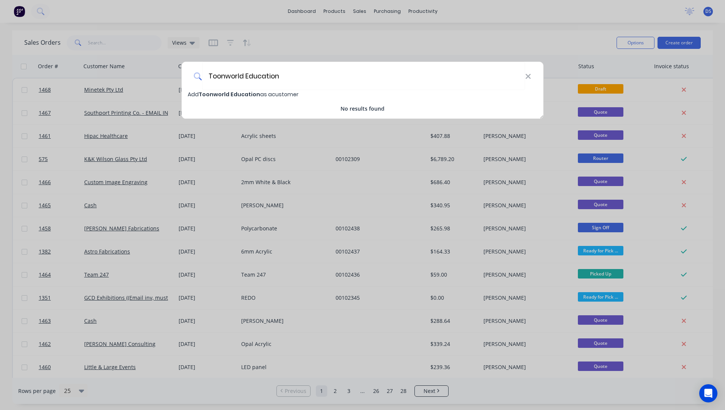
type input "Toonworld Education"
click at [213, 96] on span "Toonworld Education" at bounding box center [229, 95] width 61 height 8
select select "AU"
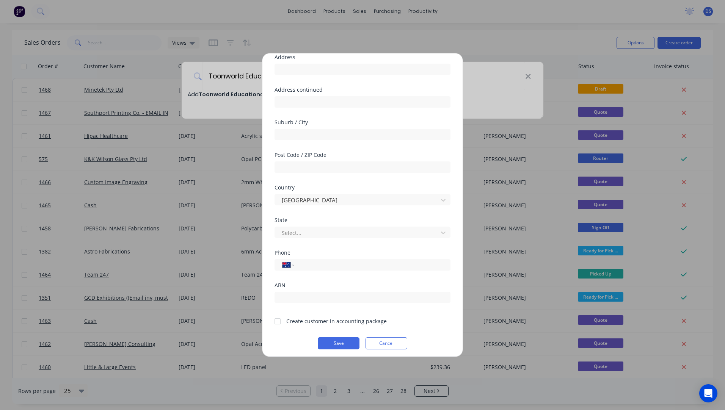
scroll to position [67, 0]
paste input "0420 497 303"
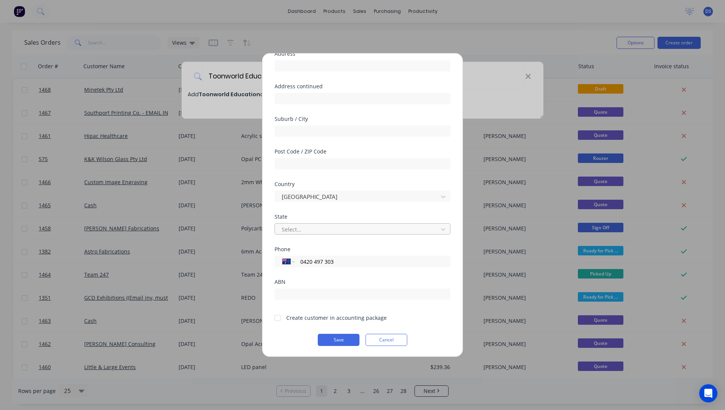
type input "0420 497 303"
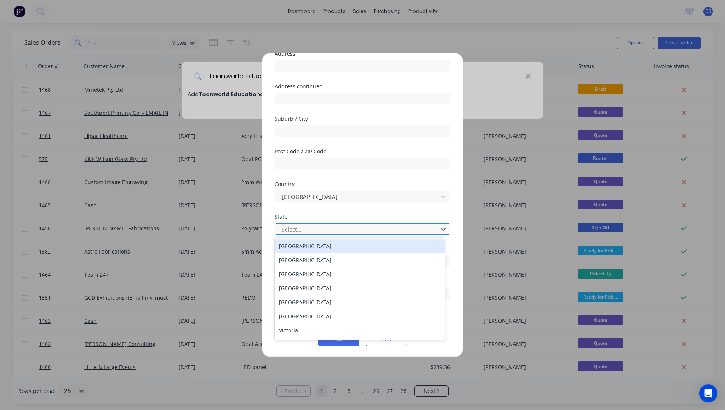
click at [309, 230] on div at bounding box center [357, 229] width 153 height 9
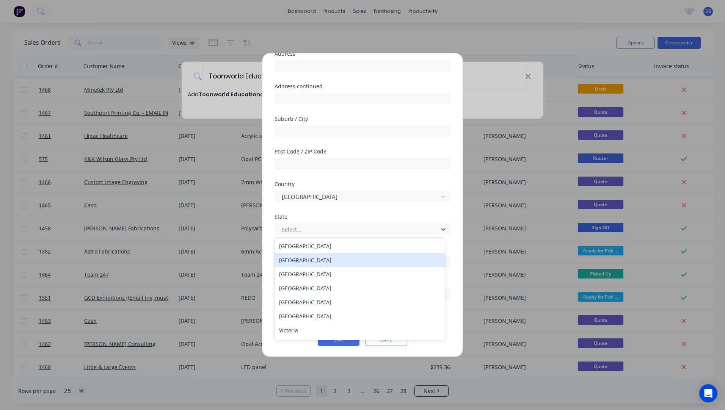
click at [303, 262] on div "New South Wales" at bounding box center [359, 260] width 170 height 14
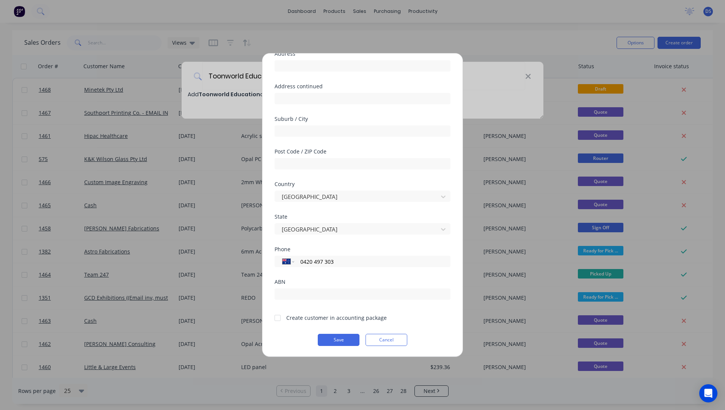
click at [279, 318] on div at bounding box center [277, 317] width 15 height 15
click at [338, 340] on button "Save" at bounding box center [339, 340] width 42 height 12
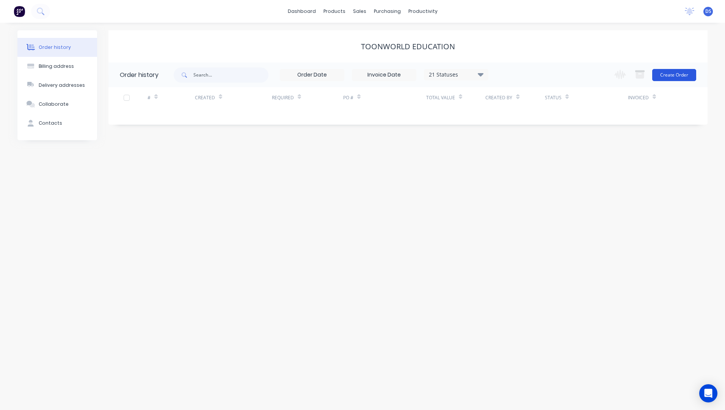
click at [677, 74] on button "Create Order" at bounding box center [674, 75] width 44 height 12
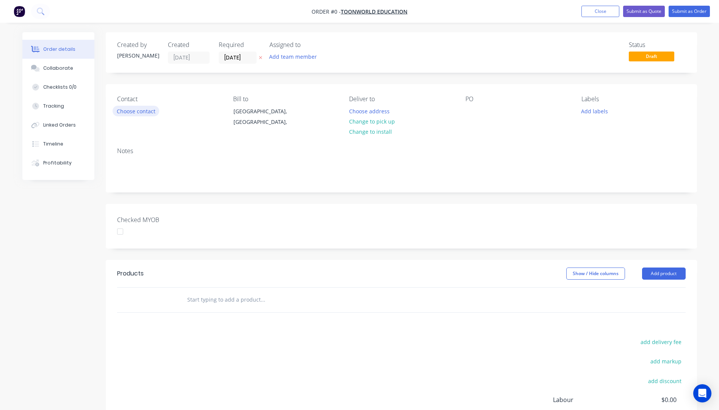
click at [126, 112] on button "Choose contact" at bounding box center [136, 111] width 47 height 10
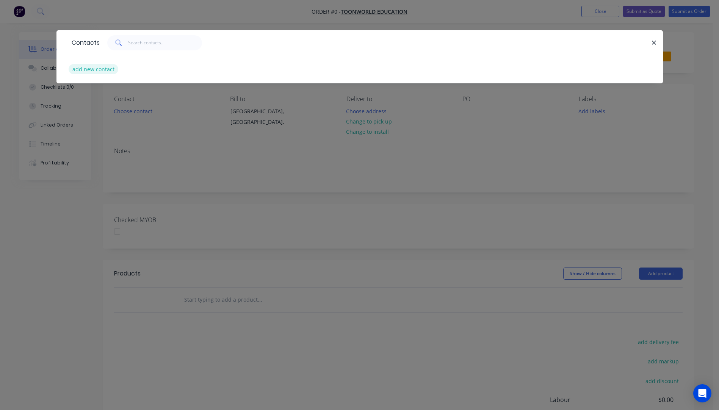
click at [102, 71] on button "add new contact" at bounding box center [94, 69] width 50 height 10
select select "AU"
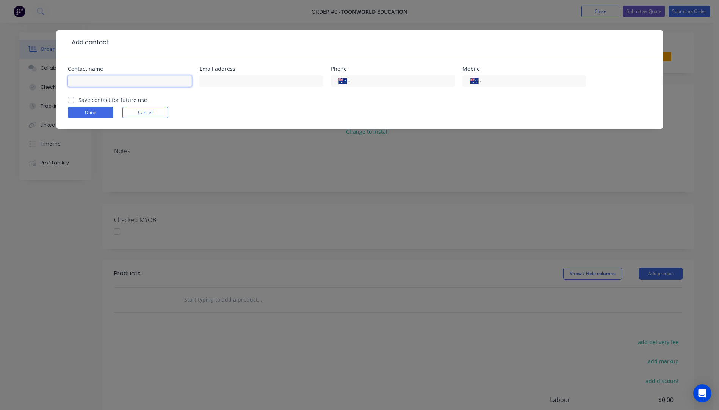
paste input "[PERSON_NAME]"
type input "[PERSON_NAME]"
click at [242, 82] on input "text" at bounding box center [261, 80] width 124 height 11
type input "[PERSON_NAME][EMAIL_ADDRESS][DOMAIN_NAME]"
paste input "0420 497 303"
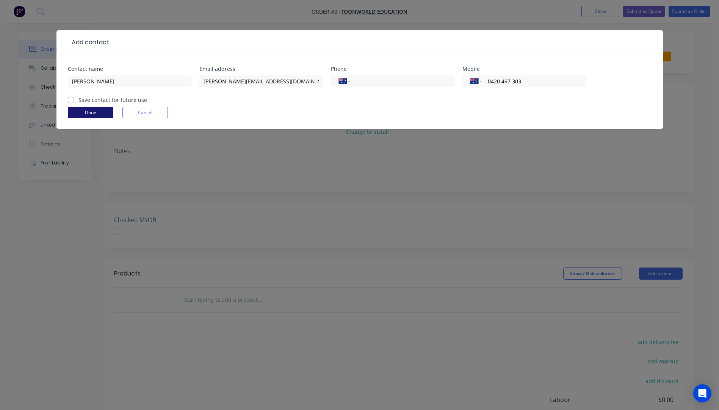
type input "0420 497 303"
click at [98, 113] on button "Done" at bounding box center [90, 112] width 45 height 11
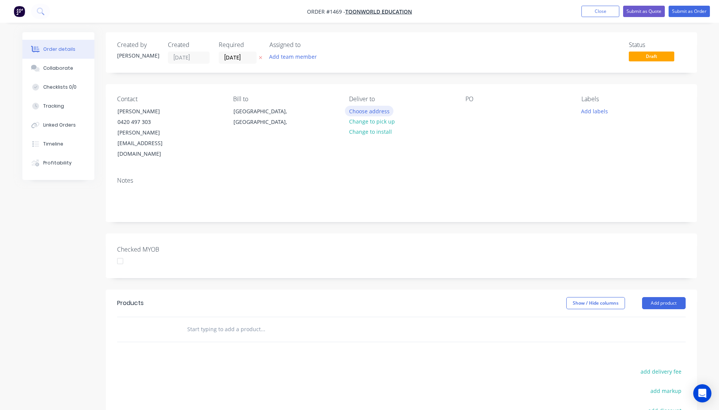
click at [366, 112] on button "Choose address" at bounding box center [369, 111] width 49 height 10
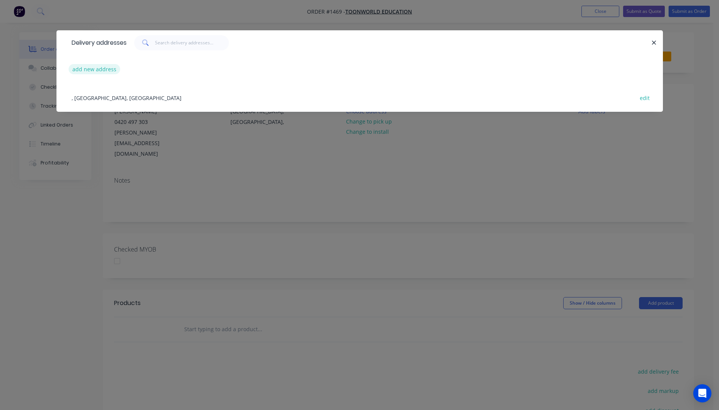
click at [97, 68] on button "add new address" at bounding box center [95, 69] width 52 height 10
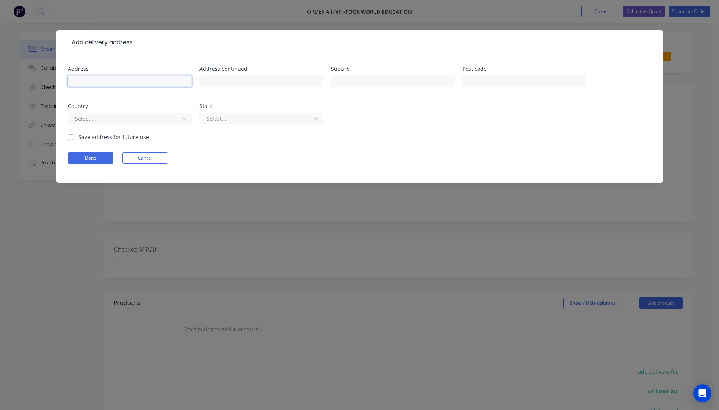
click at [87, 80] on input "text" at bounding box center [130, 80] width 124 height 11
type input "Toonworld Education"
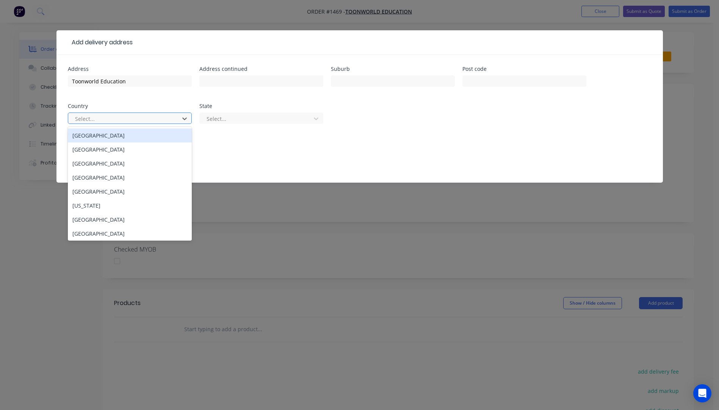
click at [128, 139] on div "Australia" at bounding box center [130, 135] width 124 height 14
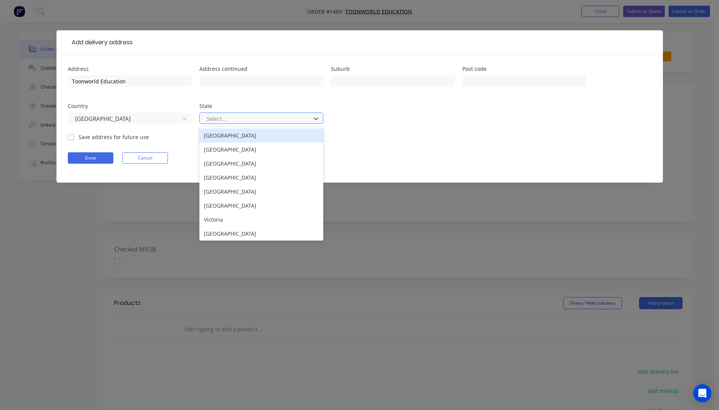
click at [286, 123] on div at bounding box center [256, 118] width 101 height 9
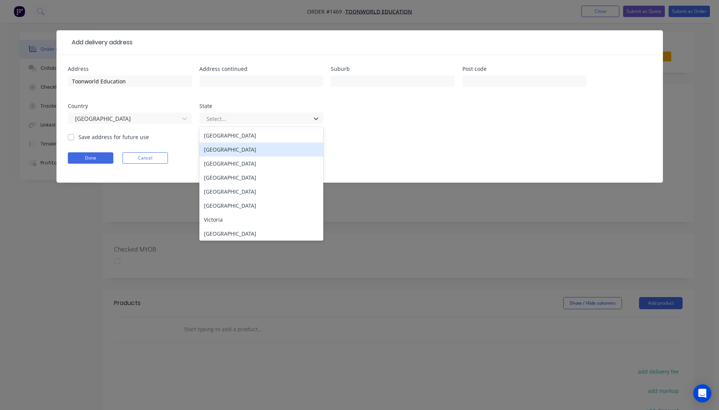
drag, startPoint x: 236, startPoint y: 155, endPoint x: 212, endPoint y: 161, distance: 24.6
click at [235, 155] on div "New South Wales" at bounding box center [261, 150] width 124 height 14
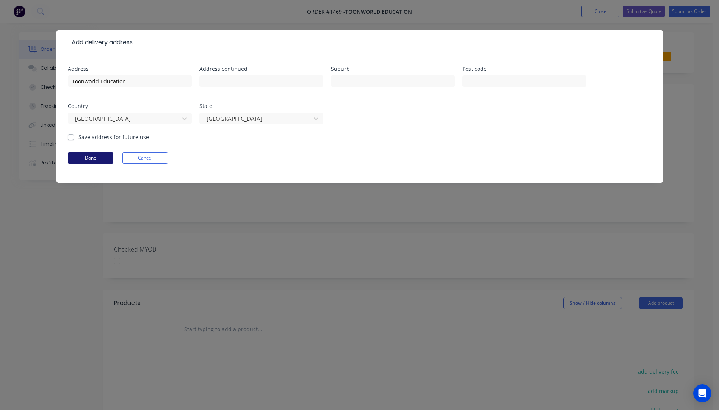
click at [102, 160] on button "Done" at bounding box center [90, 157] width 45 height 11
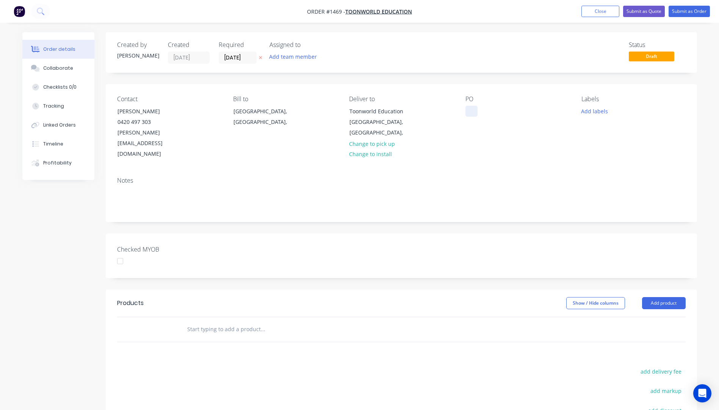
click at [471, 109] on div at bounding box center [471, 111] width 12 height 11
click at [601, 114] on button "Add labels" at bounding box center [594, 111] width 35 height 10
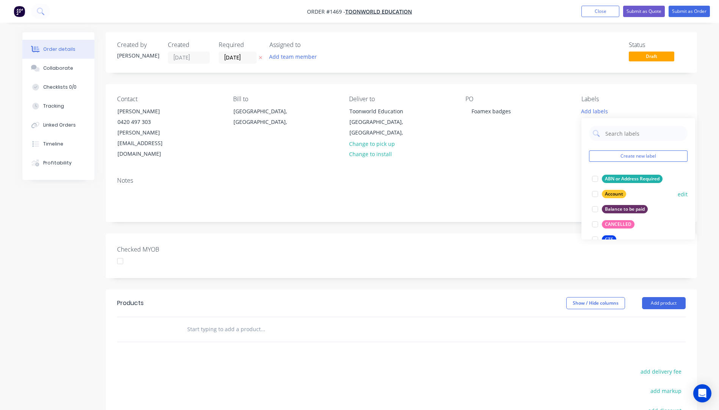
scroll to position [38, 0]
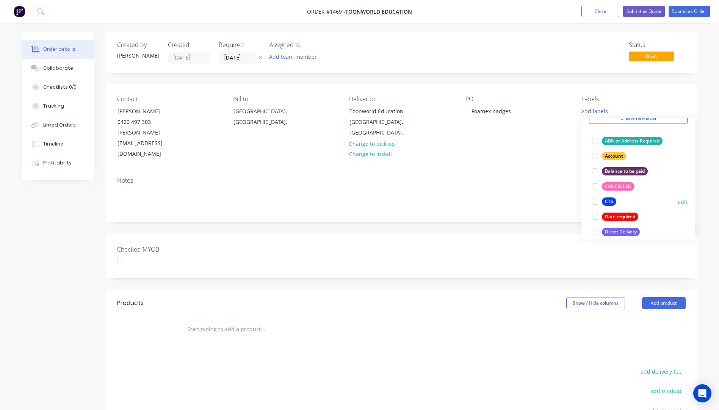
click at [596, 202] on div at bounding box center [595, 201] width 15 height 15
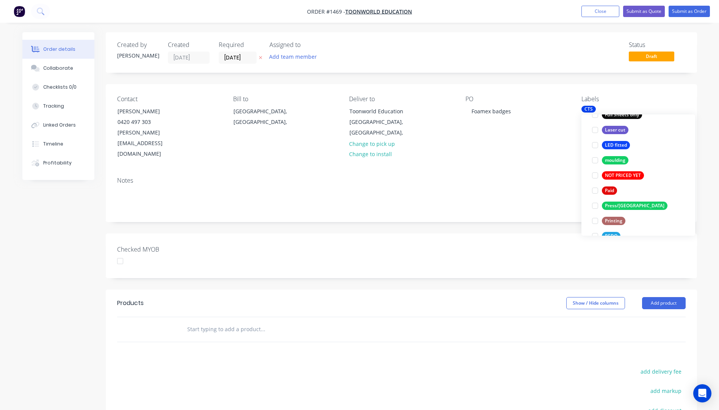
scroll to position [227, 0]
click at [595, 221] on div at bounding box center [595, 220] width 15 height 15
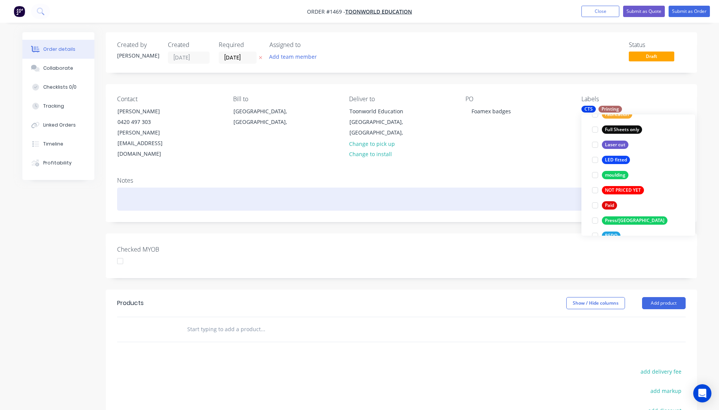
scroll to position [0, 0]
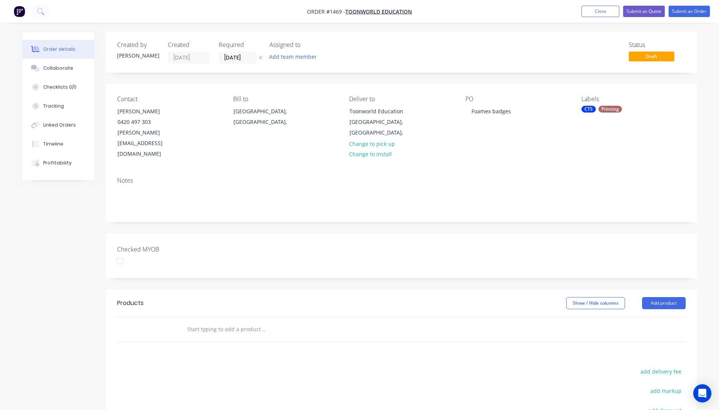
click at [554, 177] on div "Notes" at bounding box center [401, 180] width 569 height 7
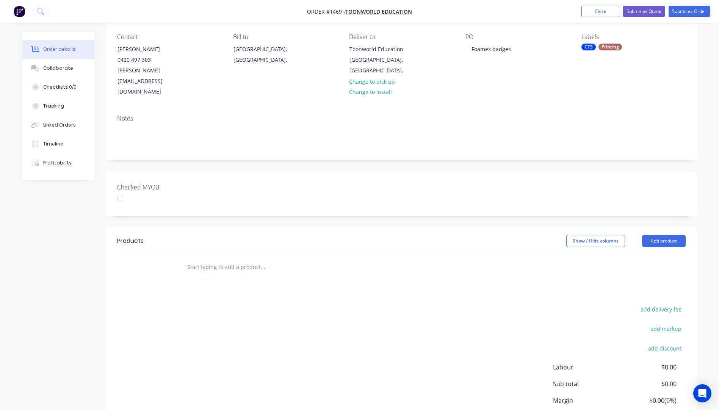
scroll to position [76, 0]
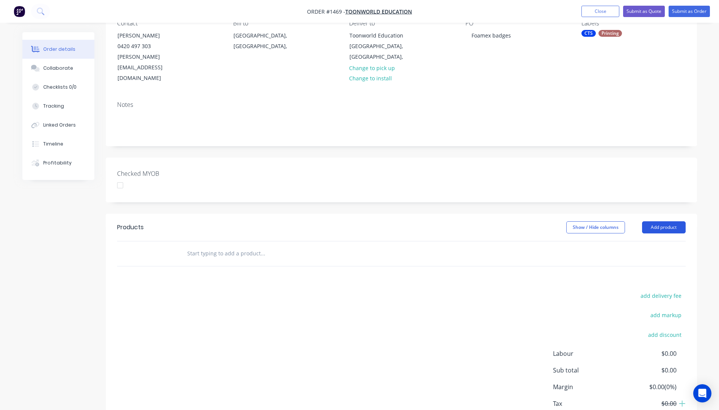
click at [661, 221] on button "Add product" at bounding box center [664, 227] width 44 height 12
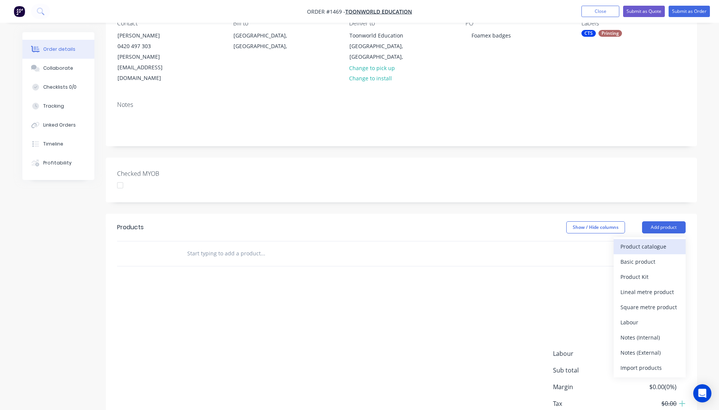
click at [646, 241] on div "Product catalogue" at bounding box center [649, 246] width 58 height 11
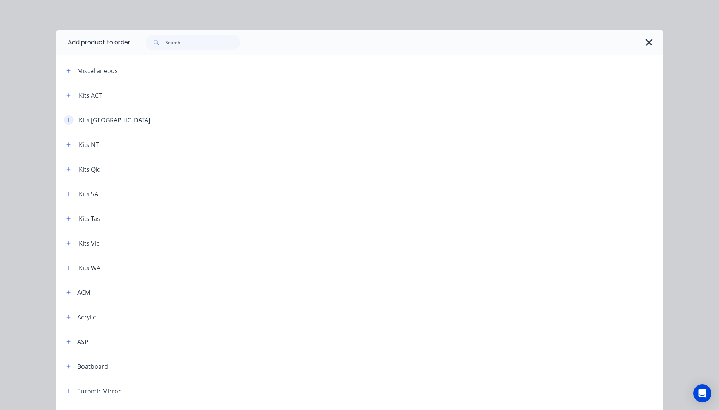
click at [66, 120] on icon "button" at bounding box center [68, 120] width 4 height 4
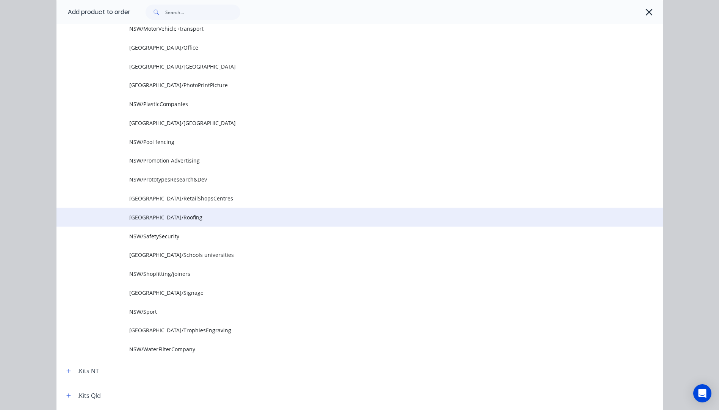
scroll to position [758, 0]
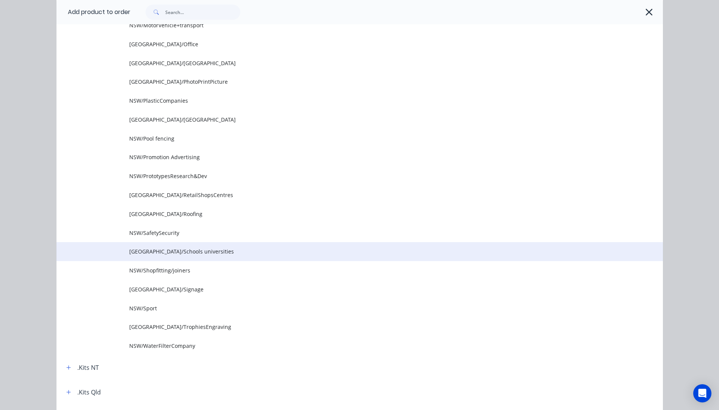
click at [167, 253] on span "NSW/Schools universities" at bounding box center [342, 252] width 427 height 8
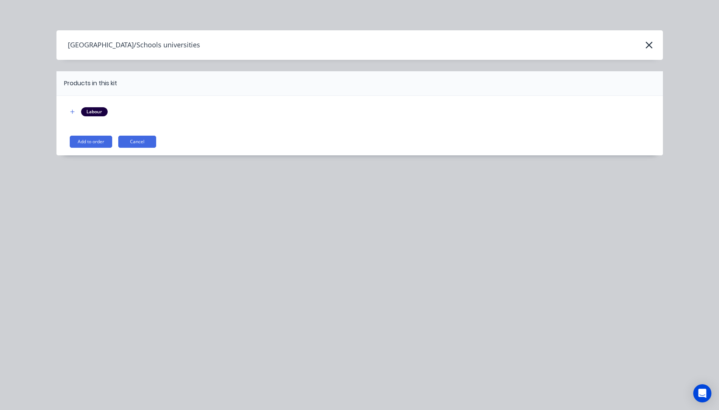
scroll to position [0, 0]
click at [81, 142] on button "Add to order" at bounding box center [91, 142] width 42 height 12
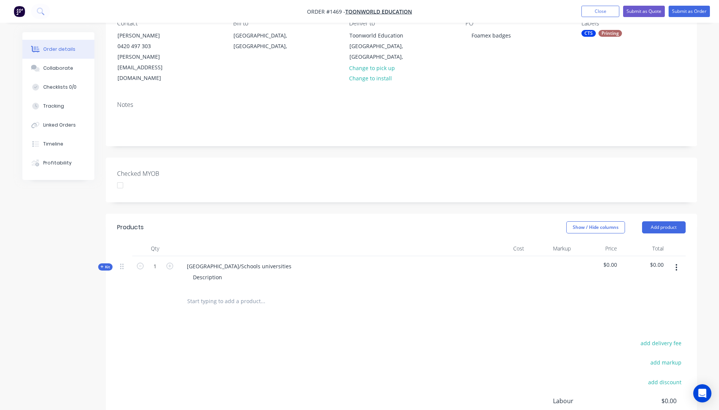
click at [102, 265] on icon at bounding box center [101, 266] width 3 height 3
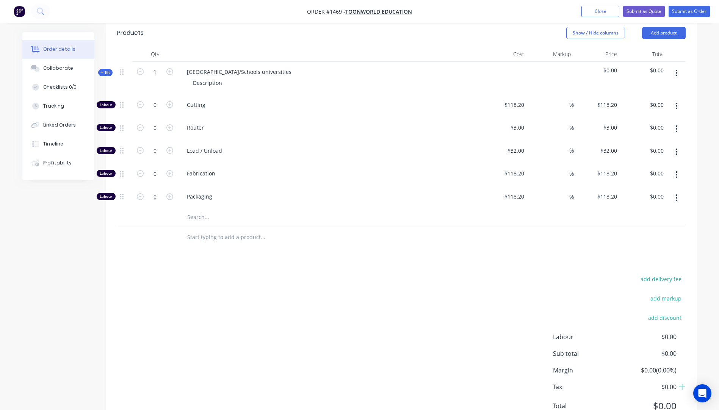
scroll to position [282, 0]
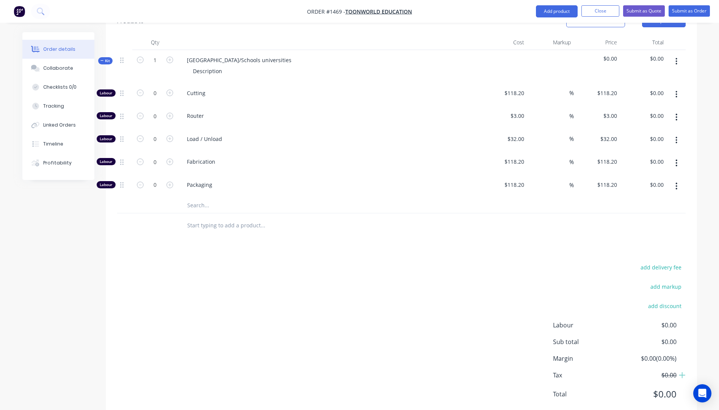
click at [189, 198] on input "text" at bounding box center [263, 205] width 152 height 15
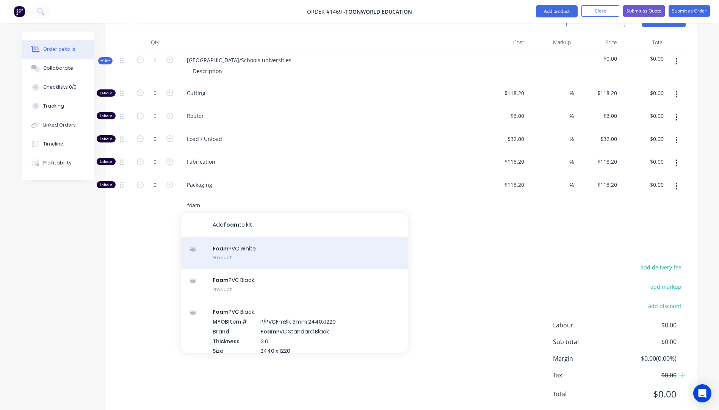
type input "foam"
click at [236, 237] on div "Foam PVC White Product" at bounding box center [294, 253] width 227 height 32
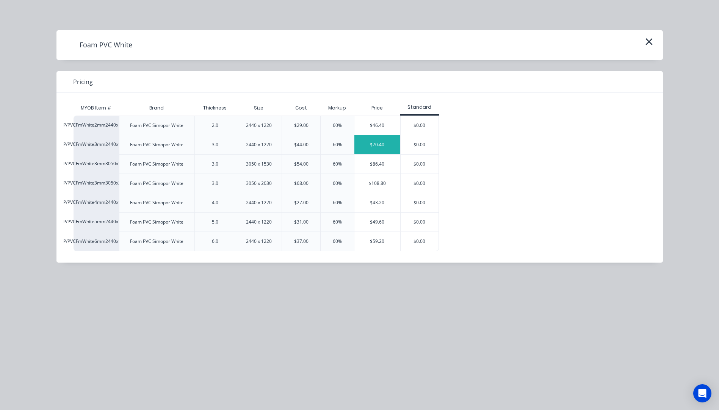
click at [384, 148] on div "$70.40" at bounding box center [377, 144] width 46 height 19
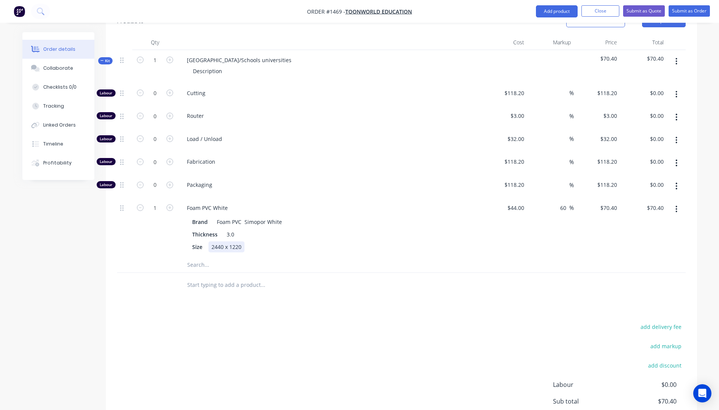
click at [306, 241] on div "Size 2440 x 1220" at bounding box center [327, 246] width 277 height 11
click at [158, 202] on input "1" at bounding box center [155, 207] width 20 height 11
click at [138, 257] on div at bounding box center [154, 264] width 45 height 15
type input "0.5"
type input "$35.20"
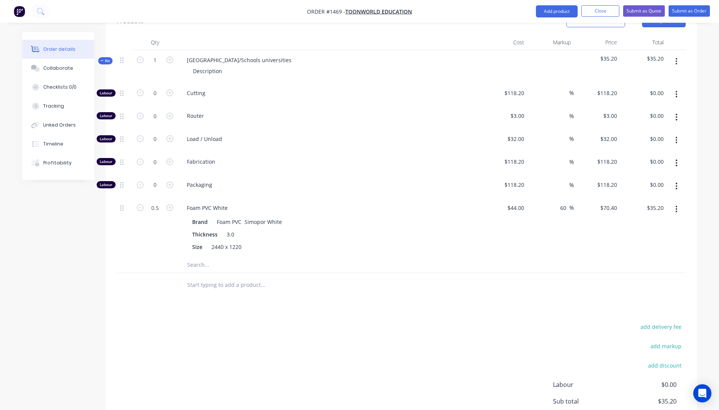
scroll to position [244, 0]
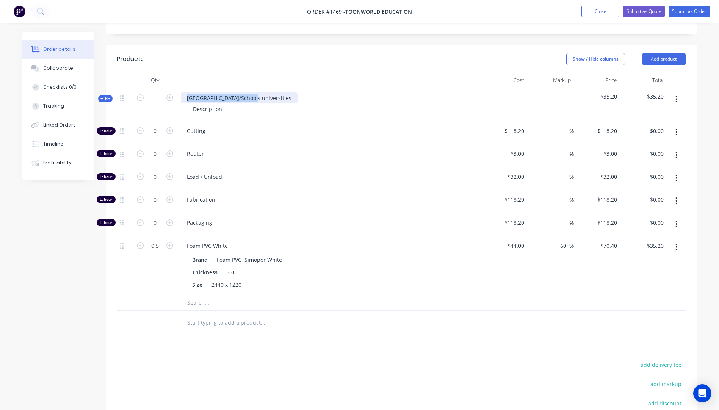
drag, startPoint x: 251, startPoint y: 73, endPoint x: 186, endPoint y: 72, distance: 64.8
click at [186, 92] on div "NSW/Schools universities" at bounding box center [239, 97] width 117 height 11
click at [159, 92] on input "1" at bounding box center [155, 97] width 20 height 11
type input "72"
type input "36"
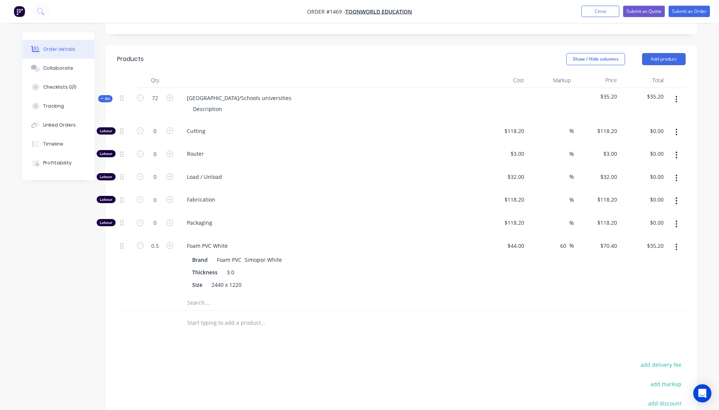
type input "$2,534.40"
click at [311, 150] on span "Router" at bounding box center [332, 154] width 291 height 8
click at [158, 240] on input "36" at bounding box center [155, 245] width 20 height 11
type input "0.5"
type input "$35.20"
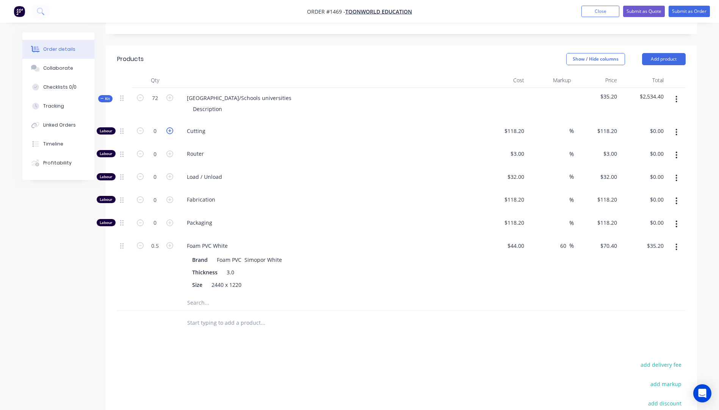
click at [168, 127] on icon "button" at bounding box center [169, 130] width 7 height 7
type input "1"
type input "$118.20"
drag, startPoint x: 252, startPoint y: 77, endPoint x: 186, endPoint y: 80, distance: 65.2
click at [186, 92] on div "NSW/Schools universities" at bounding box center [239, 97] width 117 height 11
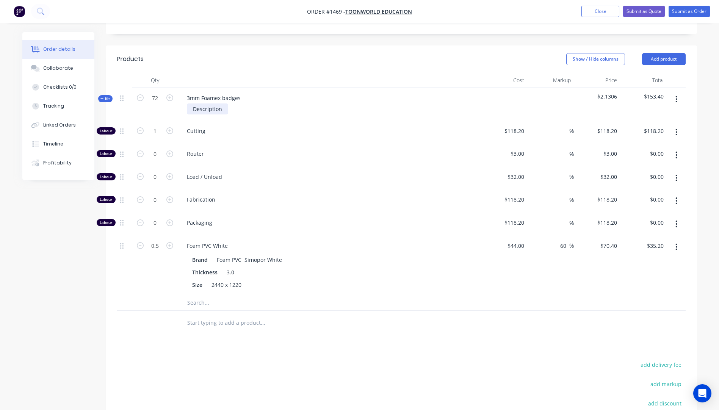
click at [222, 103] on div "Description" at bounding box center [207, 108] width 41 height 11
drag, startPoint x: 222, startPoint y: 89, endPoint x: 188, endPoint y: 89, distance: 34.9
click at [188, 103] on div "Description" at bounding box center [207, 108] width 41 height 11
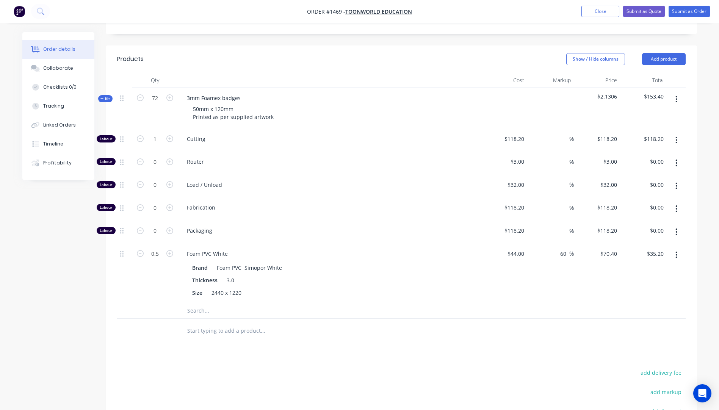
click at [320, 152] on div "Router" at bounding box center [329, 163] width 303 height 23
click at [202, 303] on input "text" at bounding box center [263, 310] width 152 height 15
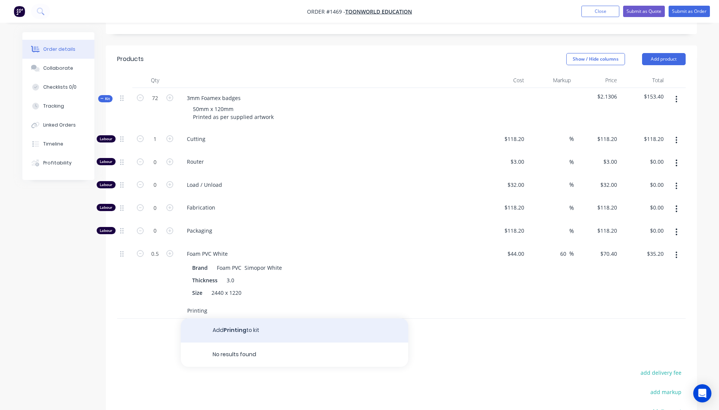
type input "Printing"
click at [238, 318] on button "Add Printing to kit" at bounding box center [294, 330] width 227 height 24
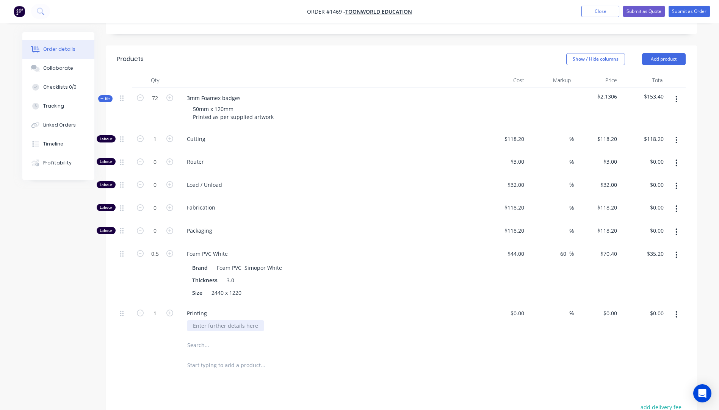
click at [220, 320] on div at bounding box center [225, 325] width 77 height 11
click at [252, 320] on div "SPC #" at bounding box center [332, 325] width 291 height 11
click at [574, 303] on div "$0.00 $0.00" at bounding box center [597, 320] width 47 height 34
click at [564, 308] on input at bounding box center [565, 313] width 9 height 11
type input "35"
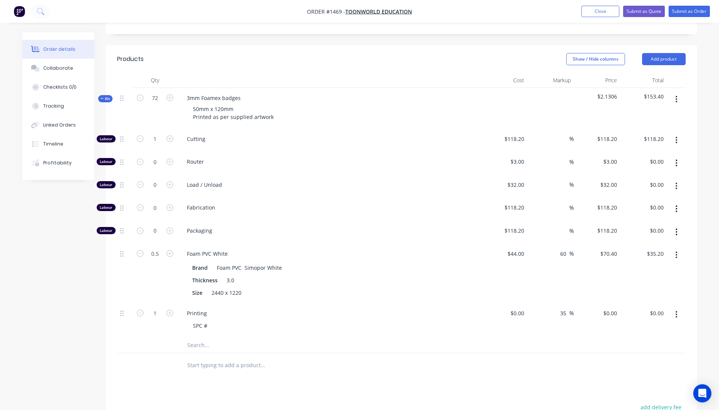
click at [486, 266] on div "$44.00 $44.00" at bounding box center [504, 274] width 47 height 60
click at [196, 338] on input "text" at bounding box center [263, 345] width 152 height 15
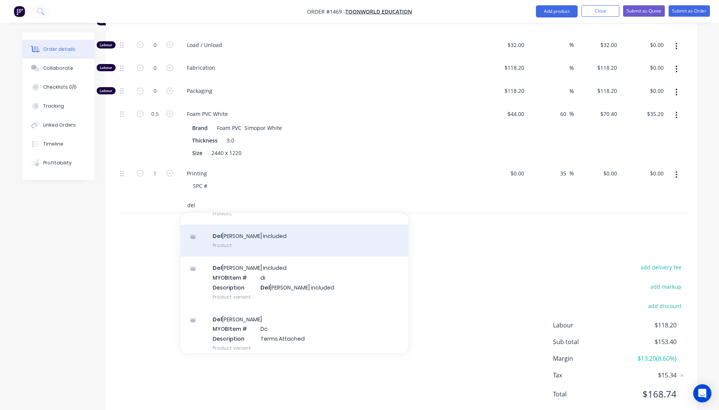
scroll to position [50, 0]
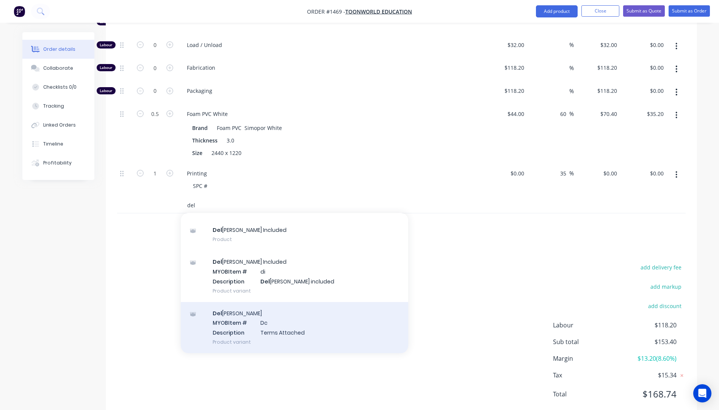
type input "del"
click at [276, 310] on div "Del ivery MYOB Item # Dc Description Terms Attached Product variant" at bounding box center [294, 327] width 227 height 51
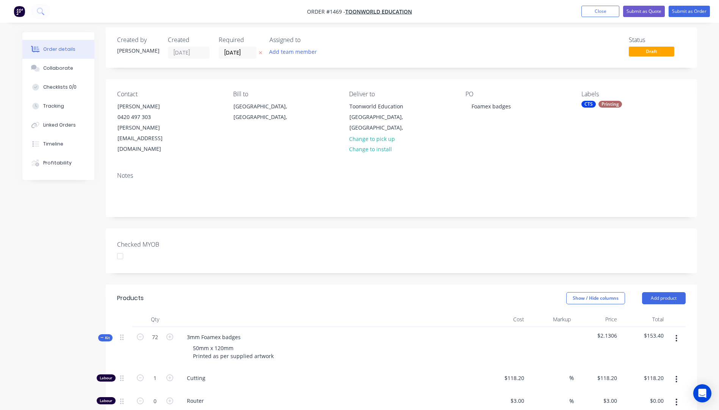
scroll to position [0, 0]
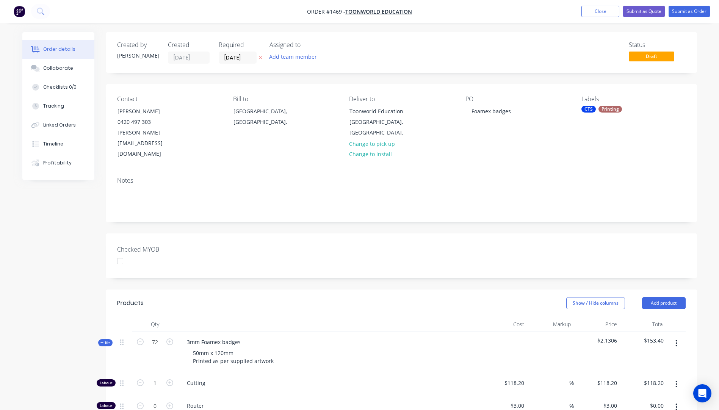
click at [260, 57] on icon "button" at bounding box center [260, 57] width 3 height 5
click at [611, 11] on button "Close" at bounding box center [600, 11] width 38 height 11
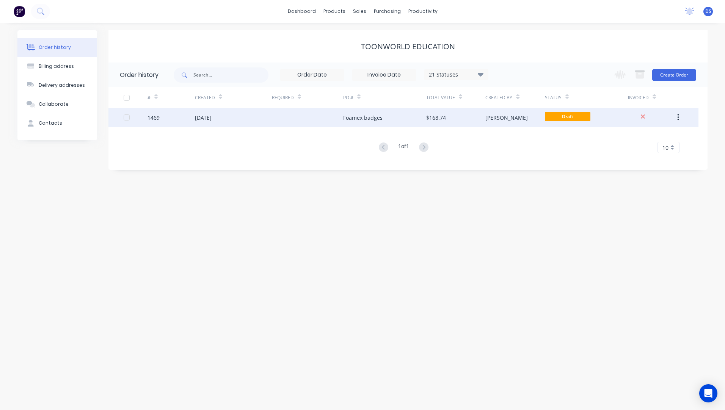
click at [363, 118] on div "Foamex badges" at bounding box center [362, 118] width 39 height 8
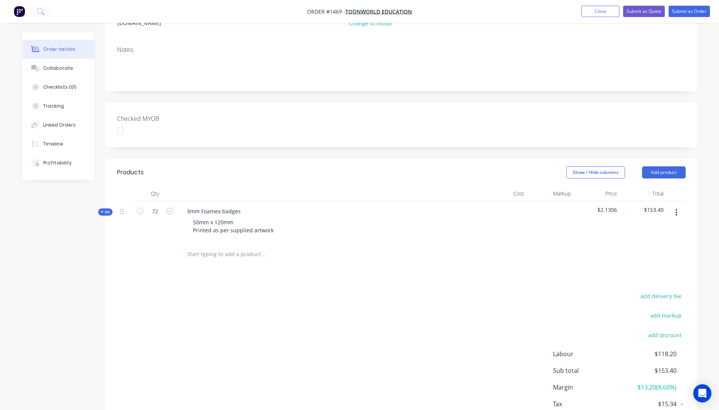
scroll to position [160, 0]
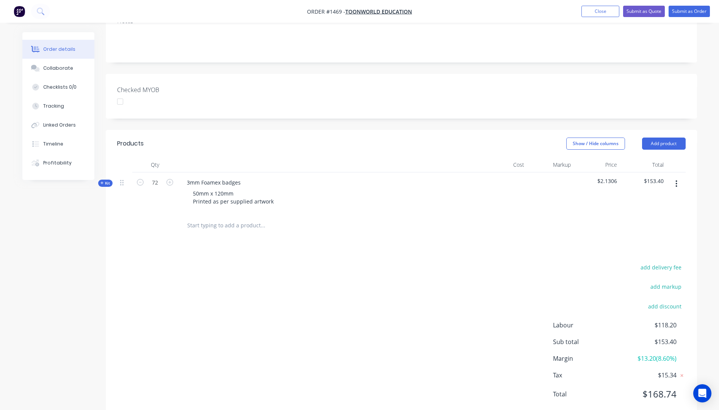
click at [100, 181] on icon at bounding box center [101, 183] width 3 height 4
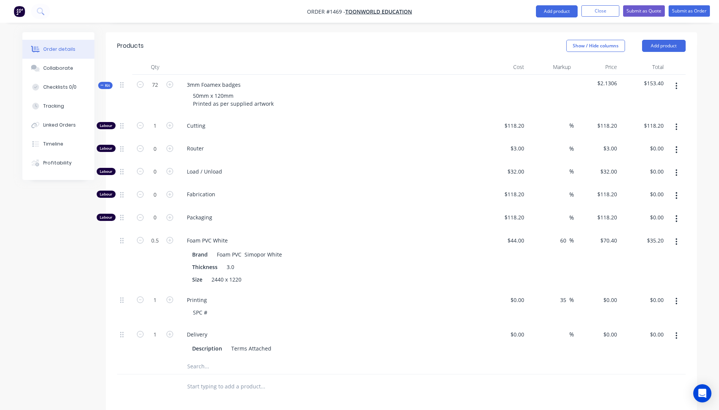
scroll to position [273, 0]
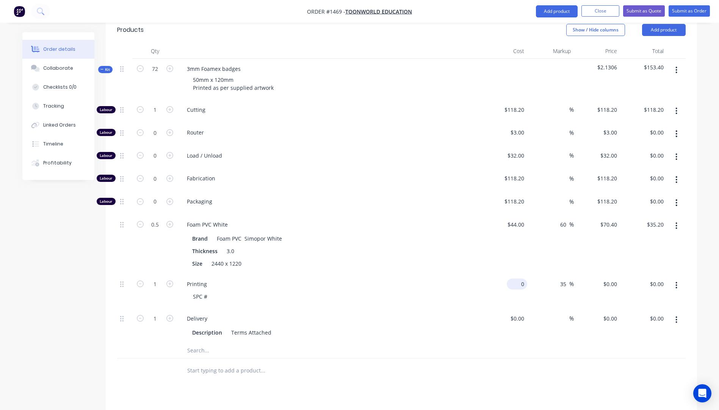
click at [517, 279] on div "0 $0.00" at bounding box center [517, 284] width 20 height 11
type input "$190.00"
type input "$256.50"
click at [465, 258] on div "Size 2440 x 1220" at bounding box center [327, 263] width 277 height 11
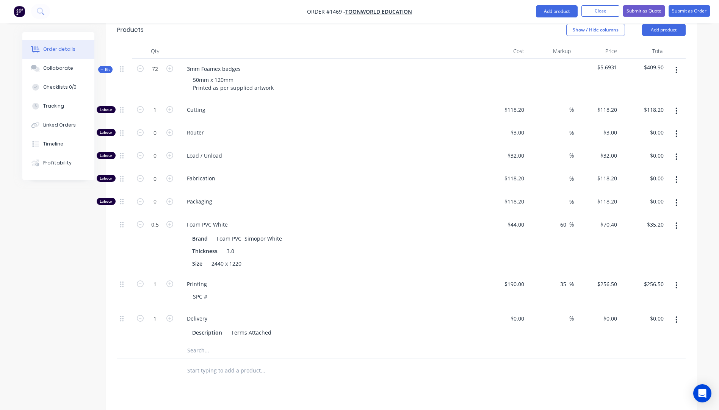
click at [392, 274] on div "Printing SPC #" at bounding box center [329, 291] width 303 height 34
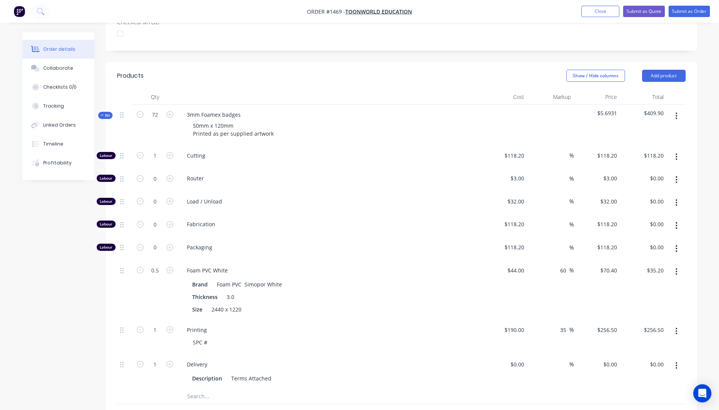
scroll to position [235, 0]
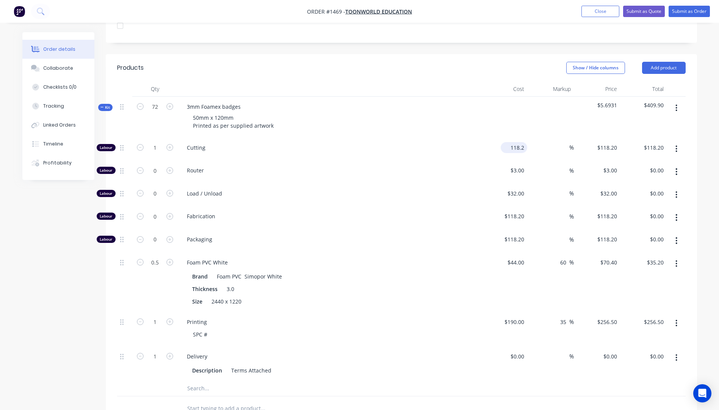
click at [517, 142] on input "118.2" at bounding box center [516, 147] width 24 height 11
type input "$10.00"
click at [440, 138] on div "Cutting" at bounding box center [329, 149] width 303 height 23
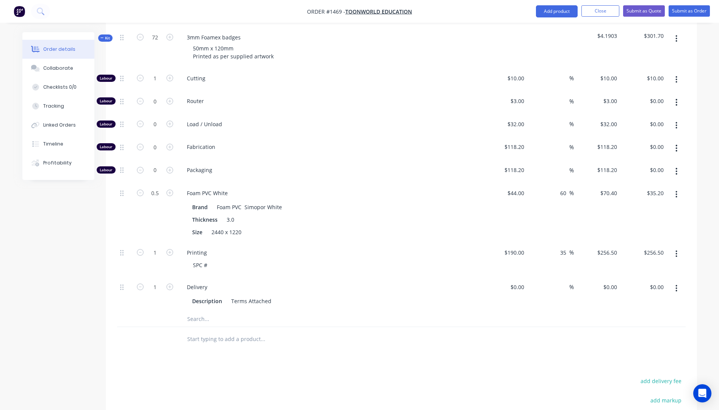
scroll to position [311, 0]
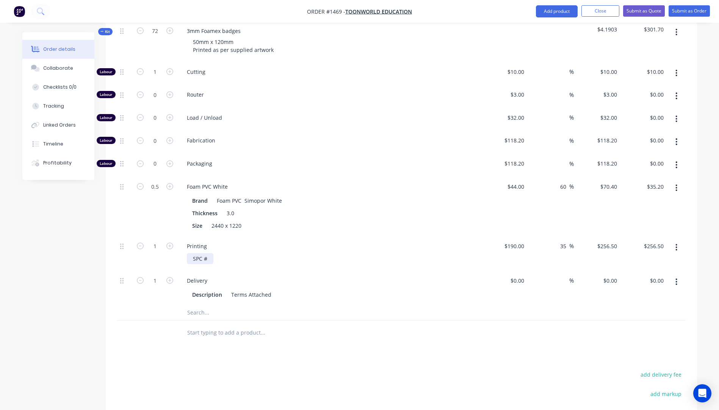
click at [211, 253] on div "SPC #" at bounding box center [200, 258] width 27 height 11
click at [301, 253] on div "SPC #114391" at bounding box center [332, 258] width 291 height 11
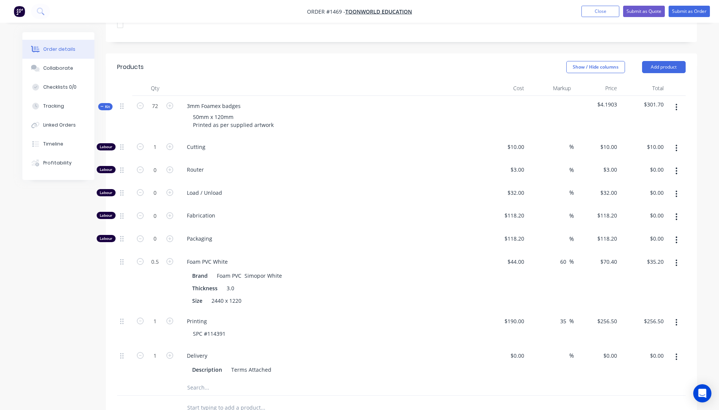
scroll to position [235, 0]
drag, startPoint x: 300, startPoint y: 200, endPoint x: 303, endPoint y: 196, distance: 4.9
click at [303, 206] on div "Fabrication" at bounding box center [329, 217] width 303 height 23
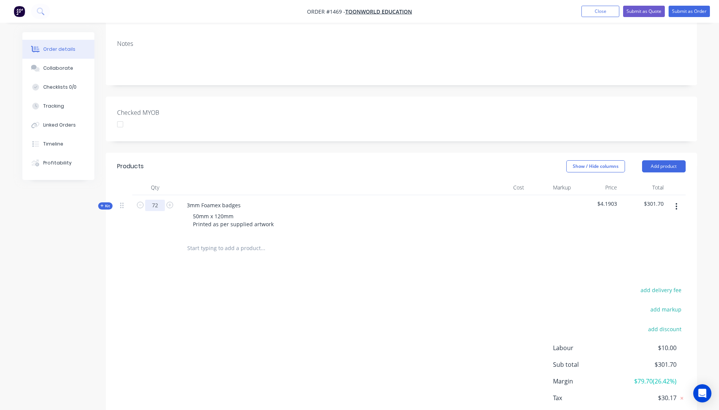
scroll to position [152, 0]
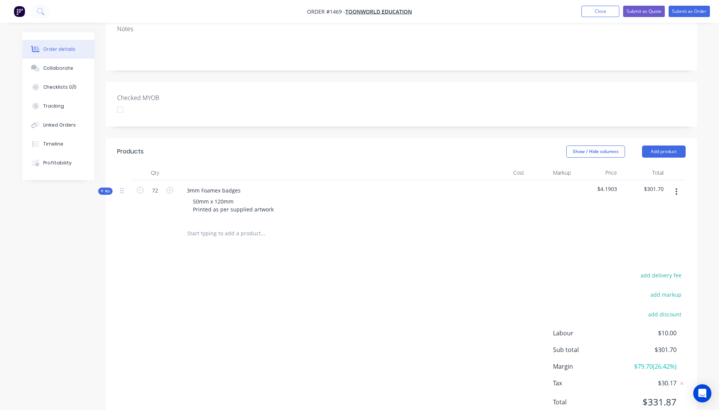
click at [103, 190] on icon at bounding box center [101, 191] width 3 height 3
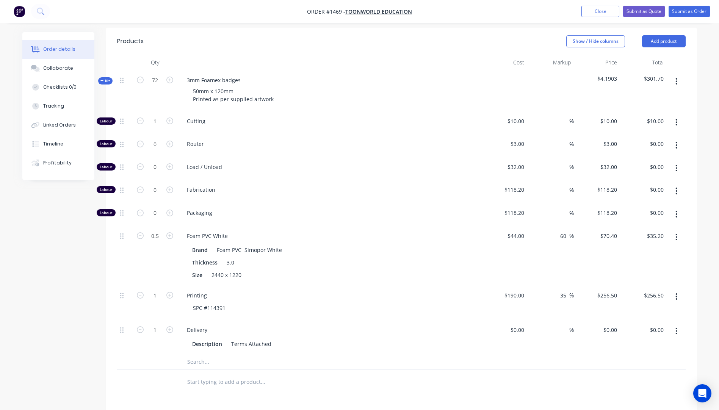
scroll to position [303, 0]
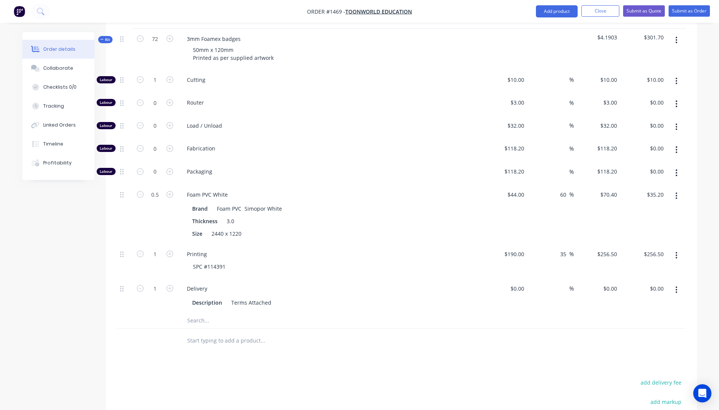
click at [675, 97] on button "button" at bounding box center [676, 104] width 18 height 14
click at [624, 149] on div "Delete" at bounding box center [649, 154] width 58 height 11
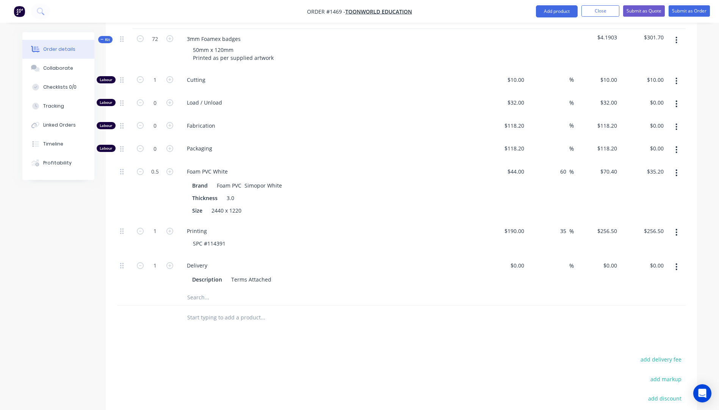
click at [676, 100] on icon "button" at bounding box center [676, 104] width 2 height 8
click at [639, 149] on div "Delete" at bounding box center [649, 154] width 58 height 11
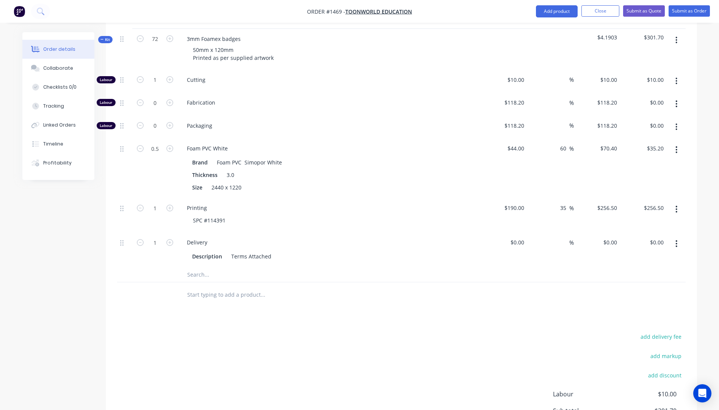
click at [678, 97] on button "button" at bounding box center [676, 104] width 18 height 14
click at [631, 149] on div "Delete" at bounding box center [649, 154] width 58 height 11
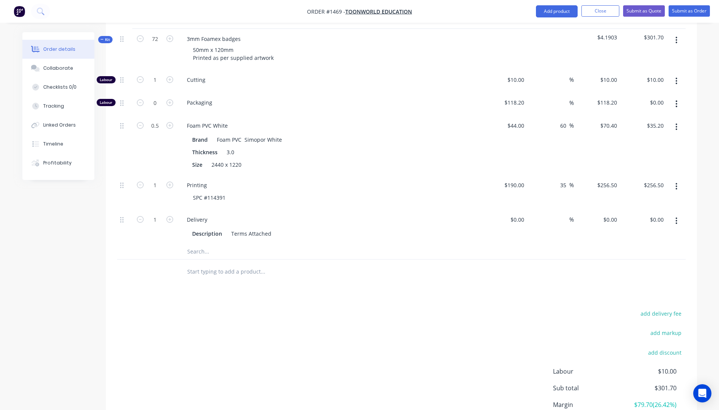
click at [677, 100] on icon "button" at bounding box center [677, 103] width 2 height 7
click at [633, 149] on div "Delete" at bounding box center [649, 154] width 58 height 11
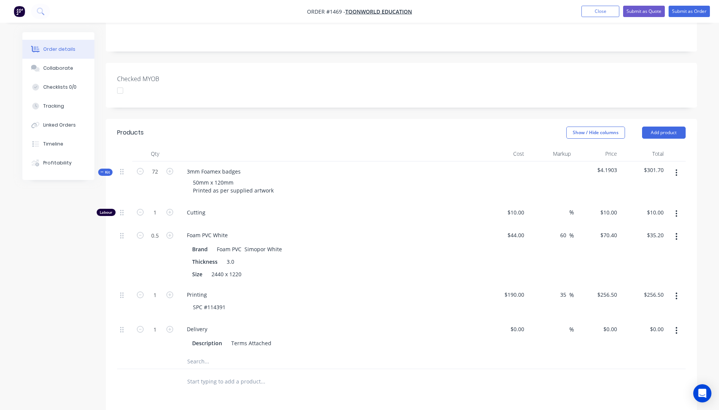
scroll to position [0, 0]
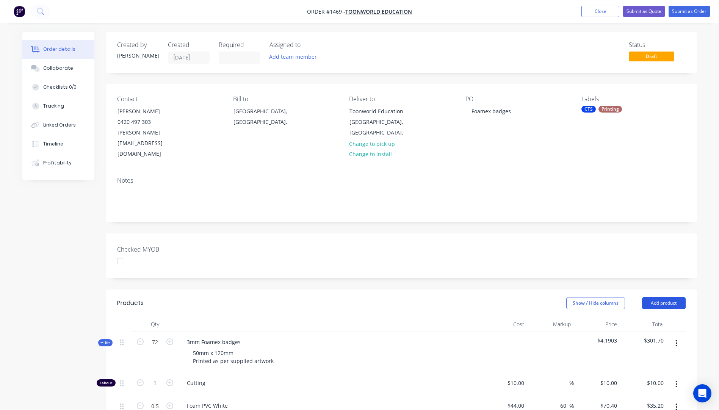
click at [669, 297] on button "Add product" at bounding box center [664, 303] width 44 height 12
click at [647, 317] on div "Product catalogue" at bounding box center [649, 322] width 58 height 11
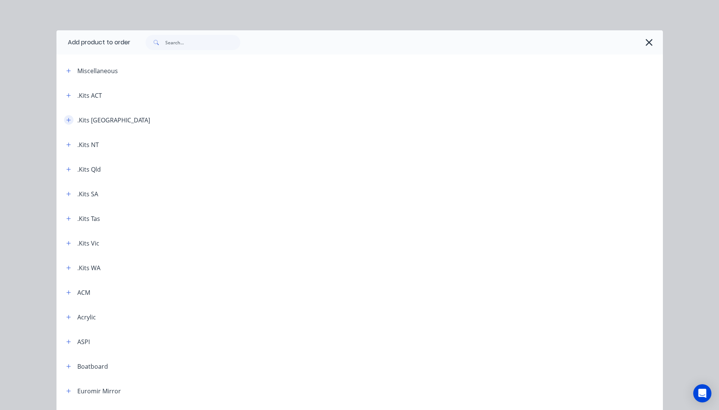
click at [66, 122] on icon "button" at bounding box center [68, 120] width 5 height 5
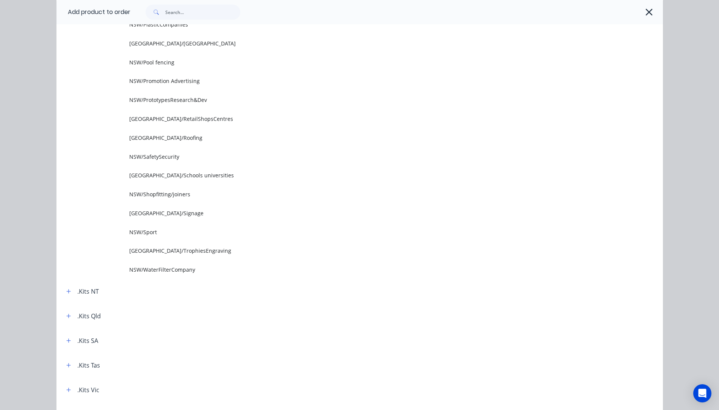
scroll to position [834, 0]
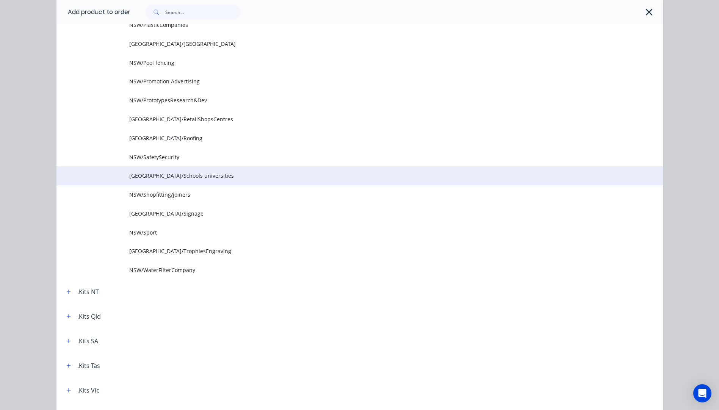
click at [169, 176] on span "[GEOGRAPHIC_DATA]/Schools universities" at bounding box center [342, 176] width 427 height 8
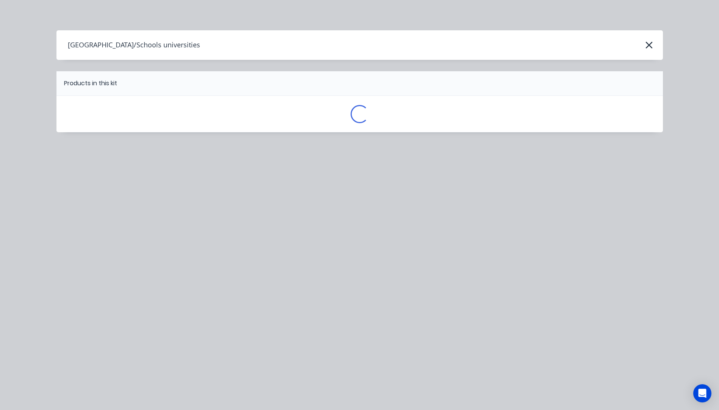
scroll to position [0, 0]
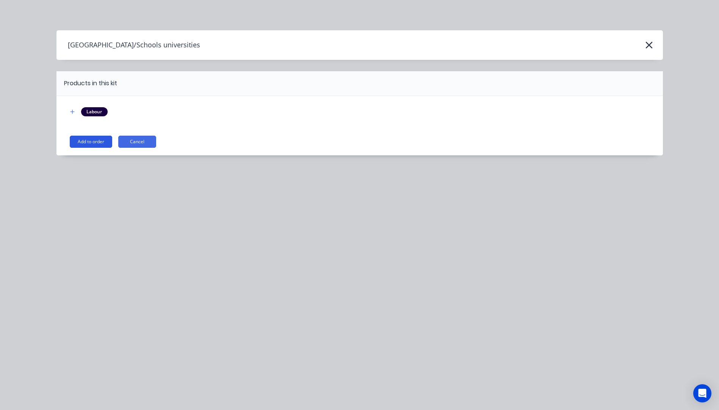
click at [85, 143] on button "Add to order" at bounding box center [91, 142] width 42 height 12
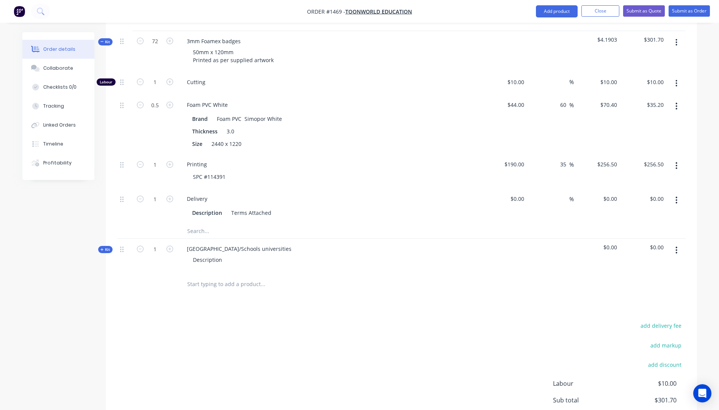
scroll to position [303, 0]
click at [103, 246] on icon at bounding box center [101, 248] width 3 height 4
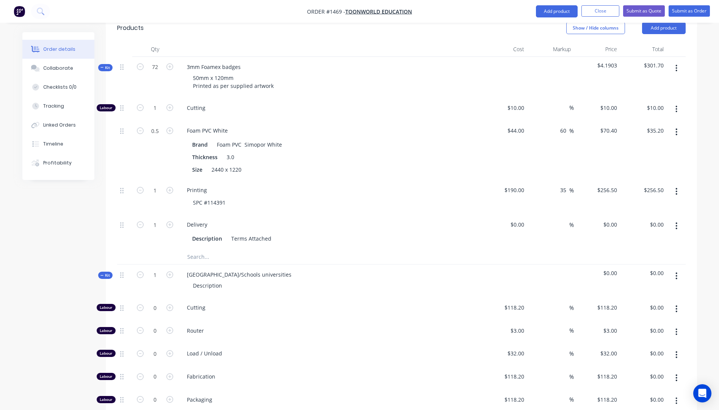
scroll to position [227, 0]
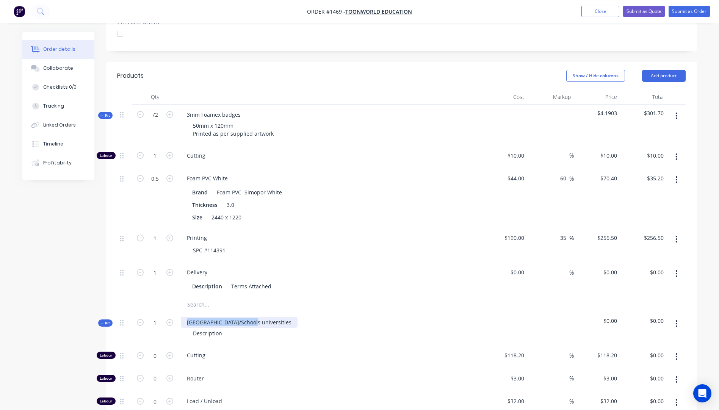
drag, startPoint x: 237, startPoint y: 301, endPoint x: 187, endPoint y: 298, distance: 50.5
click at [187, 317] on div "[GEOGRAPHIC_DATA]/Schools universities" at bounding box center [239, 322] width 117 height 11
click at [235, 328] on div "Description" at bounding box center [329, 333] width 297 height 11
drag, startPoint x: 271, startPoint y: 113, endPoint x: 194, endPoint y: 106, distance: 77.6
click at [194, 120] on div "50mm x 120mm Printed as per supplied artwork" at bounding box center [233, 129] width 93 height 19
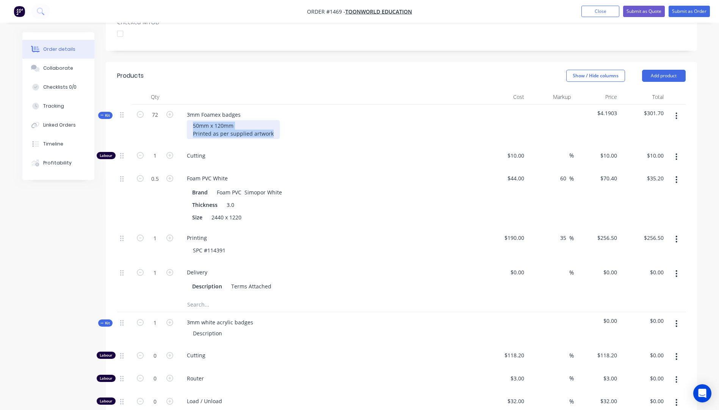
copy div "50mm x 120mm Printed as per supplied artwork"
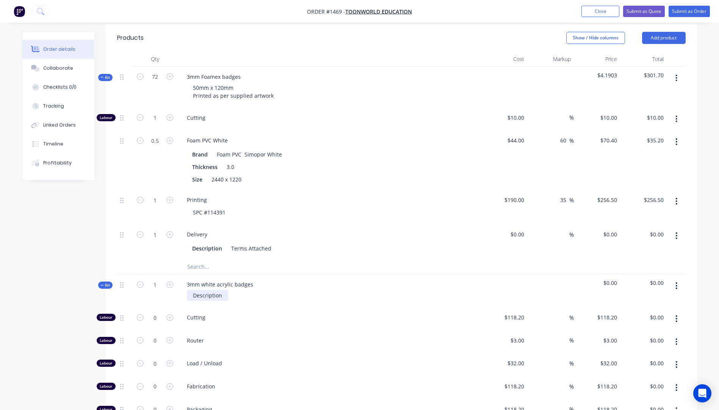
click at [226, 290] on div "Description" at bounding box center [207, 295] width 41 height 11
paste div
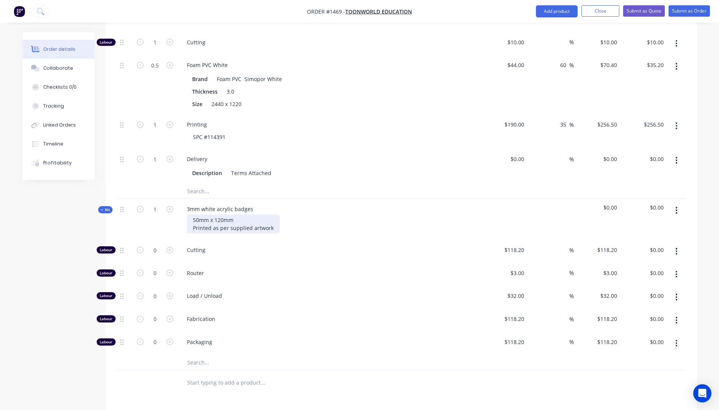
scroll to position [341, 0]
click at [170, 246] on icon "button" at bounding box center [169, 249] width 7 height 7
type input "1"
type input "$118.20"
click at [507, 244] on div "118.2 118.2" at bounding box center [517, 249] width 20 height 11
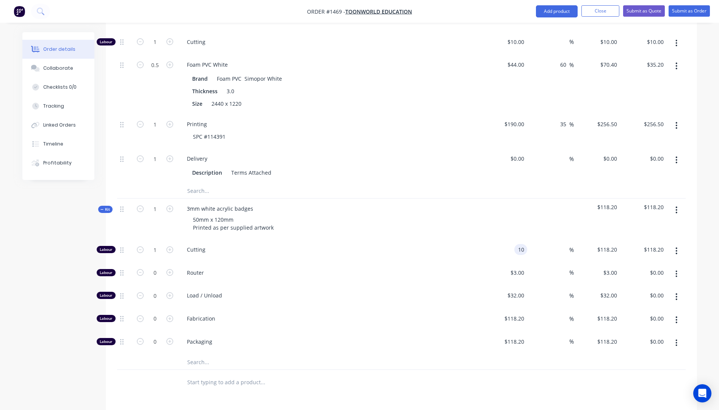
type input "$10.00"
click at [436, 285] on div "Load / Unload" at bounding box center [329, 296] width 303 height 23
click at [199, 354] on input "text" at bounding box center [263, 361] width 152 height 15
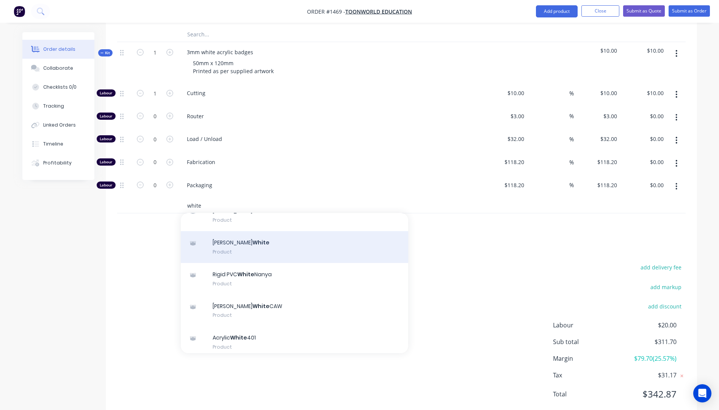
scroll to position [76, 0]
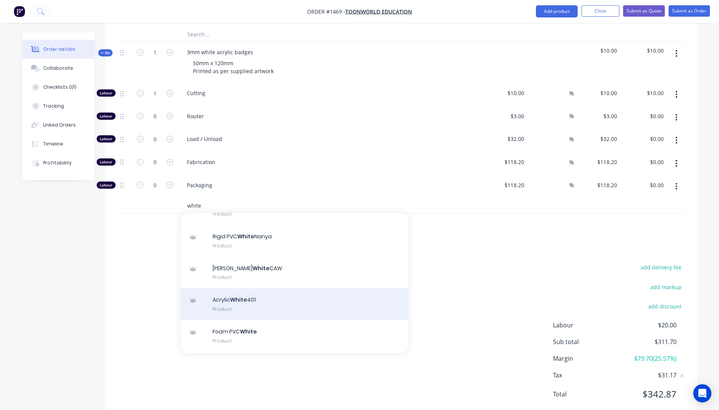
type input "white"
click at [242, 288] on div "Acrylic White 401 Product" at bounding box center [294, 304] width 227 height 32
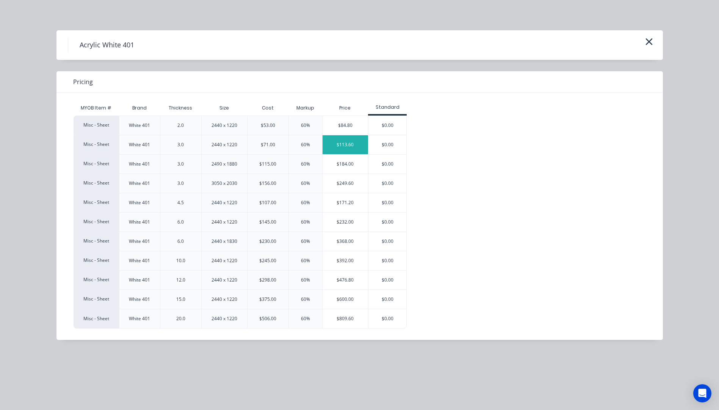
click at [354, 145] on div "$113.60" at bounding box center [346, 144] width 46 height 19
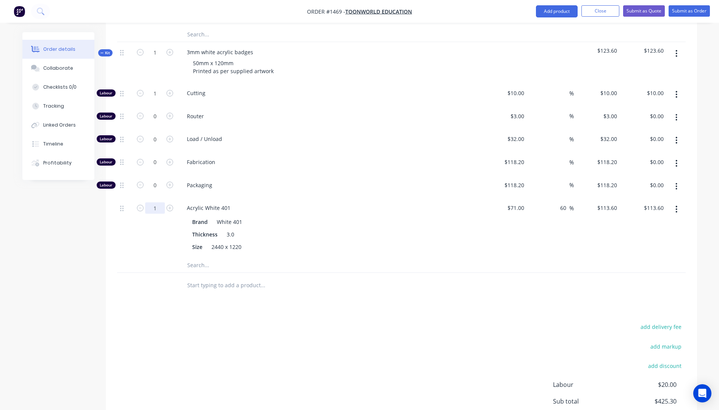
click at [160, 202] on input "1" at bounding box center [155, 207] width 20 height 11
type input "0.5"
type input "$56.80"
click at [272, 152] on div "Fabrication" at bounding box center [329, 163] width 303 height 23
click at [677, 113] on icon "button" at bounding box center [676, 117] width 2 height 8
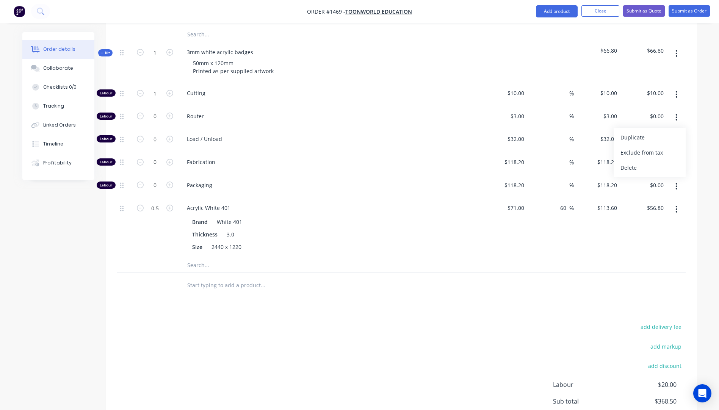
click at [647, 162] on div "Delete" at bounding box center [649, 167] width 58 height 11
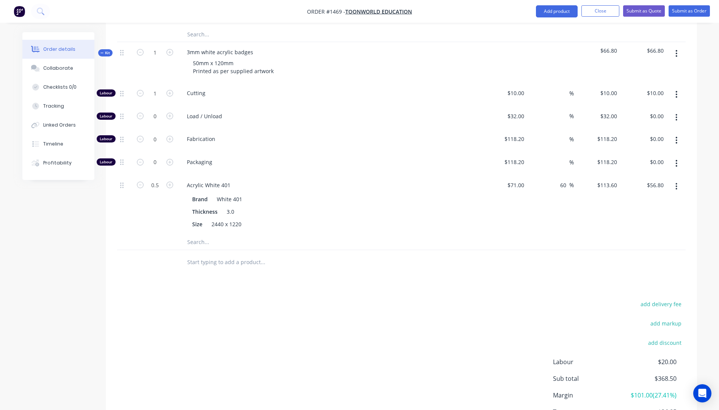
click at [675, 111] on button "button" at bounding box center [676, 118] width 18 height 14
drag, startPoint x: 644, startPoint y: 146, endPoint x: 657, endPoint y: 137, distance: 16.3
click at [645, 162] on div "Delete" at bounding box center [649, 167] width 58 height 11
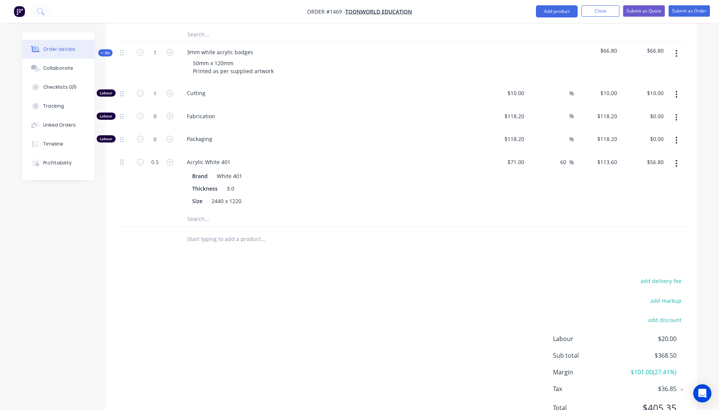
click at [679, 111] on button "button" at bounding box center [676, 118] width 18 height 14
drag, startPoint x: 644, startPoint y: 147, endPoint x: 663, endPoint y: 124, distance: 29.8
click at [645, 162] on div "Delete" at bounding box center [649, 167] width 58 height 11
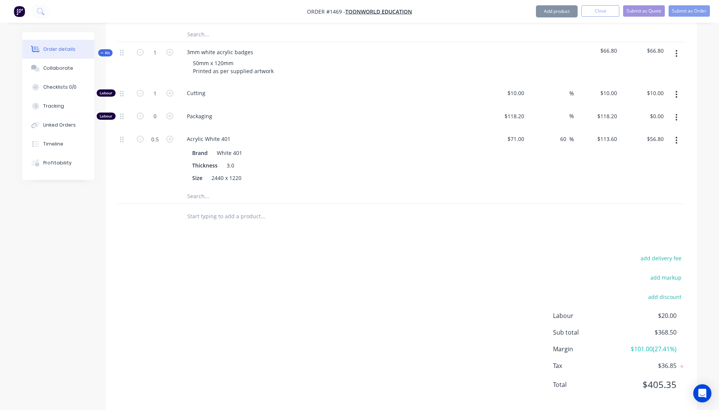
scroll to position [488, 0]
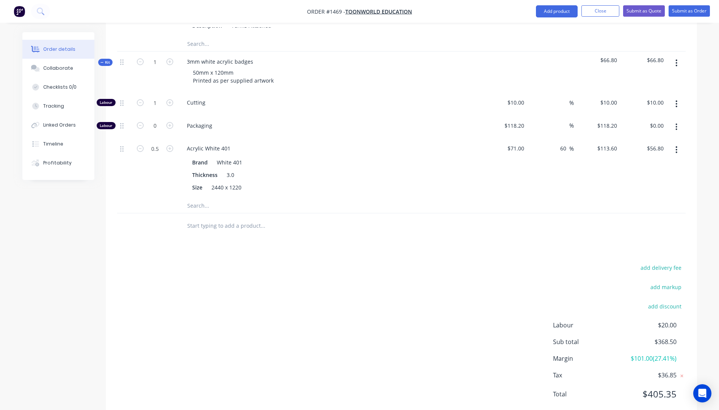
click at [677, 123] on icon "button" at bounding box center [676, 127] width 2 height 8
click at [633, 172] on div "Delete" at bounding box center [649, 177] width 58 height 11
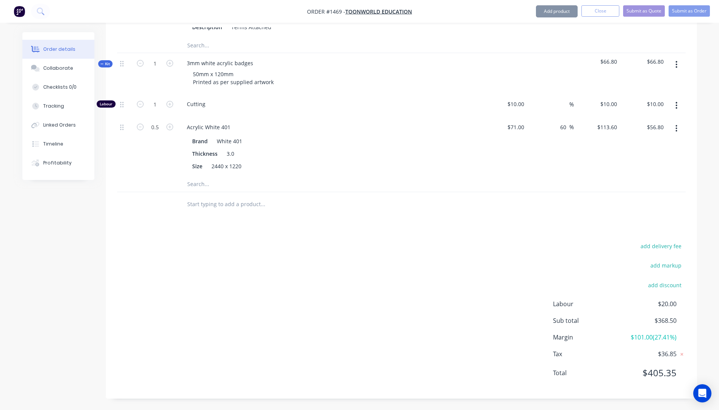
scroll to position [465, 0]
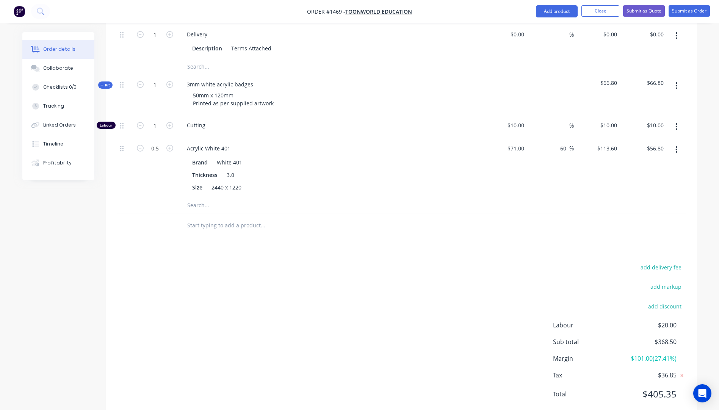
click at [193, 198] on input "text" at bounding box center [263, 205] width 152 height 15
click at [190, 198] on input "printing" at bounding box center [263, 205] width 152 height 15
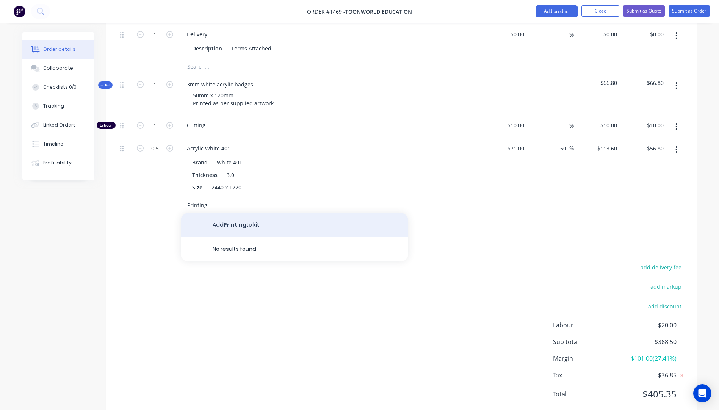
type input "Printing"
click at [245, 213] on button "Add Printing to kit" at bounding box center [294, 225] width 227 height 24
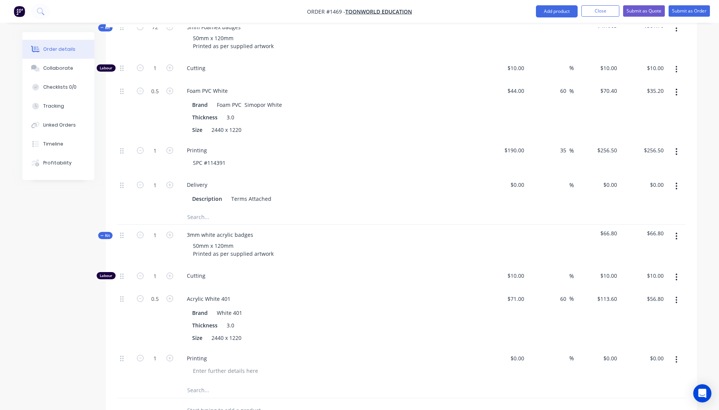
scroll to position [314, 0]
drag, startPoint x: 227, startPoint y: 144, endPoint x: 192, endPoint y: 144, distance: 35.6
click at [192, 158] on div "SPC #114391" at bounding box center [209, 163] width 45 height 11
copy div "SPC #114391"
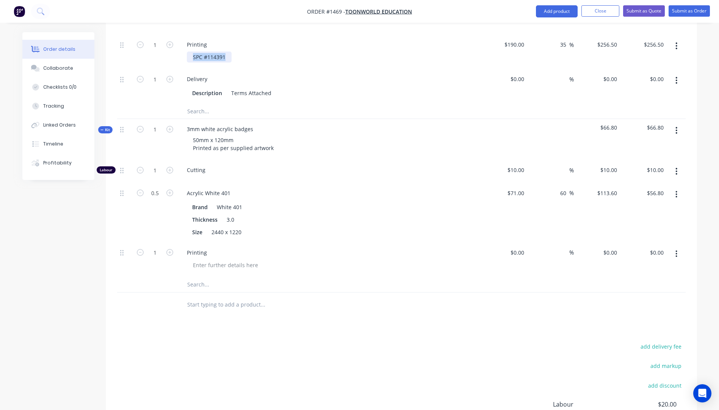
scroll to position [428, 0]
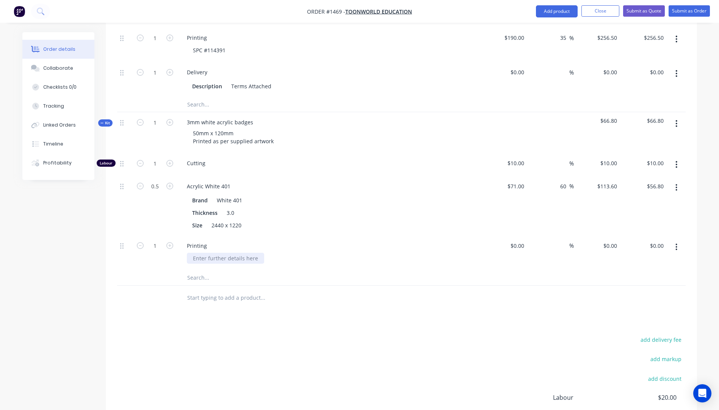
paste div
click at [517, 240] on div at bounding box center [521, 245] width 12 height 11
type input "$190.00"
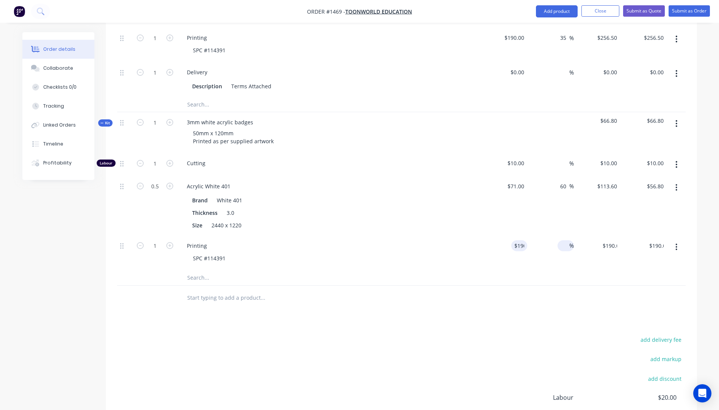
click at [572, 241] on span "%" at bounding box center [571, 245] width 5 height 9
type input "40"
type input "$266.00"
click at [467, 194] on div "Brand White 401 Thickness 3.0 Size 2440 x 1220" at bounding box center [329, 212] width 297 height 38
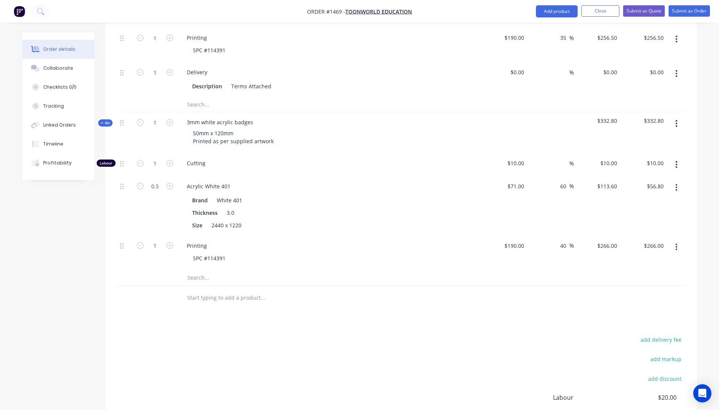
click at [197, 270] on input "text" at bounding box center [263, 277] width 152 height 15
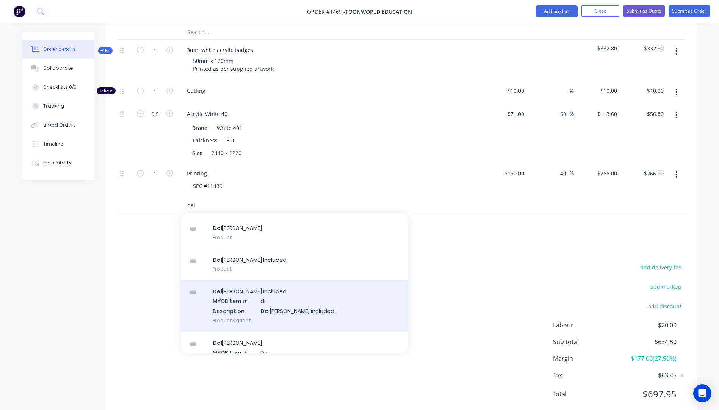
scroll to position [50, 0]
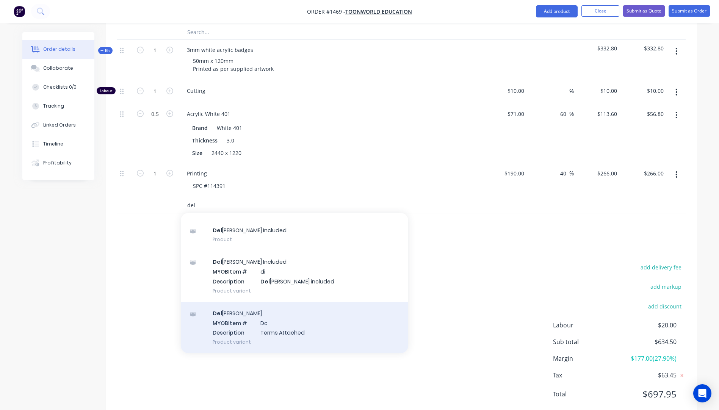
type input "del"
click at [235, 315] on div "Del [PERSON_NAME] MYOB Item # Dc Description Terms Attached Product variant" at bounding box center [294, 327] width 227 height 51
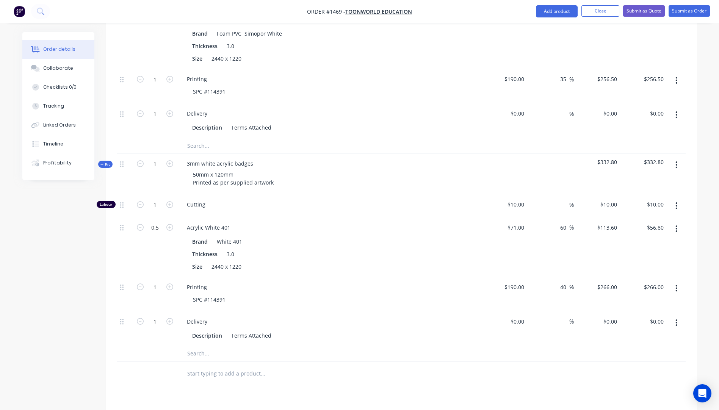
scroll to position [348, 0]
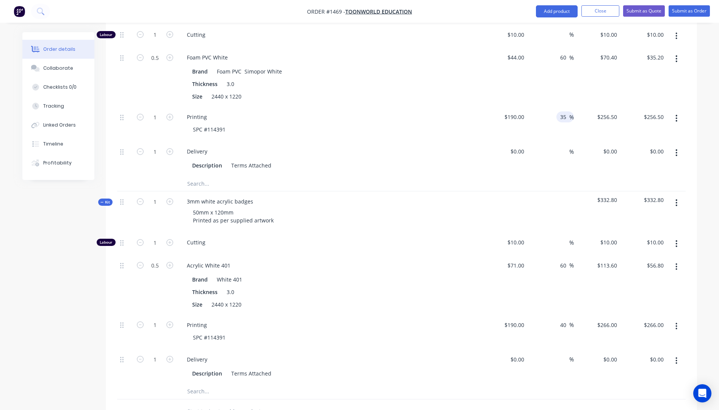
click at [564, 111] on input "35" at bounding box center [564, 116] width 10 height 11
type input "45"
type input "$275.50"
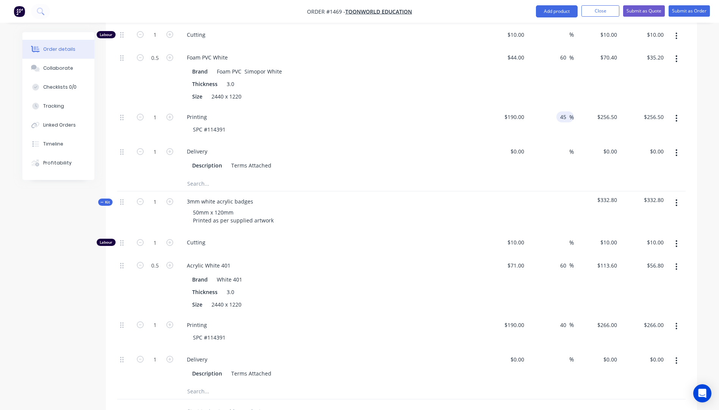
type input "$275.50"
click at [444, 141] on div "Delivery Description Terms Attached" at bounding box center [329, 158] width 303 height 34
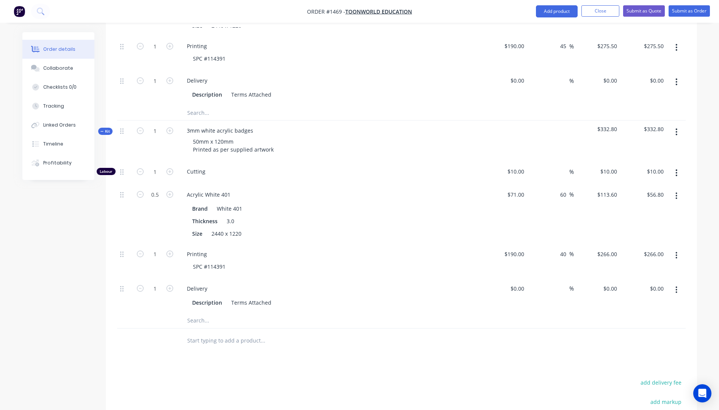
scroll to position [424, 0]
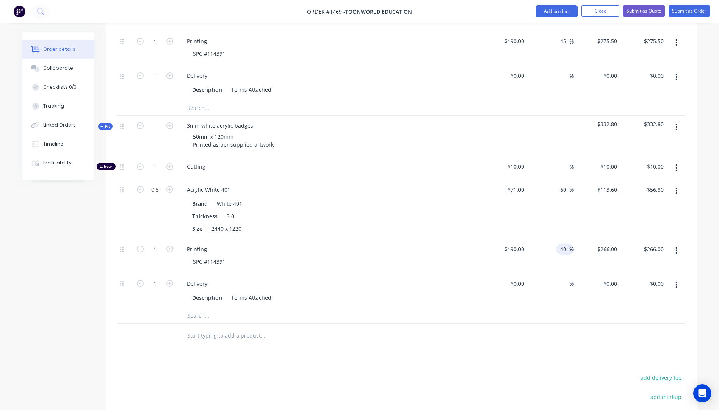
click at [565, 244] on input "40" at bounding box center [564, 249] width 10 height 11
type input "45"
type input "$275.50"
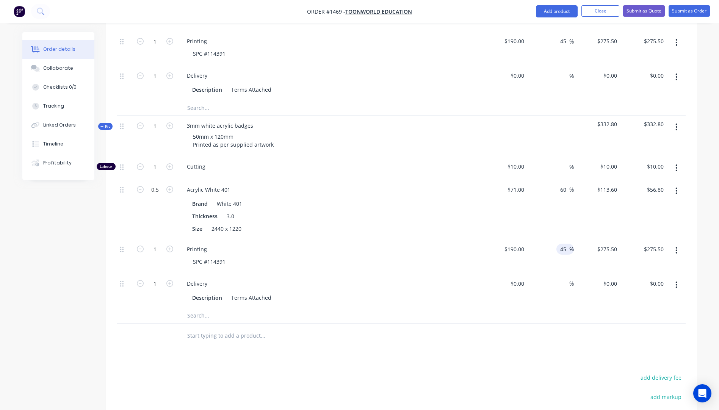
click at [455, 256] on div "SPC #114391" at bounding box center [332, 261] width 291 height 11
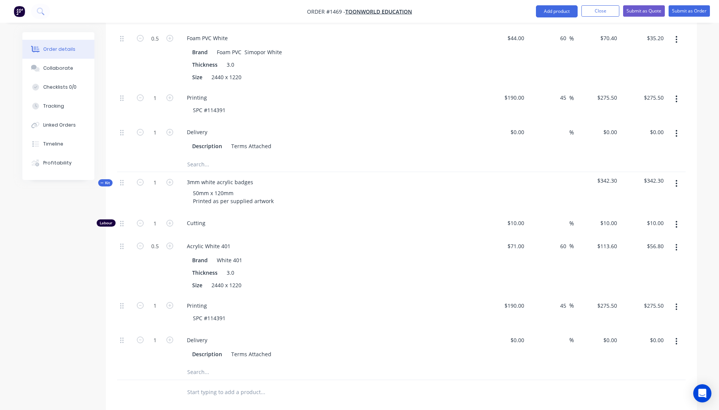
scroll to position [345, 0]
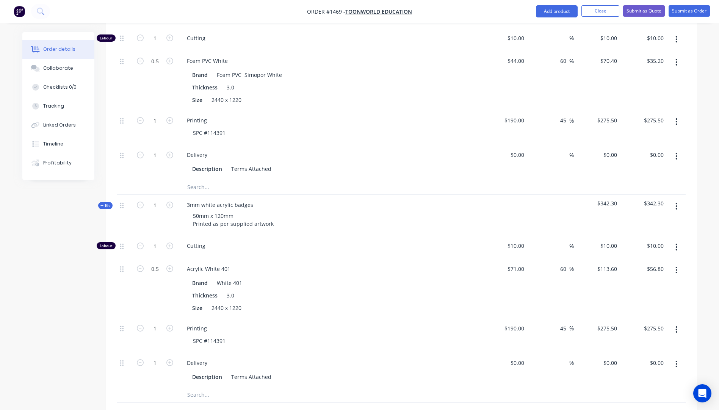
click at [677, 203] on icon "button" at bounding box center [677, 206] width 2 height 7
click at [631, 266] on div "Delete" at bounding box center [649, 271] width 58 height 11
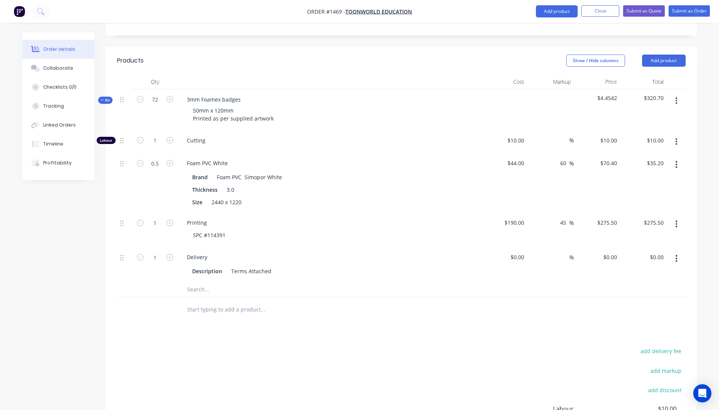
scroll to position [175, 0]
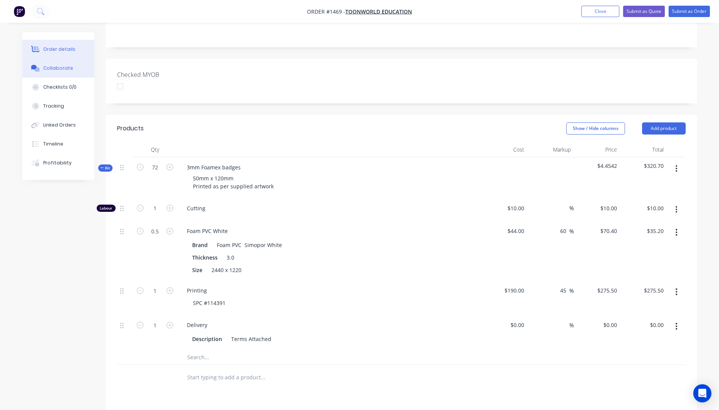
click at [60, 71] on div "Collaborate" at bounding box center [58, 68] width 30 height 7
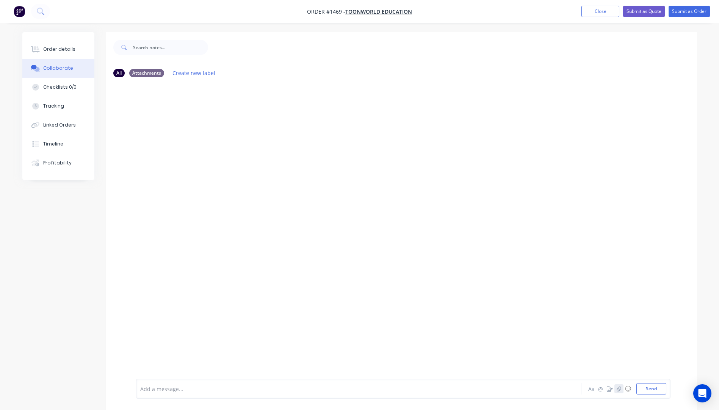
click at [620, 390] on icon "button" at bounding box center [618, 388] width 5 height 5
click at [617, 389] on icon "button" at bounding box center [619, 388] width 4 height 5
click at [617, 390] on icon "button" at bounding box center [619, 388] width 4 height 5
click at [618, 390] on icon "button" at bounding box center [619, 388] width 4 height 5
click at [658, 388] on button "Send" at bounding box center [651, 388] width 30 height 11
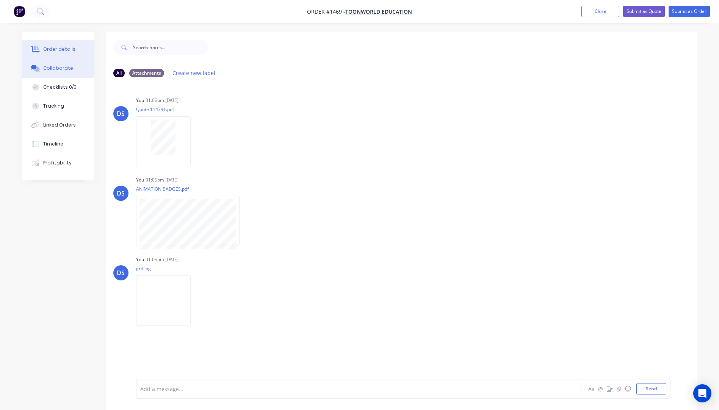
click at [62, 52] on div "Order details" at bounding box center [59, 49] width 32 height 7
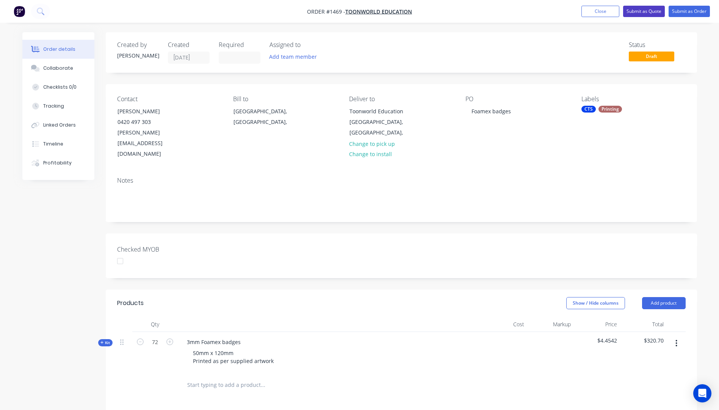
click at [637, 12] on button "Submit as Quote" at bounding box center [644, 11] width 42 height 11
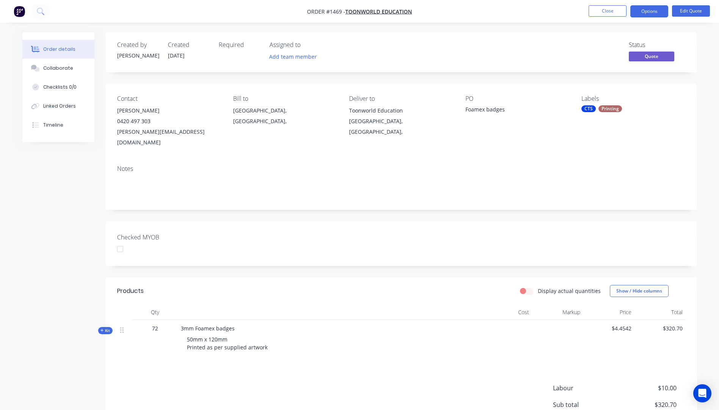
click at [637, 12] on button "Options" at bounding box center [649, 11] width 38 height 12
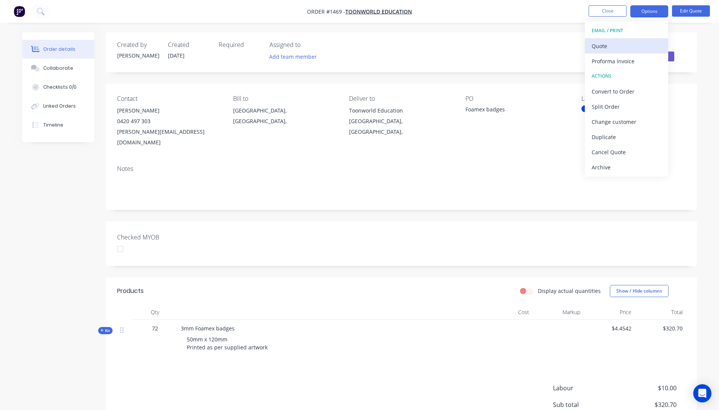
click at [599, 45] on div "Quote" at bounding box center [627, 46] width 70 height 11
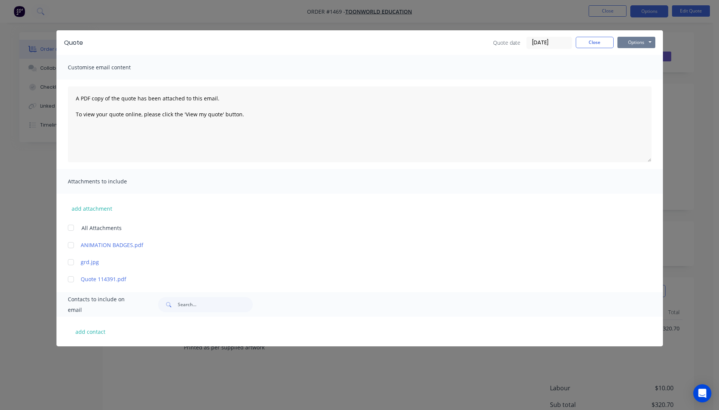
click at [633, 44] on button "Options" at bounding box center [636, 42] width 38 height 11
click at [639, 58] on button "Preview" at bounding box center [641, 56] width 49 height 13
